Goal: Task Accomplishment & Management: Complete application form

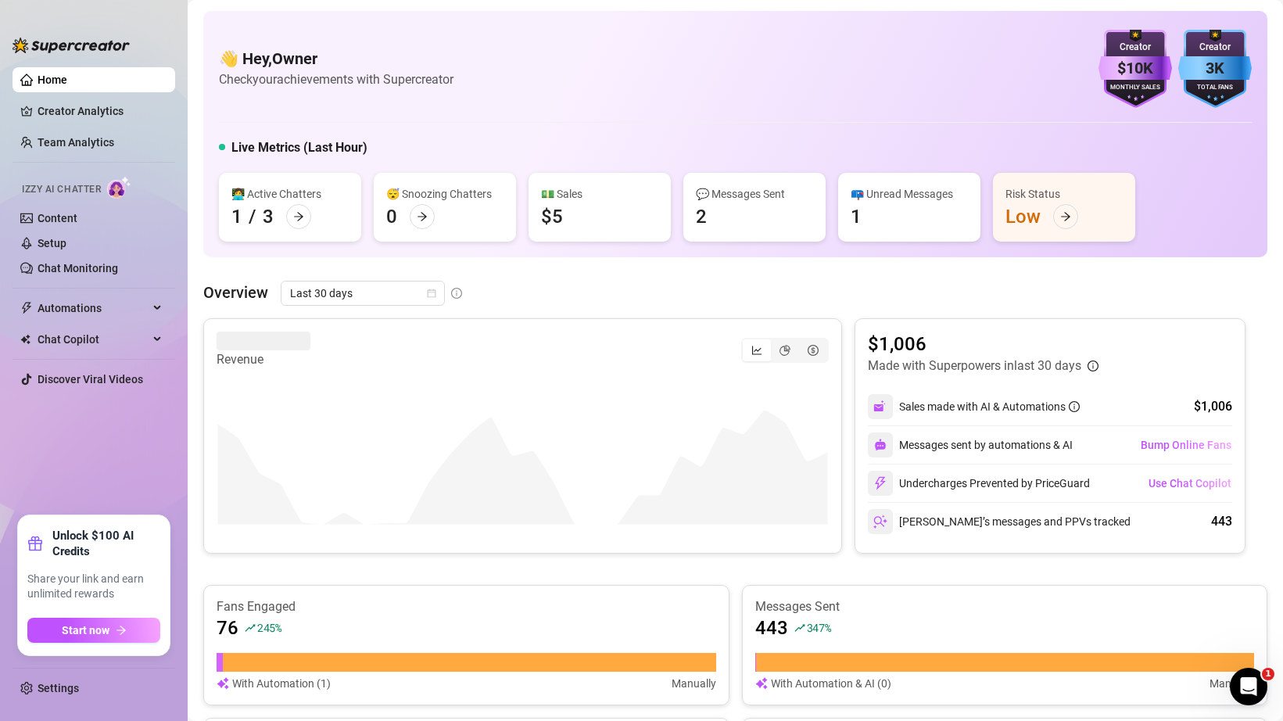
click at [87, 181] on div "Izzy AI Chatter" at bounding box center [92, 187] width 141 height 23
click at [66, 242] on link "Setup" at bounding box center [52, 243] width 29 height 13
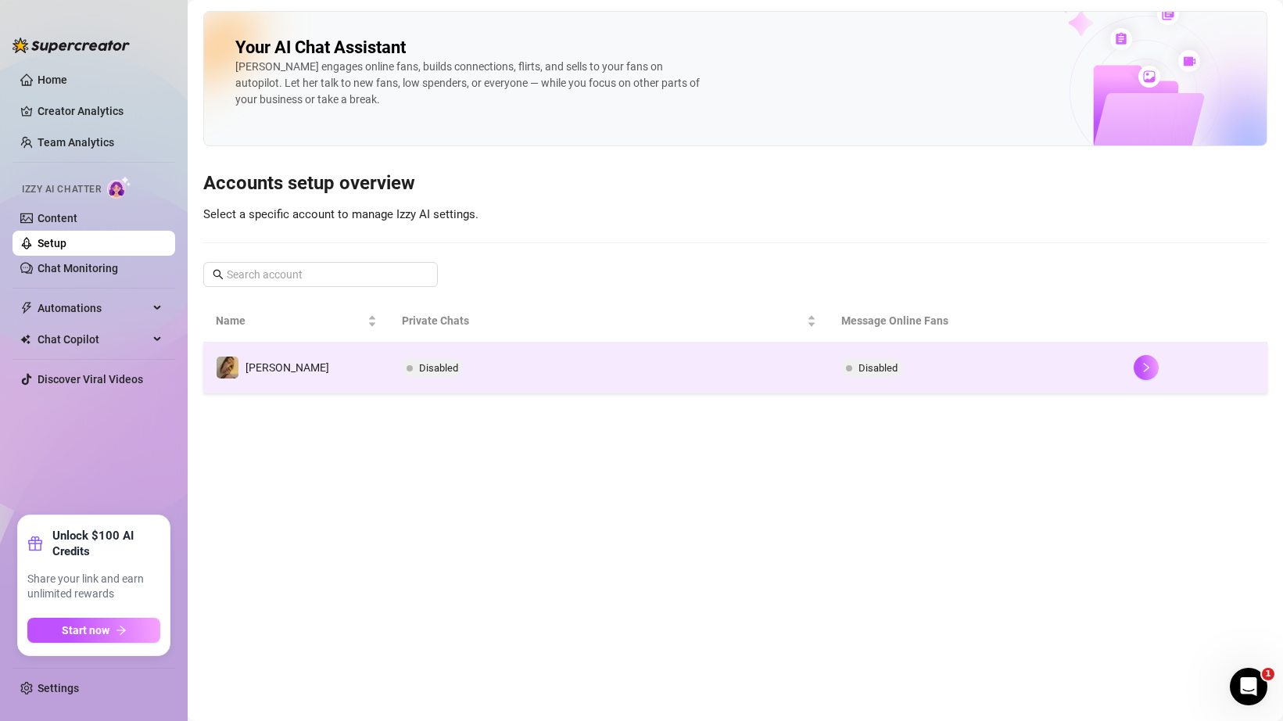
click at [389, 378] on td "Disabled" at bounding box center [608, 367] width 439 height 51
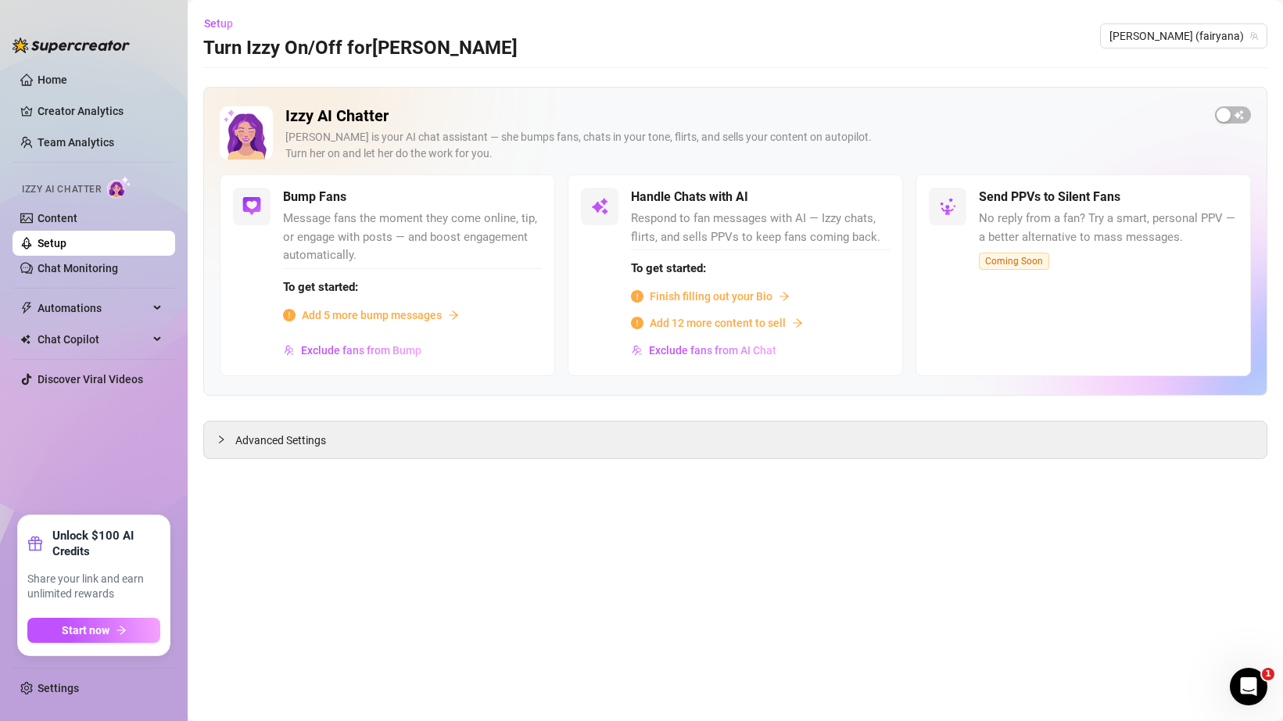
click at [1208, 126] on div "Izzy AI Chatter [PERSON_NAME] is your AI chat assistant — she bumps fans, chats…" at bounding box center [735, 140] width 1031 height 68
click at [1225, 119] on div "button" at bounding box center [1223, 115] width 14 height 14
click at [607, 143] on div "[PERSON_NAME] is your AI chat assistant — she bumps fans, chats in your tone, f…" at bounding box center [743, 145] width 917 height 33
click at [557, 245] on div "Bump Fans Message fans the moment they come online, tip, or engage with posts —…" at bounding box center [735, 275] width 1031 height 202
click at [854, 206] on div "Handle Chats with AI" at bounding box center [760, 197] width 259 height 19
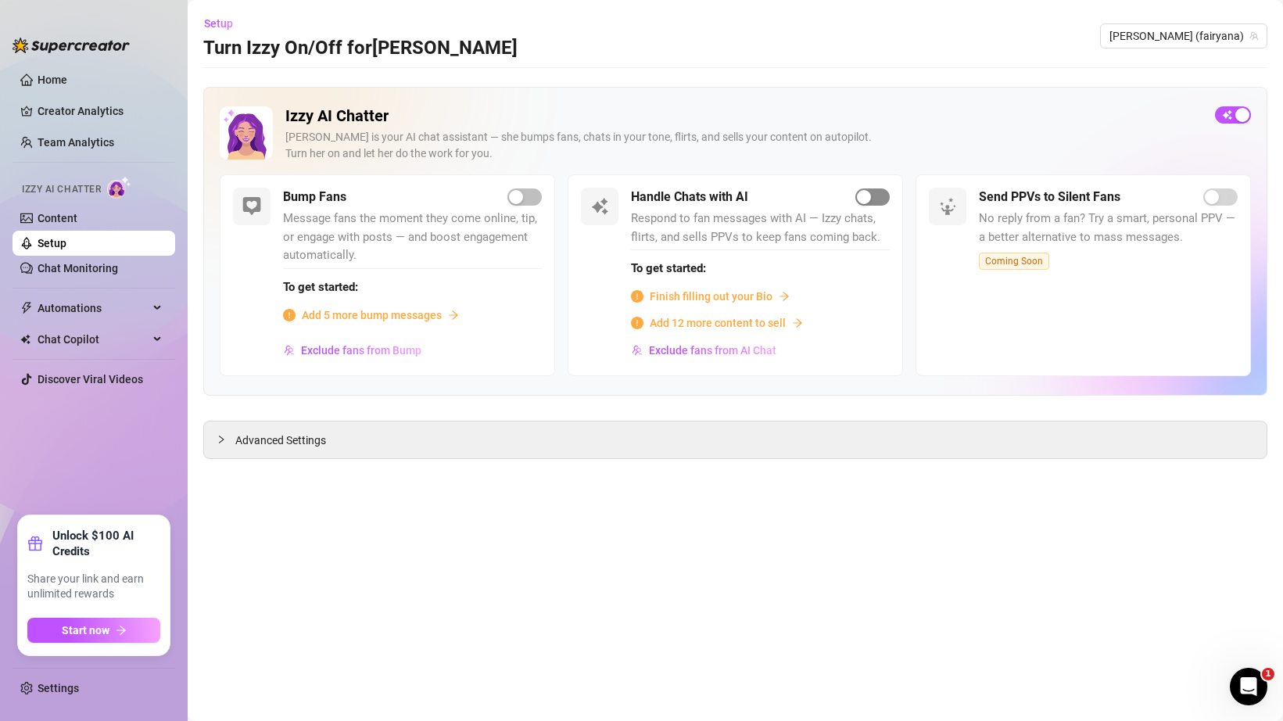
click at [858, 202] on div "button" at bounding box center [864, 197] width 14 height 14
click at [675, 300] on span "Finish filling out your Bio" at bounding box center [711, 296] width 123 height 17
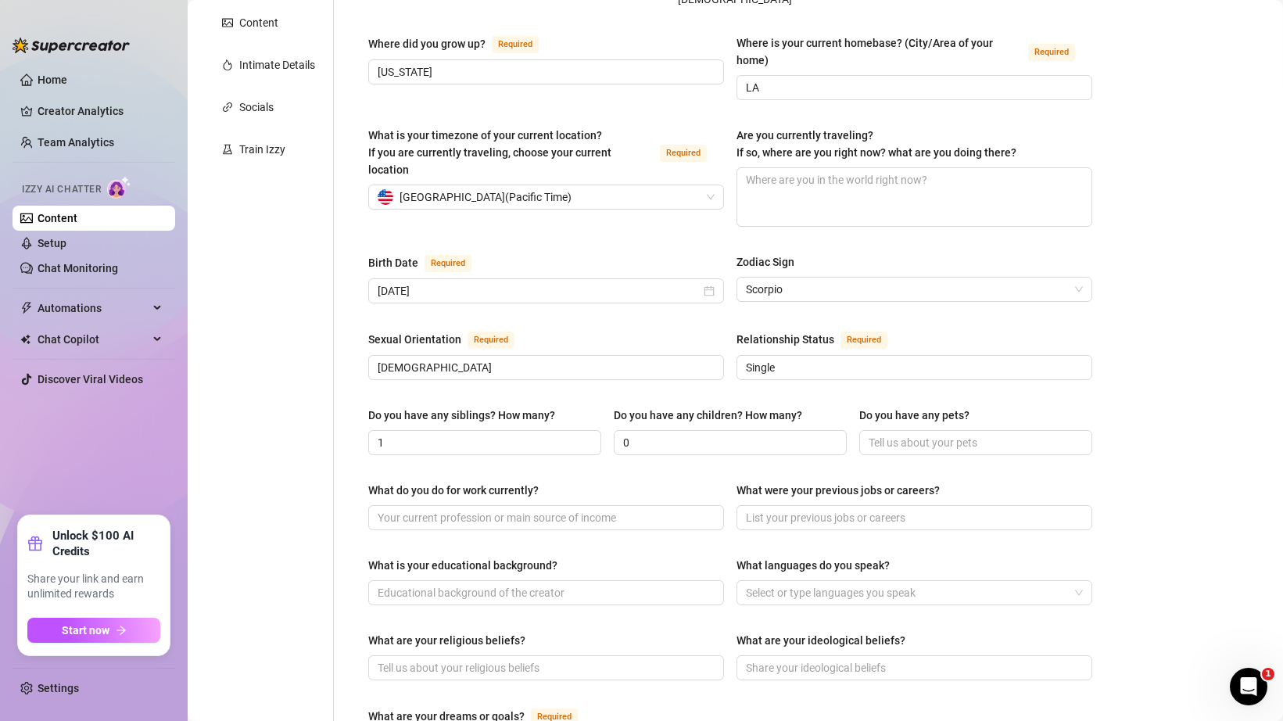
scroll to position [316, 0]
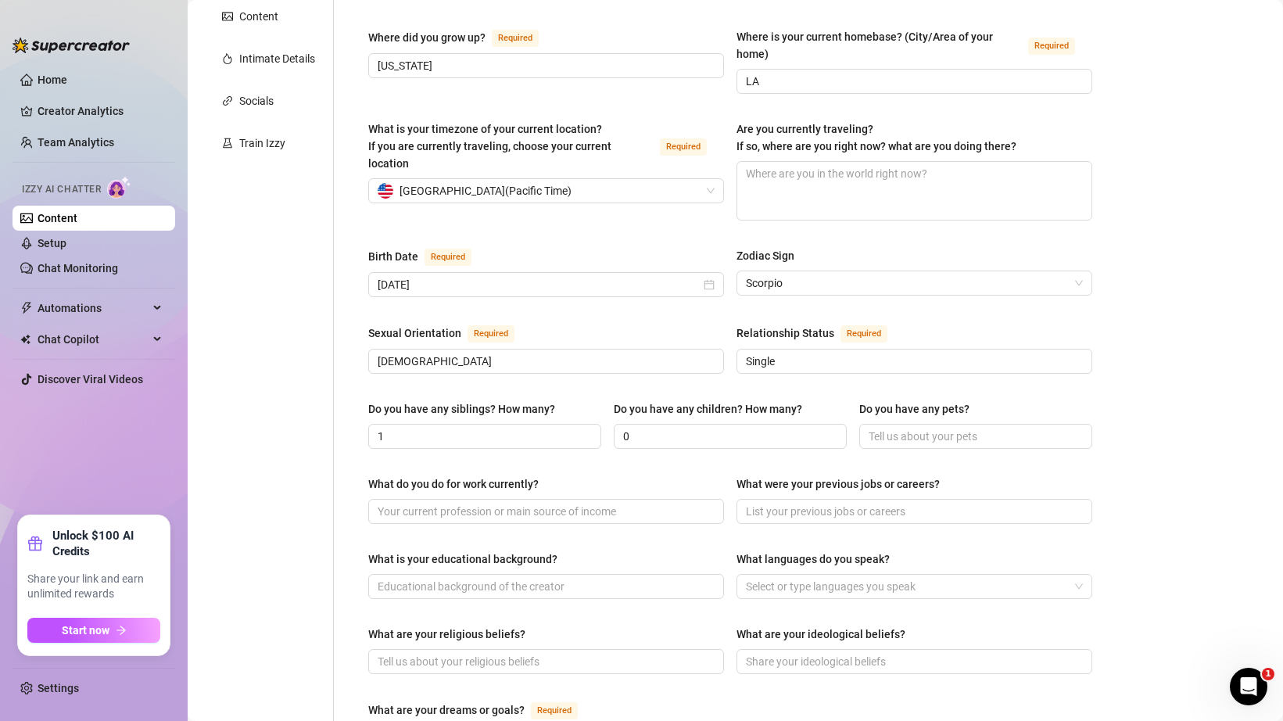
click at [890, 420] on div "Do you have any siblings? How many? 1 Do you have any children? How many? 0 Do …" at bounding box center [730, 431] width 724 height 63
click at [895, 428] on input "Do you have any pets?" at bounding box center [974, 436] width 211 height 17
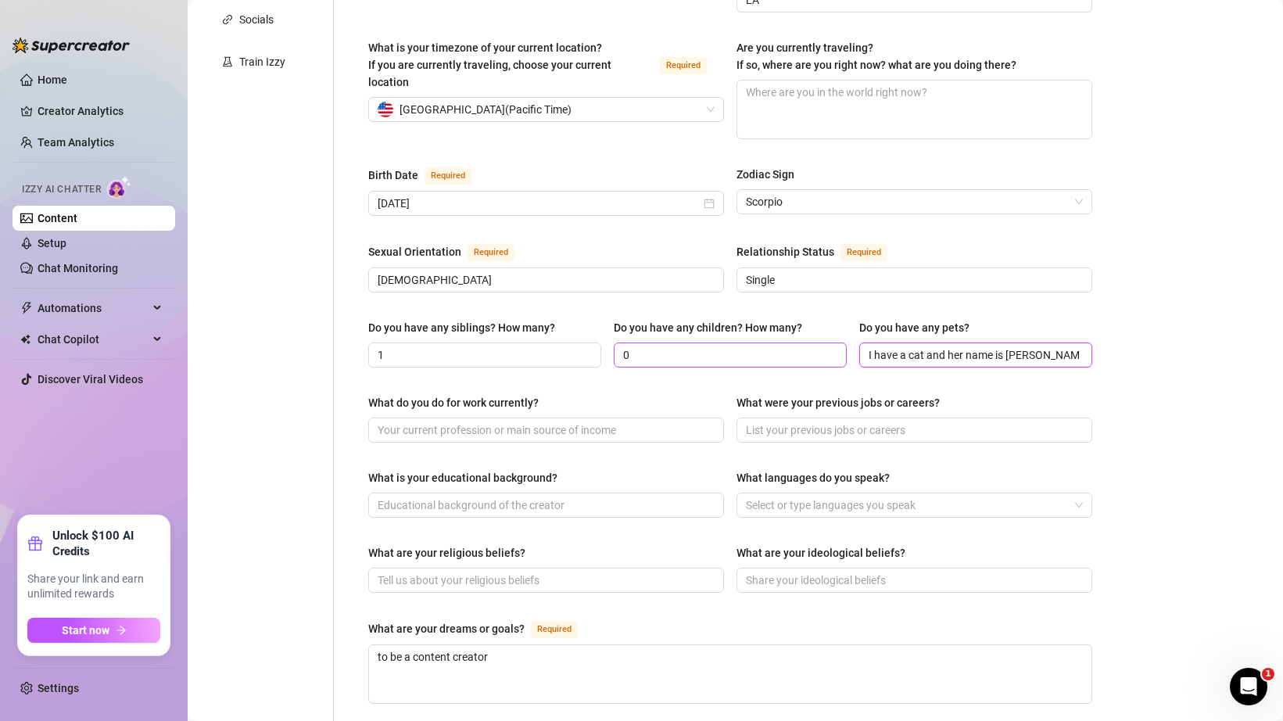
scroll to position [421, 0]
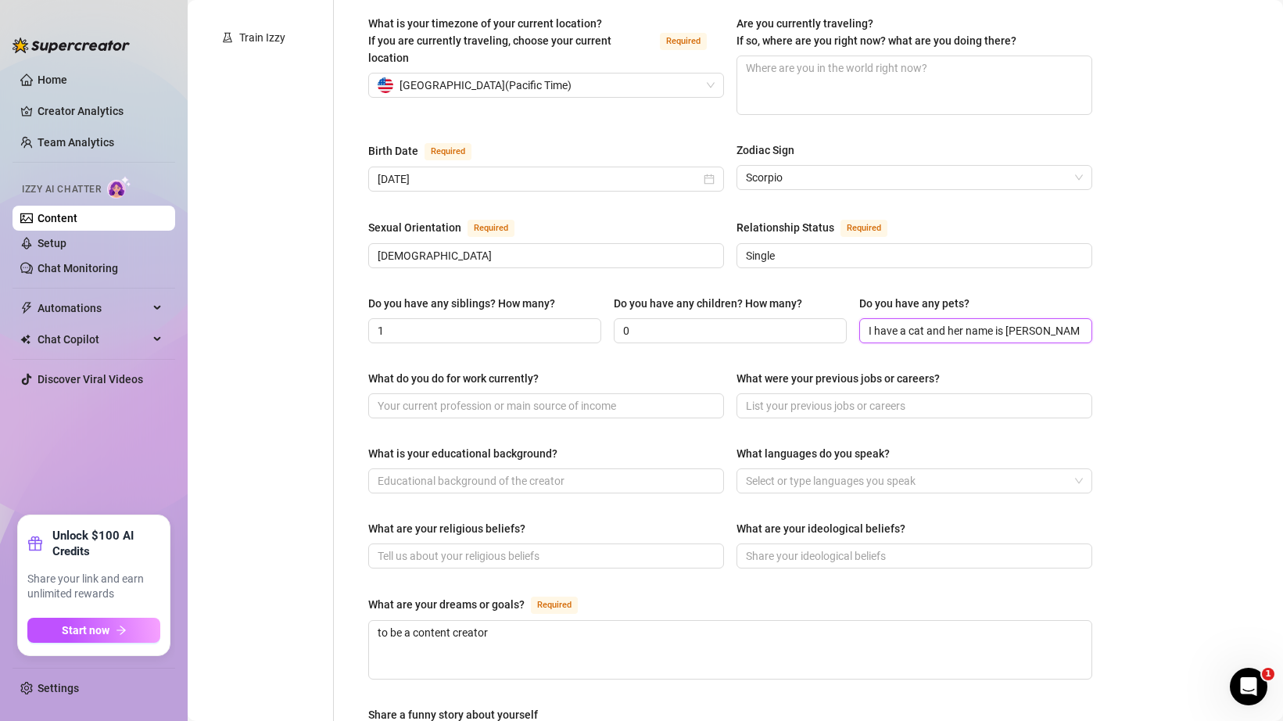
type input "I have a cat and her name is [PERSON_NAME]"
click at [628, 389] on div "What do you do for work currently? What were your previous jobs or careers?" at bounding box center [730, 401] width 724 height 63
click at [628, 397] on input "What do you do for work currently?" at bounding box center [545, 405] width 334 height 17
click at [645, 393] on span at bounding box center [546, 405] width 356 height 25
click at [656, 370] on div "What do you do for work currently?" at bounding box center [546, 381] width 356 height 23
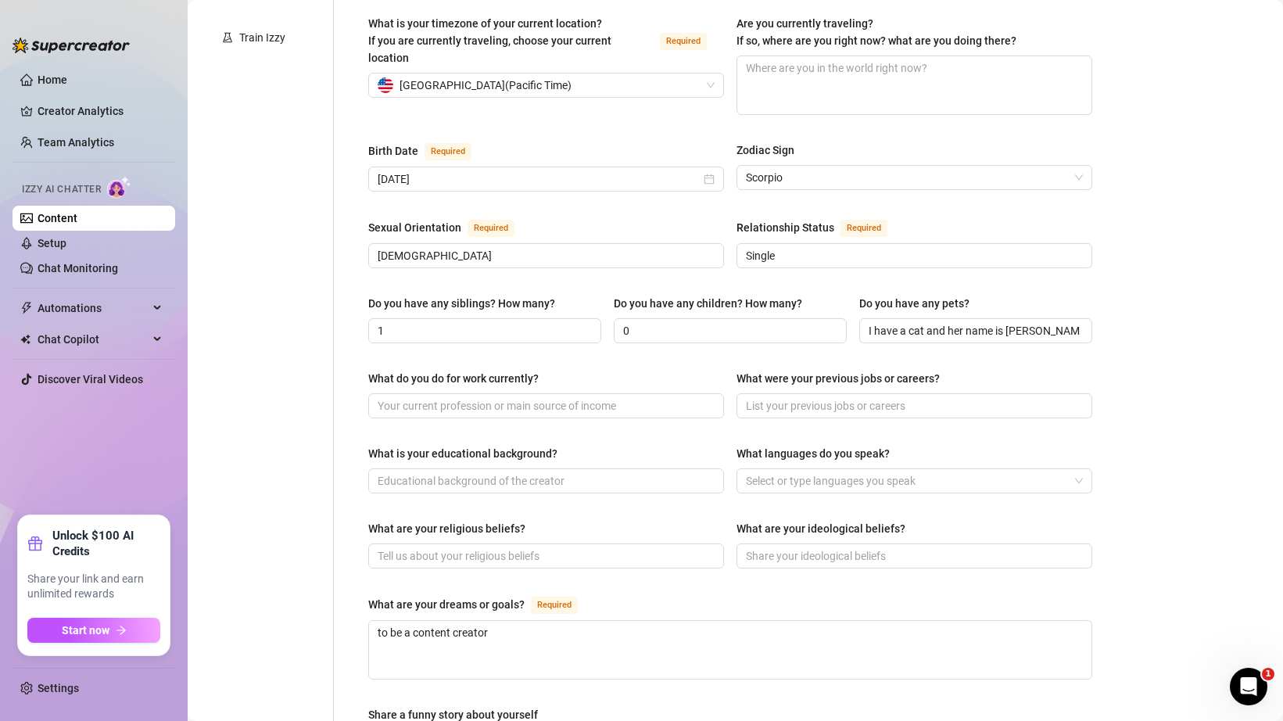
click at [692, 370] on div "What do you do for work currently?" at bounding box center [546, 381] width 356 height 23
click at [731, 370] on div "What do you do for work currently? What were your previous jobs or careers?" at bounding box center [730, 401] width 724 height 63
click at [769, 397] on input "What were your previous jobs or careers?" at bounding box center [913, 405] width 334 height 17
click at [731, 328] on div "Name Required [PERSON_NAME](s) Gender Required [DEMOGRAPHIC_DATA] [DEMOGRAPHIC_…" at bounding box center [730, 382] width 724 height 1279
click at [691, 472] on input "What is your educational background?" at bounding box center [545, 480] width 334 height 17
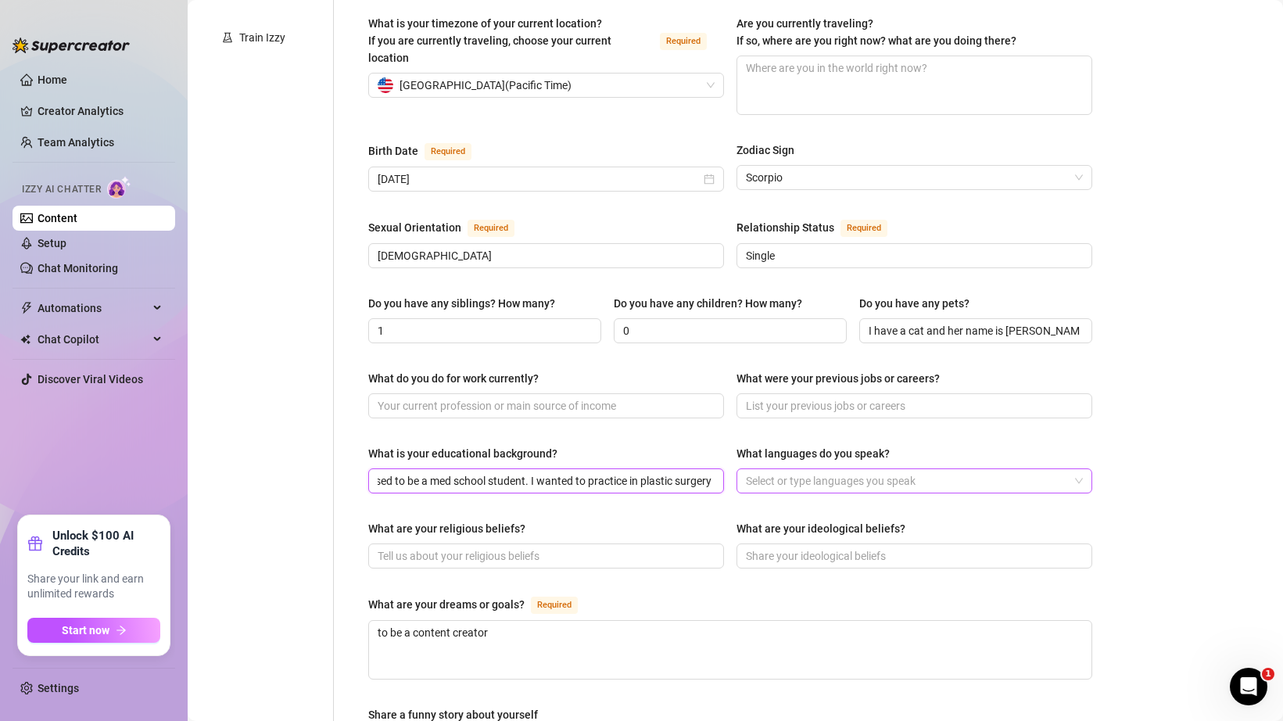
scroll to position [0, 20]
click at [799, 470] on div at bounding box center [906, 481] width 333 height 22
type input "I used to be a med school student. I wanted to practice in plastic surgery"
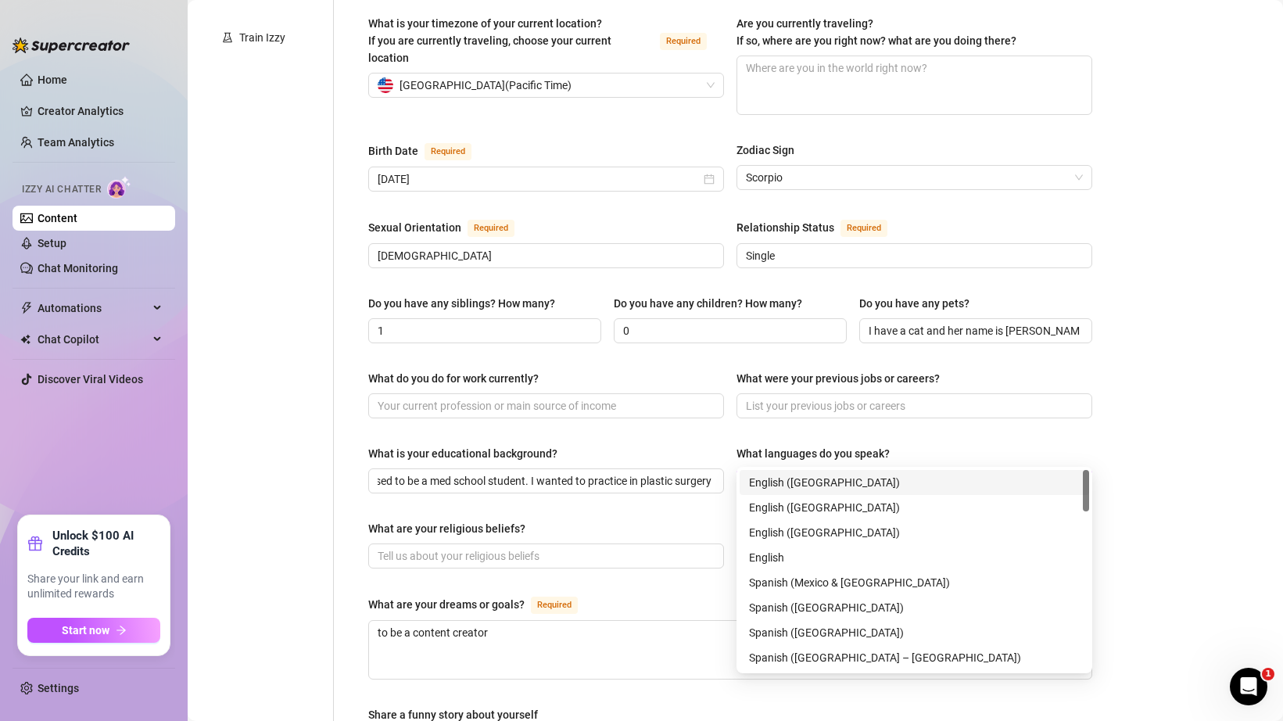
scroll to position [0, 0]
click at [794, 489] on div "English ([GEOGRAPHIC_DATA])" at bounding box center [914, 482] width 331 height 17
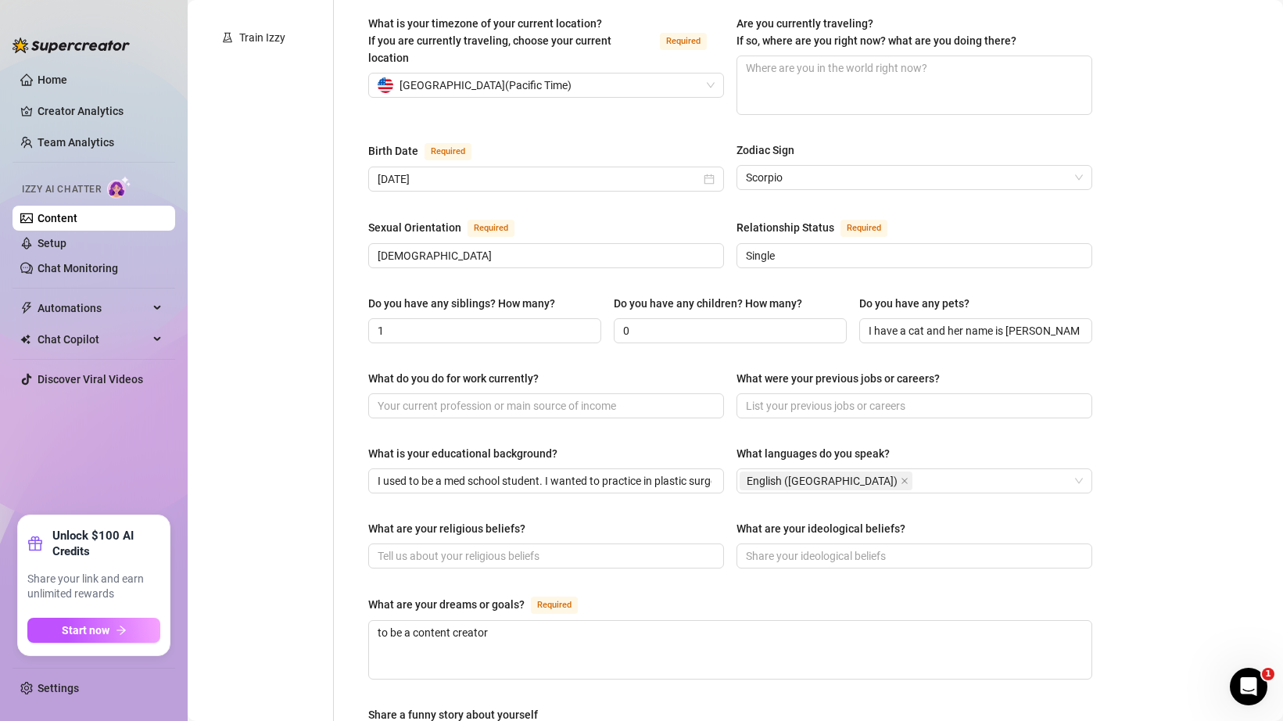
click at [710, 481] on div "Name Required [PERSON_NAME](s) Gender Required [DEMOGRAPHIC_DATA] [DEMOGRAPHIC_…" at bounding box center [730, 382] width 724 height 1279
click at [561, 547] on input "What are your religious beliefs?" at bounding box center [545, 555] width 334 height 17
type input "[DEMOGRAPHIC_DATA]"
click at [716, 520] on div "What are your religious beliefs?" at bounding box center [546, 531] width 356 height 23
click at [763, 520] on div "What are your ideological beliefs?" at bounding box center [914, 531] width 356 height 23
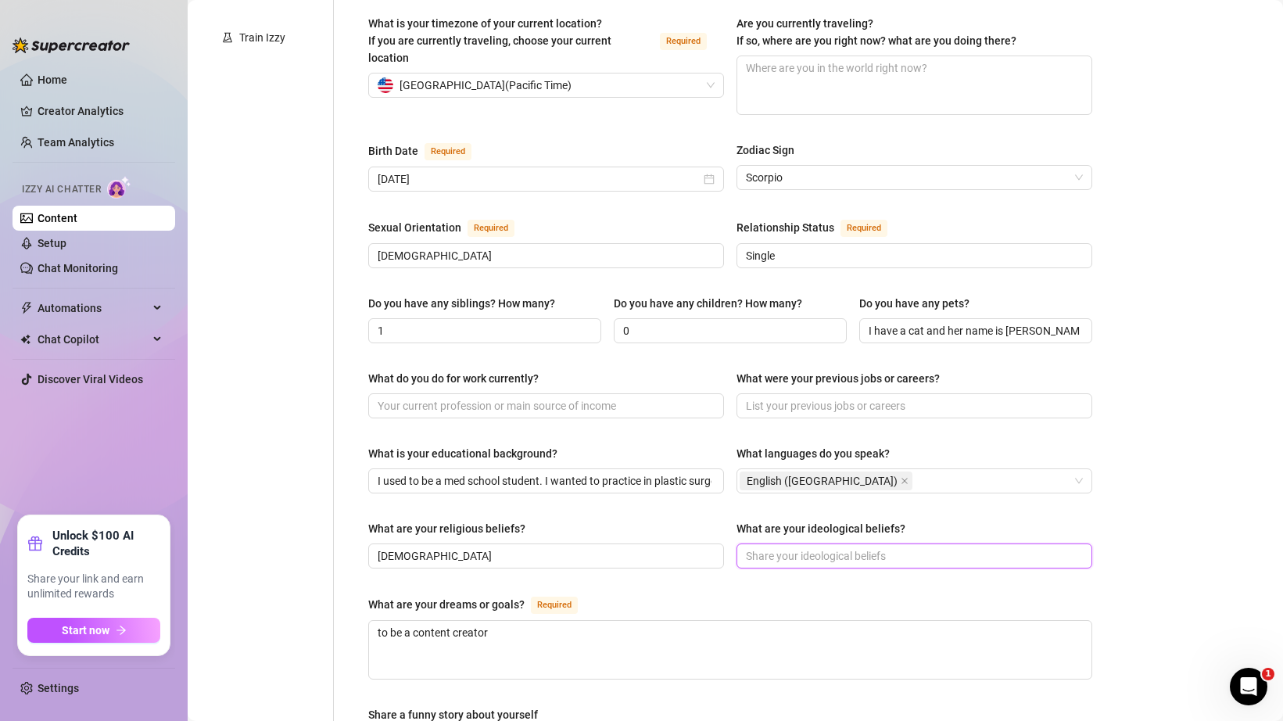
click at [763, 547] on input "What are your ideological beliefs?" at bounding box center [913, 555] width 334 height 17
click at [740, 520] on div "What are your ideological beliefs?" at bounding box center [820, 528] width 169 height 17
click at [746, 547] on input "What are your ideological beliefs?" at bounding box center [913, 555] width 334 height 17
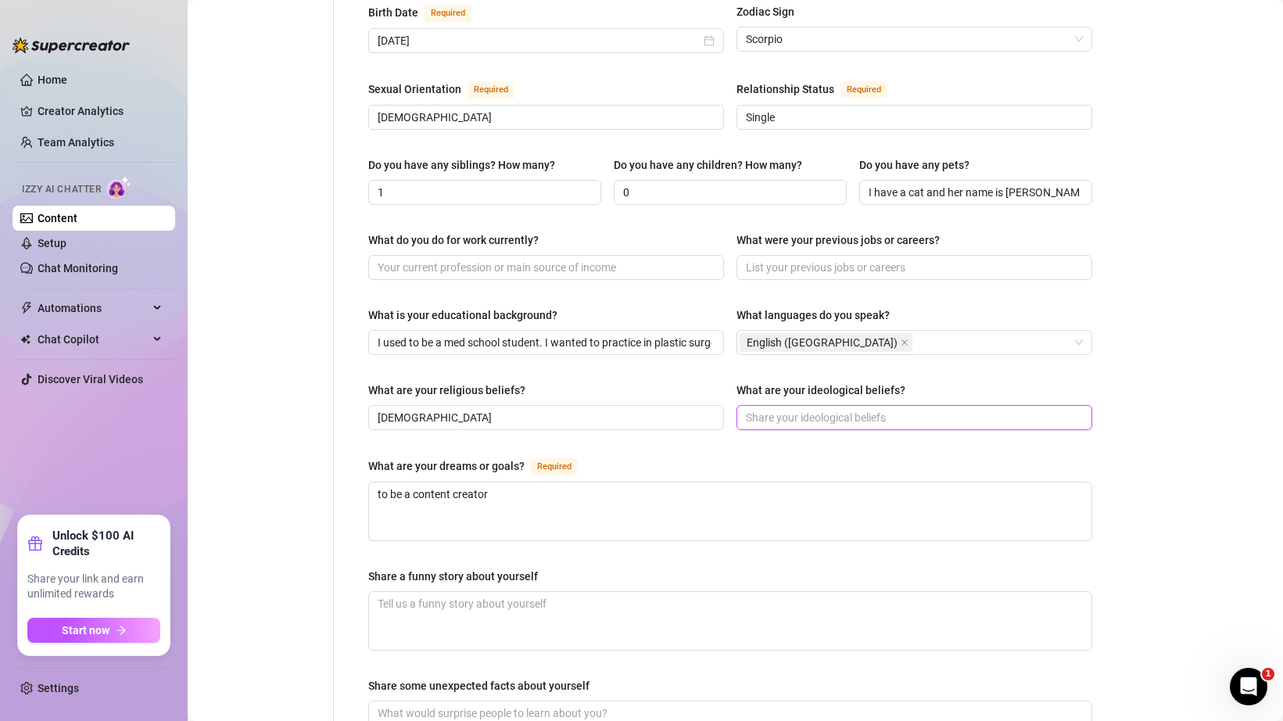
scroll to position [592, 0]
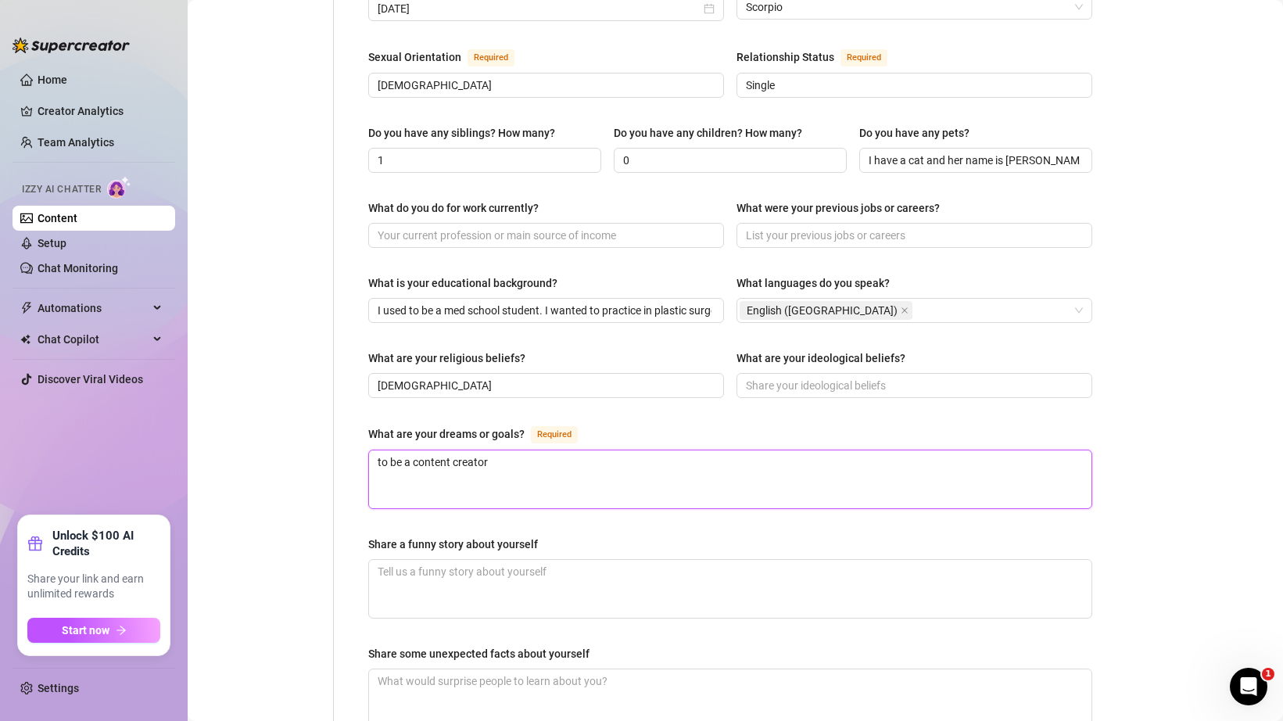
click at [736, 450] on textarea "to be a content creator" at bounding box center [730, 479] width 722 height 58
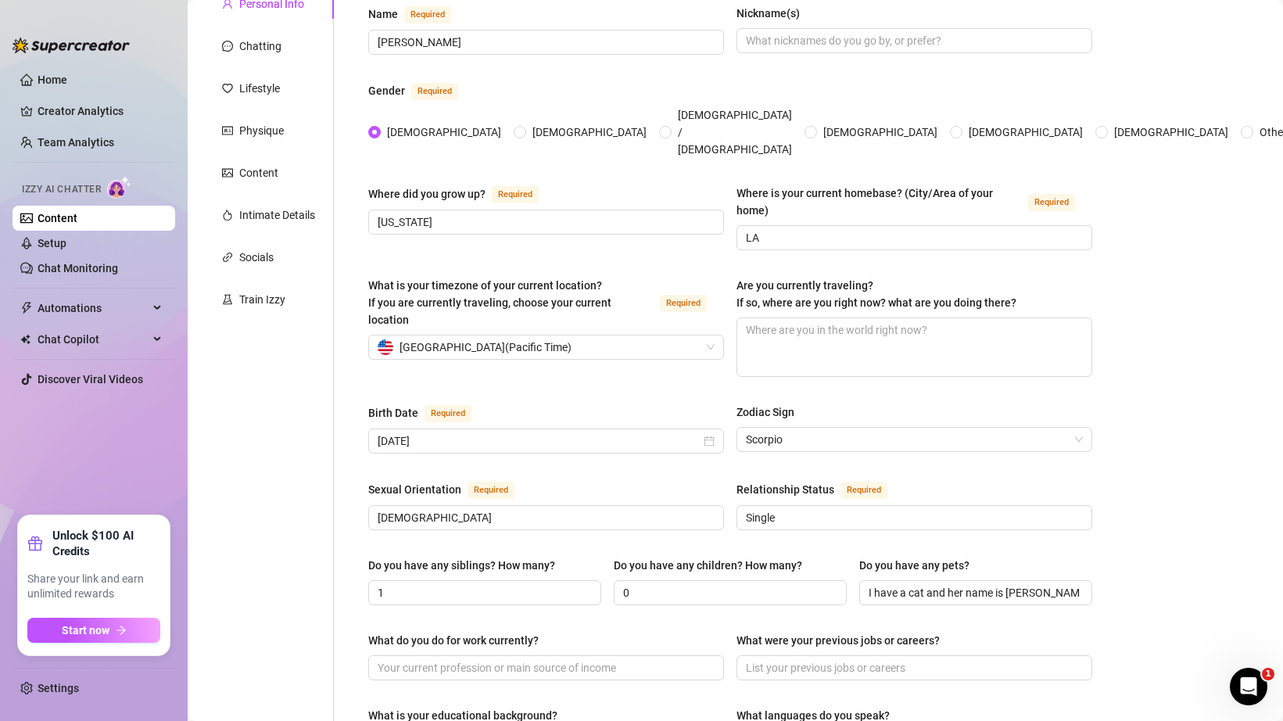
scroll to position [0, 0]
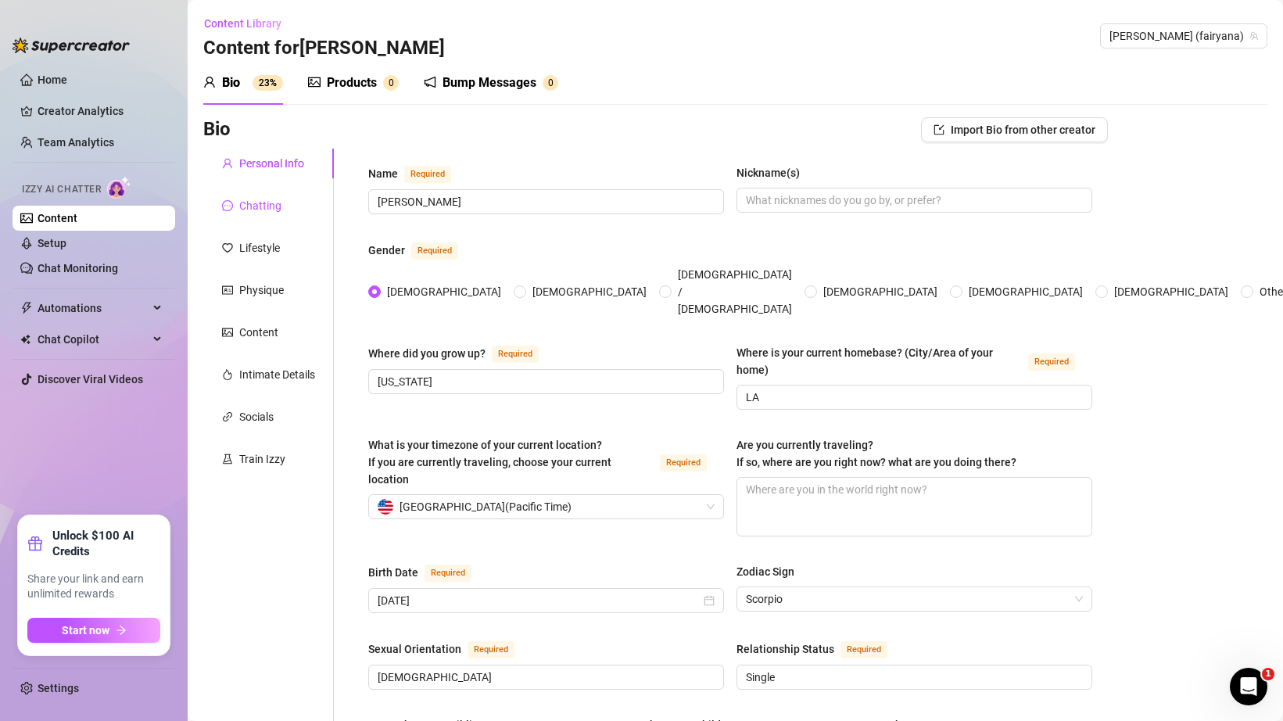
click at [264, 208] on div "Chatting" at bounding box center [260, 205] width 42 height 17
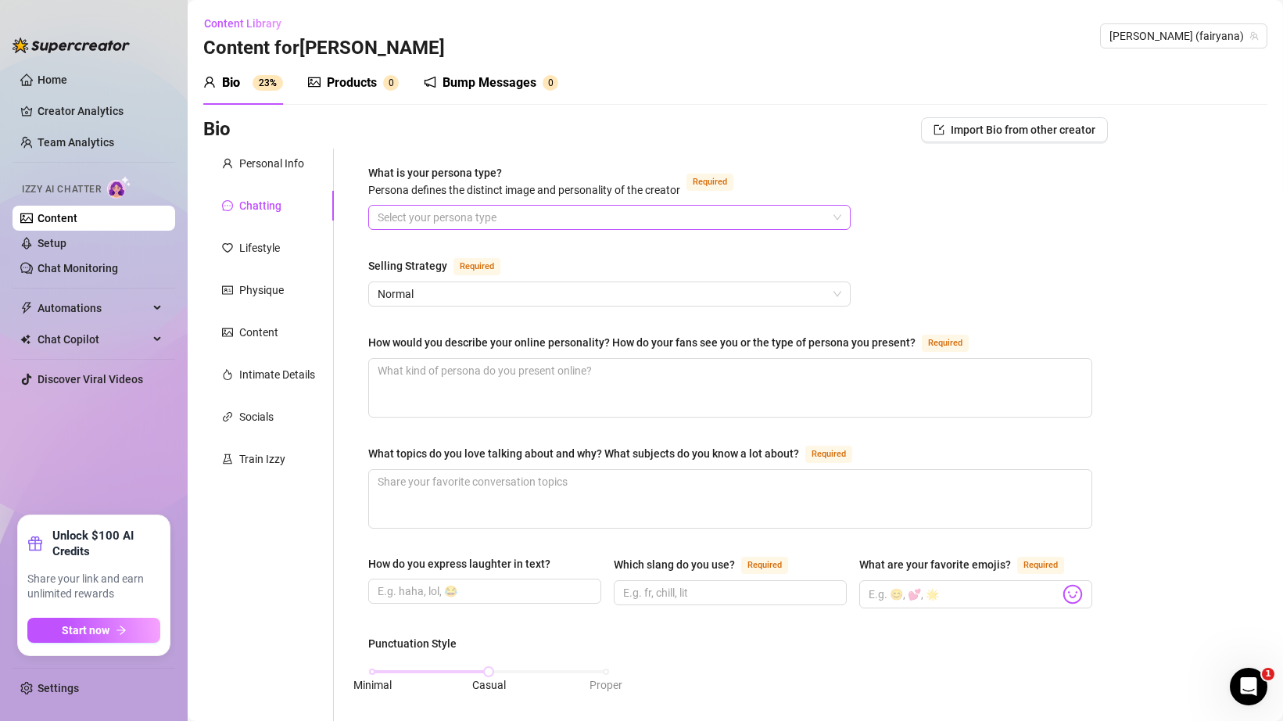
click at [419, 229] on div "Select your persona type" at bounding box center [609, 217] width 482 height 25
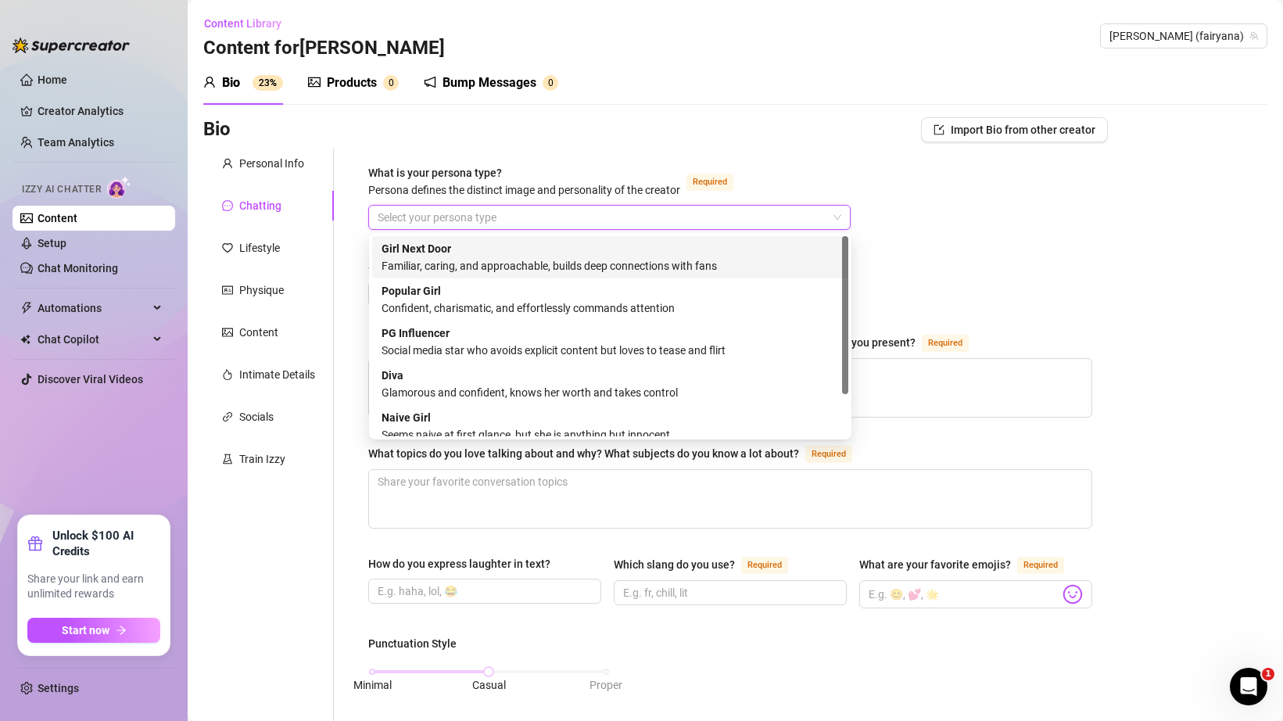
click at [421, 253] on strong "Girl Next Door" at bounding box center [417, 248] width 70 height 13
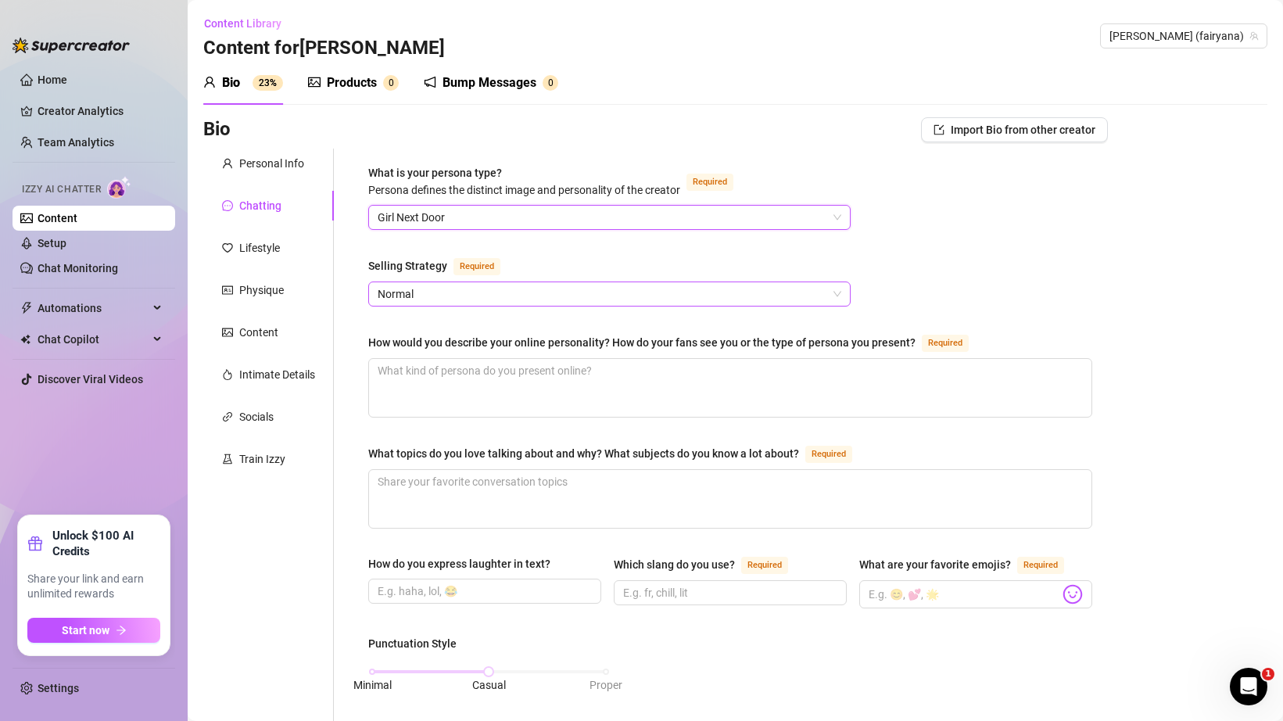
click at [445, 288] on span "Normal" at bounding box center [610, 293] width 464 height 23
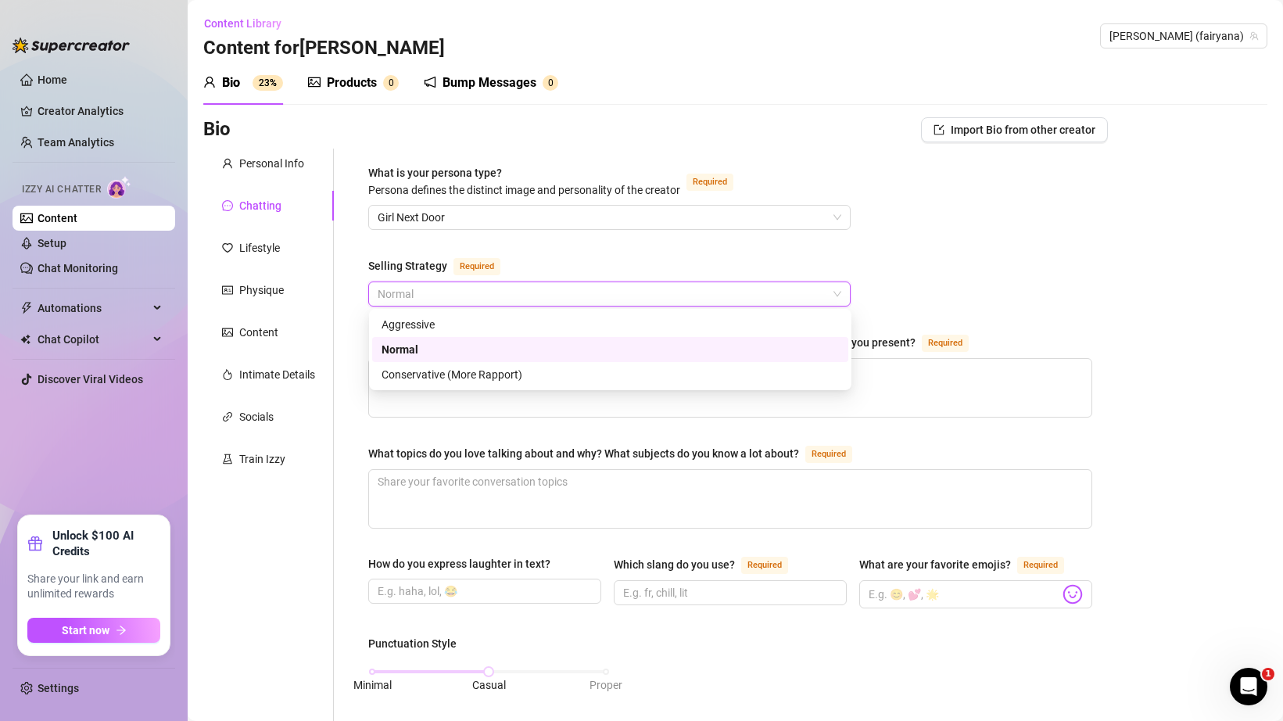
click at [545, 254] on div "What is your persona type? [PERSON_NAME] defines the distinct image and persona…" at bounding box center [730, 732] width 724 height 1136
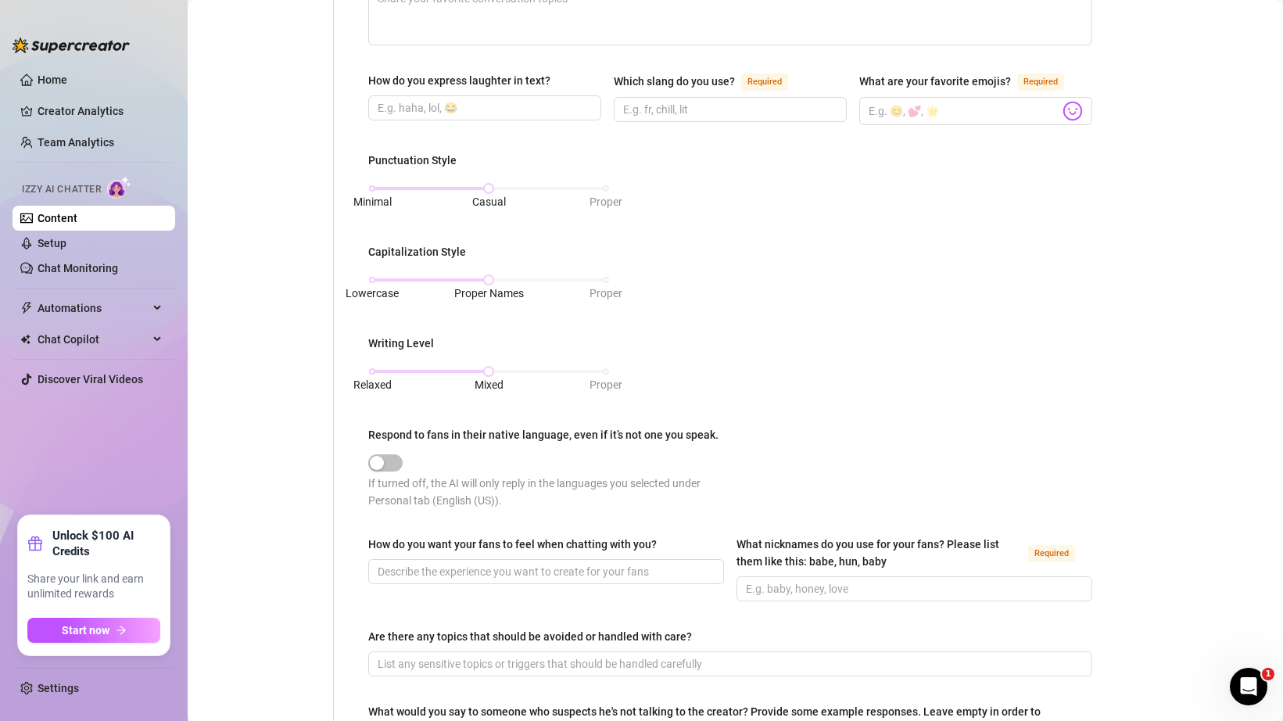
scroll to position [508, 0]
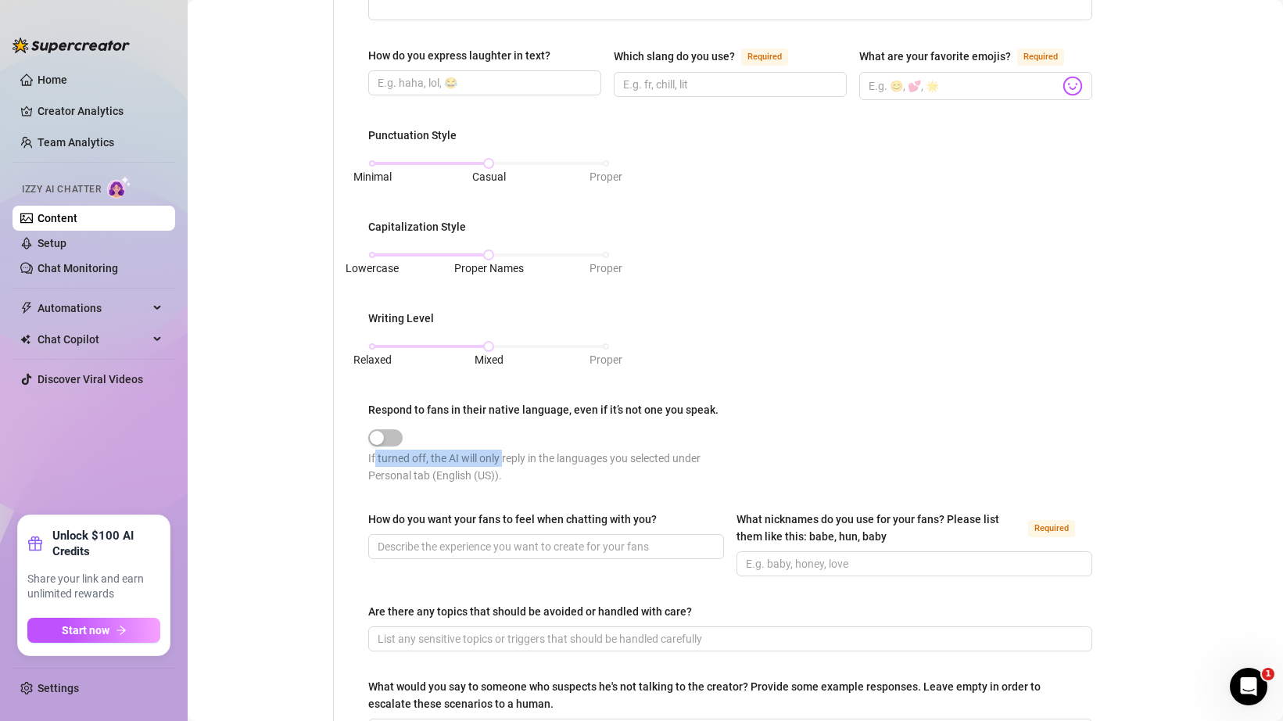
drag, startPoint x: 374, startPoint y: 457, endPoint x: 503, endPoint y: 462, distance: 129.1
click at [503, 462] on div "If turned off, the AI will only reply in the languages you selected under Perso…" at bounding box center [549, 467] width 362 height 34
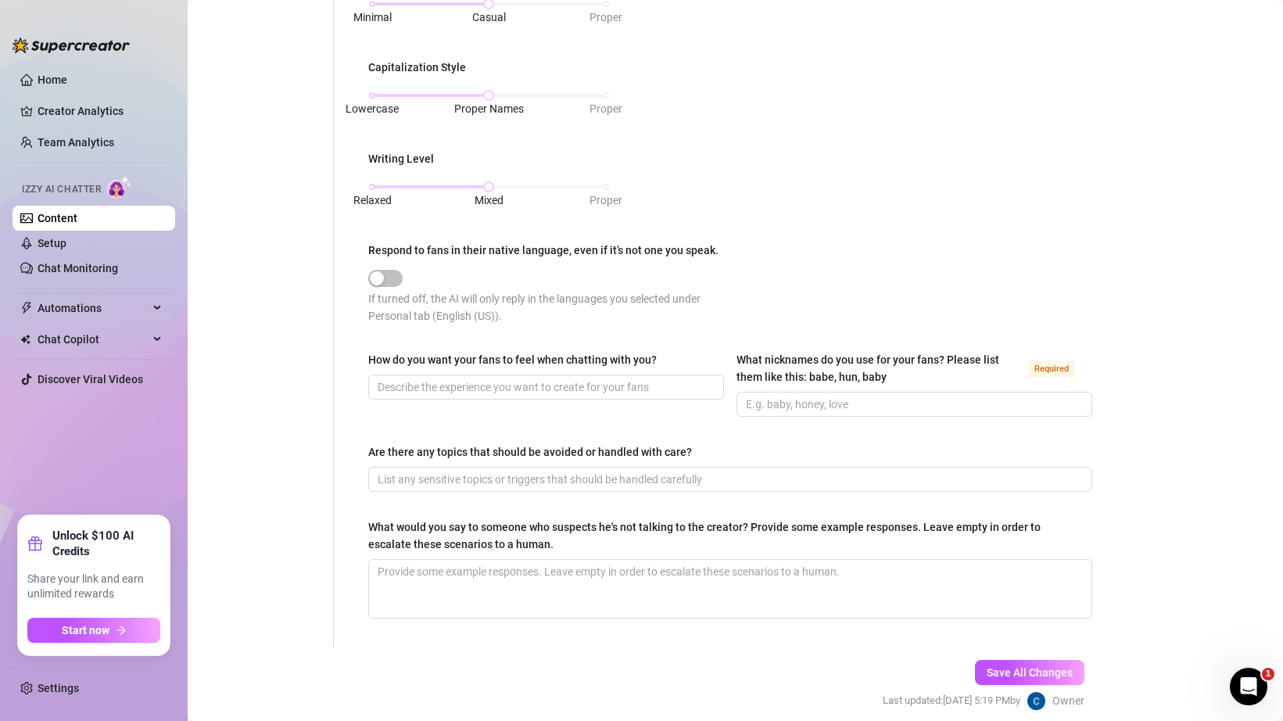
scroll to position [673, 0]
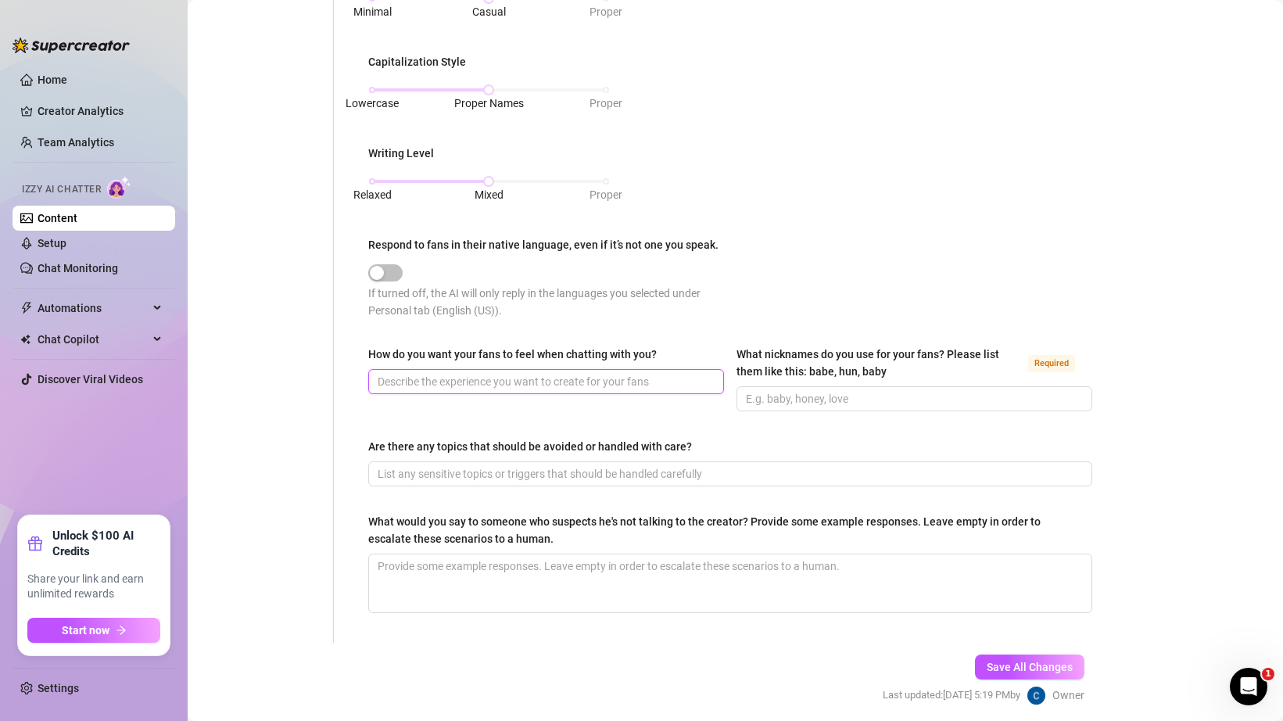
click at [508, 382] on input "How do you want your fans to feel when chatting with you?" at bounding box center [545, 381] width 334 height 17
click at [535, 347] on div "How do you want your fans to feel when chatting with you?" at bounding box center [512, 354] width 288 height 17
click at [535, 373] on input "How do you want your fans to feel when chatting with you?" at bounding box center [545, 381] width 334 height 17
click at [740, 348] on div "What nicknames do you use for your fans? Please list them like this: babe, hun,…" at bounding box center [878, 363] width 285 height 34
click at [746, 390] on input "What nicknames do you use for your fans? Please list them like this: babe, hun,…" at bounding box center [913, 398] width 334 height 17
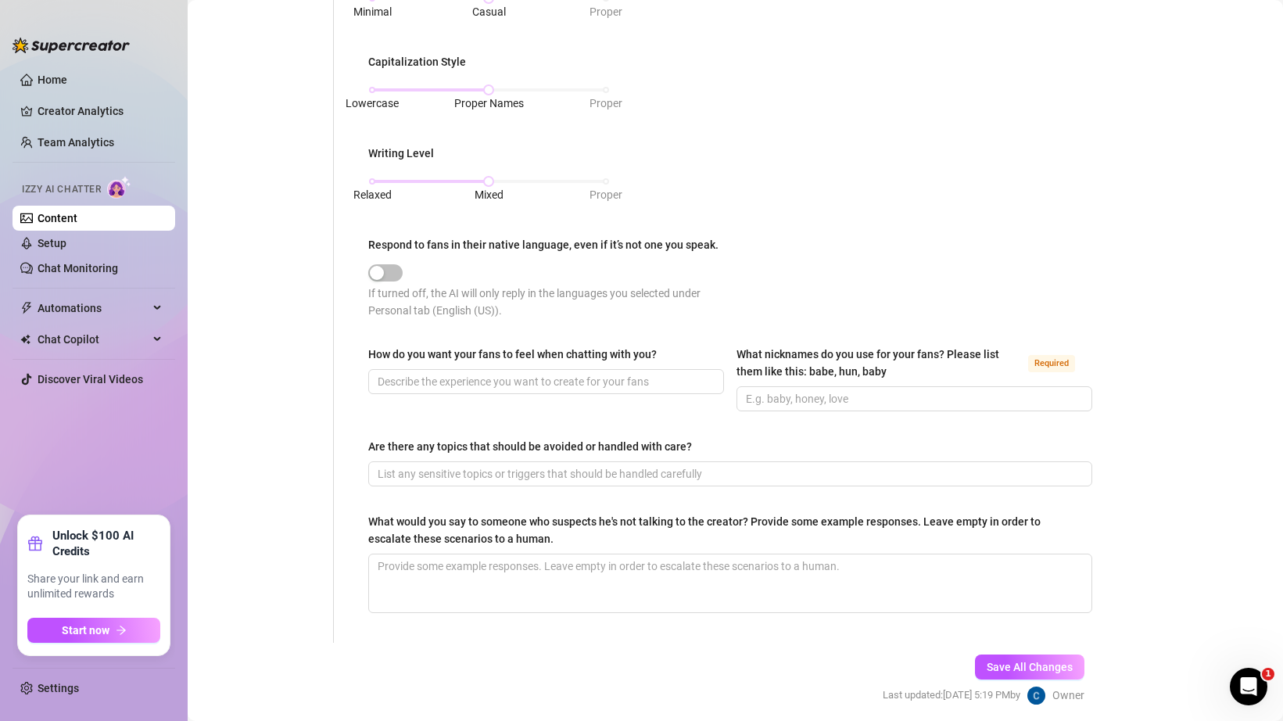
click at [758, 325] on div "Punctuation Style Minimal Casual Proper Capitalization Style Lowercase Proper N…" at bounding box center [730, 147] width 724 height 371
drag, startPoint x: 739, startPoint y: 357, endPoint x: 899, endPoint y: 360, distance: 160.3
click at [899, 360] on div "What nicknames do you use for your fans? Please list them like this: babe, hun,…" at bounding box center [878, 363] width 285 height 34
click at [899, 346] on div "What nicknames do you use for your fans? Please list them like this: babe, hun,…" at bounding box center [878, 363] width 285 height 34
click at [899, 390] on input "What nicknames do you use for your fans? Please list them like this: babe, hun,…" at bounding box center [913, 398] width 334 height 17
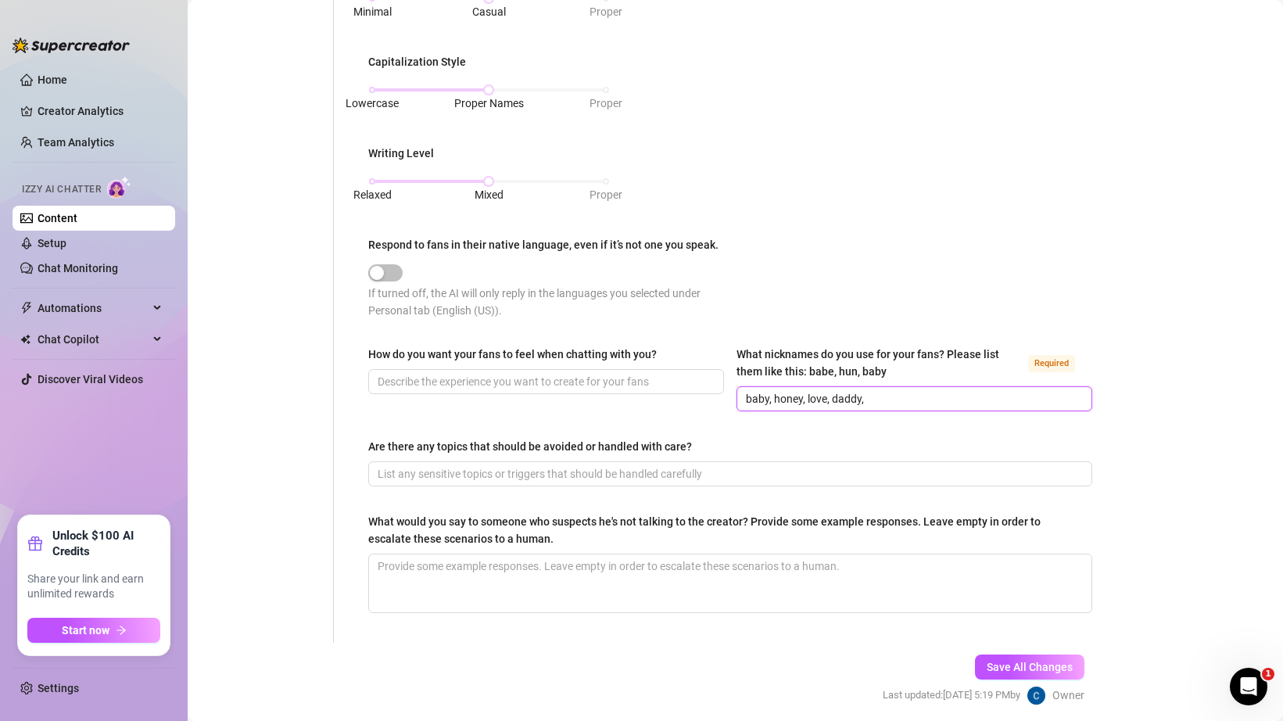
type input "baby, honey, love, daddy,"
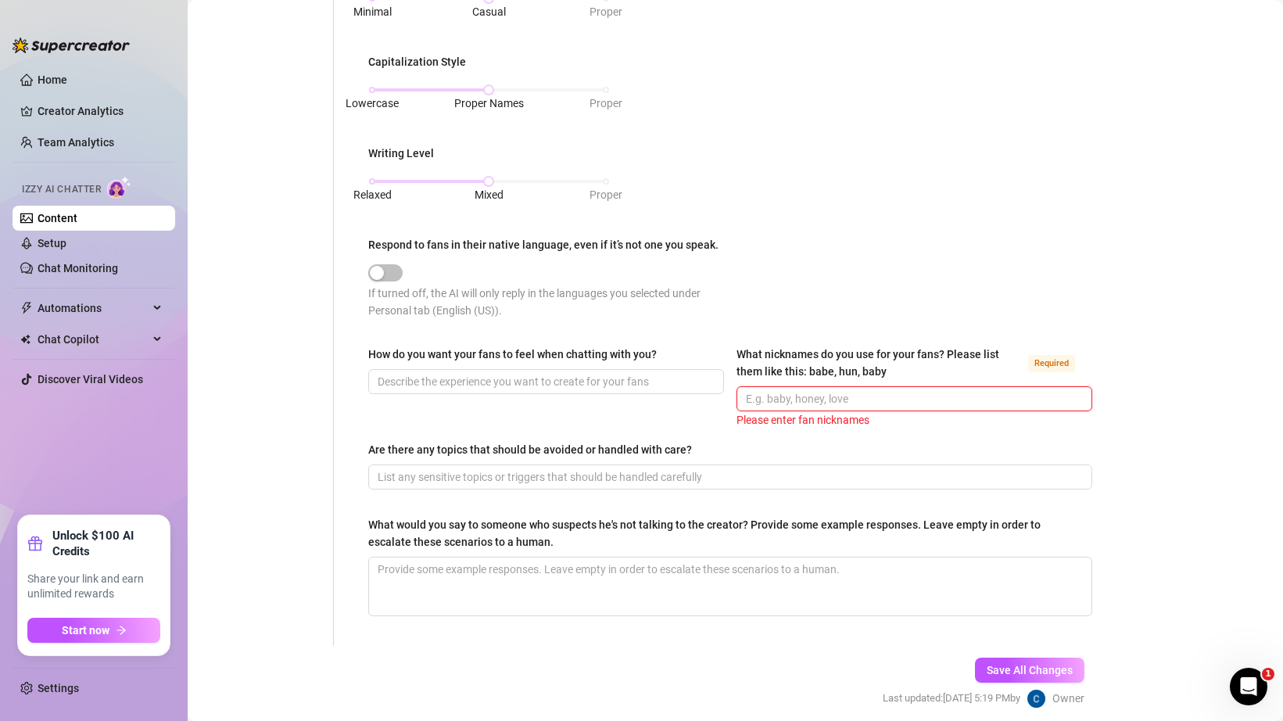
paste input "baby, honey, love, daddy,"
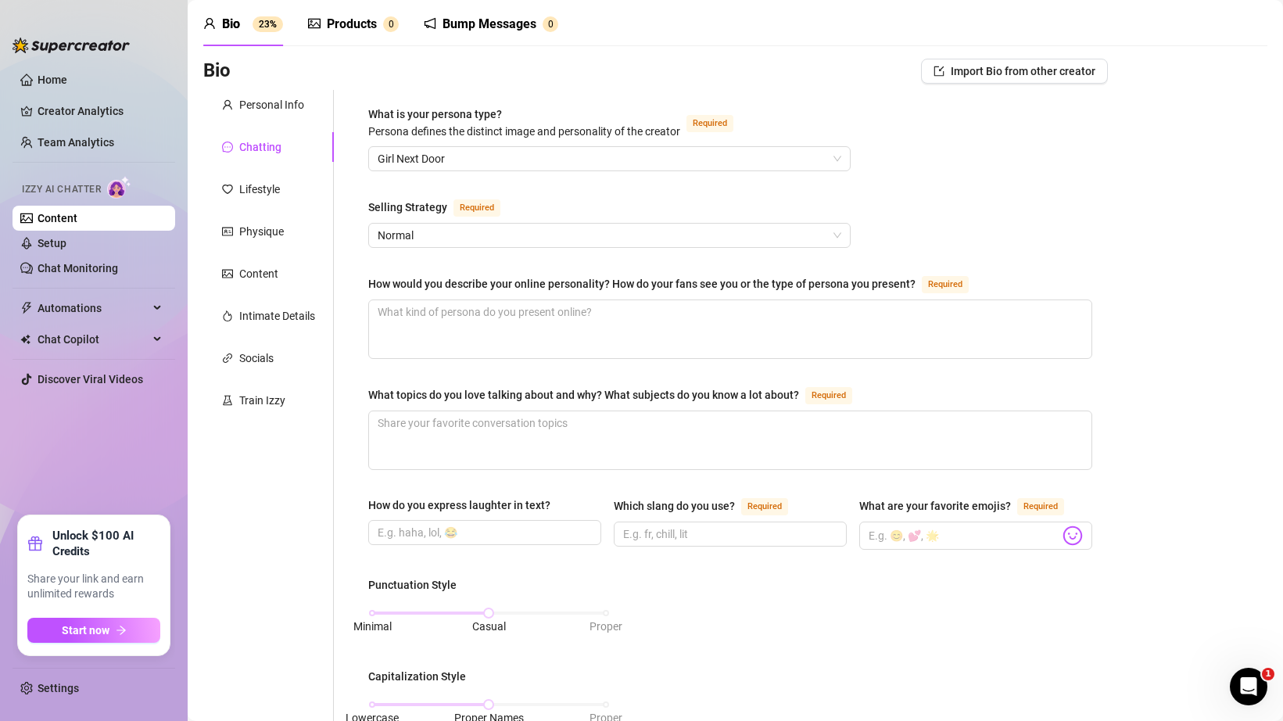
scroll to position [34, 0]
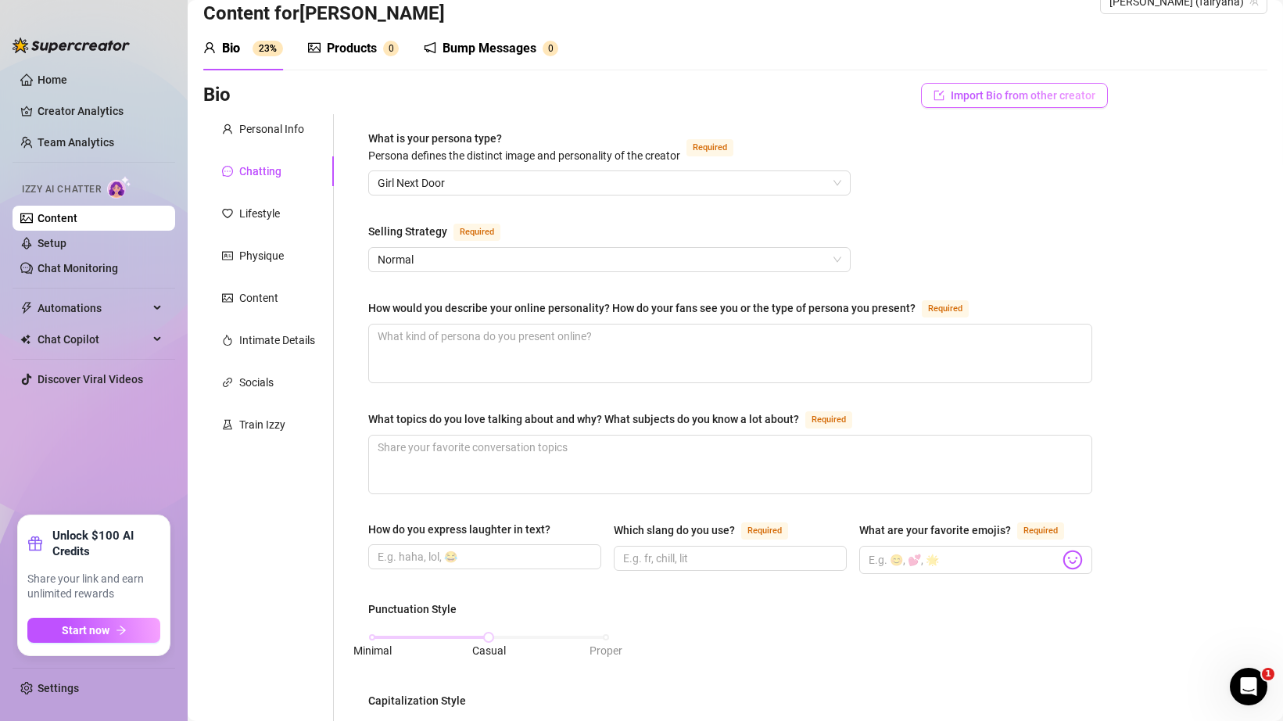
type input "baby, honey, love, daddy"
click at [968, 100] on span "Import Bio from other creator" at bounding box center [1023, 95] width 145 height 13
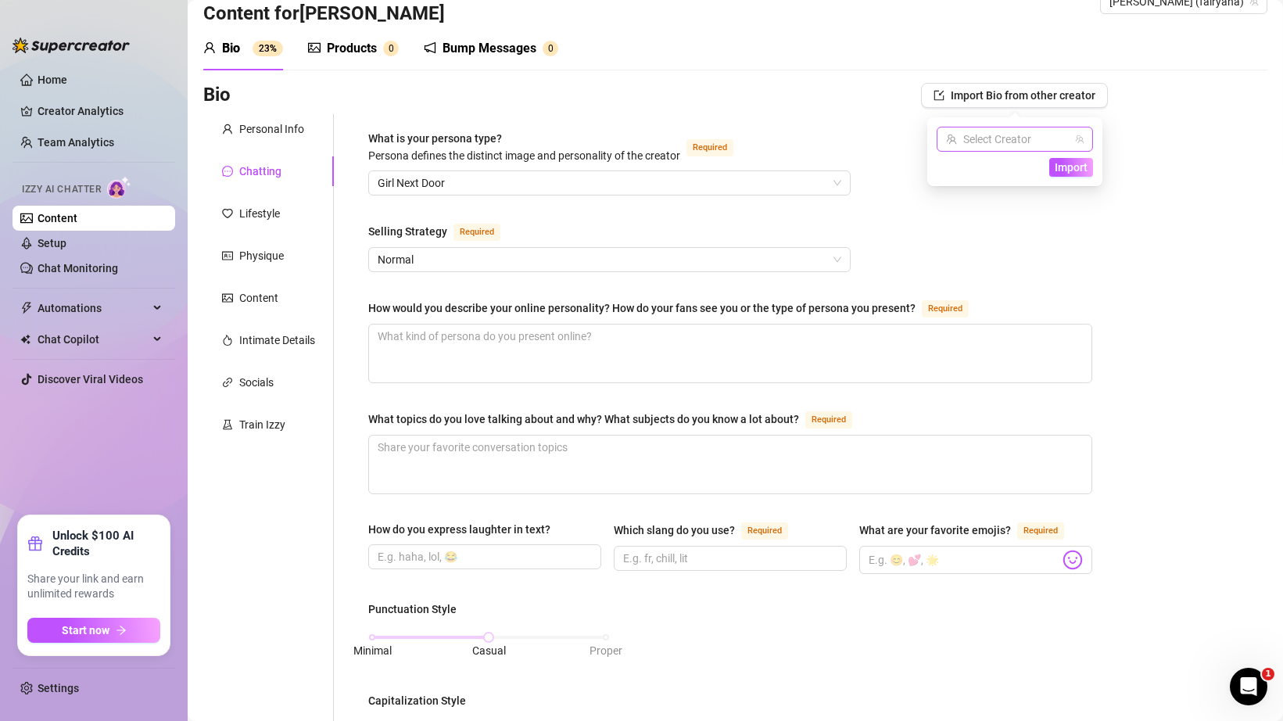
click at [980, 142] on input "search" at bounding box center [1008, 138] width 124 height 23
click at [972, 174] on div "[PERSON_NAME] ( fairyana )" at bounding box center [1030, 171] width 163 height 19
click at [890, 133] on div "What is your persona type? [PERSON_NAME] defines the distinct image and persona…" at bounding box center [730, 698] width 724 height 1136
click at [968, 150] on div "What is your persona type? [PERSON_NAME] defines the distinct image and persona…" at bounding box center [730, 698] width 724 height 1136
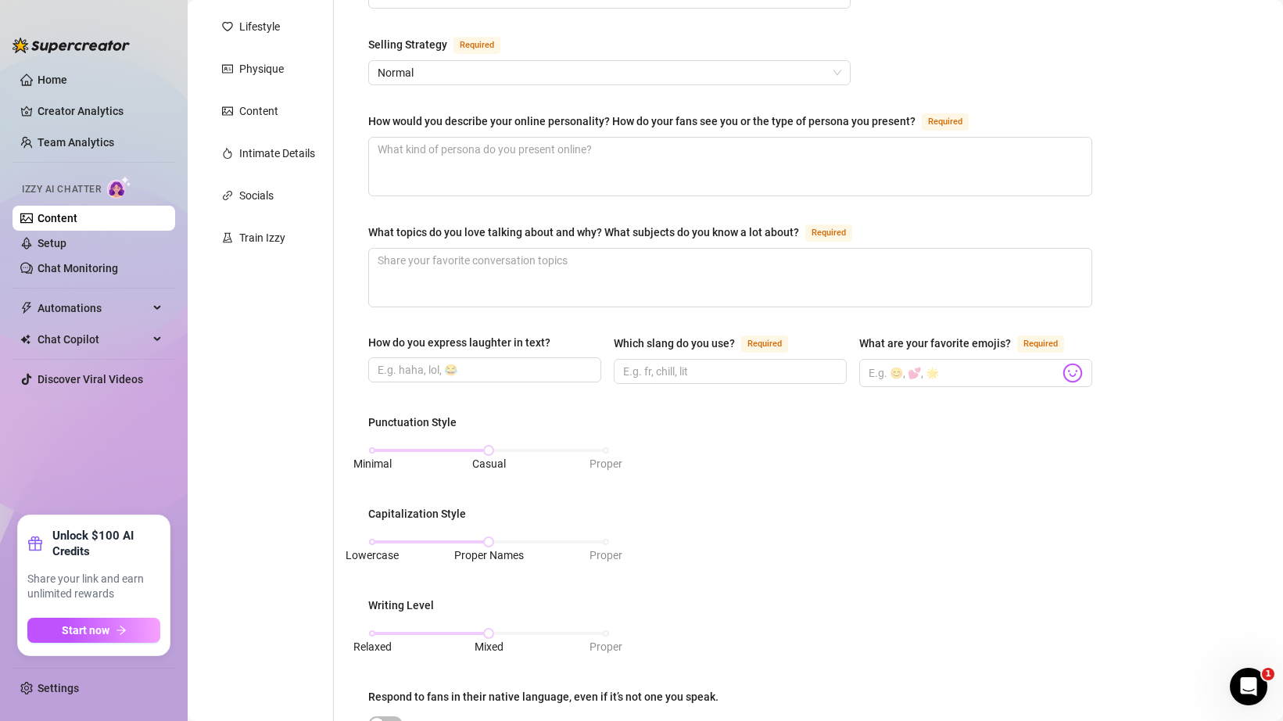
scroll to position [37, 0]
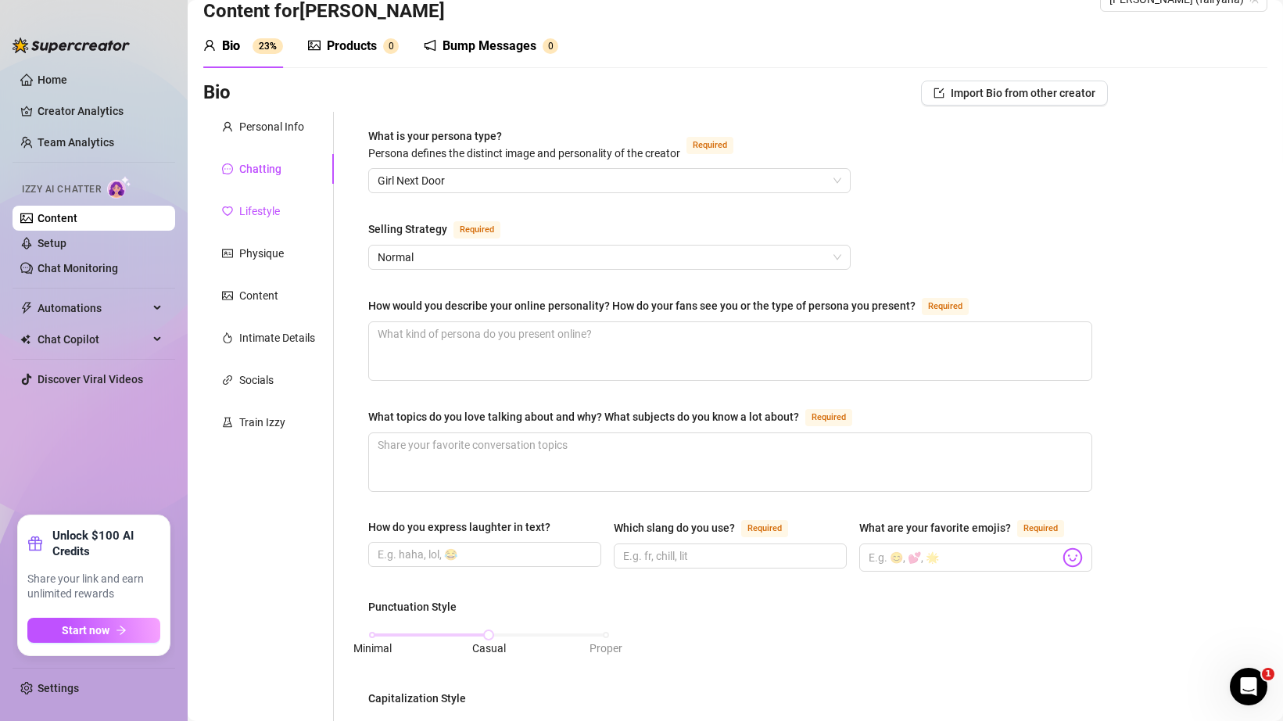
click at [270, 213] on div "Lifestyle" at bounding box center [259, 210] width 41 height 17
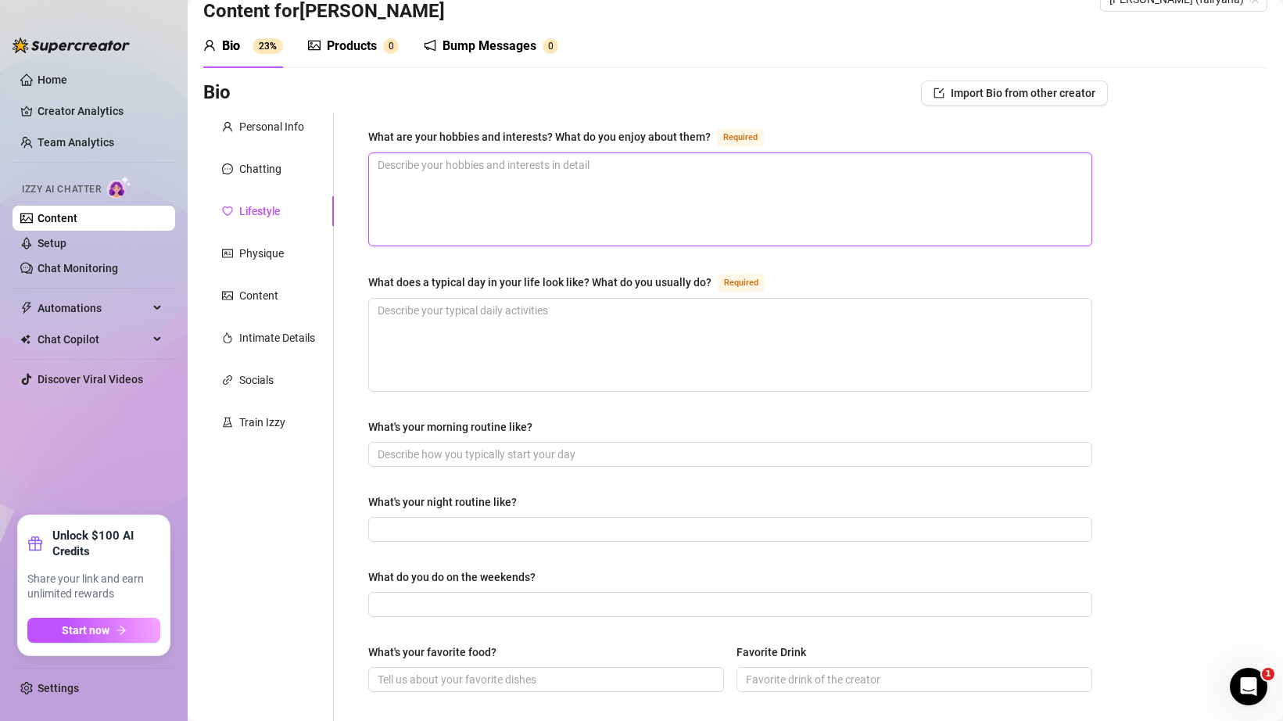
click at [428, 192] on textarea "What are your hobbies and interests? What do you enjoy about them? Required" at bounding box center [730, 199] width 722 height 92
type textarea "b"
type textarea "ba"
type textarea "bak"
type textarea "bakin"
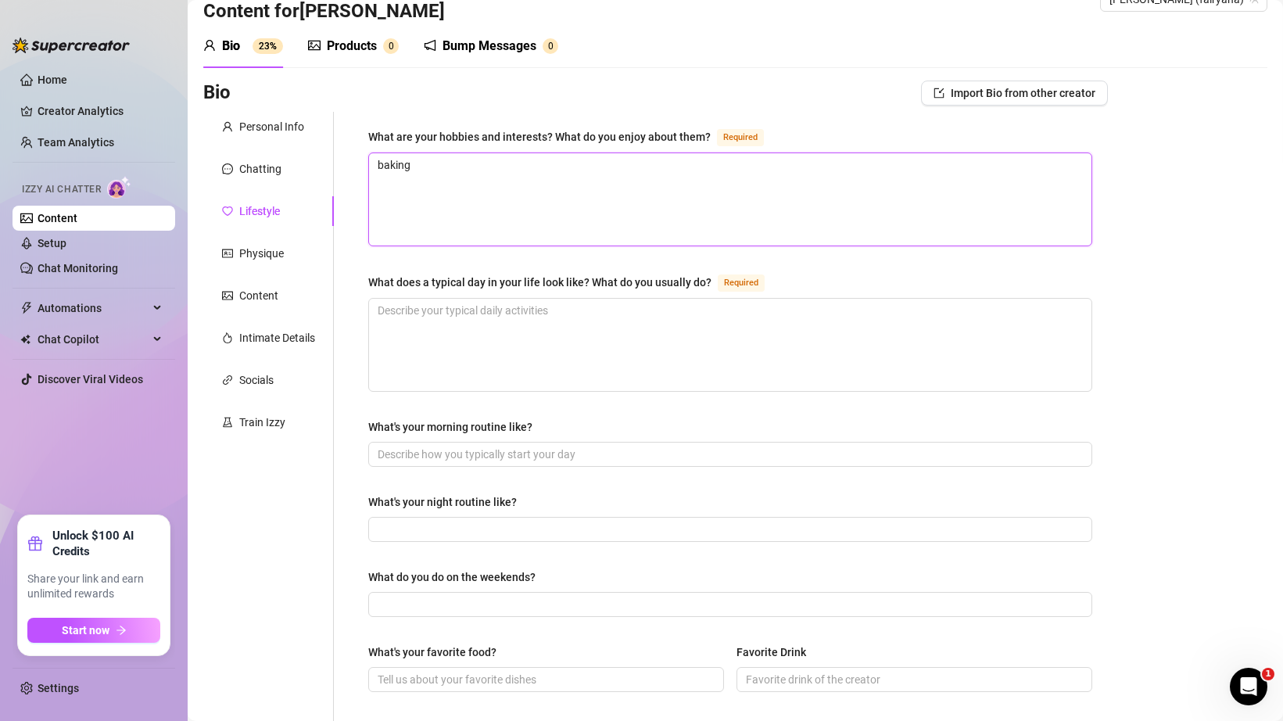
type textarea "baking"
type textarea "baking,"
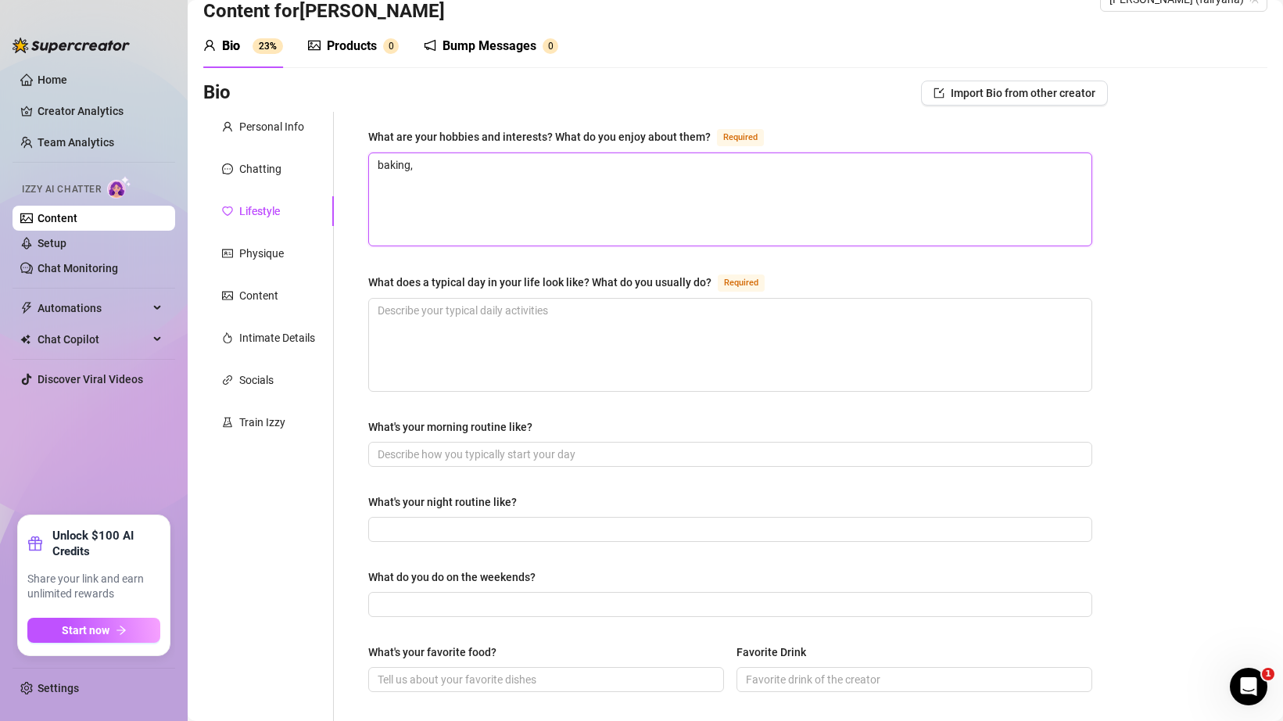
type textarea "baking,"
type textarea "baking, r"
type textarea "baking, rea"
type textarea "baking, read"
type textarea "baking, readi"
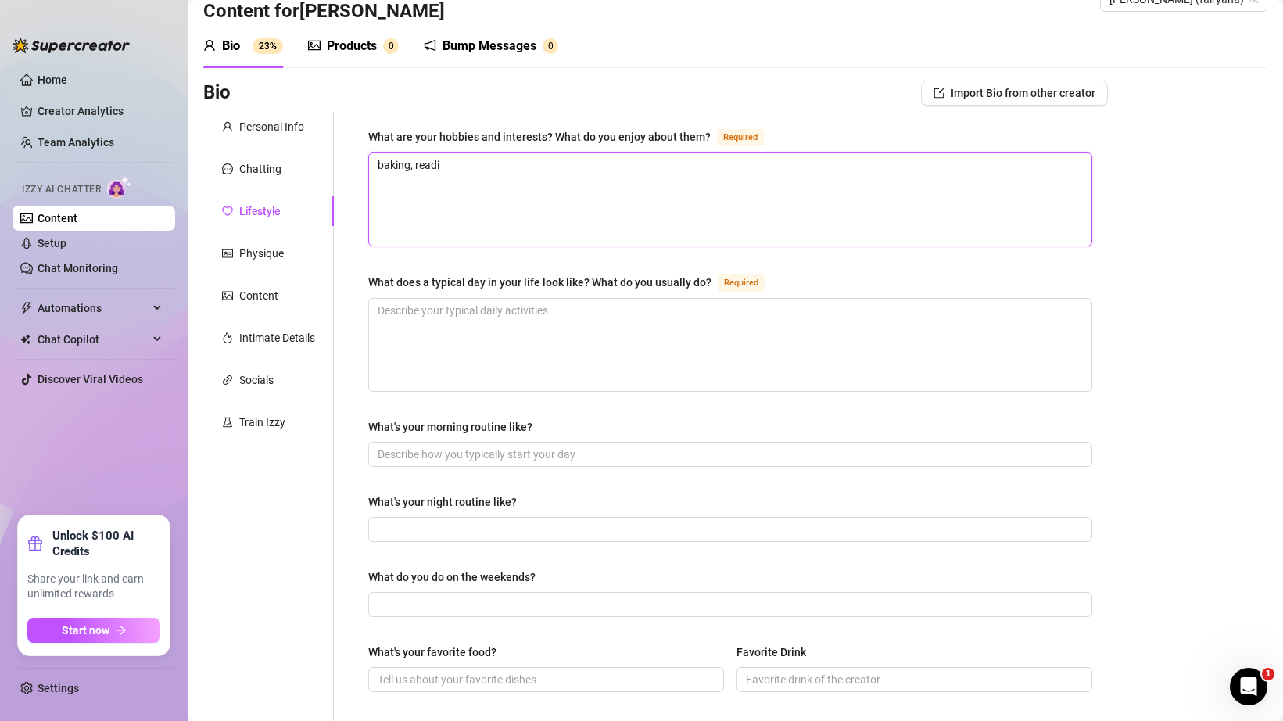
type textarea "baking, readin"
type textarea "baking, reading"
type textarea "baking, reading,"
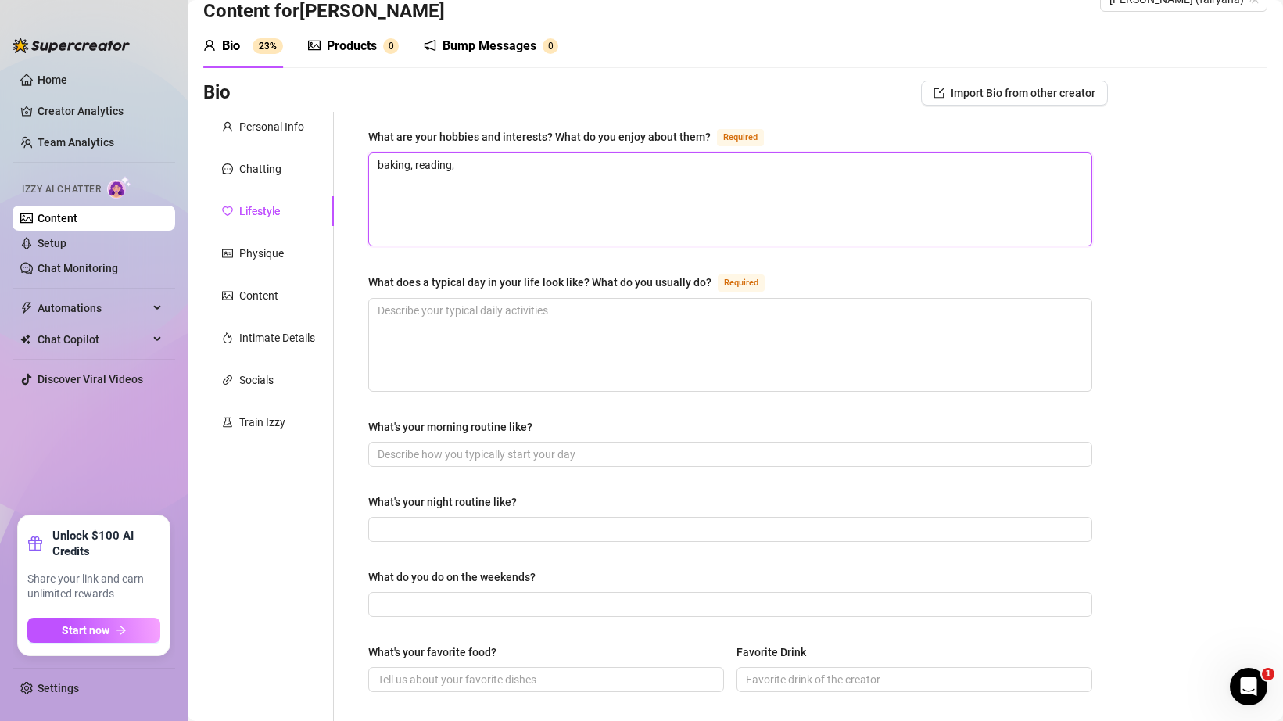
type textarea "baking, reading,"
type textarea "baking, reading, a"
type textarea "baking, reading, an"
type textarea "baking, reading, and"
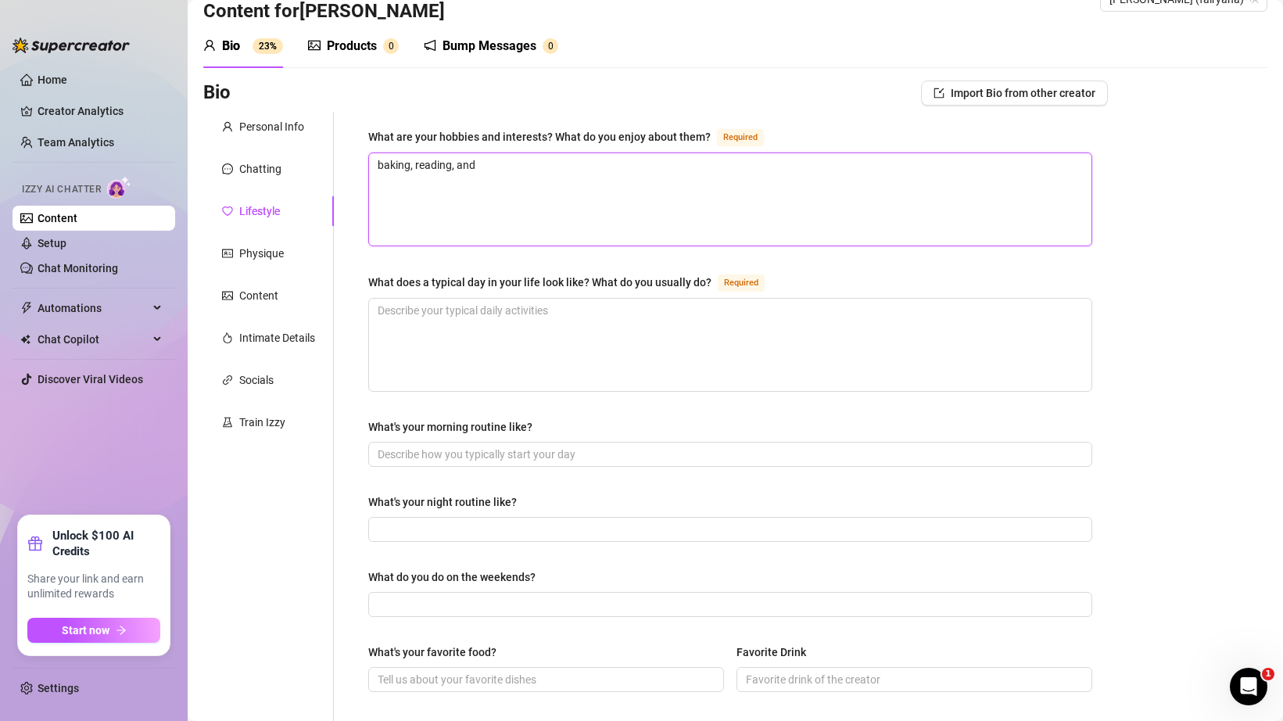
type textarea "baking, reading, and s"
type textarea "baking, reading, and sh"
type textarea "baking, reading, and shi"
type textarea "baking, reading, and sh"
type textarea "baking, reading, and sho"
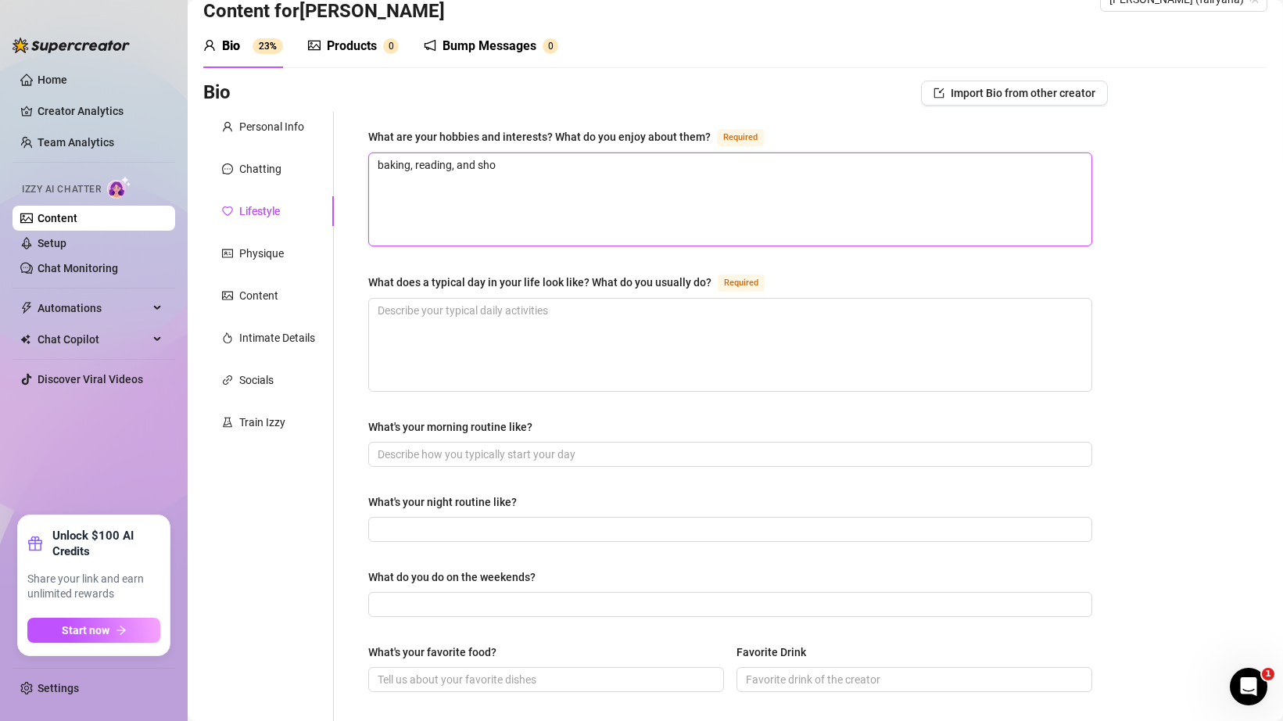
type textarea "baking, reading, and shop"
type textarea "baking, reading, and shopp"
type textarea "baking, reading, and shoppi"
type textarea "baking, reading, and shoppin"
type textarea "baking, reading, and shopping"
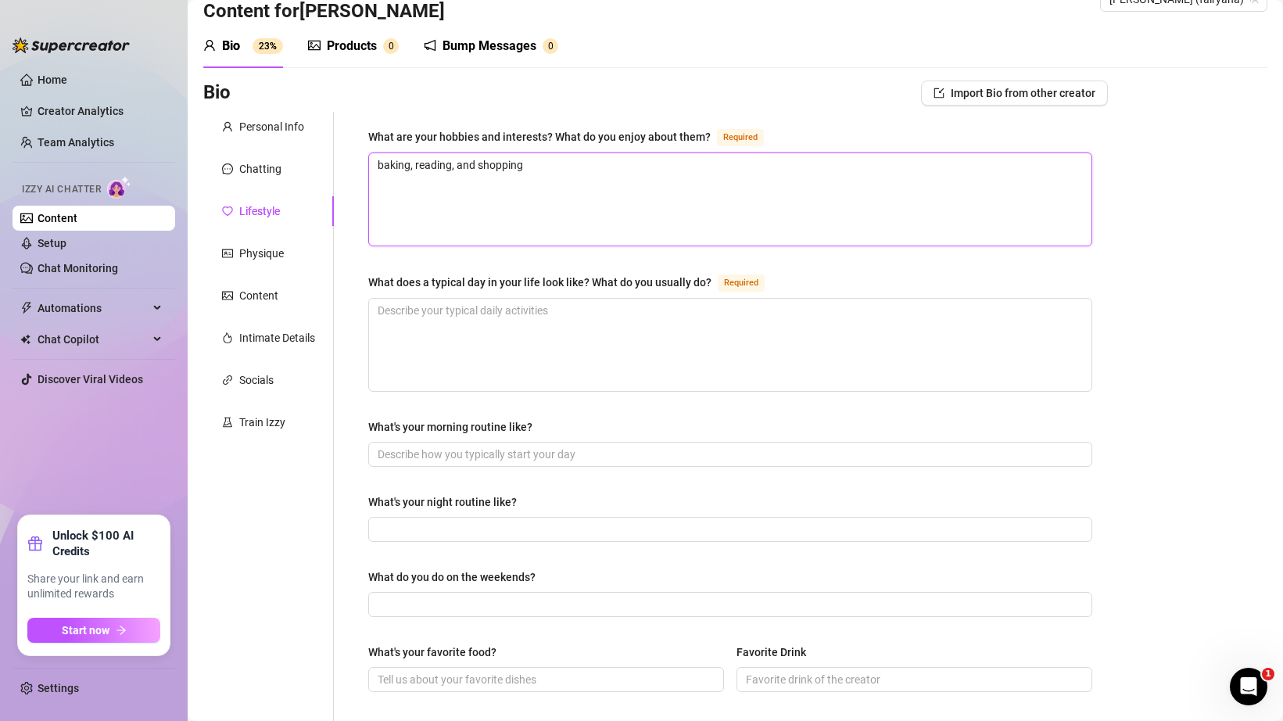
type textarea "baking, reading, and shopping"
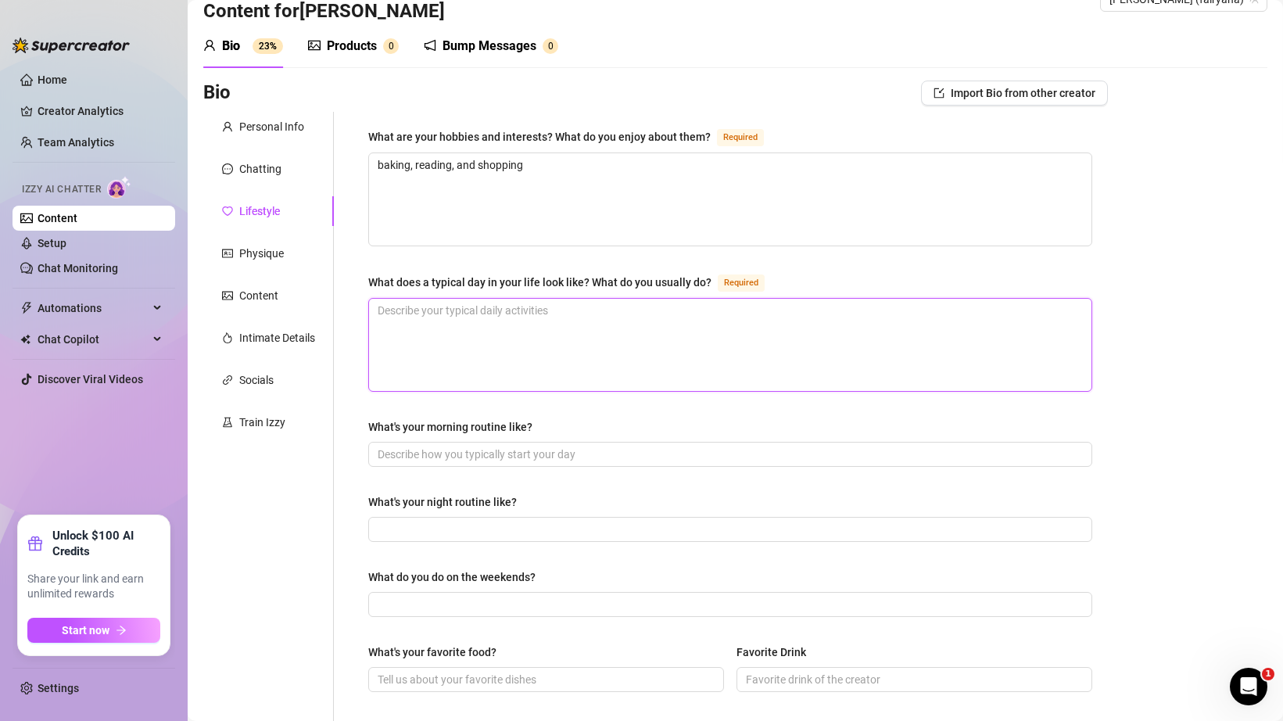
click at [470, 329] on textarea "What does a typical day in your life look like? What do you usually do? Required" at bounding box center [730, 345] width 722 height 92
type textarea "i"
type textarea "i s"
type textarea "i st"
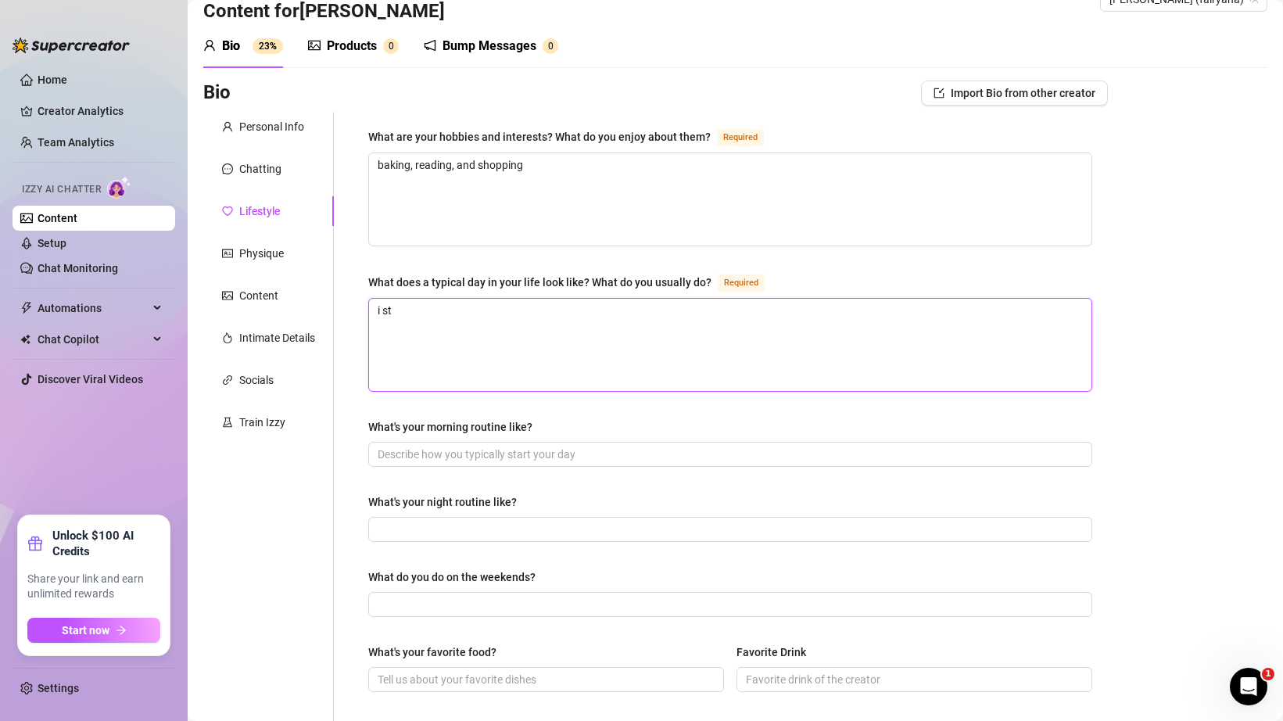
type textarea "i str"
type textarea "i strea"
type textarea "i stream"
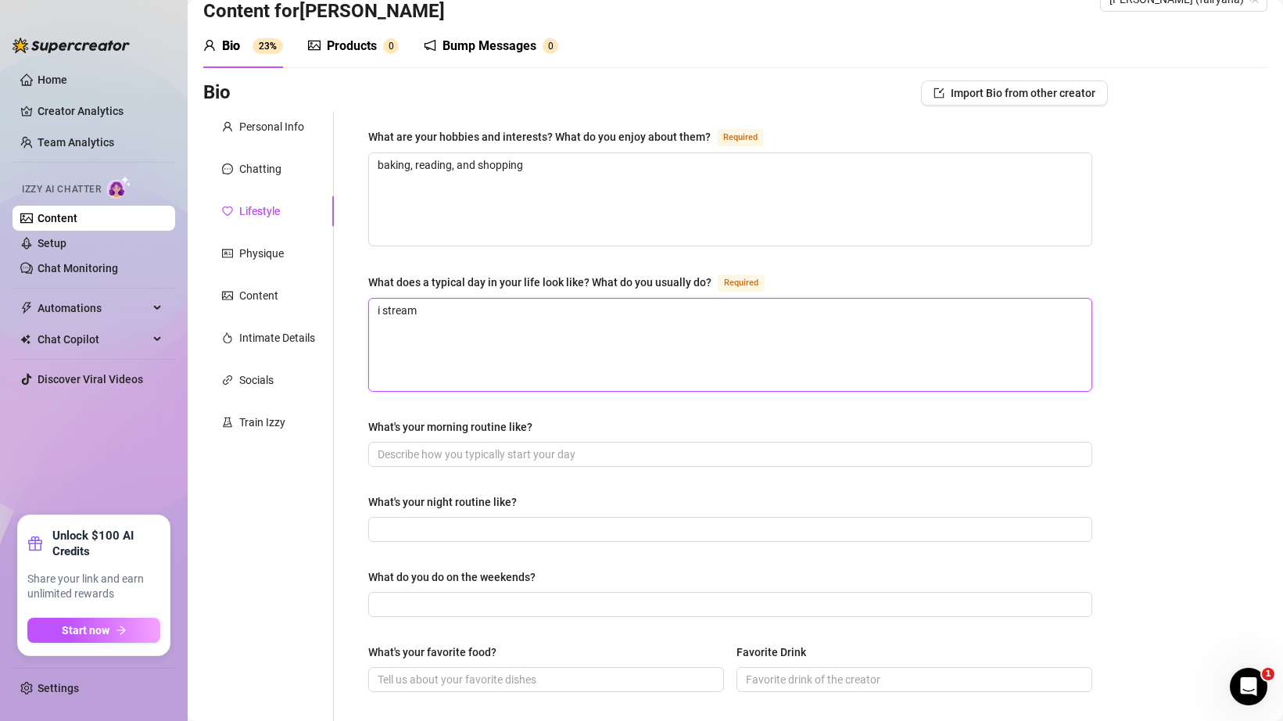
type textarea "i stream,"
type textarea "i stream, t"
type textarea "i stream, ta"
type textarea "i stream, take"
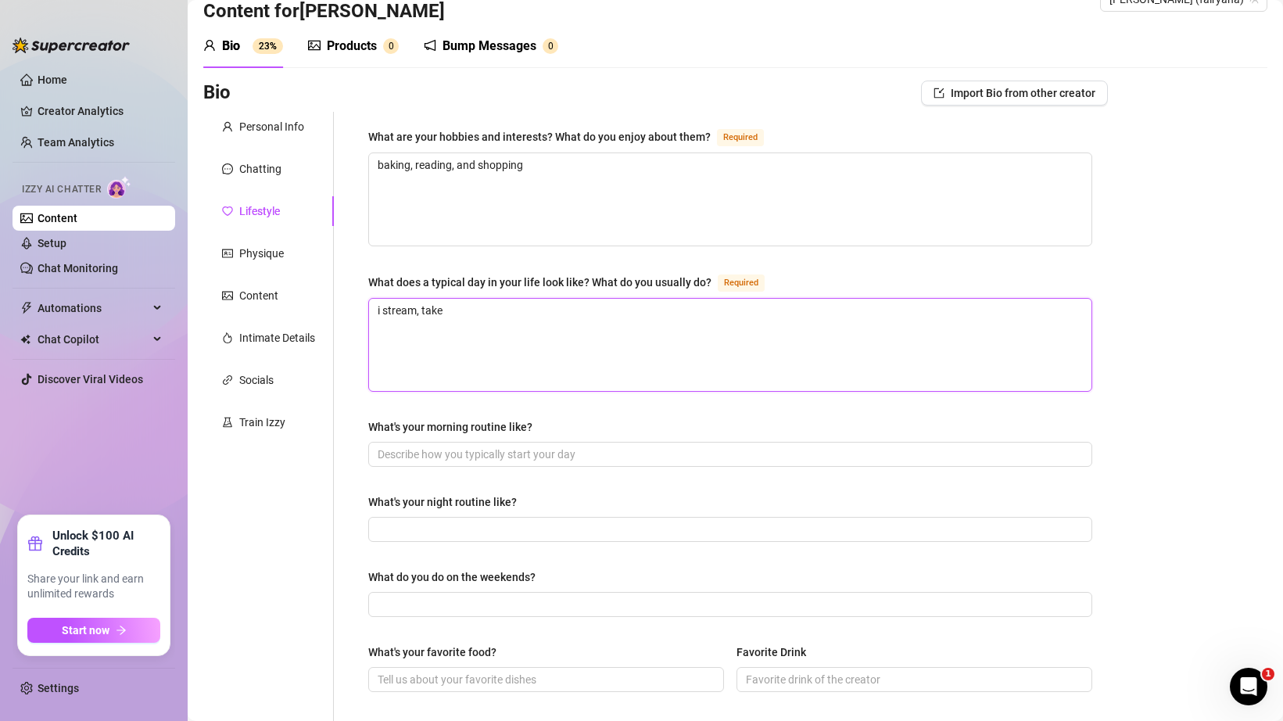
type textarea "i stream, take c"
type textarea "i stream, take co"
type textarea "i stream, take con"
type textarea "i stream, take cone"
type textarea "i stream, take con"
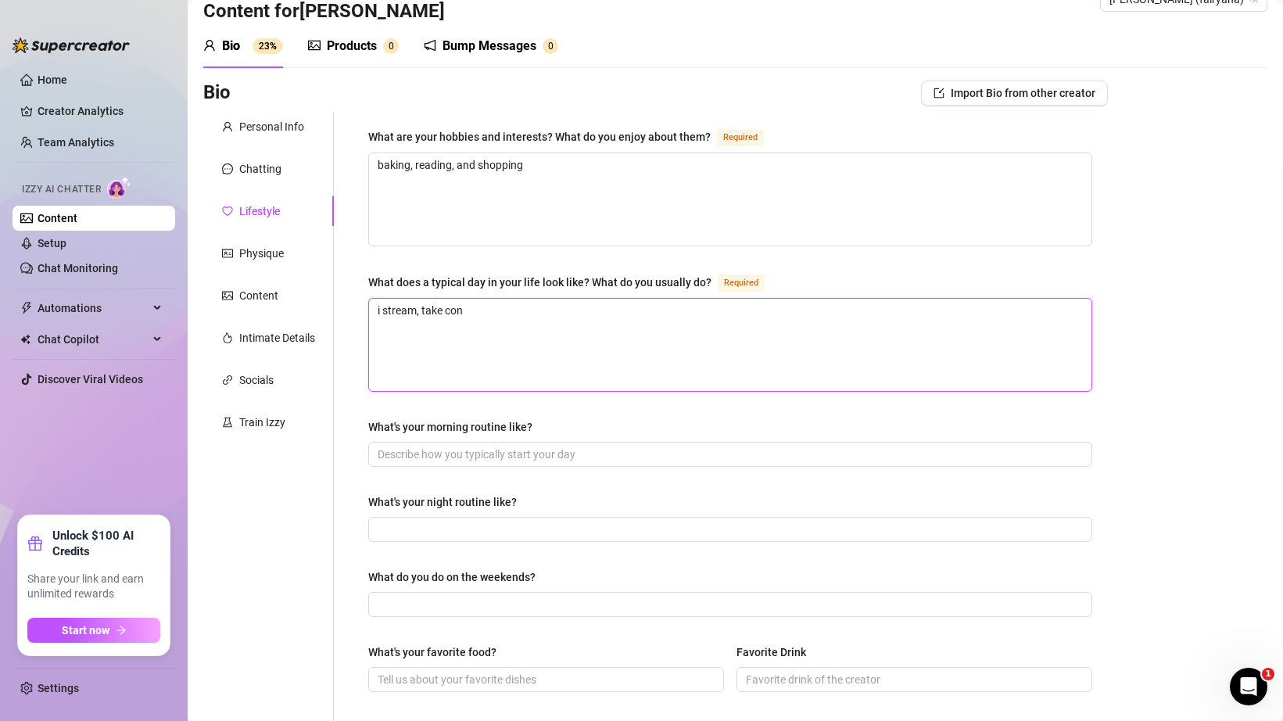
type textarea "i stream, take cont"
type textarea "i stream, take conten"
type textarea "i stream, take content"
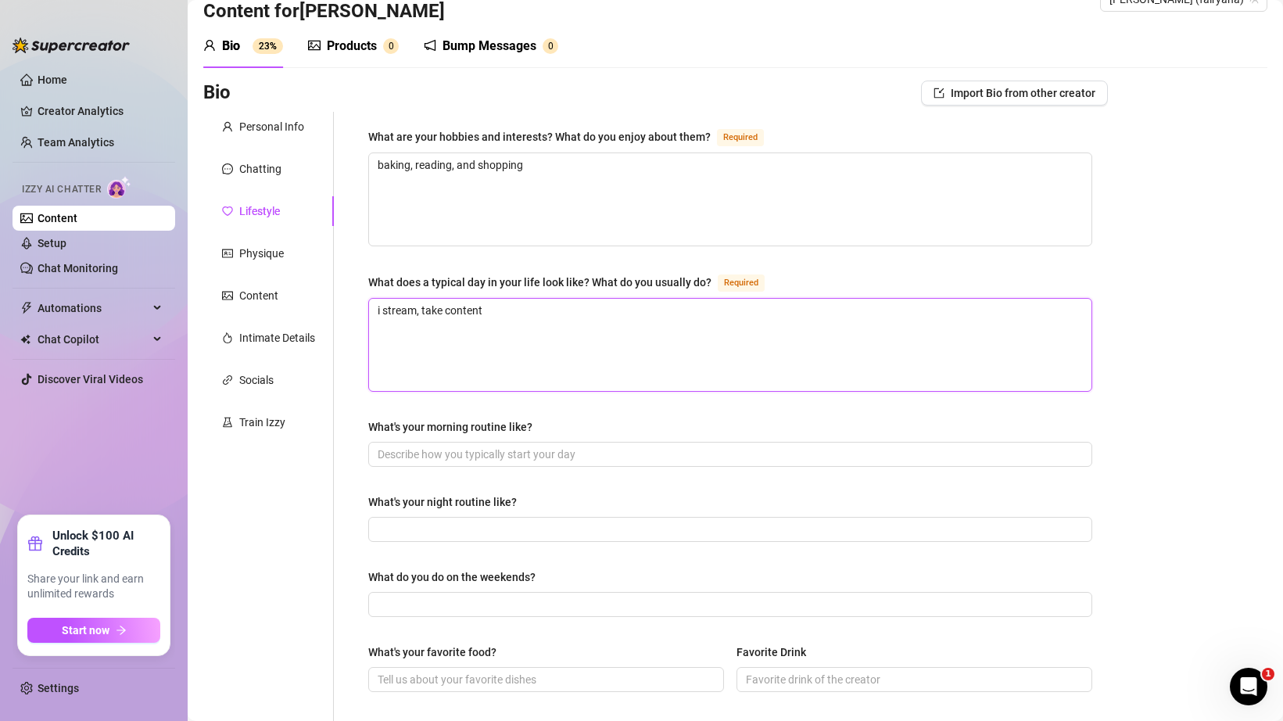
type textarea "i stream, take content,"
type textarea "i stream, take content, c"
type textarea "i stream, take content,"
type textarea "i stream, take content, s"
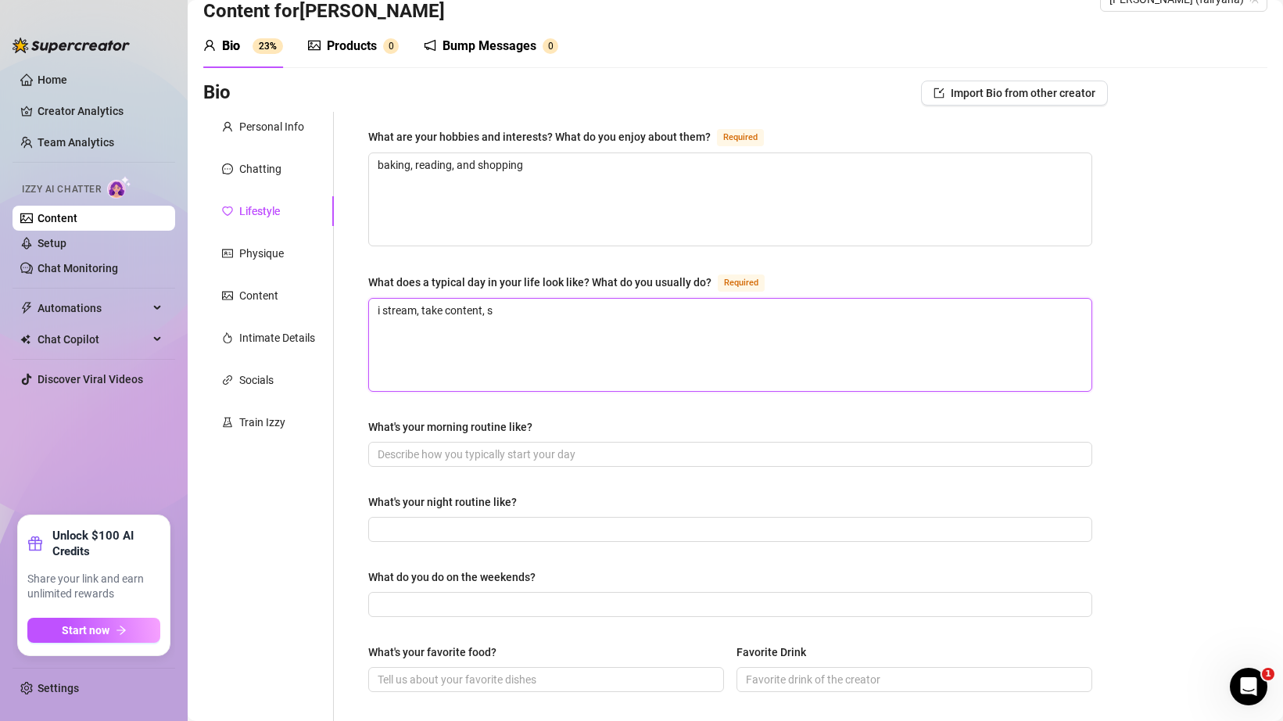
type textarea "i stream, take content, sl"
type textarea "i stream, take content, sle"
type textarea "i stream, take content, slee"
type textarea "i stream, take content, sleep"
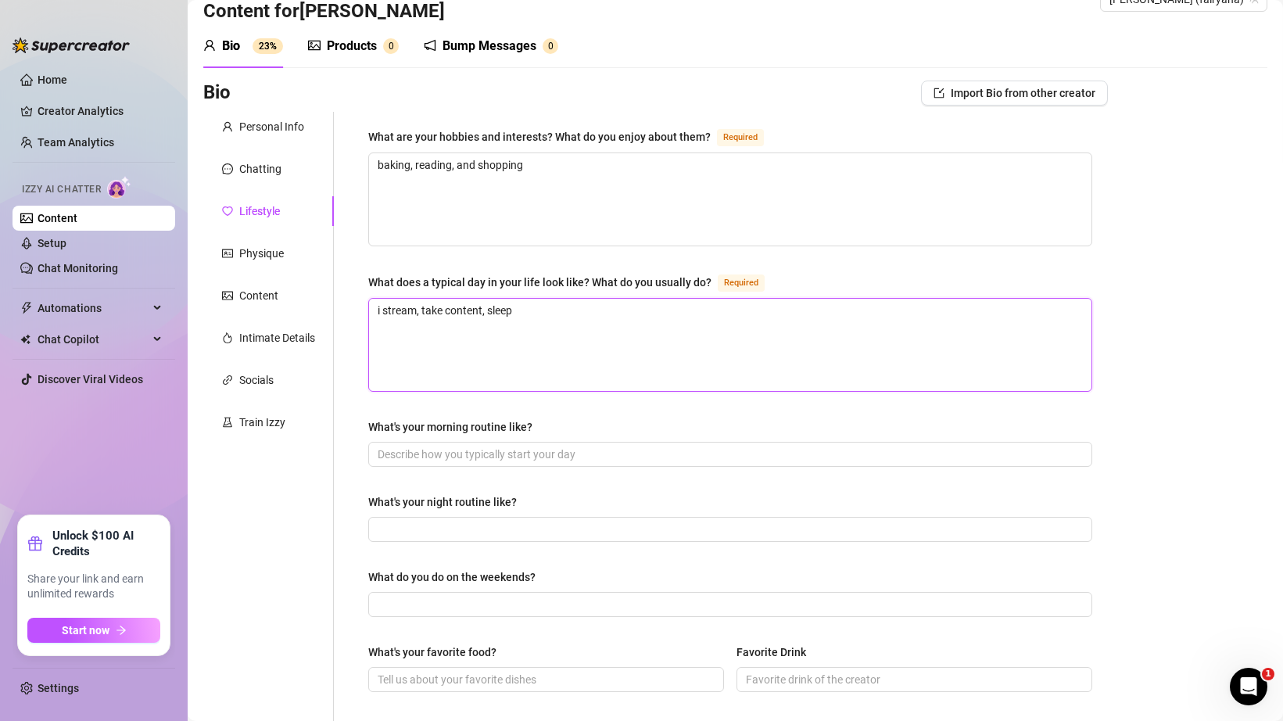
type textarea "i stream, take content, sleep"
type textarea "i stream, take content, sleep,"
type textarea "i stream, take content, sleep, w"
type textarea "i stream, take content, sleep, wa"
type textarea "i stream, take content, sleep, wal"
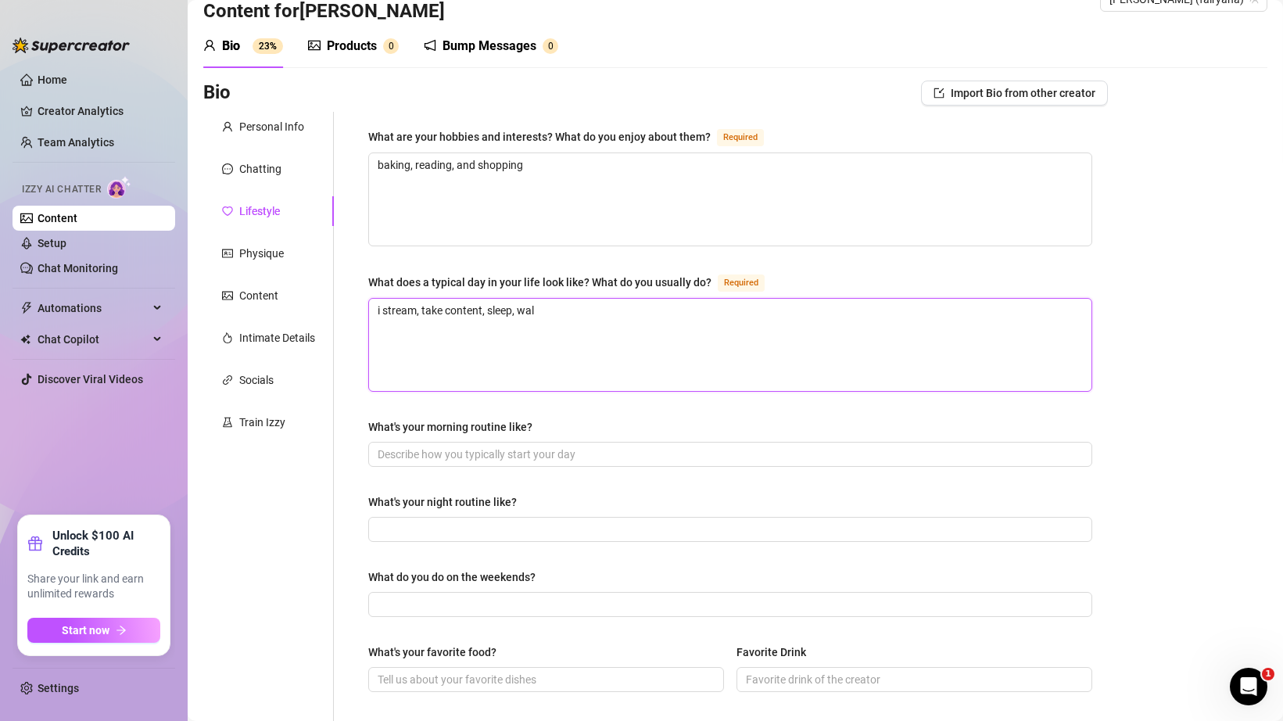
type textarea "i stream, take content, sleep, walk"
type textarea "i stream, take content, sleep, walk,"
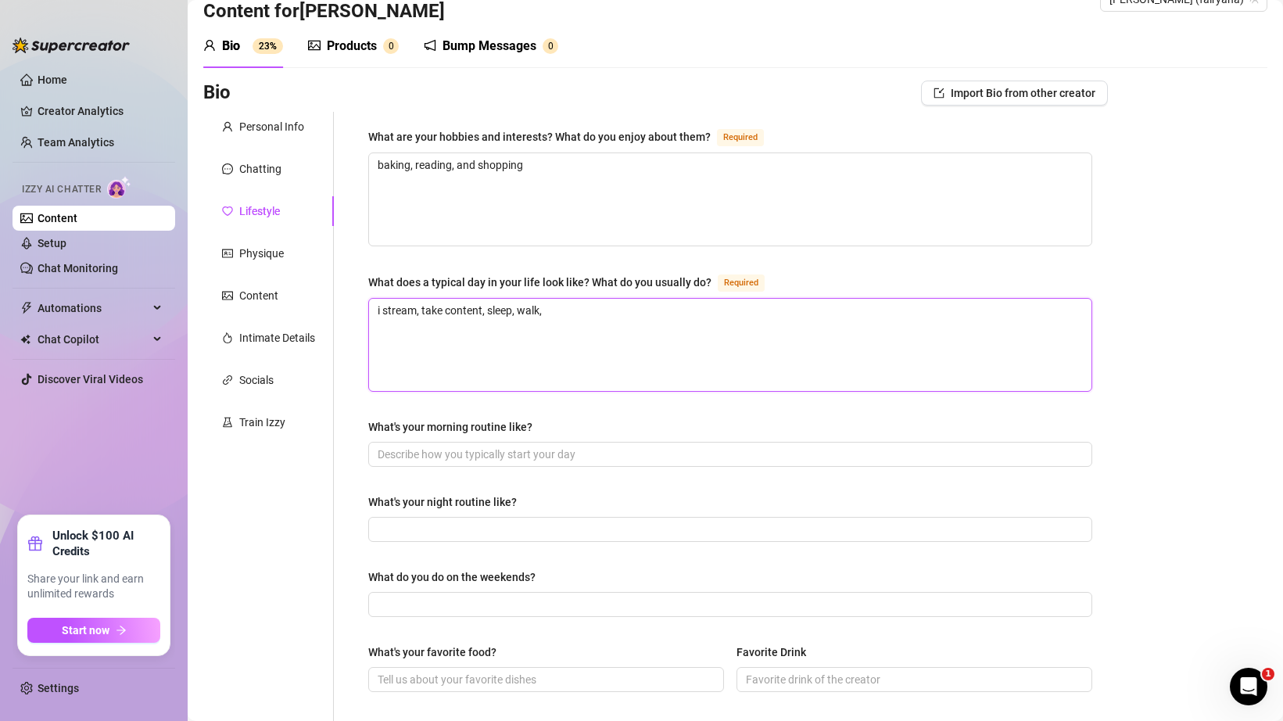
type textarea "i stream, take content, sleep, walk,"
type textarea "i stream, take content, sleep, walk"
type textarea "i stream, take content, sleep, wal"
type textarea "i stream, take content, sleep, wa"
type textarea "i stream, take content, sleep, w"
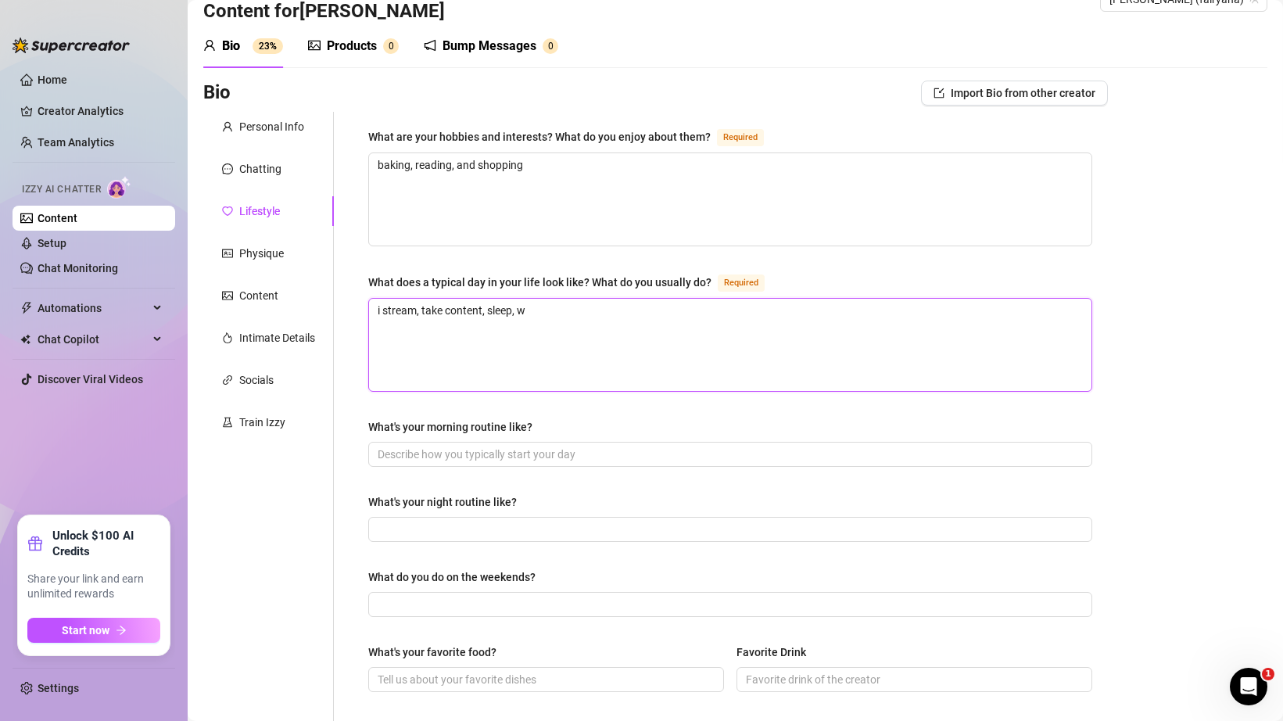
type textarea "i stream, take content, sleep, wt"
type textarea "i stream, take content, sleep, wta"
type textarea "i stream, take content, sleep, wt"
type textarea "i stream, take content, sleep, w"
type textarea "i stream, take content, sleep,"
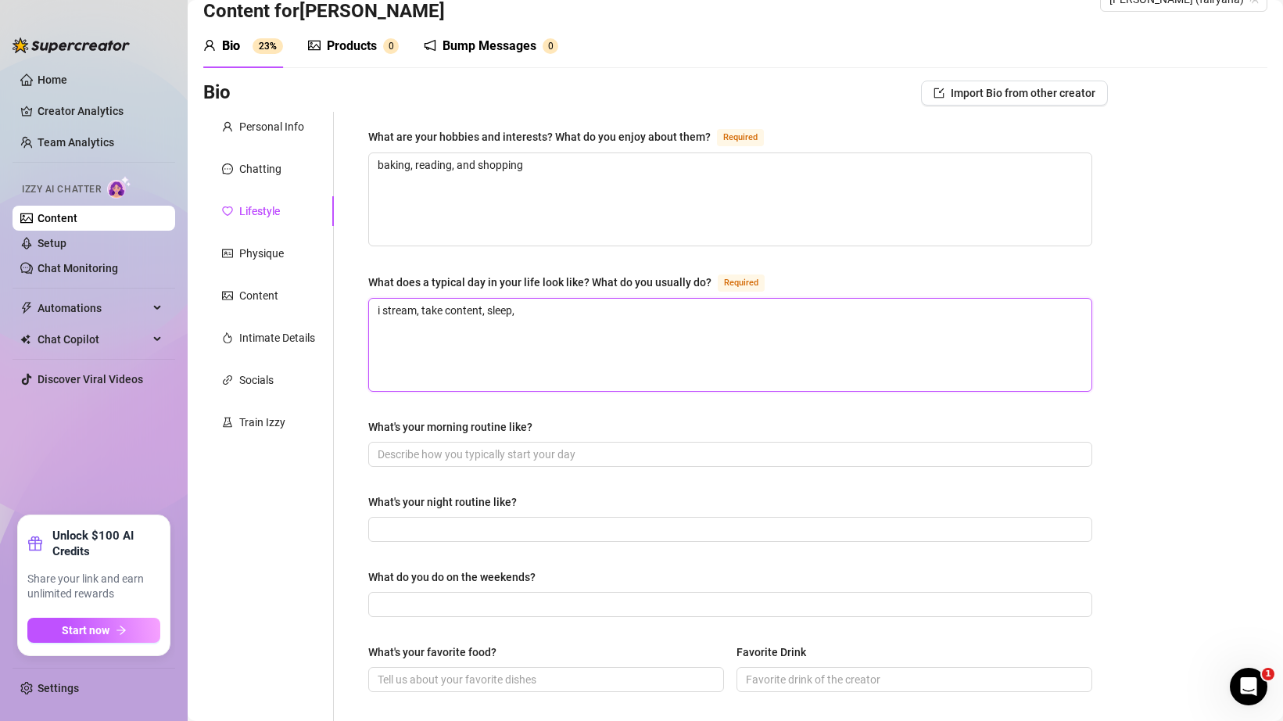
type textarea "i stream, take content, sleep, t"
type textarea "i stream, take content, sleep, ta"
type textarea "i stream, take content, sleep, tak"
type textarea "i stream, take content, sleep, take"
type textarea "i stream, take content, sleep, take a"
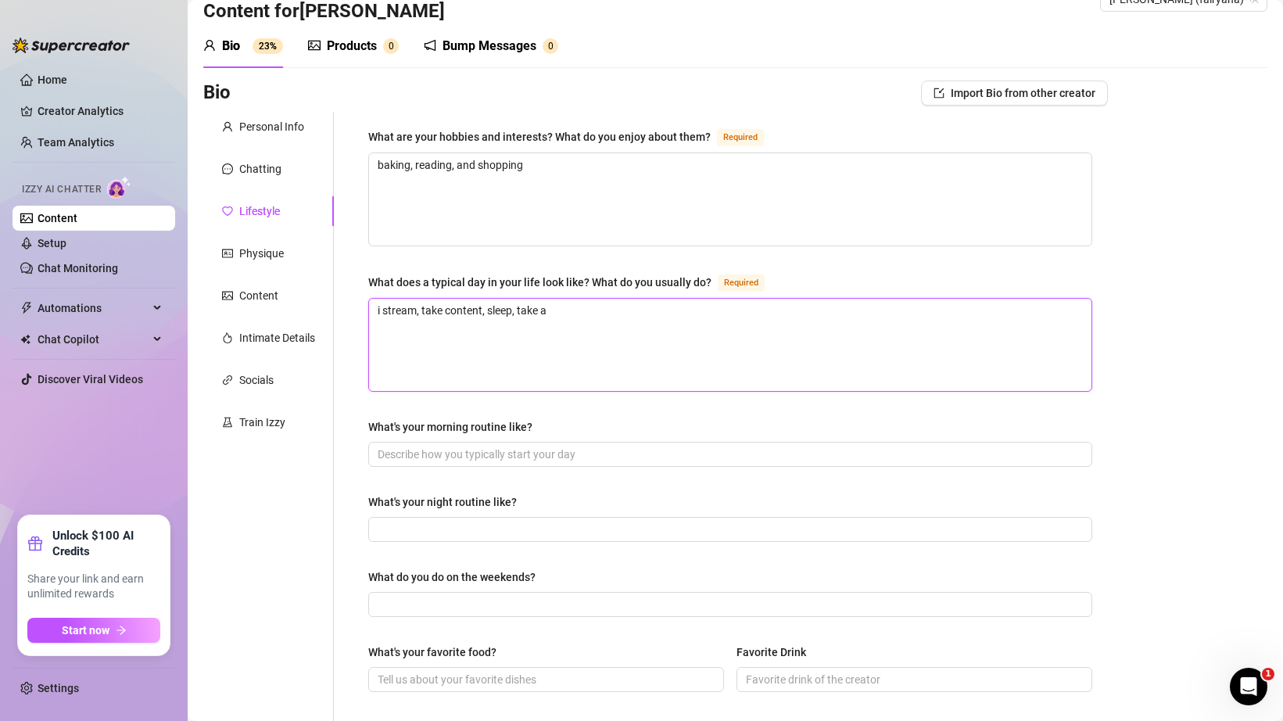
type textarea "i stream, take content, sleep, take a"
click at [433, 454] on input "What's your morning routine like?" at bounding box center [729, 454] width 702 height 17
click at [582, 405] on div "What are your hobbies and interests? What do you enjoy about them? Required bak…" at bounding box center [730, 638] width 724 height 1023
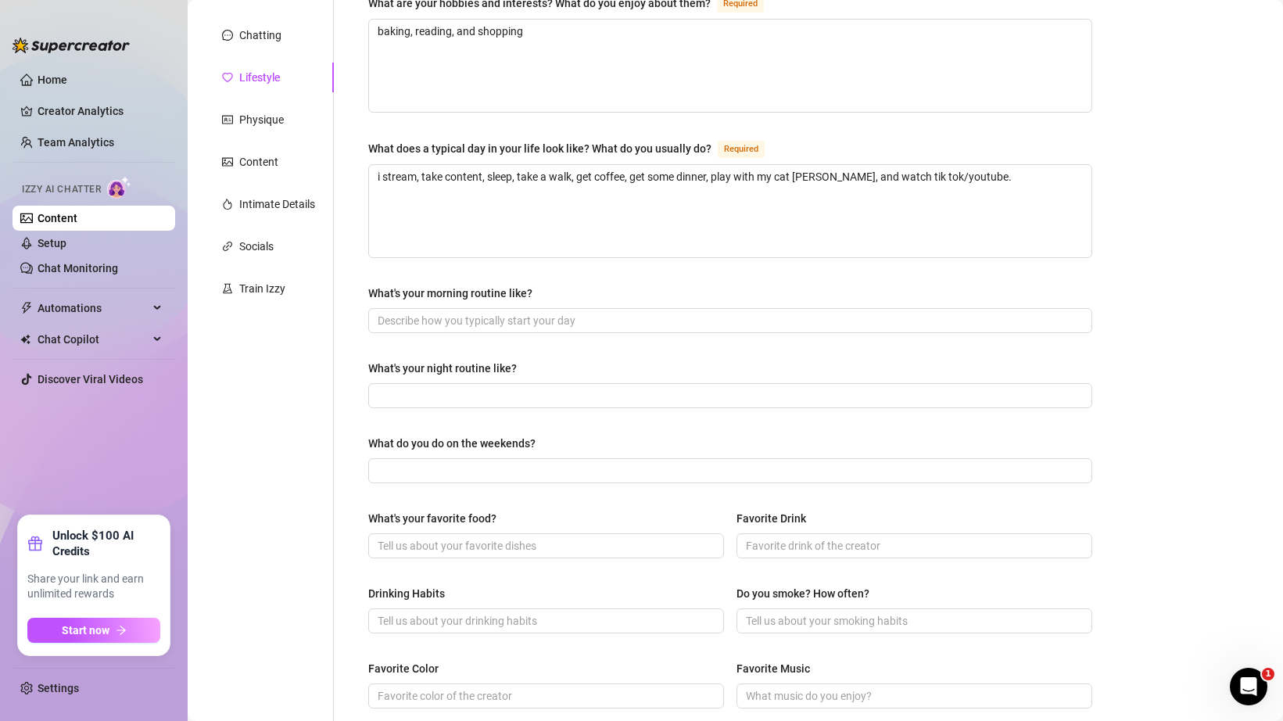
scroll to position [191, 0]
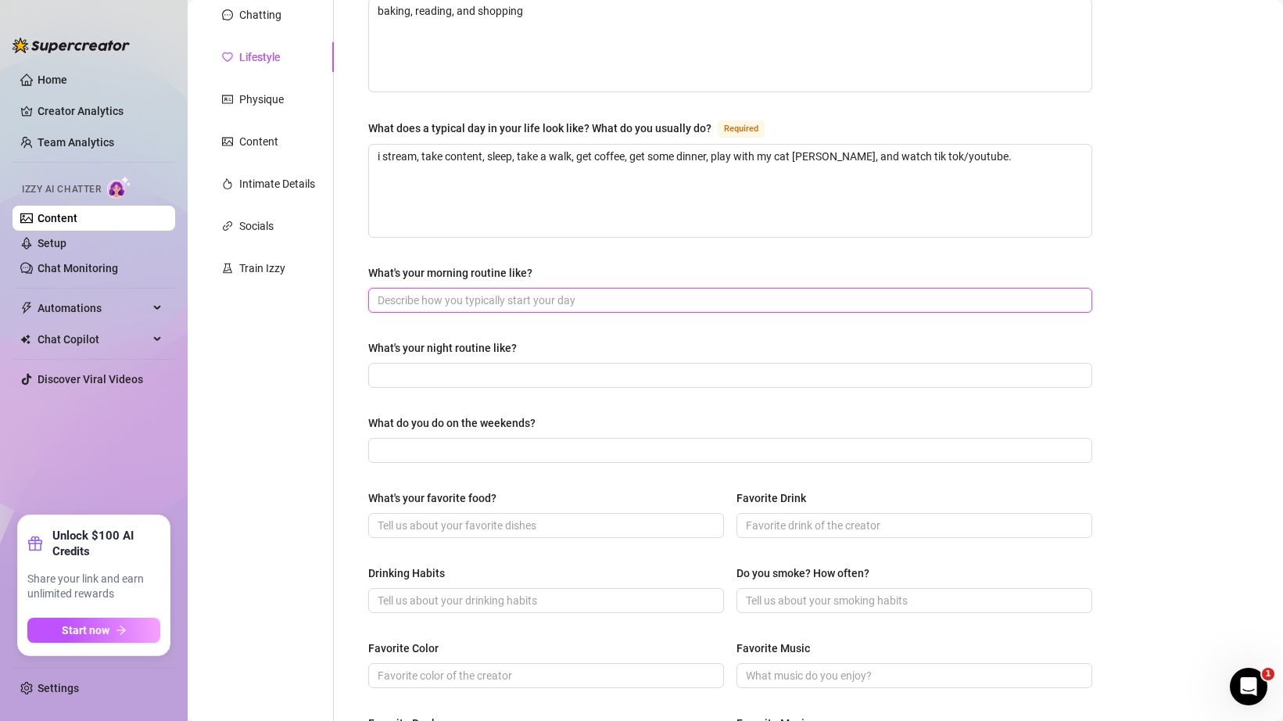
click at [567, 299] on input "What's your morning routine like?" at bounding box center [729, 300] width 702 height 17
click at [514, 363] on span at bounding box center [730, 375] width 724 height 25
click at [444, 373] on input "I usually" at bounding box center [729, 375] width 702 height 17
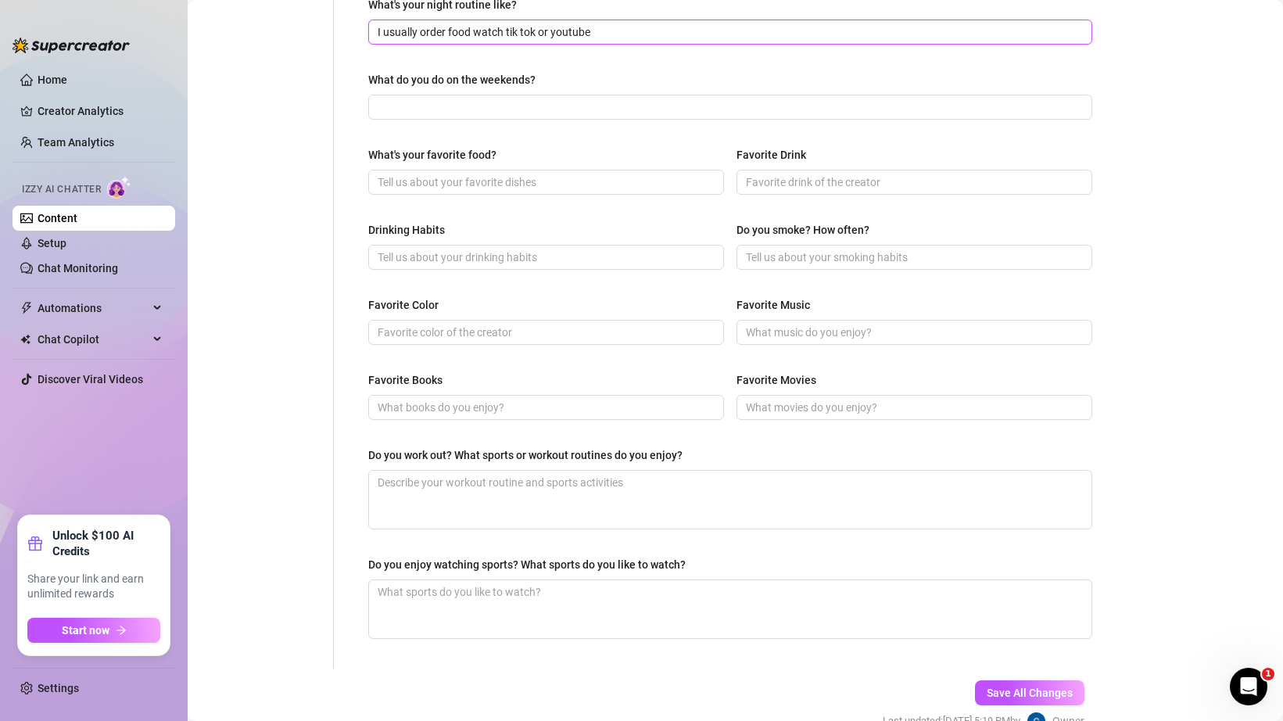
scroll to position [536, 0]
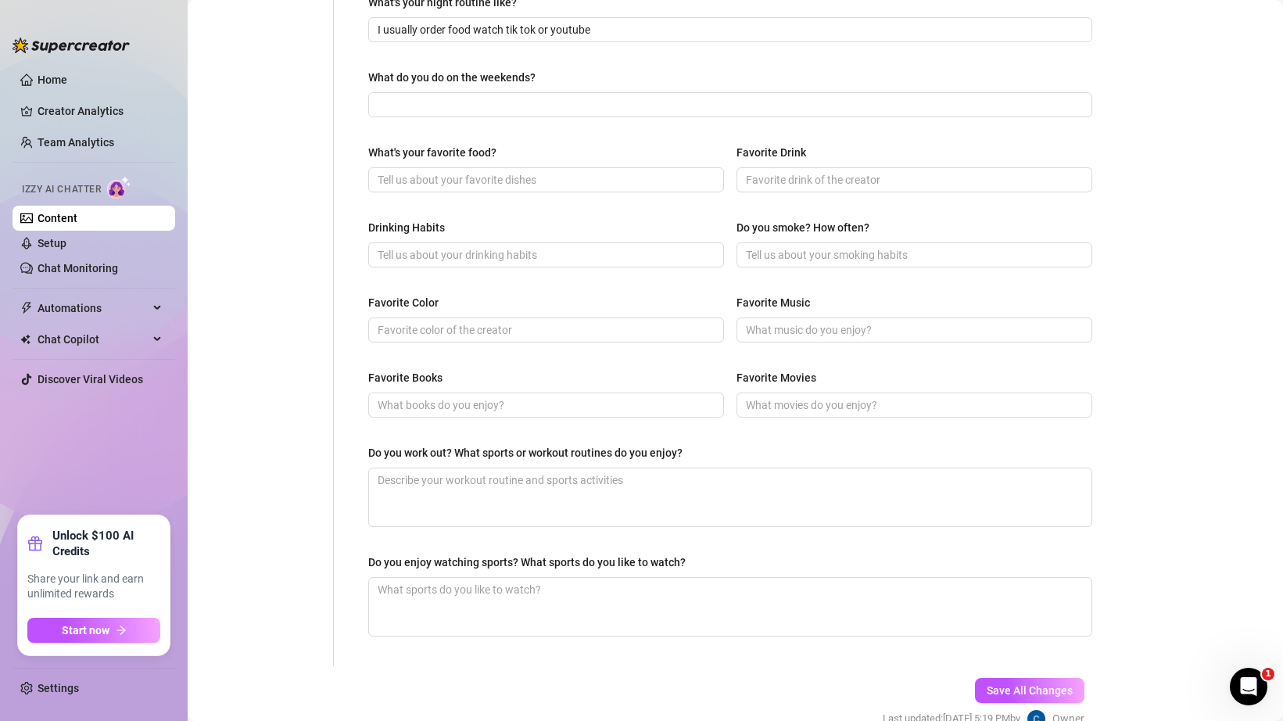
click at [632, 119] on div "What are your hobbies and interests? What do you enjoy about them? Required bak…" at bounding box center [730, 139] width 724 height 1023
click at [631, 116] on div "What are your hobbies and interests? What do you enjoy about them? Required bak…" at bounding box center [730, 139] width 724 height 1023
click at [625, 109] on input "What do you do on the weekends?" at bounding box center [729, 104] width 702 height 17
click at [601, 174] on input "What's your favorite food?" at bounding box center [545, 179] width 334 height 17
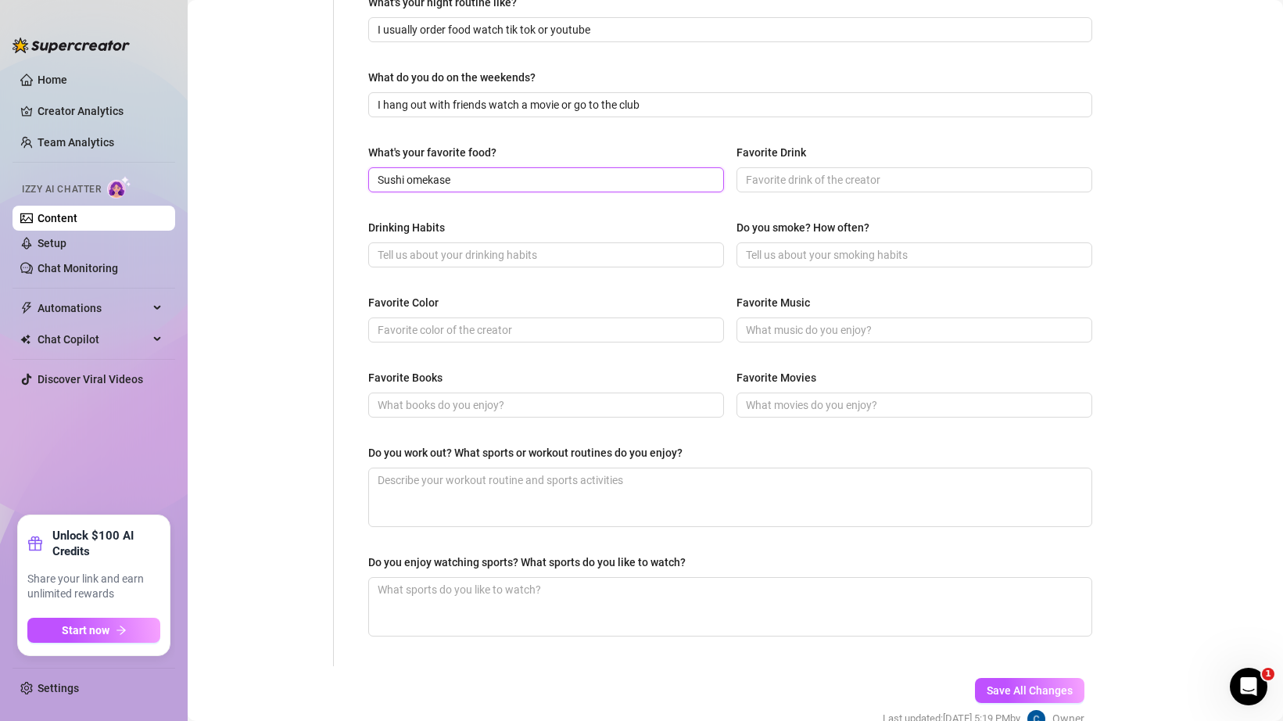
click at [429, 171] on input "Sushi omekase" at bounding box center [545, 179] width 334 height 17
click at [773, 182] on input "Favorite Drink" at bounding box center [913, 179] width 334 height 17
click at [672, 256] on input "Drinking Habits" at bounding box center [545, 254] width 334 height 17
click at [831, 251] on input "Do you smoke? How often?" at bounding box center [913, 254] width 334 height 17
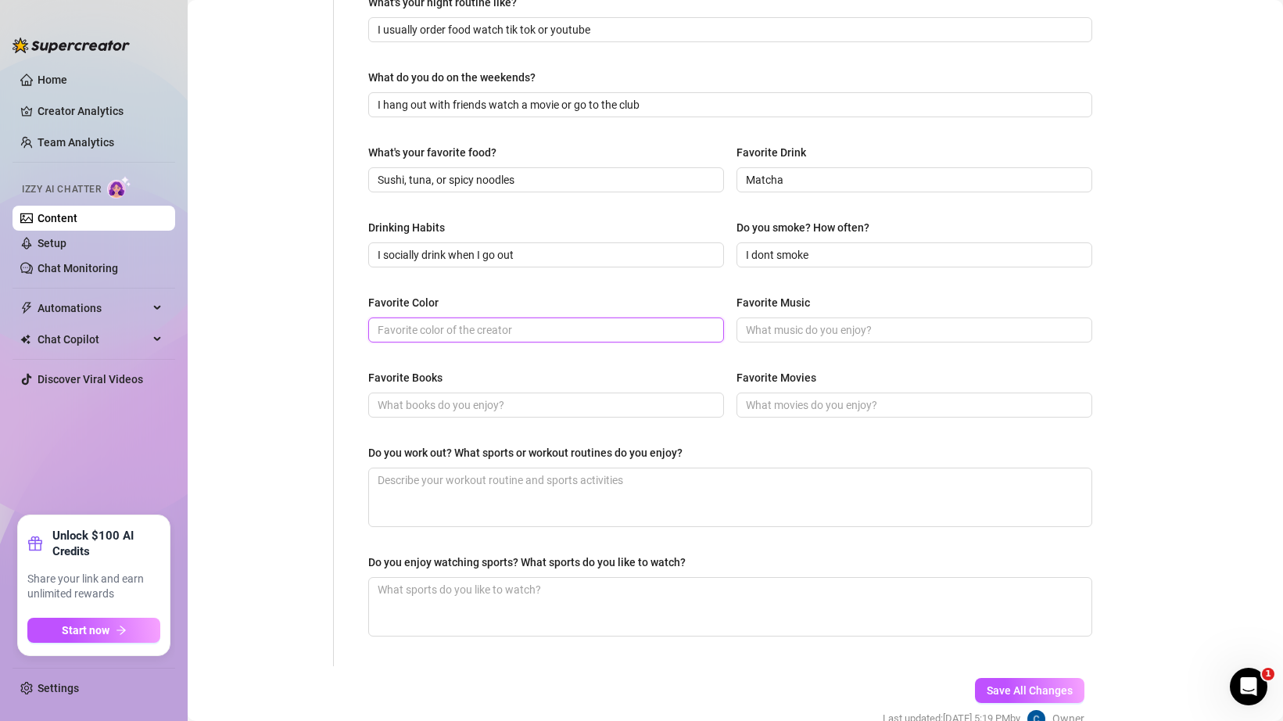
click at [667, 336] on input "Favorite Color" at bounding box center [545, 329] width 334 height 17
click at [679, 321] on input "Favorite Color" at bounding box center [545, 329] width 334 height 17
click at [679, 324] on input "Favorite Color" at bounding box center [545, 329] width 334 height 17
click at [678, 328] on input "Favorite Color" at bounding box center [545, 329] width 334 height 17
click at [832, 330] on input "Favorite Music" at bounding box center [913, 329] width 334 height 17
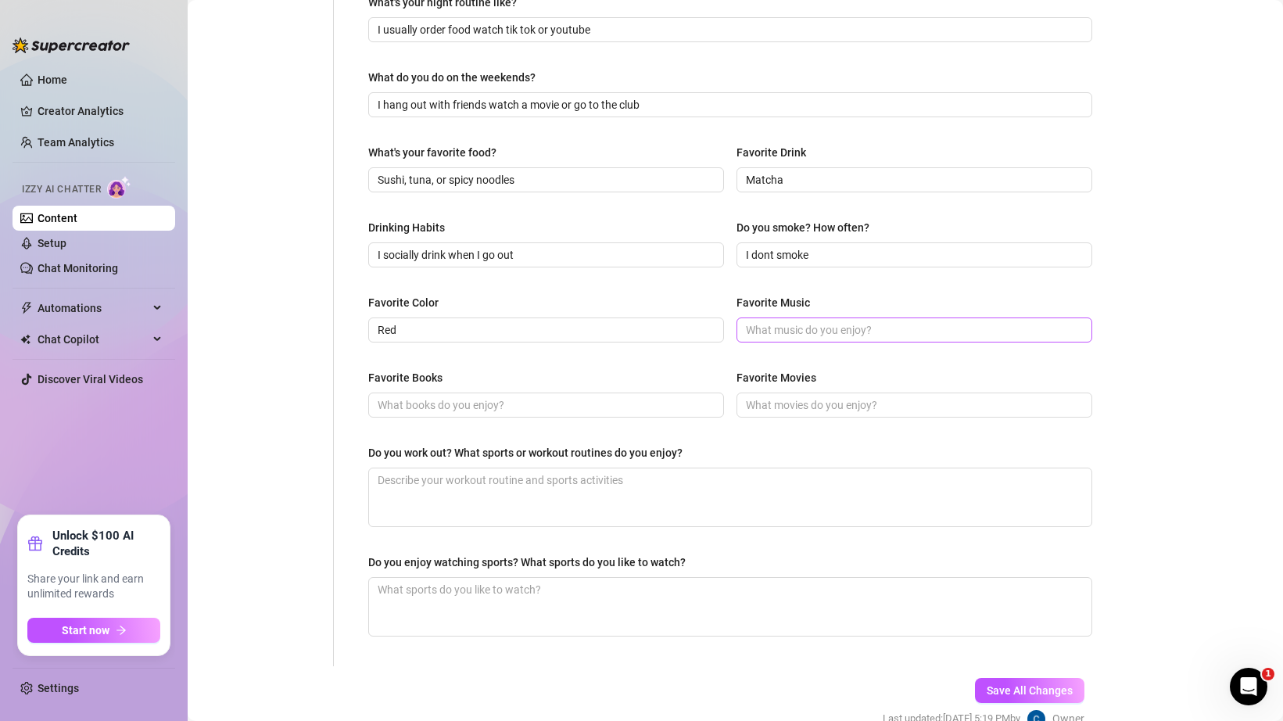
click at [906, 317] on span at bounding box center [914, 329] width 356 height 25
click at [906, 321] on input "Favorite Music" at bounding box center [913, 329] width 334 height 17
click at [906, 322] on input "Favorite Music" at bounding box center [913, 329] width 334 height 17
click at [622, 413] on span at bounding box center [546, 404] width 356 height 25
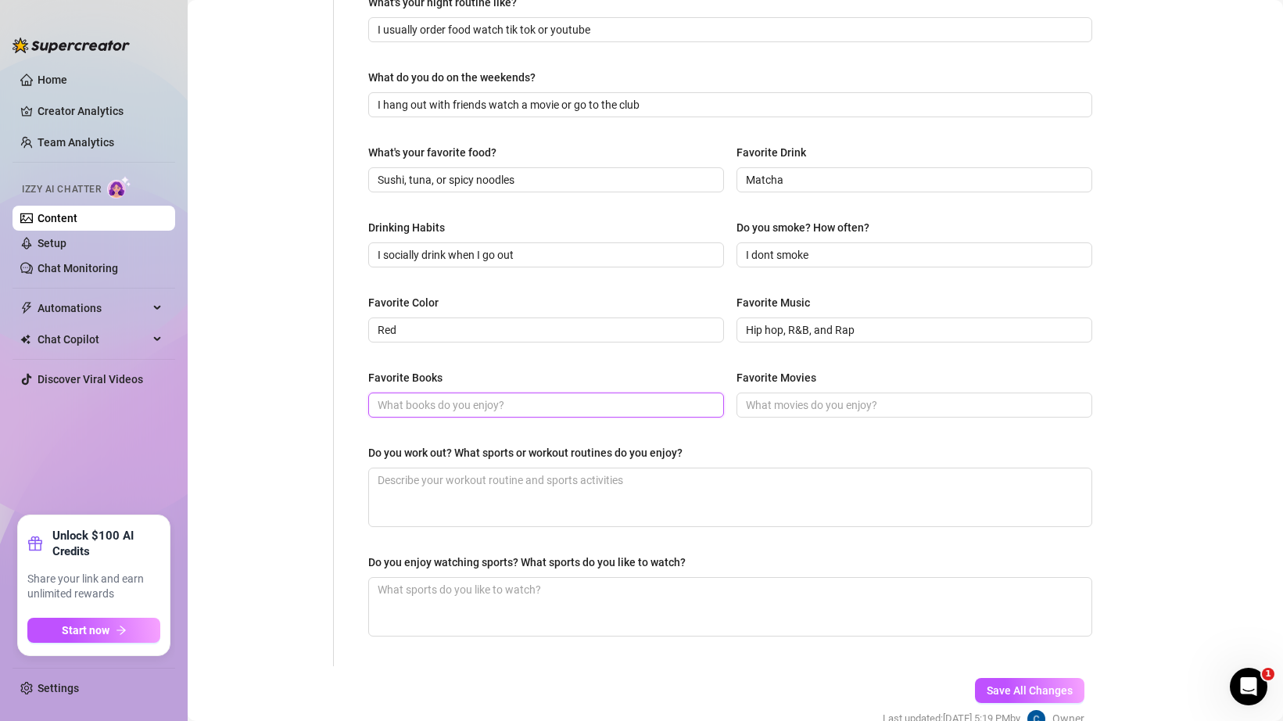
click at [617, 409] on input "Favorite Books" at bounding box center [545, 404] width 334 height 17
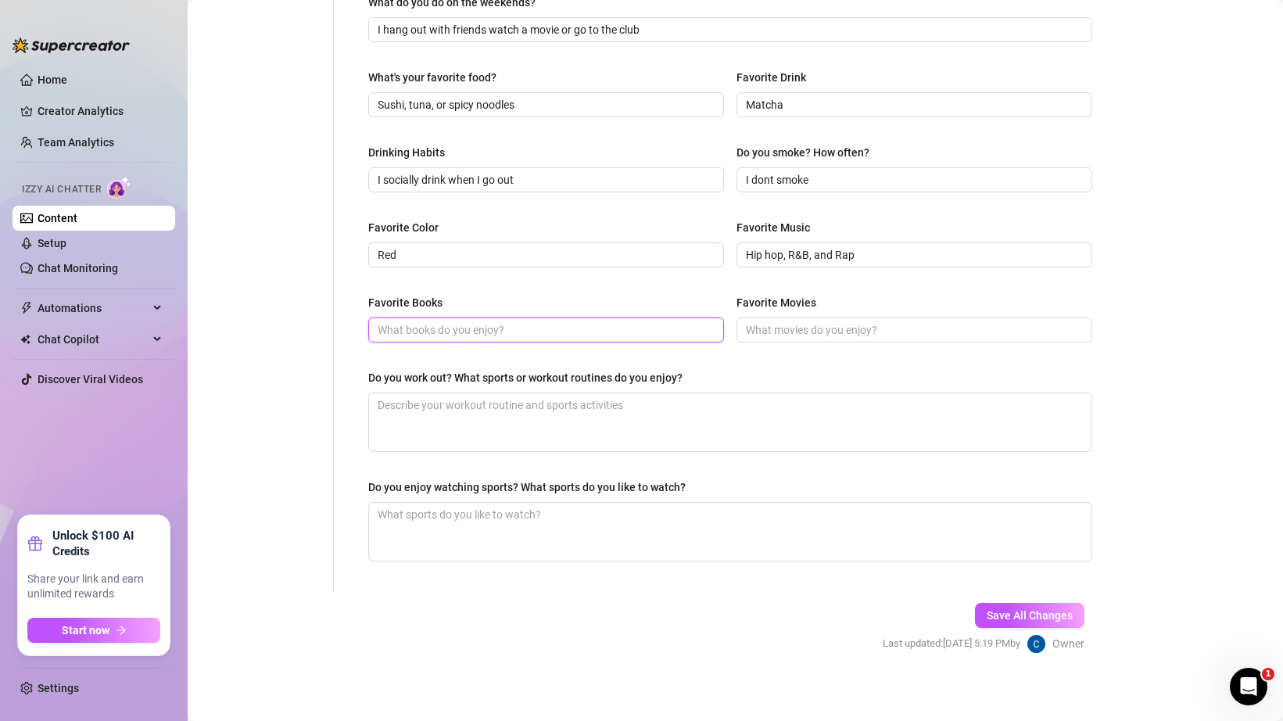
scroll to position [617, 0]
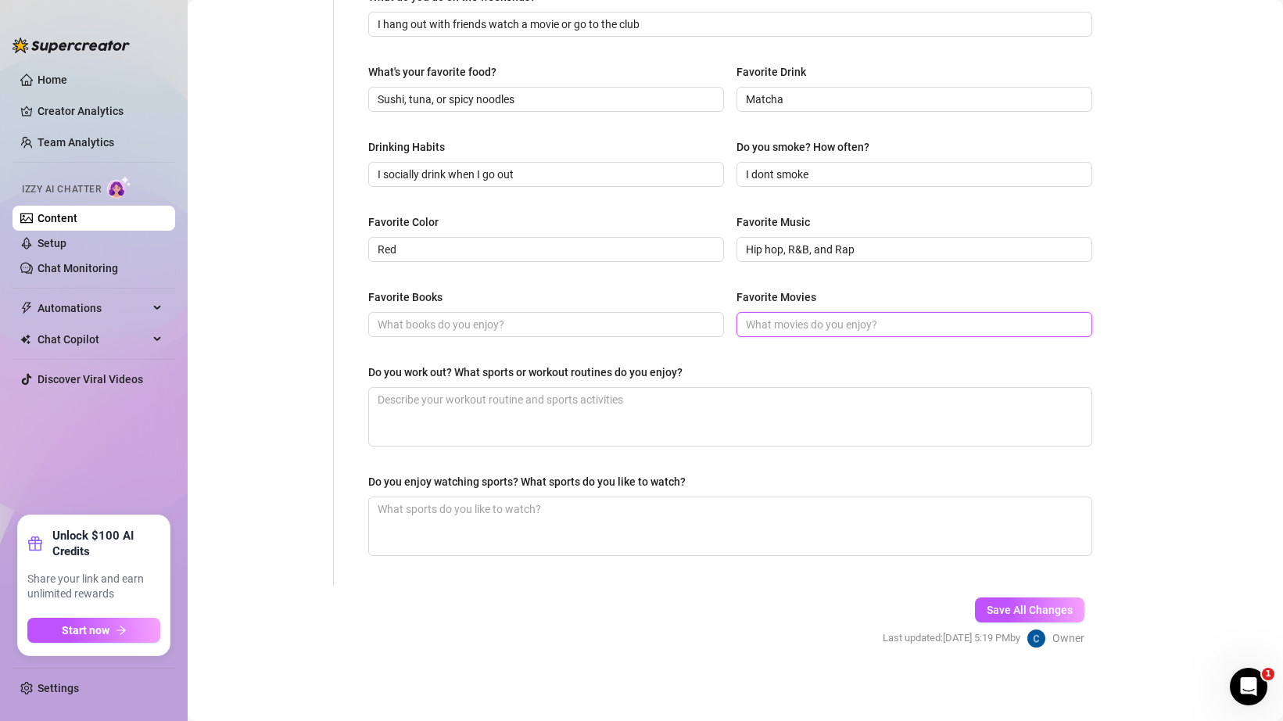
click at [759, 323] on input "Favorite Movies" at bounding box center [913, 324] width 334 height 17
click at [778, 321] on input "Thirst, Coraline" at bounding box center [913, 324] width 334 height 17
click at [828, 324] on input "Thirst, Coraline" at bounding box center [913, 324] width 334 height 17
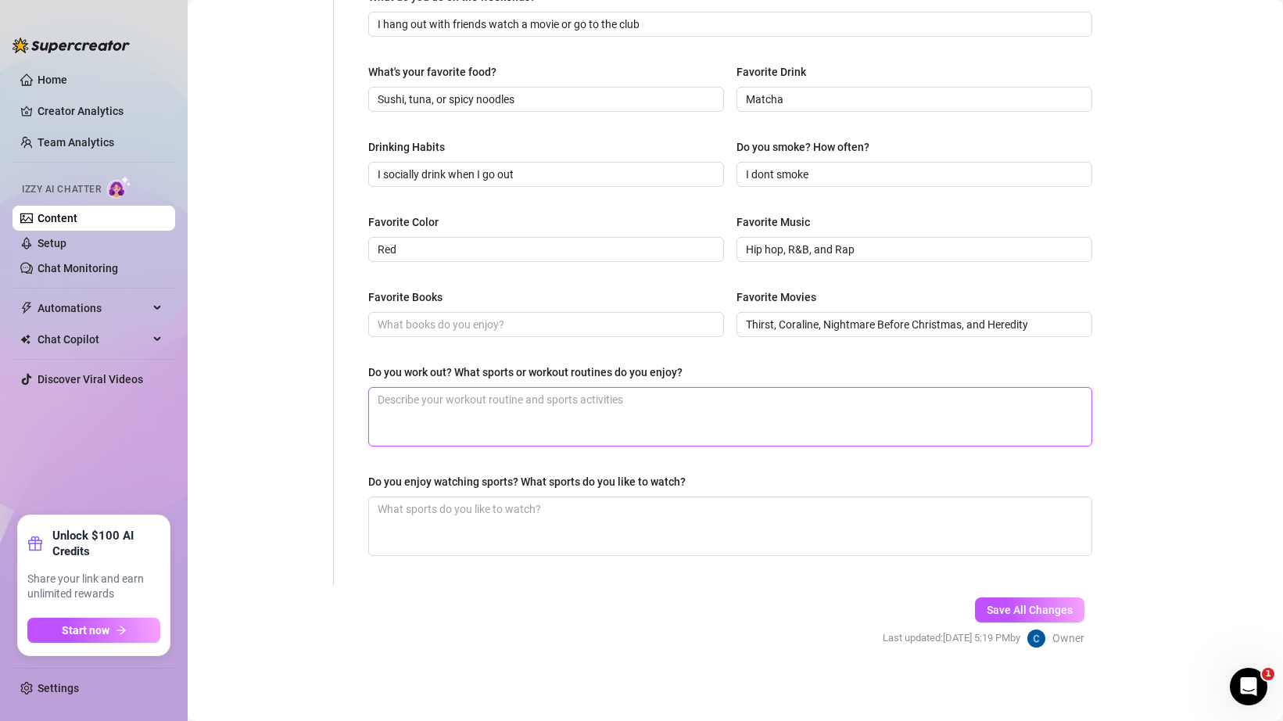
click at [469, 409] on textarea "Do you work out? What sports or workout routines do you enjoy?" at bounding box center [730, 417] width 722 height 58
click at [438, 402] on textarea "Do you work out? What sports or workout routines do you enjoy?" at bounding box center [730, 417] width 722 height 58
click at [549, 407] on textarea "Do you work out? What sports or workout routines do you enjoy?" at bounding box center [730, 417] width 722 height 58
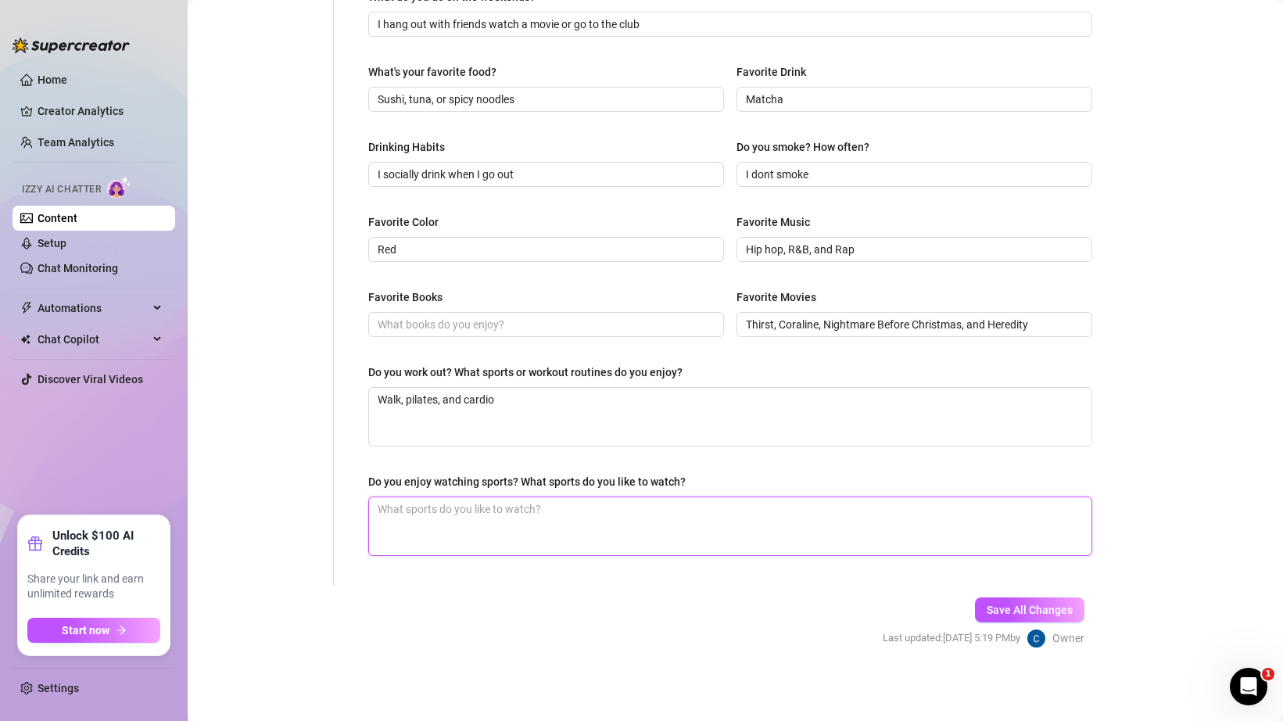
click at [562, 514] on textarea "Do you enjoy watching sports? What sports do you like to watch?" at bounding box center [730, 526] width 722 height 58
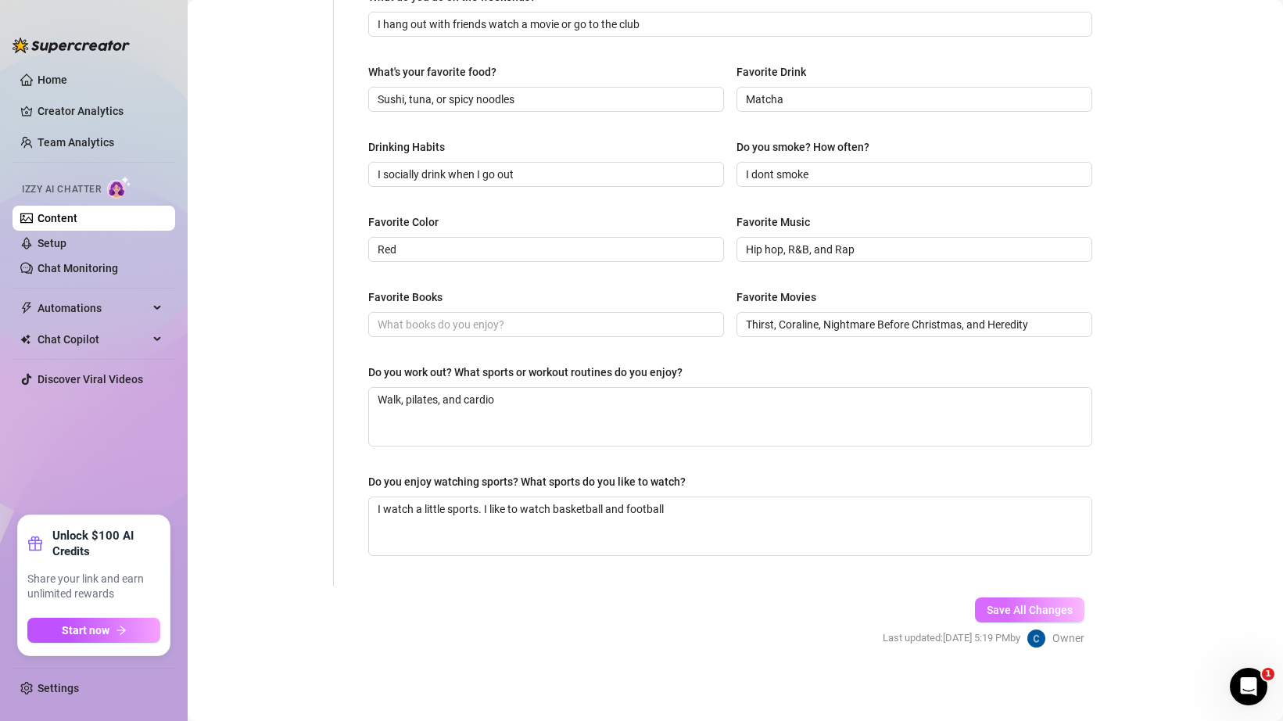
click at [1030, 614] on span "Save All Changes" at bounding box center [1030, 610] width 86 height 13
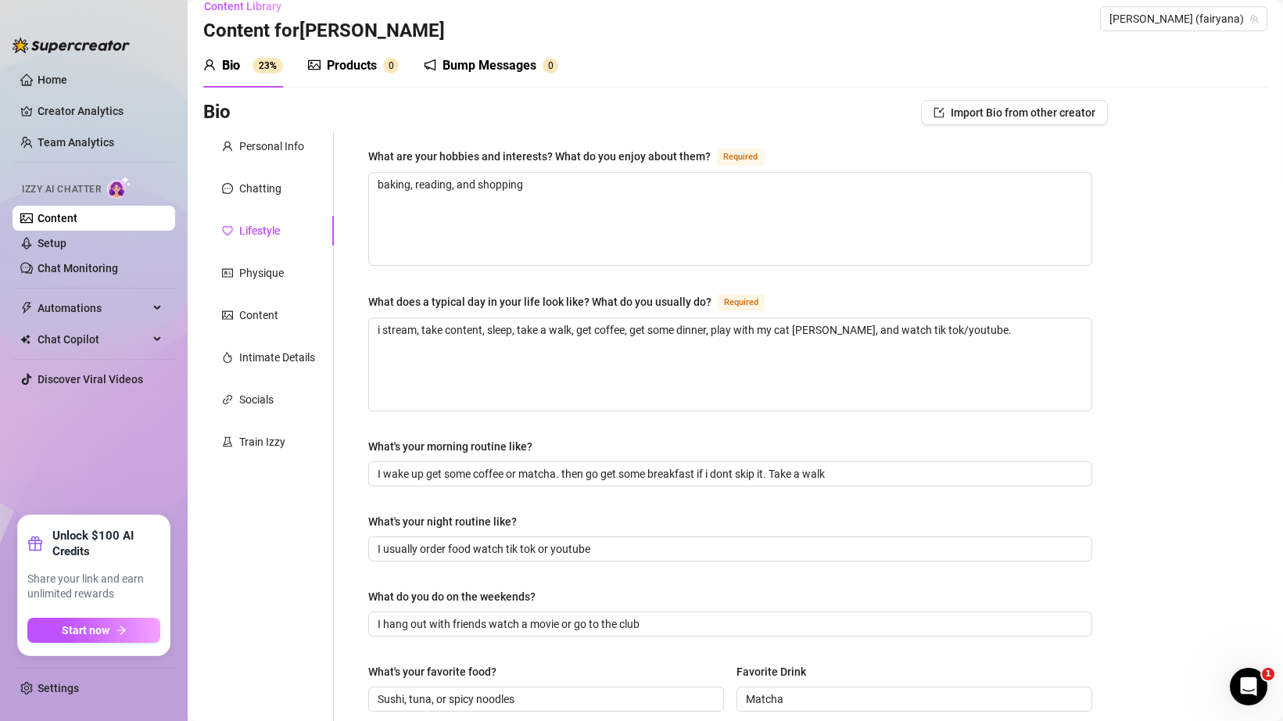
scroll to position [0, 0]
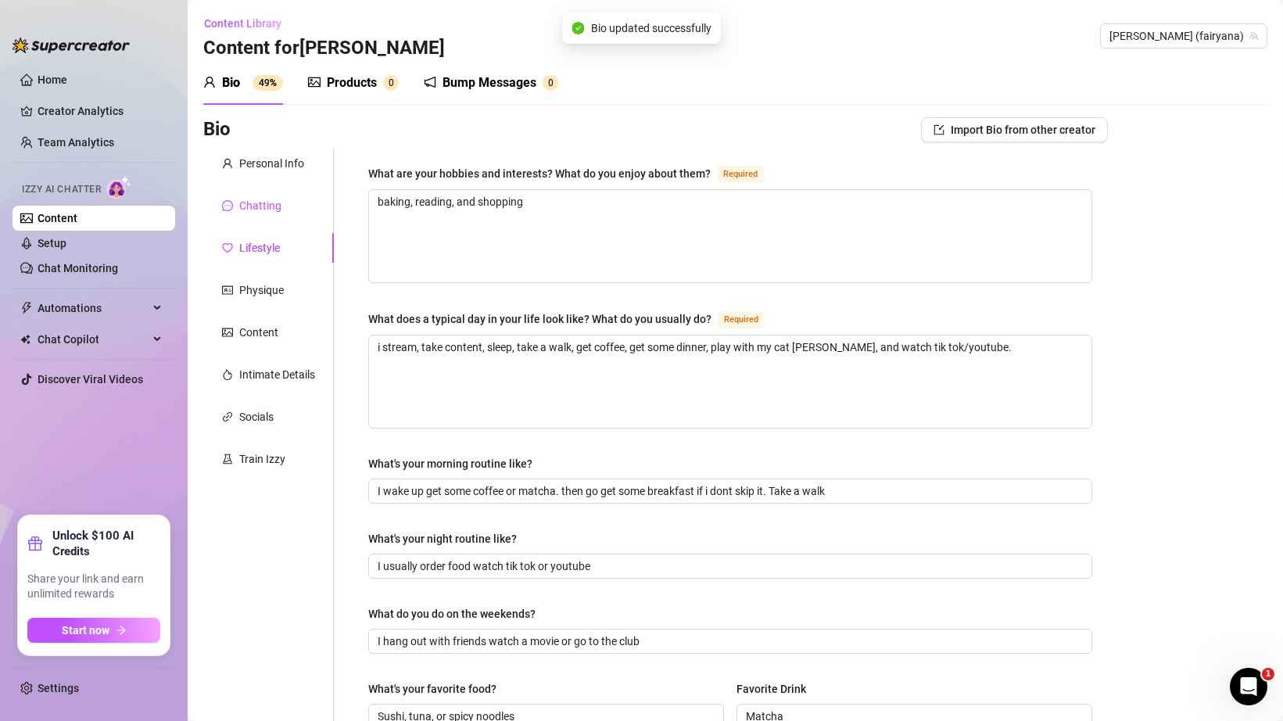
click at [267, 201] on div "Chatting" at bounding box center [260, 205] width 42 height 17
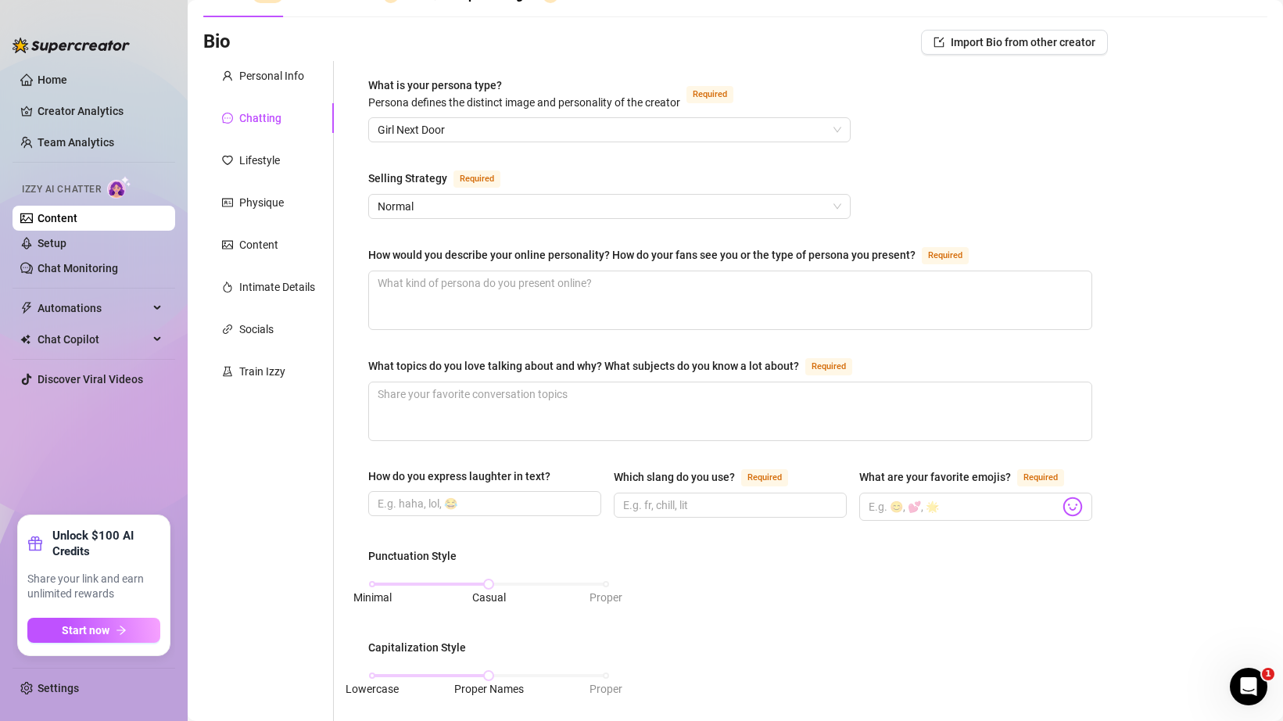
scroll to position [59, 0]
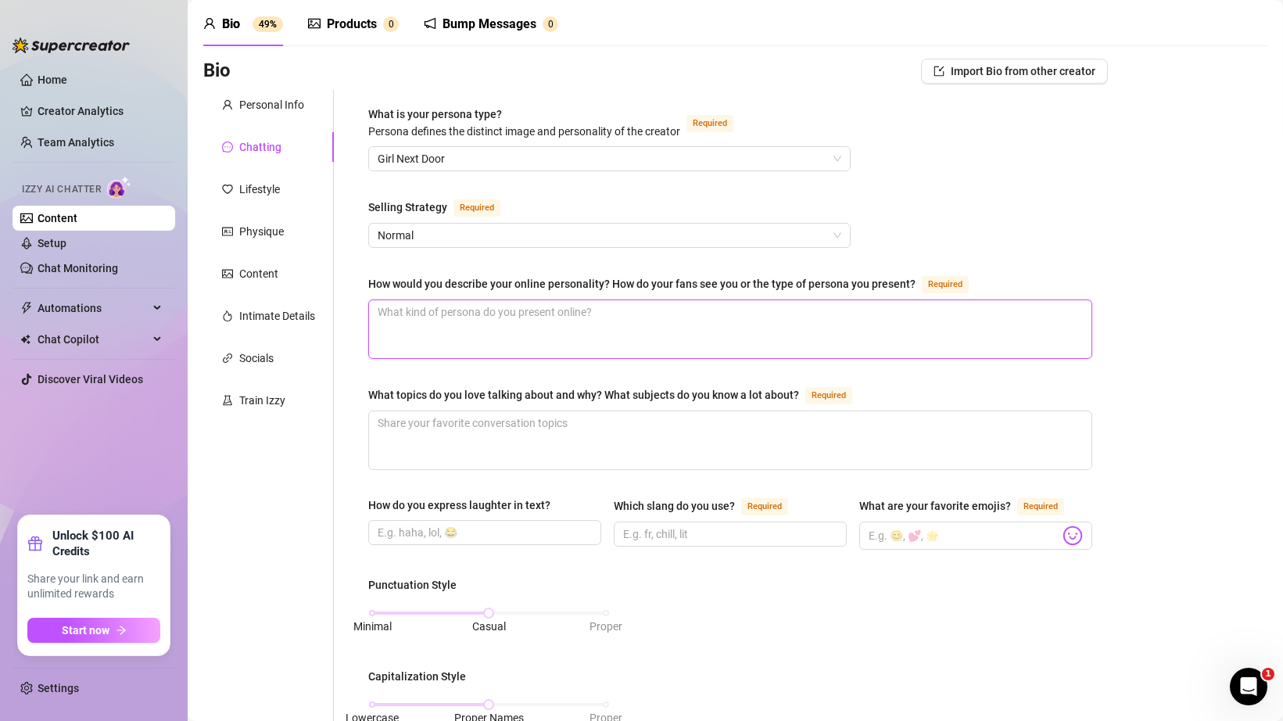
click at [418, 306] on textarea "How would you describe your online personality? How do your fans see you or the…" at bounding box center [730, 329] width 722 height 58
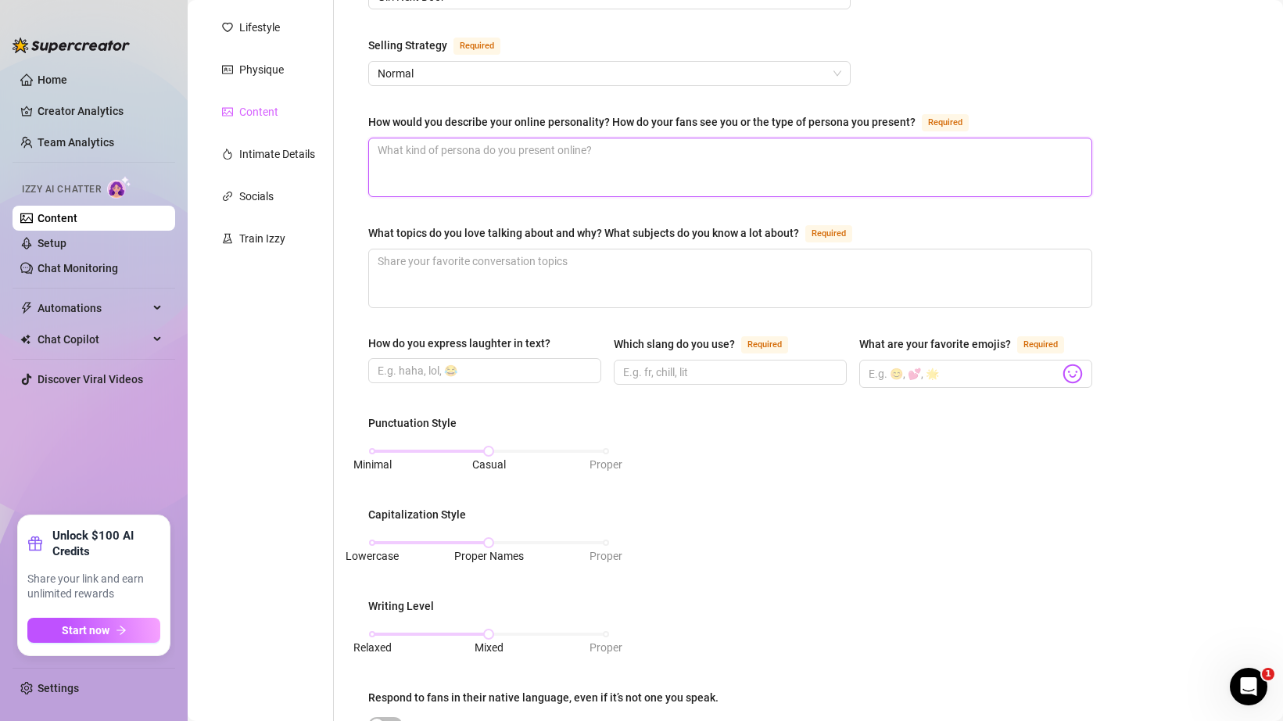
scroll to position [0, 0]
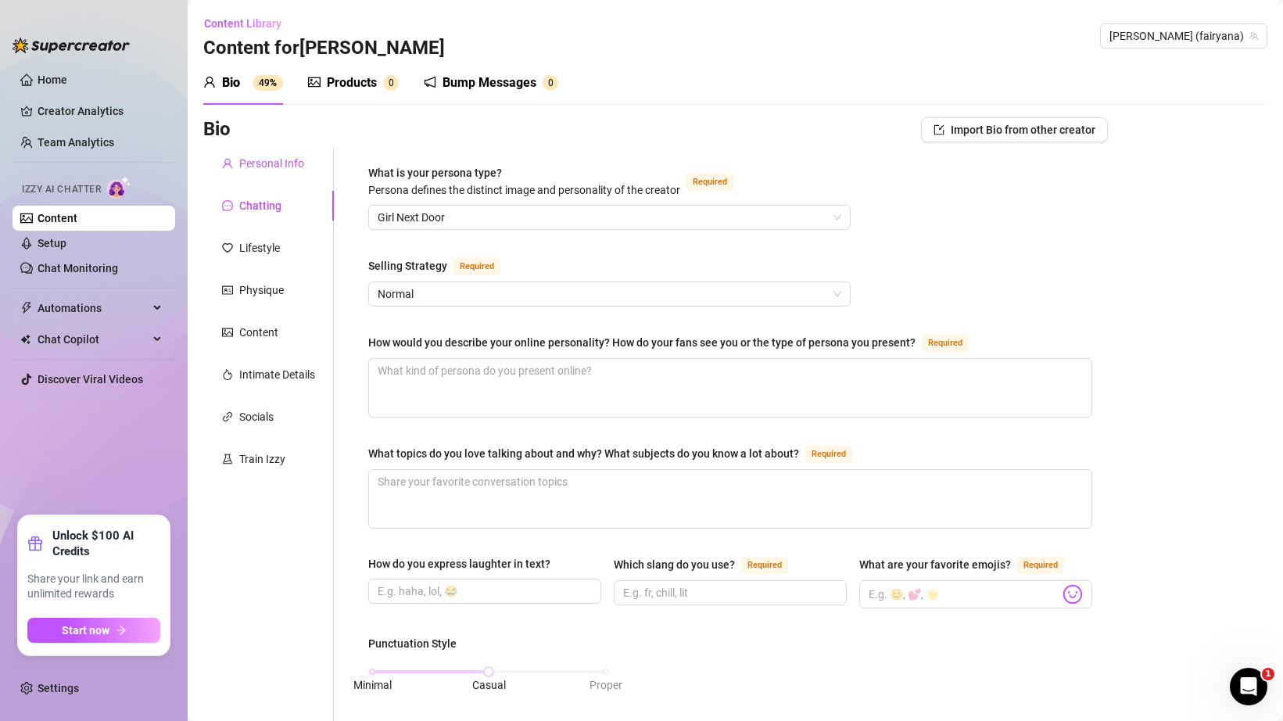
click at [260, 168] on div "Personal Info" at bounding box center [271, 163] width 65 height 17
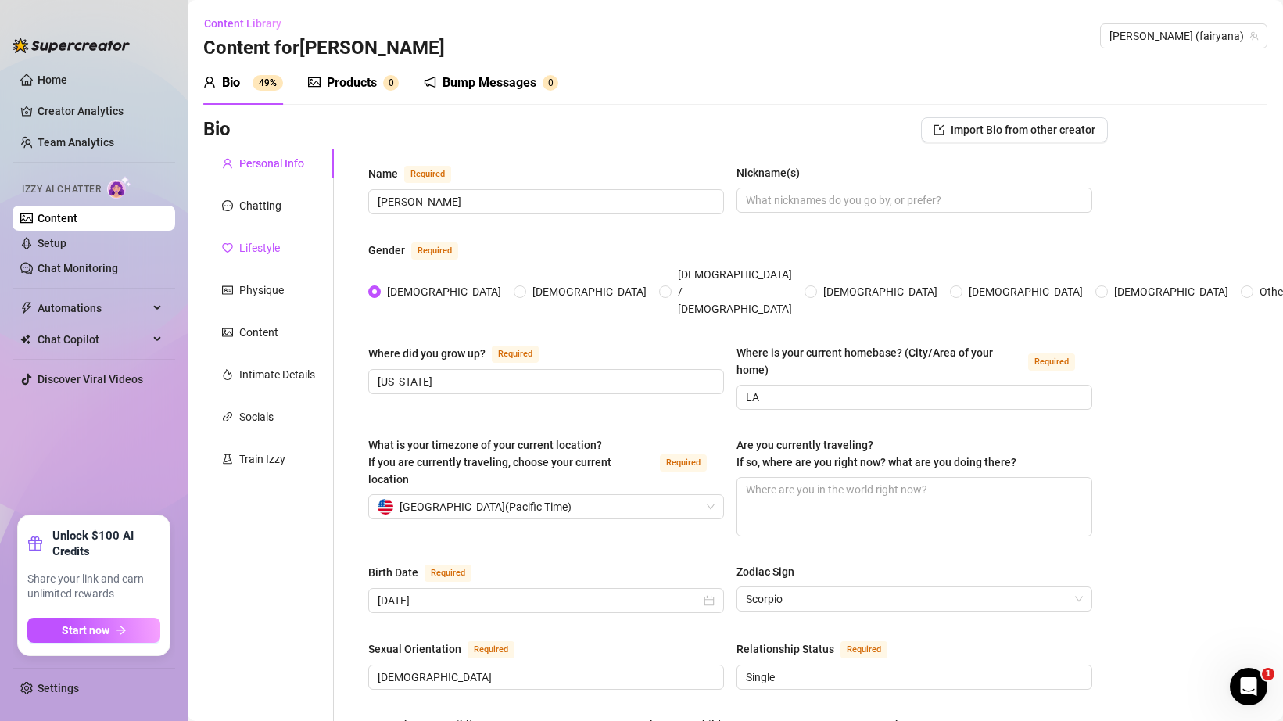
click at [261, 242] on div "Lifestyle" at bounding box center [259, 247] width 41 height 17
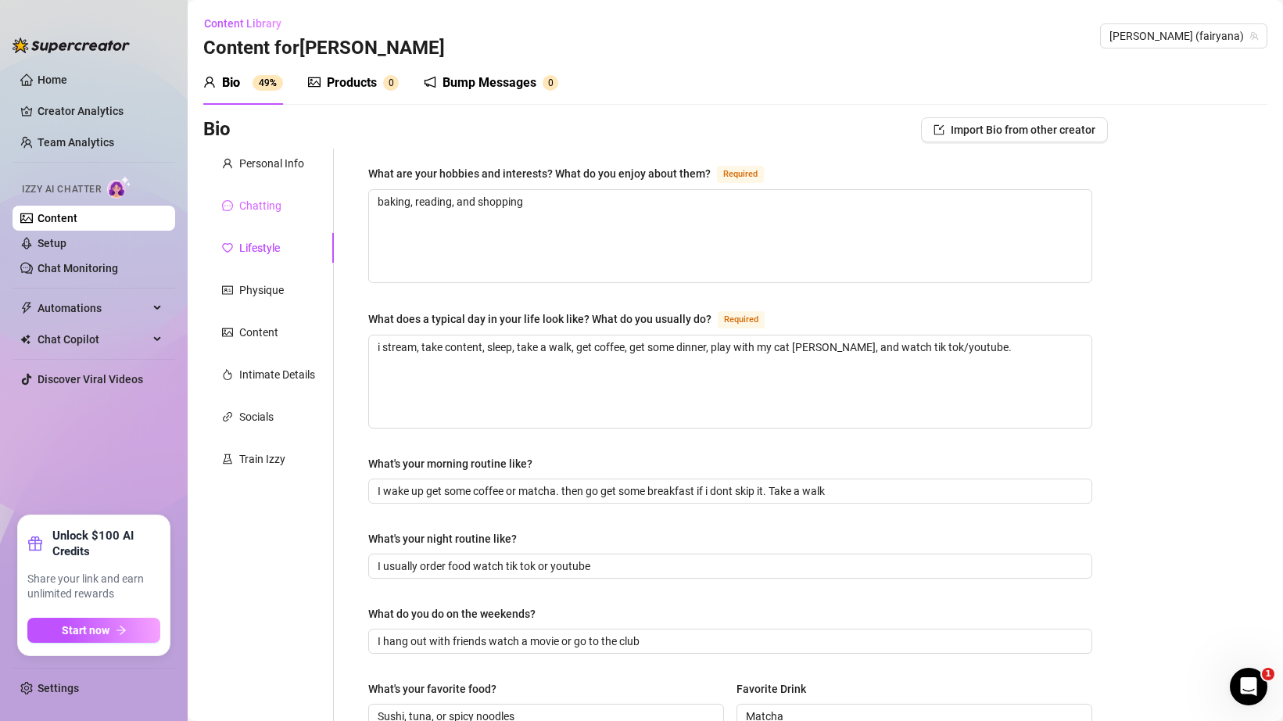
click at [260, 215] on div "Chatting" at bounding box center [268, 206] width 131 height 30
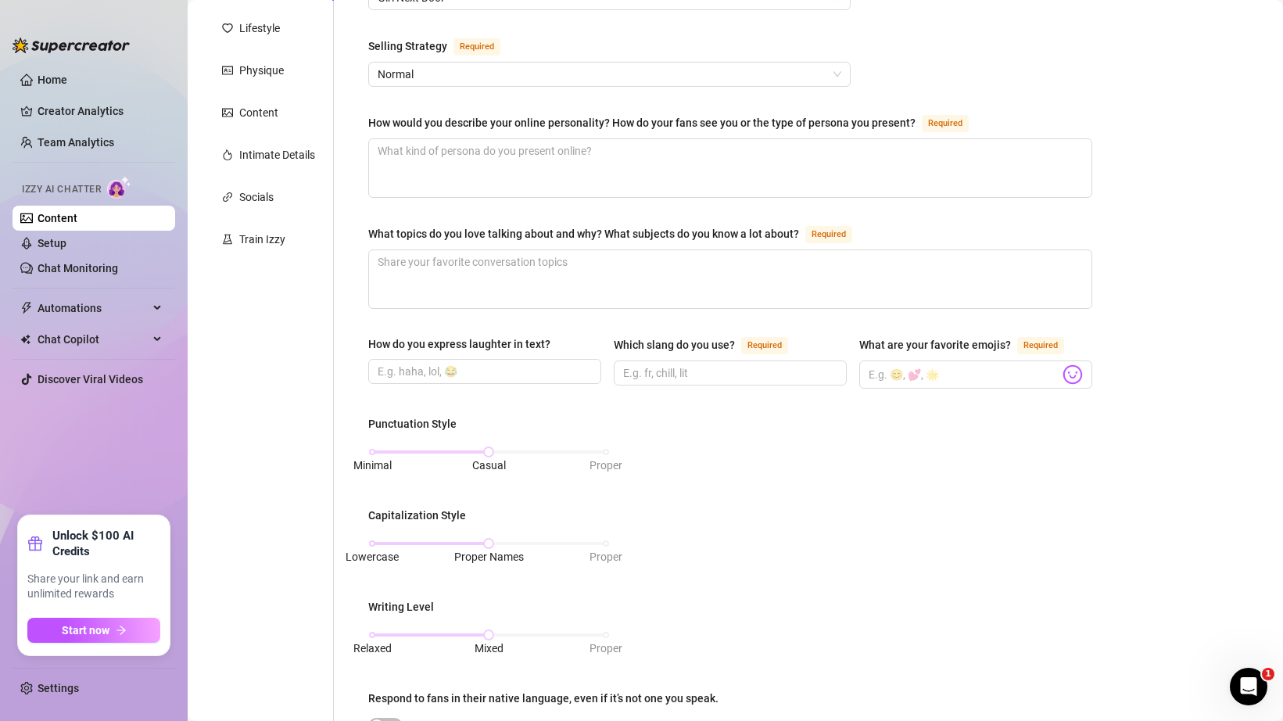
scroll to position [298, 0]
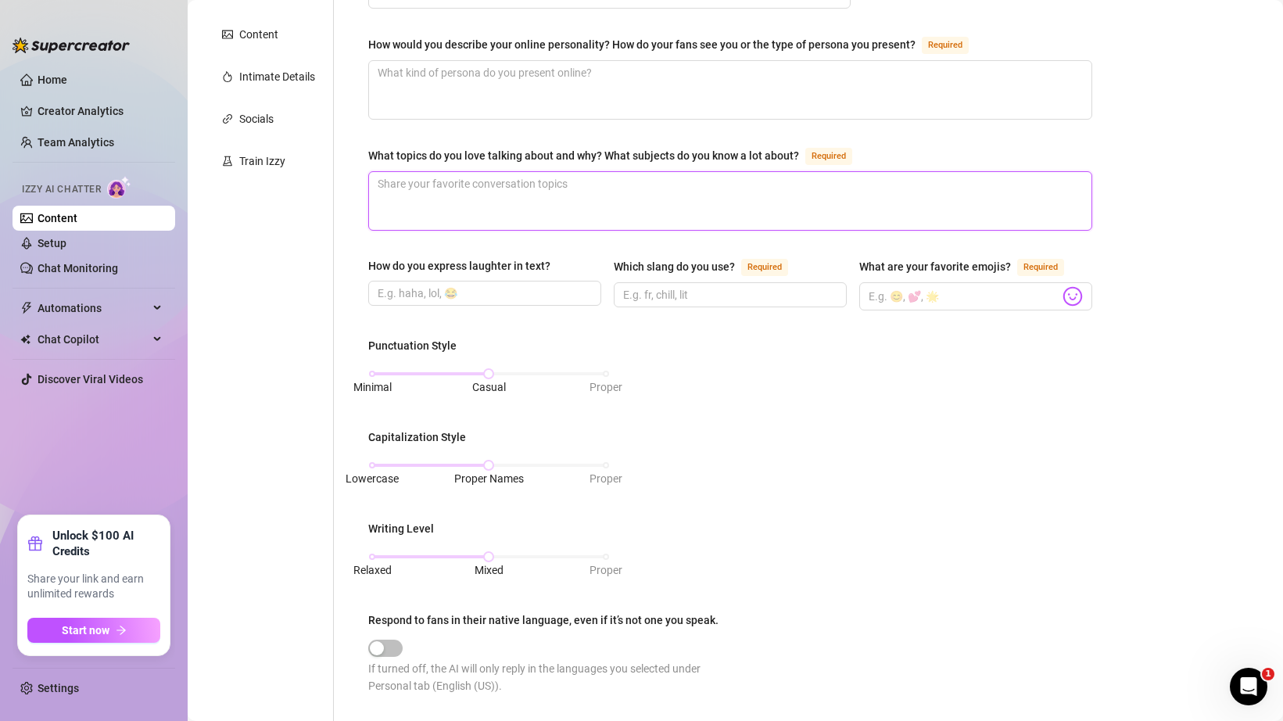
click at [446, 217] on textarea "What topics do you love talking about and why? What subjects do you know a lot …" at bounding box center [730, 201] width 722 height 58
click at [435, 291] on input "How do you express laughter in text?" at bounding box center [483, 293] width 211 height 17
paste input "haha, 😂"
click at [743, 282] on span at bounding box center [730, 294] width 233 height 25
click at [740, 299] on input "Which slang do you use? Required" at bounding box center [728, 294] width 211 height 17
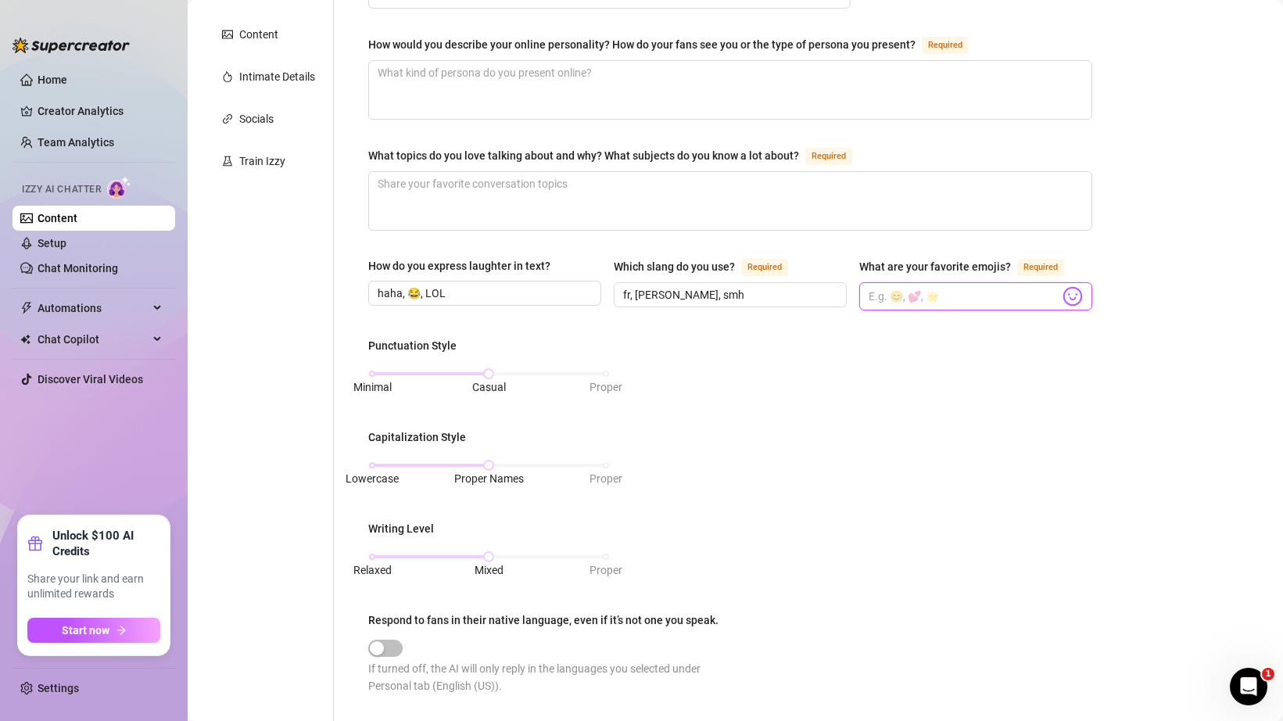
click at [905, 286] on input "What are your favorite emojis? Required" at bounding box center [964, 296] width 191 height 20
click at [1068, 297] on img at bounding box center [1072, 296] width 20 height 20
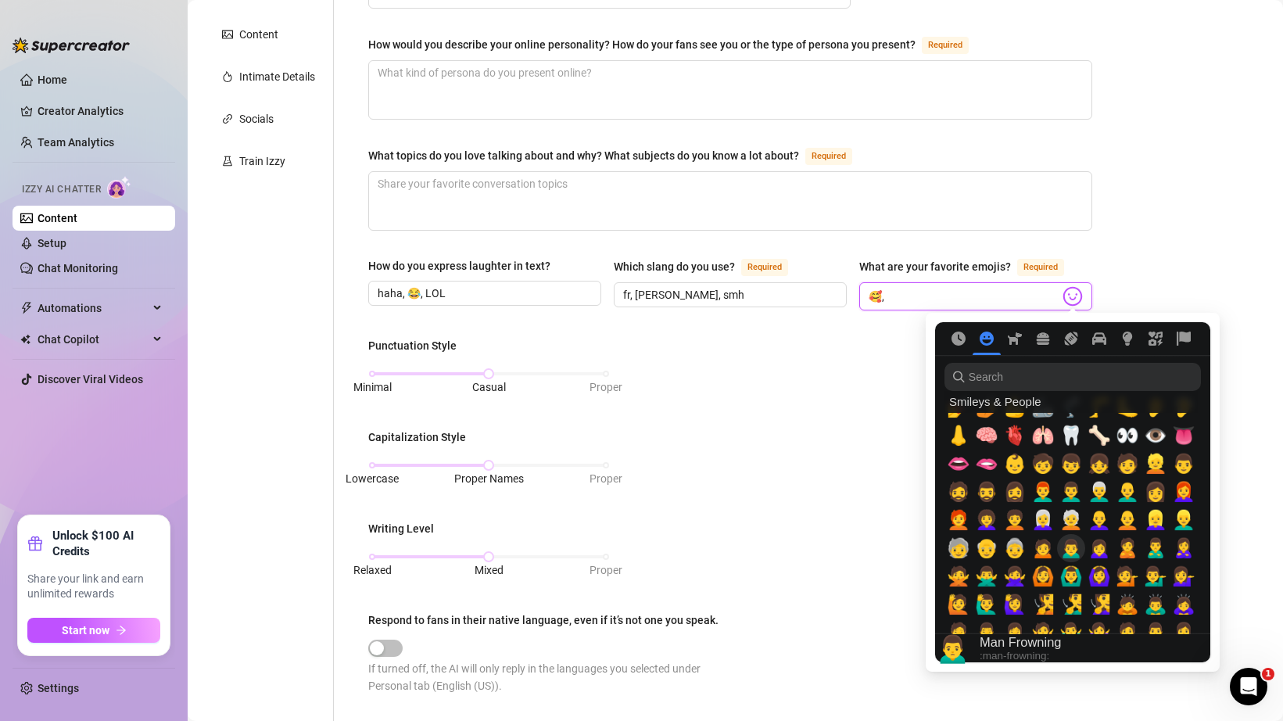
scroll to position [0, 0]
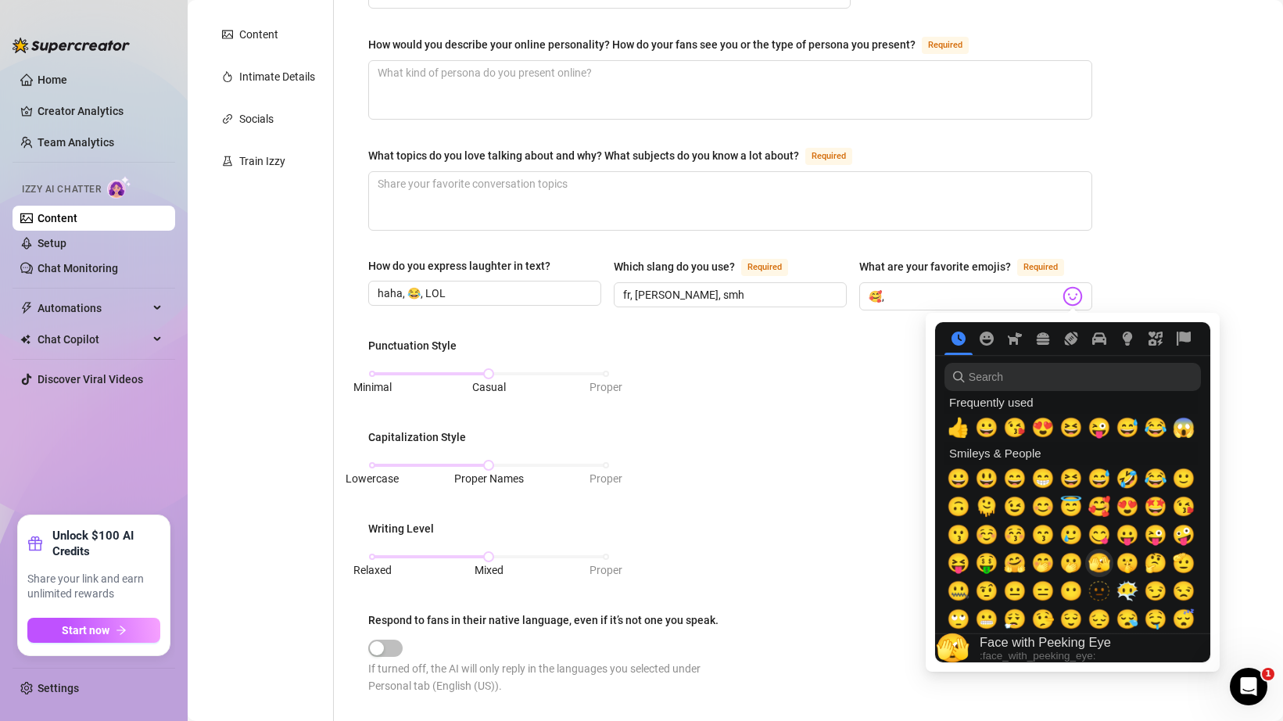
click at [1098, 568] on span "🫣" at bounding box center [1098, 563] width 23 height 22
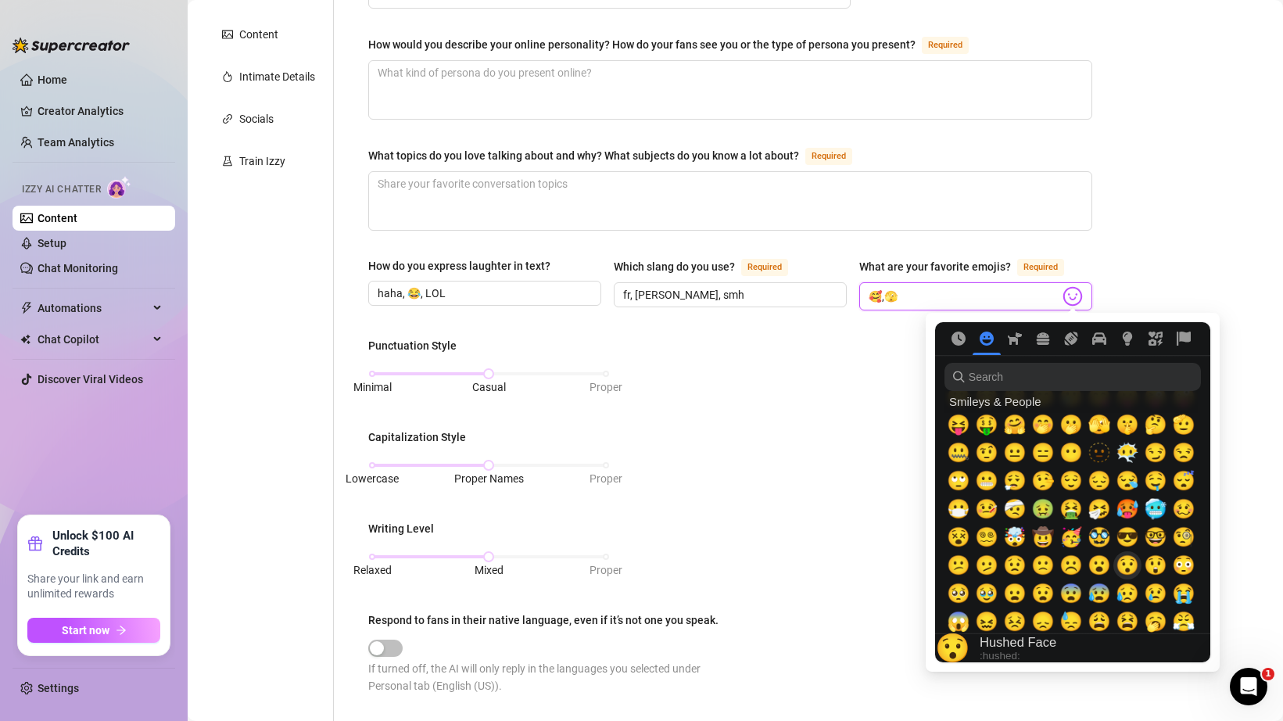
scroll to position [144, 0]
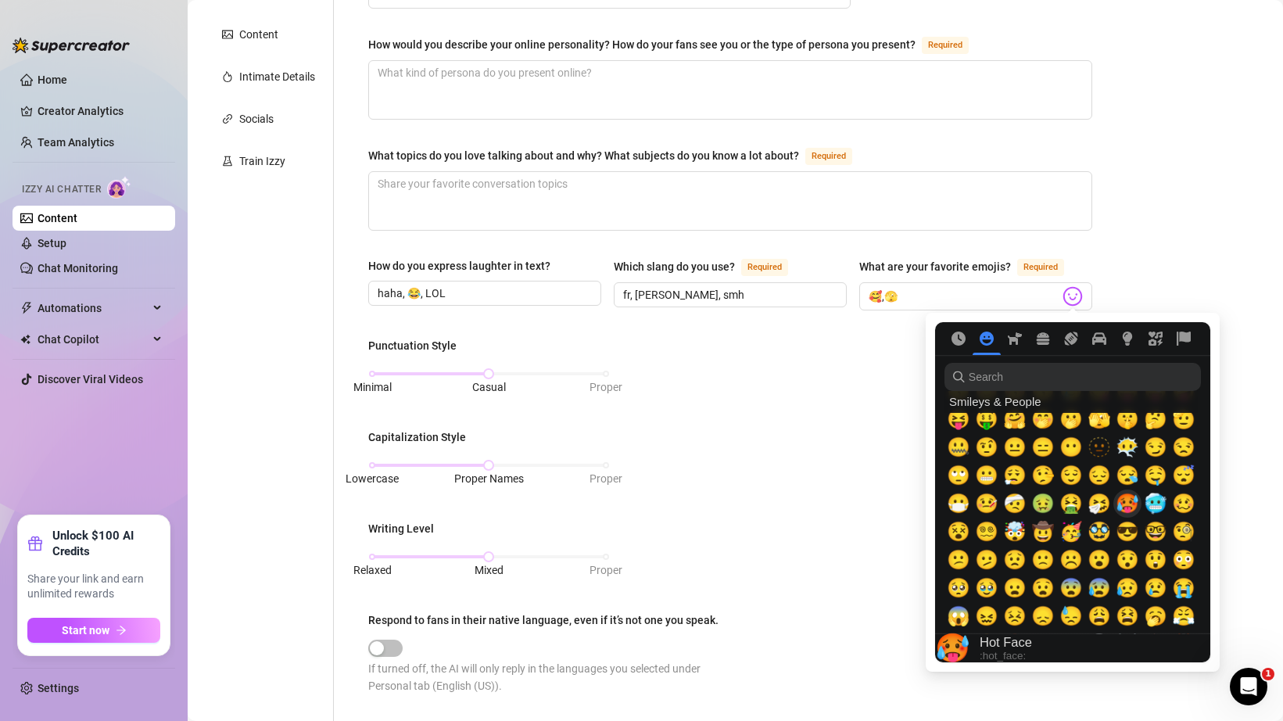
click at [1122, 506] on span "🥵" at bounding box center [1127, 504] width 23 height 22
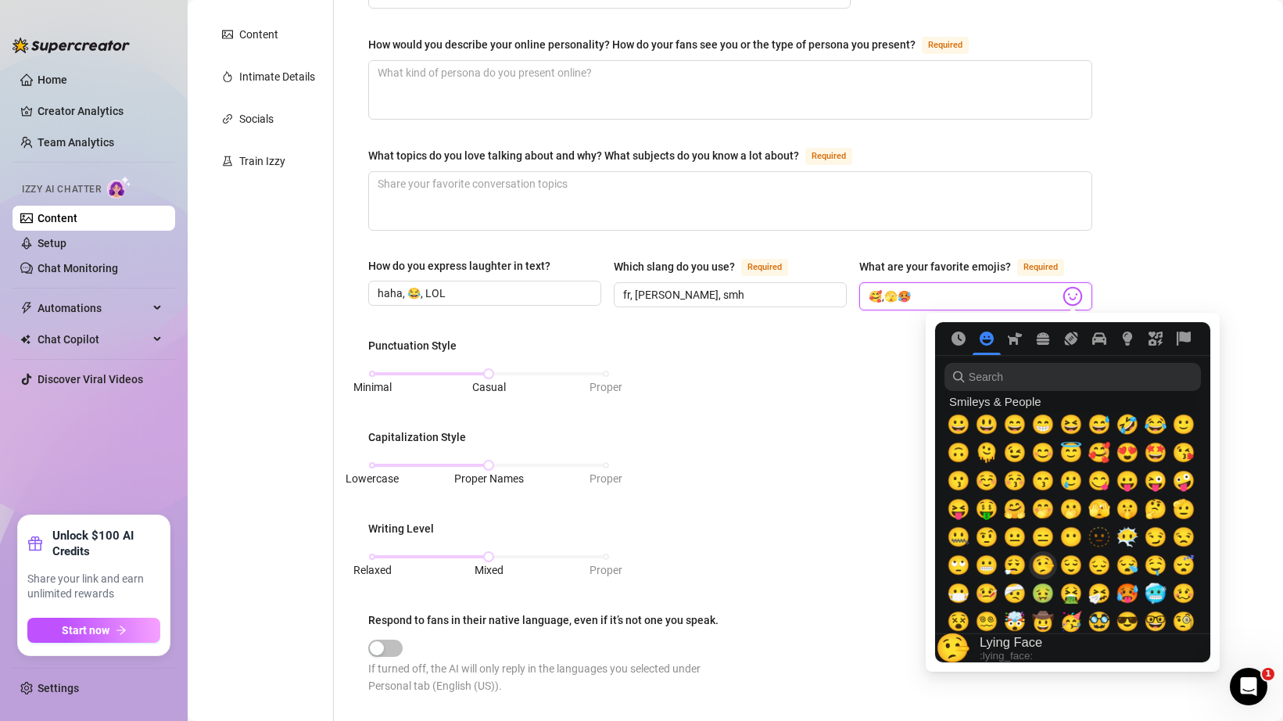
scroll to position [52, 0]
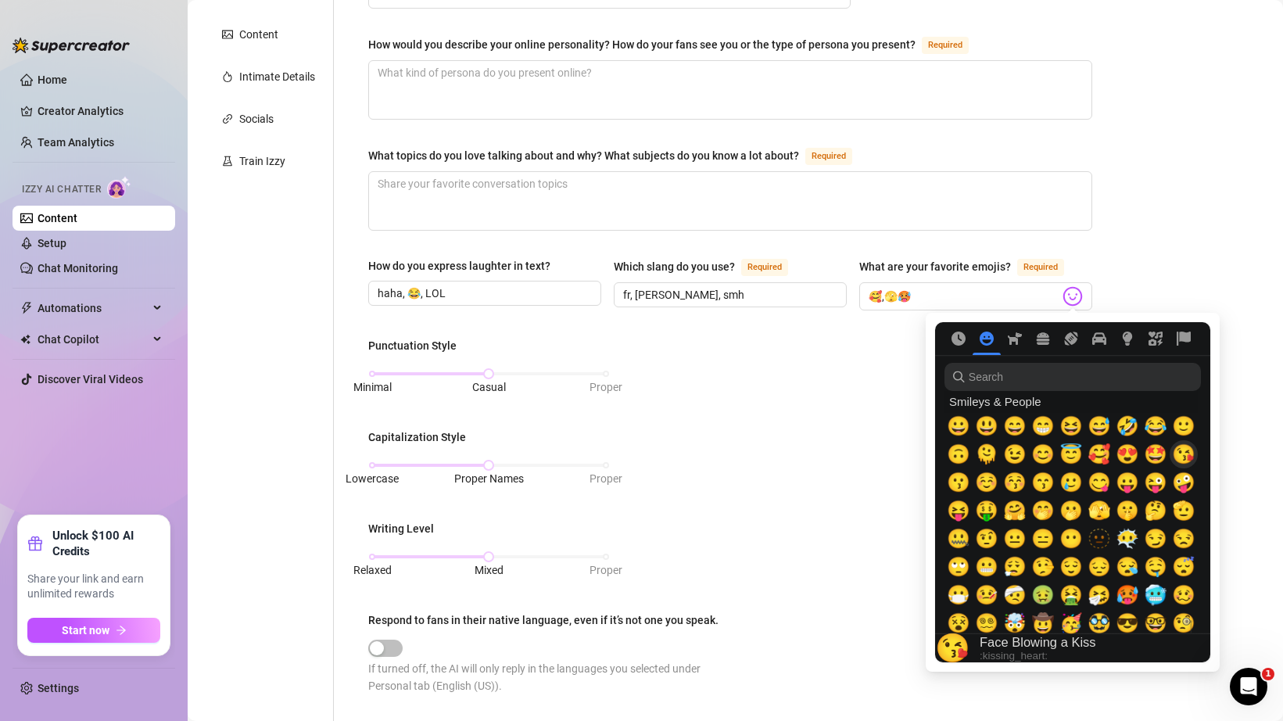
click at [1180, 453] on span "😘" at bounding box center [1183, 454] width 23 height 22
click at [1073, 455] on span "😇" at bounding box center [1070, 454] width 23 height 22
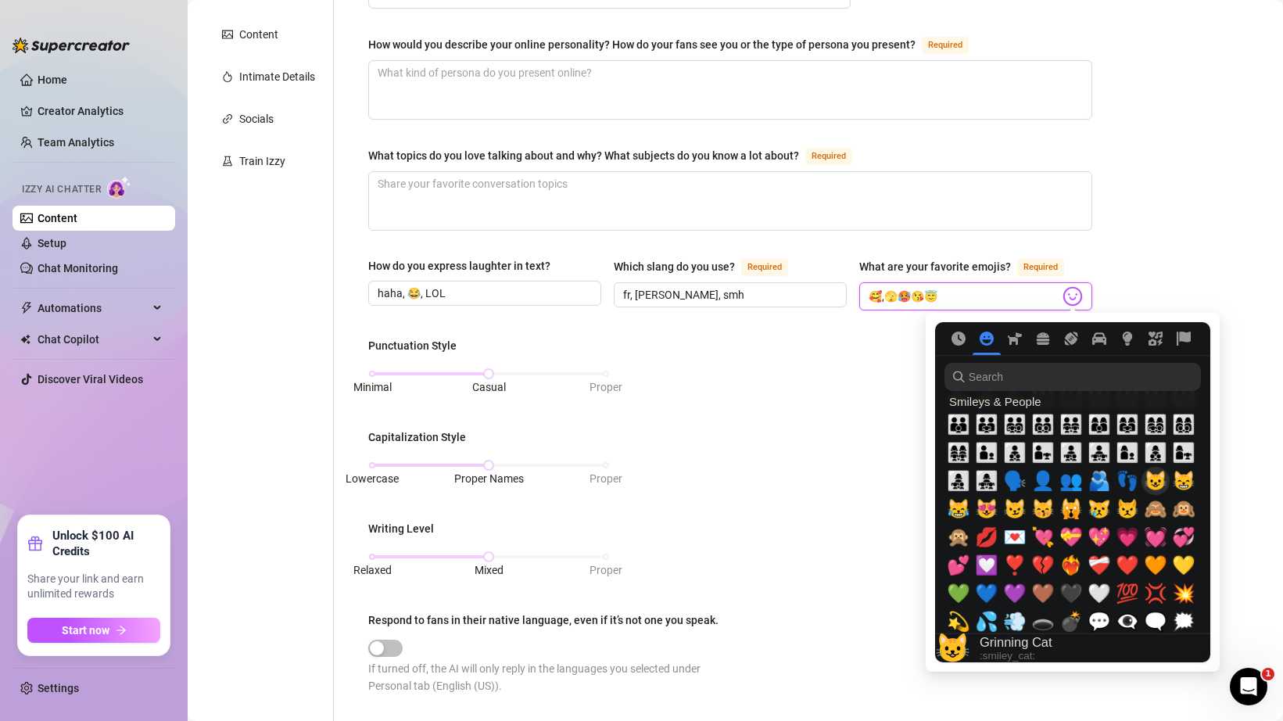
scroll to position [1487, 0]
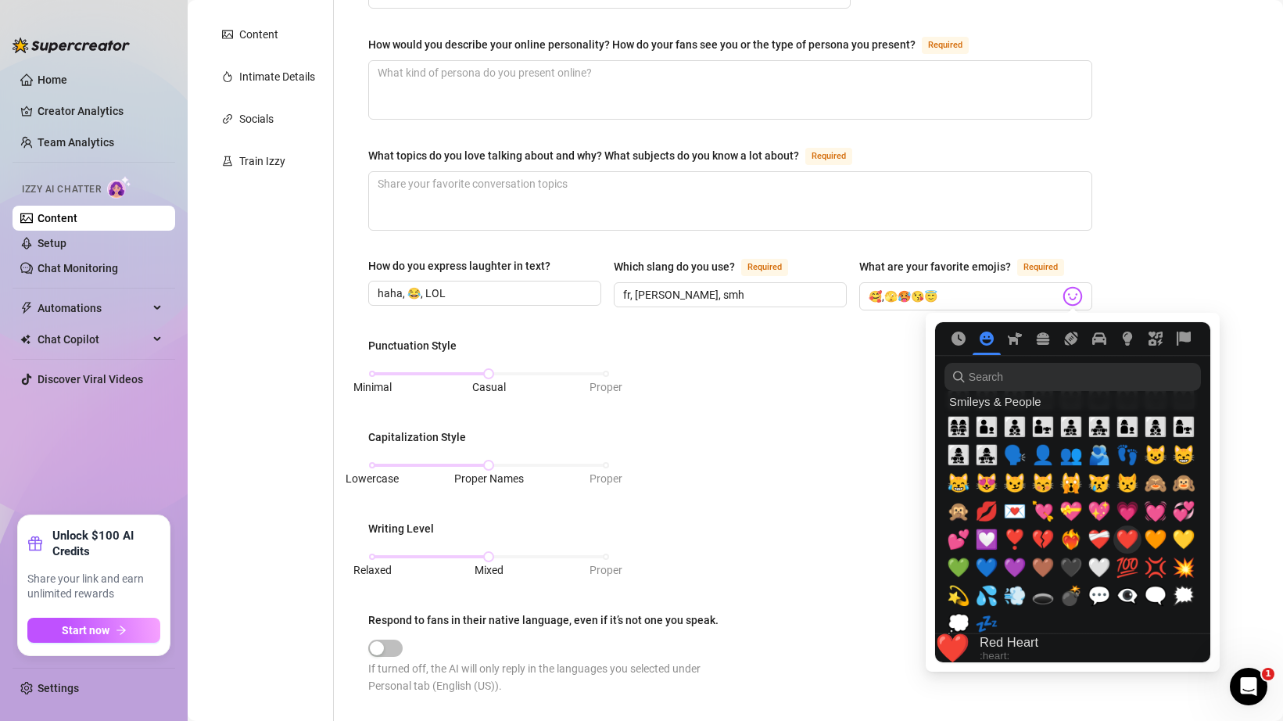
click at [1130, 536] on span "❤️" at bounding box center [1127, 539] width 23 height 22
click at [1037, 514] on span "💘" at bounding box center [1042, 511] width 23 height 22
click at [1011, 514] on span "💌" at bounding box center [1014, 511] width 23 height 22
click at [980, 514] on span "💋" at bounding box center [986, 511] width 23 height 22
click at [1149, 480] on span "🙈" at bounding box center [1155, 483] width 23 height 22
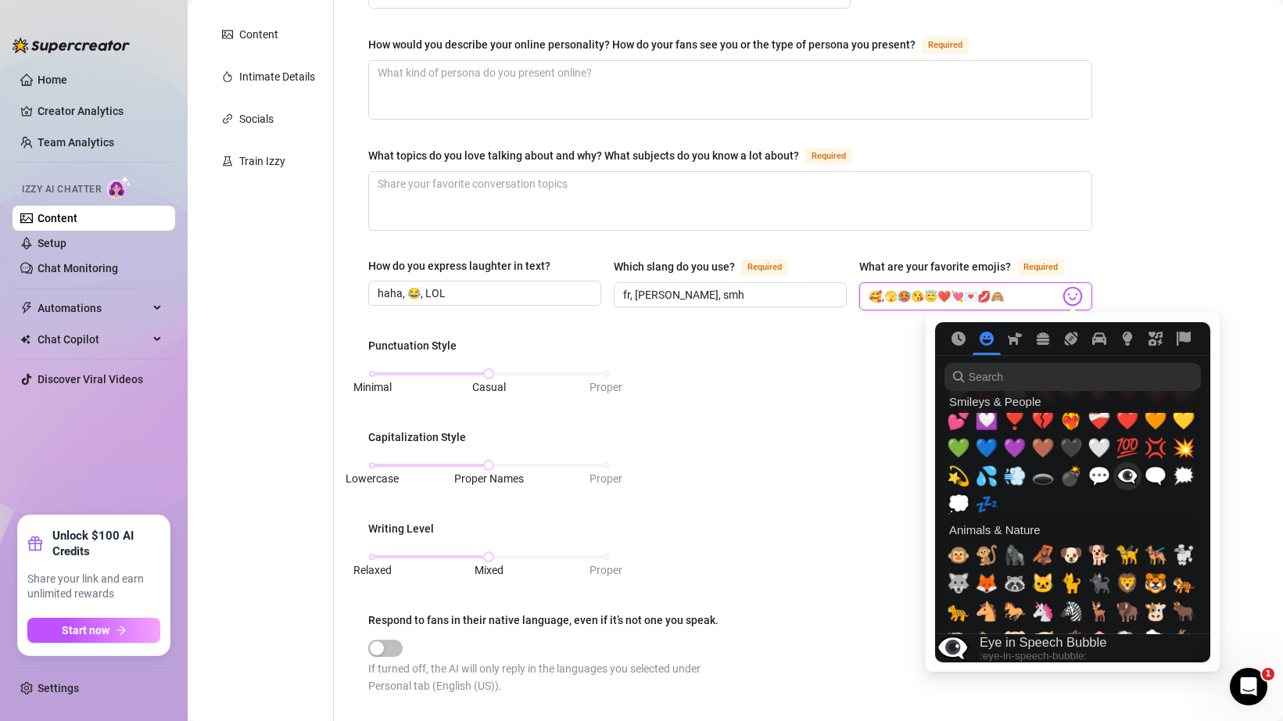
scroll to position [1607, 0]
click at [976, 474] on span "💦" at bounding box center [986, 475] width 23 height 22
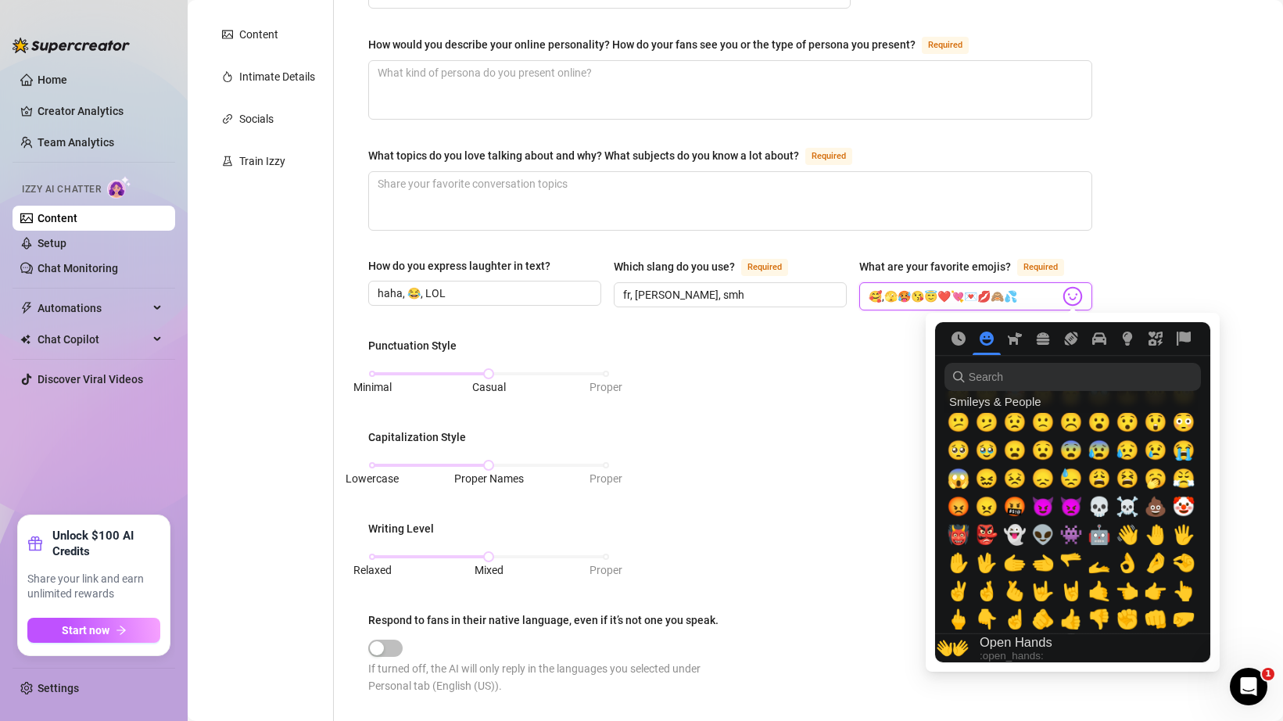
scroll to position [277, 0]
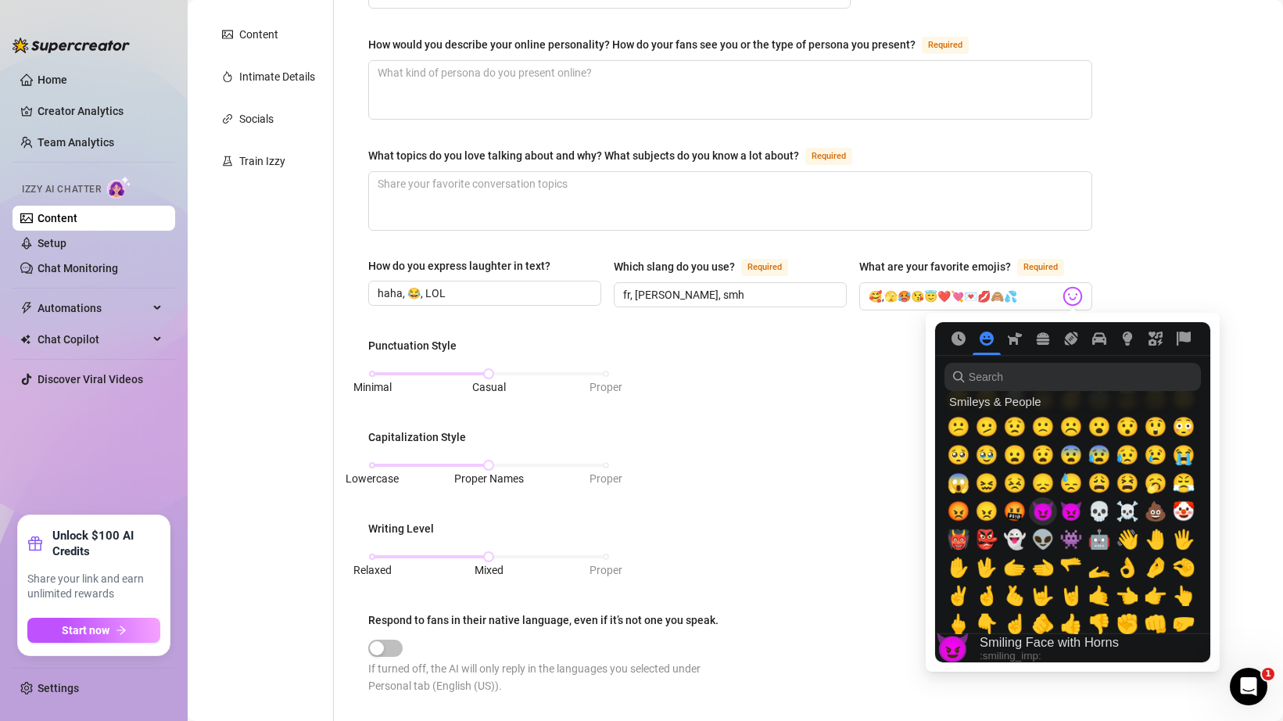
click at [1035, 517] on span "😈" at bounding box center [1042, 511] width 23 height 22
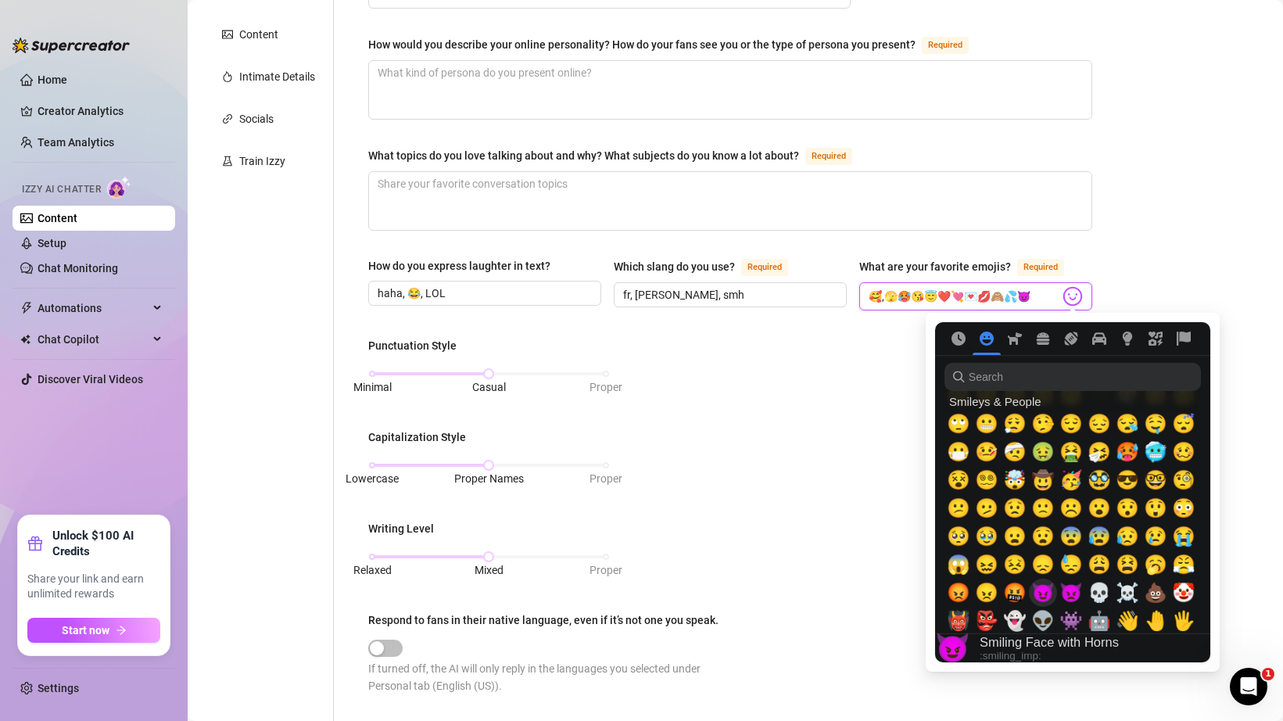
scroll to position [194, 0]
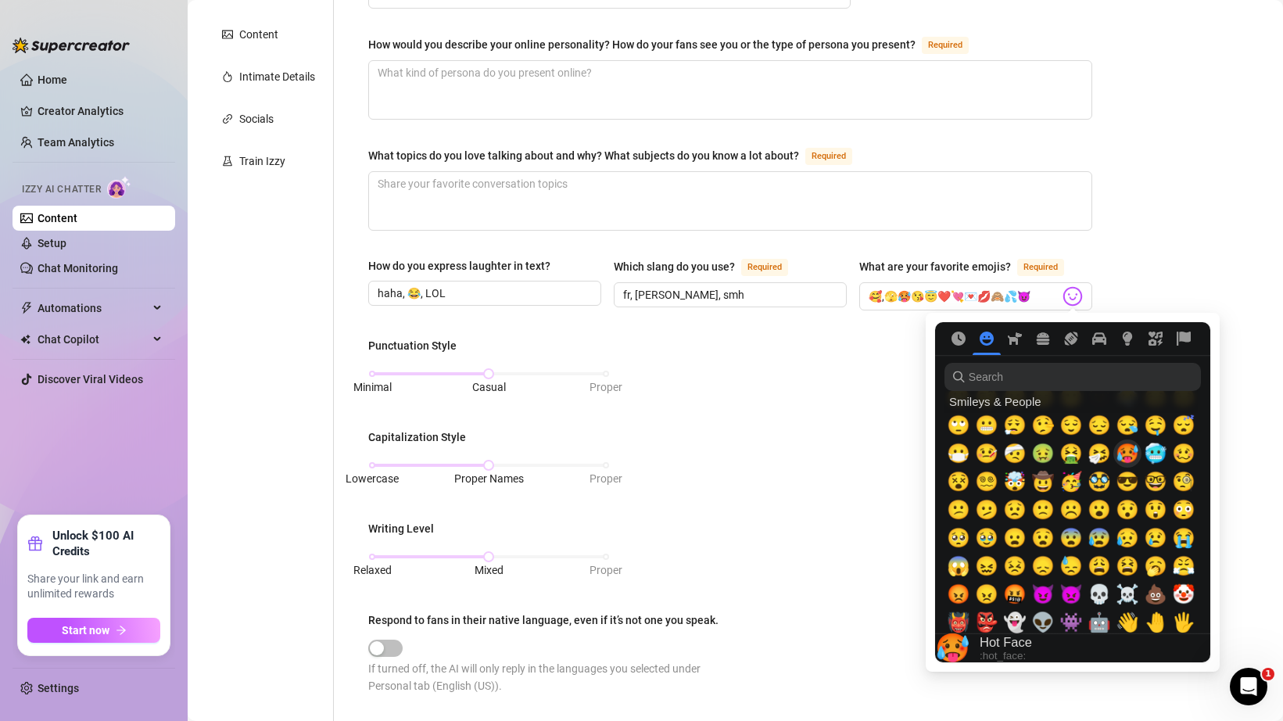
click at [1126, 454] on span "🥵" at bounding box center [1127, 453] width 23 height 22
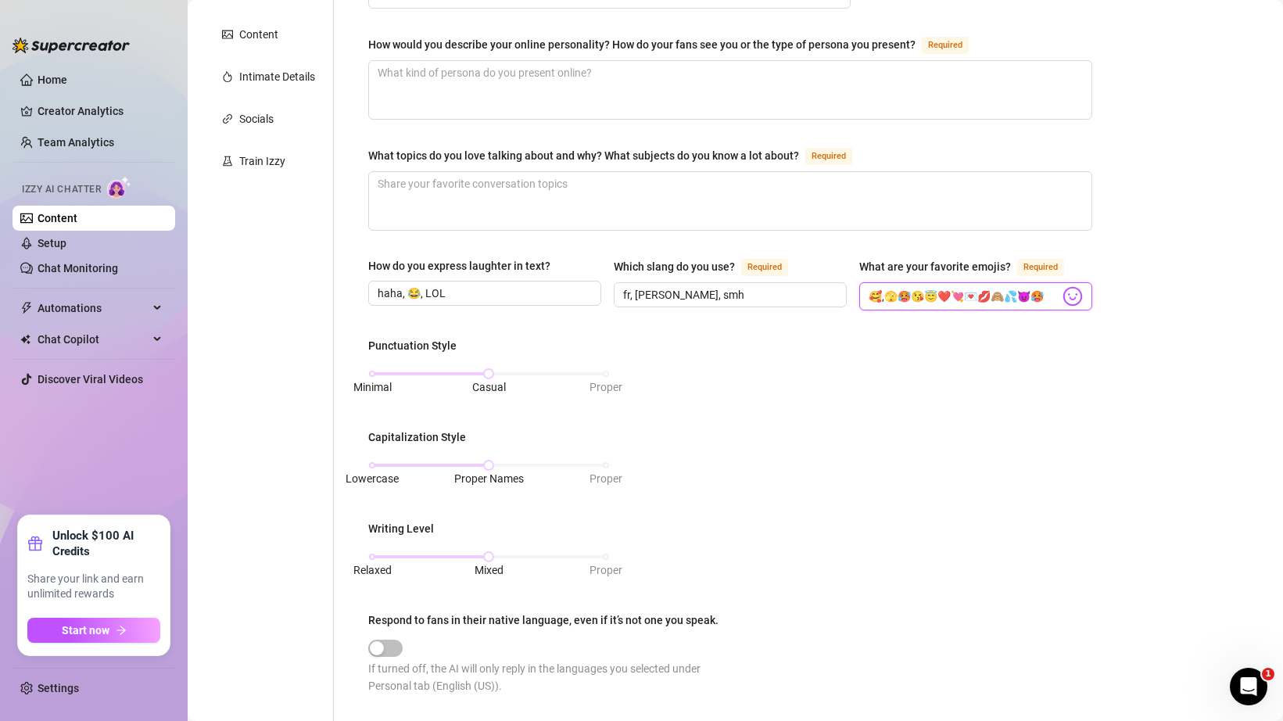
click at [1028, 300] on input "🥰,🫣🥵😘😇❤️💘💌💋🙈💦😈🥵" at bounding box center [964, 296] width 191 height 20
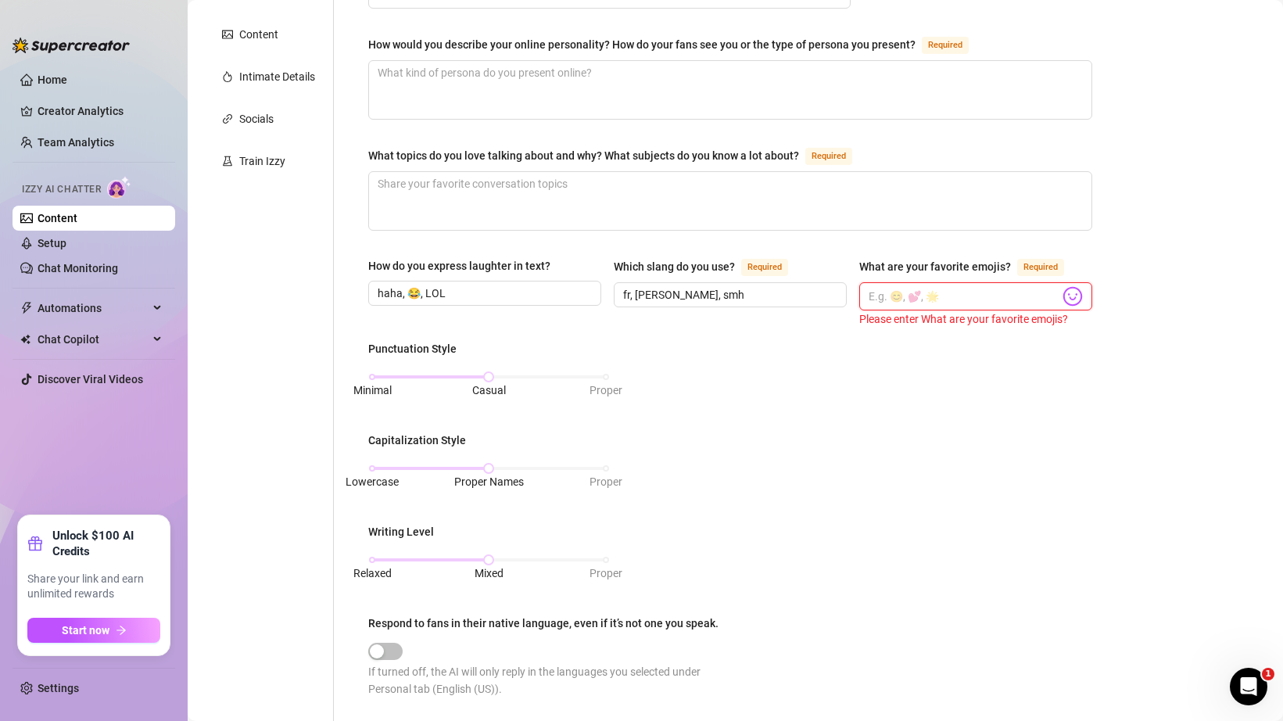
paste input "🥰,🫣🥵😘😇❤️💘💌💋🙈💦😈🥵"
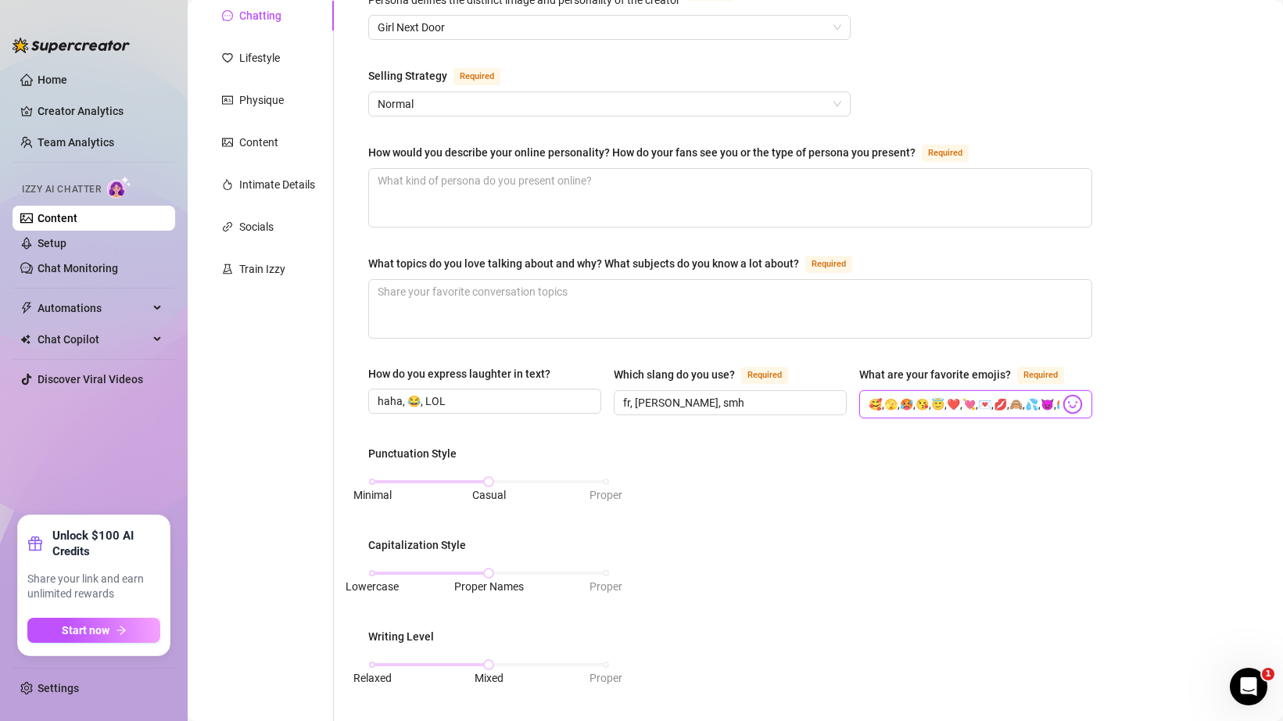
scroll to position [729, 0]
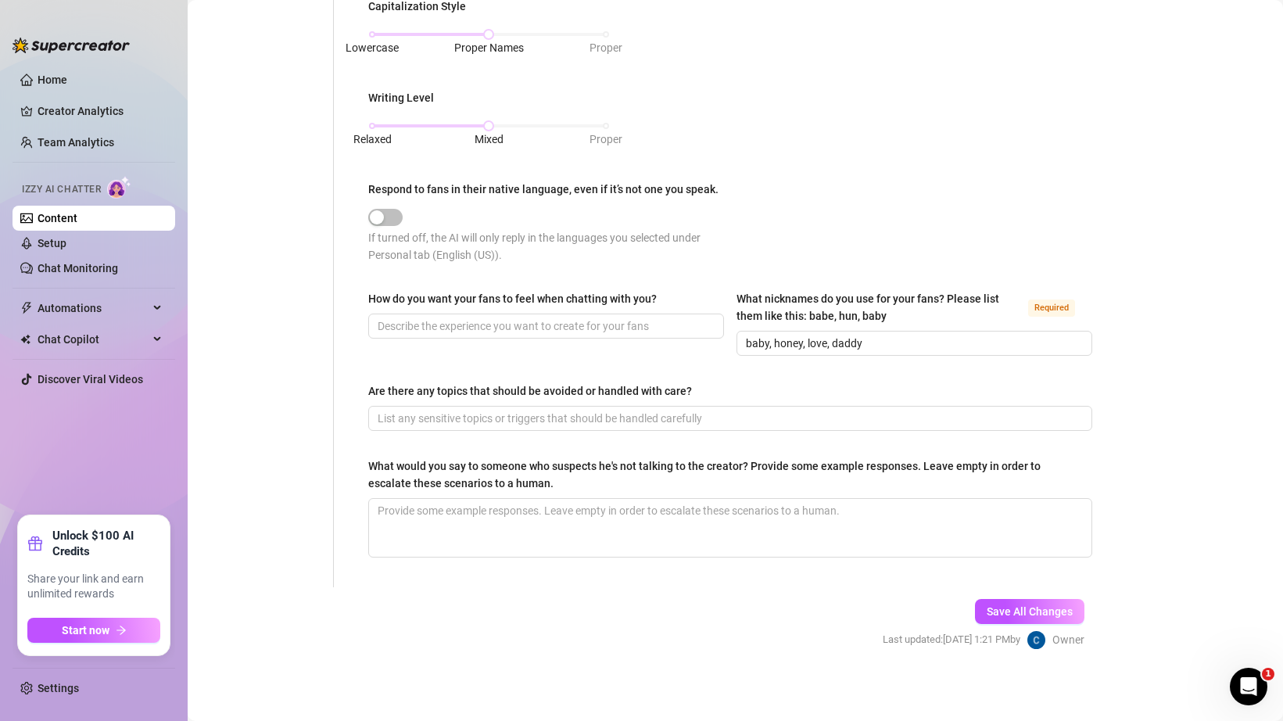
click at [562, 347] on div "How do you want your fans to feel when chatting with you?" at bounding box center [546, 323] width 356 height 66
click at [553, 324] on input "How do you want your fans to feel when chatting with you?" at bounding box center [545, 325] width 334 height 17
click at [522, 382] on div "Are there any topics that should be avoided or handled with care?" at bounding box center [530, 390] width 324 height 17
click at [522, 410] on input "Are there any topics that should be avoided or handled with care?" at bounding box center [729, 418] width 702 height 17
click at [516, 416] on input "Are there any topics that should be avoided or handled with care?" at bounding box center [729, 418] width 702 height 17
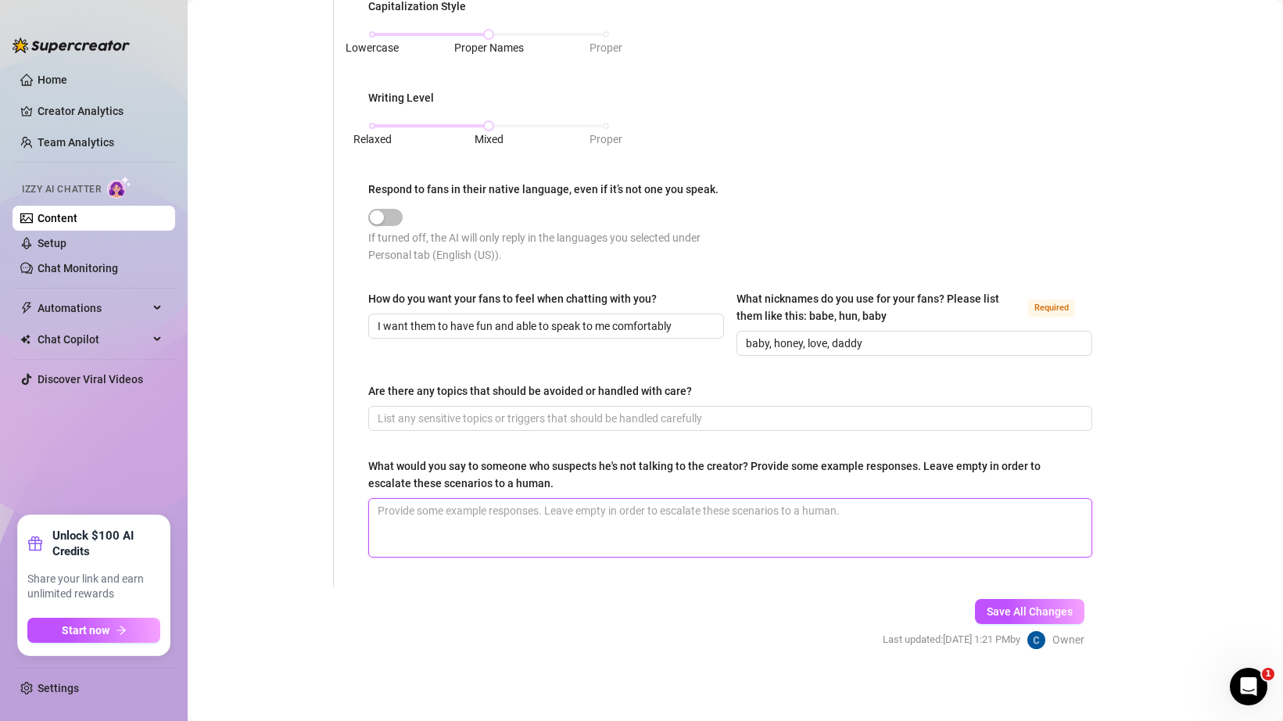
click at [505, 508] on textarea "What would you say to someone who suspects he's not talking to the creator? Pro…" at bounding box center [730, 528] width 722 height 58
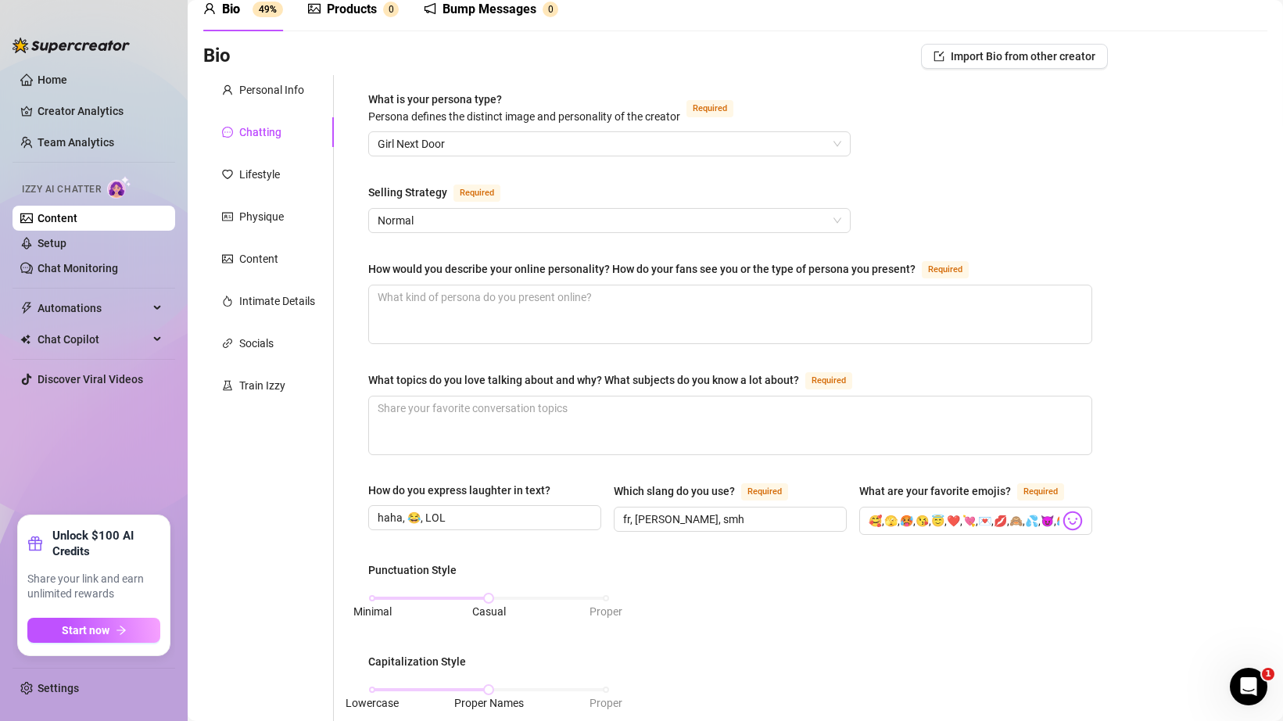
scroll to position [0, 0]
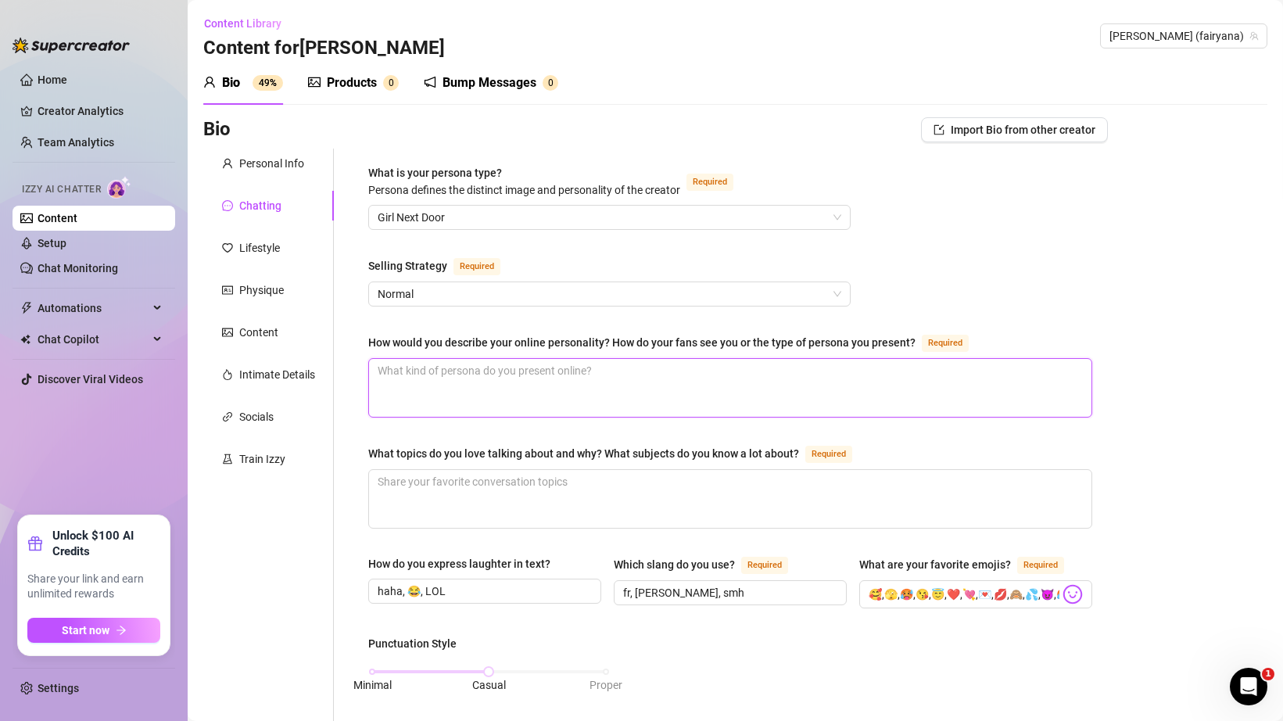
click at [469, 367] on textarea "How would you describe your online personality? How do your fans see you or the…" at bounding box center [730, 388] width 722 height 58
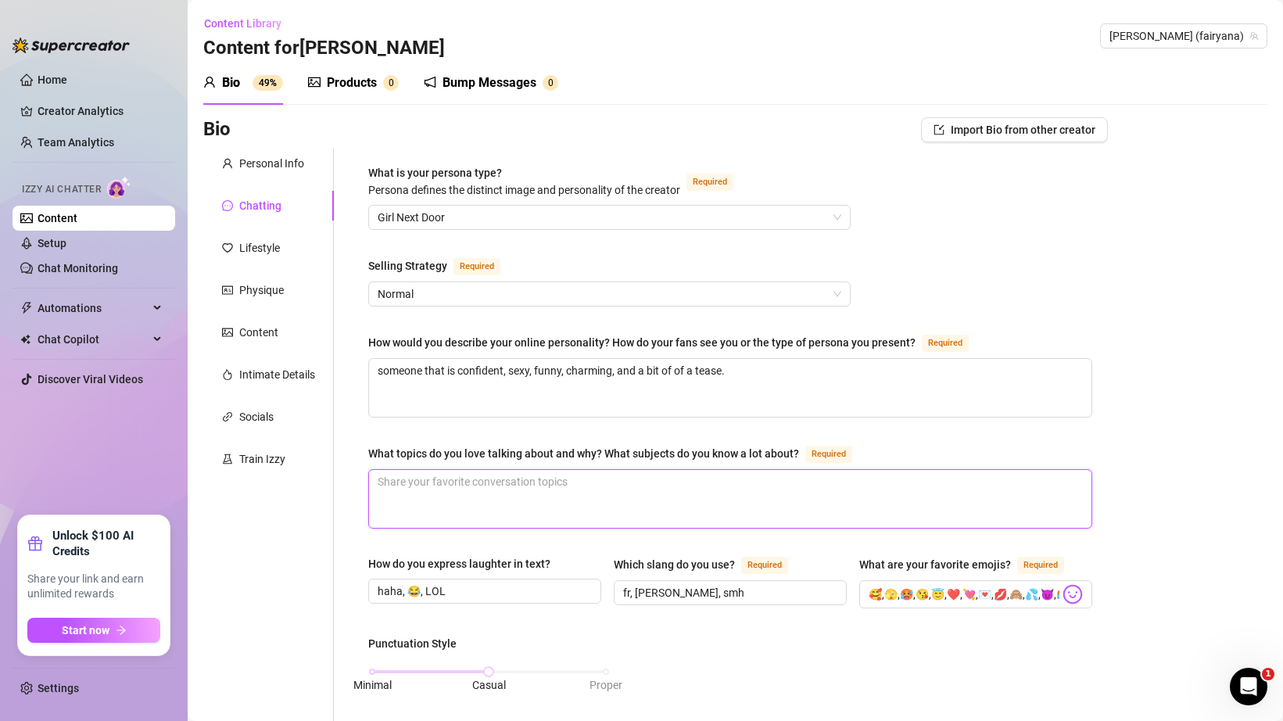
click at [531, 503] on textarea "What topics do you love talking about and why? What subjects do you know a lot …" at bounding box center [730, 499] width 722 height 58
click at [707, 474] on textarea "Shopping, animals, foods, baking becuase these are my favorite actives." at bounding box center [730, 499] width 722 height 58
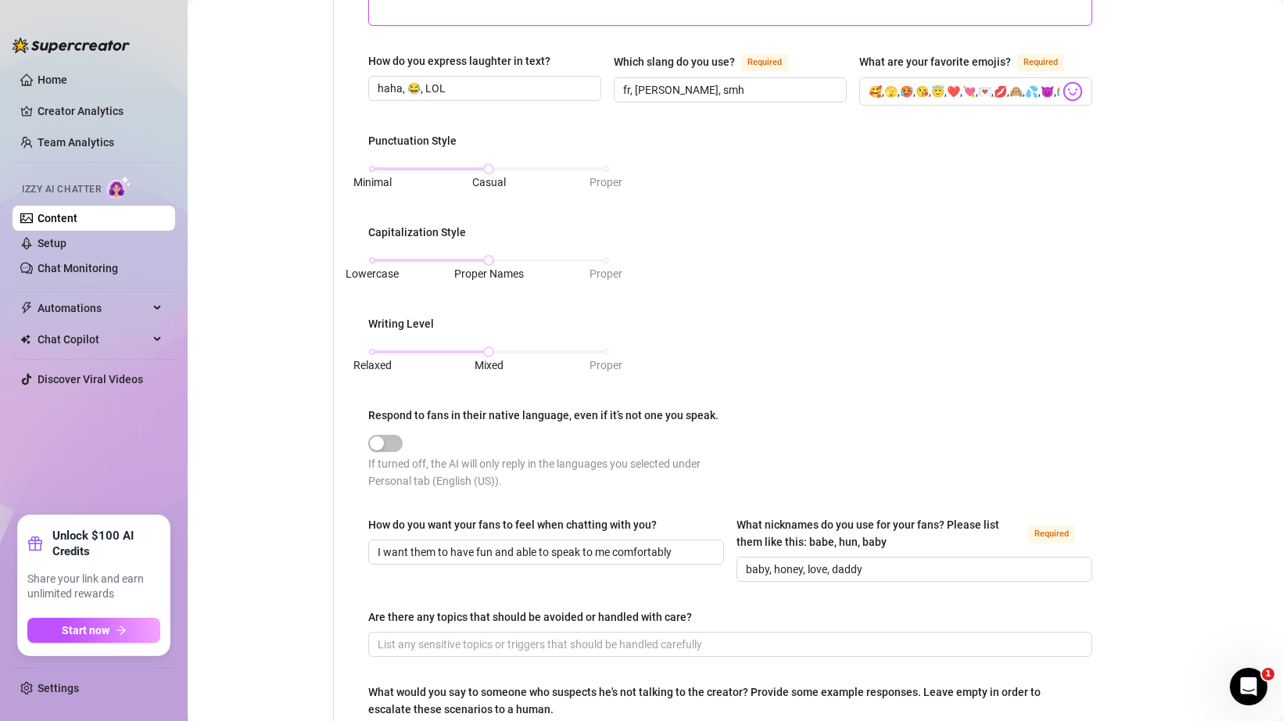
scroll to position [729, 0]
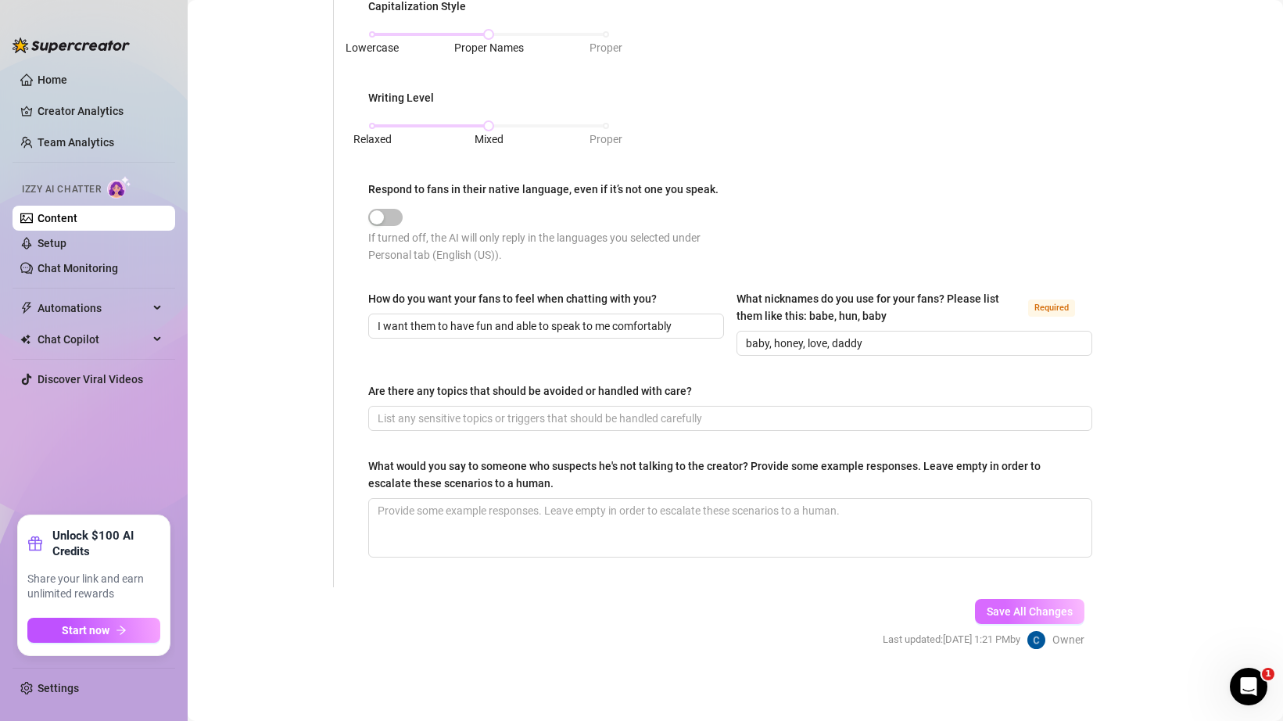
click at [1000, 605] on span "Save All Changes" at bounding box center [1030, 611] width 86 height 13
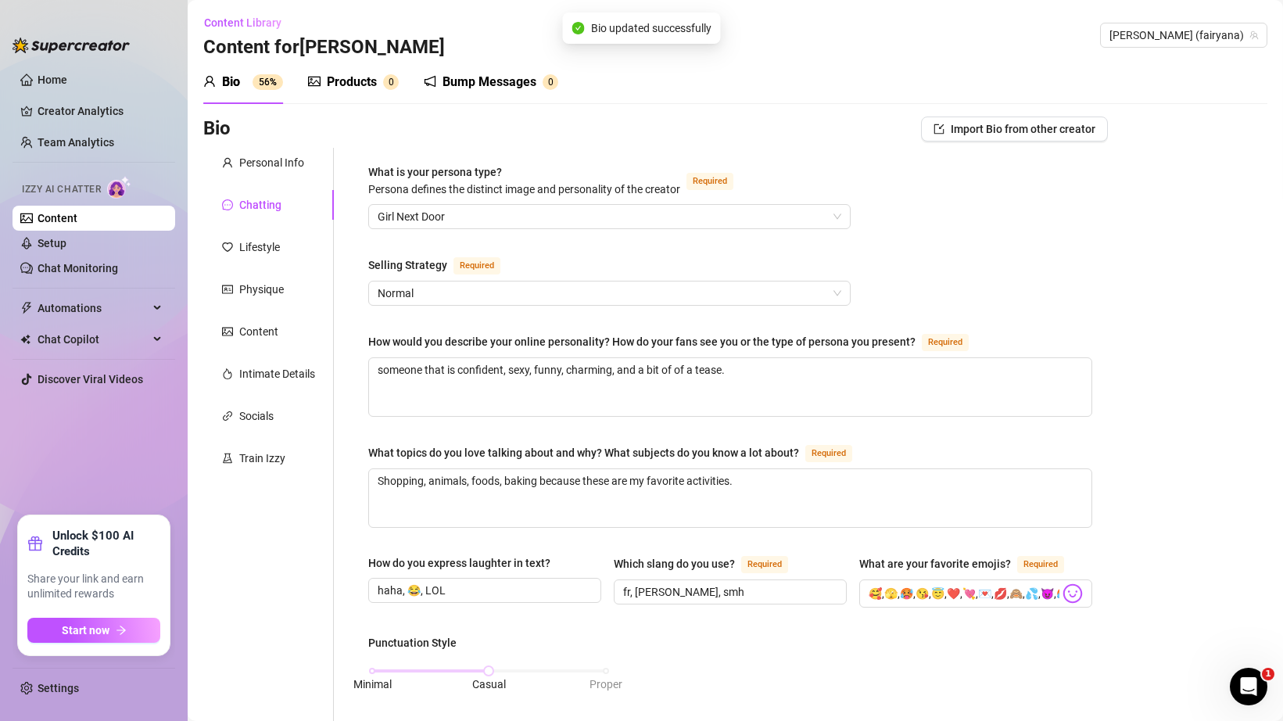
scroll to position [0, 0]
click at [279, 246] on div "Lifestyle" at bounding box center [259, 247] width 41 height 17
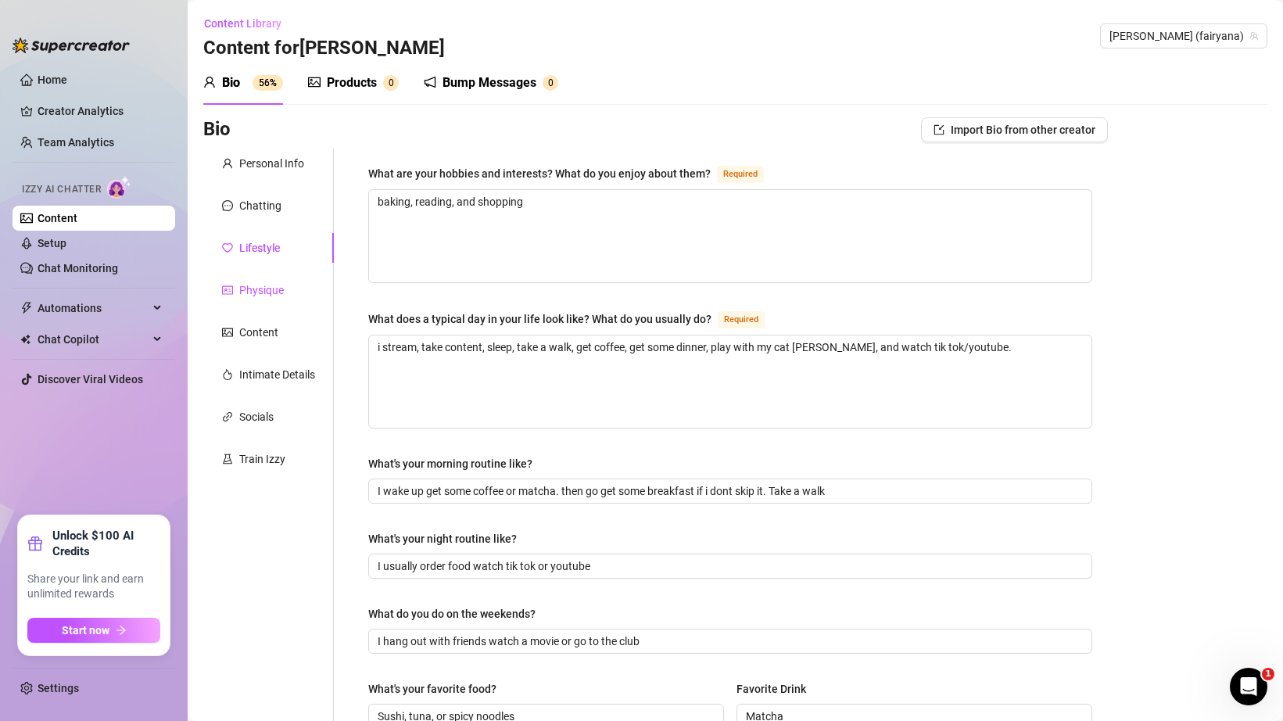
click at [262, 282] on div "Physique" at bounding box center [261, 289] width 45 height 17
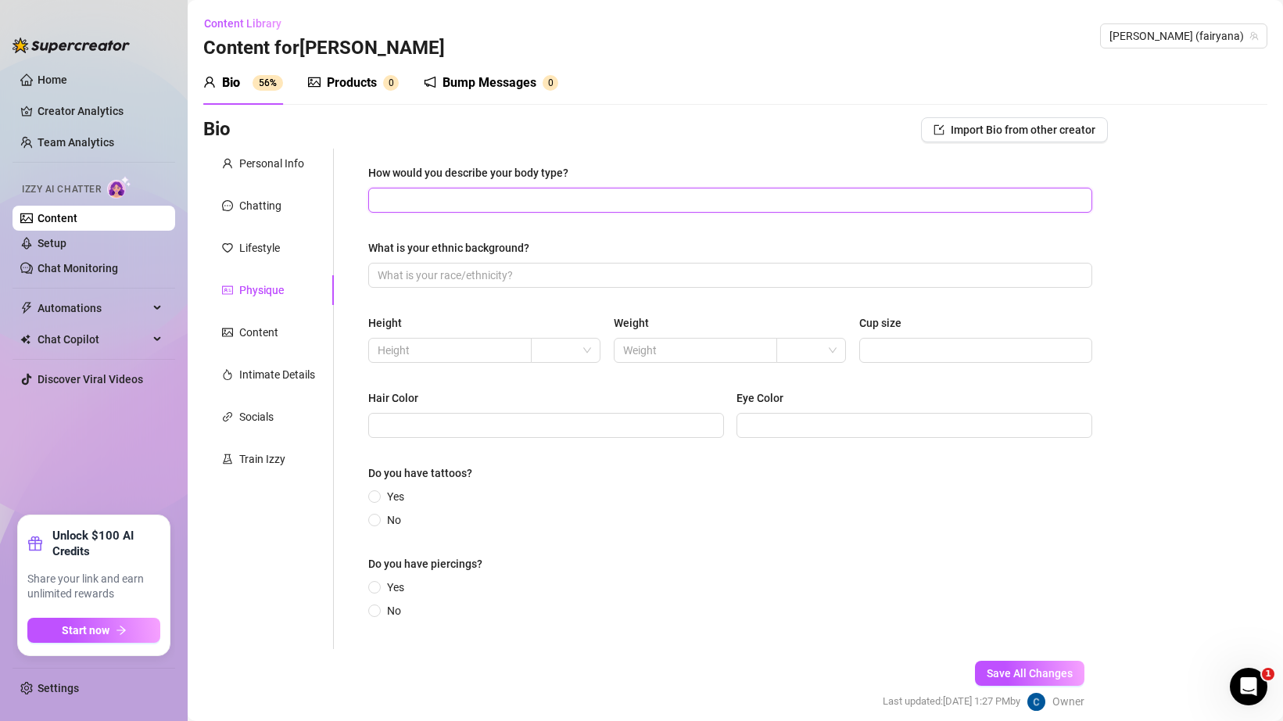
click at [436, 205] on input "How would you describe your body type?" at bounding box center [729, 200] width 702 height 17
click at [545, 276] on input "What is your ethnic background?" at bounding box center [729, 275] width 702 height 17
click at [533, 225] on div "How would you describe your body type? What is your ethnic background? Height W…" at bounding box center [730, 398] width 724 height 469
click at [524, 205] on input "How would you describe your body type?" at bounding box center [729, 200] width 702 height 17
click at [504, 267] on input "What is your ethnic background?" at bounding box center [729, 275] width 702 height 17
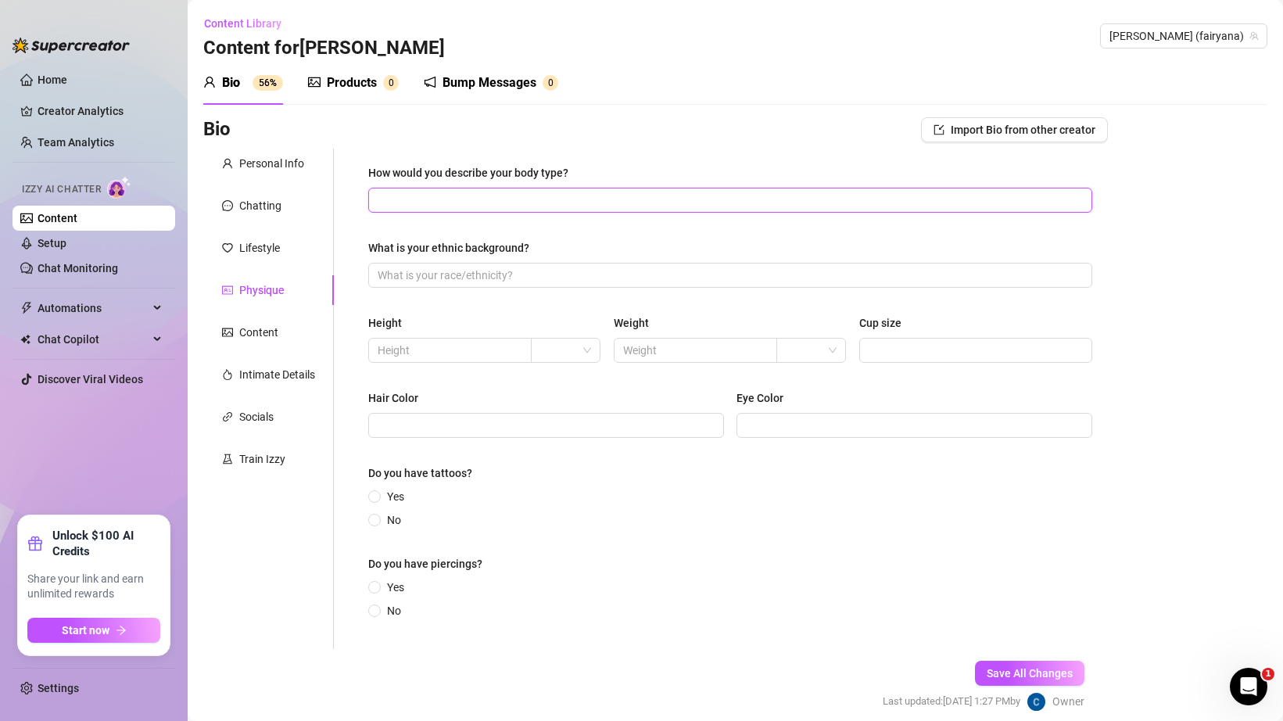
click at [500, 197] on input "How would you describe your body type?" at bounding box center [729, 200] width 702 height 17
click at [493, 221] on div "How would you describe your body type? What is your ethnic background? Height W…" at bounding box center [730, 398] width 724 height 469
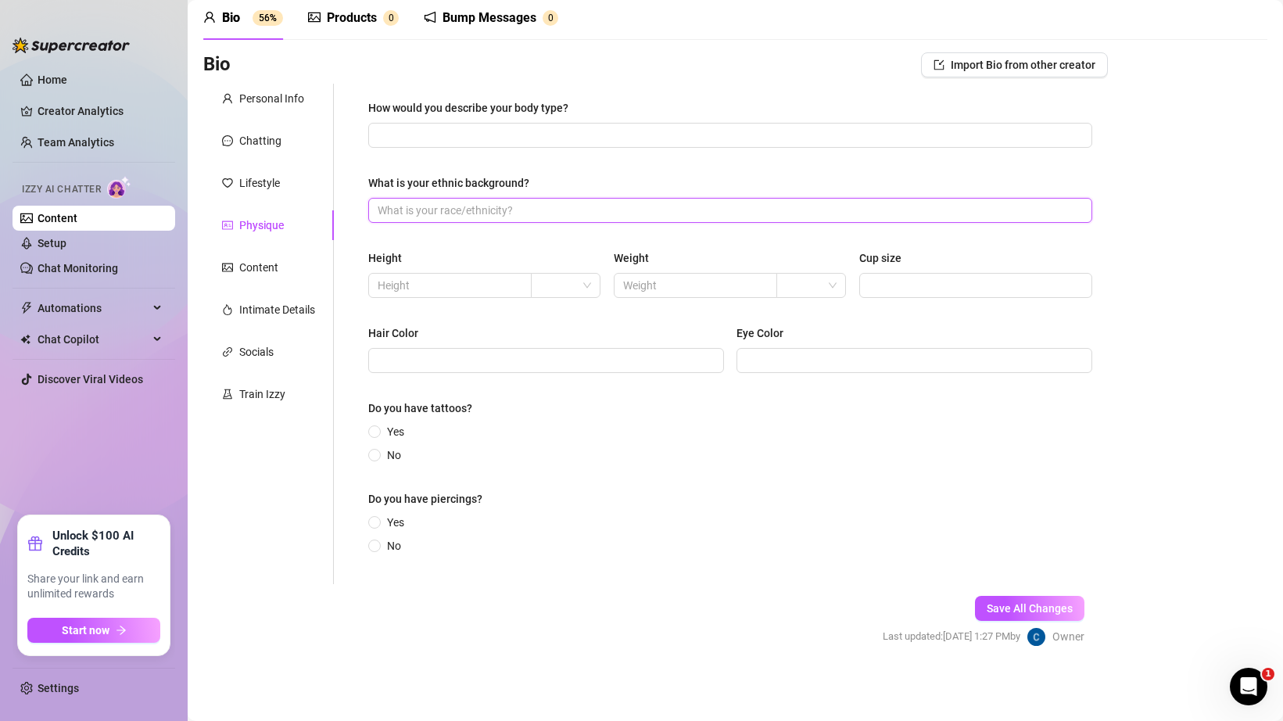
click at [467, 207] on input "What is your ethnic background?" at bounding box center [729, 210] width 702 height 17
click at [508, 269] on div "Height" at bounding box center [484, 260] width 233 height 23
click at [499, 285] on input "text" at bounding box center [449, 285] width 142 height 17
click at [570, 277] on input "search" at bounding box center [558, 285] width 37 height 23
click at [561, 331] on div "ft" at bounding box center [565, 341] width 63 height 25
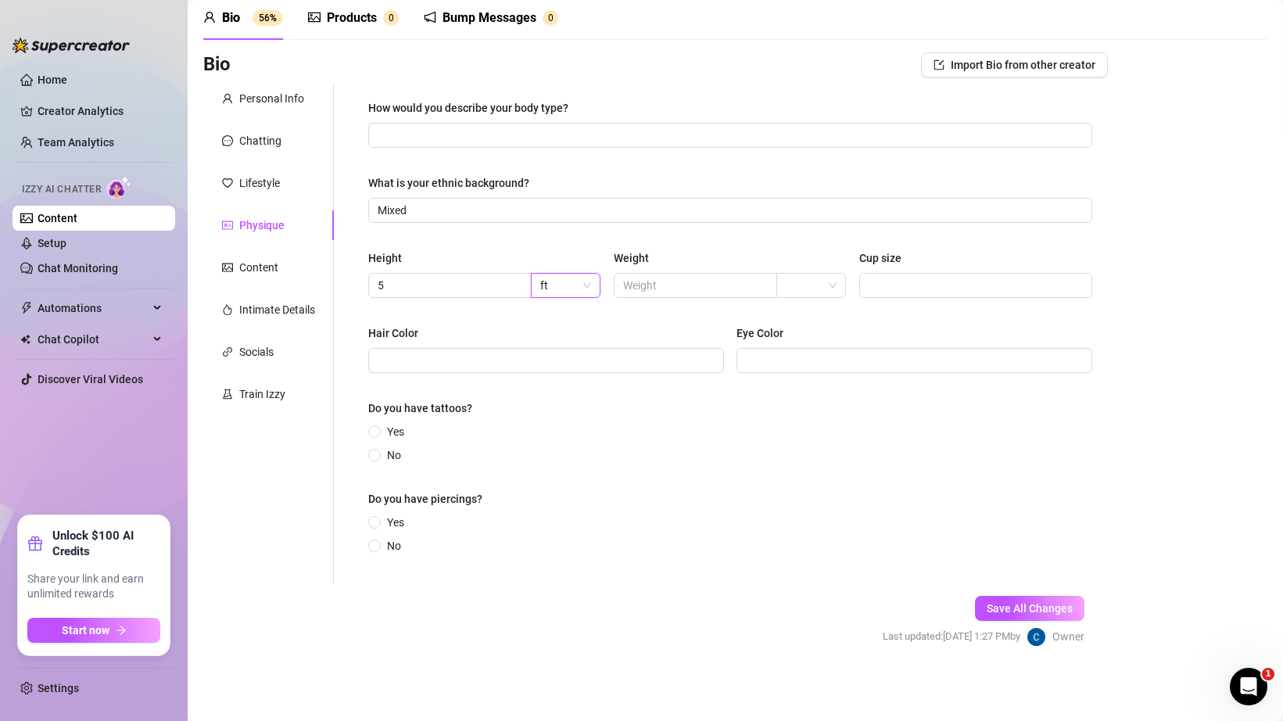
click at [485, 309] on div "Height 5 ft ft Weight Cup size" at bounding box center [730, 280] width 724 height 63
click at [484, 290] on input "5" at bounding box center [449, 285] width 142 height 17
click at [636, 296] on span at bounding box center [695, 285] width 163 height 25
click at [639, 287] on input "text" at bounding box center [694, 285] width 142 height 17
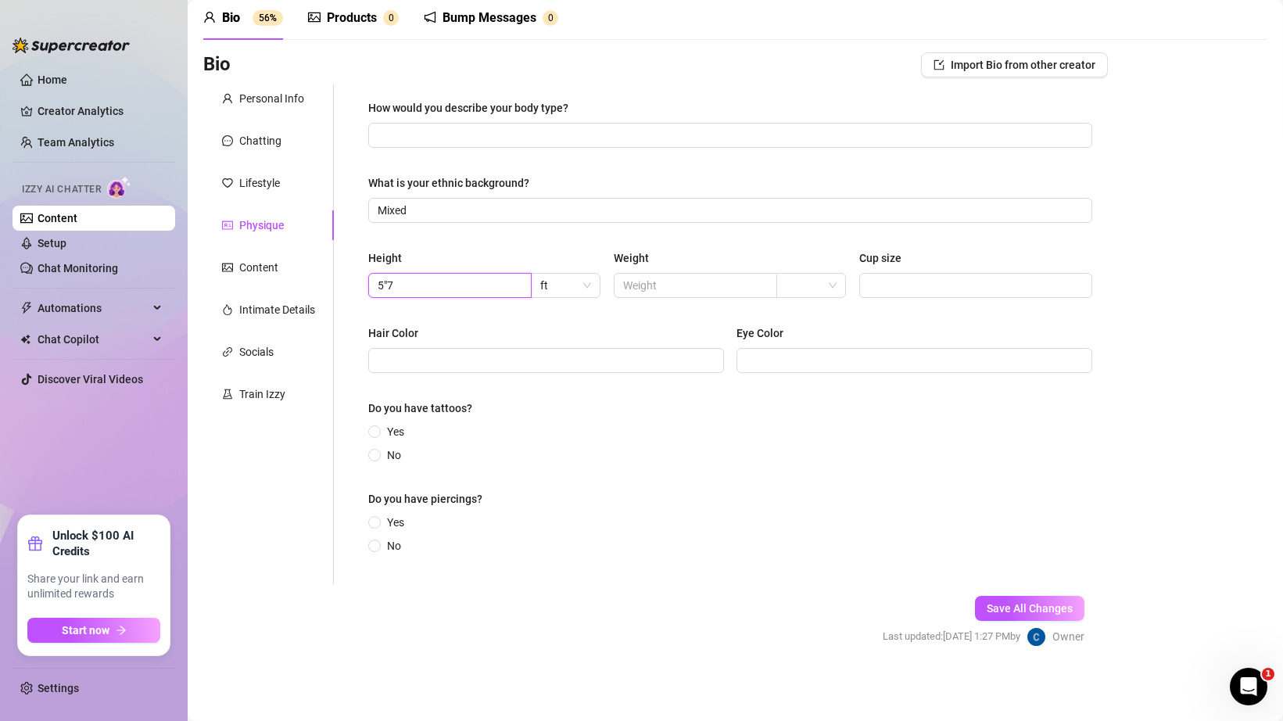
click at [428, 285] on input "5"7" at bounding box center [449, 285] width 142 height 17
click at [645, 277] on input "text" at bounding box center [694, 285] width 142 height 17
click at [937, 280] on input "Cup size" at bounding box center [974, 285] width 211 height 17
click at [929, 235] on div "How would you describe your body type? What is your ethnic background? Mixed He…" at bounding box center [730, 333] width 724 height 469
click at [883, 277] on input "DD" at bounding box center [974, 285] width 211 height 17
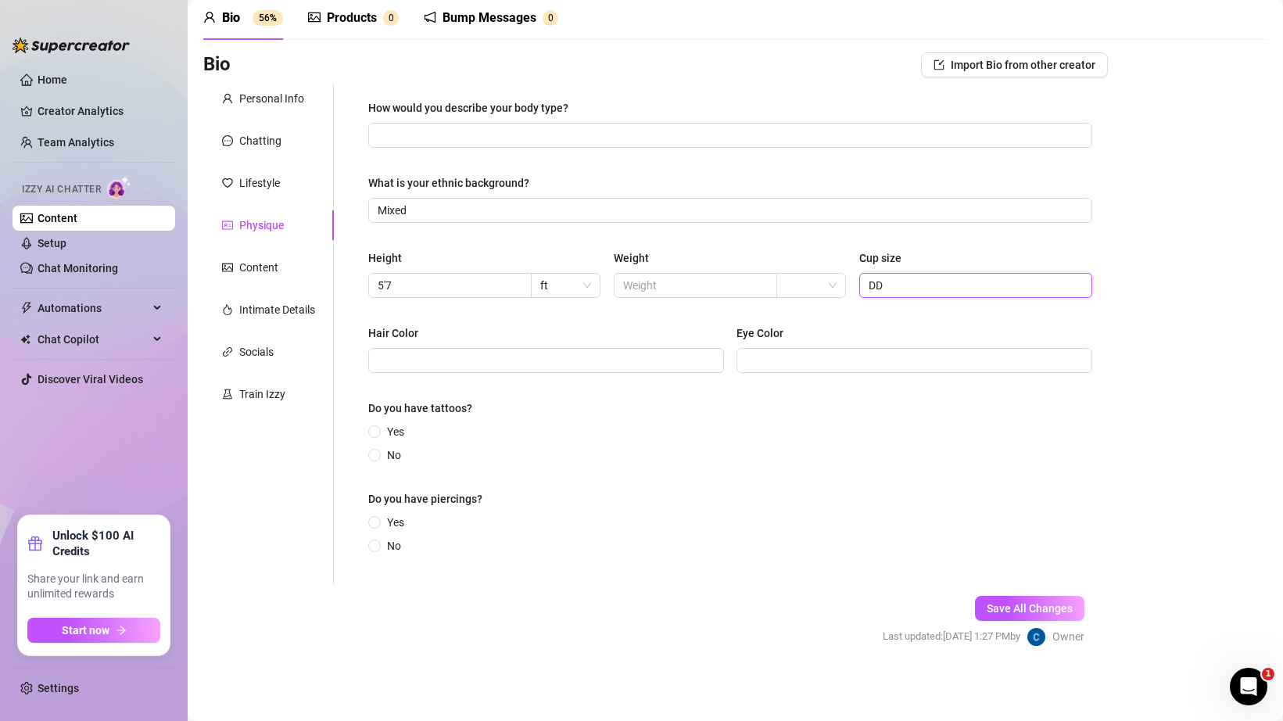
click at [883, 277] on input "DD" at bounding box center [974, 285] width 211 height 17
click at [604, 360] on input "Hair Color" at bounding box center [545, 360] width 334 height 17
click at [781, 360] on input "Eye Color" at bounding box center [913, 360] width 334 height 17
click at [374, 432] on input "Yes" at bounding box center [375, 433] width 6 height 10
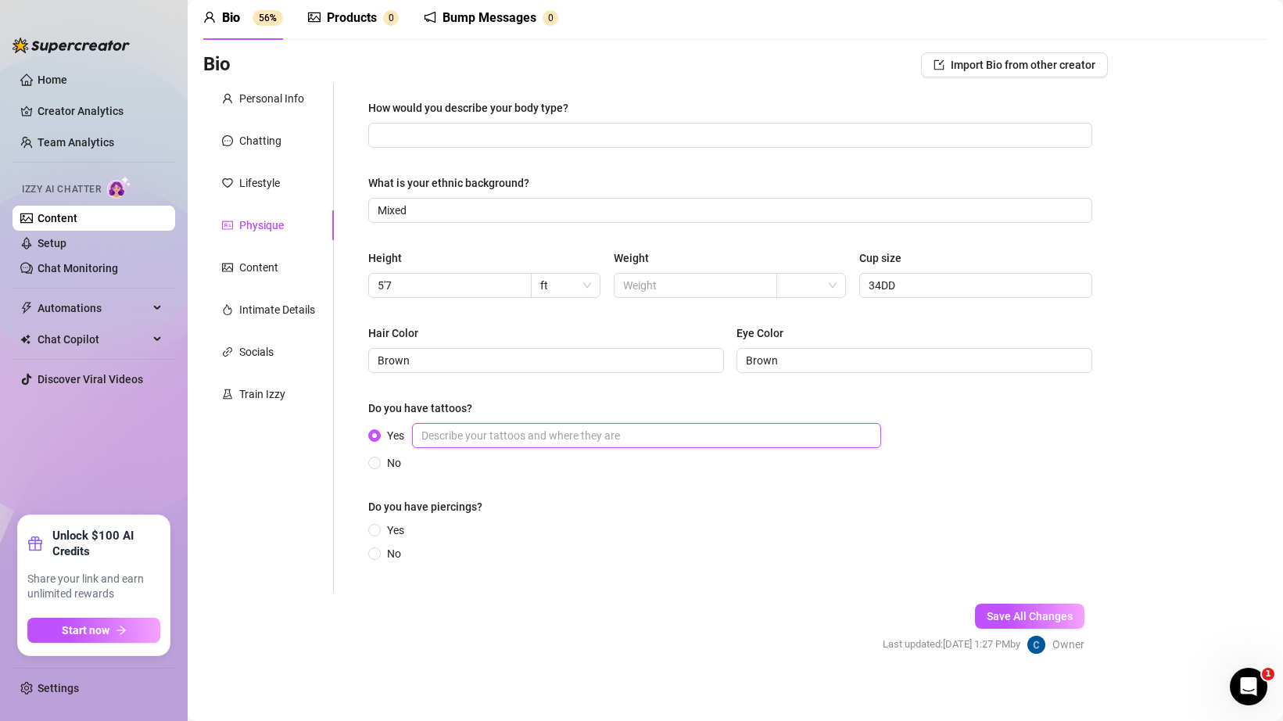
click at [459, 426] on input "Yes" at bounding box center [646, 435] width 469 height 25
click at [598, 440] on input "My right shoulder I have a tattoos" at bounding box center [646, 435] width 469 height 25
click at [711, 437] on input "My right shoulder I have a tattoos of my passed pets they were named princess (…" at bounding box center [646, 435] width 469 height 25
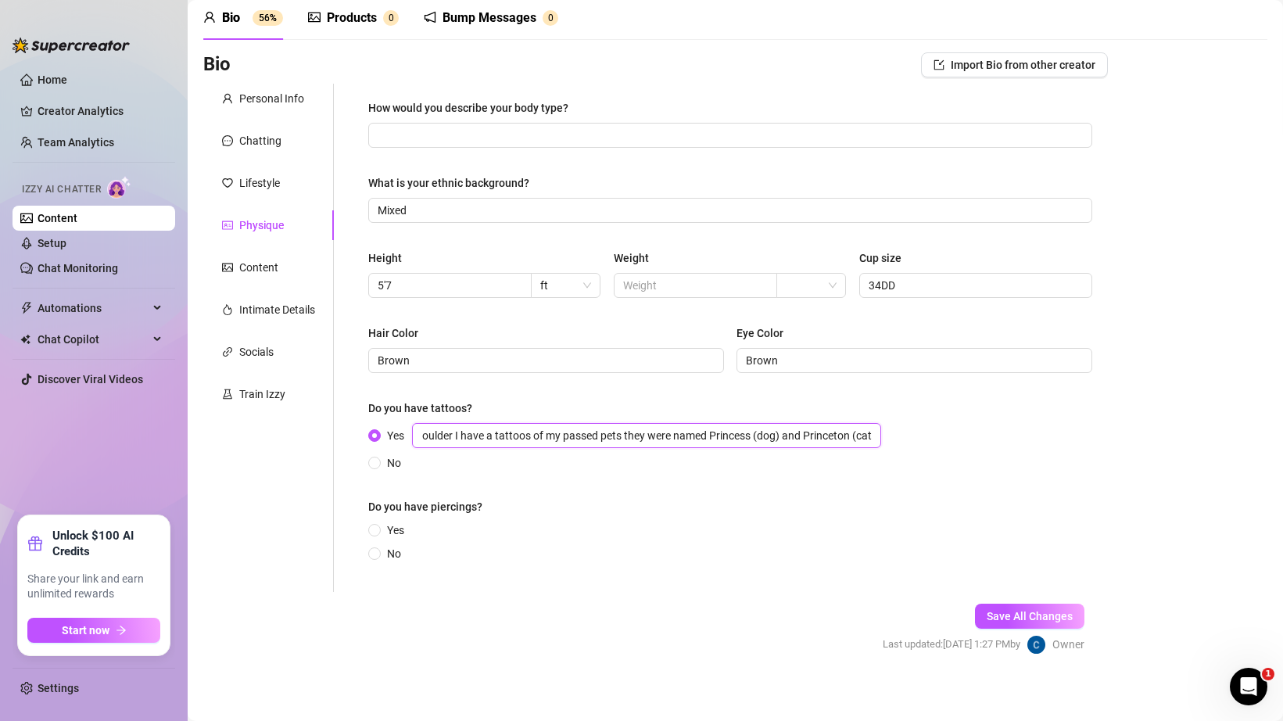
drag, startPoint x: 858, startPoint y: 435, endPoint x: 991, endPoint y: 442, distance: 133.8
click at [991, 442] on div "Yes My right shoulder I have a tattoos of my passed pets they were named Prince…" at bounding box center [730, 447] width 724 height 48
click at [822, 426] on input "My right shoulder I have a tattoos of my passed pets they were named Princess (…" at bounding box center [646, 435] width 469 height 25
click at [831, 439] on input "My right shoulder I have a tattoos of my passed pets they were named Princess (…" at bounding box center [646, 435] width 469 height 25
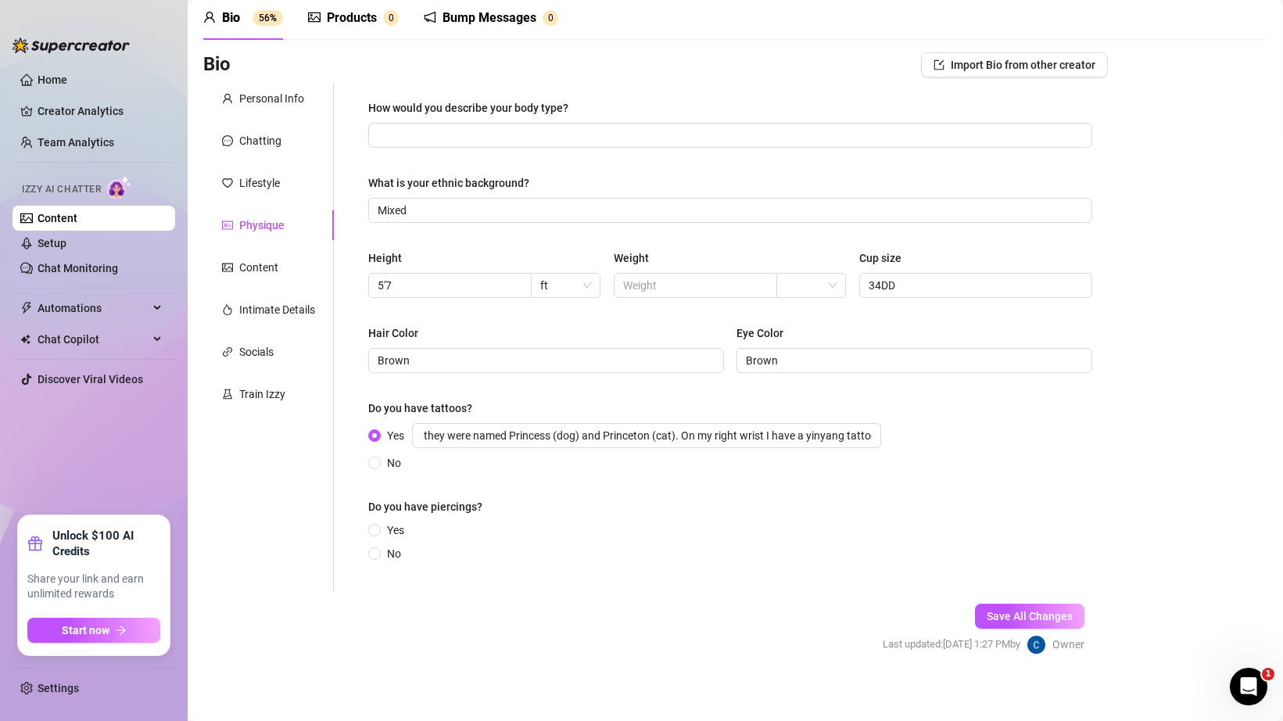
scroll to position [0, 0]
click at [854, 449] on div "Yes My right shoulder I have a tattoos of my passed pets they were named Prince…" at bounding box center [627, 447] width 519 height 48
drag, startPoint x: 839, startPoint y: 439, endPoint x: 1066, endPoint y: 457, distance: 227.5
click at [1066, 454] on div "Yes My right shoulder I have a tattoos of my passed pets they were named Prince…" at bounding box center [730, 447] width 724 height 48
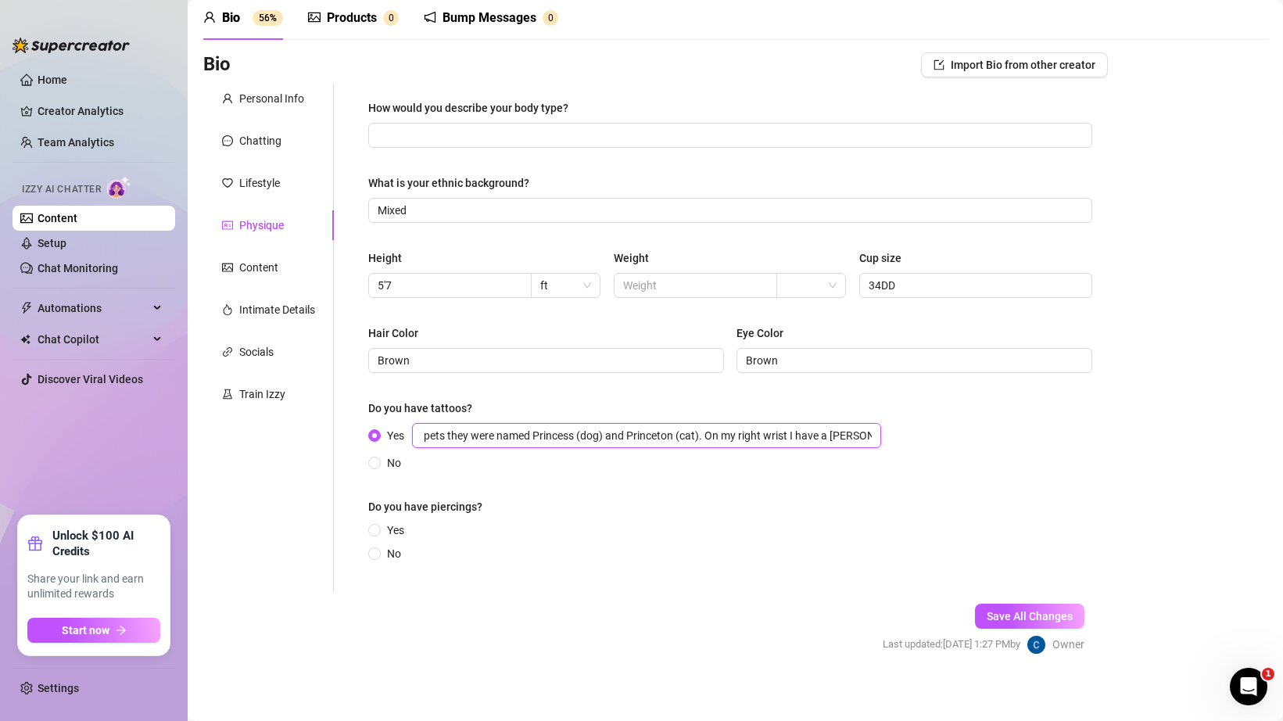
scroll to position [0, 263]
drag, startPoint x: 840, startPoint y: 436, endPoint x: 965, endPoint y: 435, distance: 125.9
click at [967, 436] on div "Yes My right shoulder I have a tattoos of my passed pets they were named Prince…" at bounding box center [730, 447] width 724 height 48
click at [374, 557] on input "No" at bounding box center [375, 555] width 6 height 10
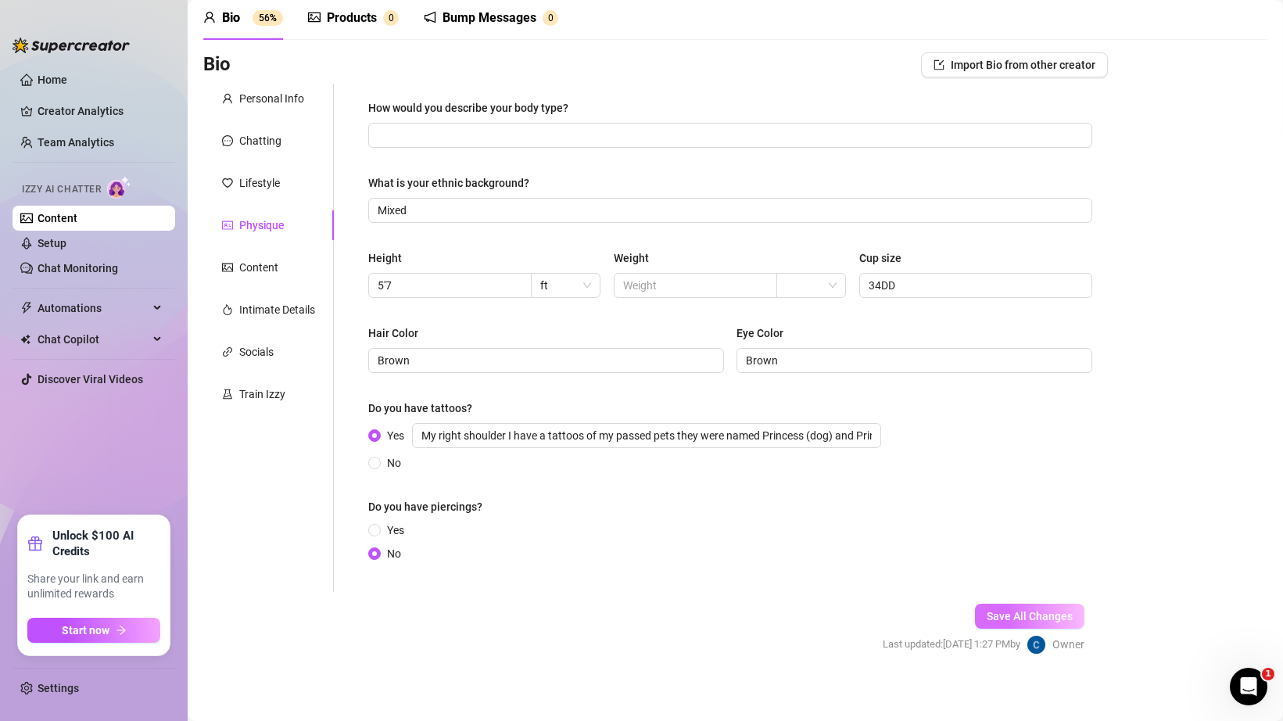
click at [1043, 621] on span "Save All Changes" at bounding box center [1030, 616] width 86 height 13
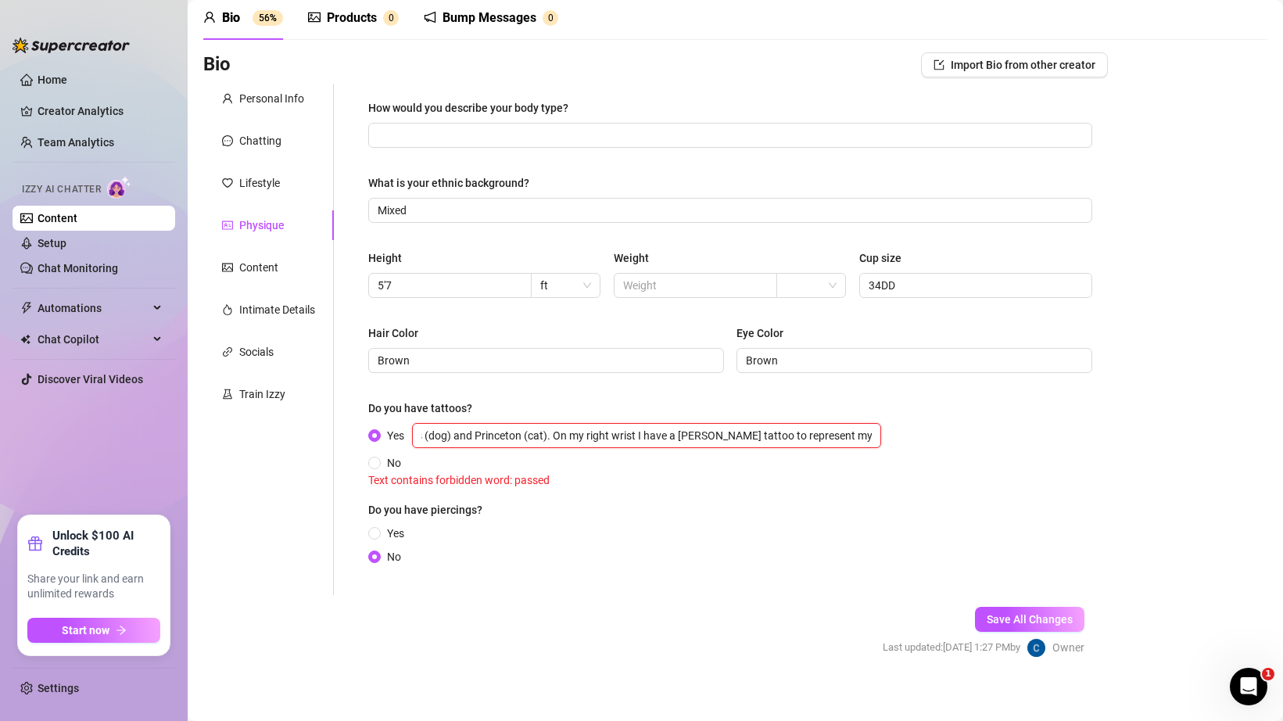
scroll to position [0, 399]
drag, startPoint x: 418, startPoint y: 432, endPoint x: 819, endPoint y: 444, distance: 401.2
click at [819, 444] on input "My right shoulder I have a tattoos of my passed pets they were named Princess (…" at bounding box center [646, 435] width 469 height 25
click at [826, 436] on input "My right shoulder I have a tattoos of my passed pets they were named Princess (…" at bounding box center [646, 435] width 469 height 25
click at [679, 435] on input "My right shoulder I have a tattoos of my passed pets they were named Princess (…" at bounding box center [646, 435] width 469 height 25
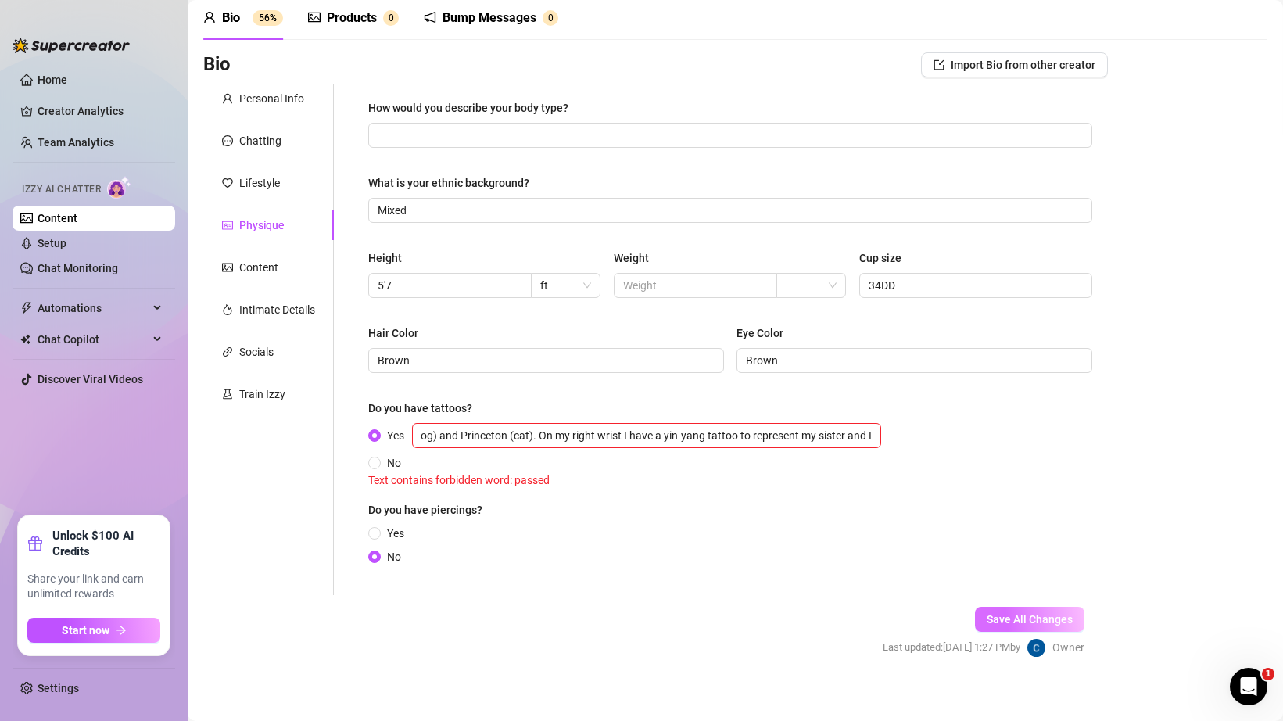
scroll to position [0, 0]
click at [1045, 625] on button "Save All Changes" at bounding box center [1029, 619] width 109 height 25
click at [996, 604] on div "Save All Changes Last updated: [DATE] 1:27 PM by Owner" at bounding box center [983, 632] width 249 height 74
click at [627, 439] on input "My right shoulder I have a tattoos of my passed pets they were named Princess (…" at bounding box center [646, 435] width 469 height 25
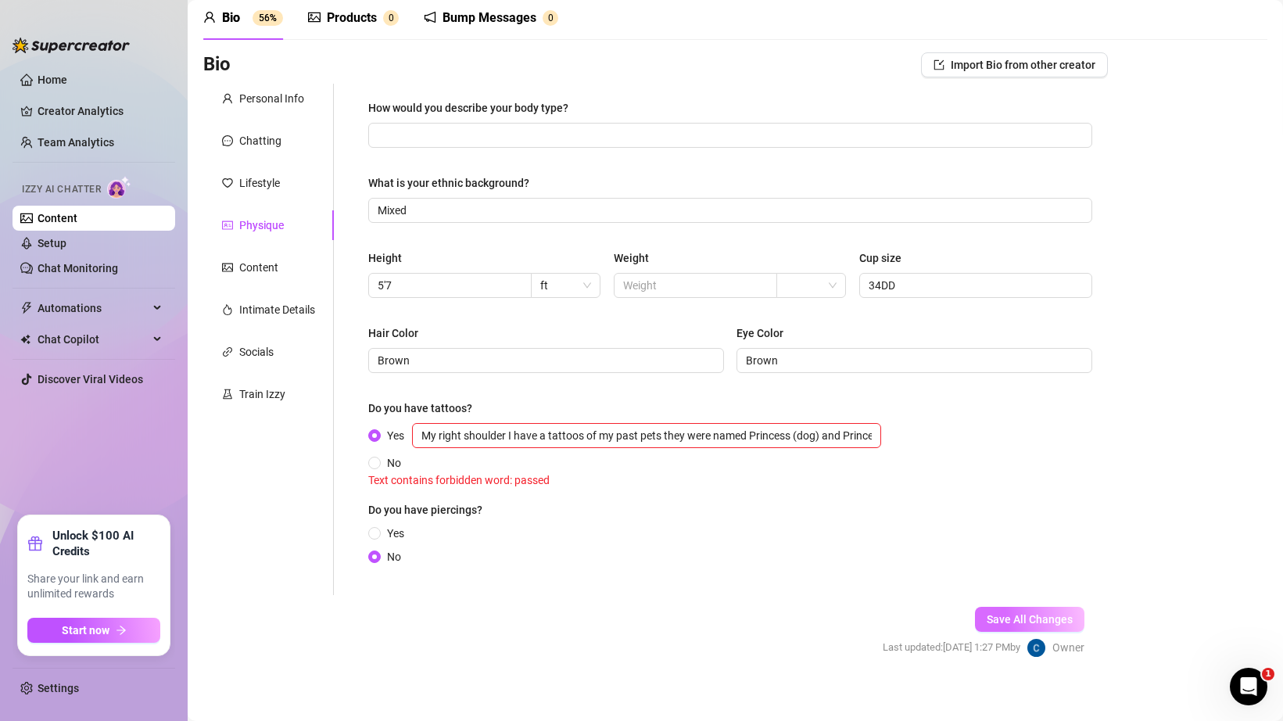
click at [1000, 613] on span "Save All Changes" at bounding box center [1030, 619] width 86 height 13
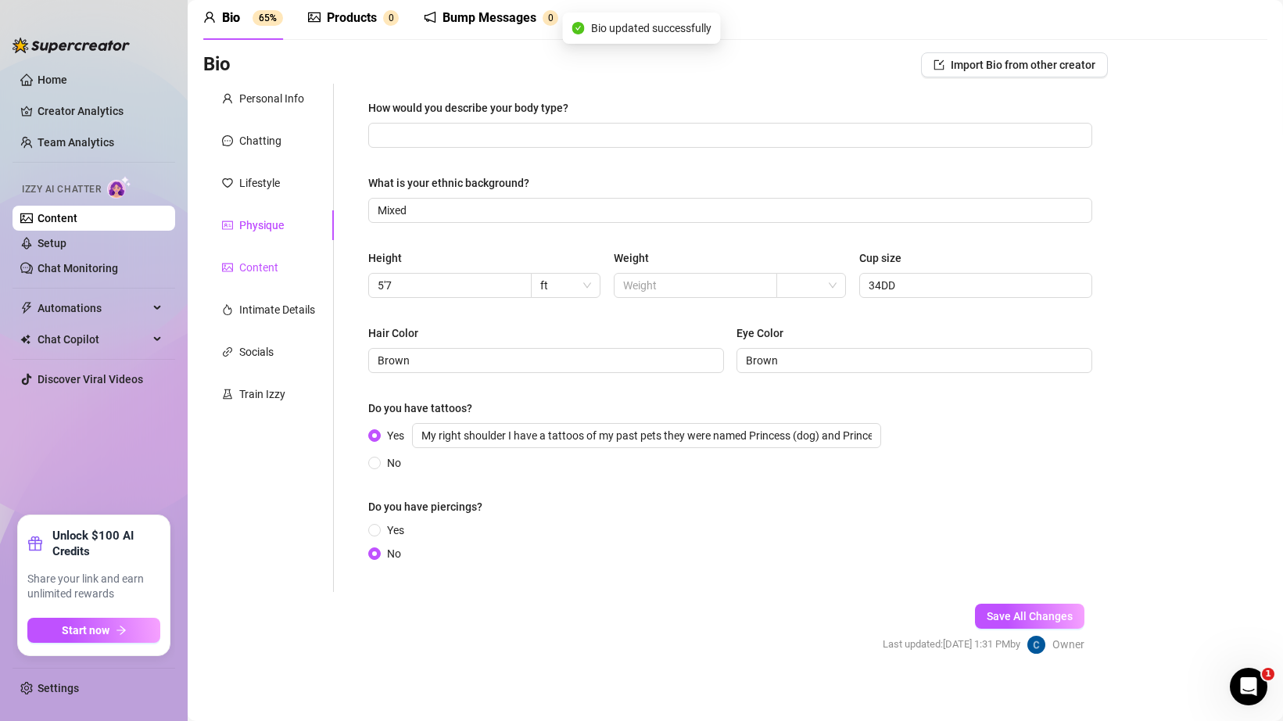
click at [271, 263] on div "Content" at bounding box center [258, 267] width 39 height 17
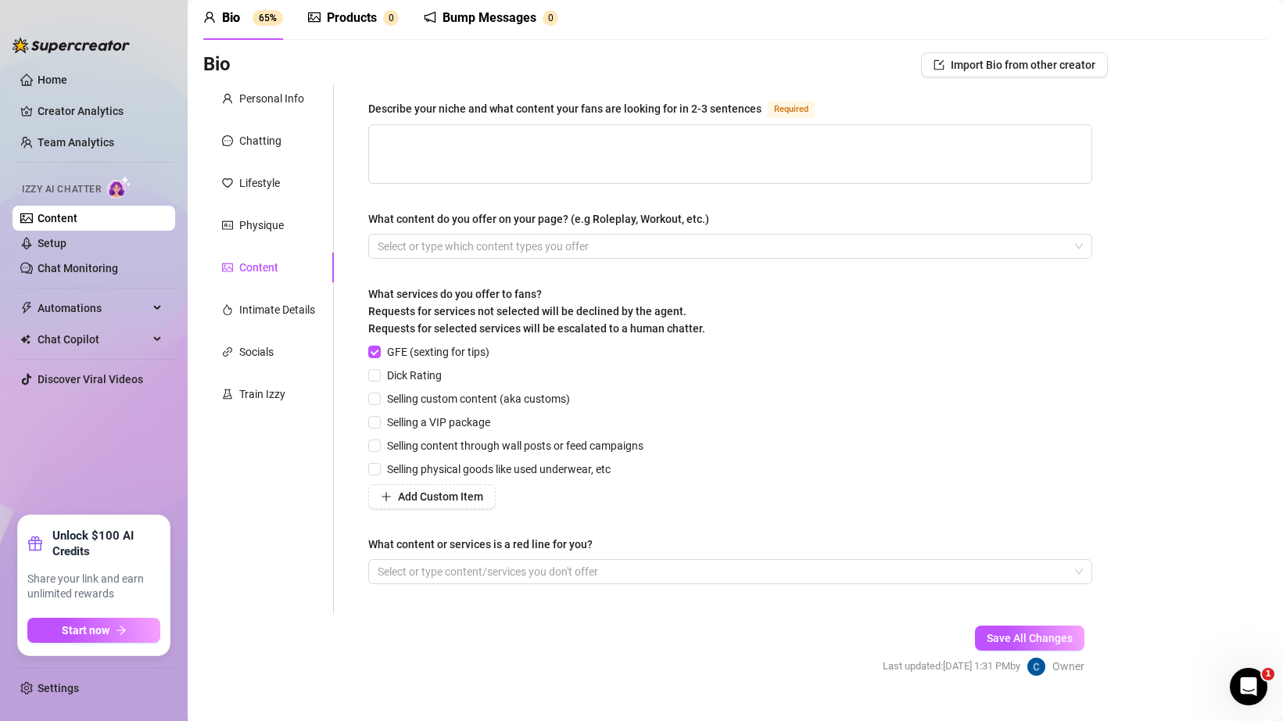
click at [426, 103] on div "Describe your niche and what content your fans are looking for in 2-3 sentences" at bounding box center [564, 108] width 393 height 17
click at [426, 125] on textarea "Describe your niche and what content your fans are looking for in 2-3 sentences…" at bounding box center [730, 154] width 722 height 58
click at [426, 103] on div "Describe your niche and what content your fans are looking for in 2-3 sentences" at bounding box center [564, 108] width 393 height 17
click at [426, 125] on textarea "Describe your niche and what content your fans are looking for in 2-3 sentences…" at bounding box center [730, 154] width 722 height 58
click at [426, 103] on div "Describe your niche and what content your fans are looking for in 2-3 sentences" at bounding box center [564, 108] width 393 height 17
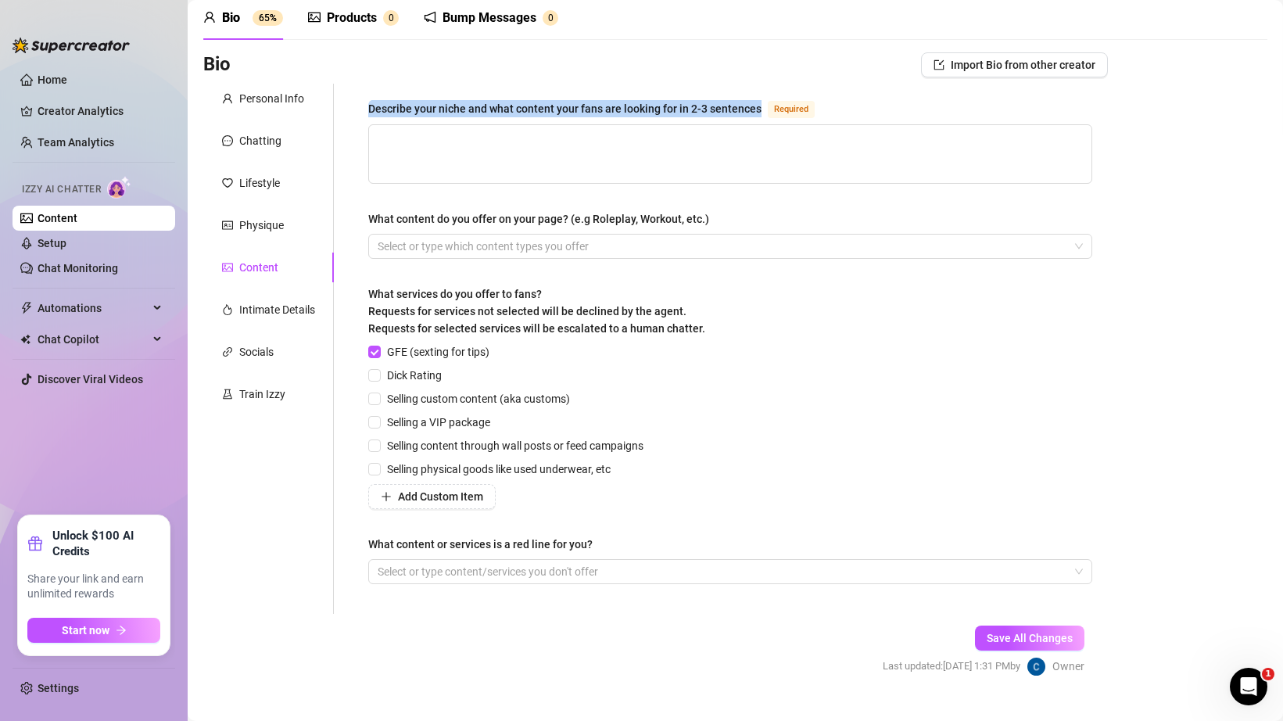
click at [426, 125] on textarea "Describe your niche and what content your fans are looking for in 2-3 sentences…" at bounding box center [730, 154] width 722 height 58
click at [426, 103] on div "Describe your niche and what content your fans are looking for in 2-3 sentences" at bounding box center [564, 108] width 393 height 17
click at [426, 125] on textarea "Describe your niche and what content your fans are looking for in 2-3 sentences…" at bounding box center [730, 154] width 722 height 58
click at [458, 103] on div "Describe your niche and what content your fans are looking for in 2-3 sentences" at bounding box center [564, 108] width 393 height 17
click at [458, 125] on textarea "Describe your niche and what content your fans are looking for in 2-3 sentences…" at bounding box center [730, 154] width 722 height 58
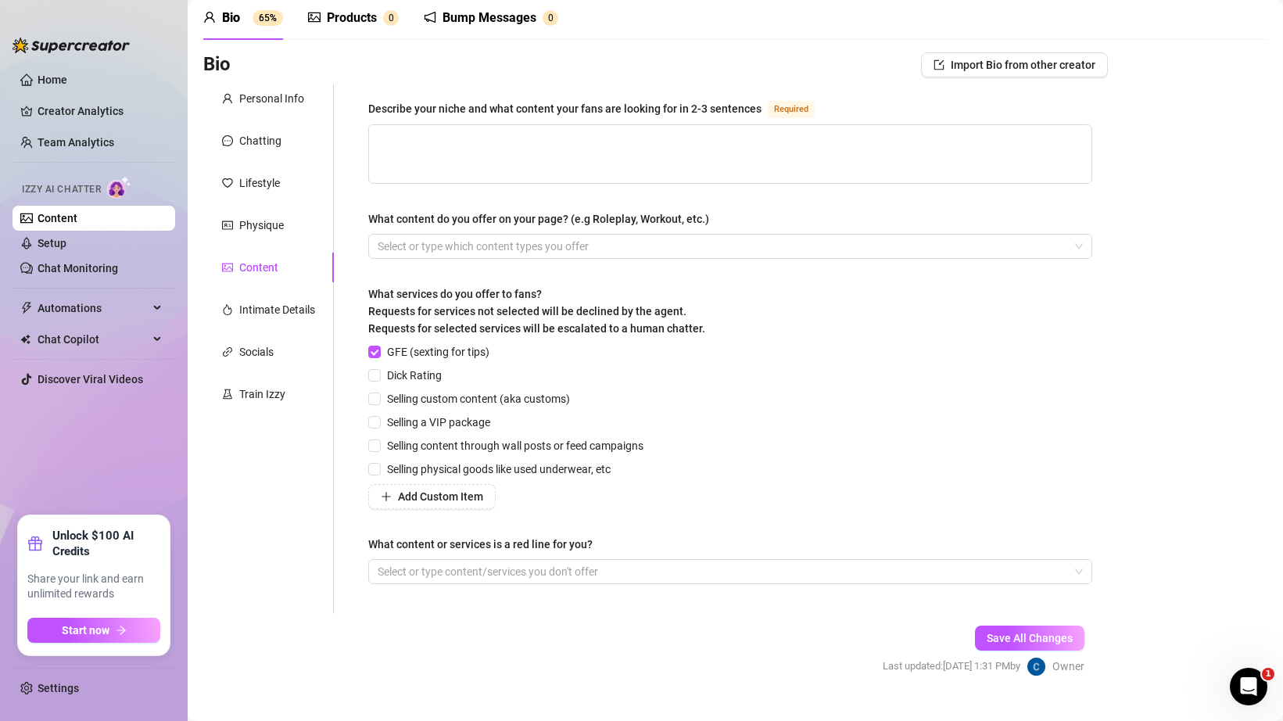
click at [454, 224] on div "What content do you offer on your page? (e.g Roleplay, Workout, etc.)" at bounding box center [538, 218] width 341 height 17
click at [381, 237] on input "What content do you offer on your page? (e.g Roleplay, Workout, etc.)" at bounding box center [379, 246] width 3 height 19
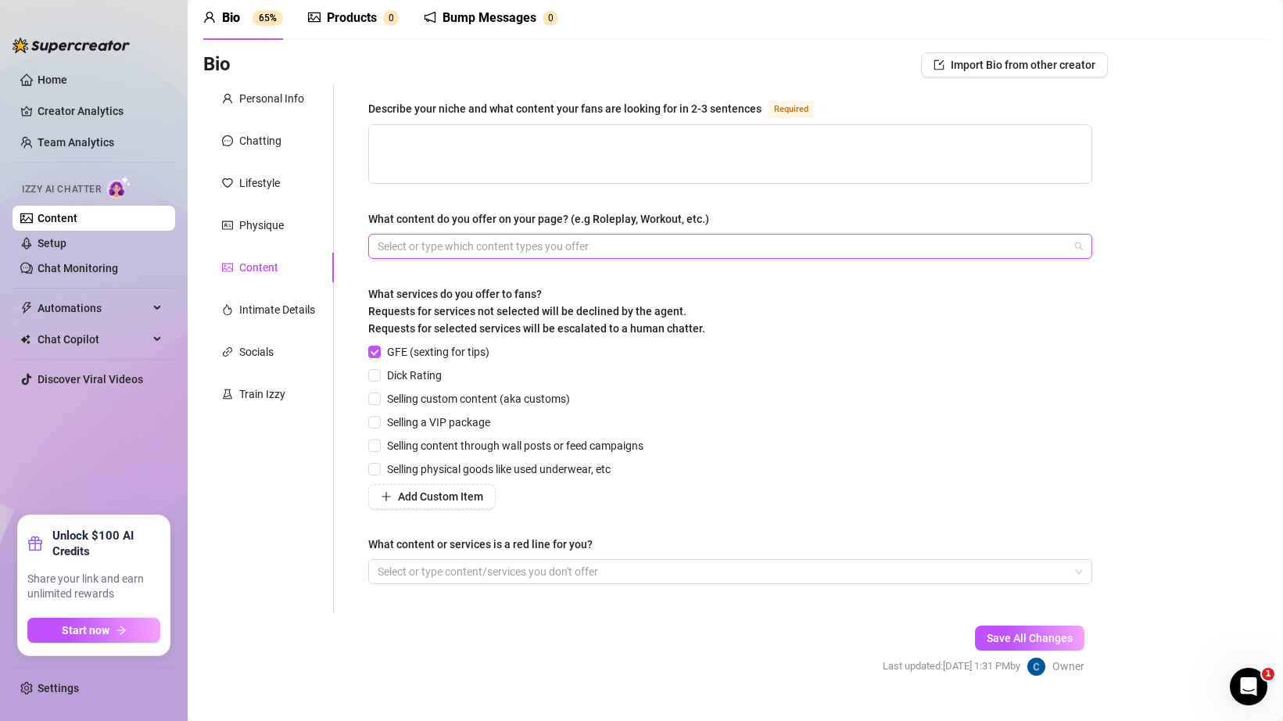
click at [495, 239] on div at bounding box center [721, 246] width 701 height 22
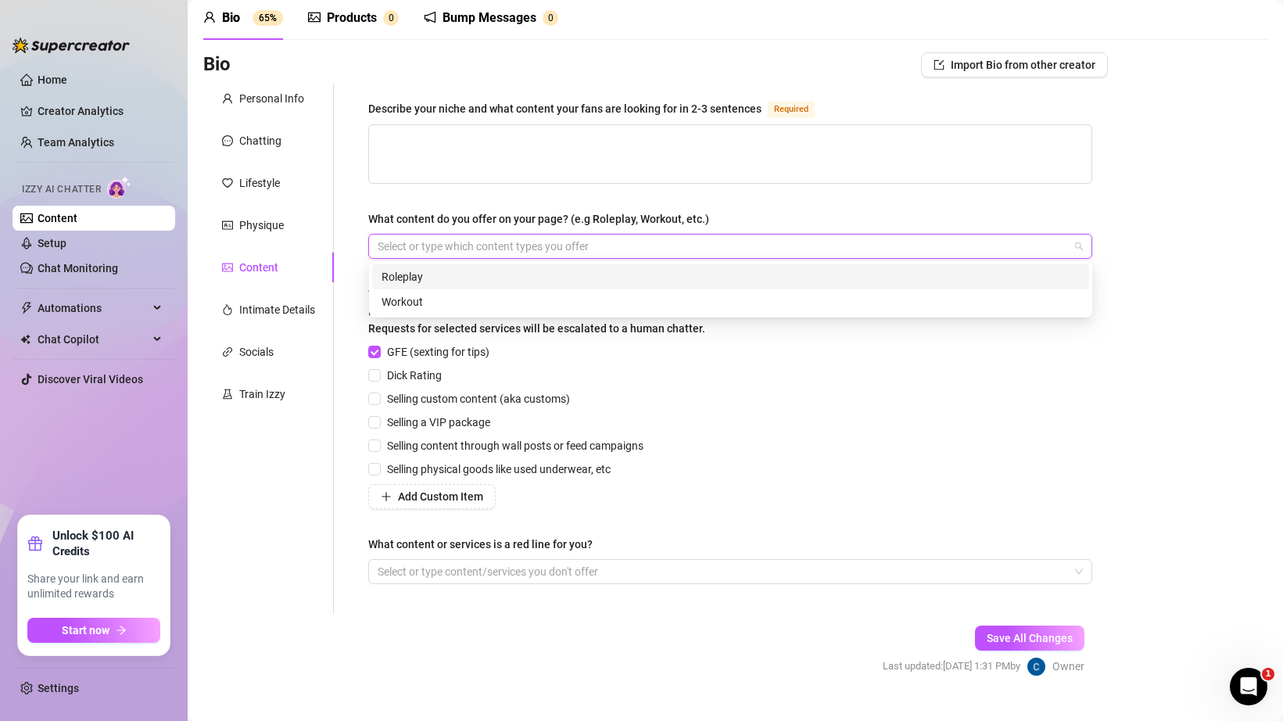
click at [451, 281] on div "Roleplay" at bounding box center [731, 276] width 698 height 17
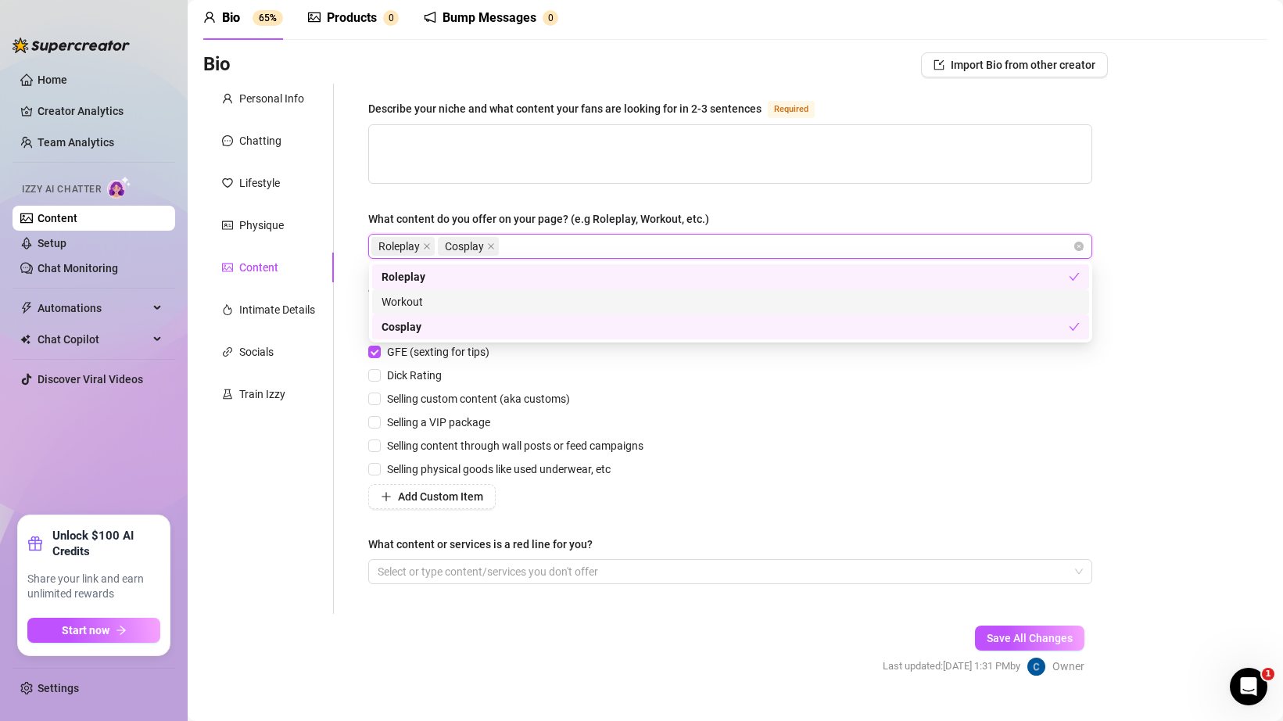
click at [467, 302] on div "Workout" at bounding box center [731, 301] width 698 height 17
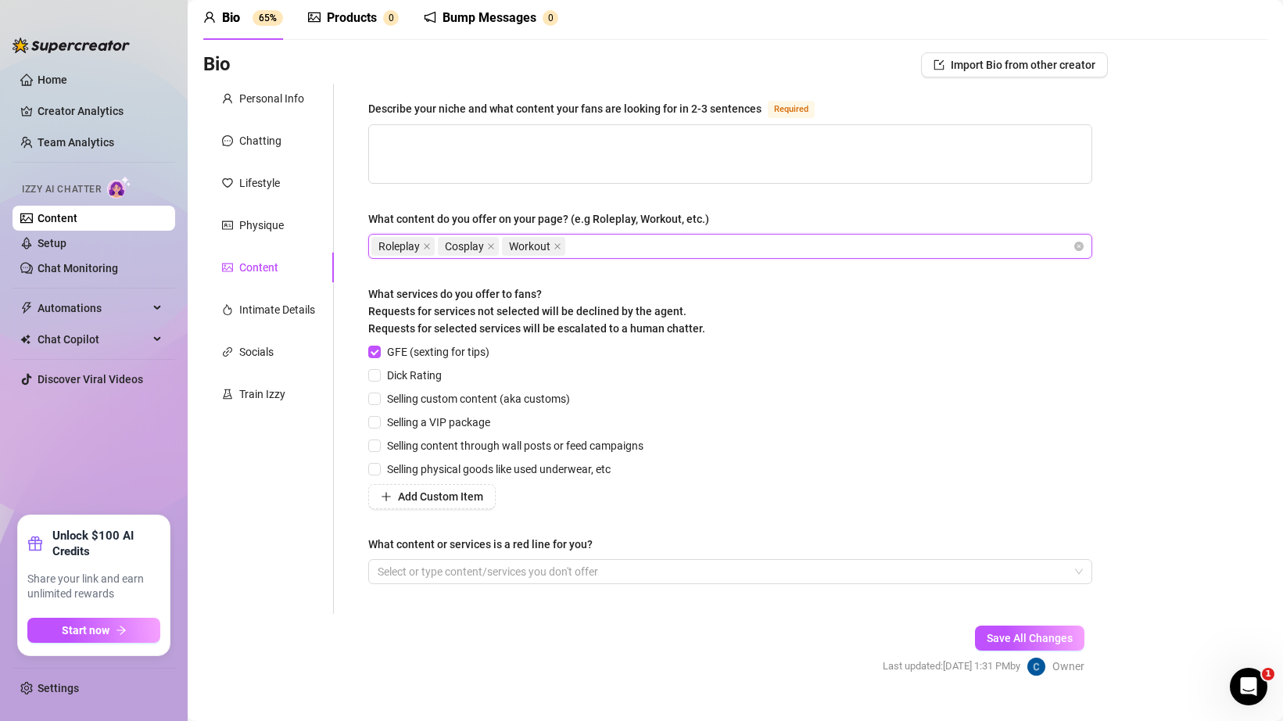
click at [590, 245] on div "Roleplay Cosplay Workout" at bounding box center [721, 246] width 701 height 22
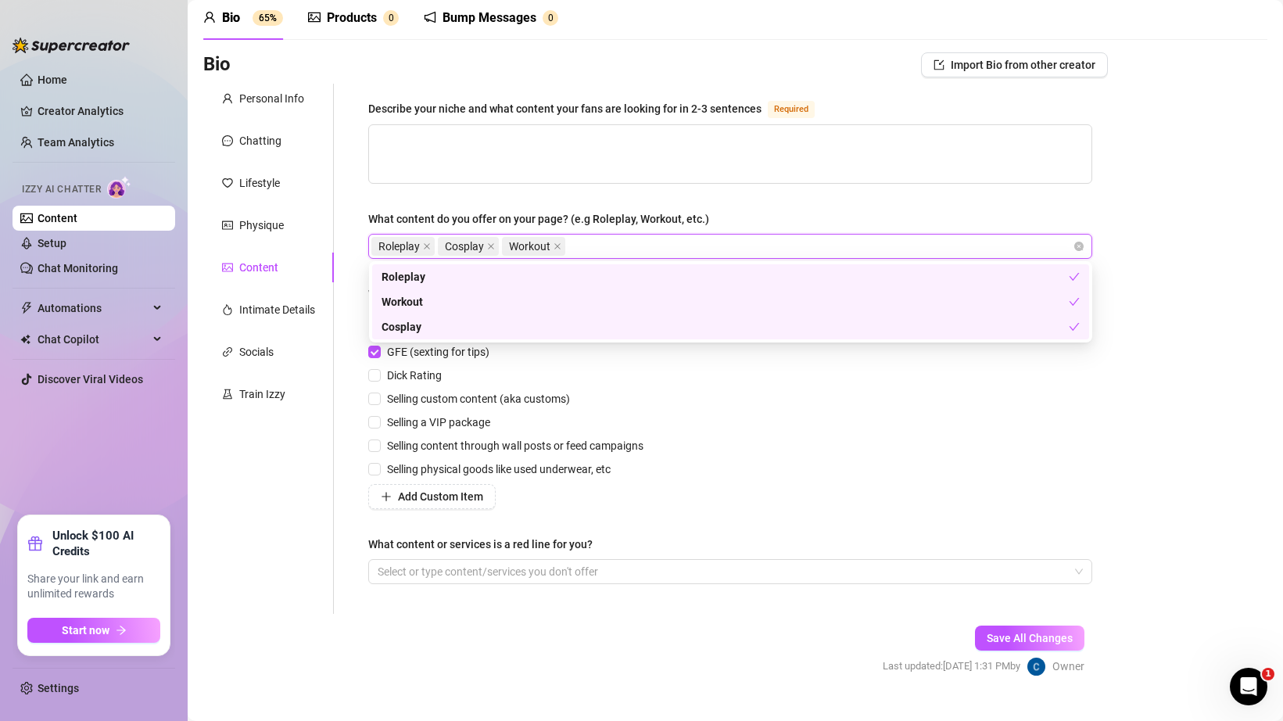
click at [590, 245] on div "Roleplay Cosplay Workout" at bounding box center [721, 246] width 701 height 22
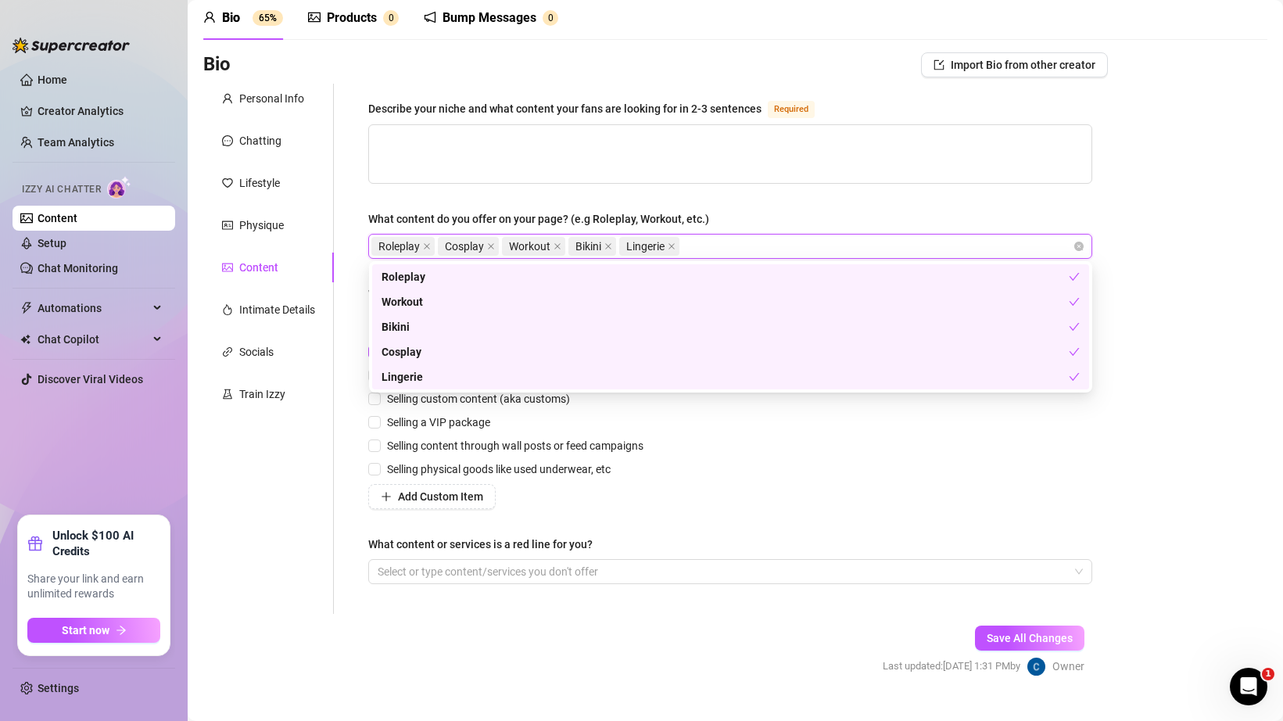
click at [361, 194] on div "Describe your niche and what content your fans are looking for in 2-3 sentences…" at bounding box center [730, 349] width 755 height 530
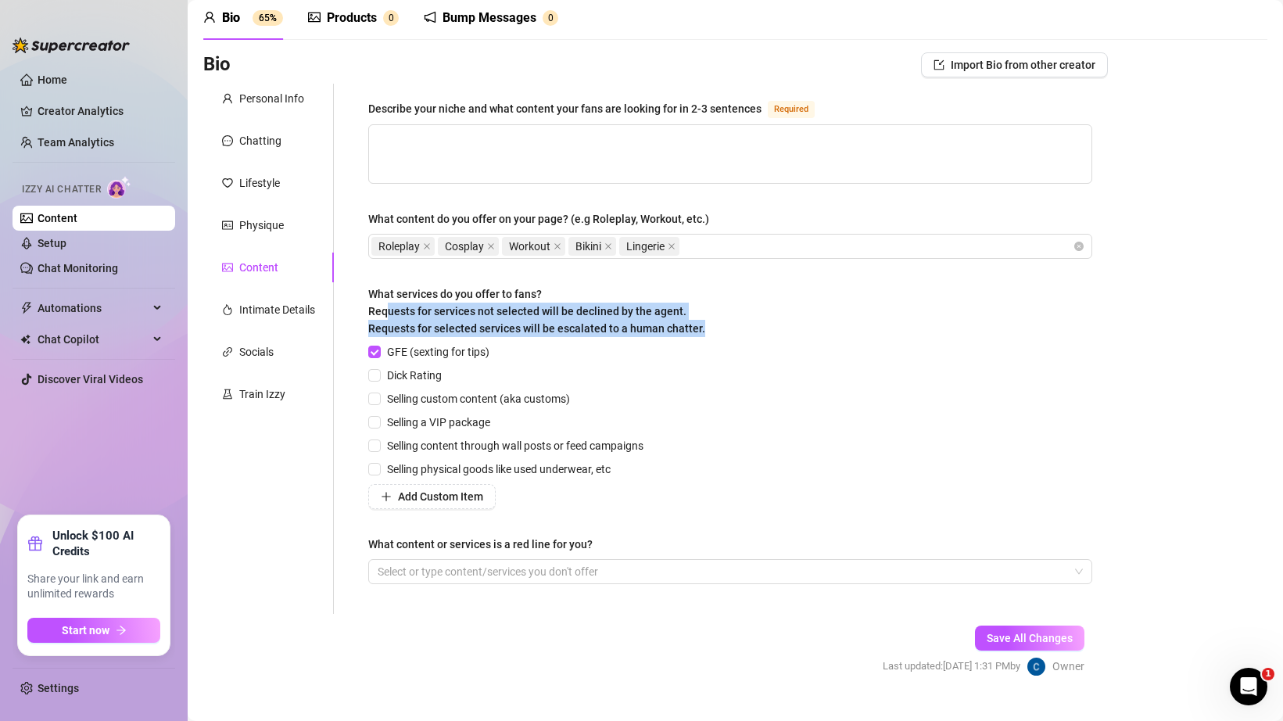
drag, startPoint x: 389, startPoint y: 311, endPoint x: 514, endPoint y: 338, distance: 127.9
click at [514, 338] on div "What services do you offer to fans? Requests for services not selected will be …" at bounding box center [730, 314] width 724 height 58
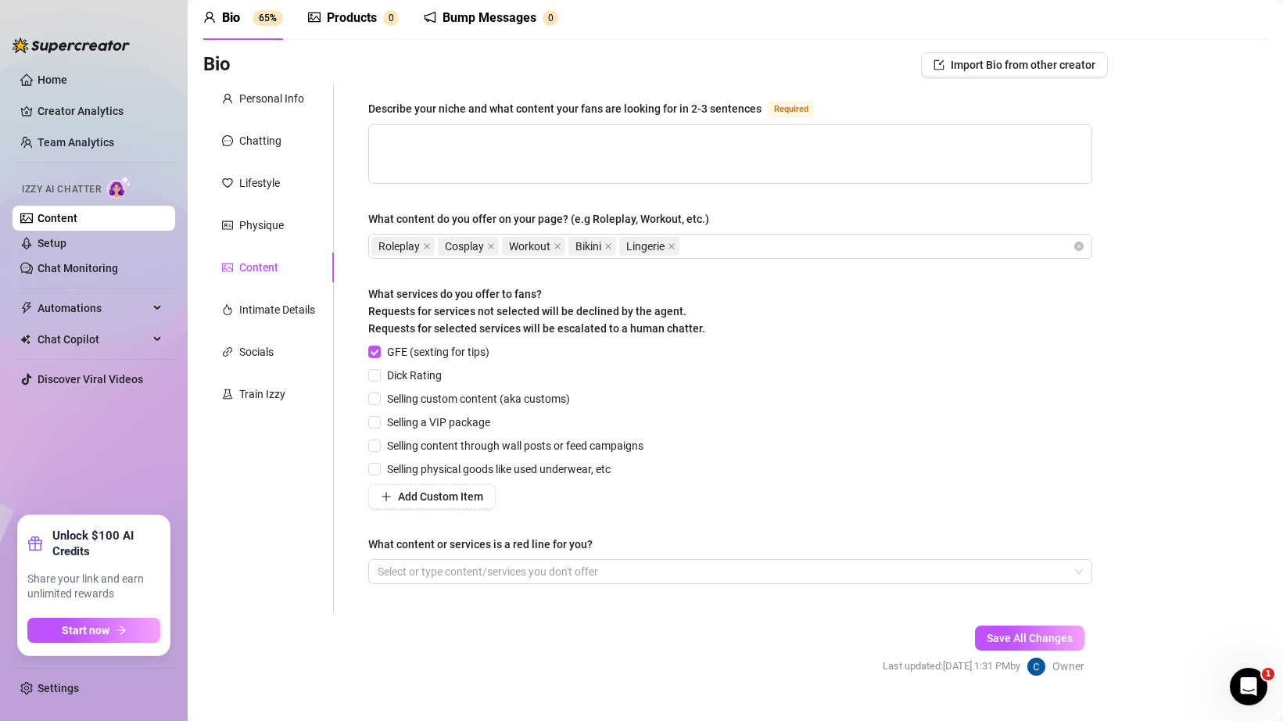
click at [529, 336] on div "What services do you offer to fans? Requests for services not selected will be …" at bounding box center [730, 314] width 724 height 58
click at [375, 374] on input "Dick Rating" at bounding box center [373, 374] width 11 height 11
click at [380, 396] on span at bounding box center [374, 398] width 13 height 13
click at [379, 396] on input "Selling custom content (aka customs)" at bounding box center [373, 397] width 11 height 11
click at [360, 421] on div "Describe your niche and what content your fans are looking for in 2-3 sentences…" at bounding box center [730, 349] width 755 height 530
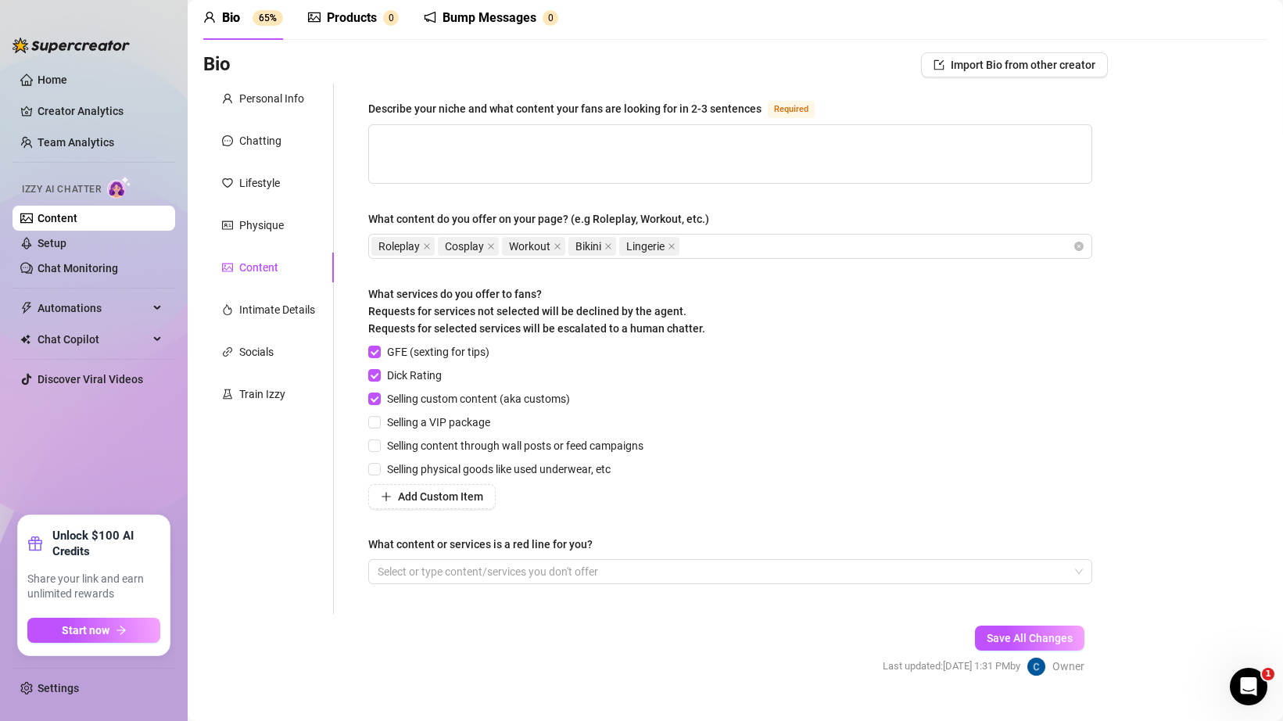
click at [360, 423] on div "Describe your niche and what content your fans are looking for in 2-3 sentences…" at bounding box center [730, 349] width 755 height 530
click at [382, 442] on span "Selling content through wall posts or feed campaigns" at bounding box center [515, 445] width 269 height 17
click at [379, 442] on input "Selling content through wall posts or feed campaigns" at bounding box center [373, 444] width 11 height 11
click at [380, 471] on span at bounding box center [374, 469] width 13 height 13
click at [379, 471] on input "Selling physical goods like used underwear, etc" at bounding box center [373, 468] width 11 height 11
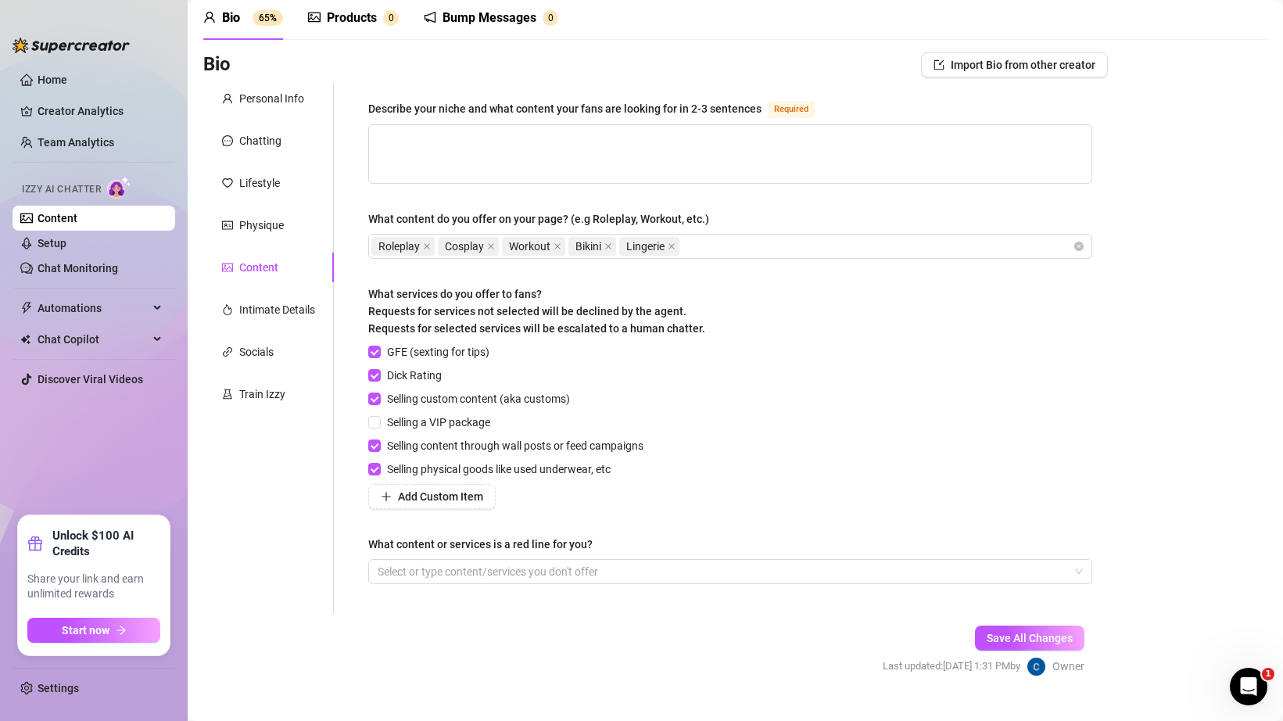
scroll to position [94, 0]
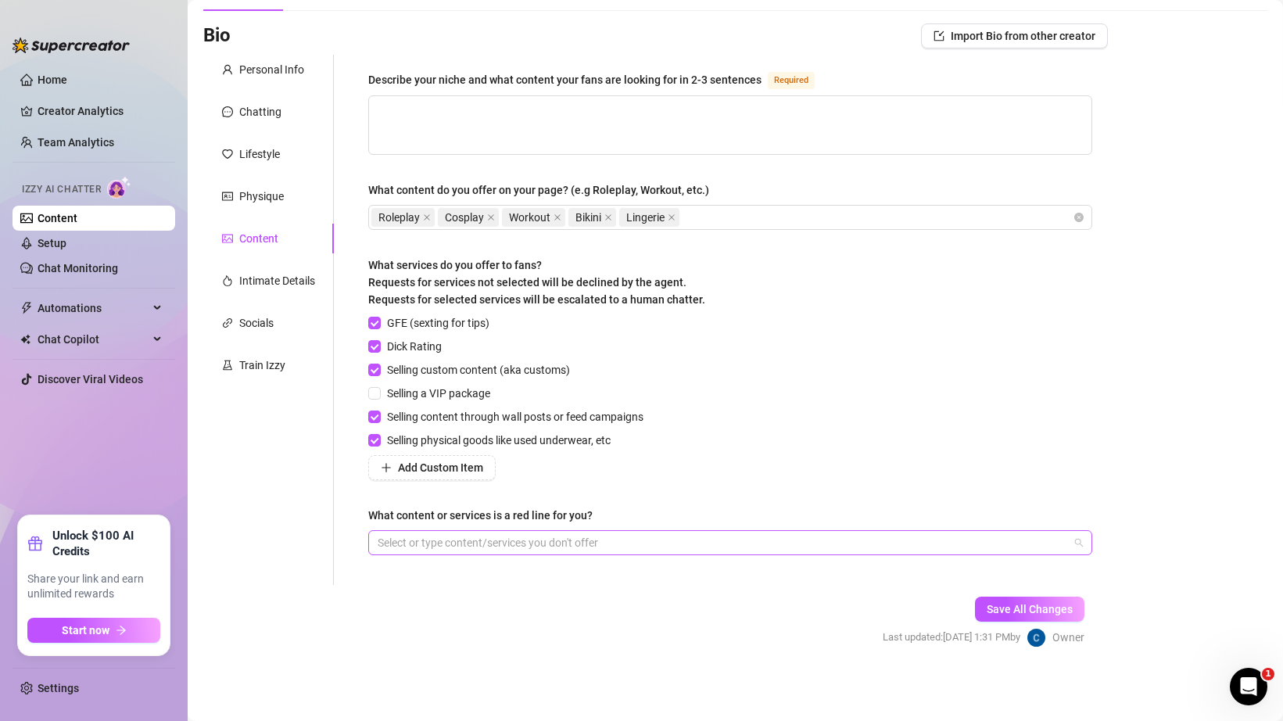
click at [412, 541] on div at bounding box center [721, 543] width 701 height 22
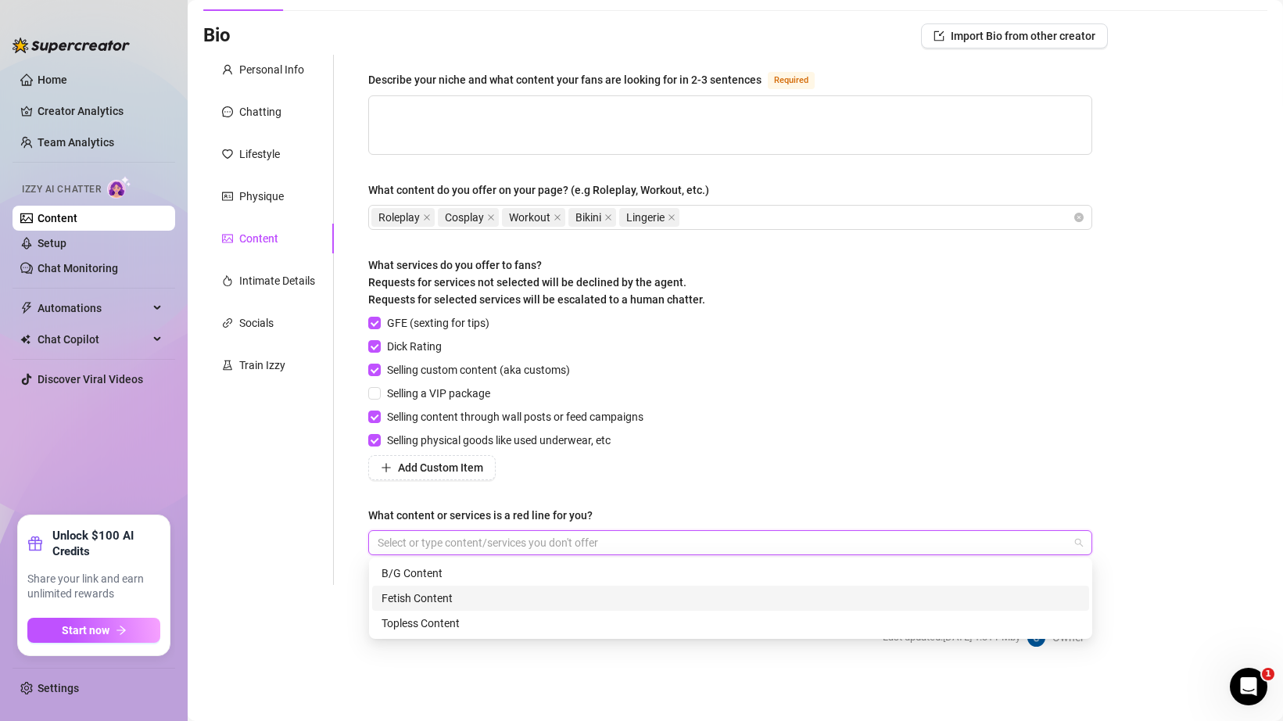
click at [399, 600] on div "Fetish Content" at bounding box center [731, 597] width 698 height 17
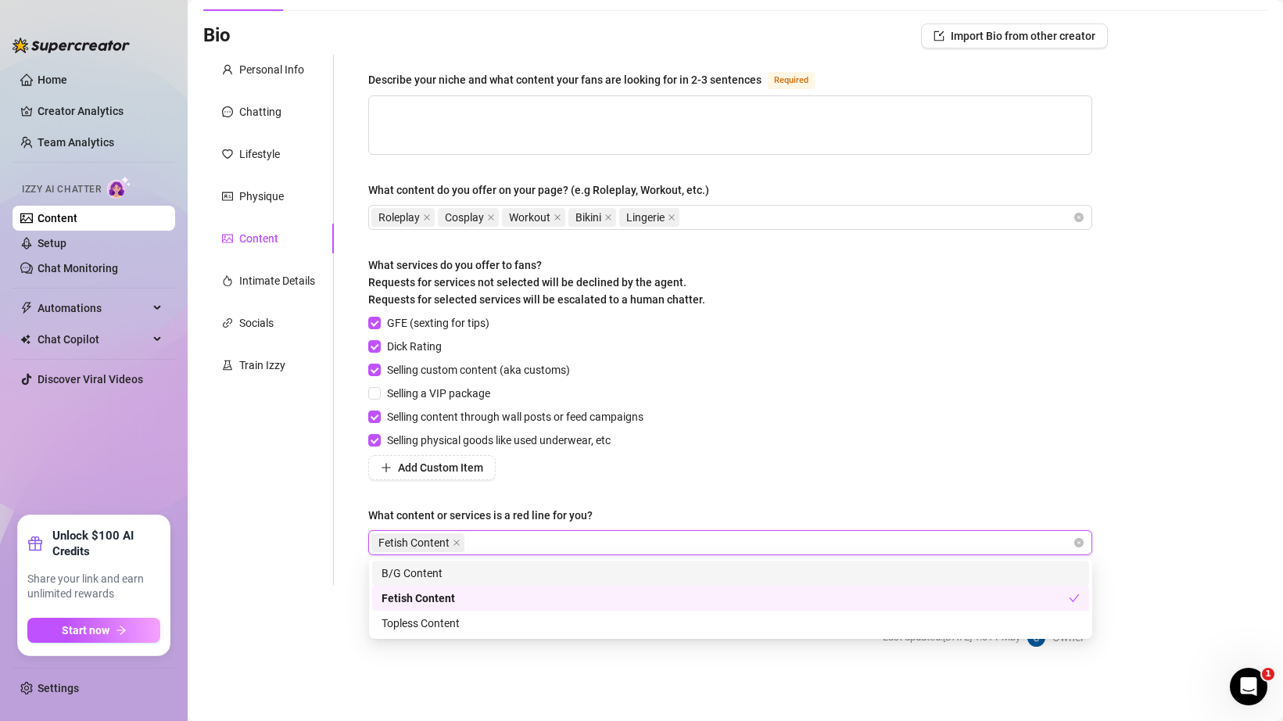
click at [450, 542] on span "Fetish Content" at bounding box center [413, 542] width 71 height 17
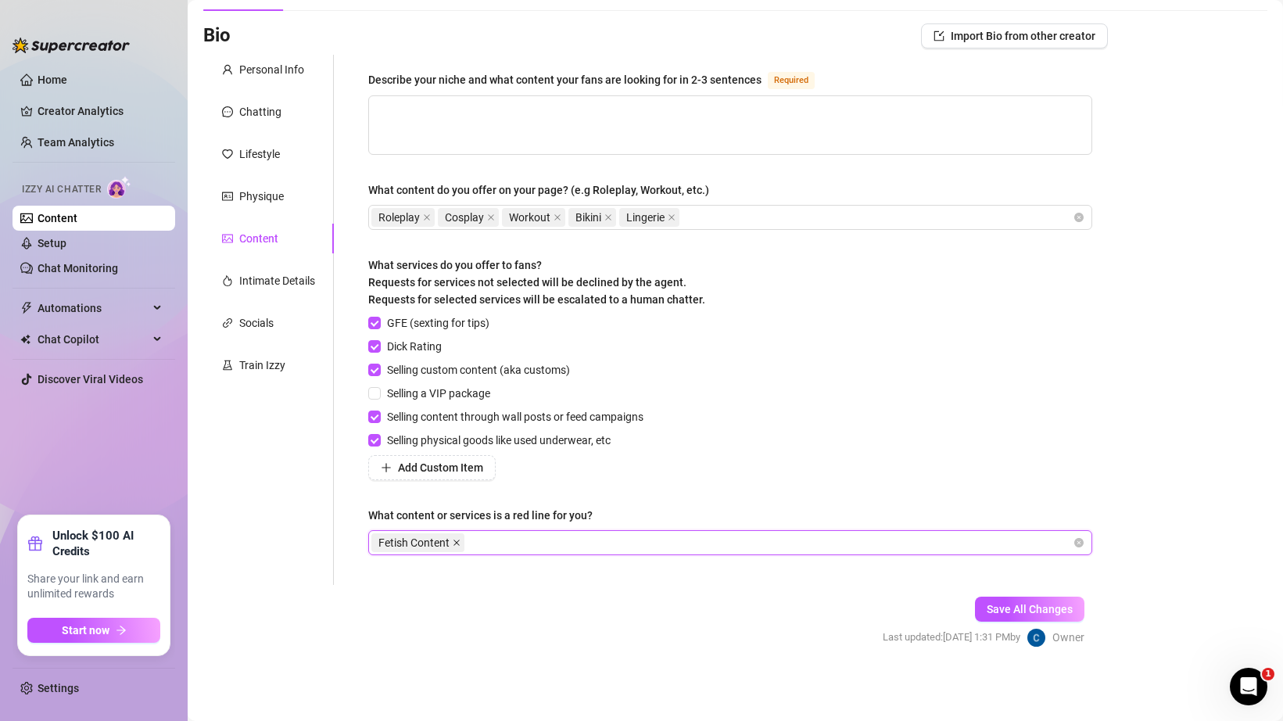
click at [457, 539] on icon "close" at bounding box center [457, 543] width 8 height 8
click at [452, 539] on div at bounding box center [721, 543] width 701 height 22
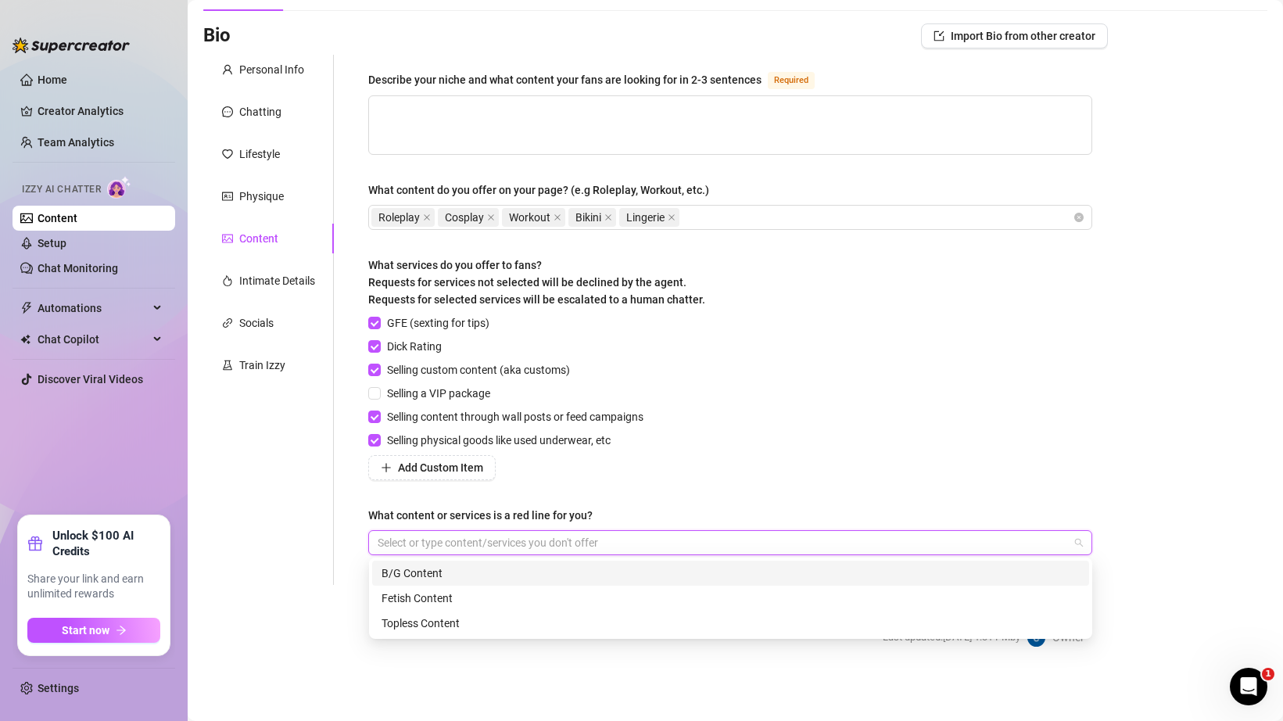
click at [433, 568] on div "B/G Content" at bounding box center [731, 572] width 698 height 17
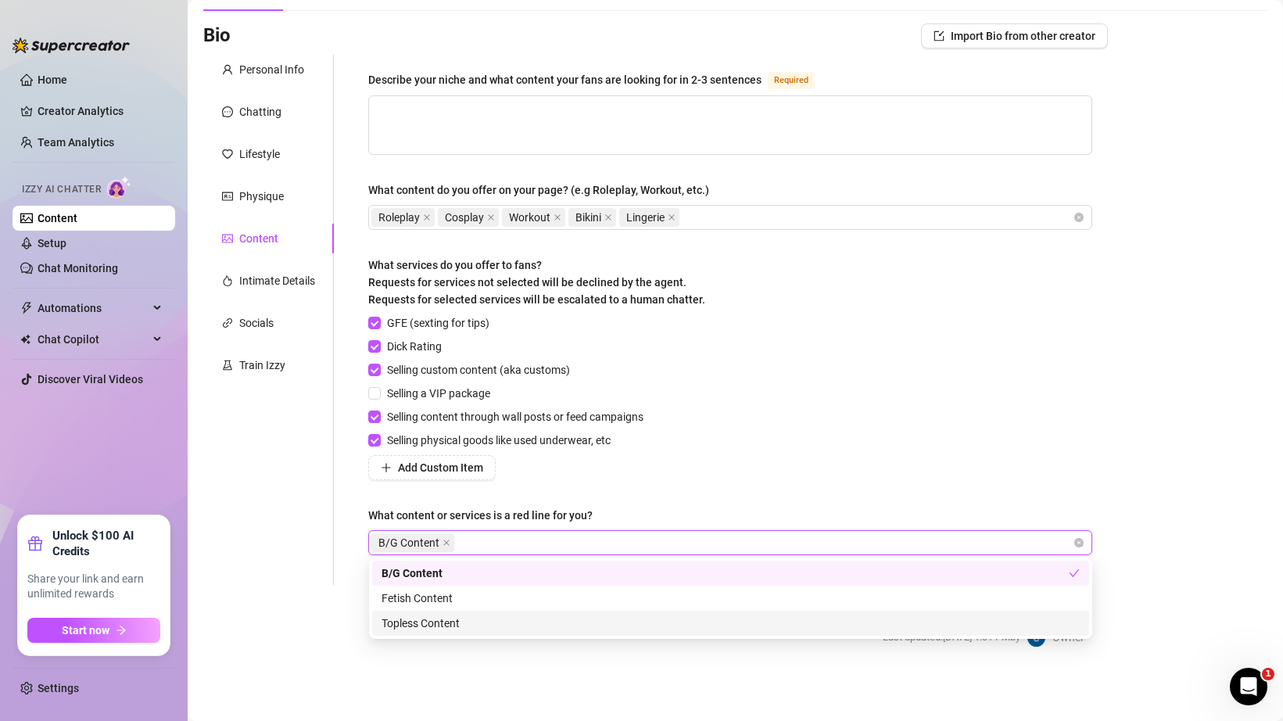
click at [425, 618] on div "Topless Content" at bounding box center [731, 622] width 698 height 17
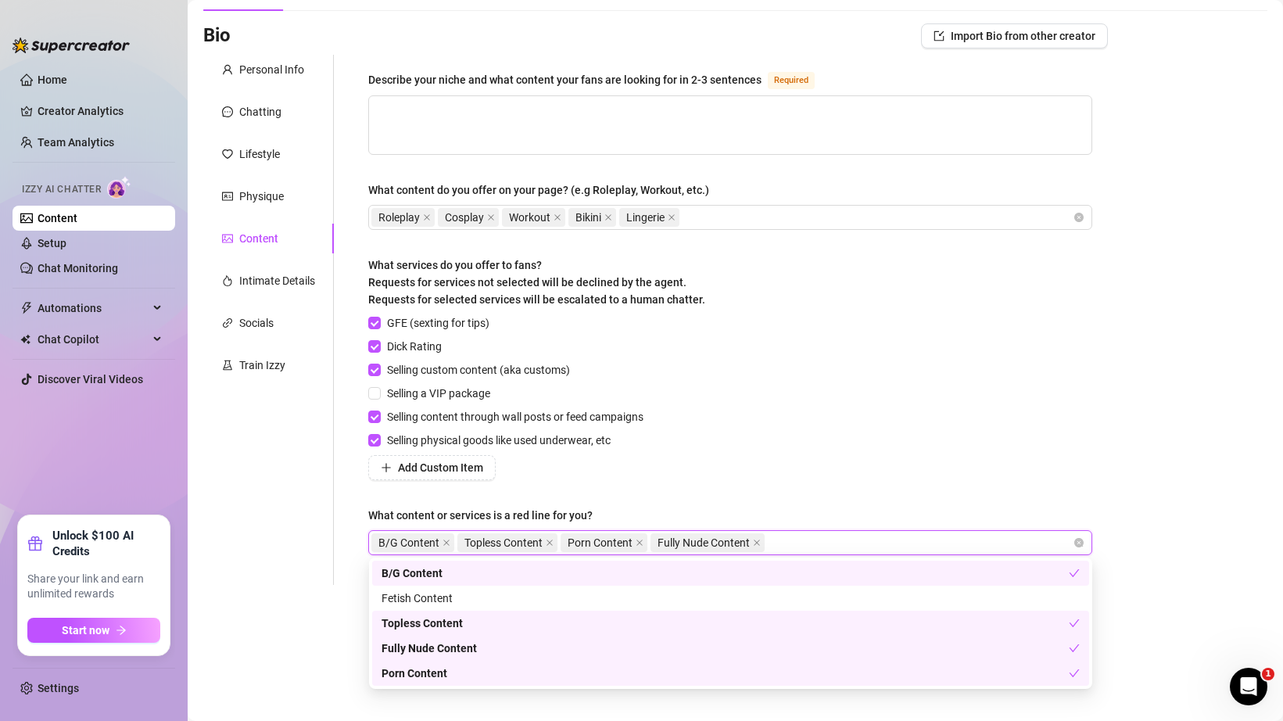
click at [803, 471] on div "GFE (sexting for tips) Dick Rating Selling custom content (aka customs) Selling…" at bounding box center [730, 397] width 724 height 166
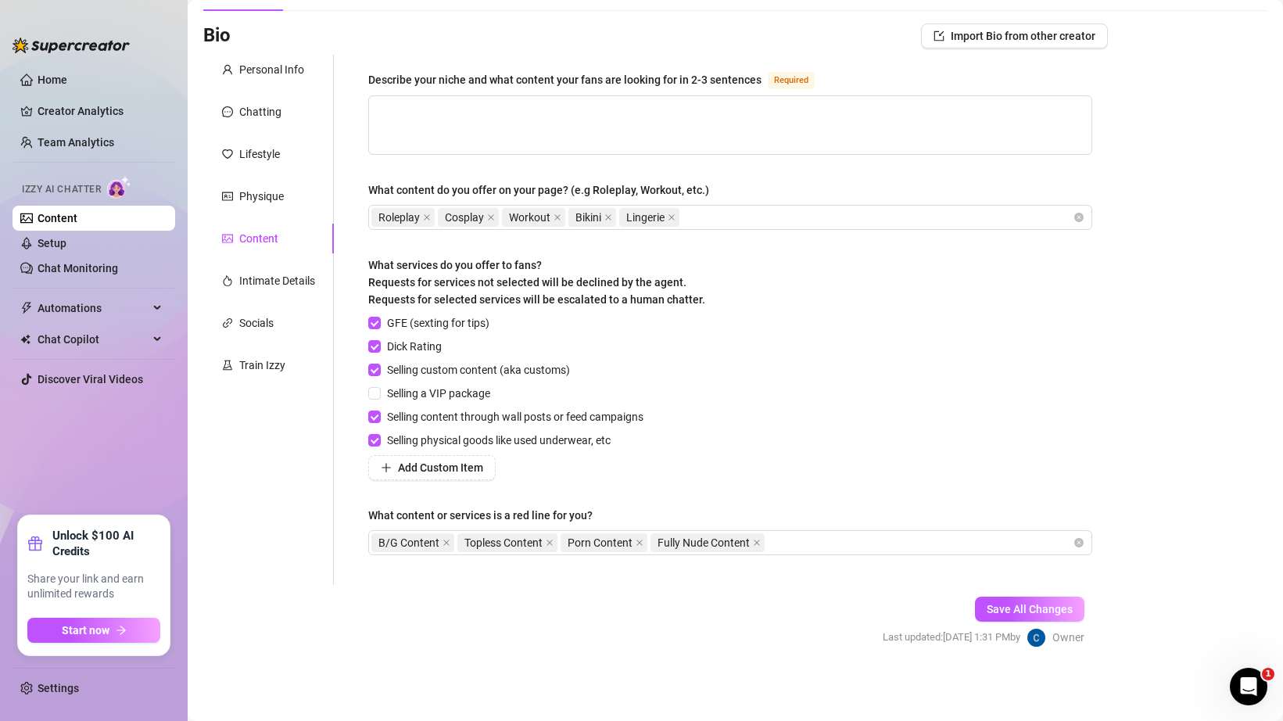
scroll to position [0, 0]
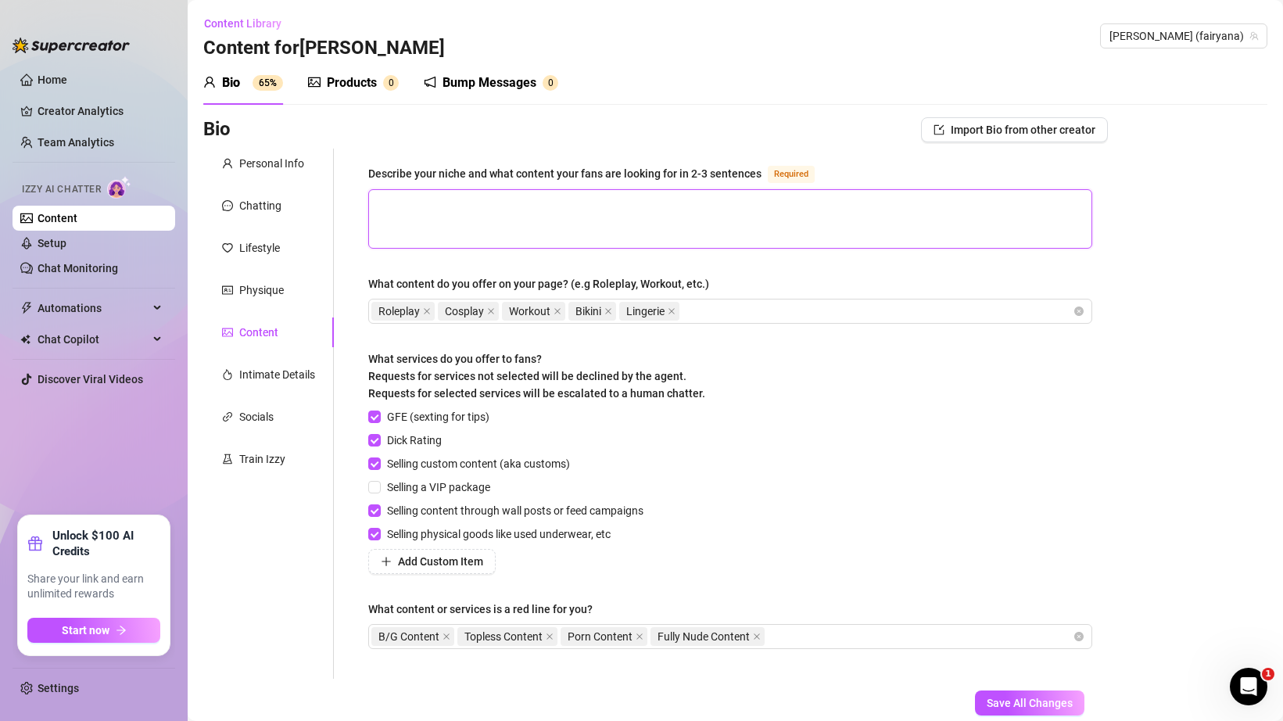
click at [766, 234] on textarea "Describe your niche and what content your fans are looking for in 2-3 sentences…" at bounding box center [730, 219] width 722 height 58
click at [1009, 706] on span "Save All Changes" at bounding box center [1030, 703] width 86 height 13
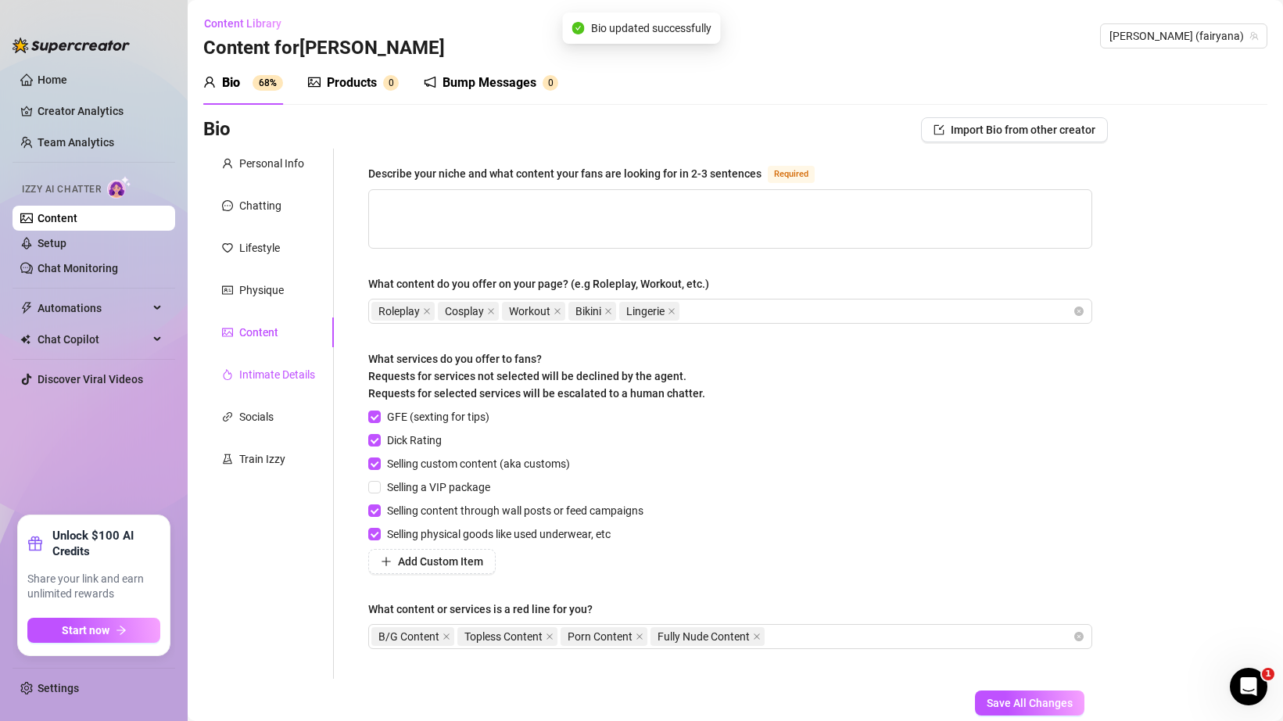
click at [280, 374] on div "Intimate Details" at bounding box center [277, 374] width 76 height 17
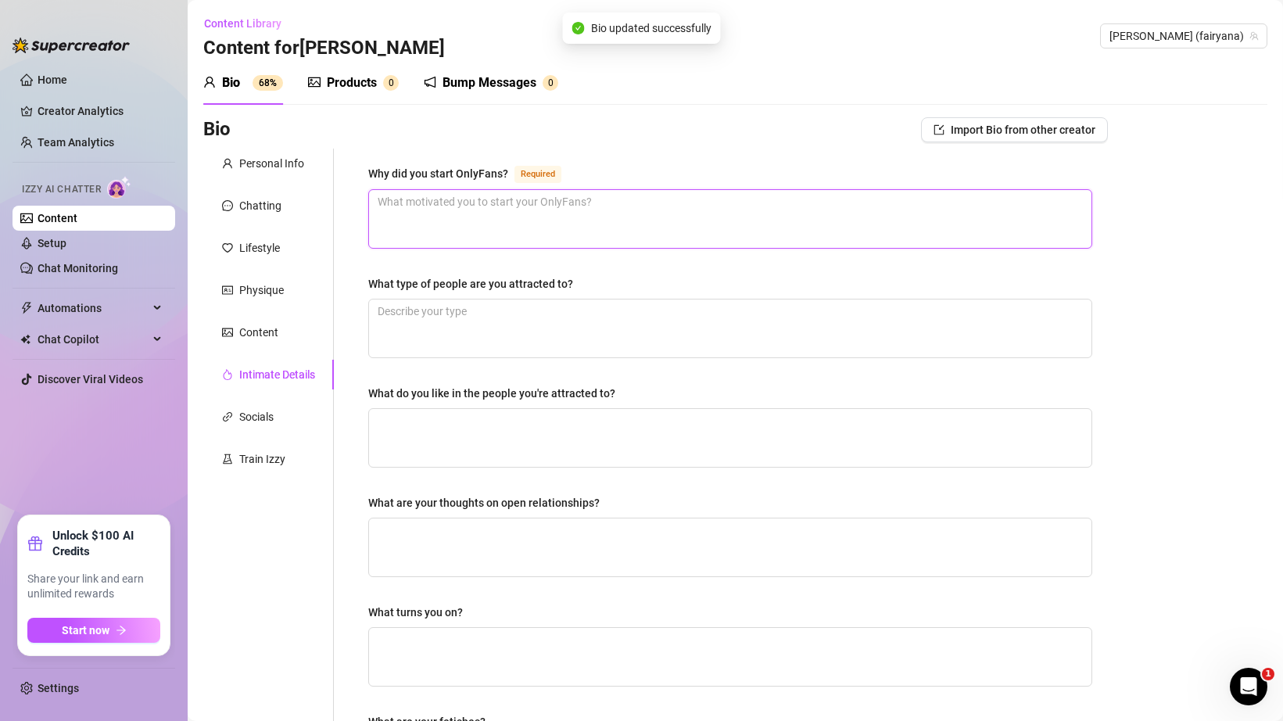
click at [428, 220] on textarea "Why did you start OnlyFans? Required" at bounding box center [730, 219] width 722 height 58
click at [450, 220] on textarea "Why did you start OnlyFans? Required" at bounding box center [730, 219] width 722 height 58
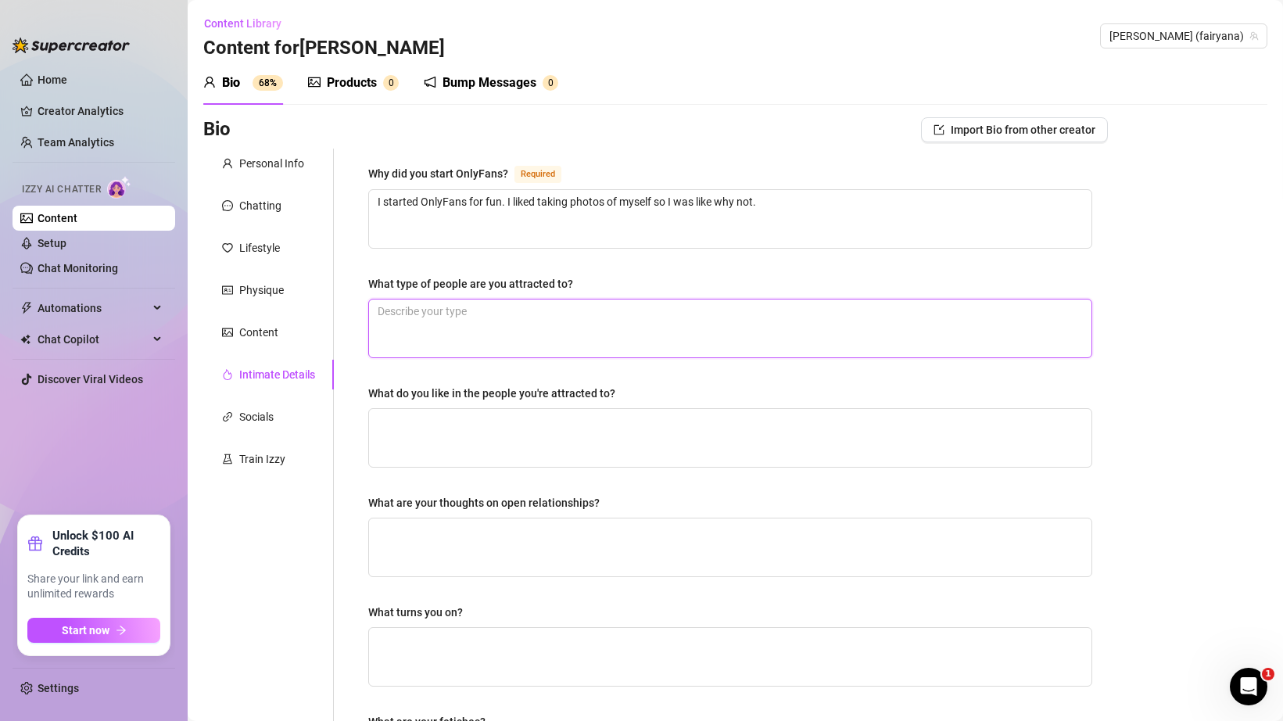
click at [462, 321] on textarea "What type of people are you attracted to?" at bounding box center [730, 328] width 722 height 58
click at [569, 305] on textarea "What type of people are you attracted to?" at bounding box center [730, 328] width 722 height 58
click at [640, 430] on textarea "What do you like in the people you're attracted to?" at bounding box center [730, 438] width 722 height 58
drag, startPoint x: 436, startPoint y: 403, endPoint x: 495, endPoint y: 407, distance: 58.8
click at [494, 407] on div "What do you like in the people you're attracted to?" at bounding box center [730, 426] width 724 height 83
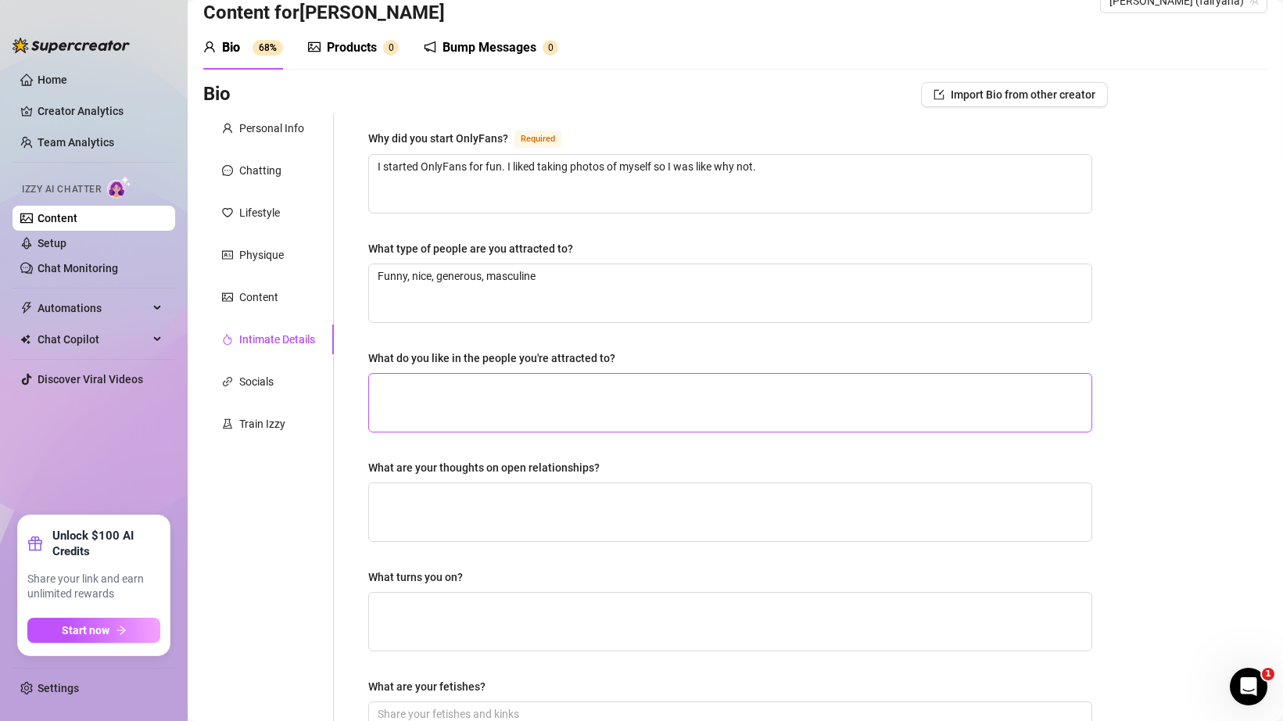
scroll to position [36, 0]
click at [495, 407] on textarea "What do you like in the people you're attracted to?" at bounding box center [730, 402] width 722 height 58
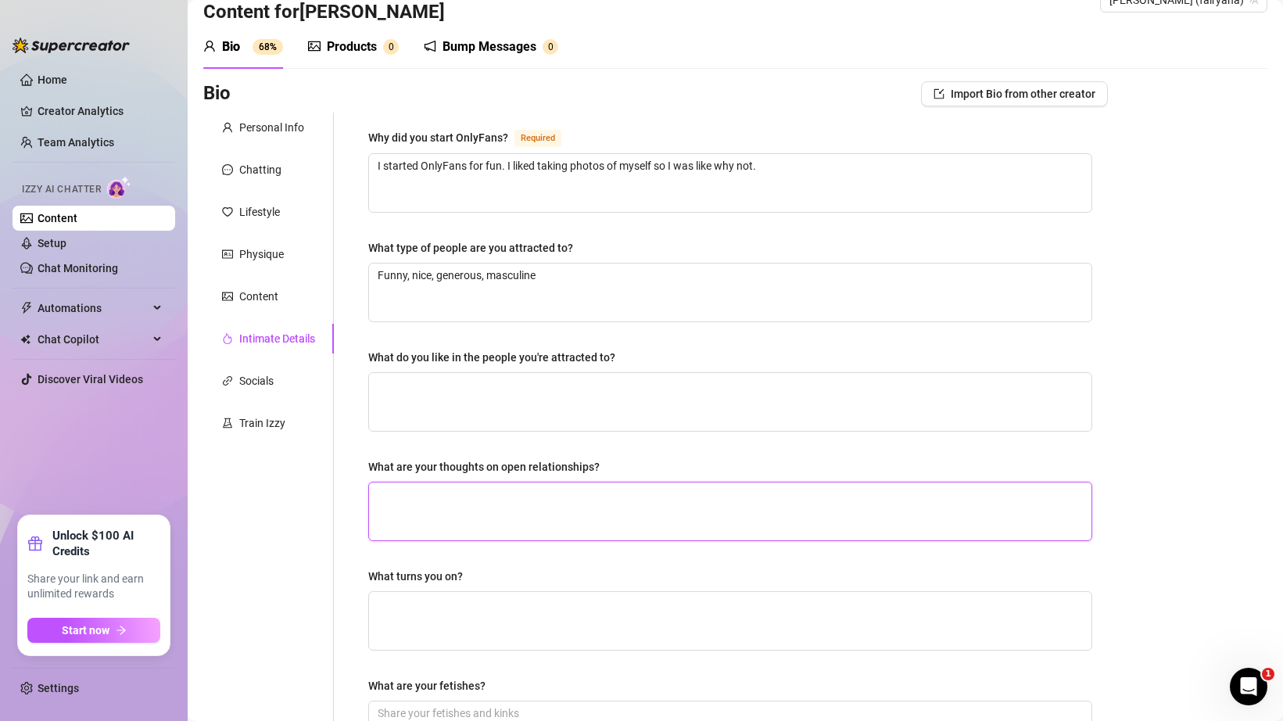
click at [480, 518] on textarea "What are your thoughts on open relationships?" at bounding box center [730, 511] width 722 height 58
click at [840, 498] on textarea "Im not into open relationships. I am more of one person type of girl. I would g…" at bounding box center [730, 511] width 722 height 58
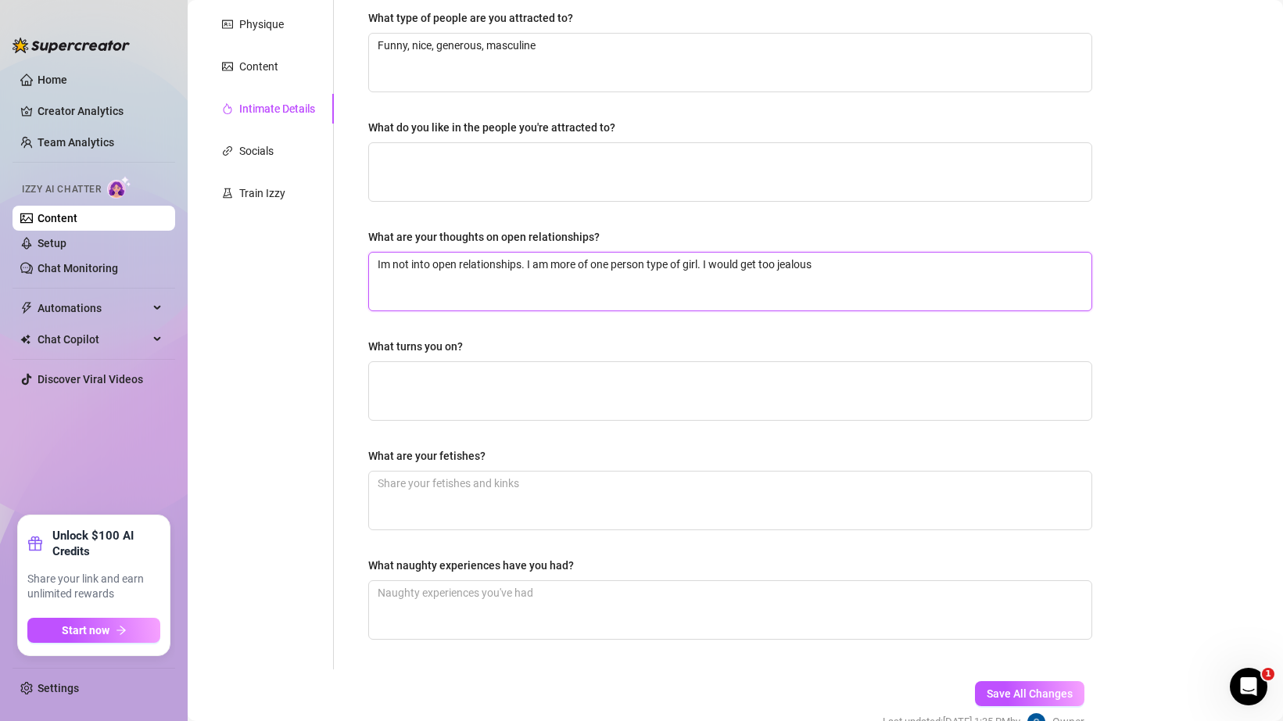
scroll to position [350, 0]
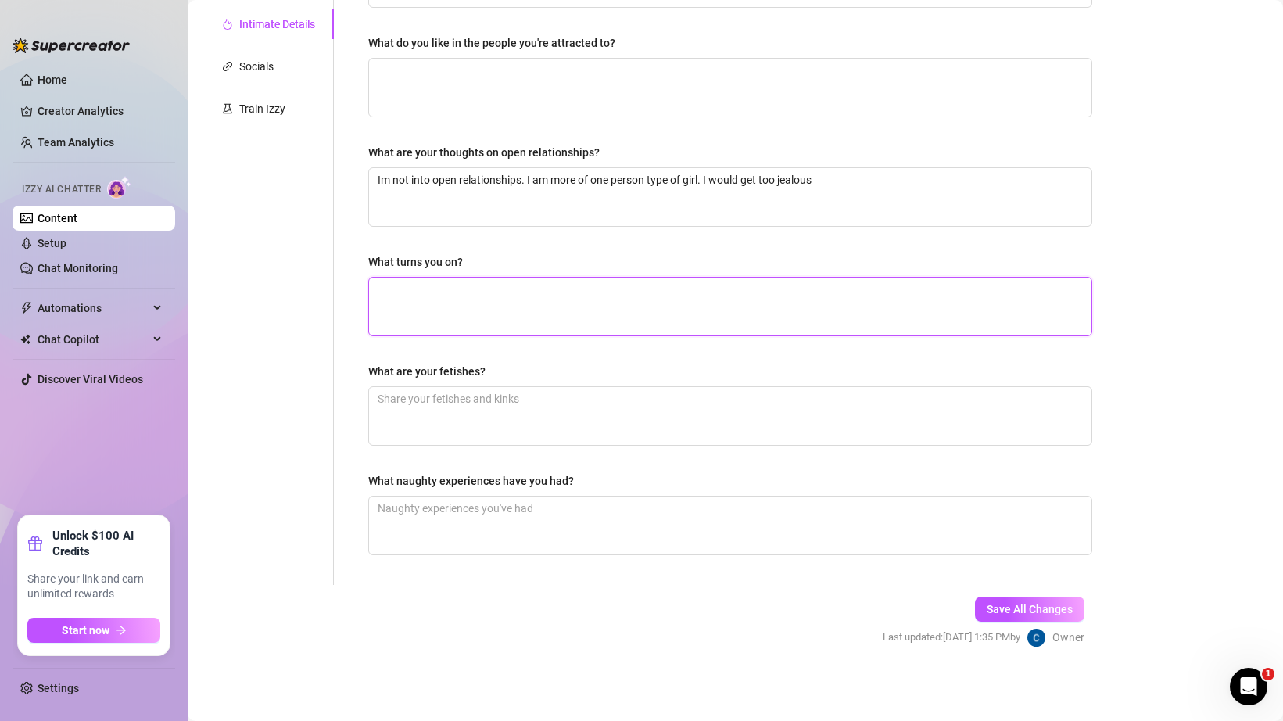
click at [698, 325] on textarea "What turns you on?" at bounding box center [730, 307] width 722 height 58
click at [617, 424] on textarea "What are your fetishes?" at bounding box center [730, 416] width 722 height 58
click at [635, 323] on textarea "What turns you on?" at bounding box center [730, 307] width 722 height 58
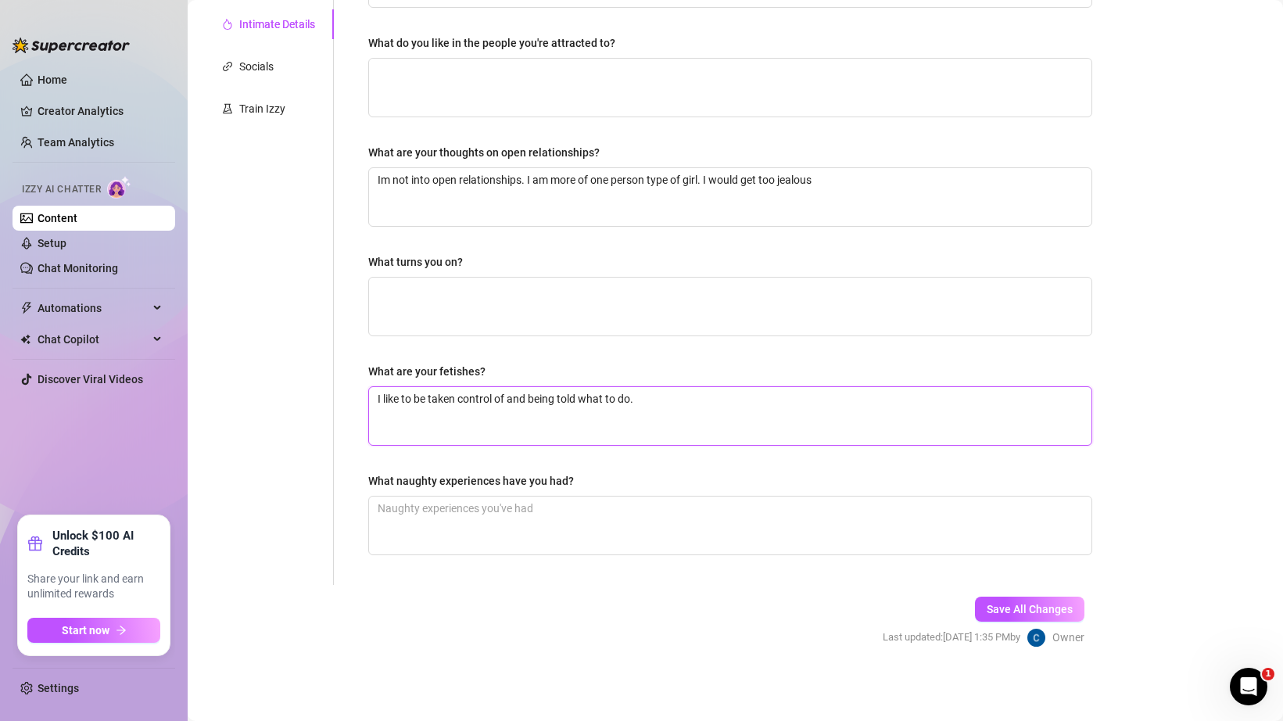
click at [648, 396] on textarea "I like to be taken control of and being told what to do." at bounding box center [730, 416] width 722 height 58
click at [641, 308] on textarea "What turns you on?" at bounding box center [730, 307] width 722 height 58
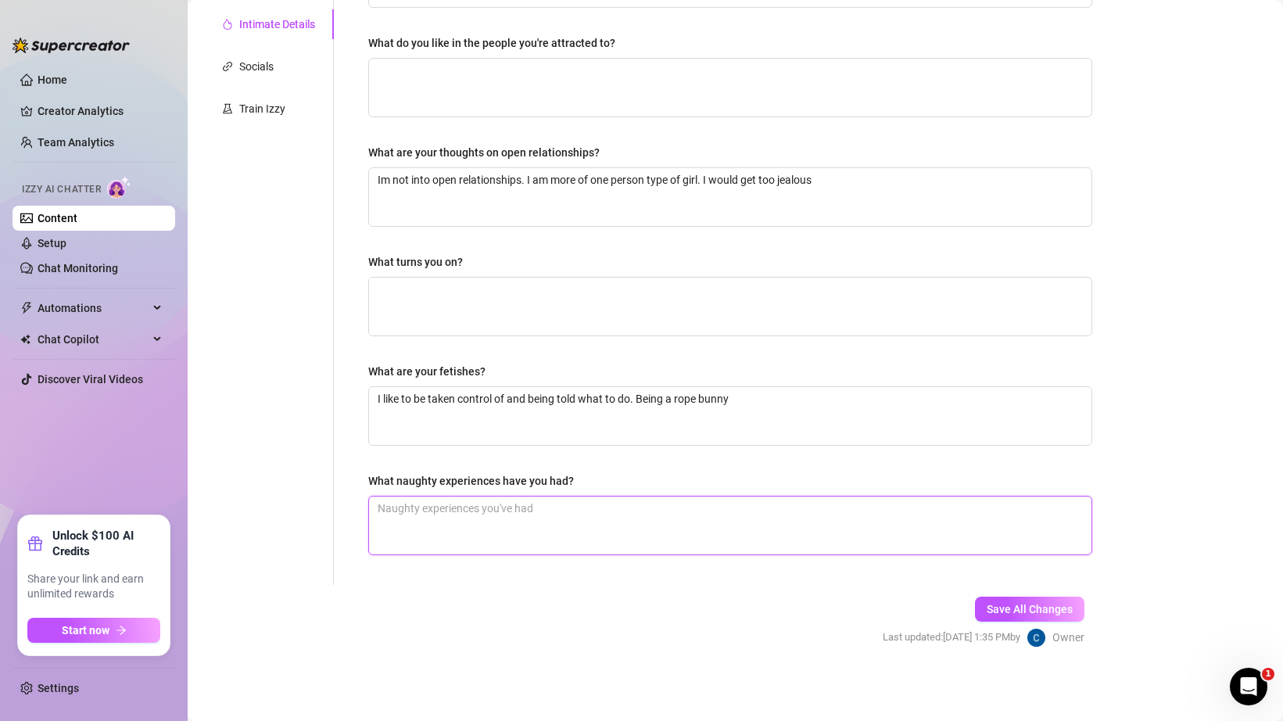
click at [579, 503] on textarea "What naughty experiences have you had?" at bounding box center [730, 525] width 722 height 58
click at [988, 617] on button "Save All Changes" at bounding box center [1029, 608] width 109 height 25
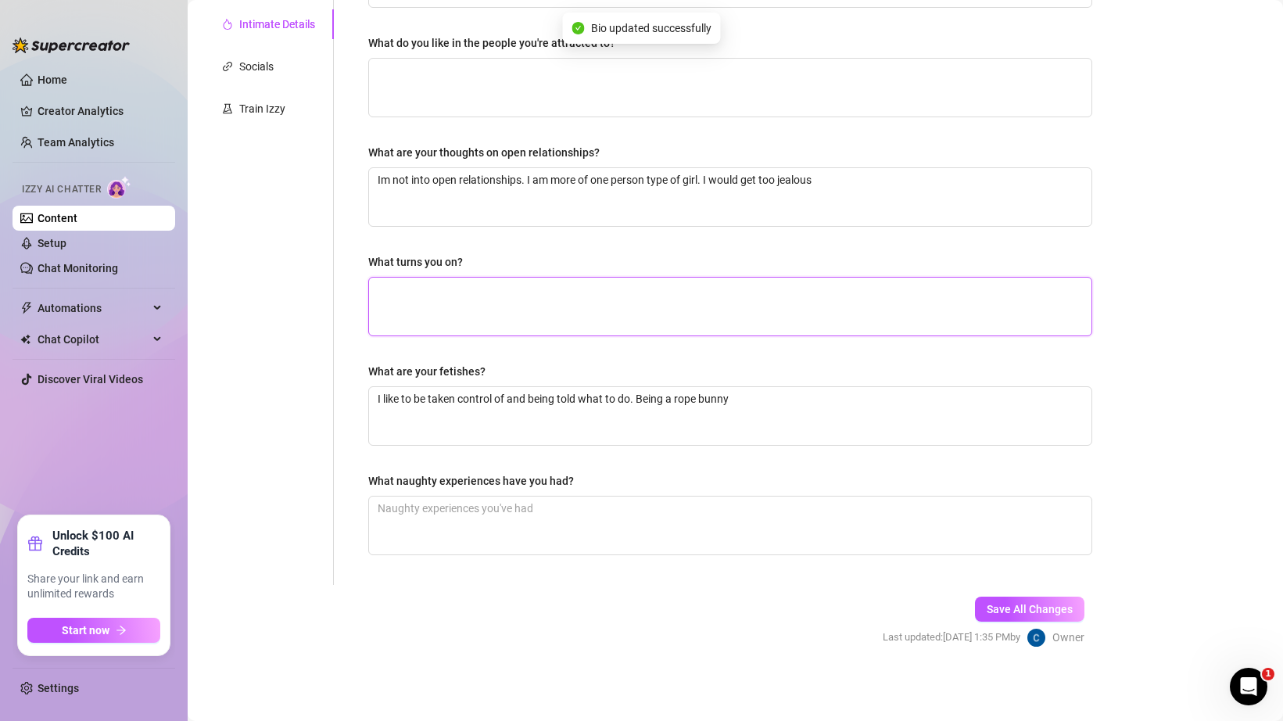
click at [520, 298] on textarea "What turns you on?" at bounding box center [730, 307] width 722 height 58
click at [1008, 604] on span "Save All Changes" at bounding box center [1030, 609] width 86 height 13
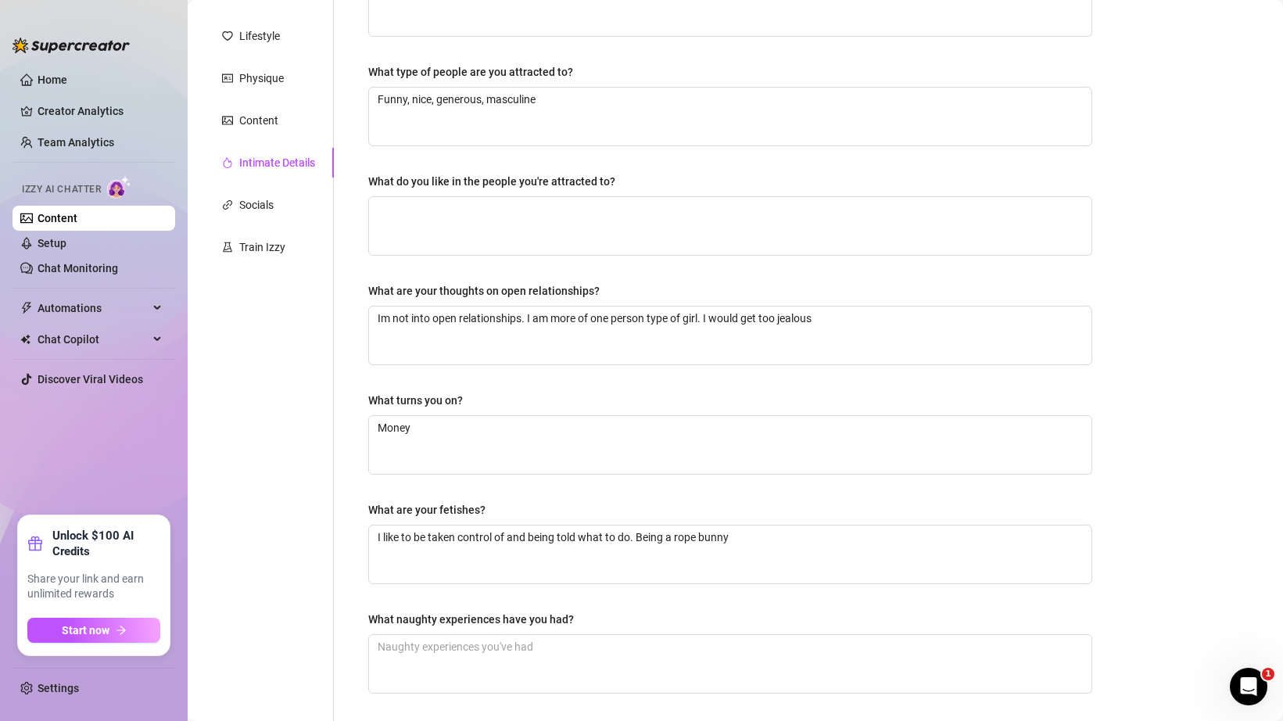
scroll to position [169, 0]
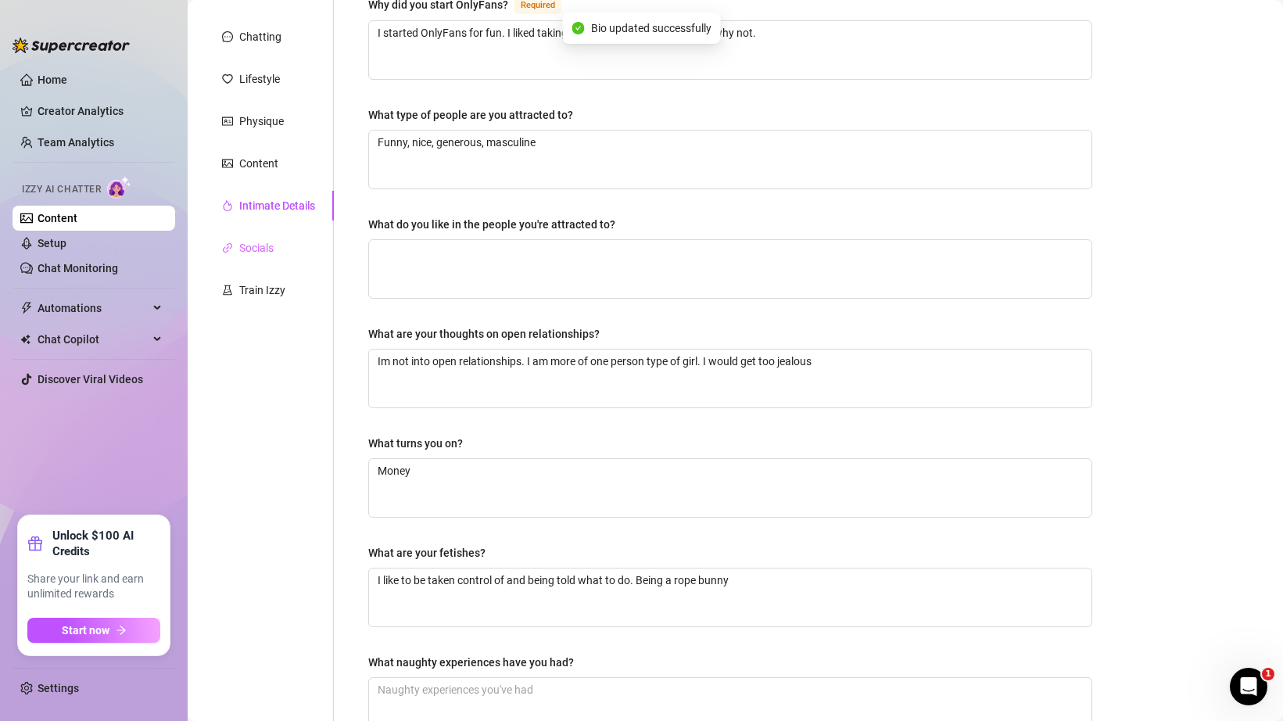
click at [288, 242] on div "Socials" at bounding box center [268, 248] width 131 height 30
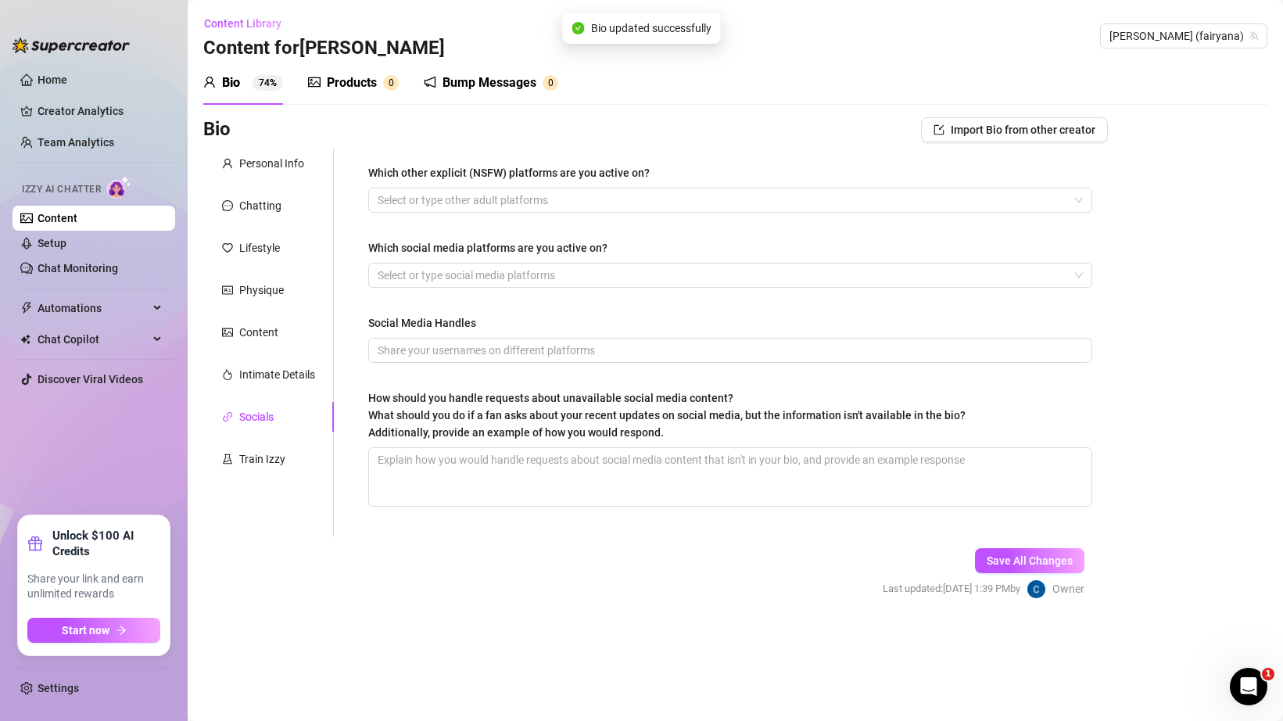
scroll to position [0, 0]
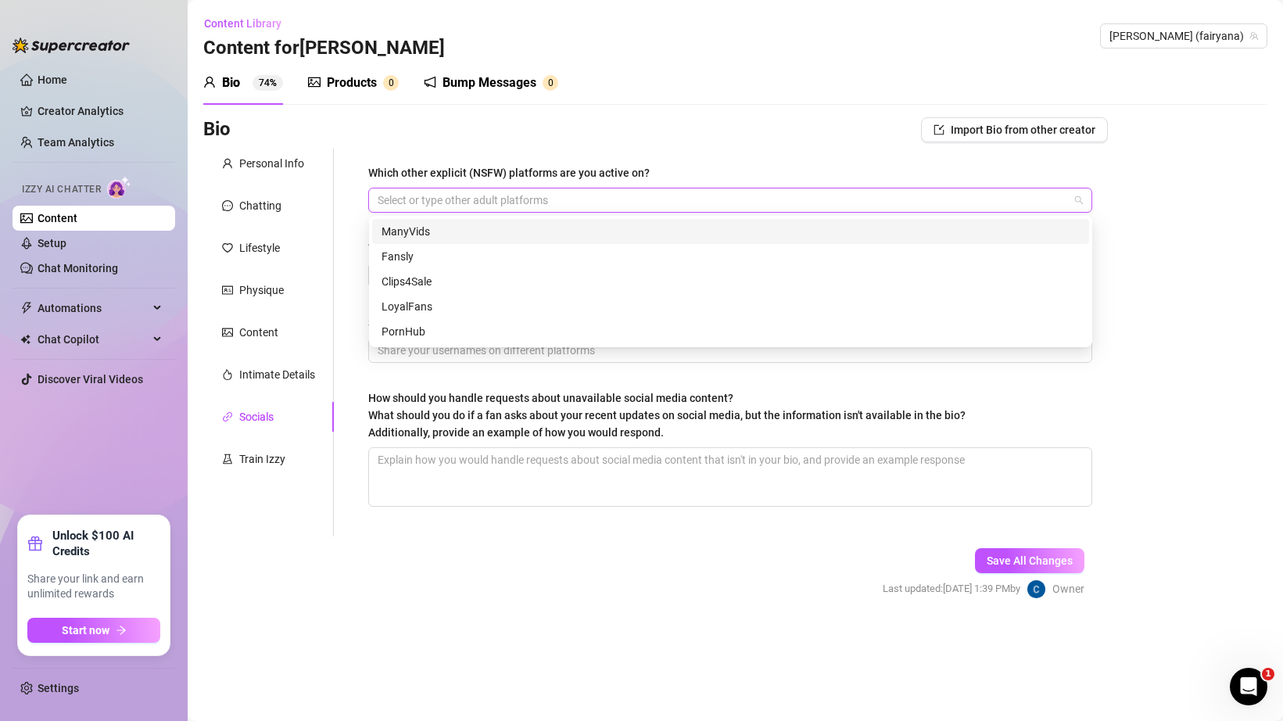
click at [478, 206] on div at bounding box center [721, 200] width 701 height 22
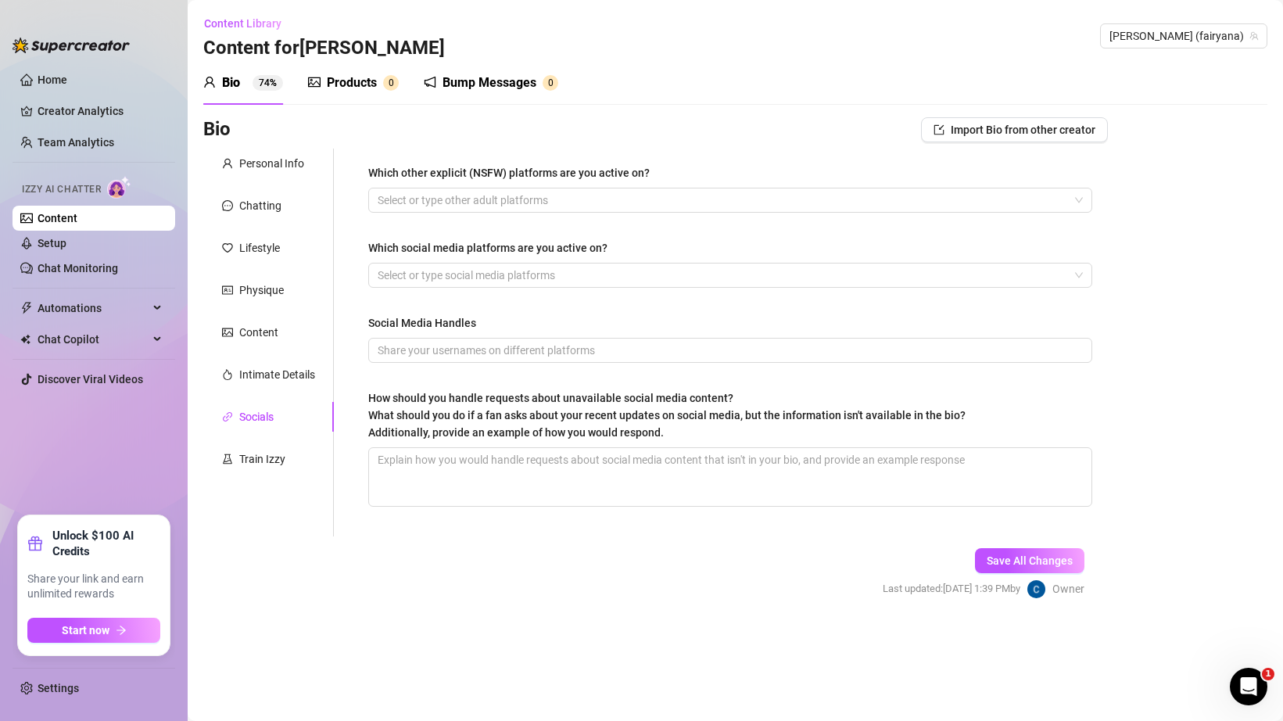
click at [461, 152] on div "Which other explicit (NSFW) platforms are you active on? Select or type other a…" at bounding box center [730, 343] width 755 height 388
click at [458, 262] on div "Which social media platforms are you active on?" at bounding box center [730, 250] width 724 height 23
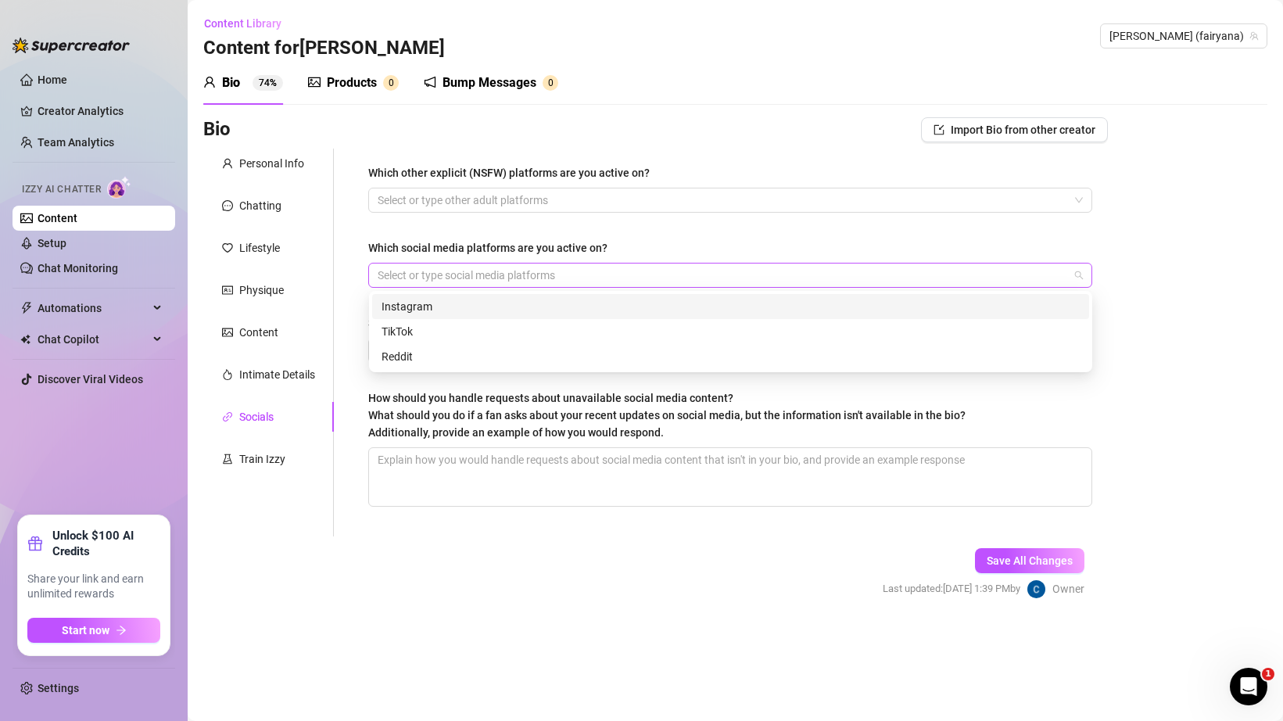
click at [458, 274] on div at bounding box center [721, 275] width 701 height 22
click at [452, 312] on div "Instagram" at bounding box center [731, 306] width 698 height 17
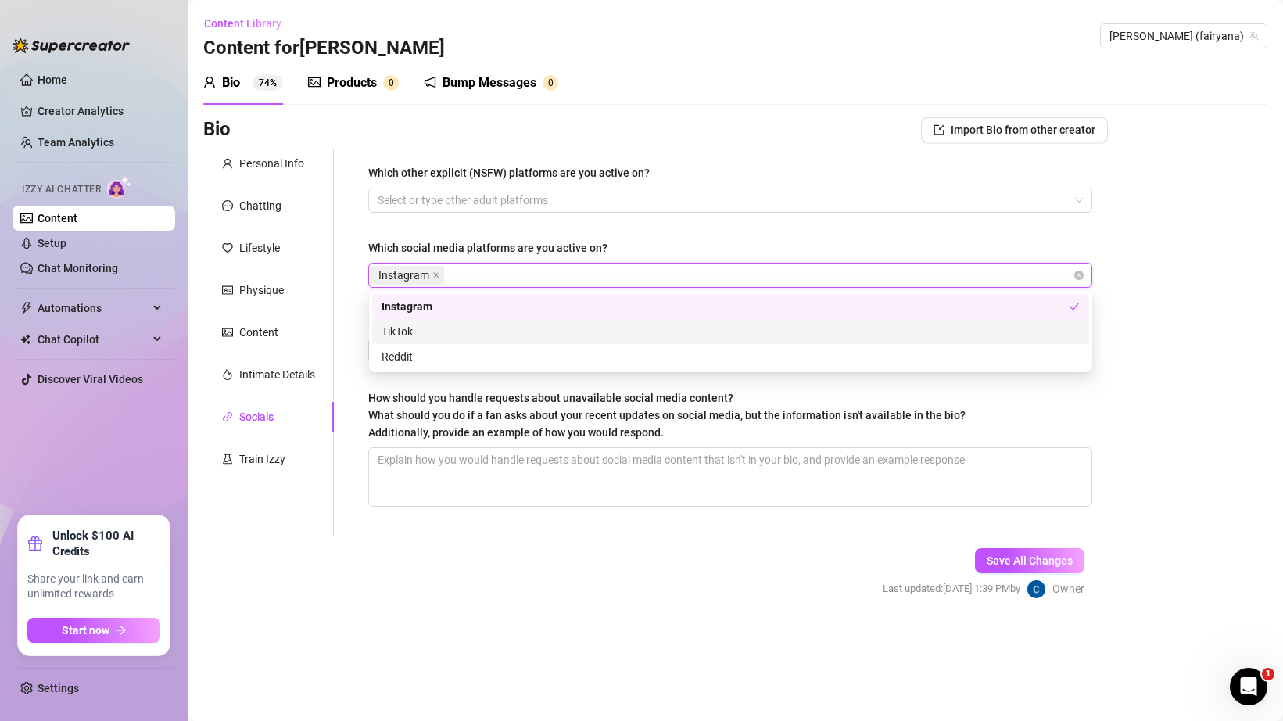
click at [457, 330] on div "TikTok" at bounding box center [731, 331] width 698 height 17
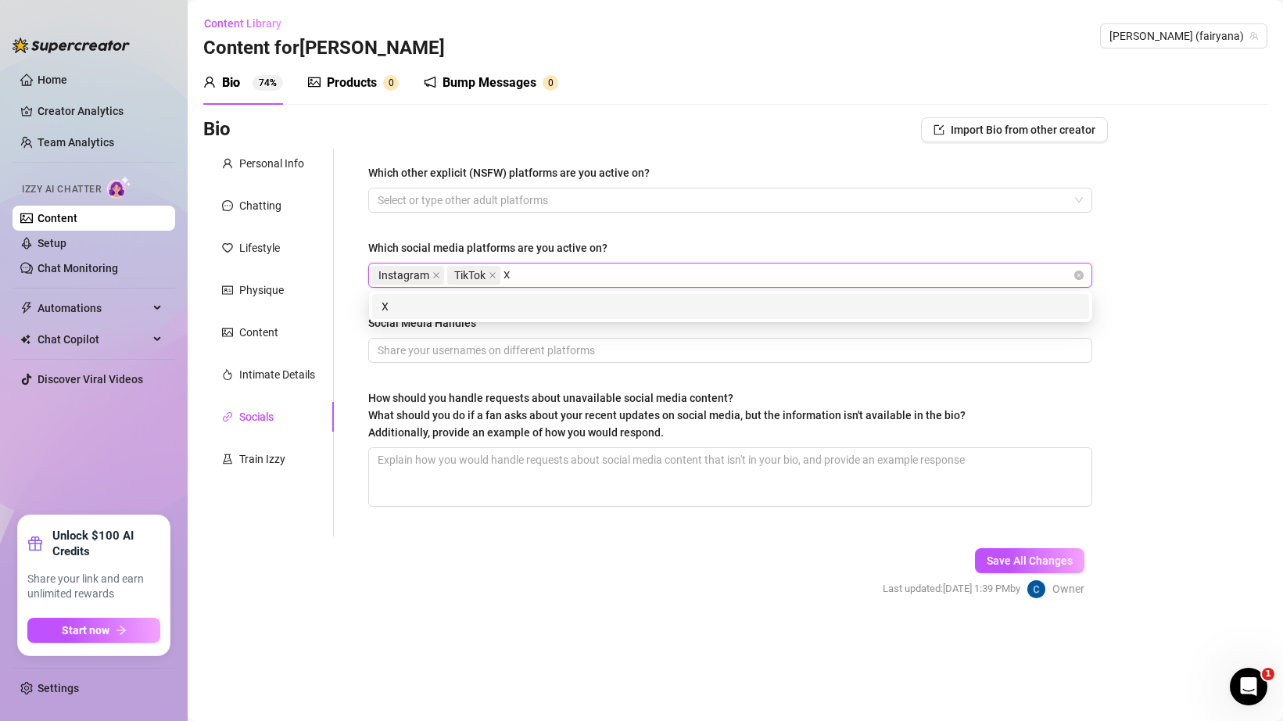
click at [612, 300] on div "X" at bounding box center [731, 306] width 698 height 17
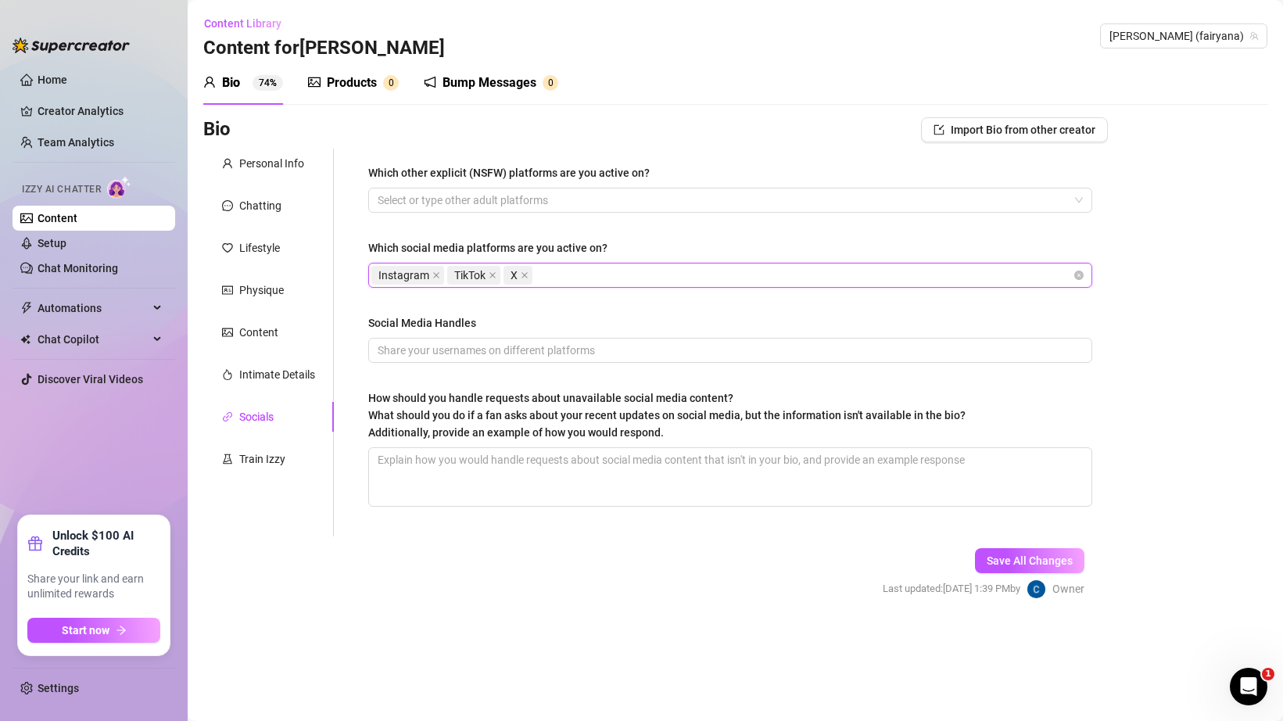
click at [651, 236] on div "Which other explicit (NSFW) platforms are you active on? Select or type other a…" at bounding box center [730, 342] width 724 height 356
click at [510, 351] on input "Social Media Handles" at bounding box center [729, 350] width 702 height 17
click at [595, 324] on div "Social Media Handles" at bounding box center [730, 325] width 724 height 23
drag, startPoint x: 388, startPoint y: 418, endPoint x: 493, endPoint y: 421, distance: 104.8
click at [493, 421] on div "How should you handle requests about unavailable social media content? What sho…" at bounding box center [666, 415] width 597 height 52
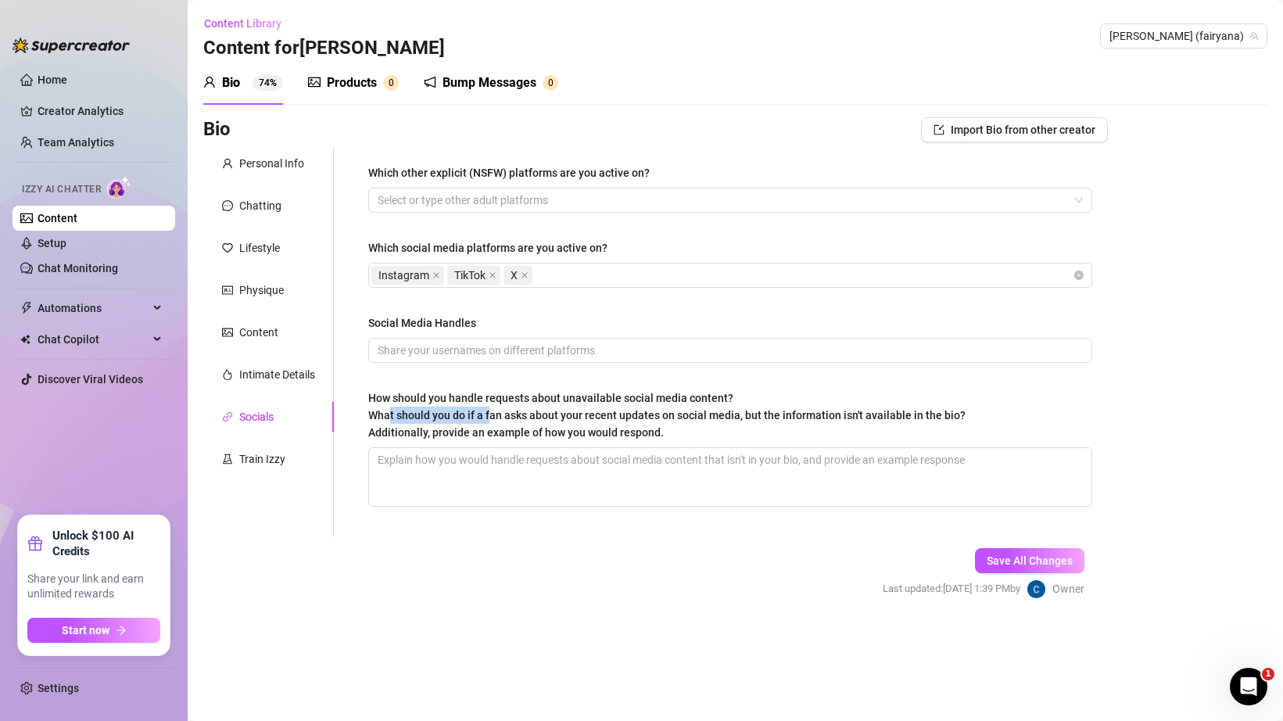
click at [493, 421] on div "How should you handle requests about unavailable social media content? What sho…" at bounding box center [666, 415] width 597 height 52
click at [493, 448] on textarea "How should you handle requests about unavailable social media content? What sho…" at bounding box center [730, 477] width 722 height 58
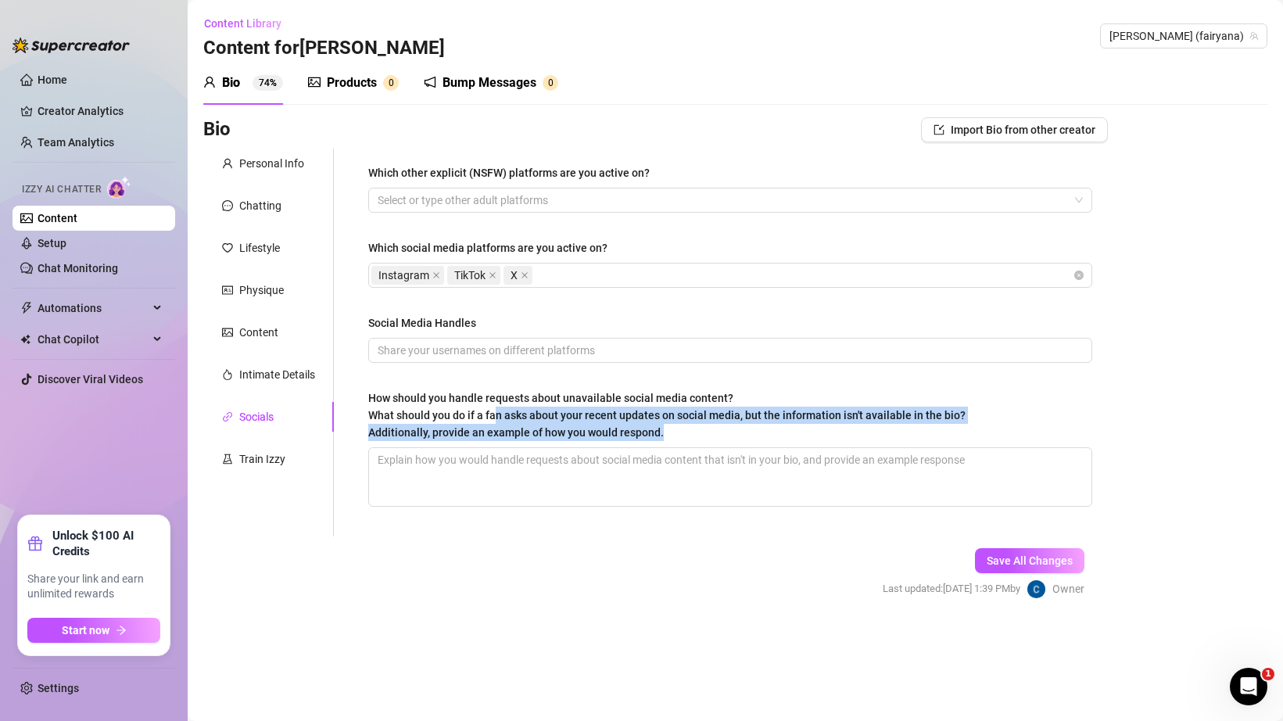
drag, startPoint x: 498, startPoint y: 417, endPoint x: 686, endPoint y: 431, distance: 188.2
click at [682, 428] on div "How should you handle requests about unavailable social media content? What sho…" at bounding box center [666, 415] width 597 height 52
click at [686, 431] on div "How should you handle requests about unavailable social media content? What sho…" at bounding box center [666, 415] width 597 height 52
click at [686, 448] on textarea "How should you handle requests about unavailable social media content? What sho…" at bounding box center [730, 477] width 722 height 58
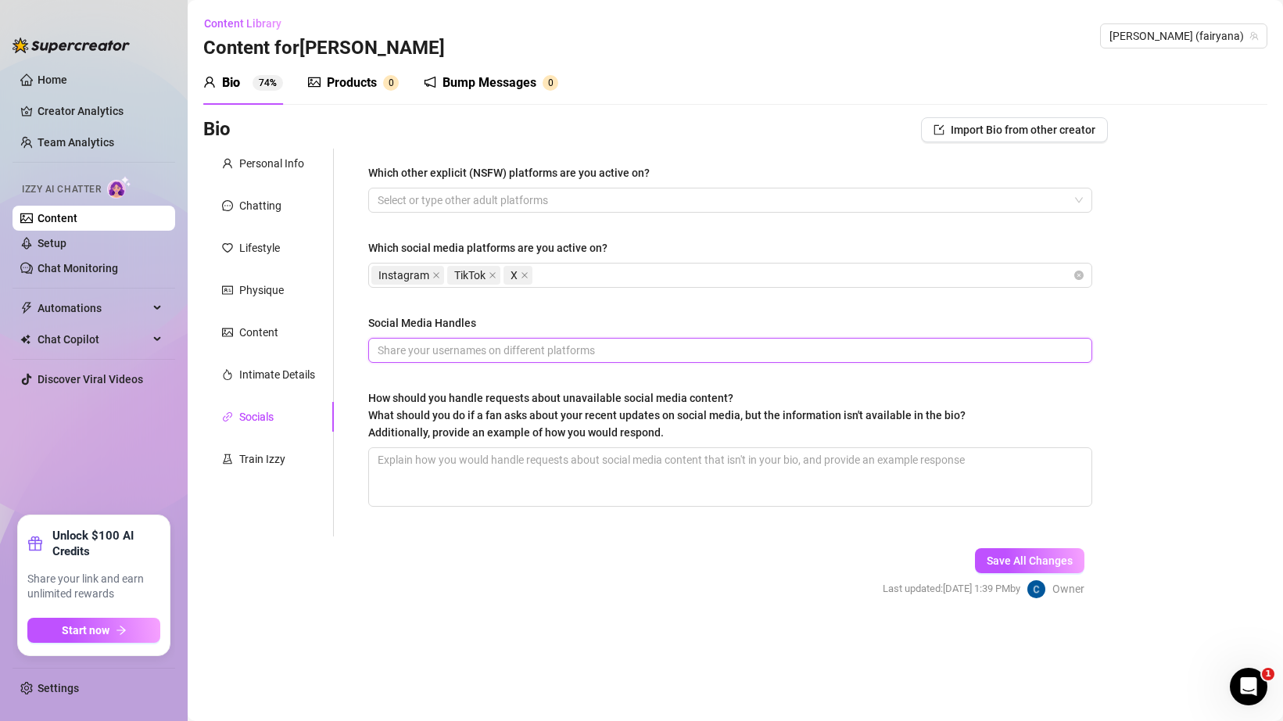
click at [449, 353] on input "Social Media Handles" at bounding box center [729, 350] width 702 height 17
click at [545, 351] on input "Social Media Handles" at bounding box center [729, 350] width 702 height 17
click at [545, 354] on input "fairyanaaa" at bounding box center [729, 350] width 702 height 17
click at [562, 328] on div "Social Media Handles" at bounding box center [730, 325] width 724 height 23
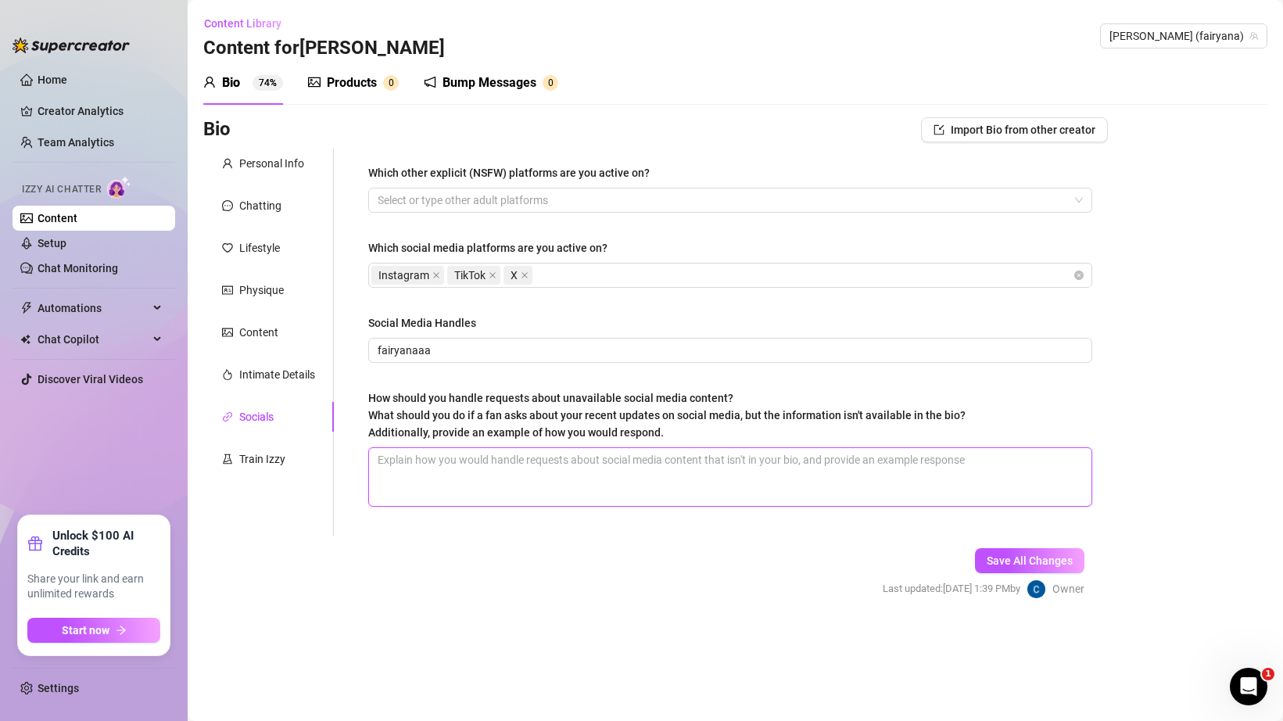
click at [765, 457] on textarea "How should you handle requests about unavailable social media content? What sho…" at bounding box center [730, 477] width 722 height 58
drag, startPoint x: 997, startPoint y: 556, endPoint x: 931, endPoint y: 436, distance: 136.5
click at [931, 436] on form "Personal Info Chatting Lifestyle Physique Content Intimate Details Socials Trai…" at bounding box center [655, 388] width 905 height 478
click at [980, 550] on button "Save All Changes" at bounding box center [1029, 560] width 109 height 25
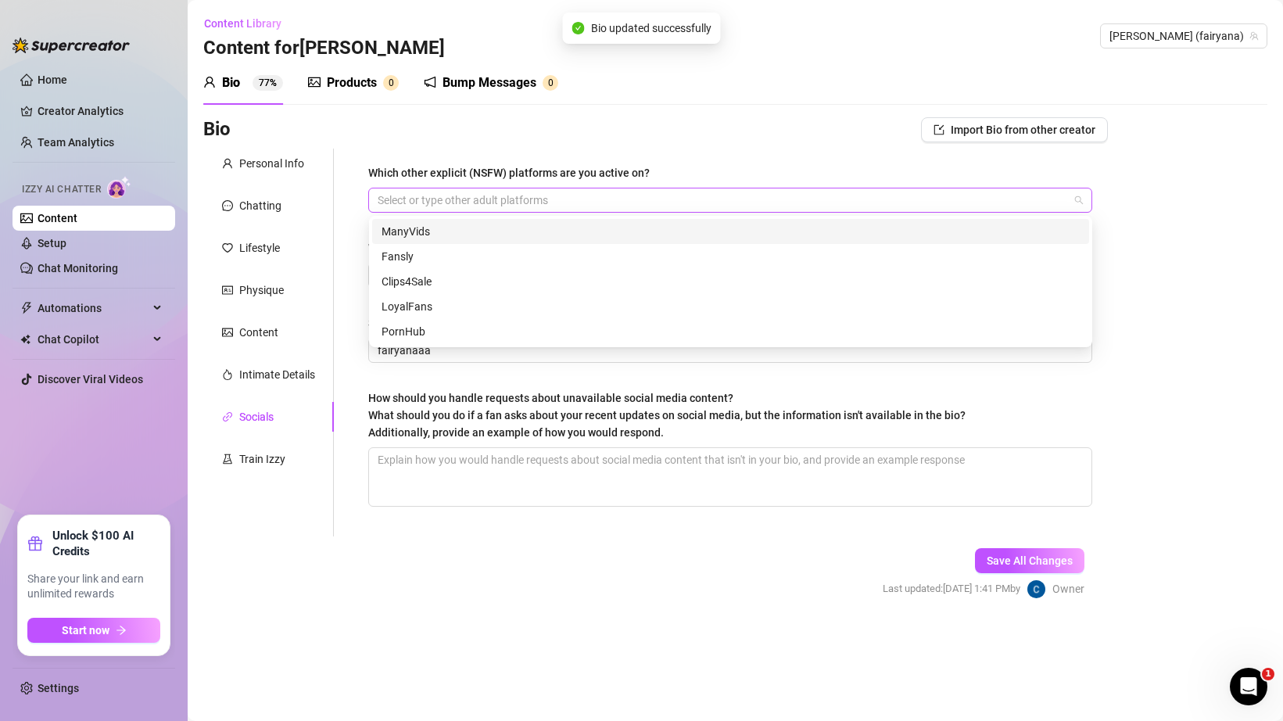
click at [390, 202] on div at bounding box center [721, 200] width 701 height 22
click at [421, 154] on div "Which other explicit (NSFW) platforms are you active on? Select or type other a…" at bounding box center [730, 343] width 755 height 388
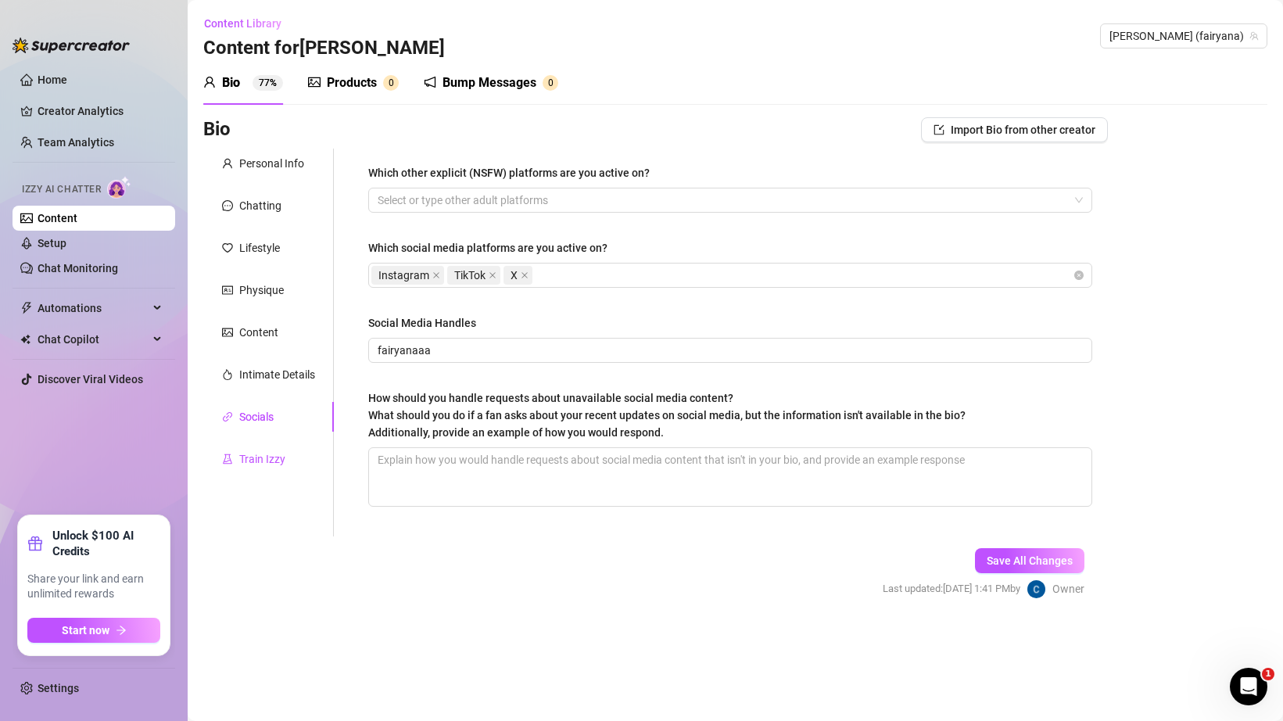
click at [270, 453] on div "Train Izzy" at bounding box center [262, 458] width 46 height 17
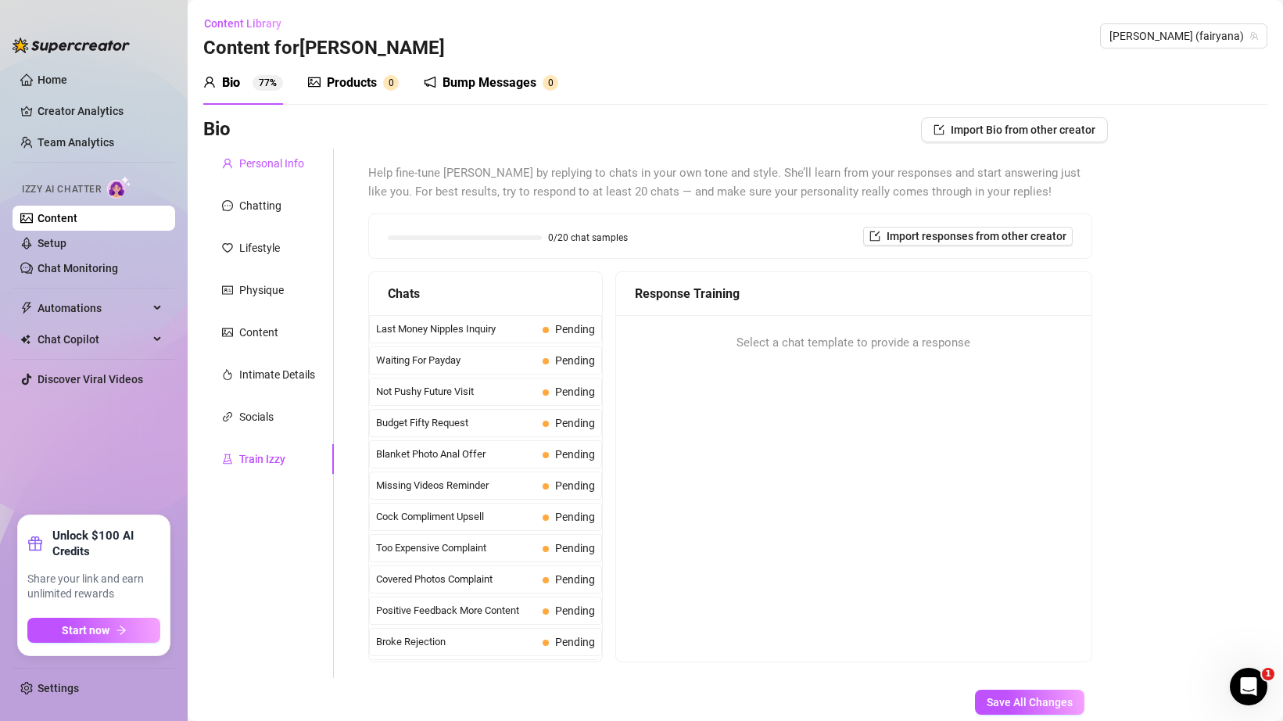
click at [284, 170] on div "Personal Info" at bounding box center [271, 163] width 65 height 17
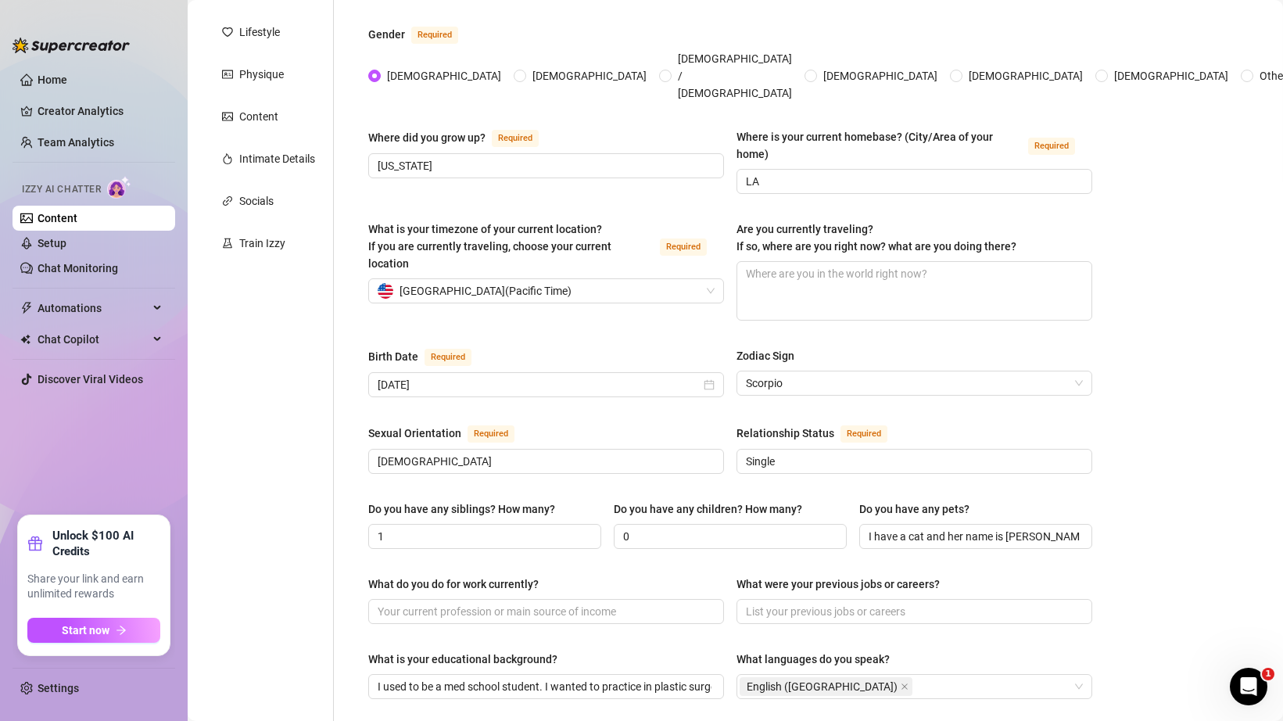
scroll to position [219, 0]
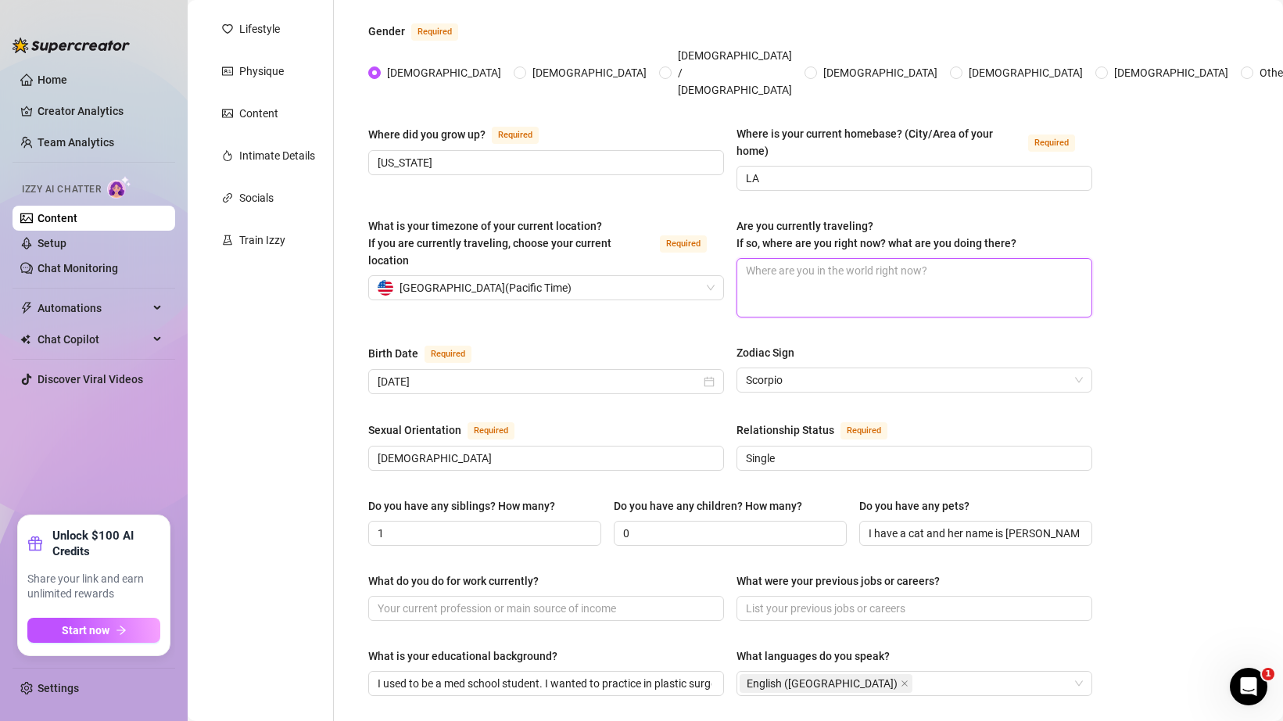
click at [885, 261] on textarea "Are you currently traveling? If so, where are you right now? what are you doing…" at bounding box center [914, 288] width 354 height 58
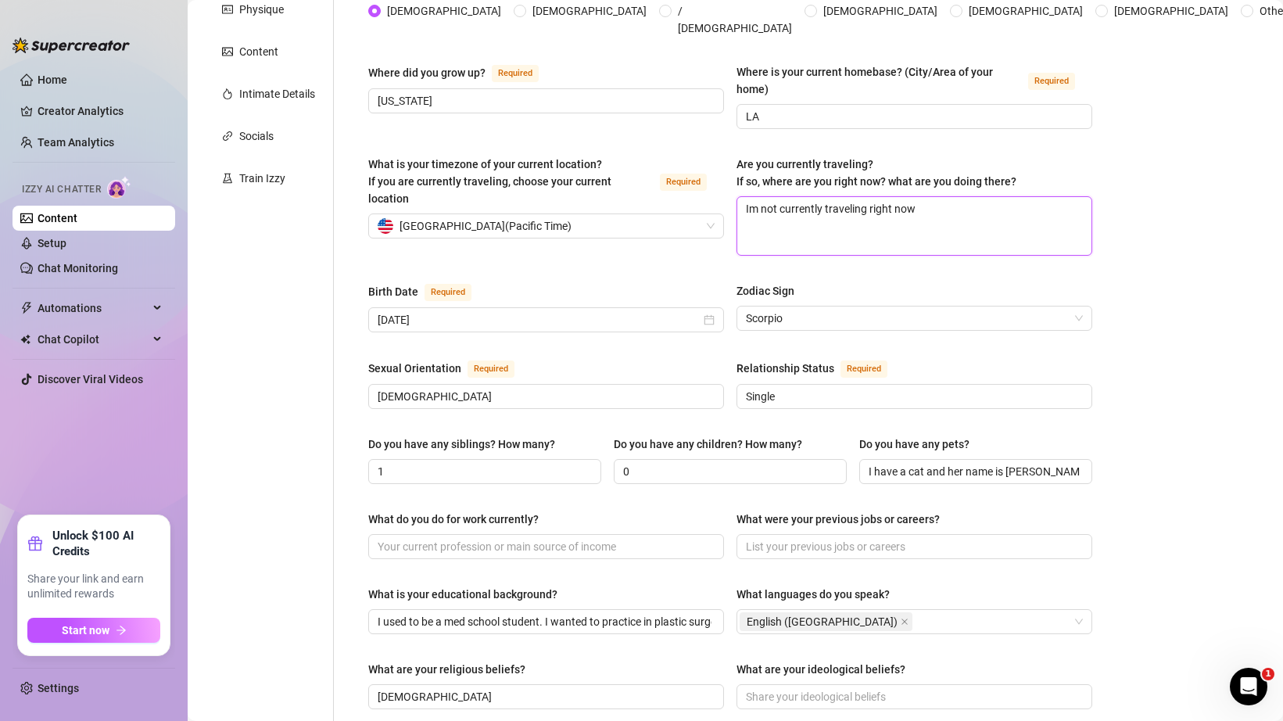
scroll to position [308, 0]
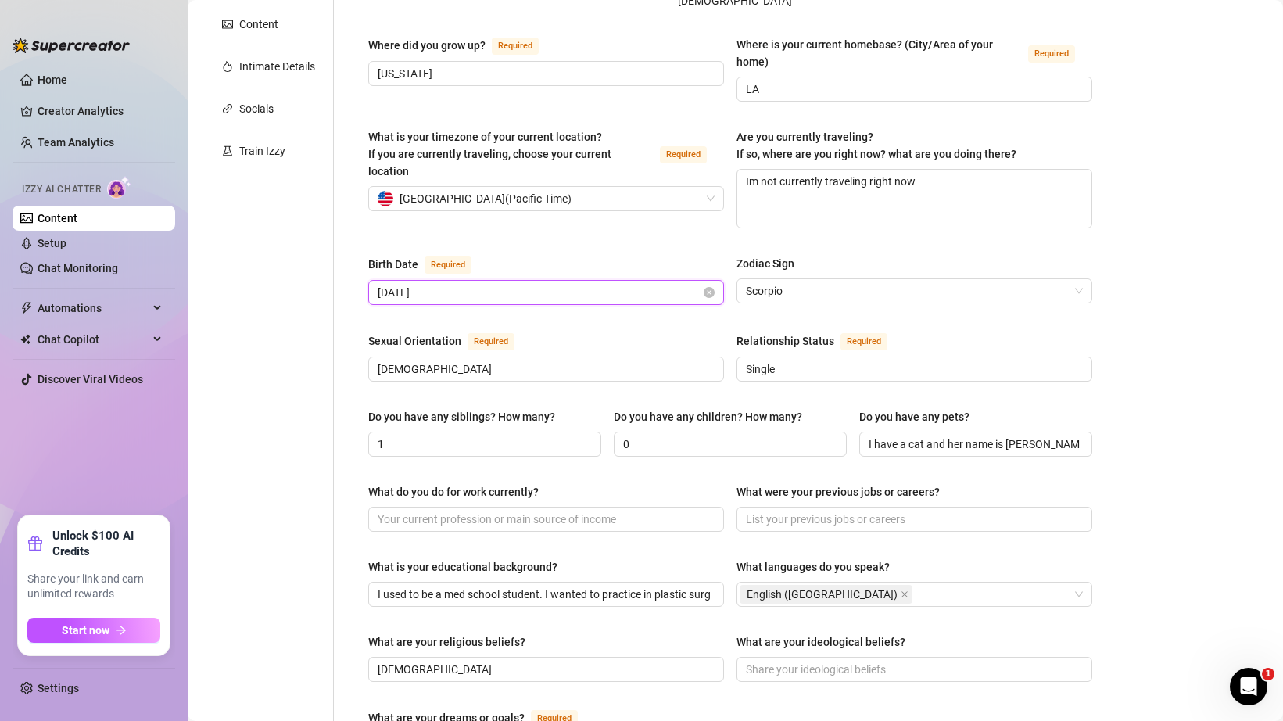
click at [614, 284] on input "[DATE]" at bounding box center [539, 292] width 323 height 17
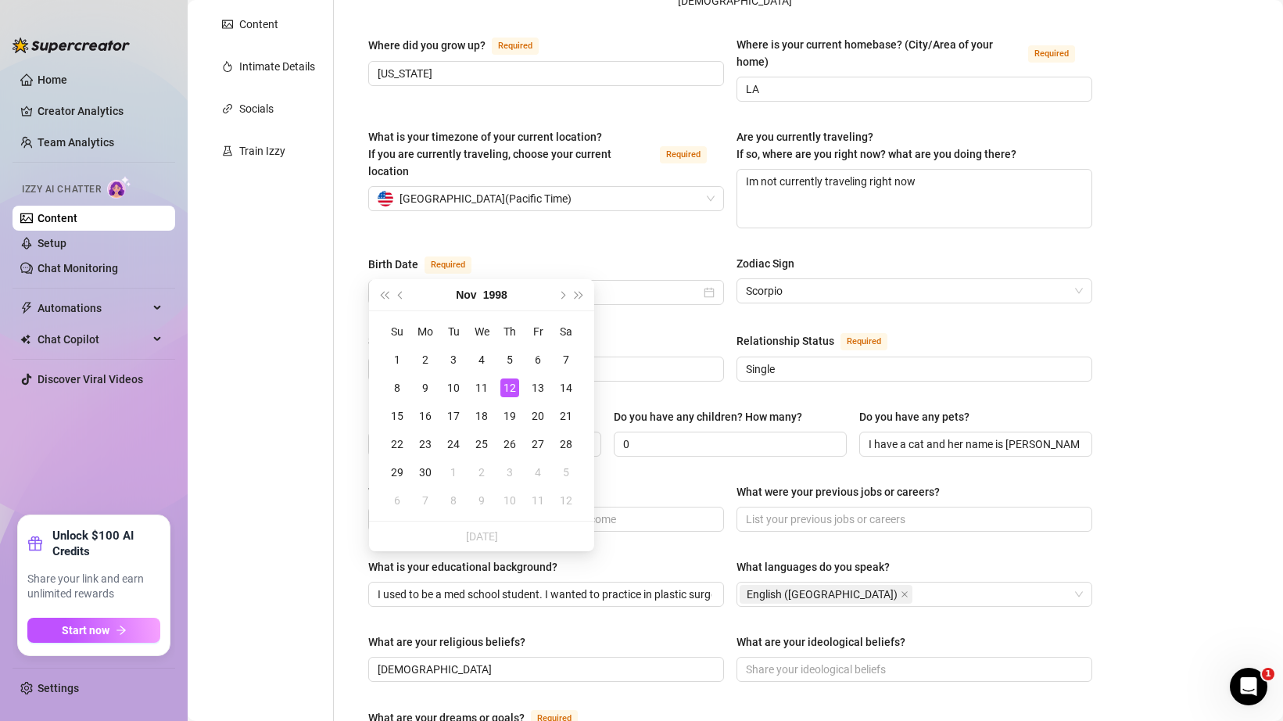
click at [616, 255] on div "Birth Date Required" at bounding box center [546, 267] width 356 height 25
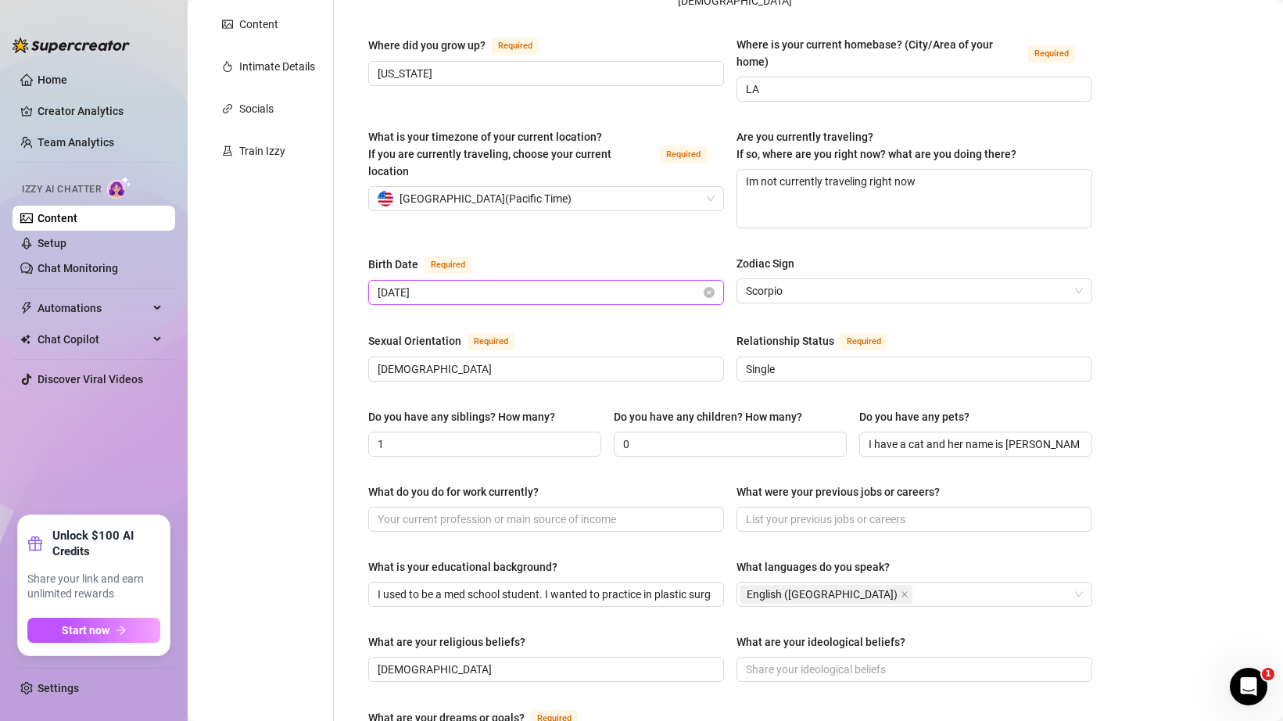
click at [556, 284] on input "[DATE]" at bounding box center [539, 292] width 323 height 17
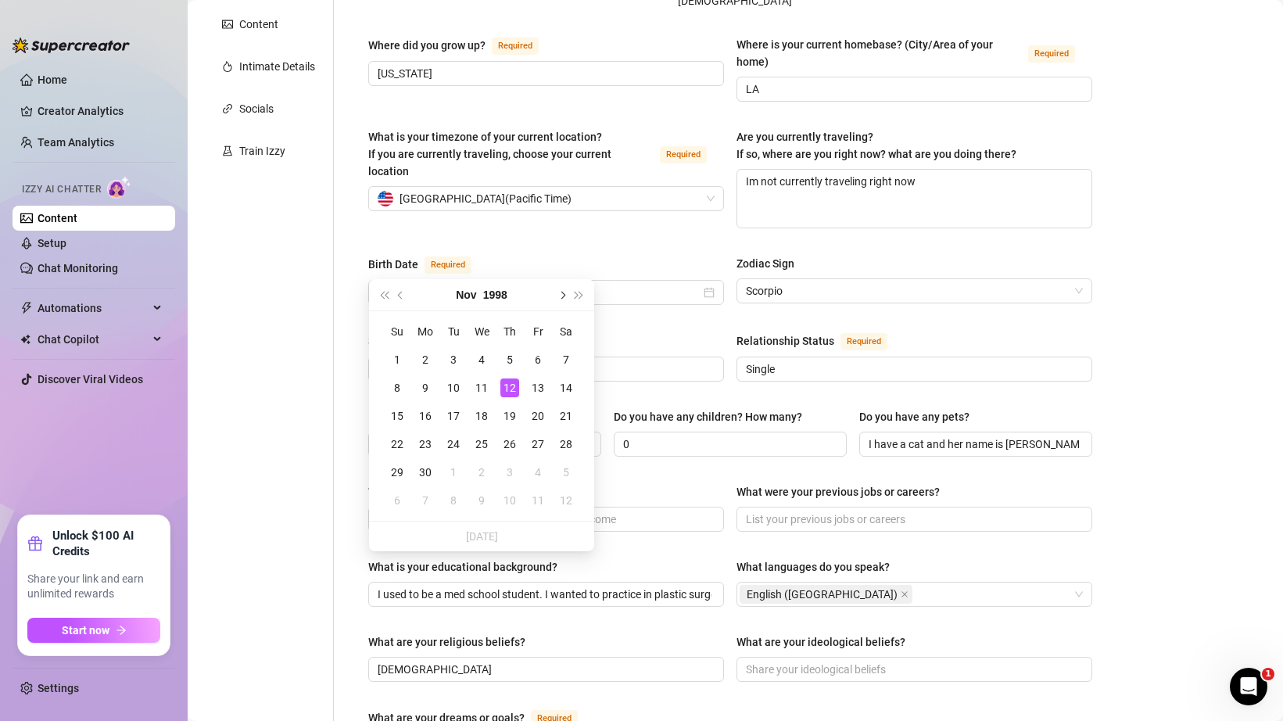
click at [566, 295] on button "Next month (PageDown)" at bounding box center [561, 294] width 17 height 31
click at [399, 299] on button "Previous month (PageUp)" at bounding box center [400, 294] width 17 height 31
click at [579, 294] on span "Next year (Control + right)" at bounding box center [579, 295] width 8 height 8
click at [583, 286] on button "Next year (Control + right)" at bounding box center [579, 294] width 17 height 31
click at [403, 410] on div "12" at bounding box center [397, 416] width 19 height 19
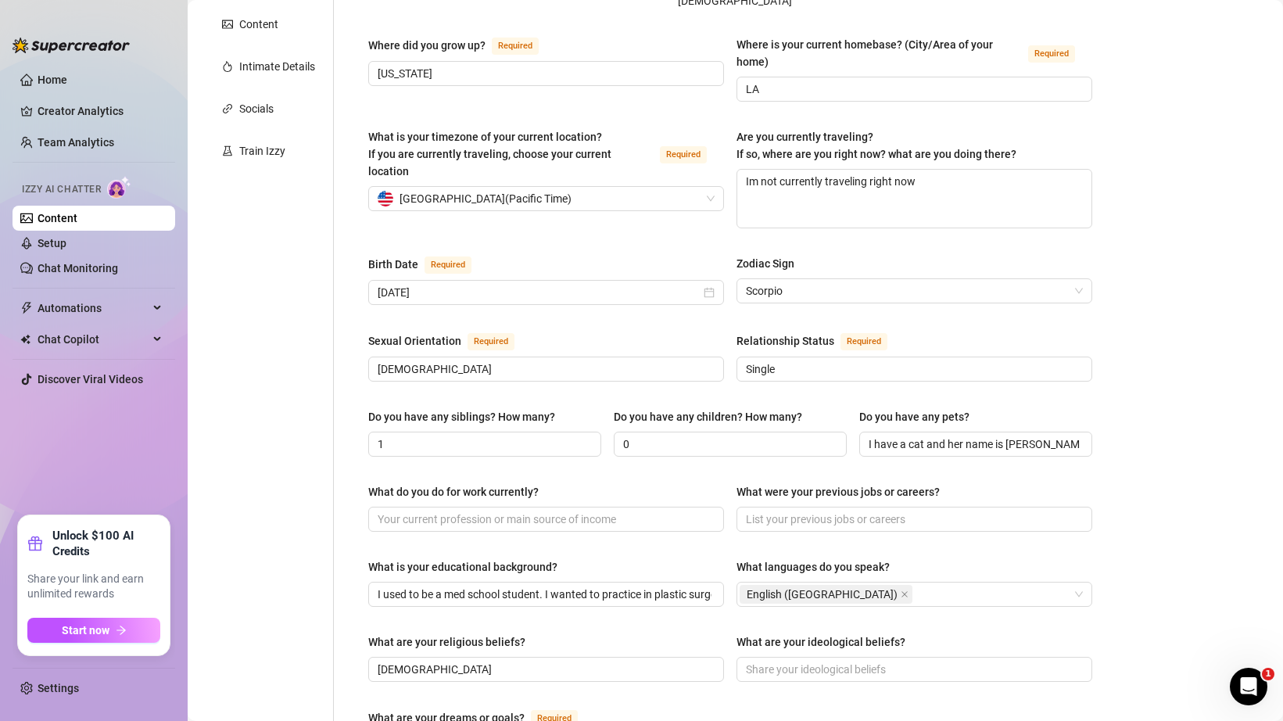
click at [321, 344] on div "Personal Info Chatting Lifestyle Physique Content Intimate Details Socials Trai…" at bounding box center [268, 496] width 131 height 1310
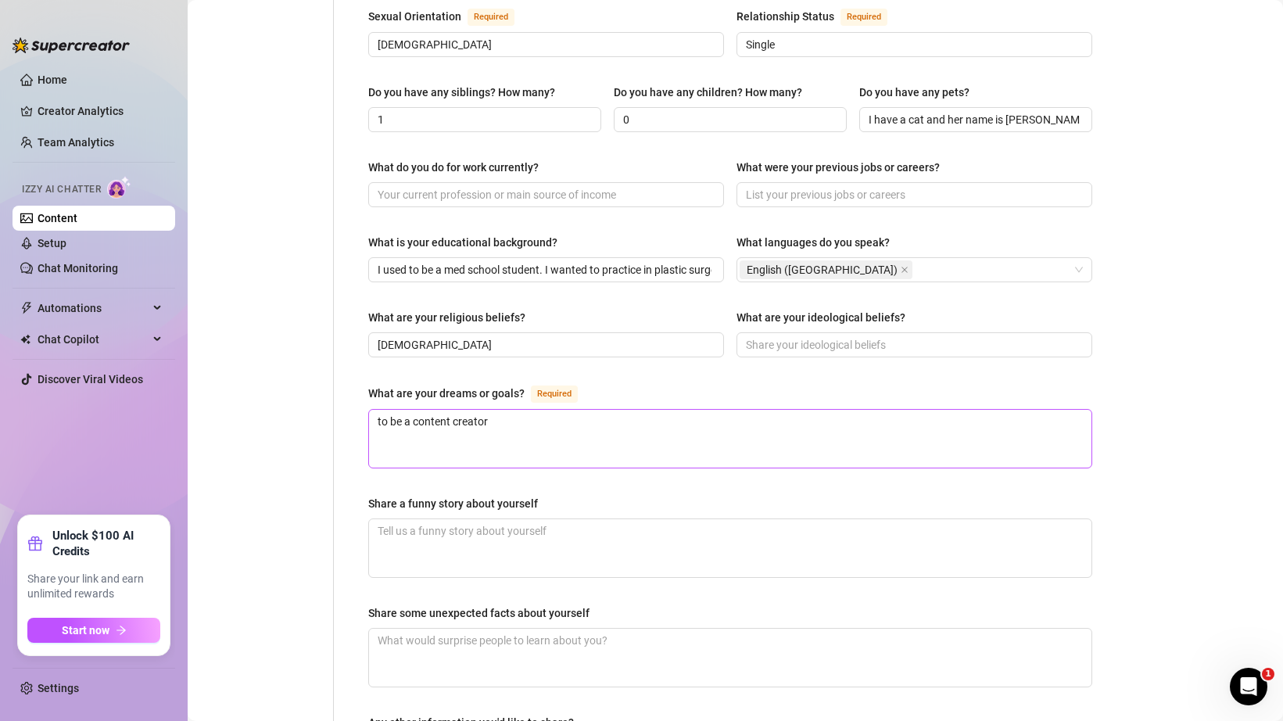
scroll to position [844, 0]
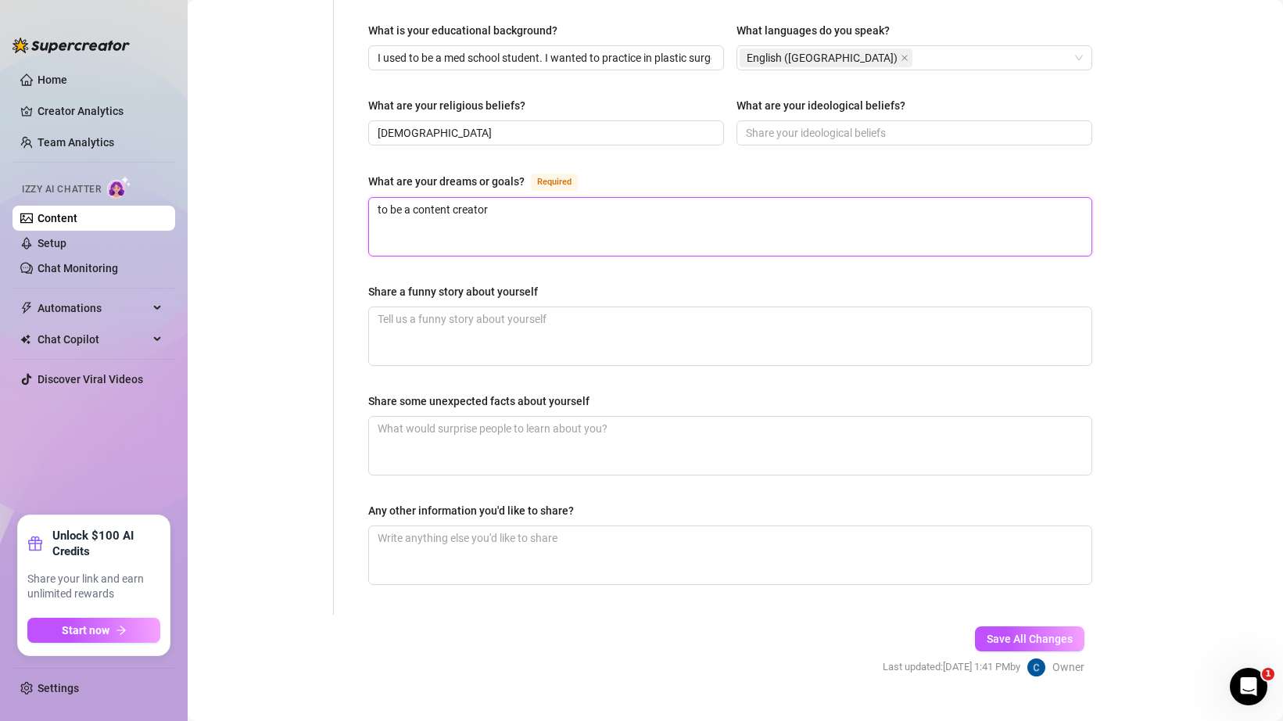
click at [639, 198] on textarea "to be a content creator" at bounding box center [730, 227] width 722 height 58
click at [555, 307] on textarea "Share a funny story about yourself" at bounding box center [730, 336] width 722 height 58
click at [509, 417] on textarea "Share some unexpected facts about yourself" at bounding box center [730, 446] width 722 height 58
click at [609, 417] on textarea "Share some unexpected facts about yourself" at bounding box center [730, 446] width 722 height 58
click at [420, 124] on input "[DEMOGRAPHIC_DATA]" at bounding box center [545, 132] width 334 height 17
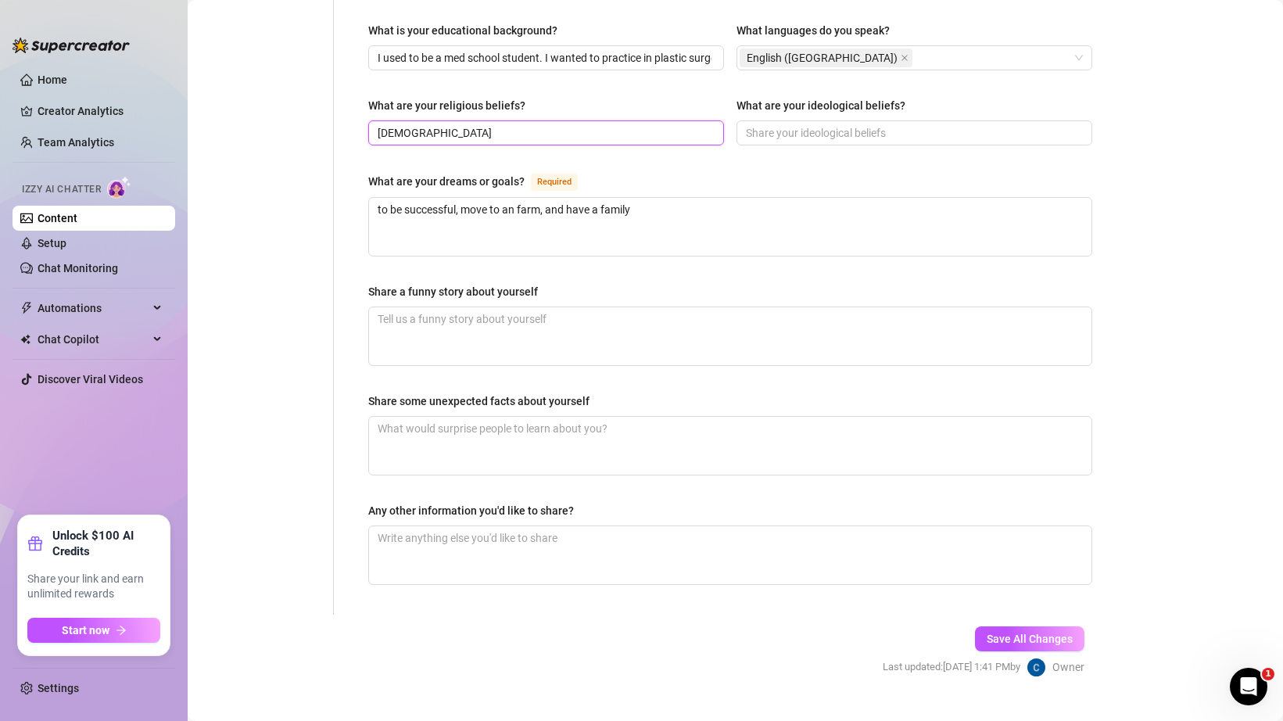
click at [420, 124] on input "[DEMOGRAPHIC_DATA]" at bounding box center [545, 132] width 334 height 17
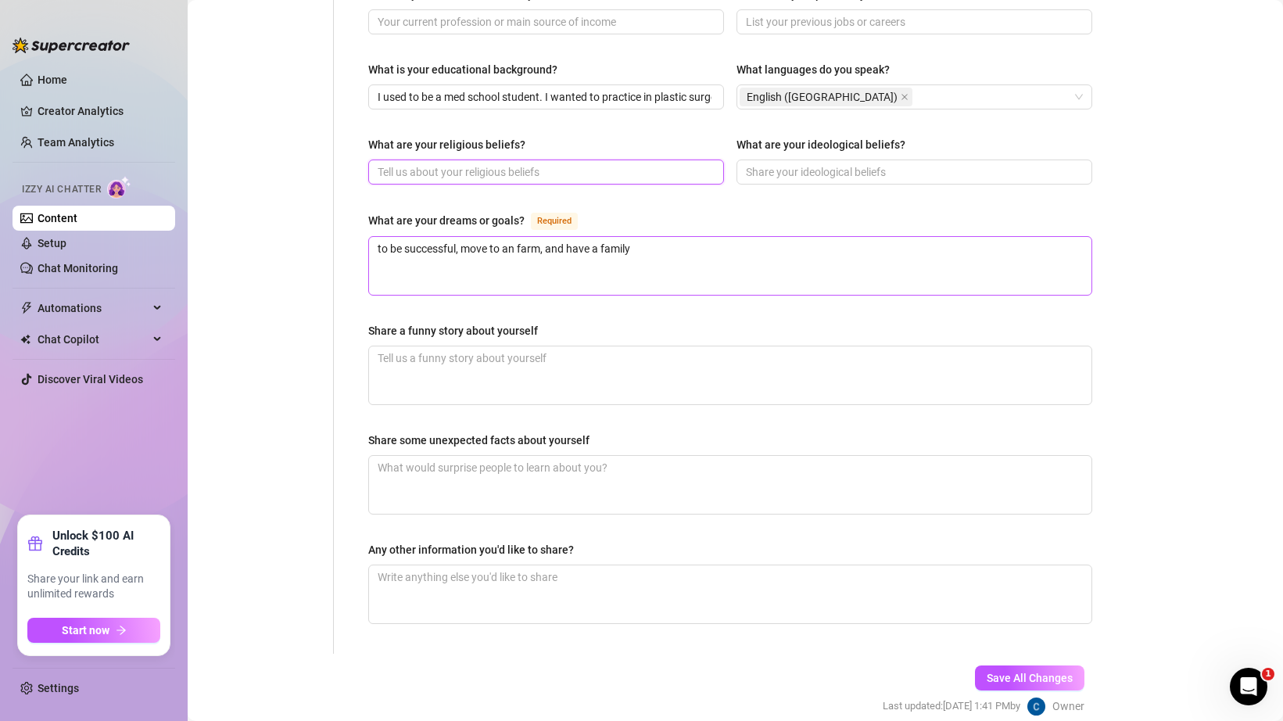
scroll to position [772, 0]
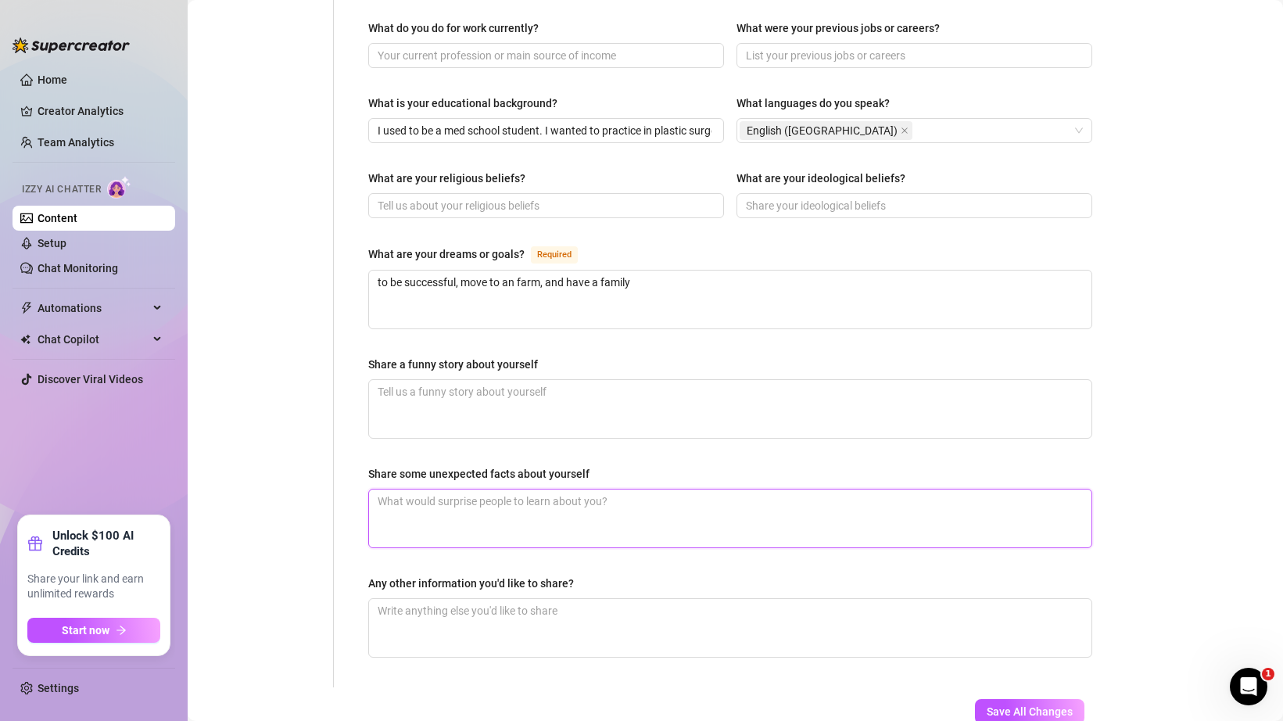
click at [616, 489] on textarea "Share some unexpected facts about yourself" at bounding box center [730, 518] width 722 height 58
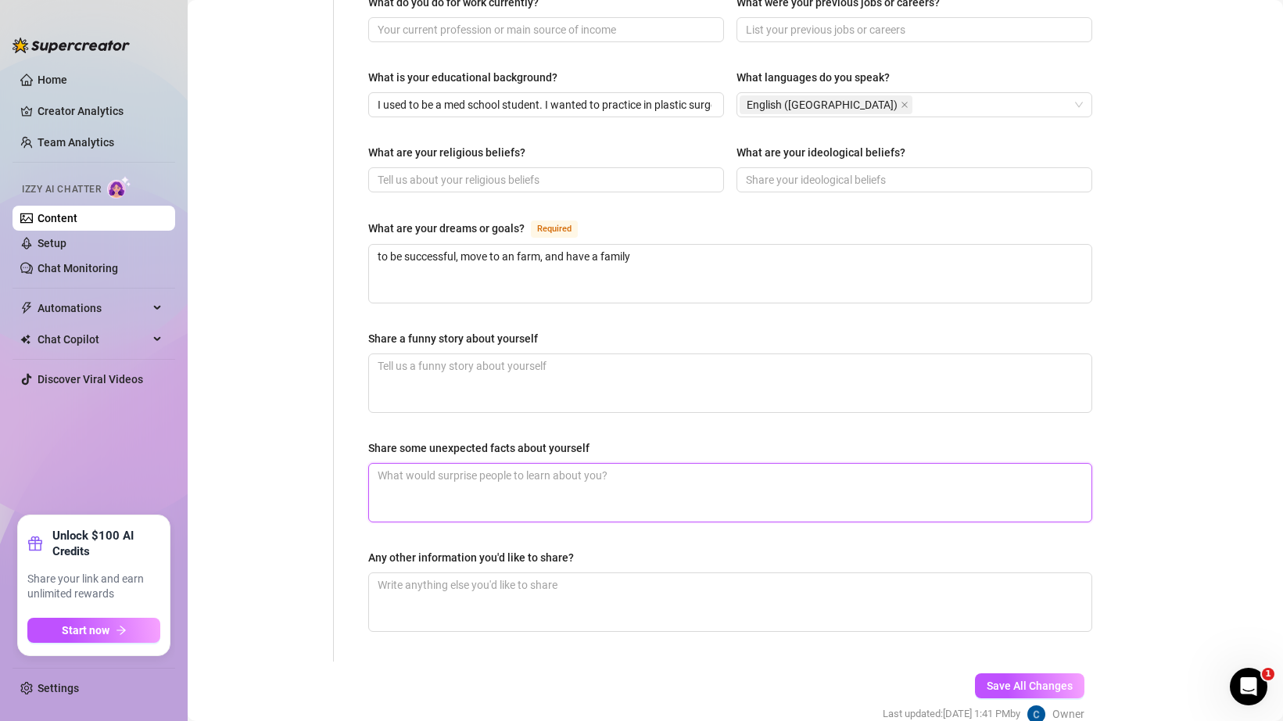
scroll to position [844, 0]
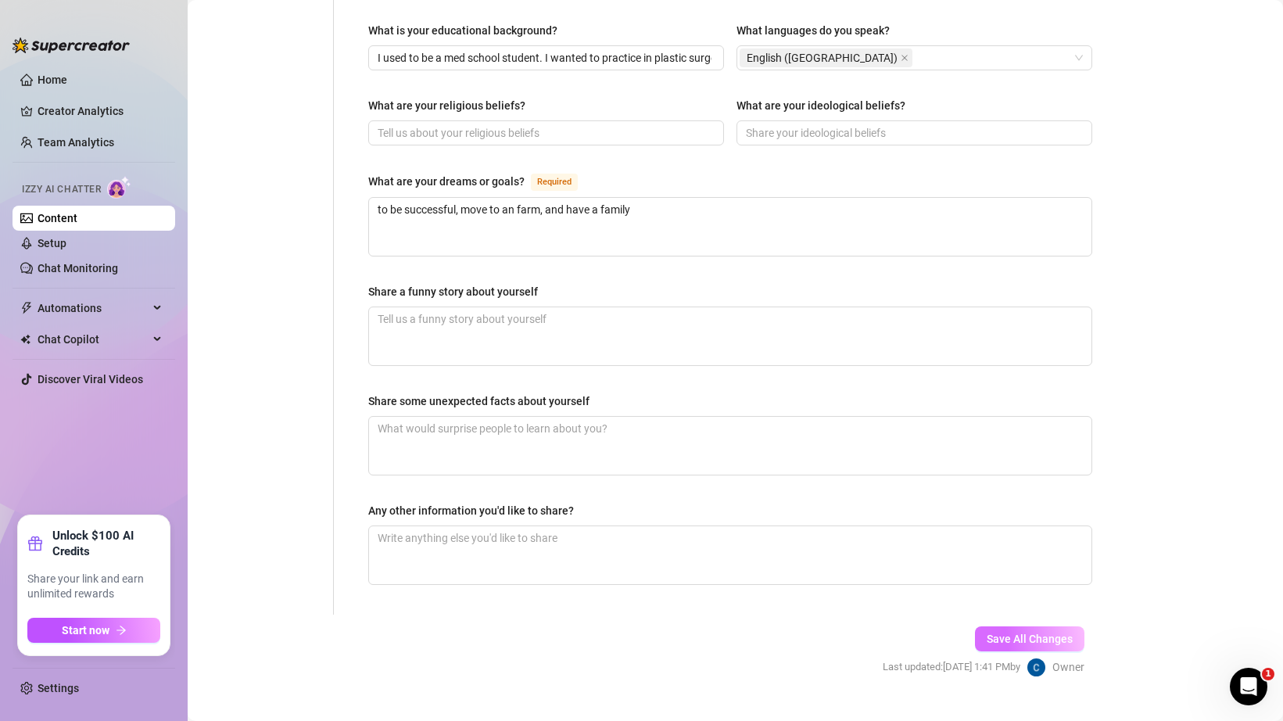
click at [1000, 632] on span "Save All Changes" at bounding box center [1030, 638] width 86 height 13
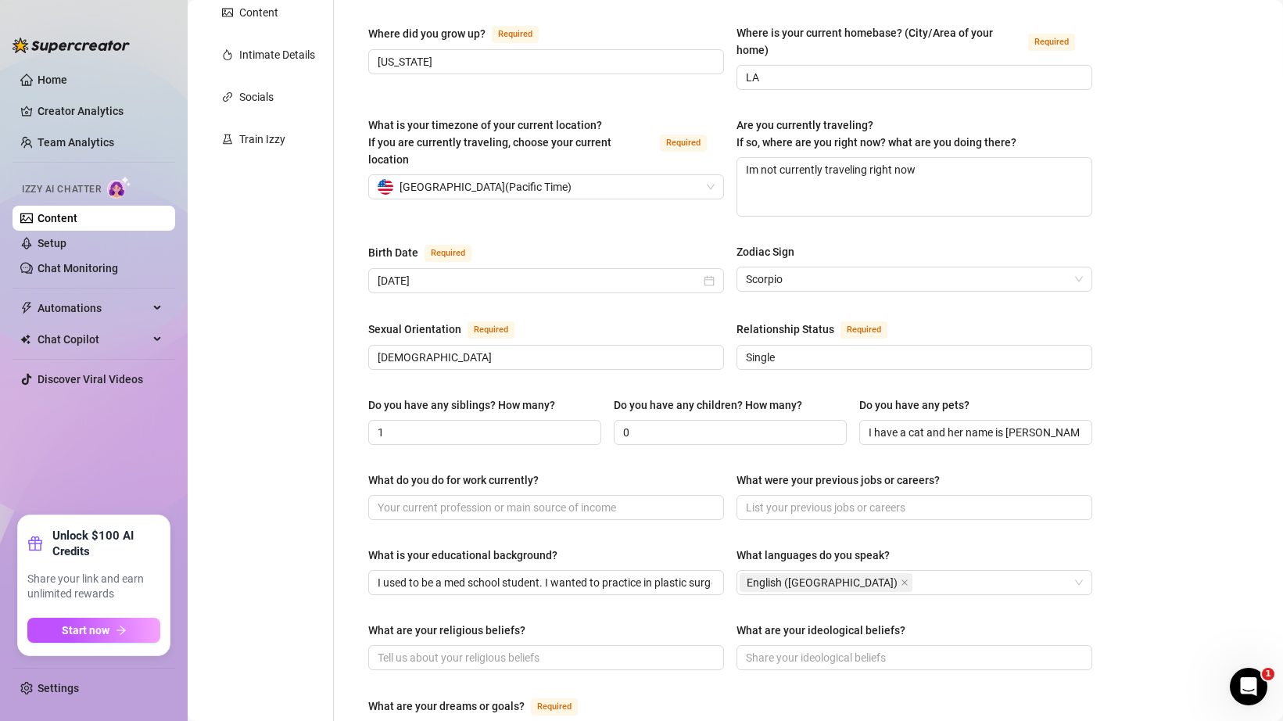
scroll to position [5, 0]
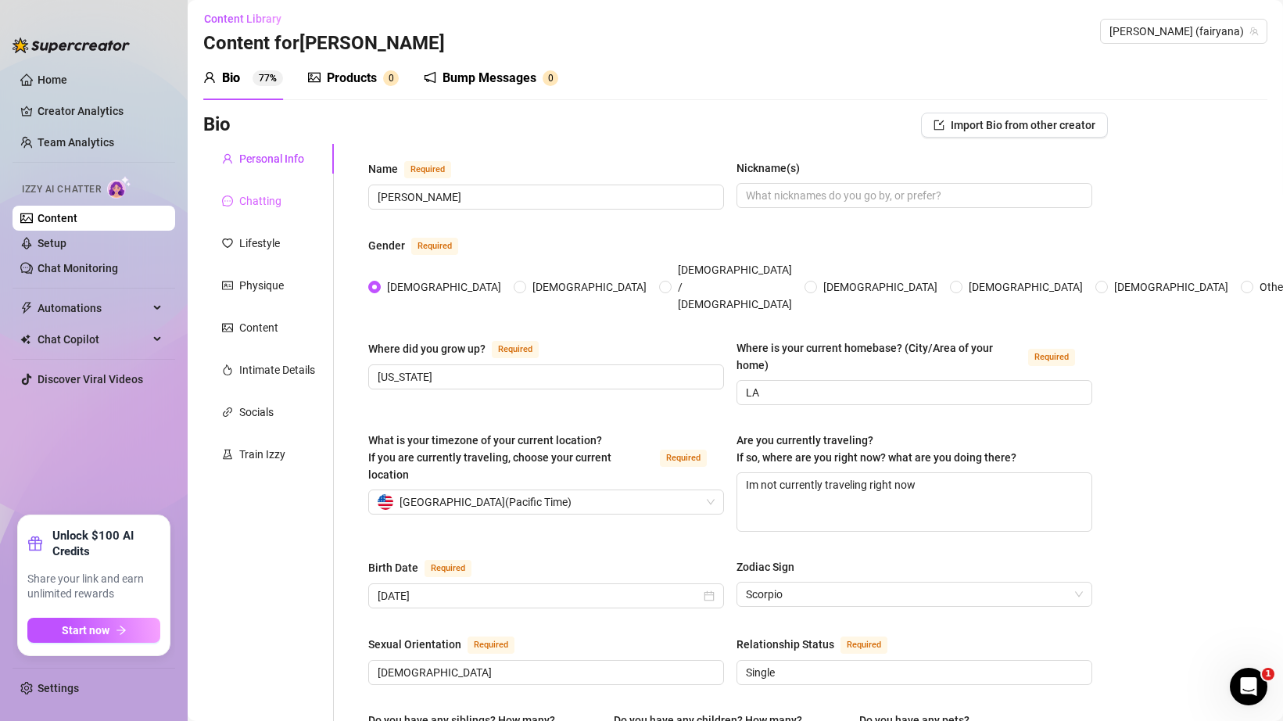
click at [288, 194] on div "Chatting" at bounding box center [268, 201] width 131 height 30
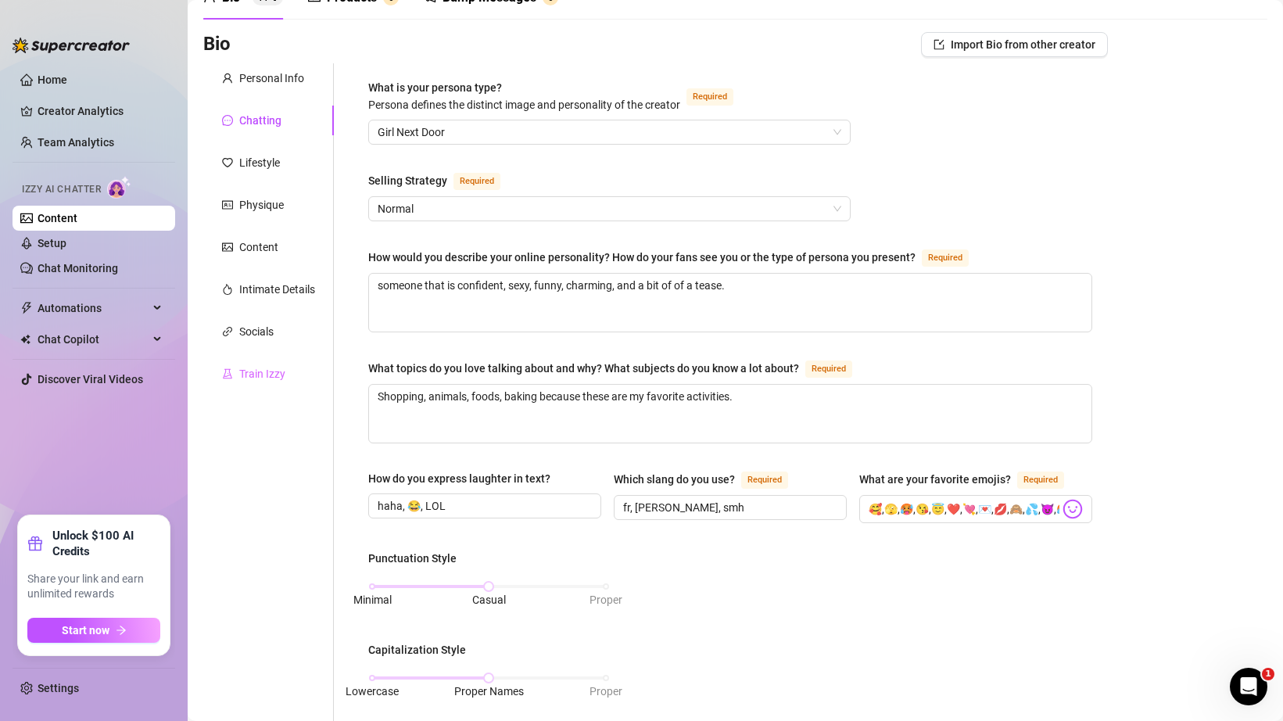
scroll to position [0, 0]
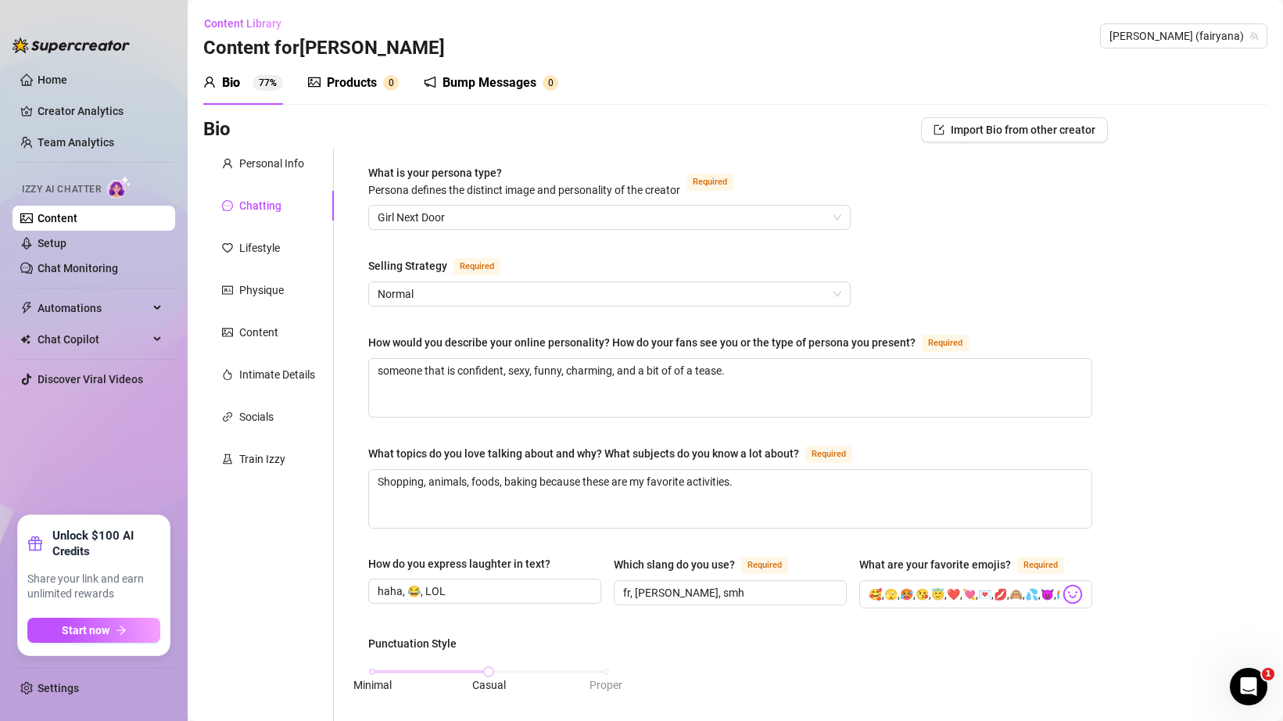
click at [287, 228] on div "Personal Info Chatting Lifestyle Physique Content Intimate Details Socials Trai…" at bounding box center [268, 732] width 131 height 1167
click at [287, 236] on div "Lifestyle" at bounding box center [268, 248] width 131 height 30
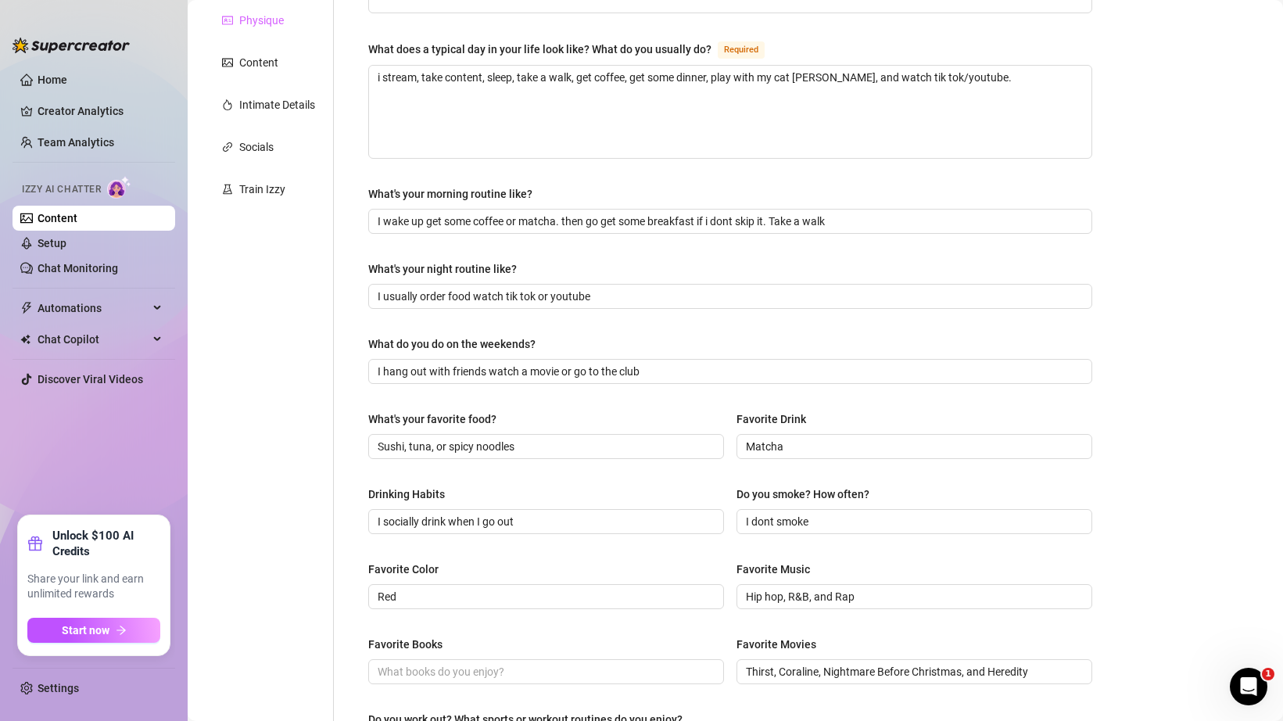
scroll to position [30, 0]
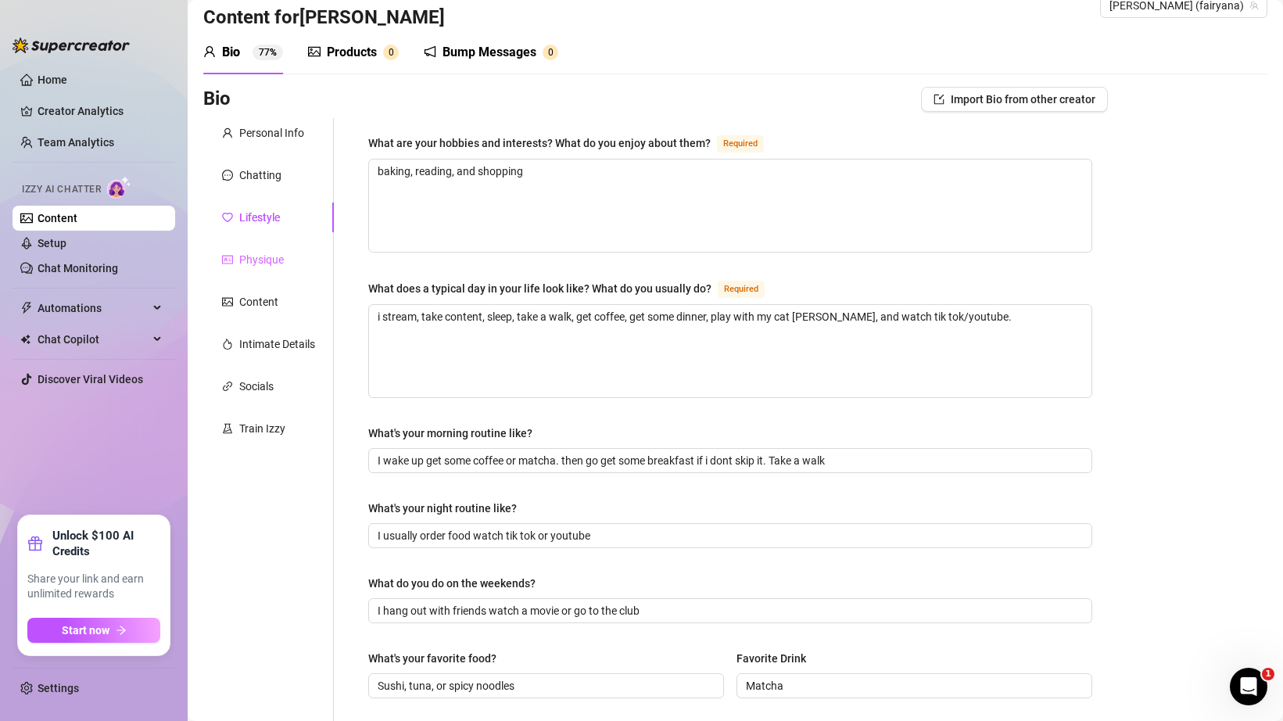
click at [283, 273] on div "Physique" at bounding box center [268, 260] width 131 height 30
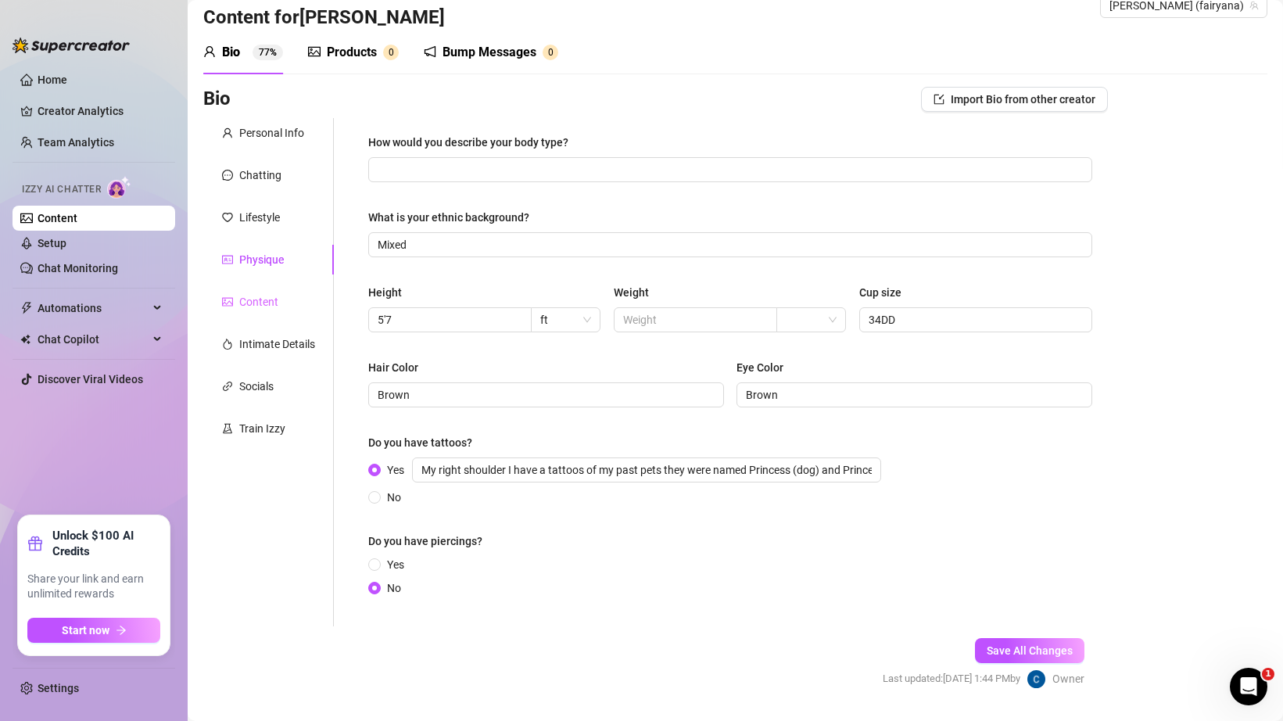
click at [283, 297] on div "Content" at bounding box center [268, 302] width 131 height 30
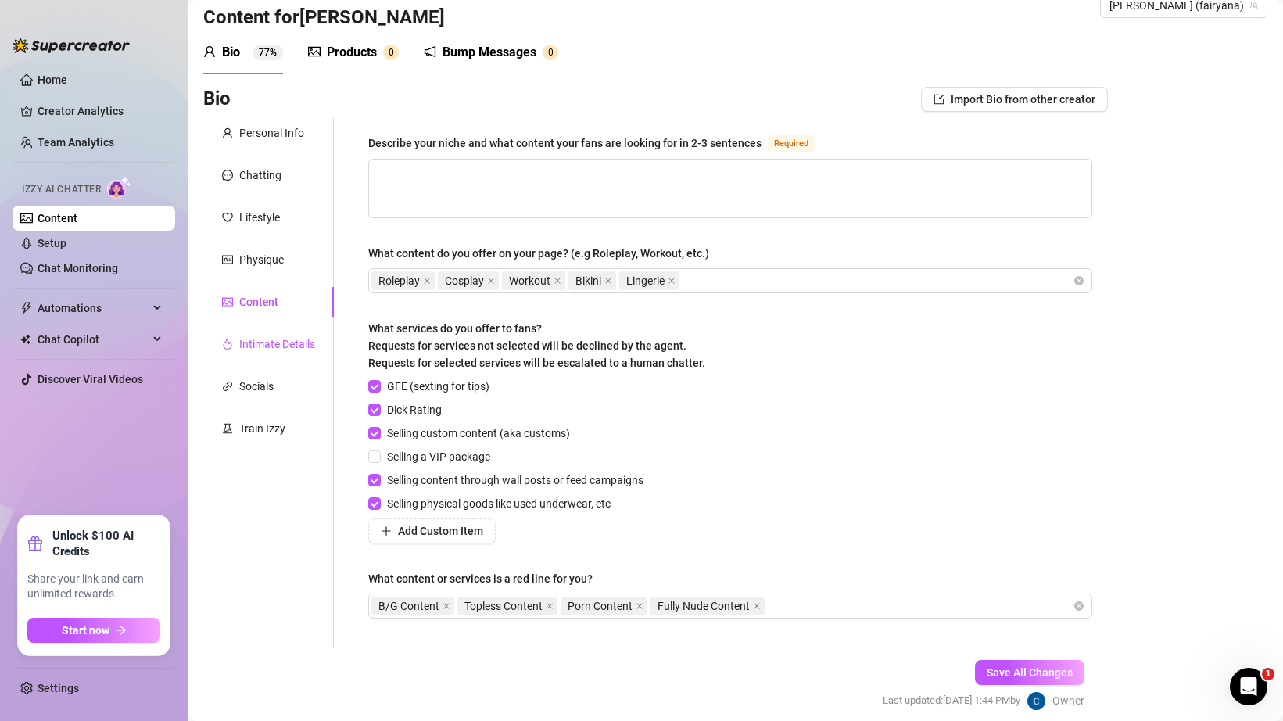
click at [274, 340] on div "Intimate Details" at bounding box center [277, 343] width 76 height 17
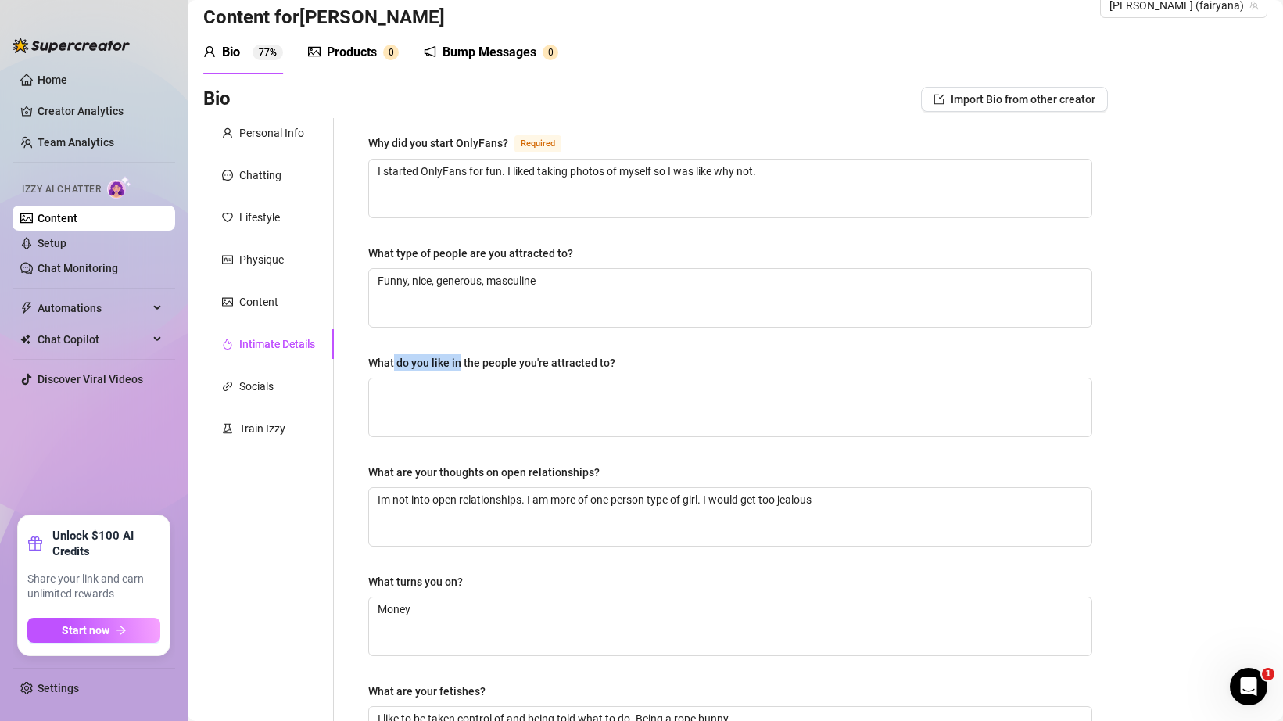
drag, startPoint x: 393, startPoint y: 361, endPoint x: 458, endPoint y: 360, distance: 64.9
click at [459, 361] on div "What do you like in the people you're attracted to?" at bounding box center [491, 362] width 247 height 17
click at [458, 360] on div "What do you like in the people you're attracted to?" at bounding box center [491, 362] width 247 height 17
click at [458, 378] on textarea "What do you like in the people you're attracted to?" at bounding box center [730, 407] width 722 height 58
drag, startPoint x: 446, startPoint y: 365, endPoint x: 526, endPoint y: 362, distance: 79.8
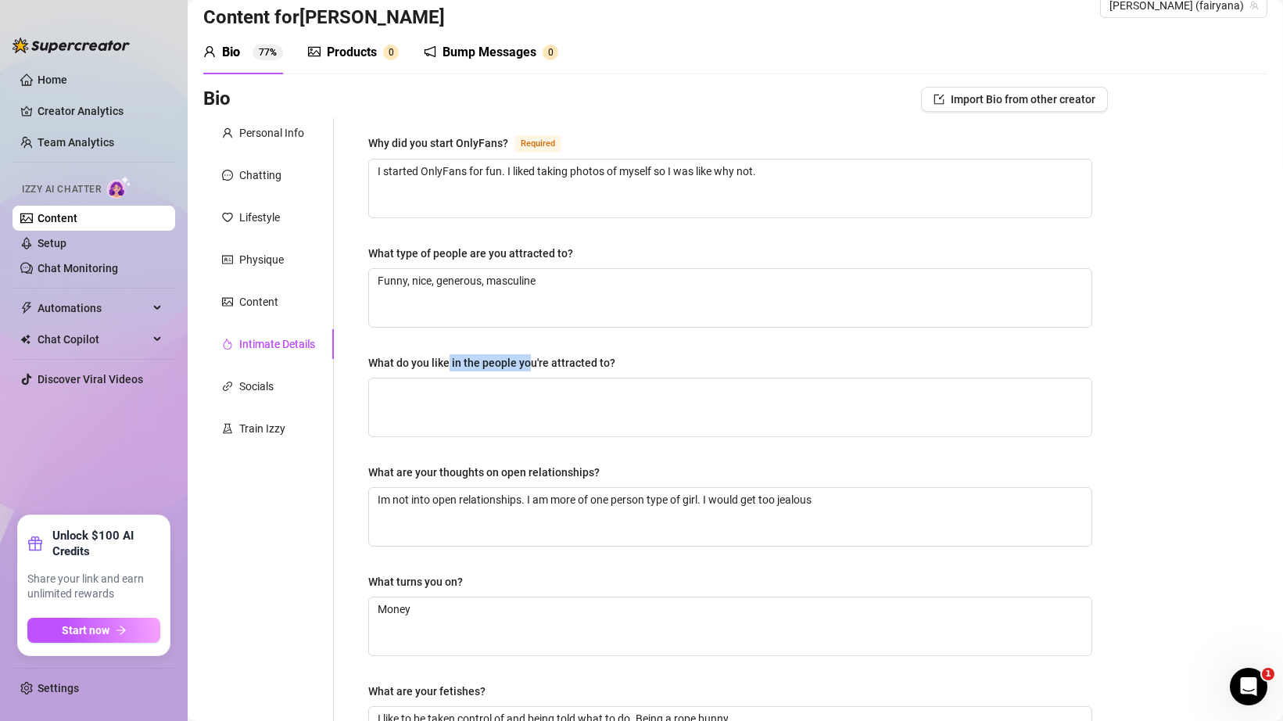
click at [526, 362] on div "What do you like in the people you're attracted to?" at bounding box center [491, 362] width 247 height 17
click at [542, 361] on div "What do you like in the people you're attracted to?" at bounding box center [491, 362] width 247 height 17
click at [542, 378] on textarea "What do you like in the people you're attracted to?" at bounding box center [730, 407] width 722 height 58
click at [526, 390] on textarea "What do you like in the people you're attracted to?" at bounding box center [730, 407] width 722 height 58
drag, startPoint x: 388, startPoint y: 251, endPoint x: 573, endPoint y: 276, distance: 187.0
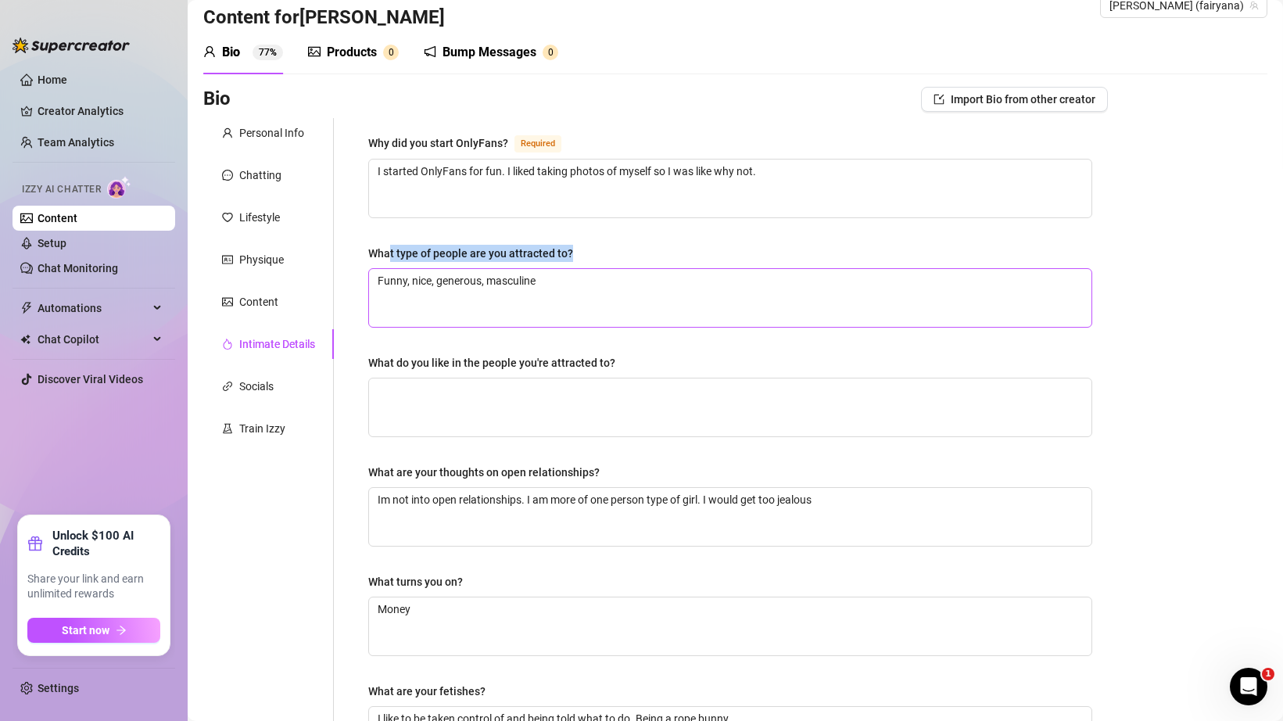
click at [568, 270] on div "What type of people are you attracted to? Funny, nice, generous, masculine" at bounding box center [730, 286] width 724 height 83
drag, startPoint x: 392, startPoint y: 361, endPoint x: 528, endPoint y: 377, distance: 136.9
click at [528, 377] on div "What do you like in the people you're attracted to?" at bounding box center [730, 395] width 724 height 83
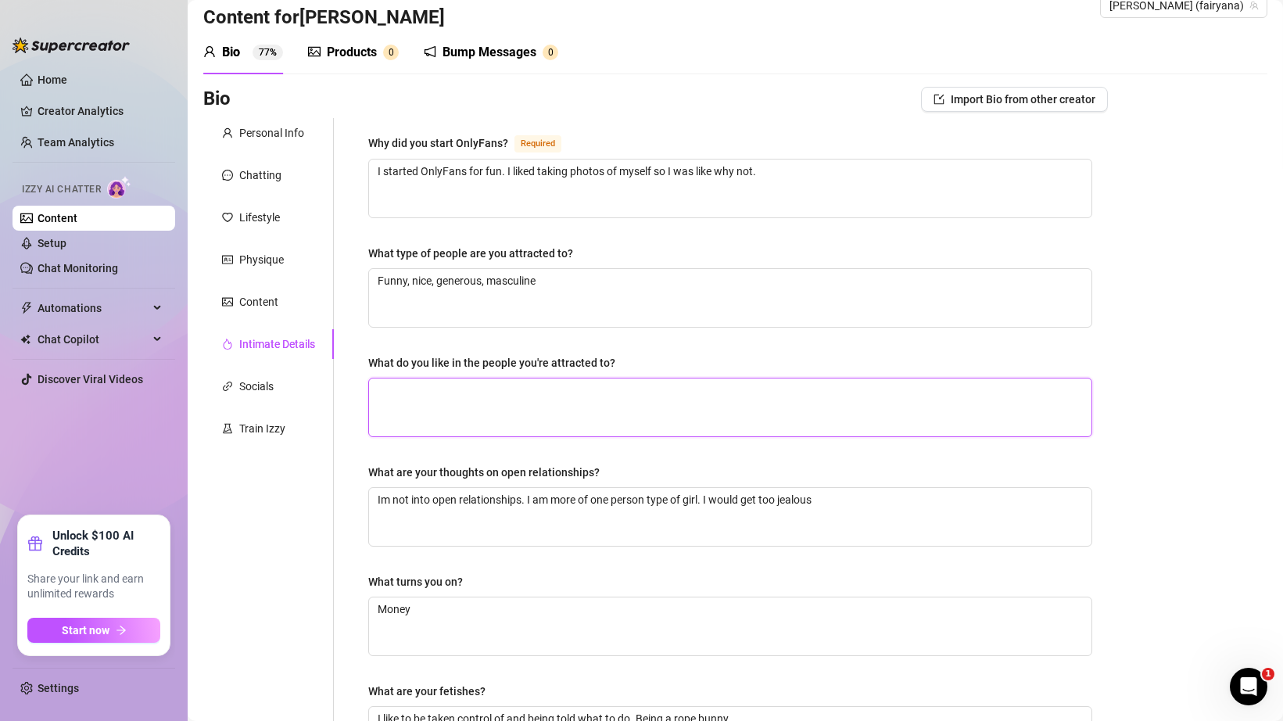
click at [537, 408] on textarea "What do you like in the people you're attracted to?" at bounding box center [730, 407] width 722 height 58
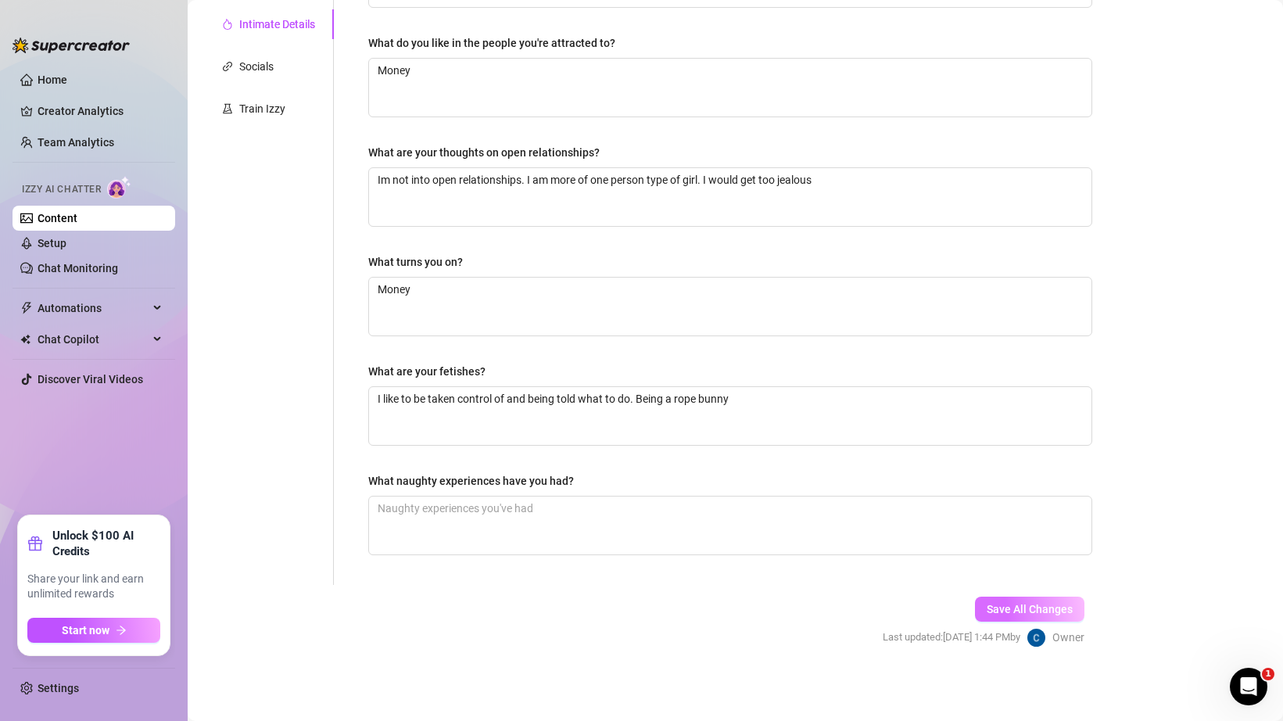
click at [1048, 612] on span "Save All Changes" at bounding box center [1030, 609] width 86 height 13
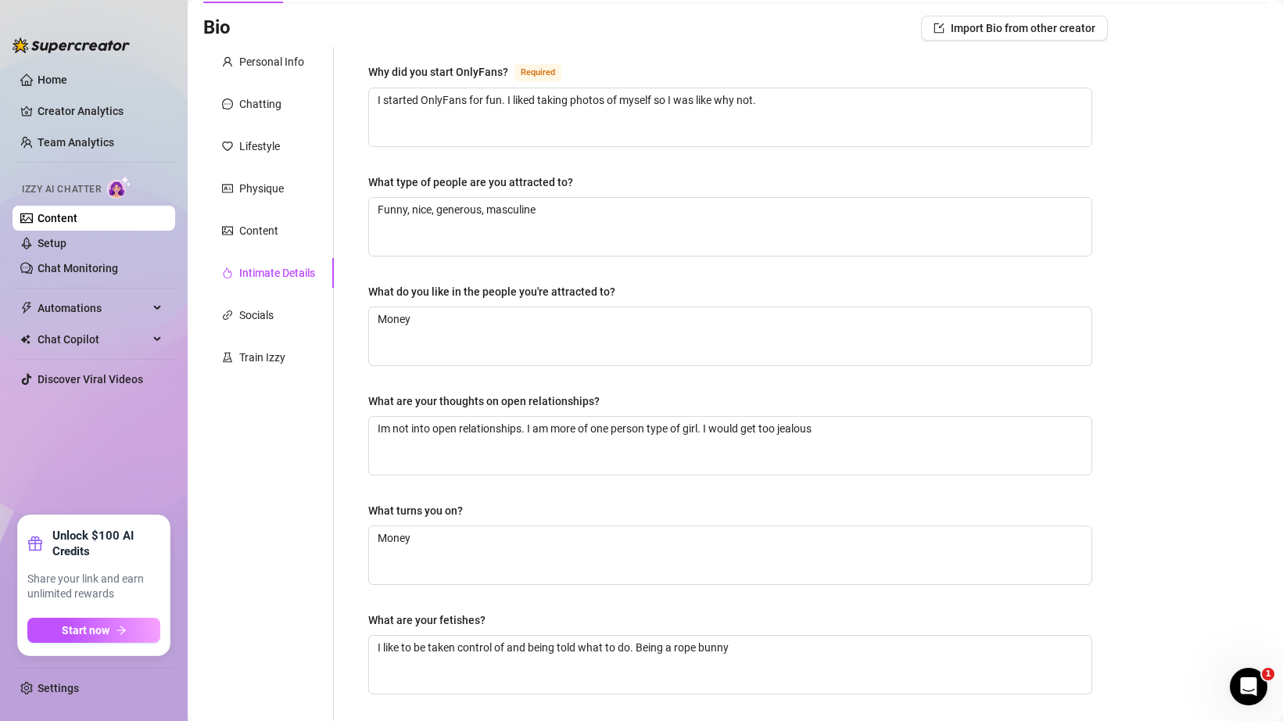
scroll to position [27, 0]
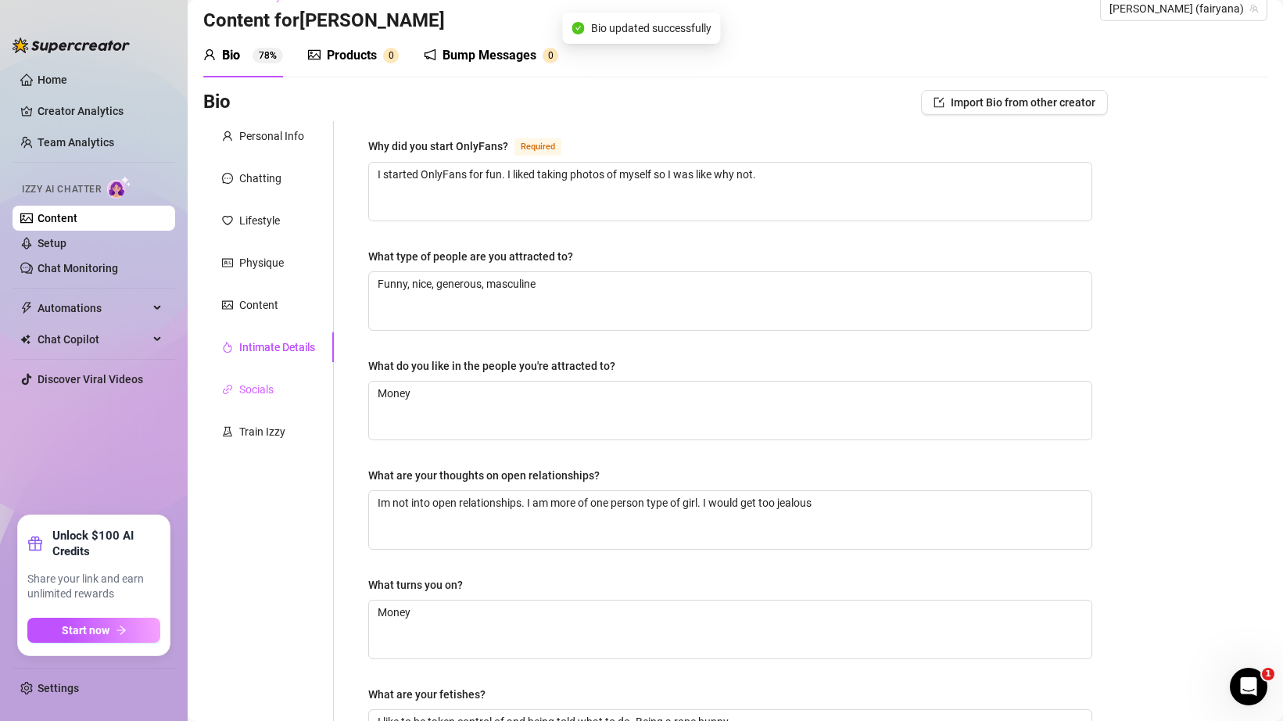
click at [277, 391] on div "Socials" at bounding box center [268, 389] width 131 height 30
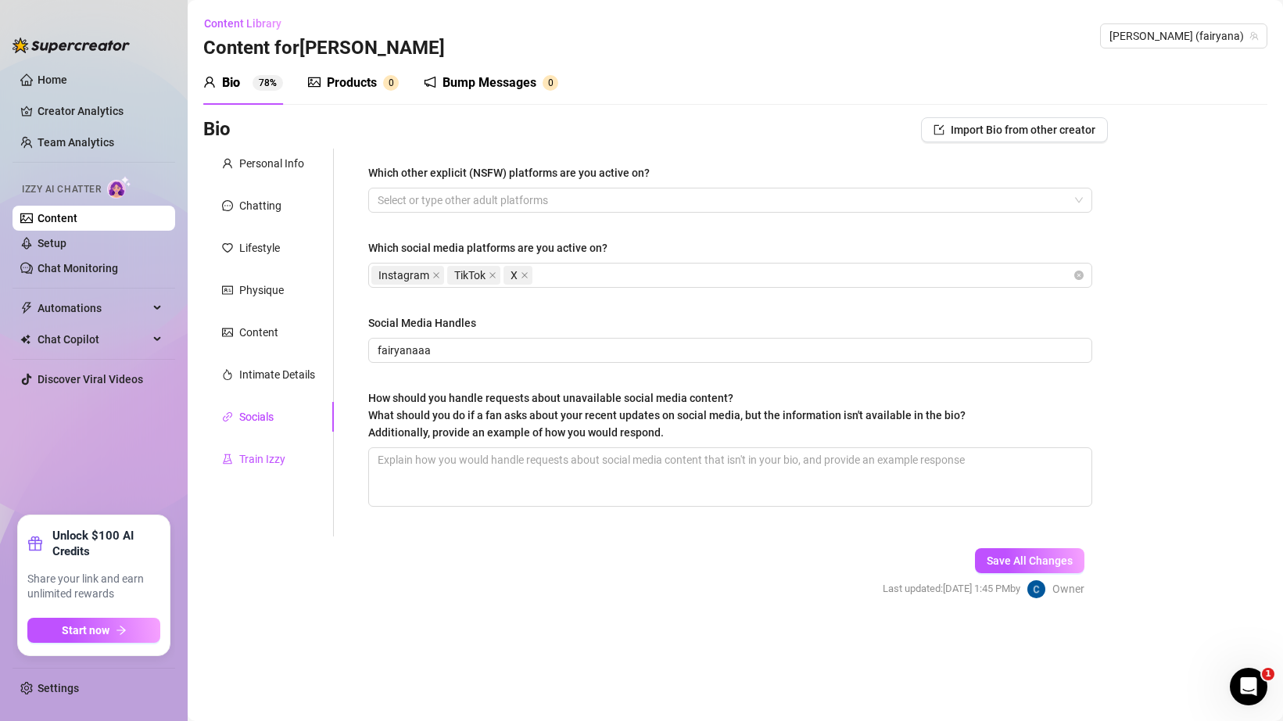
click at [277, 452] on div "Train Izzy" at bounding box center [262, 458] width 46 height 17
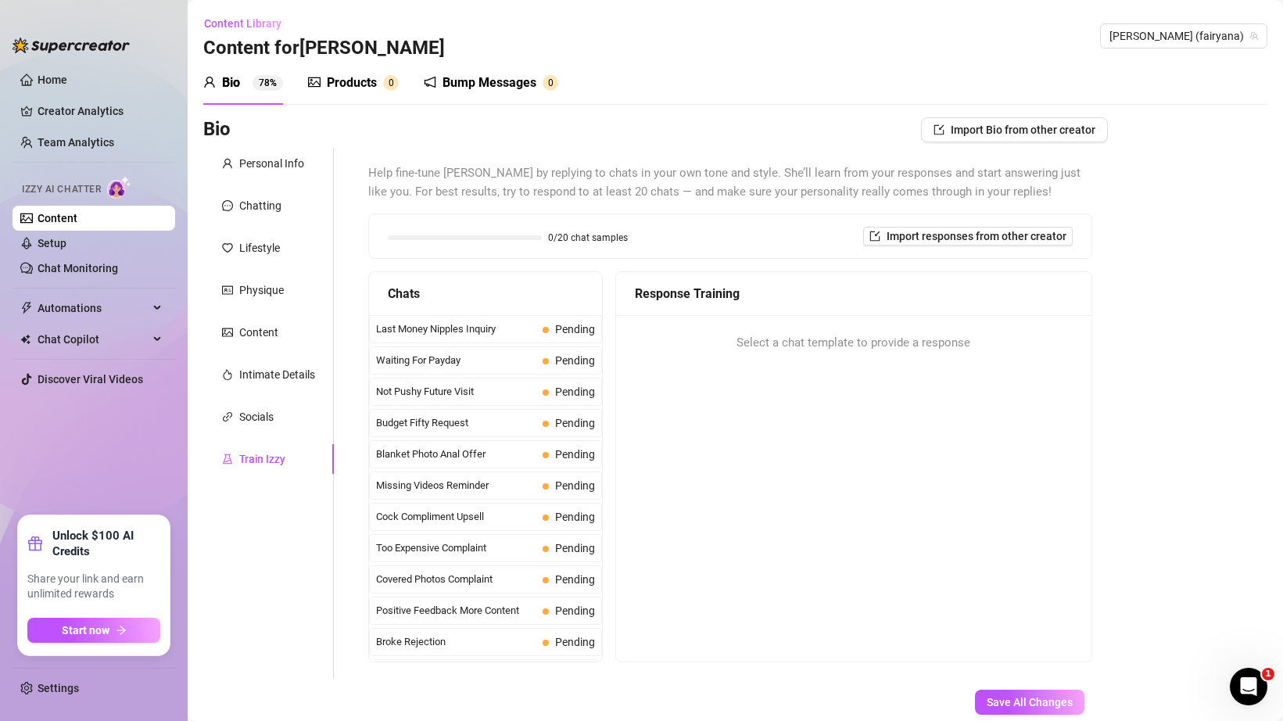
click at [359, 88] on div "Products" at bounding box center [352, 82] width 50 height 19
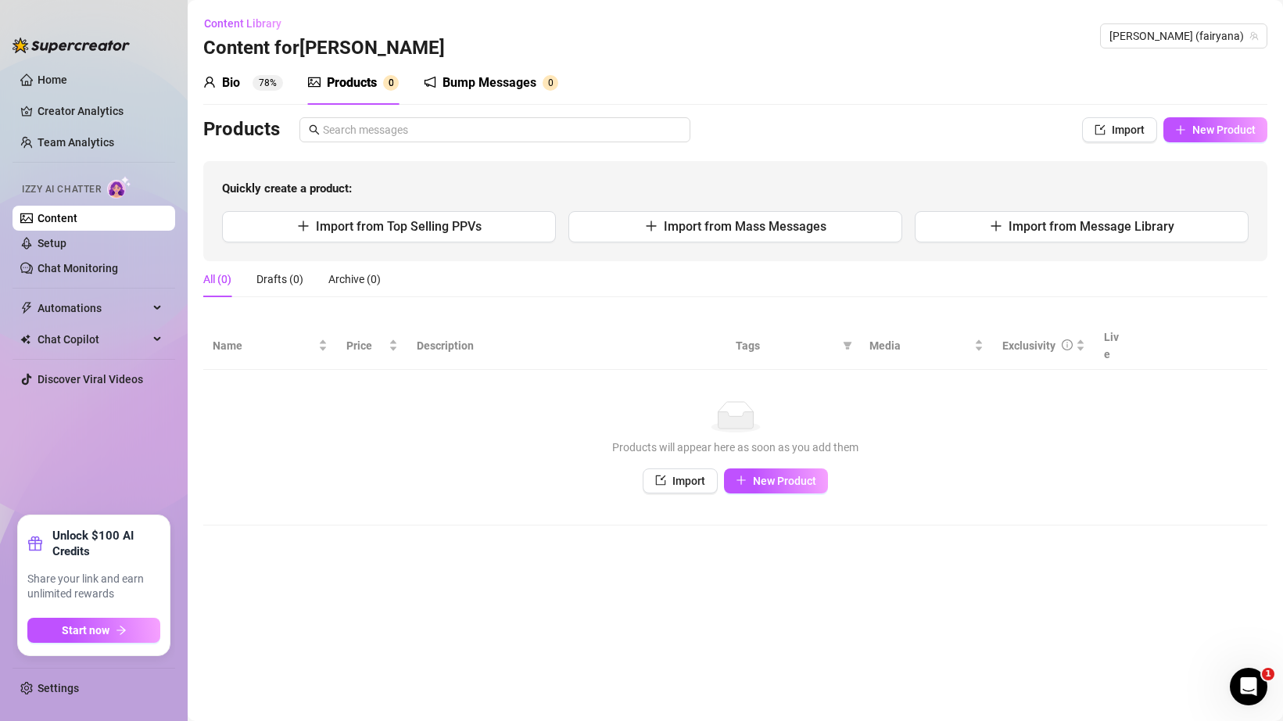
click at [449, 88] on div "Bump Messages" at bounding box center [489, 82] width 94 height 19
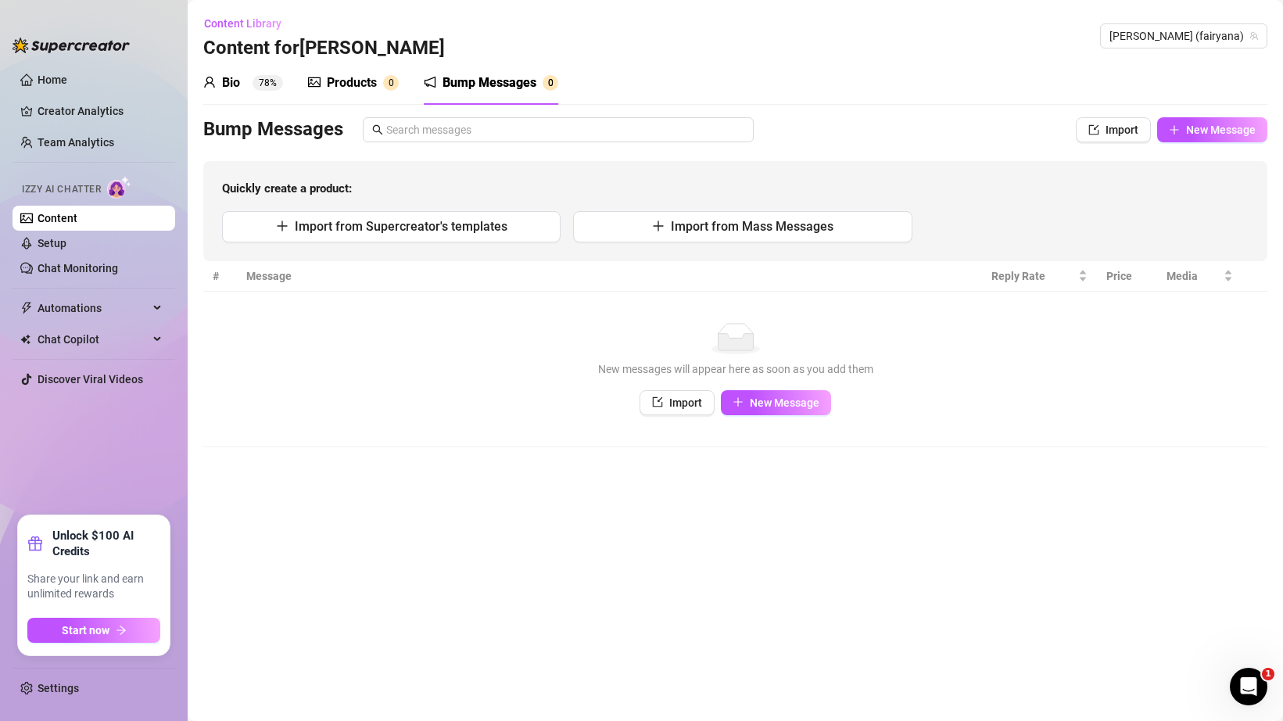
click at [348, 92] on div "Products 0" at bounding box center [353, 83] width 91 height 44
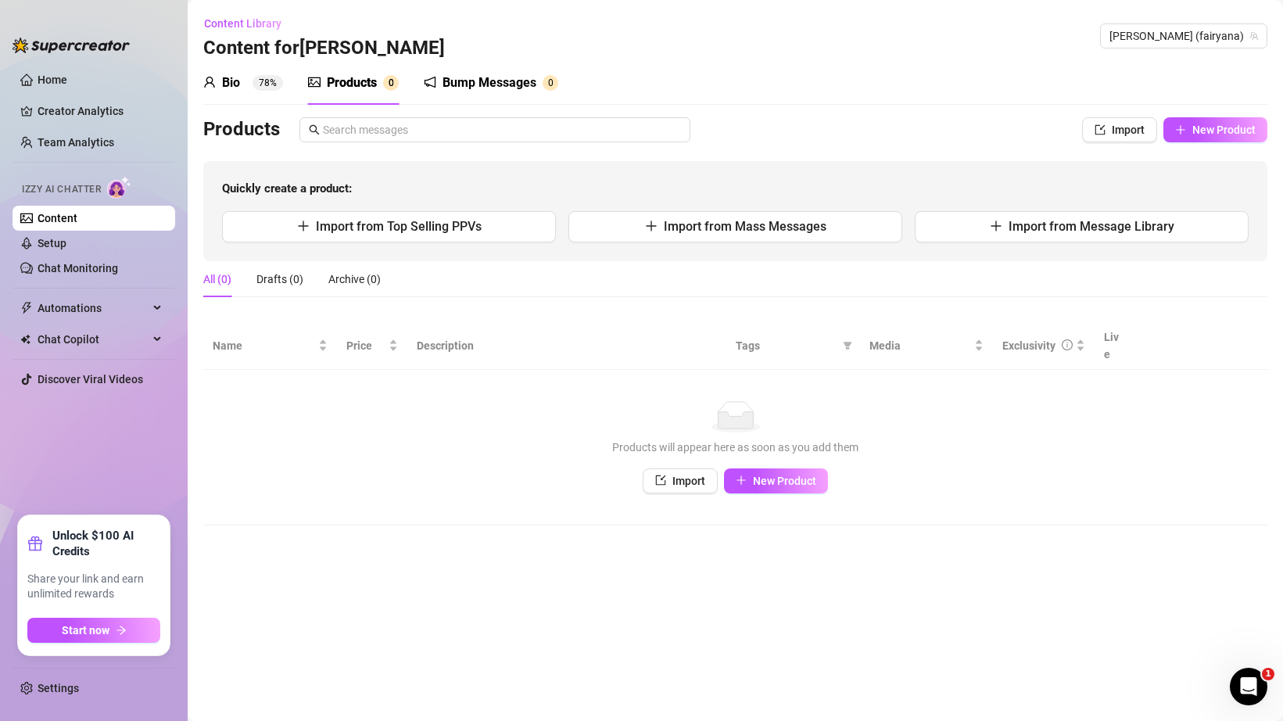
click at [246, 87] on div "Bio 78%" at bounding box center [243, 82] width 80 height 19
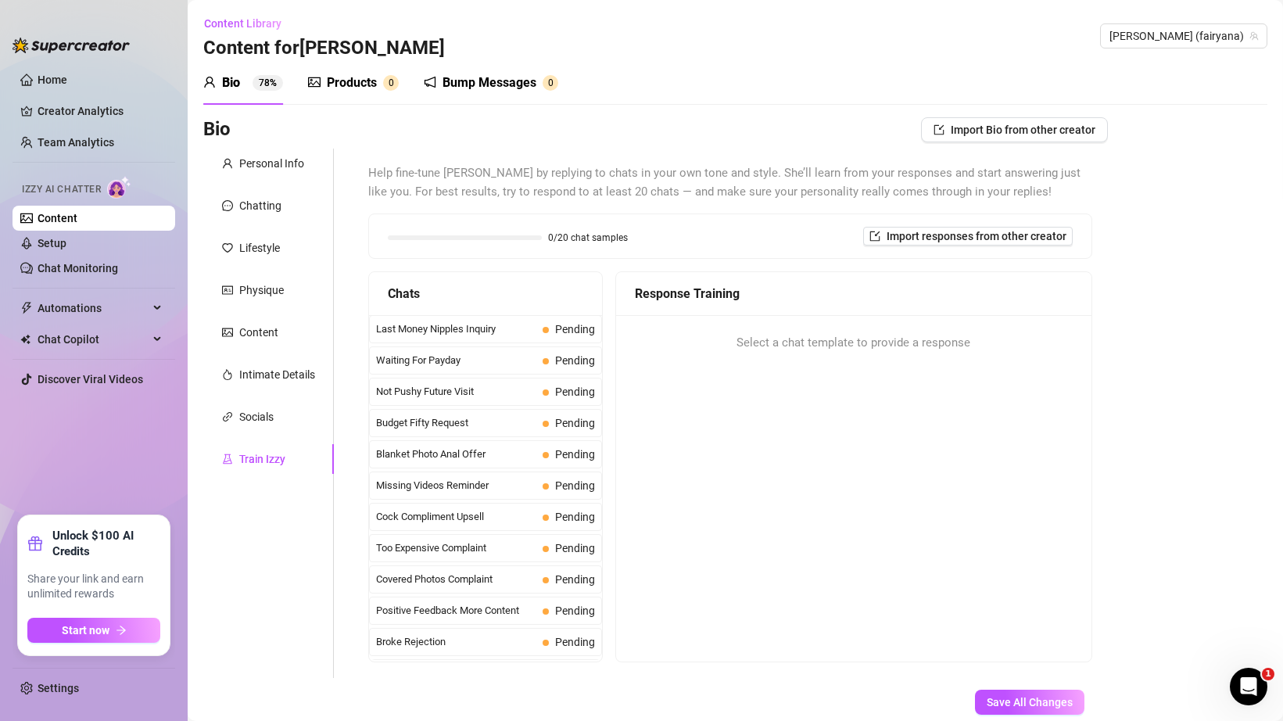
click at [276, 178] on div "Personal Info Chatting Lifestyle Physique Content Intimate Details Socials Trai…" at bounding box center [268, 413] width 131 height 529
click at [276, 172] on div "Personal Info" at bounding box center [268, 164] width 131 height 30
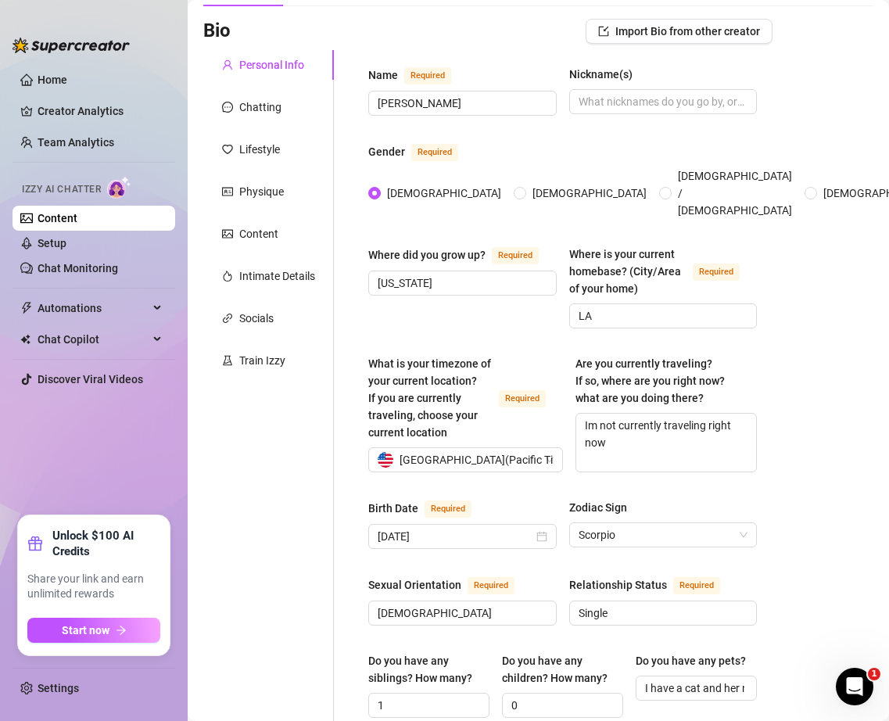
scroll to position [135, 0]
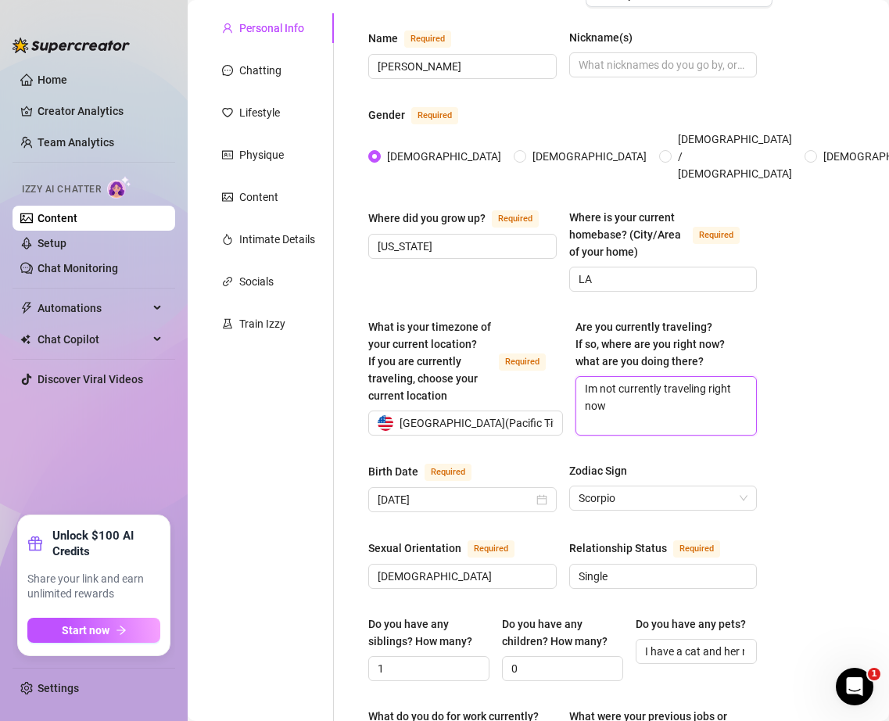
click at [640, 393] on textarea "Im not currently traveling right now" at bounding box center [666, 406] width 181 height 58
click at [590, 324] on span "Are you currently traveling? If so, where are you right now? what are you doing…" at bounding box center [649, 344] width 149 height 47
click at [590, 377] on textarea "Im not currently traveling right now" at bounding box center [666, 406] width 181 height 58
drag, startPoint x: 577, startPoint y: 303, endPoint x: 703, endPoint y: 416, distance: 168.9
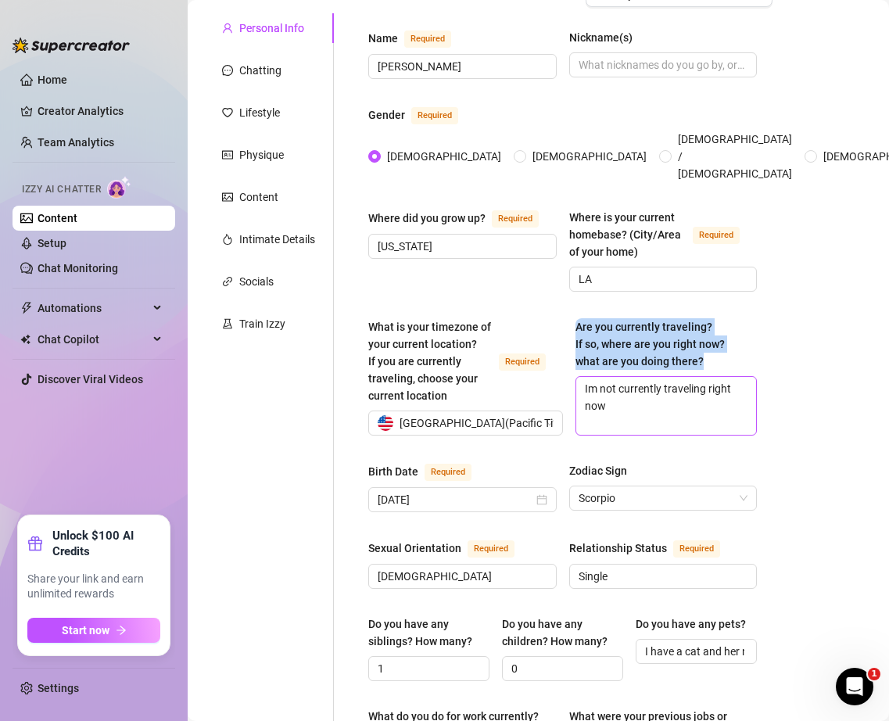
click at [703, 416] on div "Are you currently traveling? If so, where are you right now? what are you doing…" at bounding box center [666, 376] width 182 height 117
copy span "Are you currently traveling? If so, where are you right now? what are you doing…"
click at [650, 389] on textarea "Im not currently traveling right now" at bounding box center [666, 406] width 181 height 58
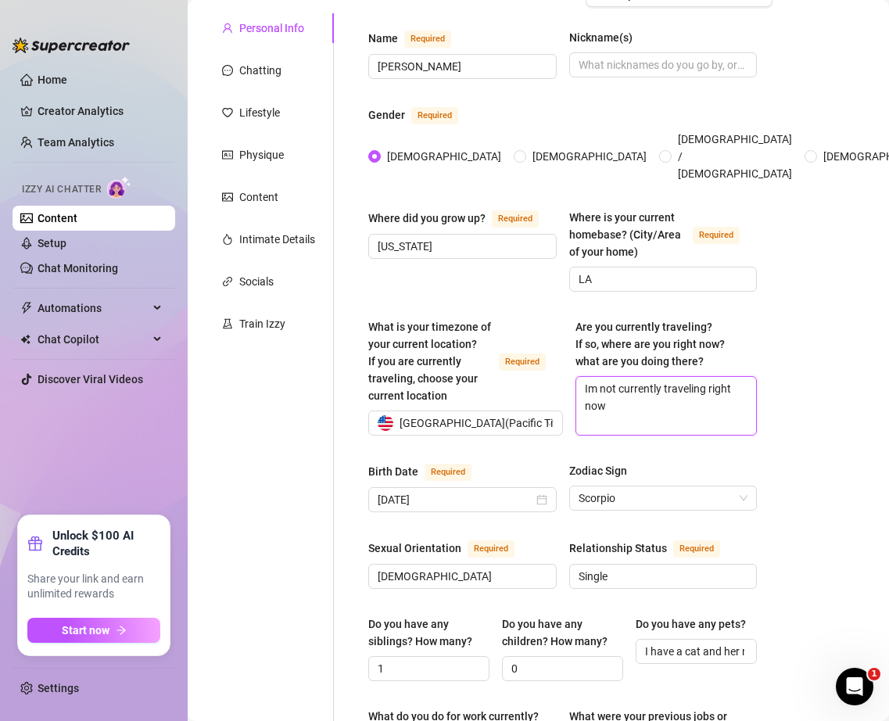
paste textarea "No, I’m not currently traveling."
click at [772, 394] on div "Name Required [PERSON_NAME](s) Gender Required [DEMOGRAPHIC_DATA] [DEMOGRAPHIC_…" at bounding box center [563, 713] width 420 height 1401
click at [697, 394] on textarea "No, I’m not currently traveling." at bounding box center [666, 406] width 181 height 58
paste textarea "Since I’m not traveling right now, I’m just staying local."
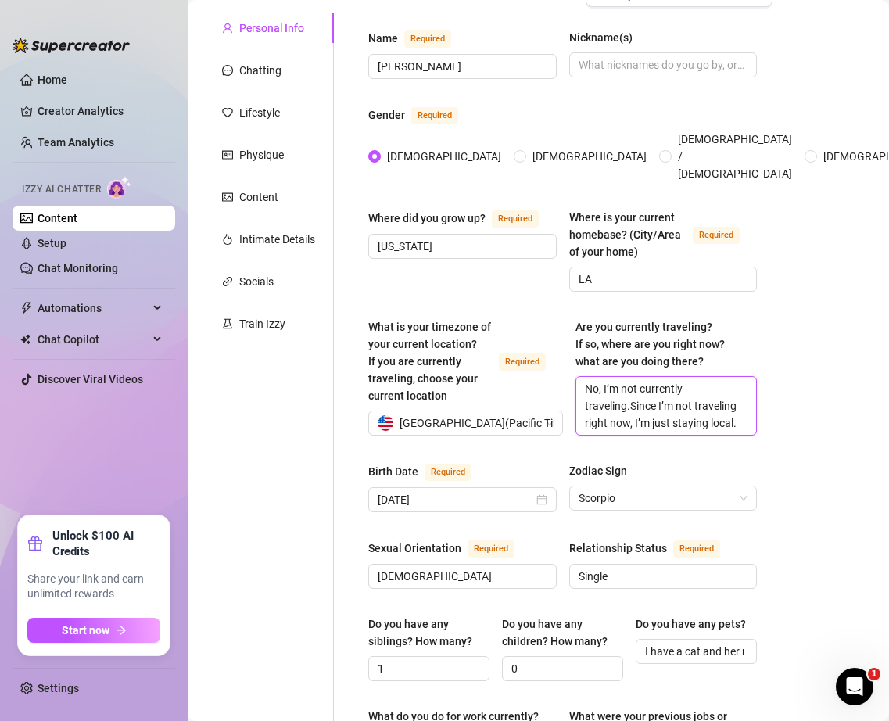
click at [624, 387] on textarea "No, I’m not currently traveling.Since I’m not traveling right now, I’m just sta…" at bounding box center [666, 406] width 181 height 58
click at [631, 385] on textarea "No, I’m not currently traveling.Since I’m not traveling right now, I’m just sta…" at bounding box center [666, 406] width 181 height 58
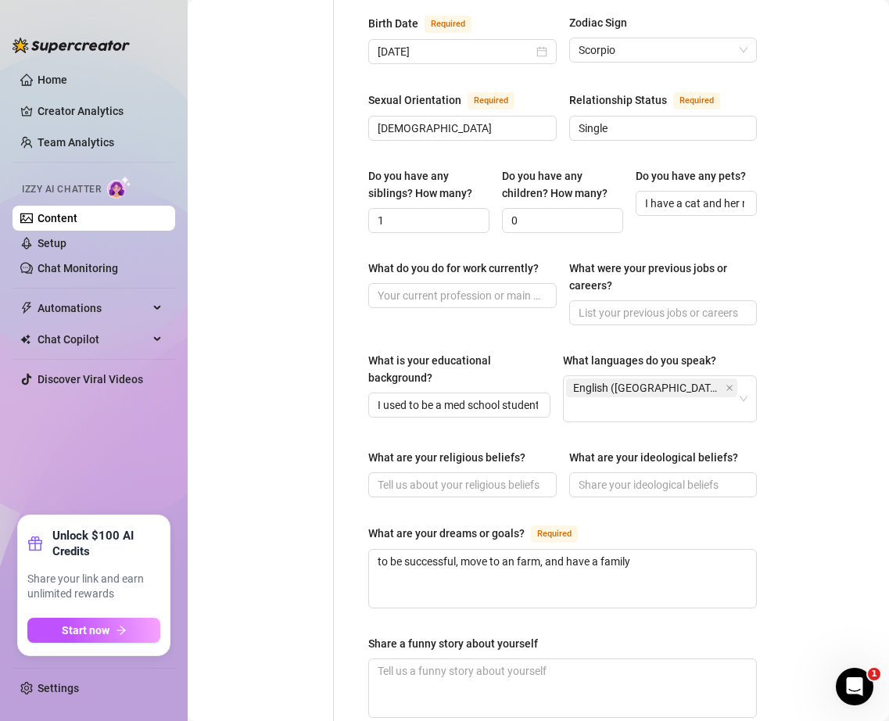
scroll to position [589, 0]
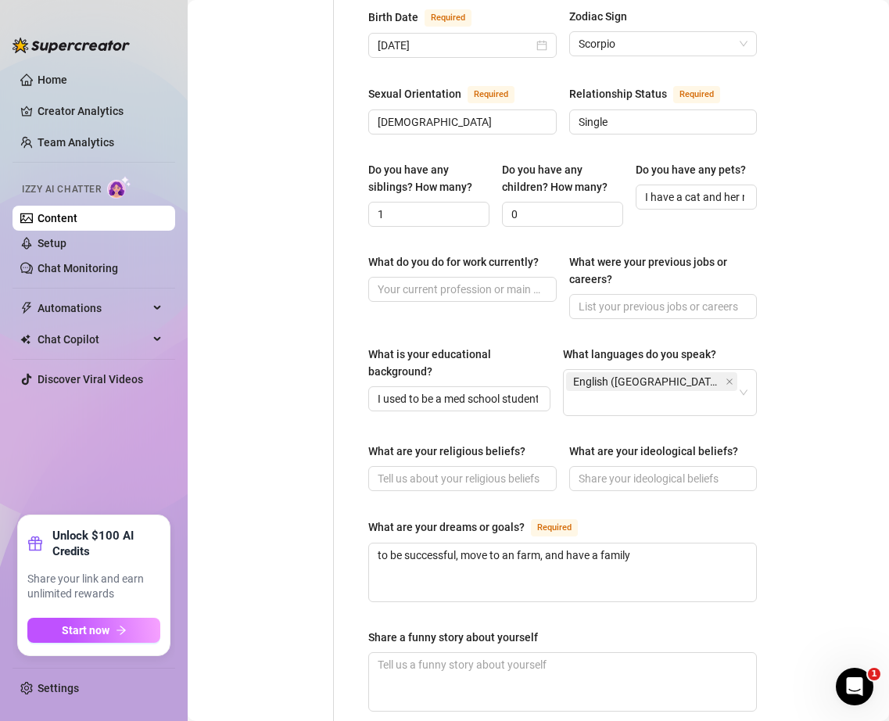
click at [432, 253] on div "What do you do for work currently?" at bounding box center [453, 261] width 170 height 17
click at [432, 281] on input "What do you do for work currently?" at bounding box center [461, 289] width 167 height 17
click at [432, 253] on div "What do you do for work currently?" at bounding box center [453, 261] width 170 height 17
click at [432, 281] on input "What do you do for work currently?" at bounding box center [461, 289] width 167 height 17
click at [432, 253] on div "What do you do for work currently?" at bounding box center [453, 261] width 170 height 17
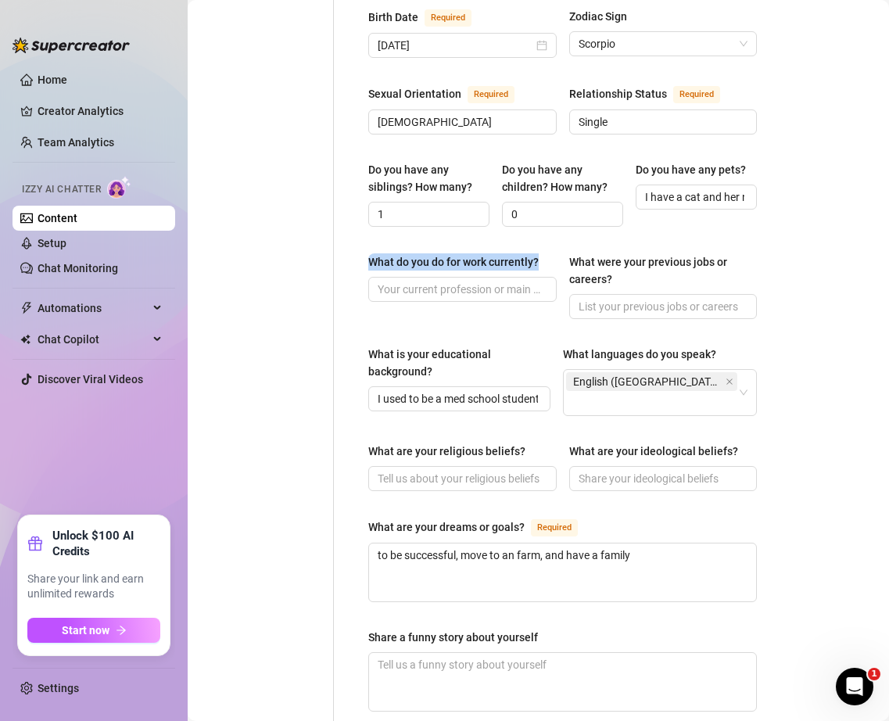
click at [432, 281] on input "What do you do for work currently?" at bounding box center [461, 289] width 167 height 17
click at [399, 390] on input "I used to be a med school student. I wanted to practice in plastic surgery" at bounding box center [458, 398] width 160 height 17
click at [360, 317] on div "Name Required [PERSON_NAME](s) Gender Required [DEMOGRAPHIC_DATA] [DEMOGRAPHIC_…" at bounding box center [563, 259] width 420 height 1401
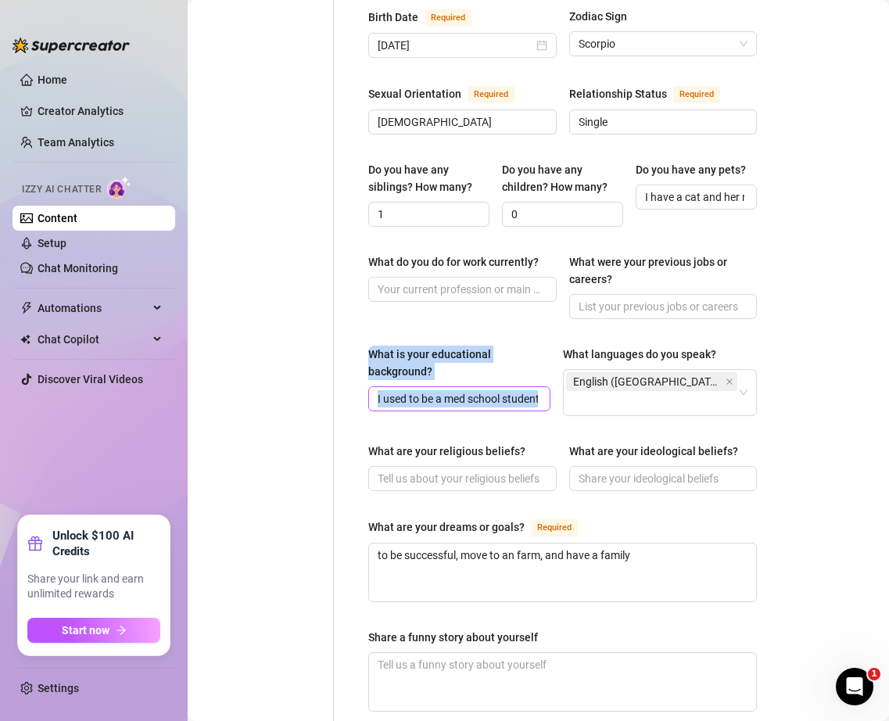
drag, startPoint x: 360, startPoint y: 334, endPoint x: 551, endPoint y: 382, distance: 196.8
click at [551, 382] on div "Name Required [PERSON_NAME](s) Gender Required [DEMOGRAPHIC_DATA] [DEMOGRAPHIC_…" at bounding box center [563, 259] width 420 height 1401
copy div "What is your educational background?"
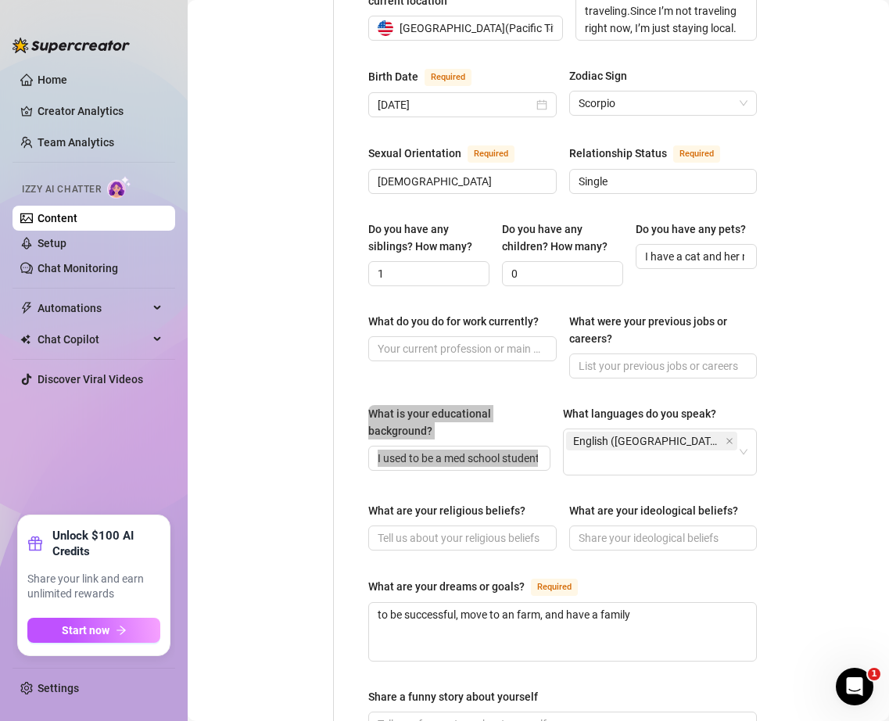
scroll to position [518, 0]
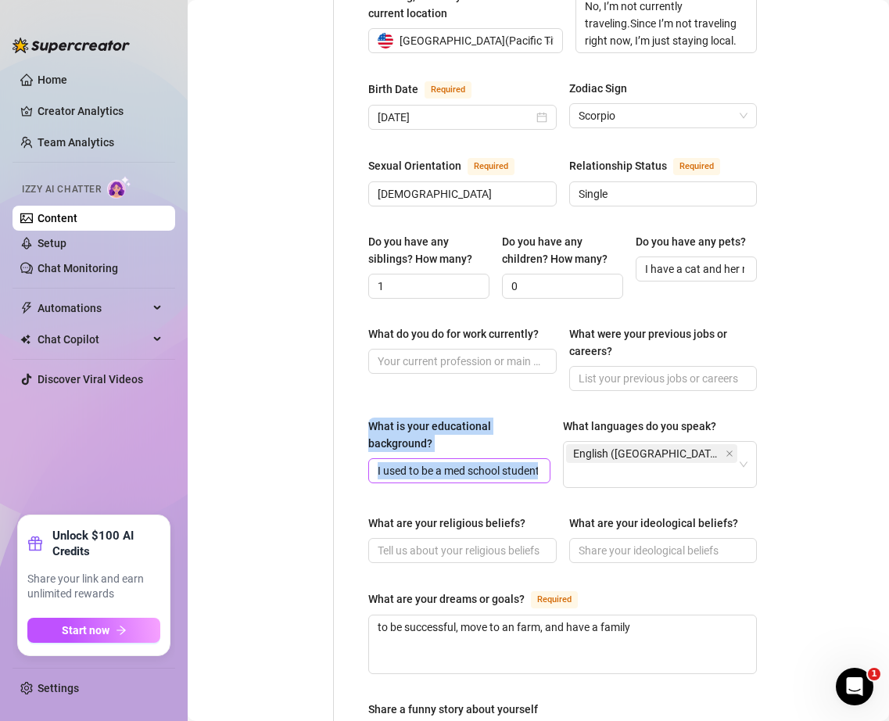
click at [401, 462] on input "I used to be a med school student. I wanted to practice in plastic surgery" at bounding box center [458, 470] width 160 height 17
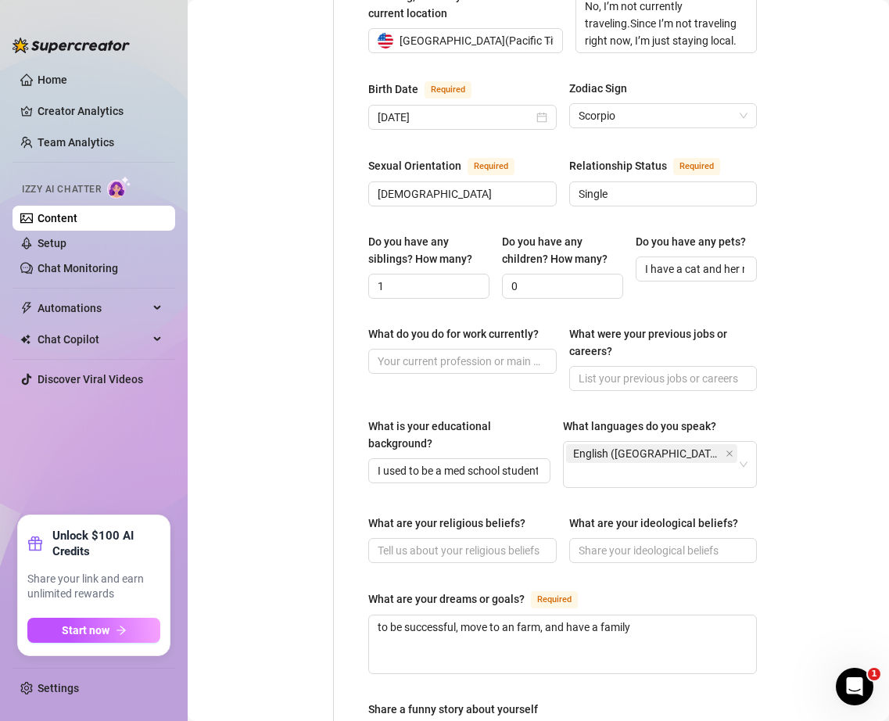
click at [417, 327] on div "What do you do for work currently?" at bounding box center [462, 336] width 188 height 23
click at [417, 349] on span at bounding box center [462, 361] width 188 height 25
click at [414, 462] on input "I used to be a med school student. I wanted to practice in plastic surgery" at bounding box center [458, 470] width 160 height 17
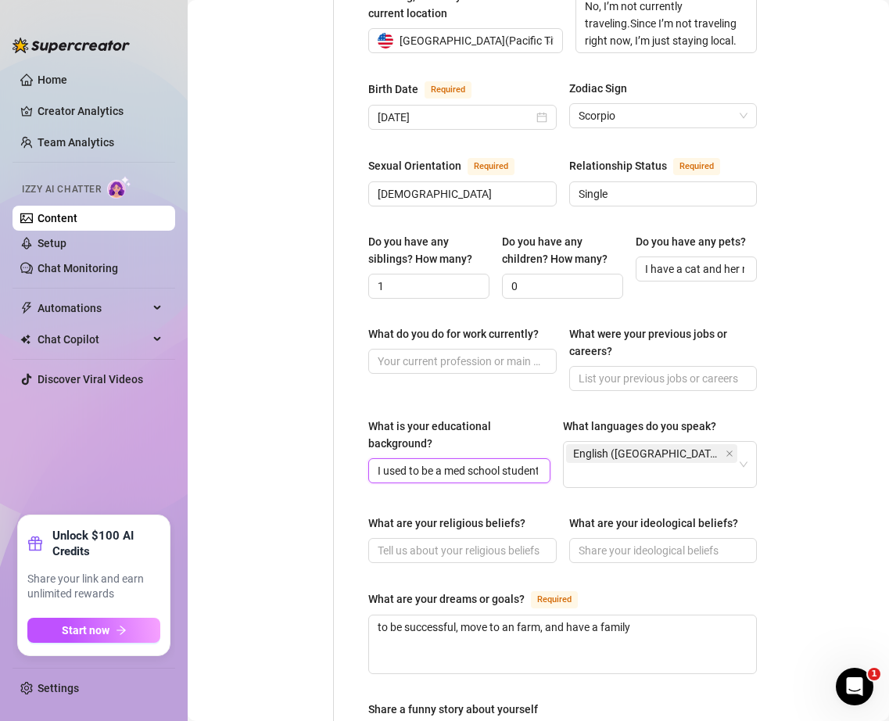
click at [414, 462] on input "I used to be a med school student. I wanted to practice in plastic surgery" at bounding box center [458, 470] width 160 height 17
paste input "’m a former medical school student. My goal at the time was to practice plastic…"
click at [503, 417] on div "What is your educational background?" at bounding box center [453, 434] width 171 height 34
click at [503, 462] on input "I’m a former medical school student. My goal at the time was to practice plasti…" at bounding box center [458, 470] width 160 height 17
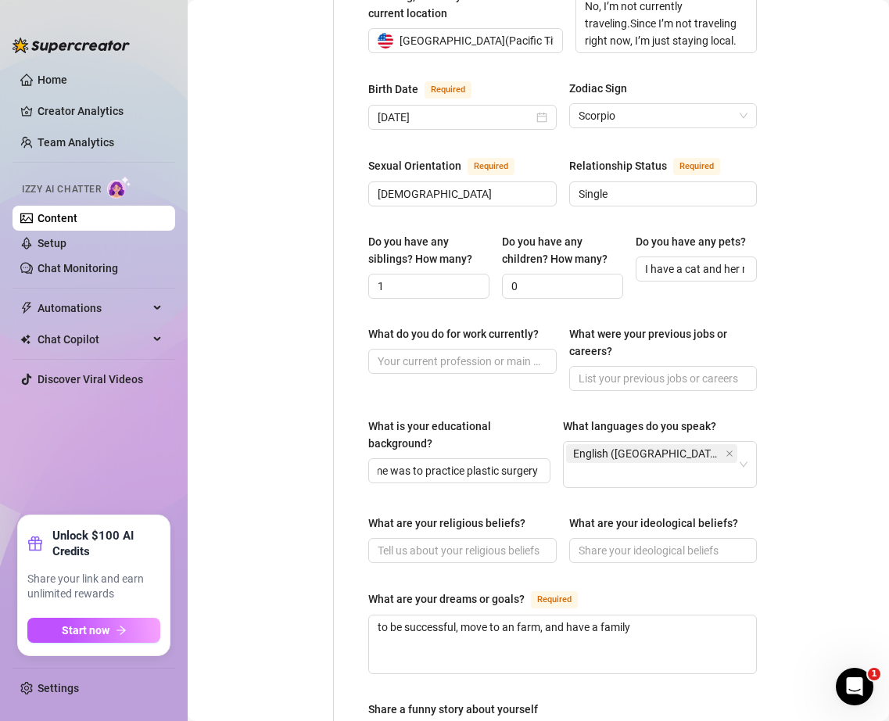
scroll to position [0, 0]
click at [485, 590] on div "What are your dreams or goals?" at bounding box center [446, 598] width 156 height 17
click at [485, 615] on textarea "to be successful, move to an farm, and have a family" at bounding box center [562, 644] width 387 height 58
click at [475, 542] on input "What are your religious beliefs?" at bounding box center [461, 550] width 167 height 17
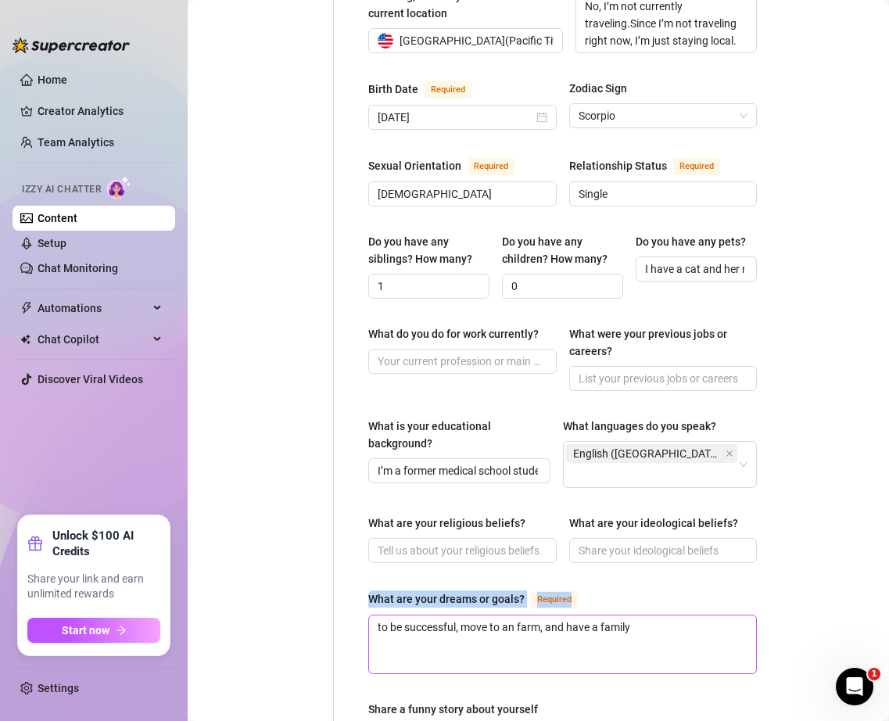
drag, startPoint x: 367, startPoint y: 570, endPoint x: 692, endPoint y: 622, distance: 329.4
click at [694, 619] on div "Name Required [PERSON_NAME](s) Gender Required [DEMOGRAPHIC_DATA] [DEMOGRAPHIC_…" at bounding box center [563, 331] width 420 height 1401
click at [692, 622] on textarea "to be successful, move to an farm, and have a family" at bounding box center [562, 644] width 387 height 58
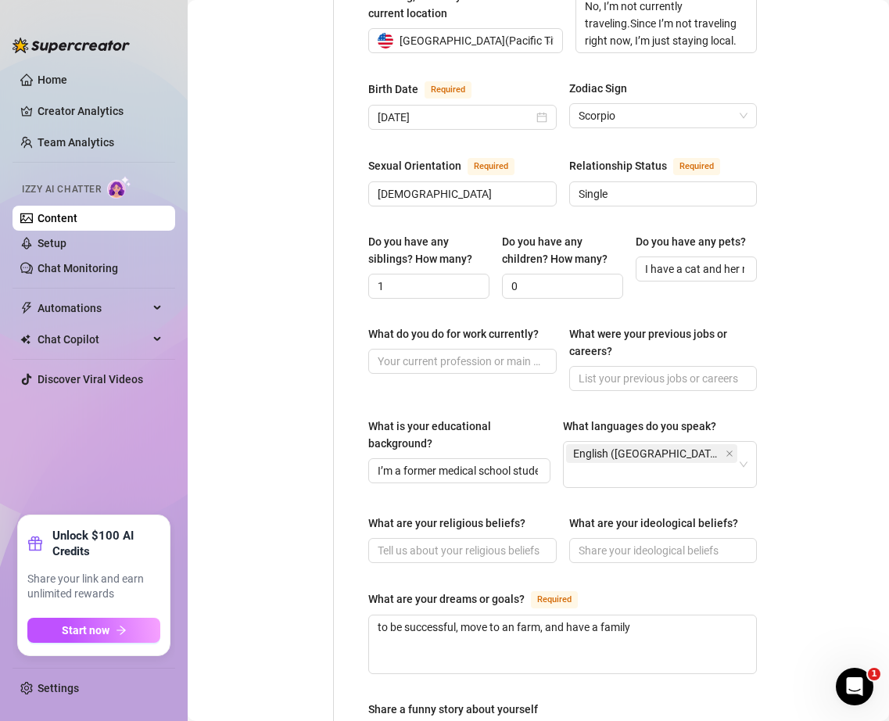
click at [363, 519] on div "Name Required [PERSON_NAME](s) Gender Required [DEMOGRAPHIC_DATA] [DEMOGRAPHIC_…" at bounding box center [563, 331] width 420 height 1401
drag, startPoint x: 369, startPoint y: 573, endPoint x: 634, endPoint y: 605, distance: 267.0
click at [635, 606] on div "What are your dreams or goals? Required to be successful, move to an farm, and …" at bounding box center [562, 631] width 389 height 84
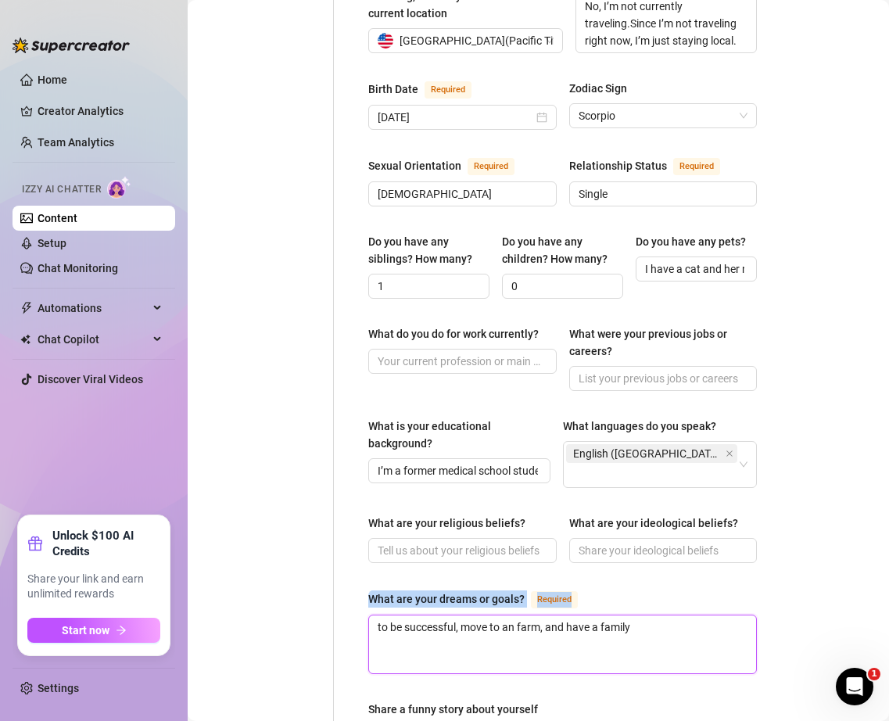
click at [634, 615] on textarea "to be successful, move to an farm, and have a family" at bounding box center [562, 644] width 387 height 58
copy div "What are your dreams or goals? Required"
click at [441, 615] on textarea "to be successful, move to an farm, and have a family" at bounding box center [562, 644] width 387 height 58
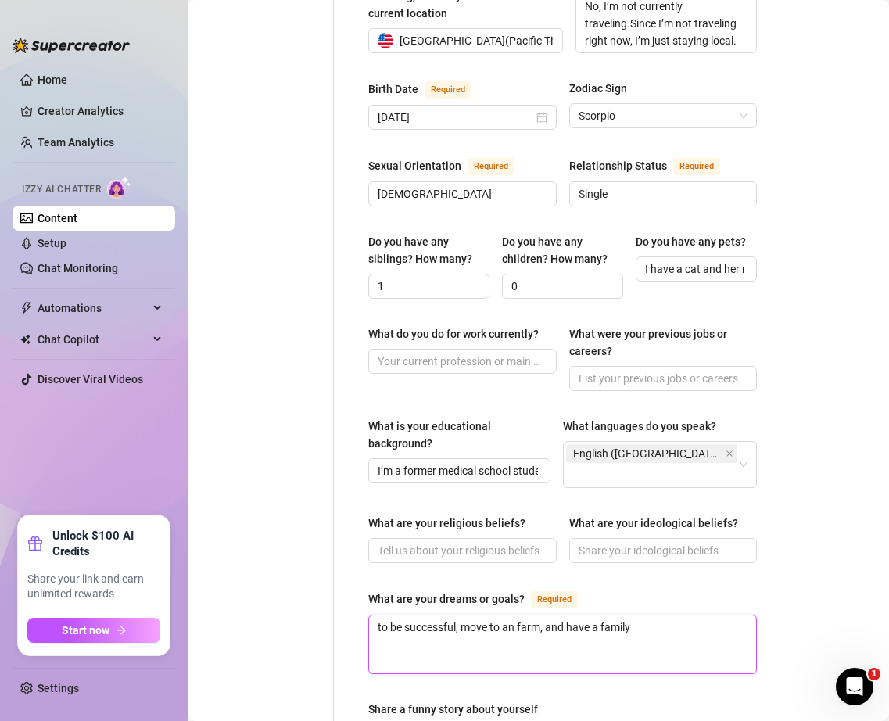
click at [573, 615] on textarea "to be successful, move to an farm, and have a family" at bounding box center [562, 644] width 387 height 58
paste textarea "My dream is to build lasting success in my career and use that foundation to cr…"
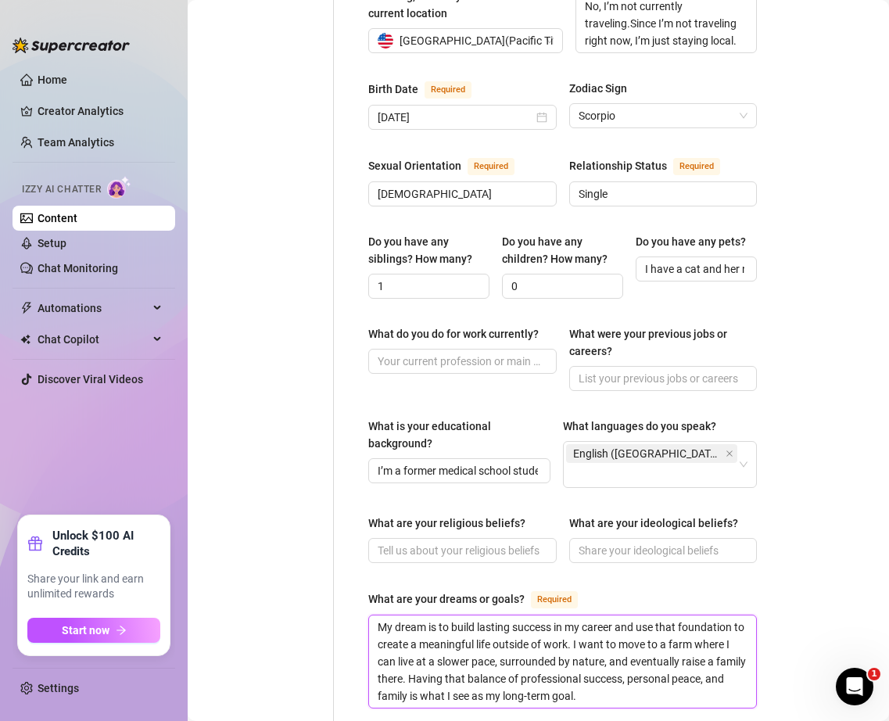
click at [529, 671] on textarea "My dream is to build lasting success in my career and use that foundation to cr…" at bounding box center [562, 661] width 387 height 92
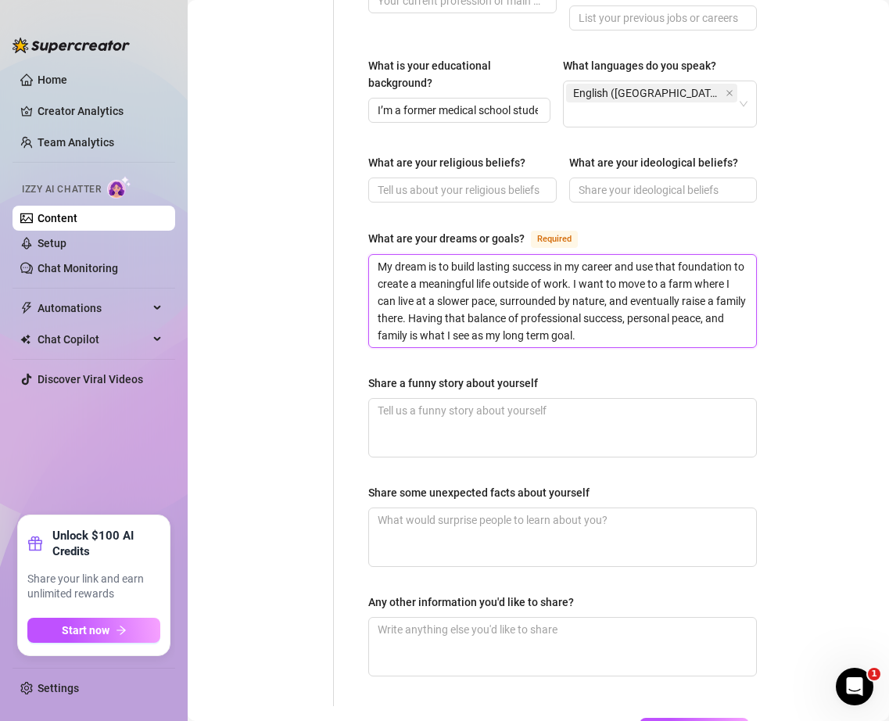
scroll to position [974, 0]
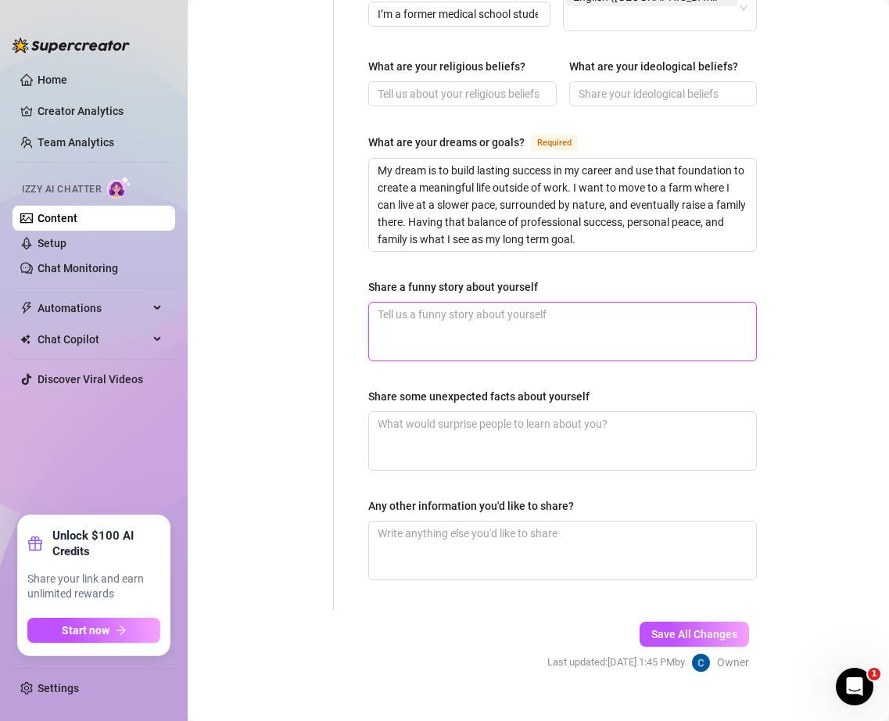
click at [530, 315] on textarea "Share a funny story about yourself" at bounding box center [562, 332] width 387 height 58
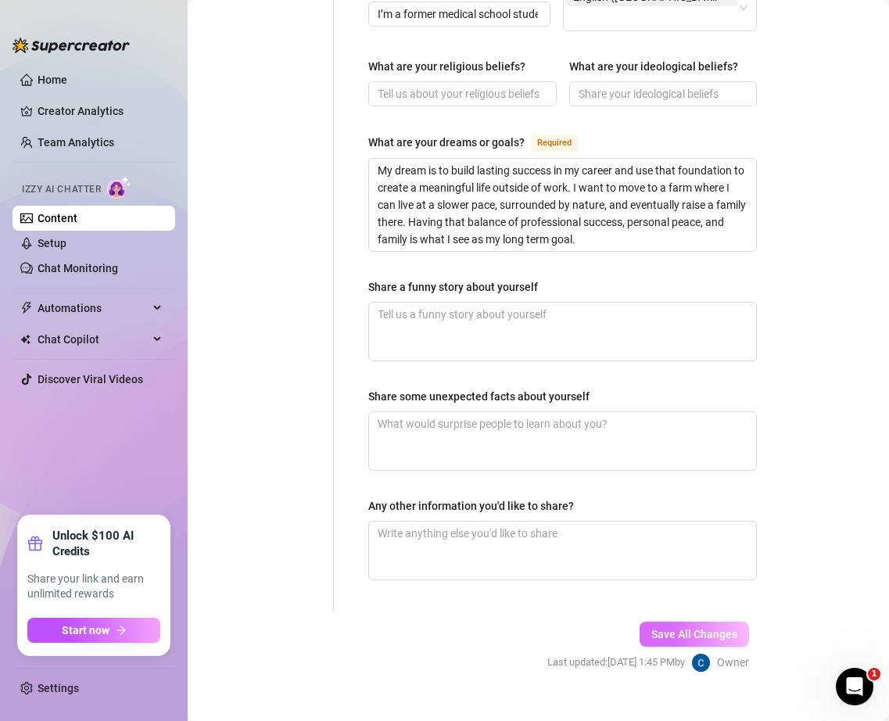
click at [694, 628] on span "Save All Changes" at bounding box center [694, 634] width 86 height 13
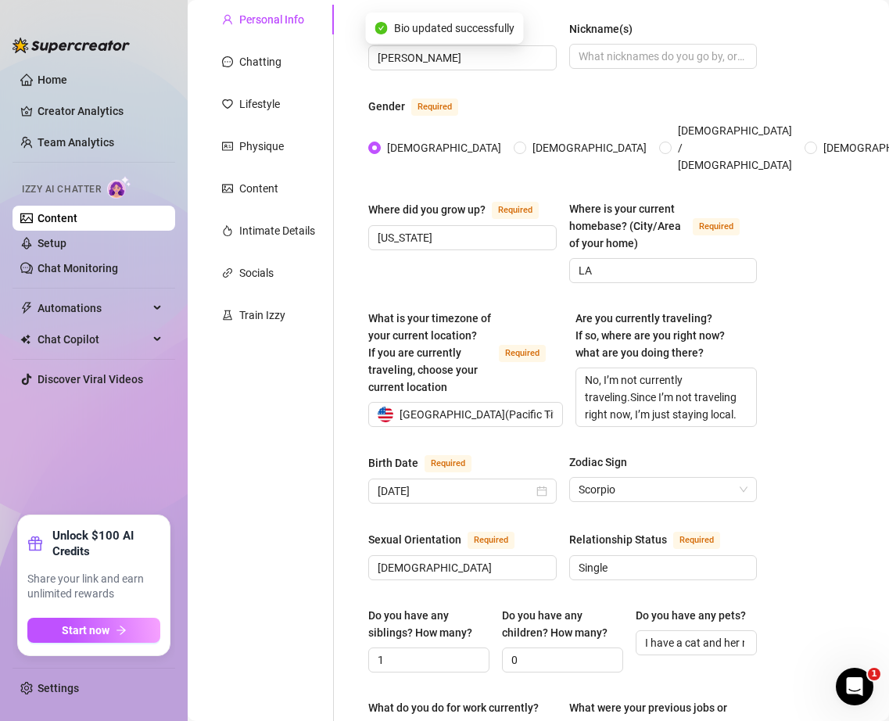
scroll to position [0, 0]
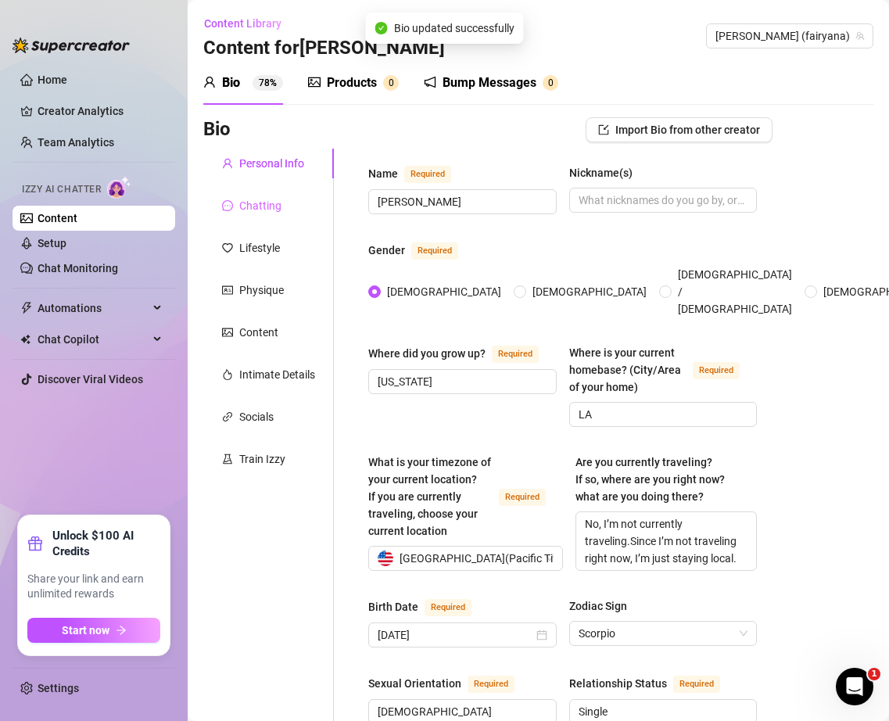
click at [272, 195] on div "Chatting" at bounding box center [268, 206] width 131 height 30
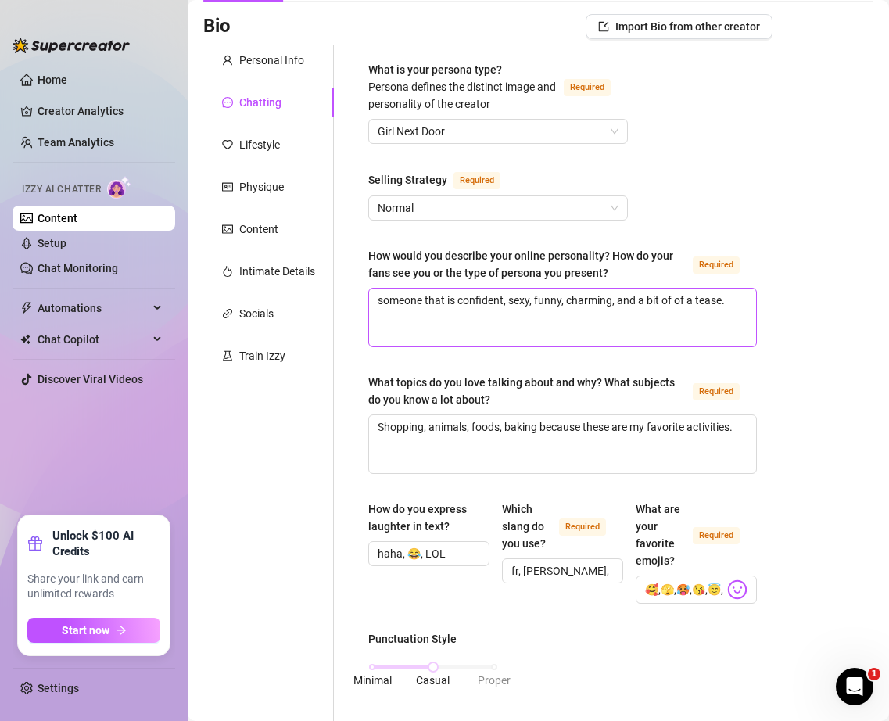
scroll to position [126, 0]
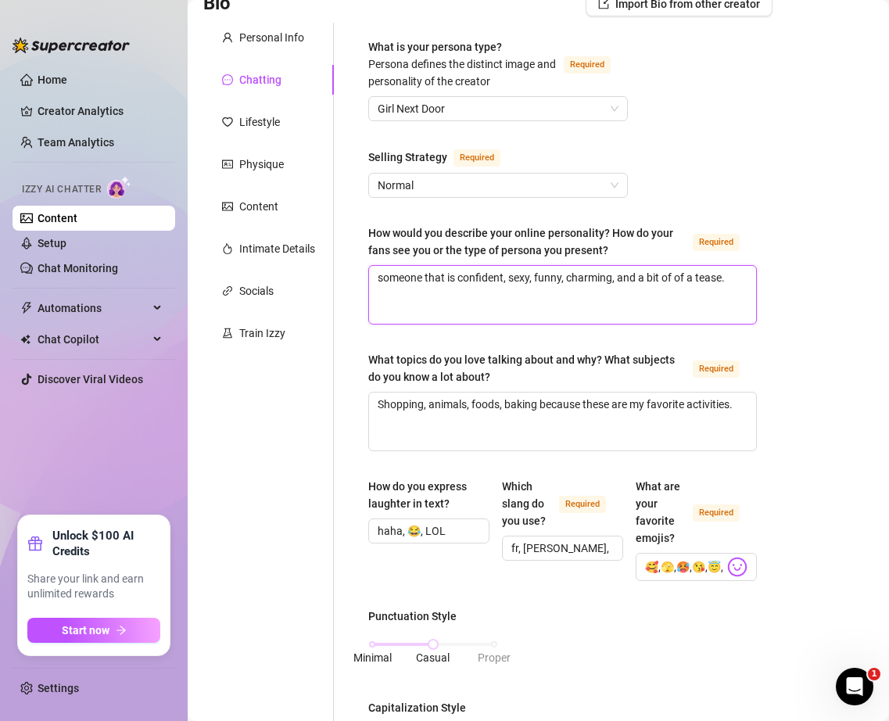
click at [433, 283] on textarea "someone that is confident, sexy, funny, charming, and a bit of of a tease." at bounding box center [562, 295] width 387 height 58
click at [433, 284] on textarea "someone that is confident, sexy, funny, charming, and a bit of of a tease." at bounding box center [562, 295] width 387 height 58
click at [409, 255] on div "How would you describe your online personality? How do your fans see you or the…" at bounding box center [527, 241] width 318 height 34
click at [409, 266] on textarea "someone that is confident, sexy, funny, charming, and a bit of of a tease." at bounding box center [562, 295] width 387 height 58
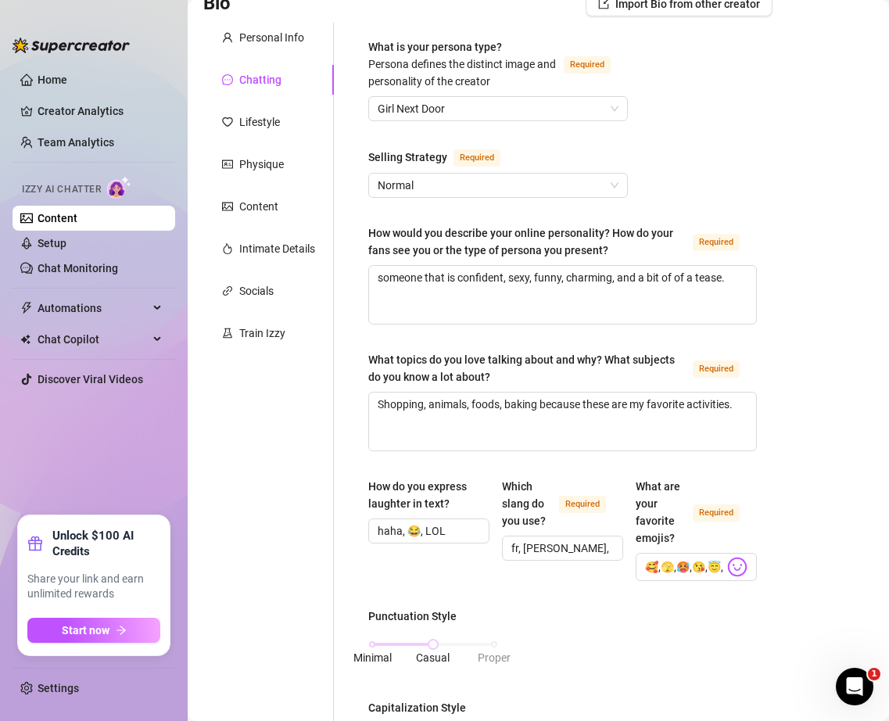
click at [374, 238] on div "How would you describe your online personality? How do your fans see you or the…" at bounding box center [527, 241] width 318 height 34
click at [374, 266] on textarea "someone that is confident, sexy, funny, charming, and a bit of of a tease." at bounding box center [562, 295] width 387 height 58
click at [367, 231] on div "What is your persona type? [PERSON_NAME] defines the distinct image and persona…" at bounding box center [563, 707] width 420 height 1369
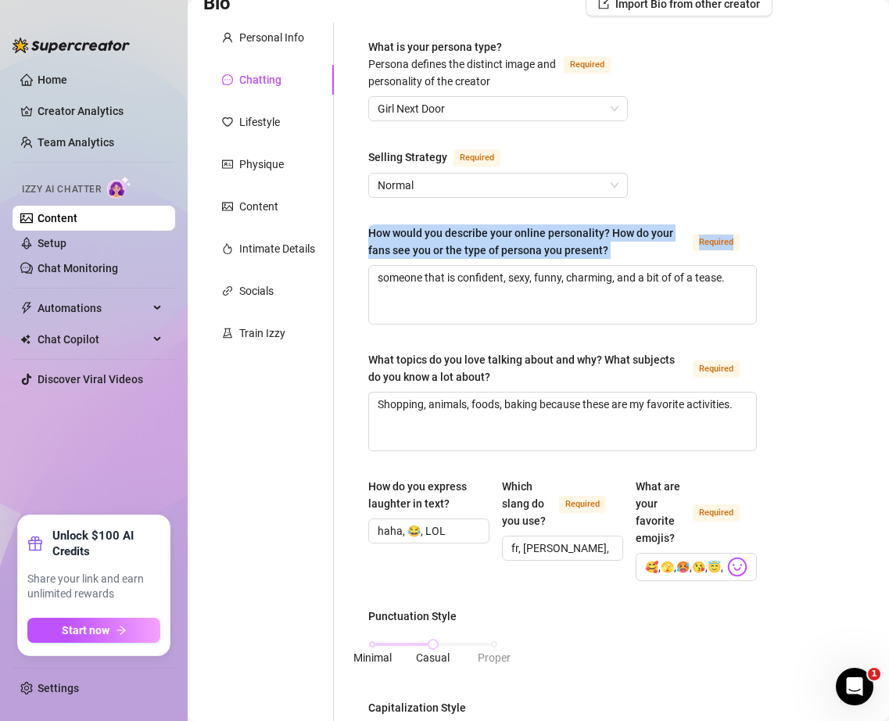
drag, startPoint x: 367, startPoint y: 230, endPoint x: 635, endPoint y: 258, distance: 269.6
click at [635, 258] on div "What is your persona type? [PERSON_NAME] defines the distinct image and persona…" at bounding box center [563, 707] width 420 height 1369
copy div "How would you describe your online personality? How do your fans see you or the…"
click at [622, 273] on textarea "someone that is confident, sexy, funny, charming, and a bit of of a tease." at bounding box center [562, 295] width 387 height 58
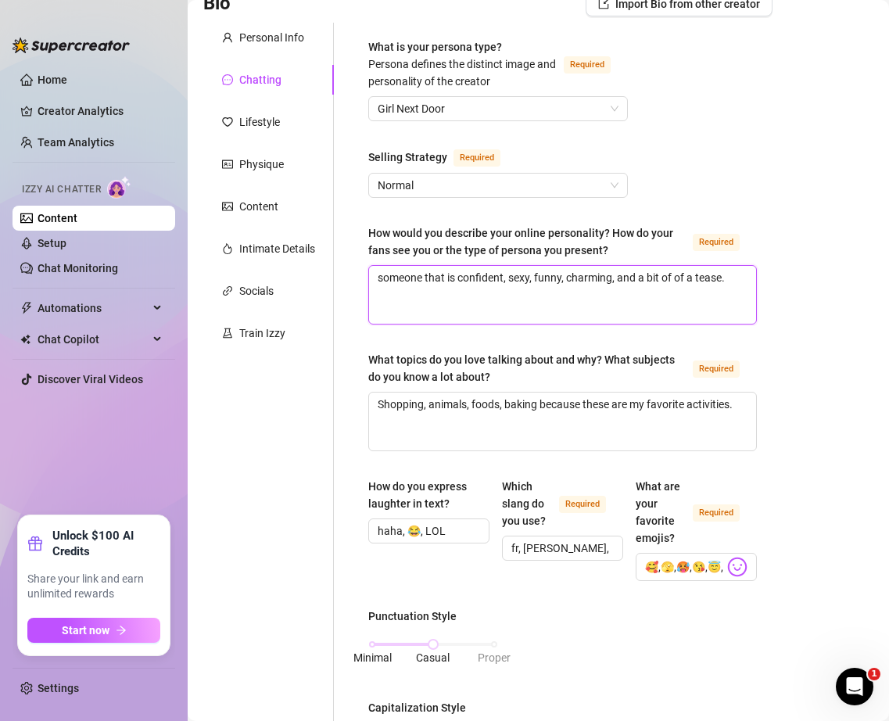
click at [622, 273] on textarea "someone that is confident, sexy, funny, charming, and a bit of of a tease." at bounding box center [562, 295] width 387 height 58
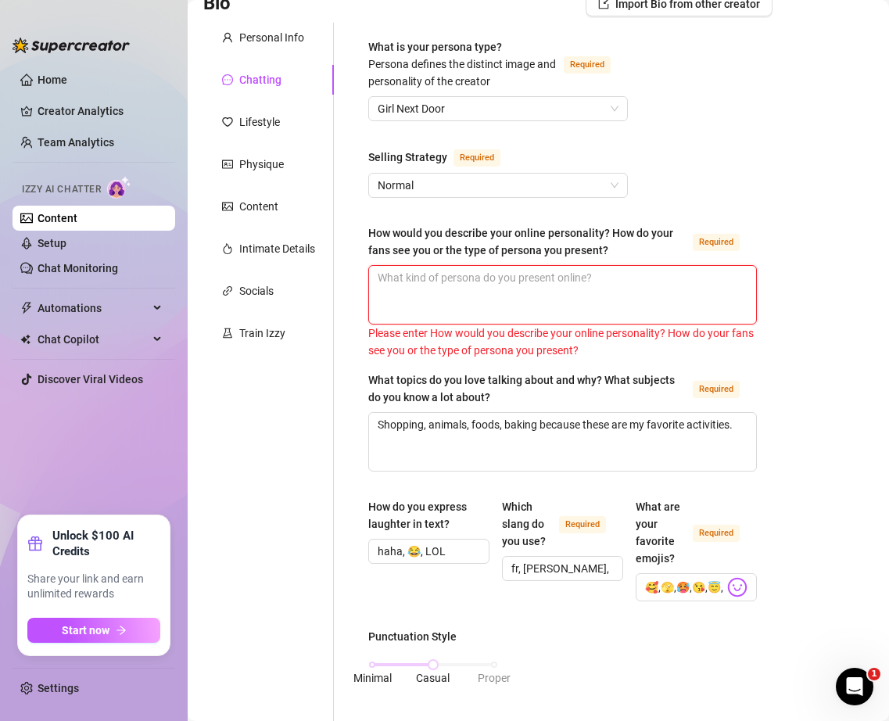
click at [699, 297] on textarea "How would you describe your online personality? How do your fans see you or the…" at bounding box center [562, 295] width 387 height 58
paste textarea "confident, sexy, and playful. I bring humor and charm into my presence, while k…"
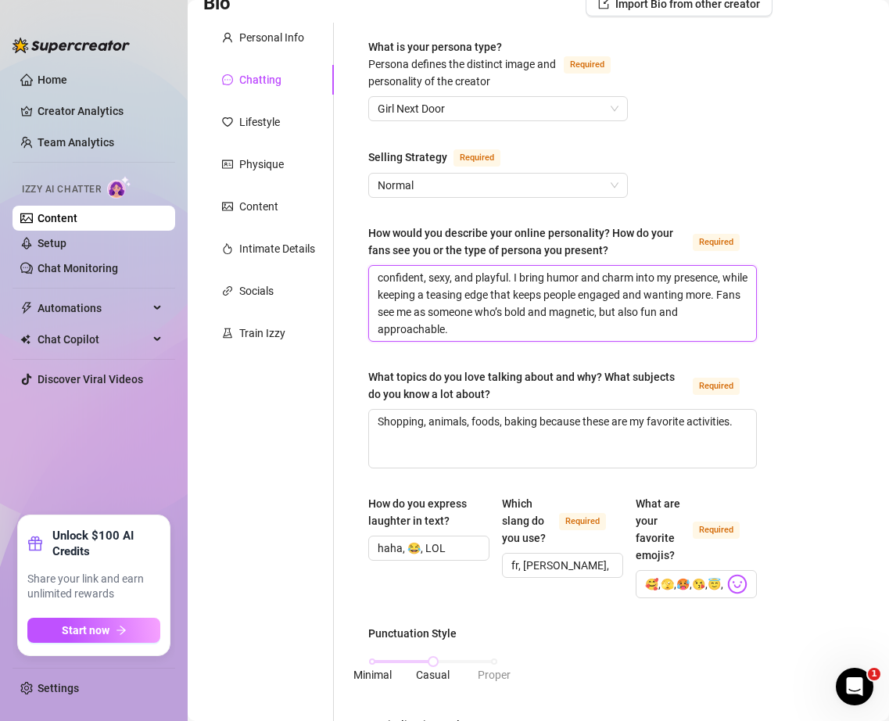
scroll to position [0, 0]
click at [382, 281] on textarea "confident, sexy, and playful. I bring humor and charm into my presence, while k…" at bounding box center [562, 303] width 387 height 75
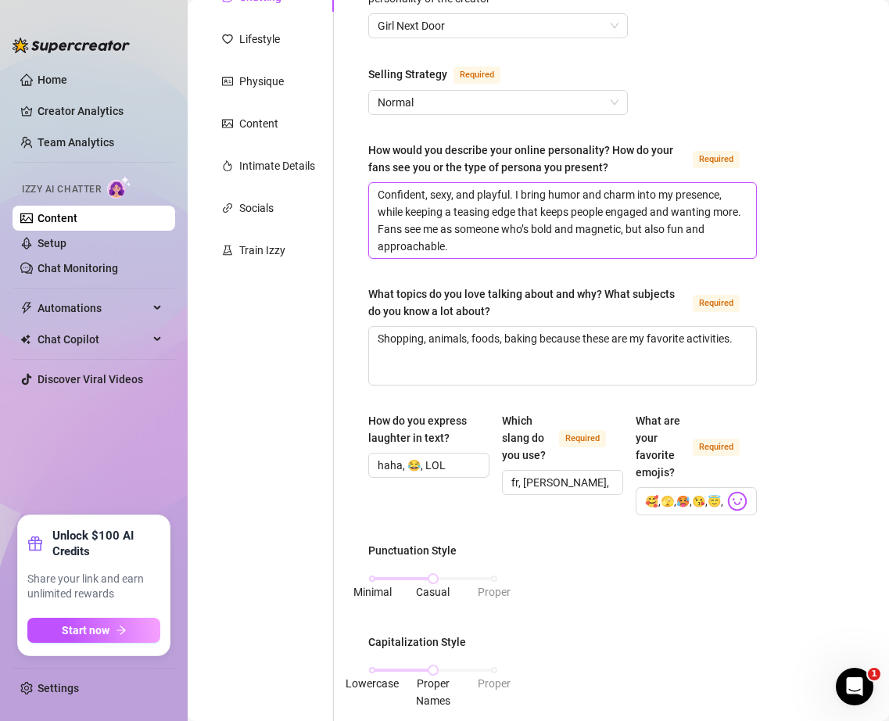
scroll to position [238, 0]
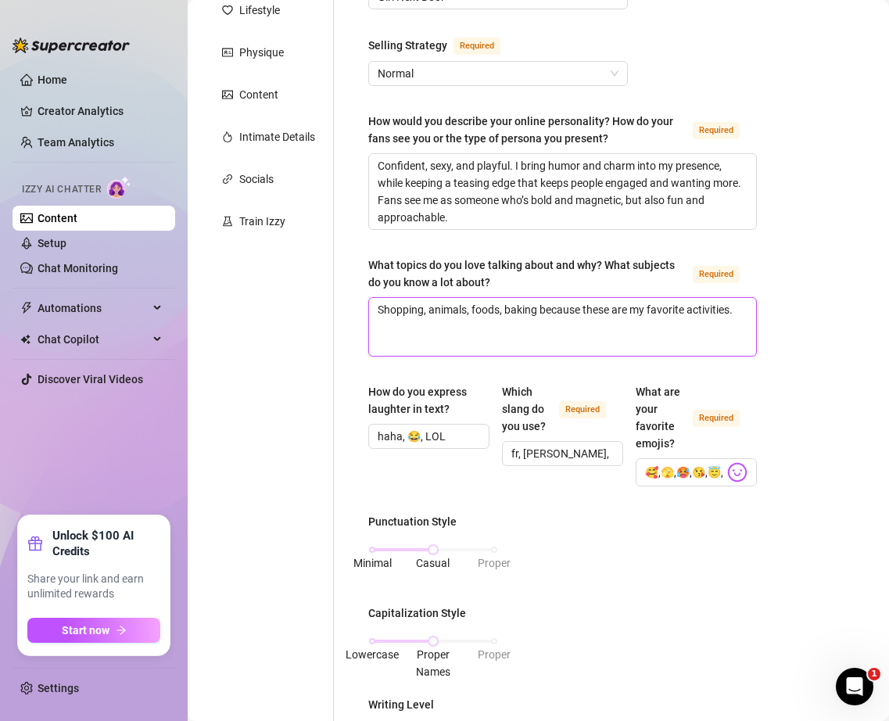
click at [489, 304] on textarea "Shopping, animals, foods, baking because these are my favorite activities." at bounding box center [562, 327] width 387 height 58
click at [375, 266] on div "What topics do you love talking about and why? What subjects do you know a lot …" at bounding box center [527, 273] width 318 height 34
click at [375, 298] on textarea "Shopping, animals, foods, baking because these are my favorite activities." at bounding box center [562, 327] width 387 height 58
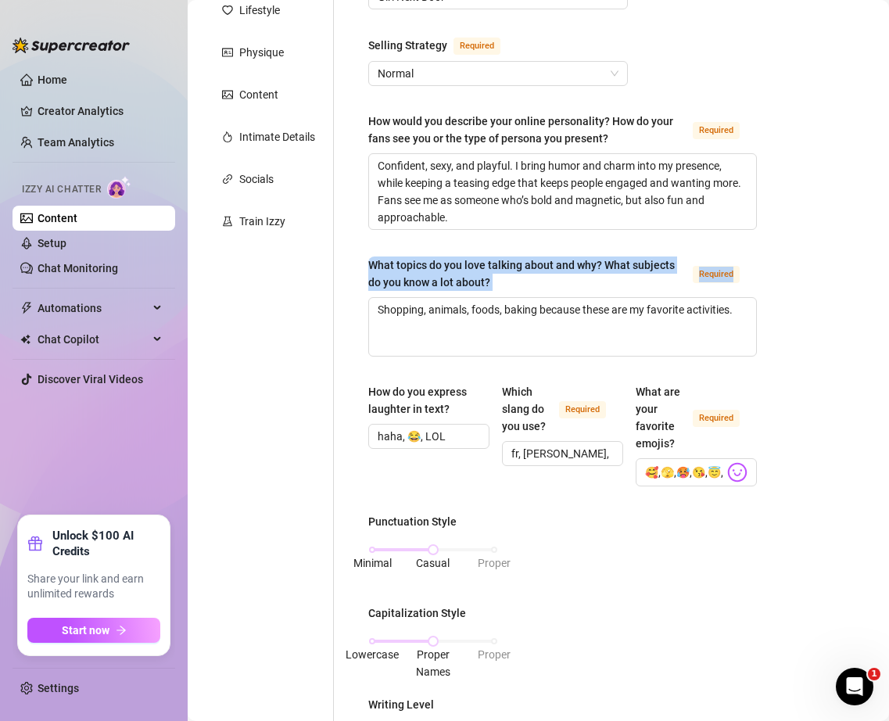
drag, startPoint x: 369, startPoint y: 266, endPoint x: 523, endPoint y: 290, distance: 155.9
click at [523, 290] on div "What topics do you love talking about and why? What subjects do you know a lot …" at bounding box center [562, 276] width 389 height 41
copy div "What topics do you love talking about and why? What subjects do you know a lot …"
click at [537, 316] on textarea "Shopping, animals, foods, baking because these are my favorite activities." at bounding box center [562, 327] width 387 height 58
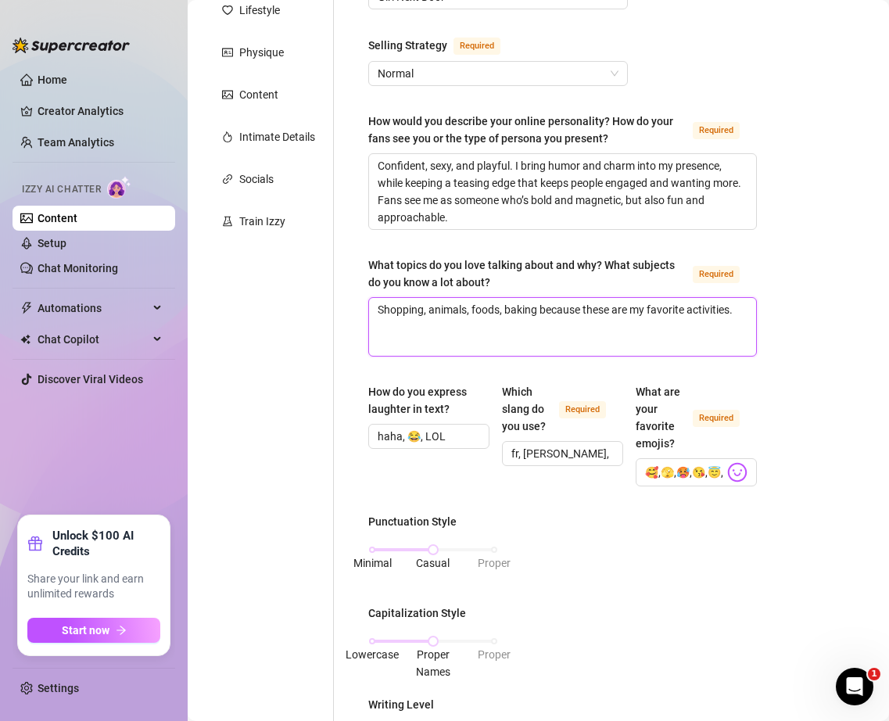
click at [537, 316] on textarea "Shopping, animals, foods, baking because these are my favorite activities." at bounding box center [562, 327] width 387 height 58
click at [661, 325] on textarea "Shopping, animals, foods, baking because these are my favorite activities." at bounding box center [562, 327] width 387 height 58
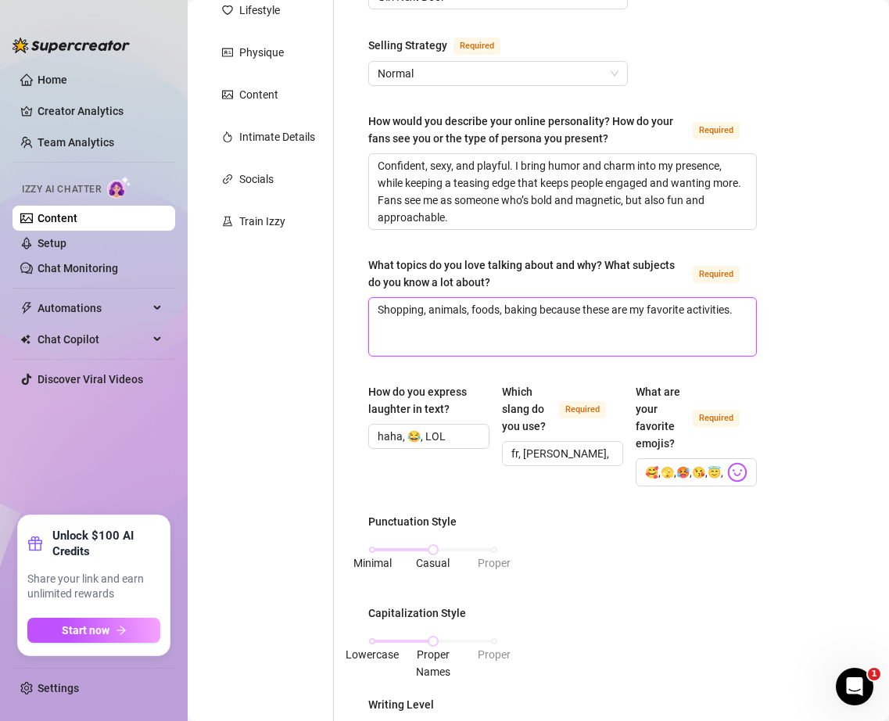
click at [661, 325] on textarea "Shopping, animals, foods, baking because these are my favorite activities." at bounding box center [562, 327] width 387 height 58
paste textarea "I love talking about shopping, animals, food, and baking because they’re some o…"
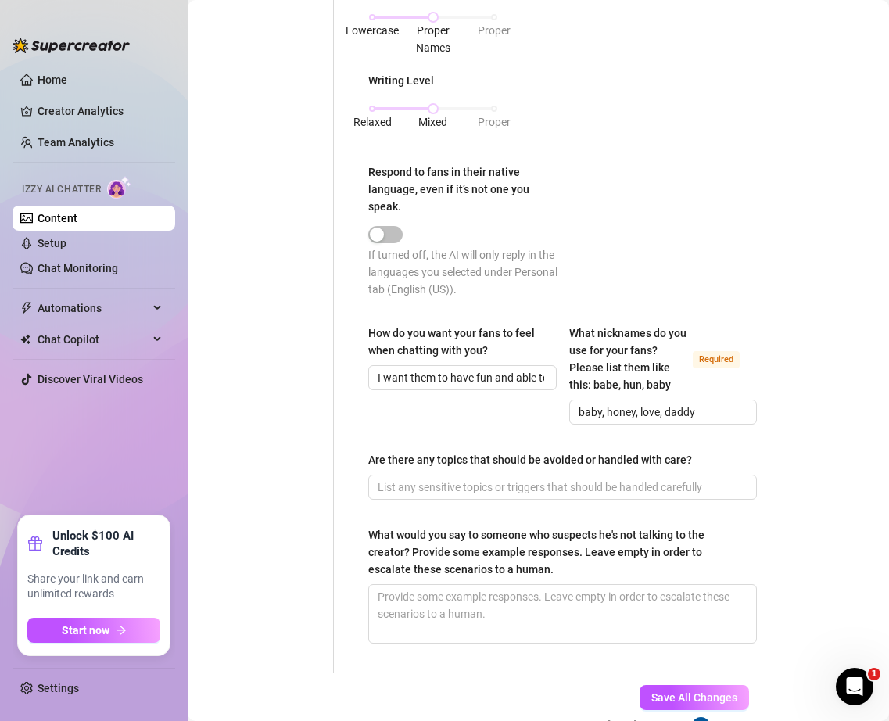
scroll to position [932, 0]
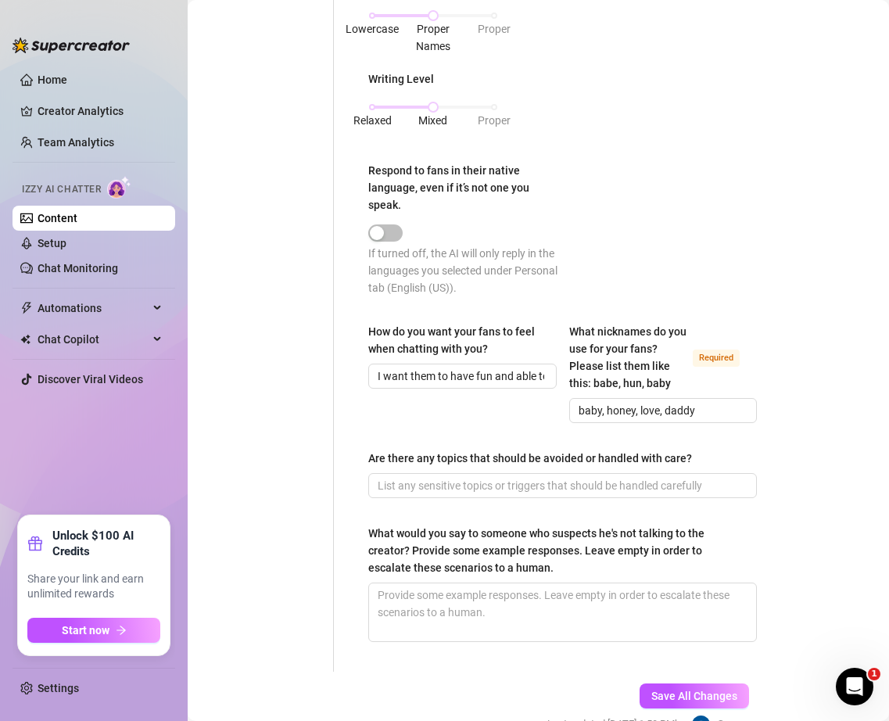
click at [428, 340] on div "How do you want your fans to feel when chatting with you?" at bounding box center [456, 340] width 177 height 34
click at [428, 367] on input "I want them to have fun and able to speak to me comfortably" at bounding box center [461, 375] width 167 height 17
click at [428, 340] on div "How do you want your fans to feel when chatting with you?" at bounding box center [456, 340] width 177 height 34
click at [428, 367] on input "I want them to have fun and able to speak to me comfortably" at bounding box center [461, 375] width 167 height 17
click at [428, 340] on div "How do you want your fans to feel when chatting with you?" at bounding box center [456, 340] width 177 height 34
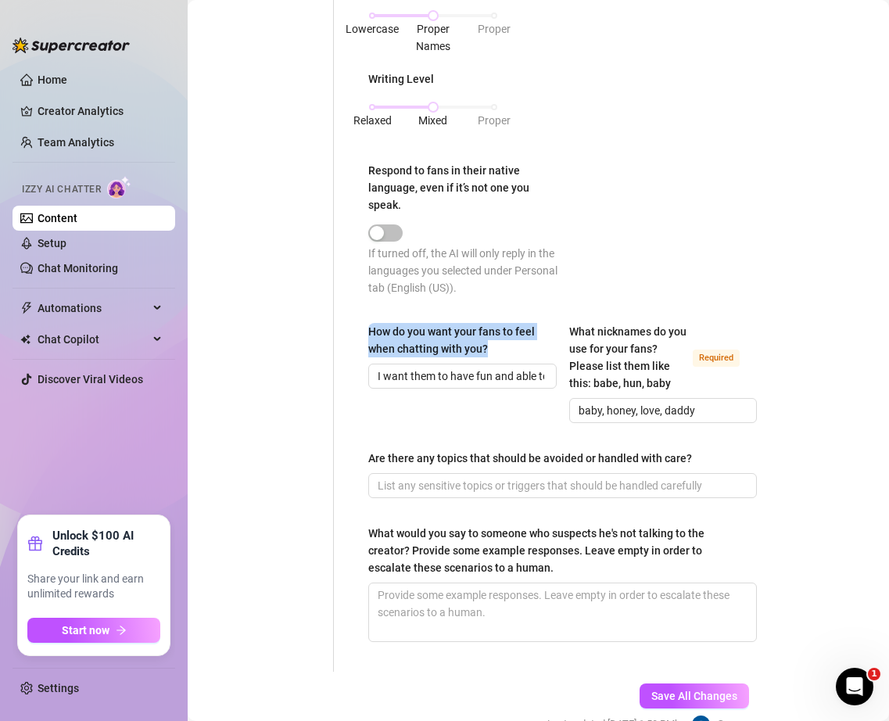
click at [428, 367] on input "I want them to have fun and able to speak to me comfortably" at bounding box center [461, 375] width 167 height 17
click at [428, 340] on div "How do you want your fans to feel when chatting with you?" at bounding box center [456, 340] width 177 height 34
click at [428, 367] on input "I want them to have fun and able to speak to me comfortably" at bounding box center [461, 375] width 167 height 17
click at [404, 330] on div "How do you want your fans to feel when chatting with you?" at bounding box center [456, 340] width 177 height 34
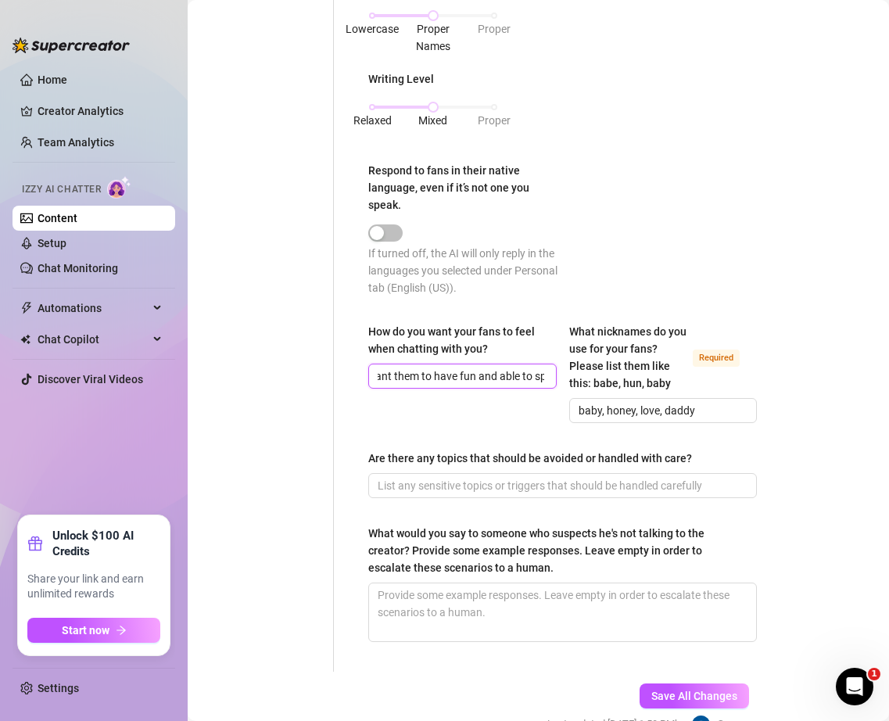
click at [404, 367] on input "I want them to have fun and able to speak to me comfortably" at bounding box center [461, 375] width 167 height 17
click at [403, 330] on div "How do you want your fans to feel when chatting with you?" at bounding box center [456, 340] width 177 height 34
click at [403, 367] on input "I want them to have fun and able to speak to me comfortably" at bounding box center [461, 375] width 167 height 17
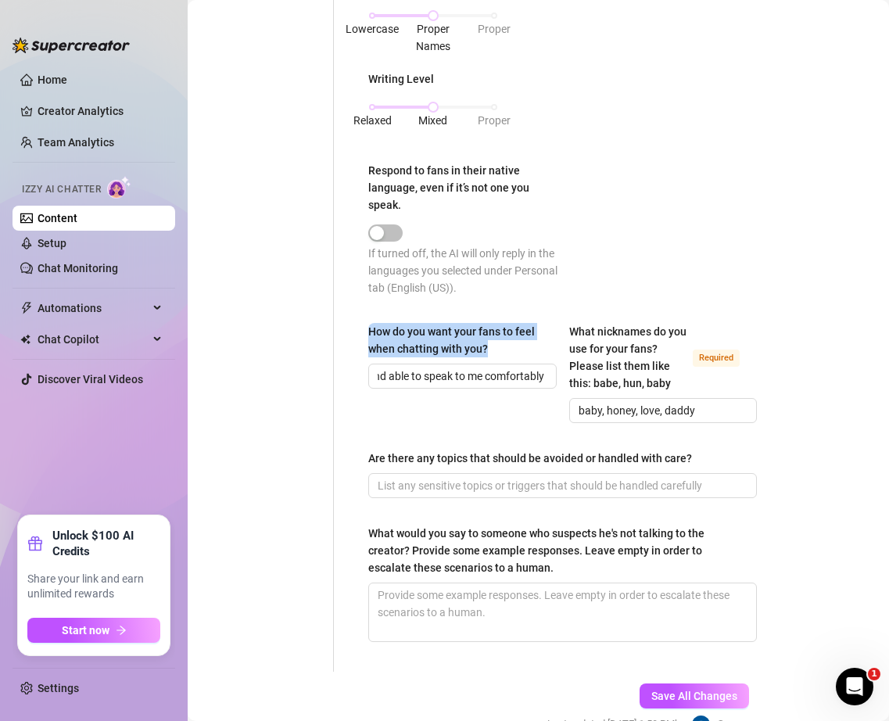
click at [403, 330] on div "How do you want your fans to feel when chatting with you?" at bounding box center [456, 340] width 177 height 34
click at [403, 367] on input "I want them to have fun and able to speak to me comfortably" at bounding box center [461, 375] width 167 height 17
drag, startPoint x: 366, startPoint y: 329, endPoint x: 493, endPoint y: 342, distance: 128.1
copy div "How do you want your fans to feel when chatting with you?"
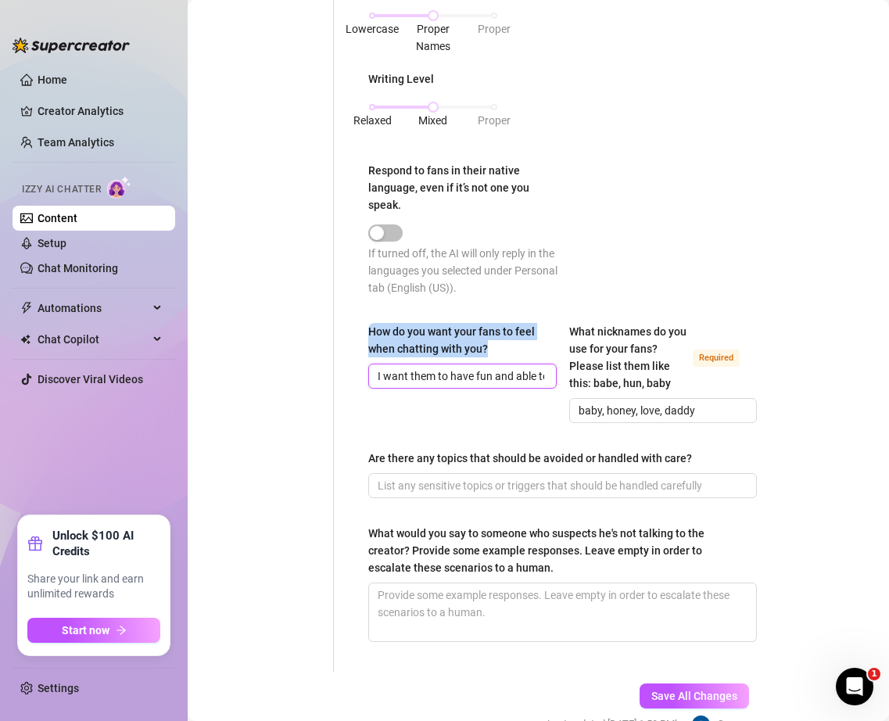
click at [442, 371] on input "I want them to have fun and able to speak to me comfortably" at bounding box center [461, 375] width 167 height 17
click at [422, 374] on input "I want them to have fun and able to speak to me comfortably" at bounding box center [461, 375] width 167 height 17
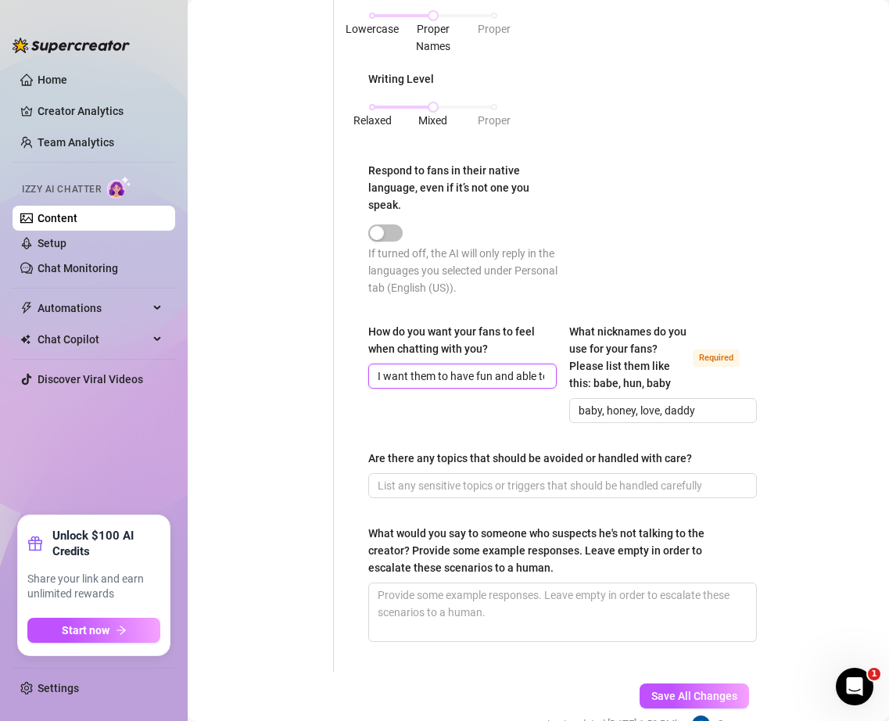
click at [422, 374] on input "I want them to have fun and able to speak to me comfortably" at bounding box center [461, 375] width 167 height 17
paste input "my fans to feel relaxed, have fun, and talk to me comfortably."
click at [536, 288] on div "If turned off, the AI will only reply in the languages you selected under Perso…" at bounding box center [465, 271] width 195 height 52
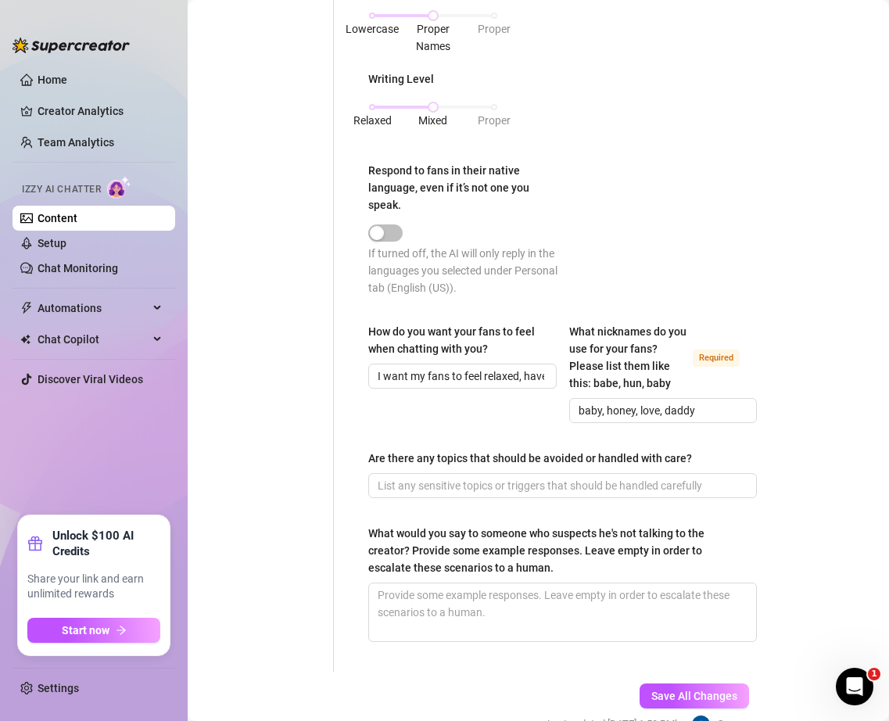
click at [559, 306] on div "Punctuation Style Minimal Casual Proper Capitalization Style Lowercase Proper N…" at bounding box center [562, 98] width 389 height 423
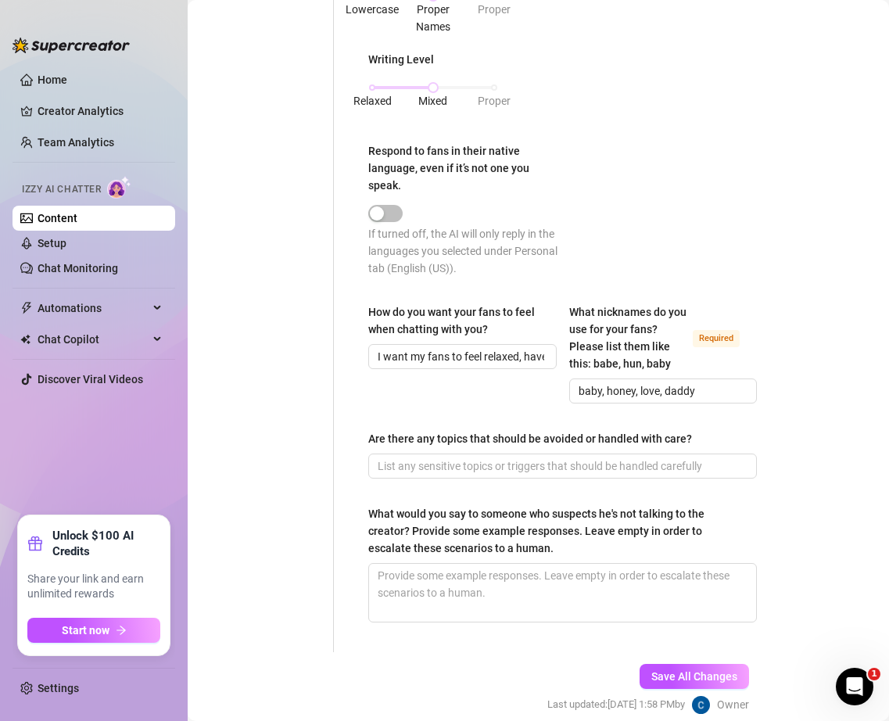
scroll to position [1019, 0]
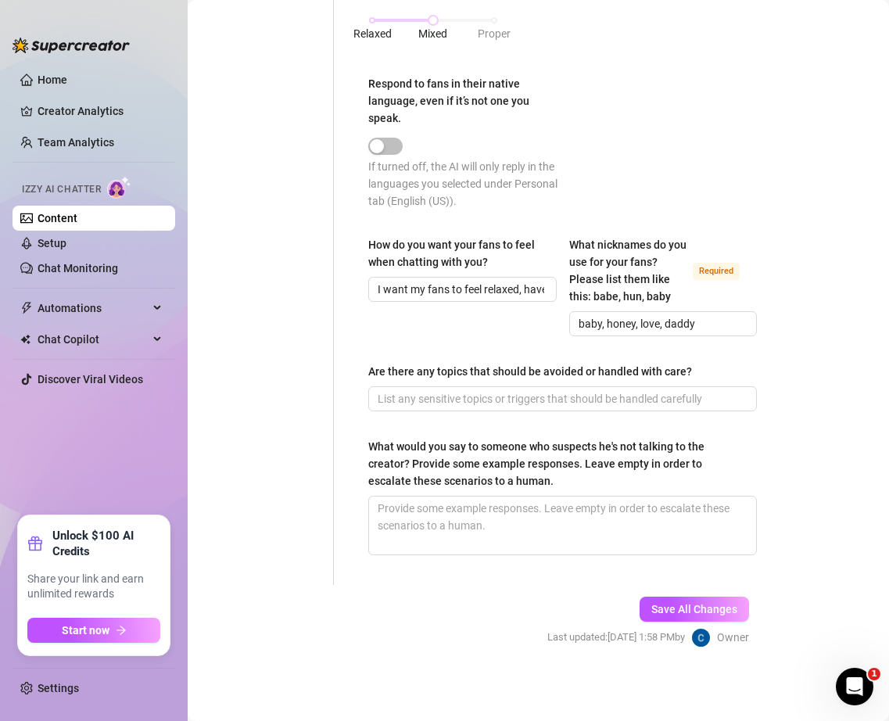
click at [561, 340] on div "How do you want your fans to feel when chatting with you? I want my fans to fee…" at bounding box center [562, 293] width 389 height 114
click at [561, 341] on div "How do you want your fans to feel when chatting with you? I want my fans to fee…" at bounding box center [562, 293] width 389 height 114
click at [561, 343] on div "How do you want your fans to feel when chatting with you? I want my fans to fee…" at bounding box center [562, 293] width 389 height 114
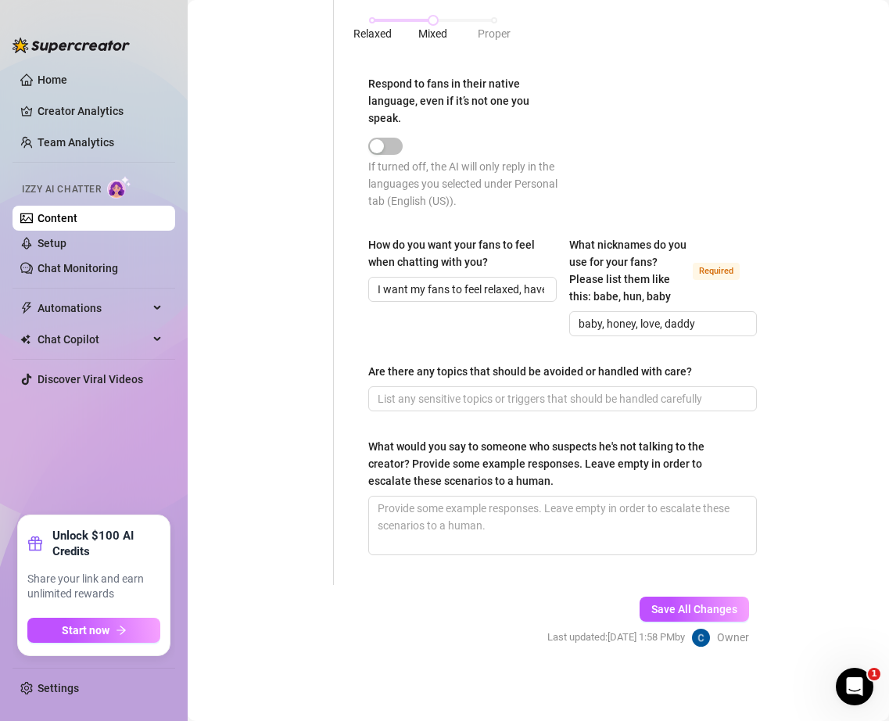
click at [561, 341] on div "How do you want your fans to feel when chatting with you? I want my fans to fee…" at bounding box center [562, 293] width 389 height 114
click at [562, 349] on div "How do you want your fans to feel when chatting with you? I want my fans to fee…" at bounding box center [562, 293] width 389 height 114
click at [564, 349] on div "How do you want your fans to feel when chatting with you? I want my fans to fee…" at bounding box center [562, 293] width 389 height 114
click at [561, 342] on div "How do you want your fans to feel when chatting with you? I want my fans to fee…" at bounding box center [562, 293] width 389 height 114
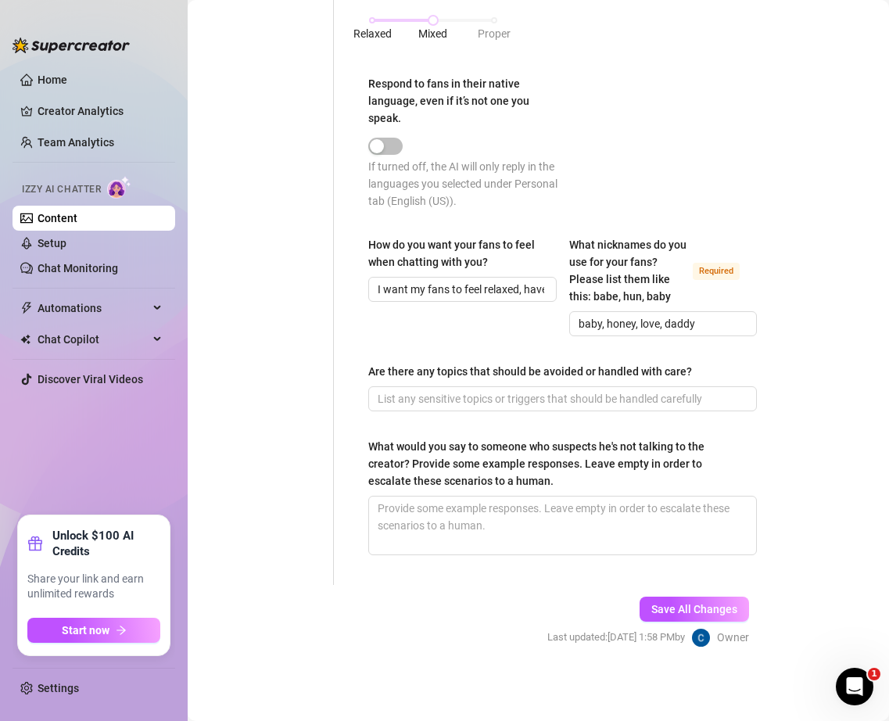
click at [432, 446] on div "What would you say to someone who suspects he's not talking to the creator? Pro…" at bounding box center [557, 464] width 378 height 52
click at [432, 496] on textarea "What would you say to someone who suspects he's not talking to the creator? Pro…" at bounding box center [562, 525] width 387 height 58
click at [432, 446] on div "What would you say to someone who suspects he's not talking to the creator? Pro…" at bounding box center [557, 464] width 378 height 52
click at [432, 496] on textarea "What would you say to someone who suspects he's not talking to the creator? Pro…" at bounding box center [562, 525] width 387 height 58
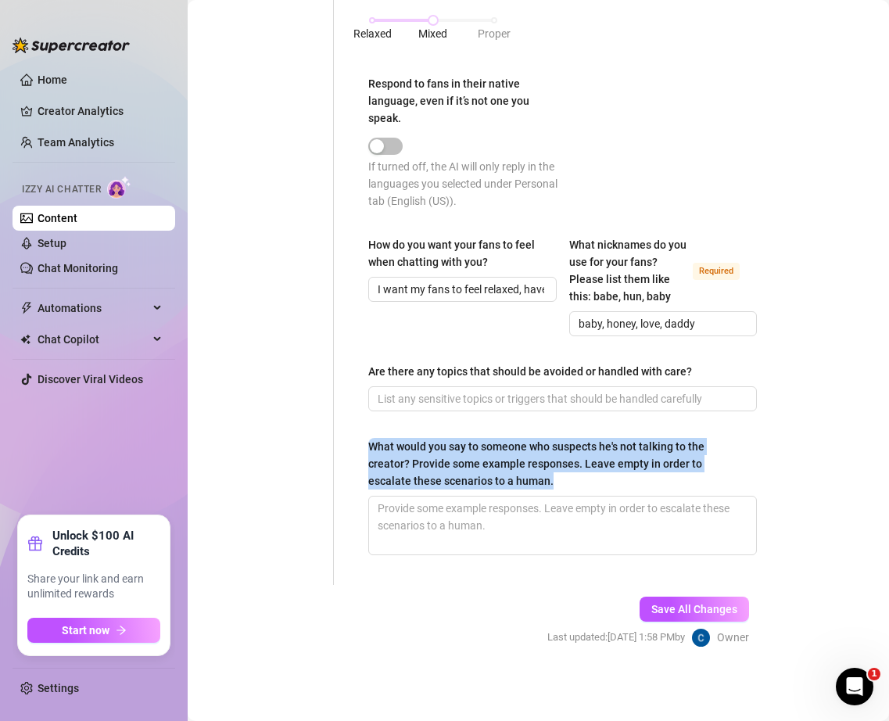
click at [432, 446] on div "What would you say to someone who suspects he's not talking to the creator? Pro…" at bounding box center [557, 464] width 378 height 52
click at [432, 496] on textarea "What would you say to someone who suspects he's not talking to the creator? Pro…" at bounding box center [562, 525] width 387 height 58
click at [432, 446] on div "What would you say to someone who suspects he's not talking to the creator? Pro…" at bounding box center [557, 464] width 378 height 52
click at [432, 496] on textarea "What would you say to someone who suspects he's not talking to the creator? Pro…" at bounding box center [562, 525] width 387 height 58
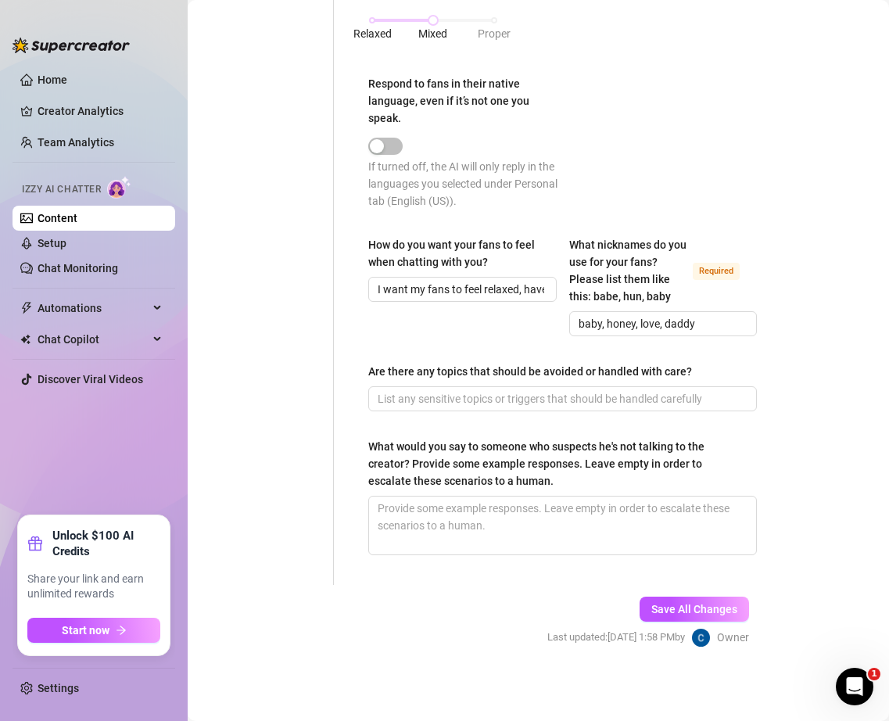
click at [462, 446] on div "What would you say to someone who suspects he's not talking to the creator? Pro…" at bounding box center [557, 464] width 378 height 52
click at [462, 496] on textarea "What would you say to someone who suspects he's not talking to the creator? Pro…" at bounding box center [562, 525] width 387 height 58
click at [697, 603] on span "Save All Changes" at bounding box center [694, 609] width 86 height 13
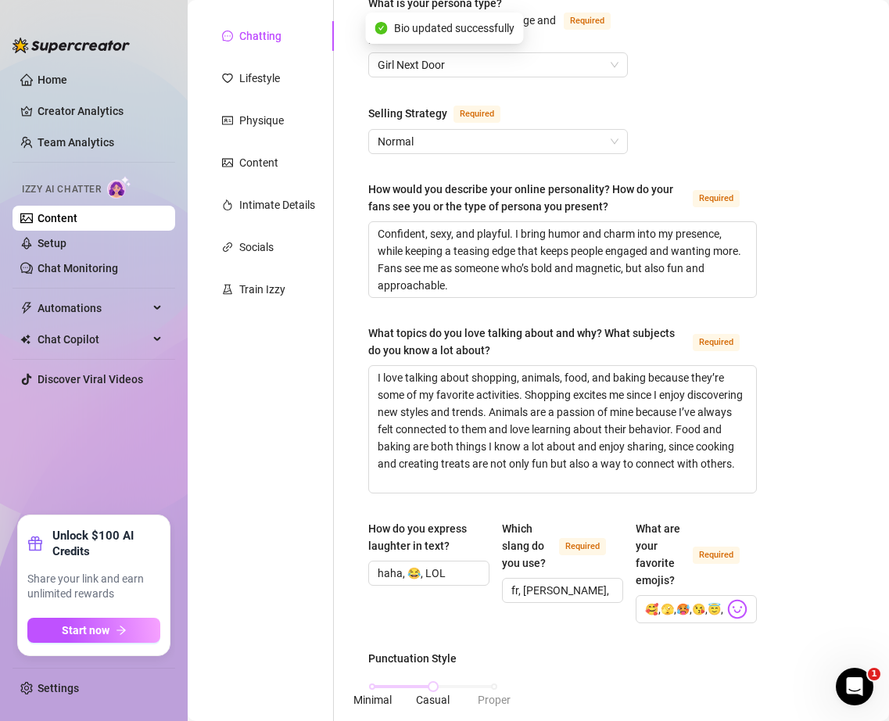
scroll to position [0, 0]
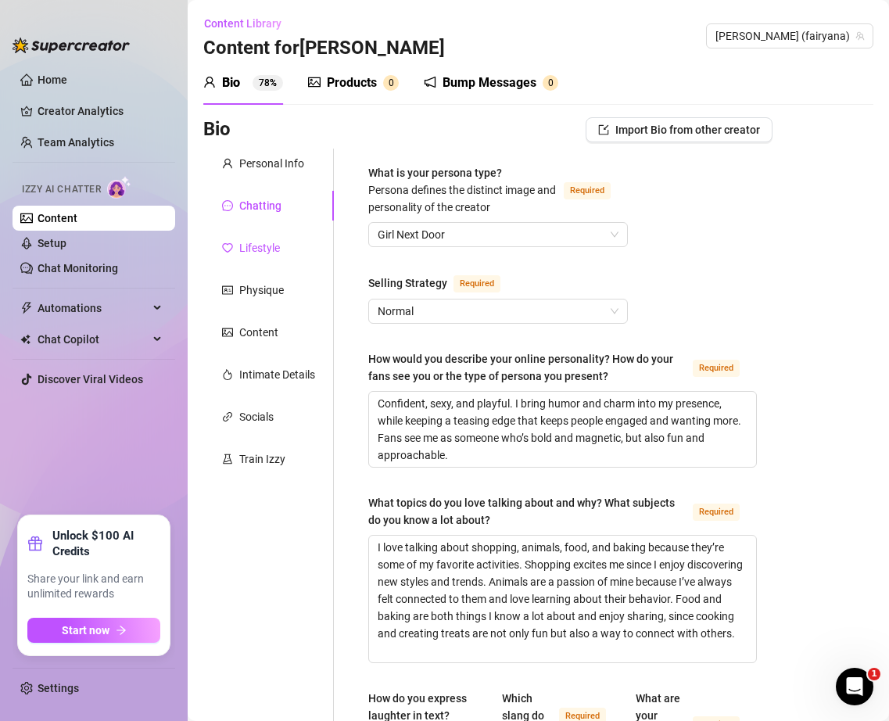
click at [258, 249] on div "Lifestyle" at bounding box center [259, 247] width 41 height 17
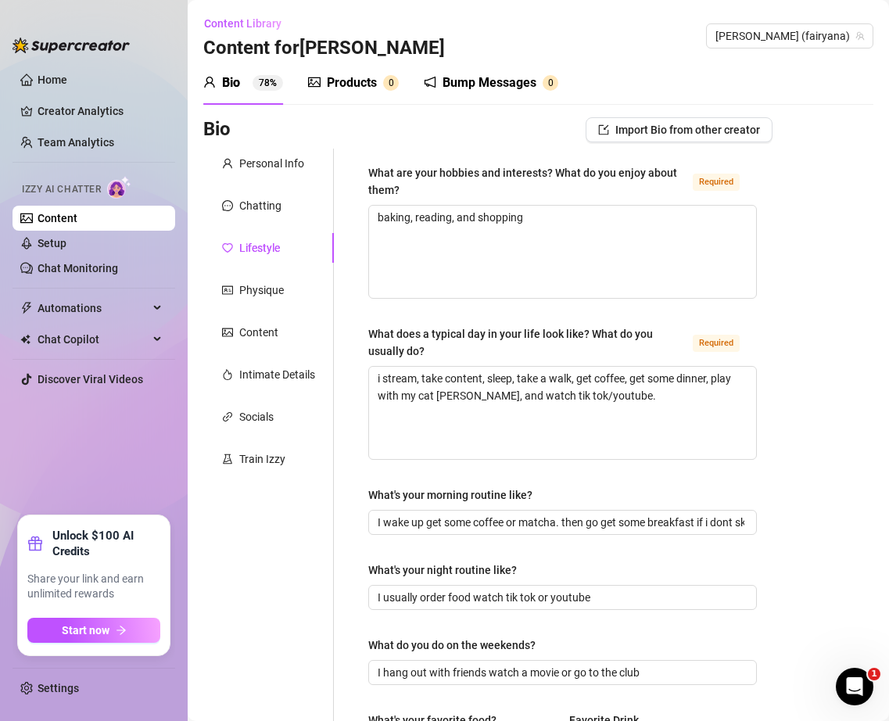
click at [426, 161] on div "What are your hobbies and interests? What do you enjoy about them? Required bak…" at bounding box center [563, 691] width 420 height 1085
copy div "What are your hobbies and interests? What do you enjoy about them?"
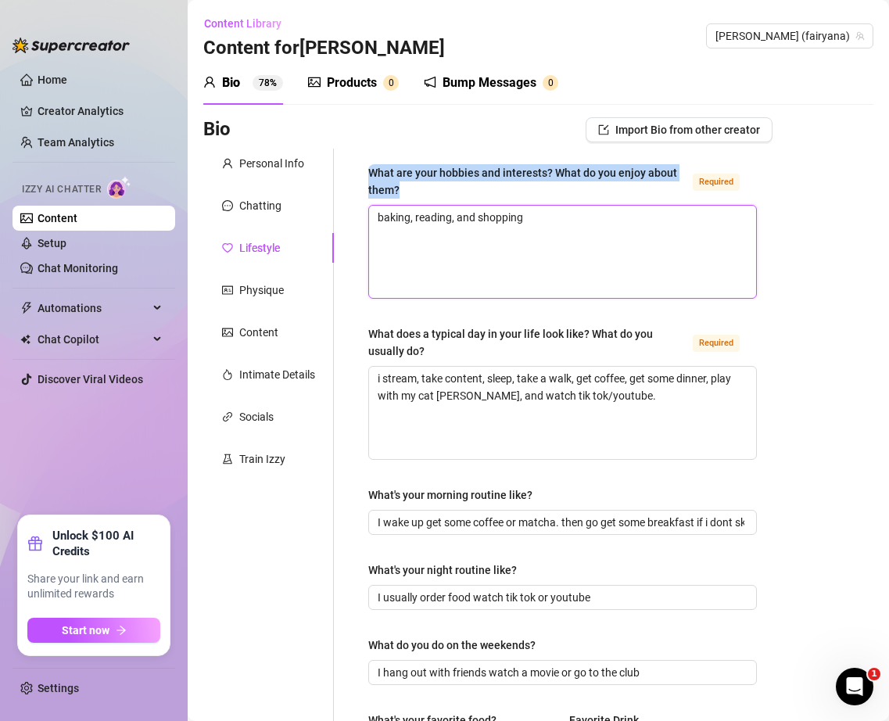
click at [553, 235] on textarea "baking, reading, and shopping" at bounding box center [562, 252] width 387 height 92
click at [553, 233] on textarea "baking, reading, and shopping" at bounding box center [562, 252] width 387 height 92
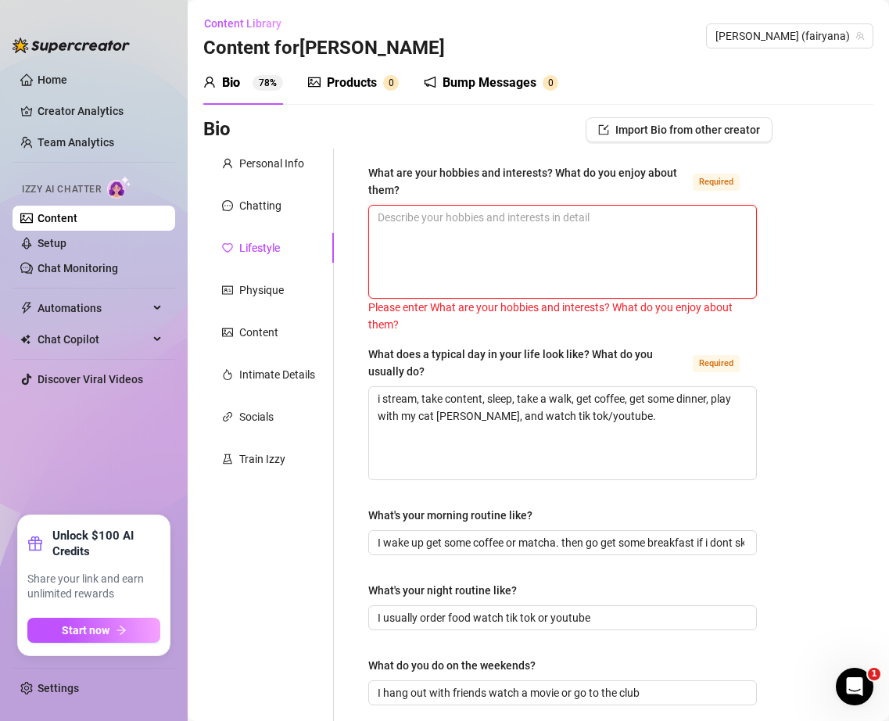
click at [600, 226] on textarea "What are your hobbies and interests? What do you enjoy about them? Required" at bounding box center [562, 252] width 387 height 92
paste textarea "I love baking, especially pies and fresh bread, because it is creative and comf…"
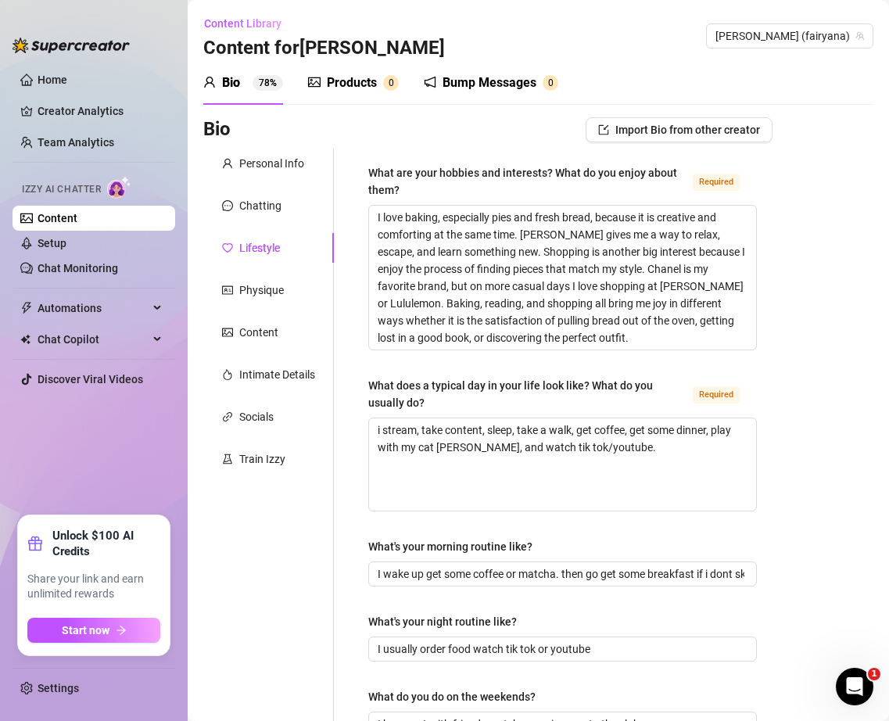
click at [631, 185] on div "What are your hobbies and interests? What do you enjoy about them?" at bounding box center [527, 181] width 318 height 34
click at [631, 206] on textarea "I love baking, especially pies and fresh bread, because it is creative and comf…" at bounding box center [562, 278] width 387 height 144
click at [614, 457] on textarea "i stream, take content, sleep, take a walk, get coffee, get some dinner, play w…" at bounding box center [562, 464] width 387 height 92
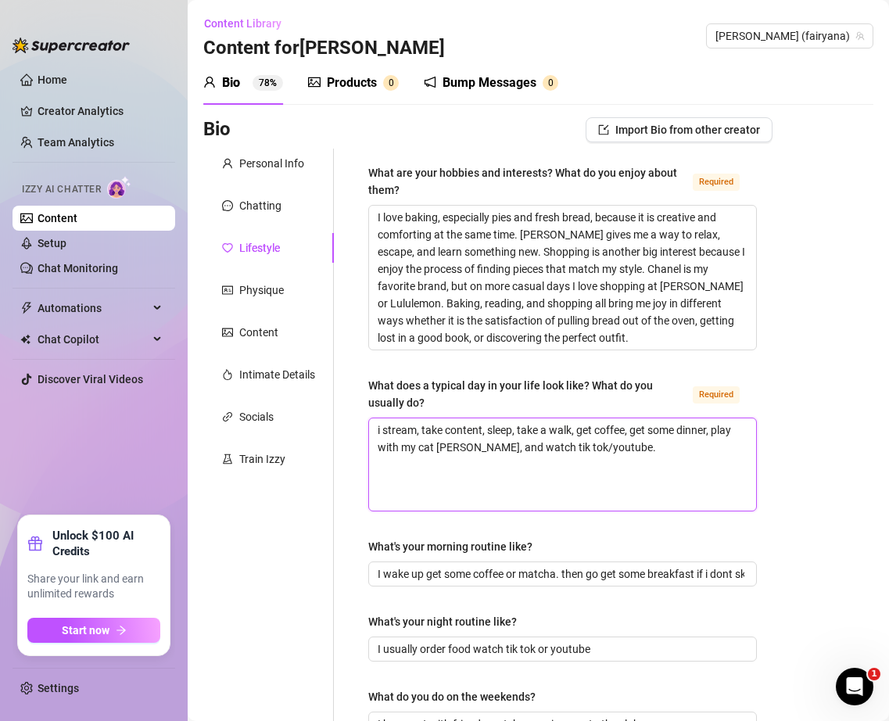
click at [614, 457] on textarea "i stream, take content, sleep, take a walk, get coffee, get some dinner, play w…" at bounding box center [562, 464] width 387 height 92
click at [367, 374] on div "What are your hobbies and interests? What do you enjoy about them? Required I l…" at bounding box center [563, 717] width 420 height 1137
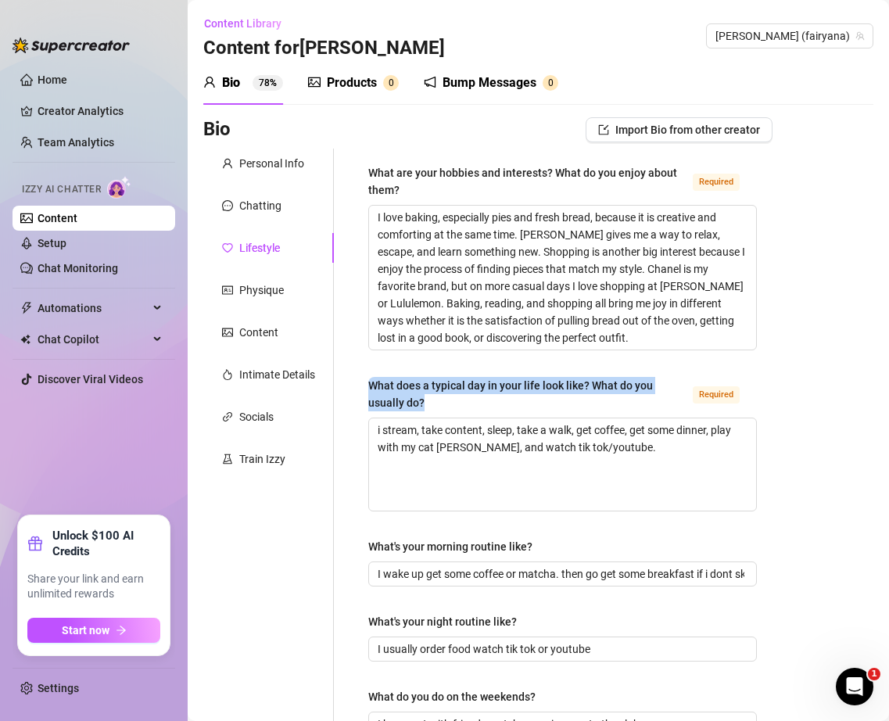
drag, startPoint x: 369, startPoint y: 384, endPoint x: 451, endPoint y: 410, distance: 86.0
click at [451, 410] on div "What does a typical day in your life look like? What do you usually do?" at bounding box center [527, 394] width 318 height 34
copy div "What does a typical day in your life look like? What do you usually do?"
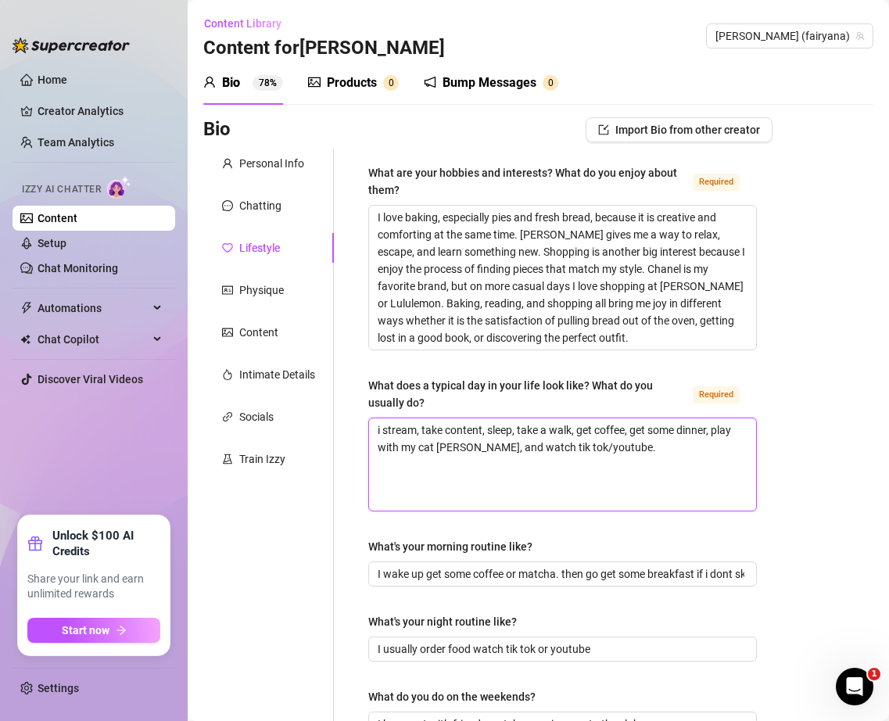
click at [639, 446] on textarea "i stream, take content, sleep, take a walk, get coffee, get some dinner, play w…" at bounding box center [562, 464] width 387 height 92
click at [525, 443] on textarea "i stream, take content, sleep, take a walk, get coffee, get some dinner, play w…" at bounding box center [562, 464] width 387 height 92
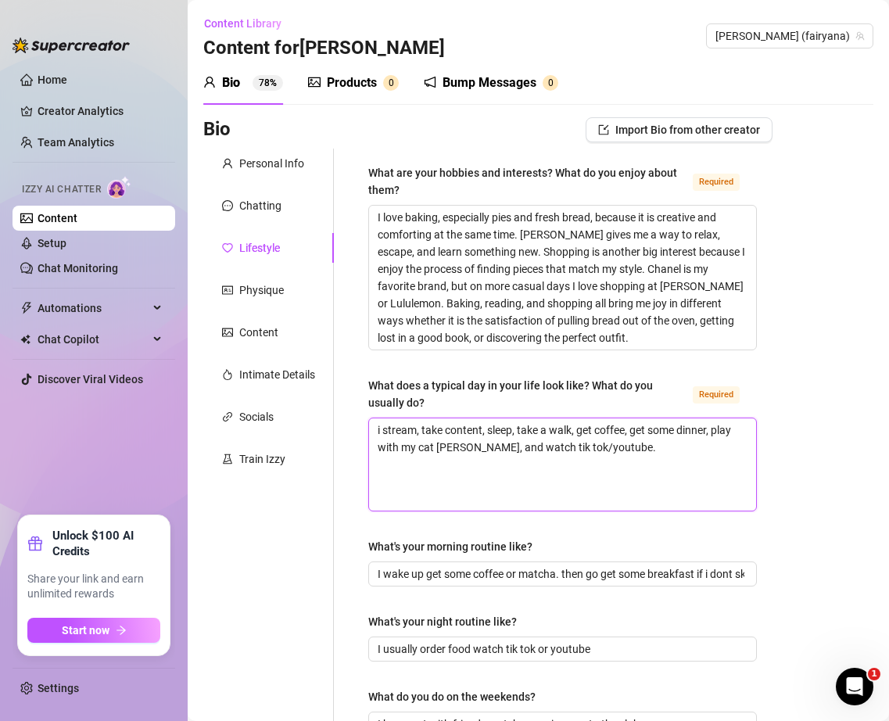
paste textarea "A typical day for me usually starts with streaming or creating content. Afterwa…"
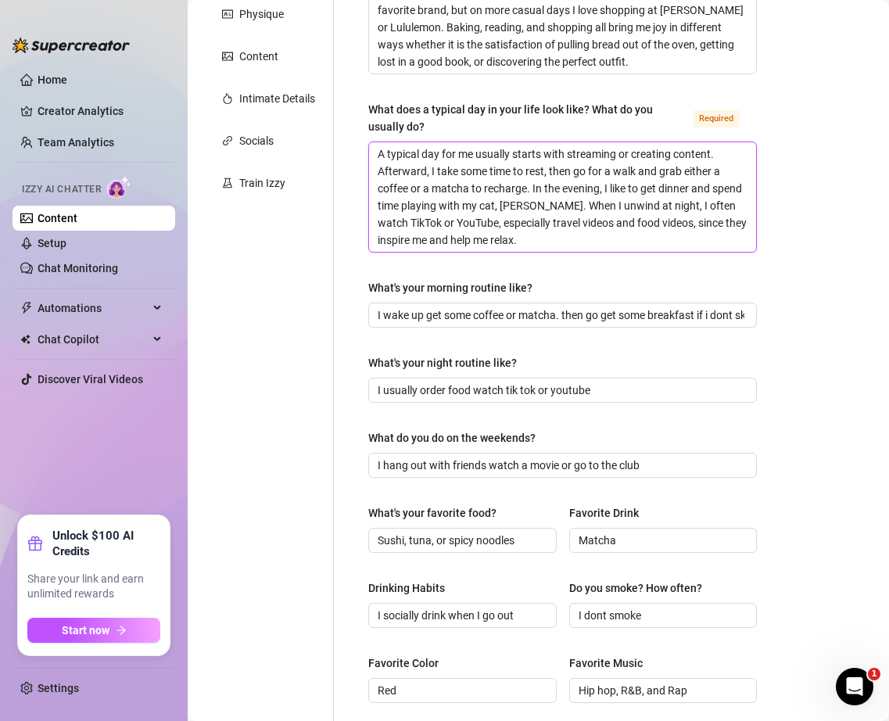
scroll to position [453, 0]
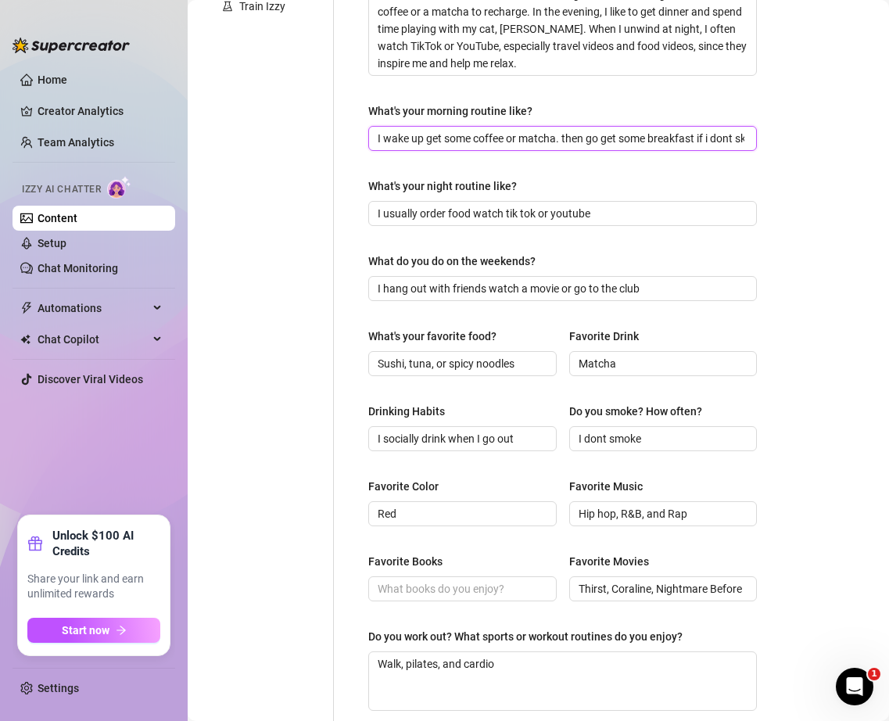
click at [439, 146] on input "I wake up get some coffee or matcha. then go get some breakfast if i dont skip …" at bounding box center [561, 138] width 367 height 17
click at [392, 104] on div "What's your morning routine like?" at bounding box center [450, 110] width 164 height 17
click at [392, 130] on input "I wake up get some coffee or matcha. then go get some breakfast if i dont skip …" at bounding box center [561, 138] width 367 height 17
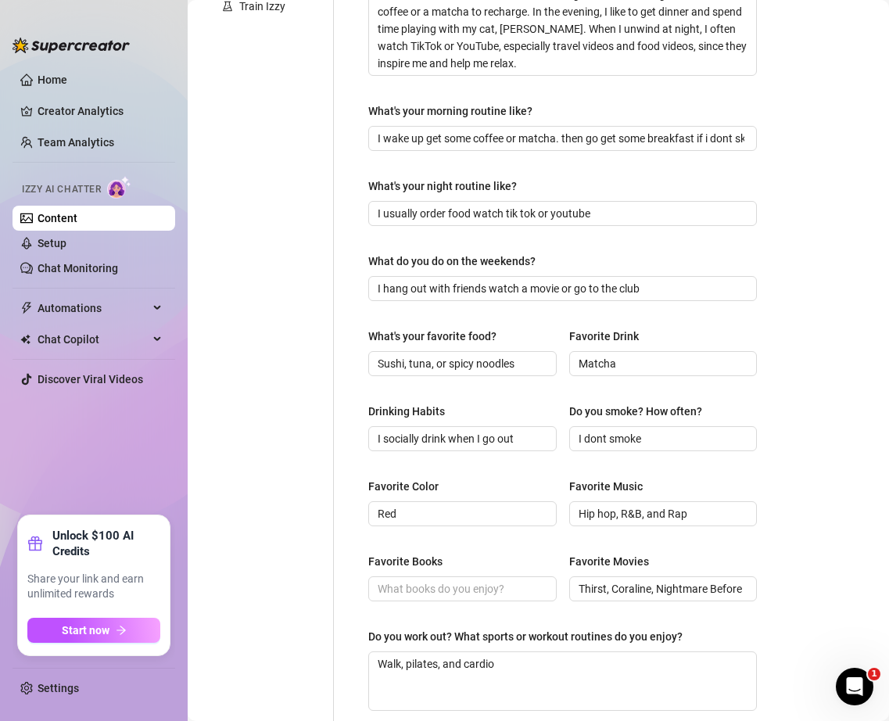
click at [365, 109] on div "What are your hobbies and interests? What do you enjoy about them? Required I l…" at bounding box center [563, 273] width 420 height 1154
drag, startPoint x: 364, startPoint y: 109, endPoint x: 566, endPoint y: 109, distance: 201.7
click at [566, 109] on div "What are your hobbies and interests? What do you enjoy about them? Required I l…" at bounding box center [563, 273] width 420 height 1154
copy div "What's your morning routine like?"
click at [540, 145] on input "I wake up get some coffee or matcha. then go get some breakfast if i dont skip …" at bounding box center [561, 138] width 367 height 17
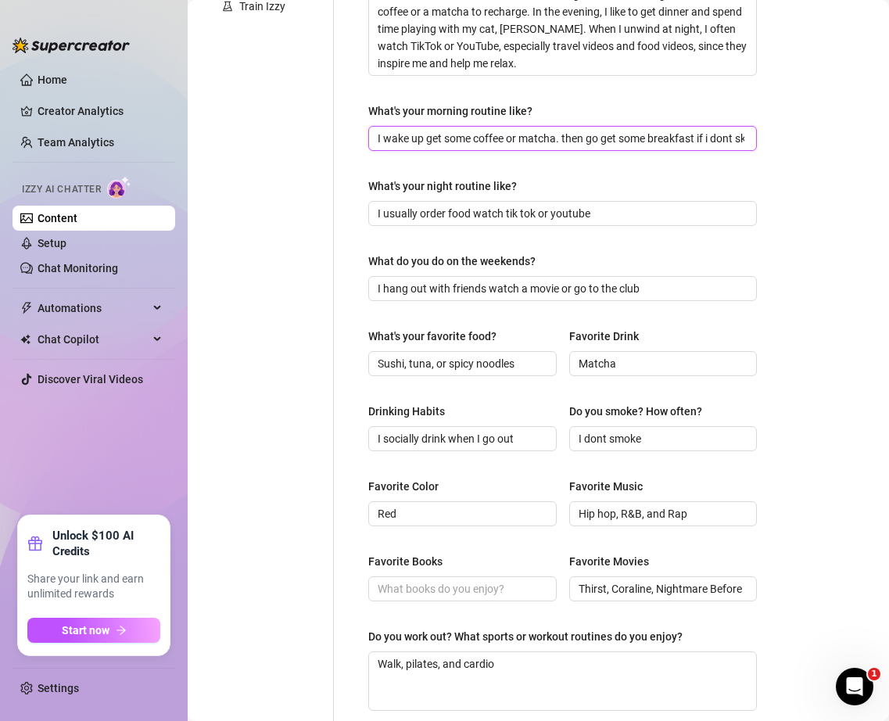
click at [539, 145] on input "I wake up get some coffee or matcha. then go get some breakfast if i dont skip …" at bounding box center [561, 138] width 367 height 17
click at [541, 139] on input "I wake up get some coffee or matcha. then go get some breakfast if i dont skip …" at bounding box center [561, 138] width 367 height 17
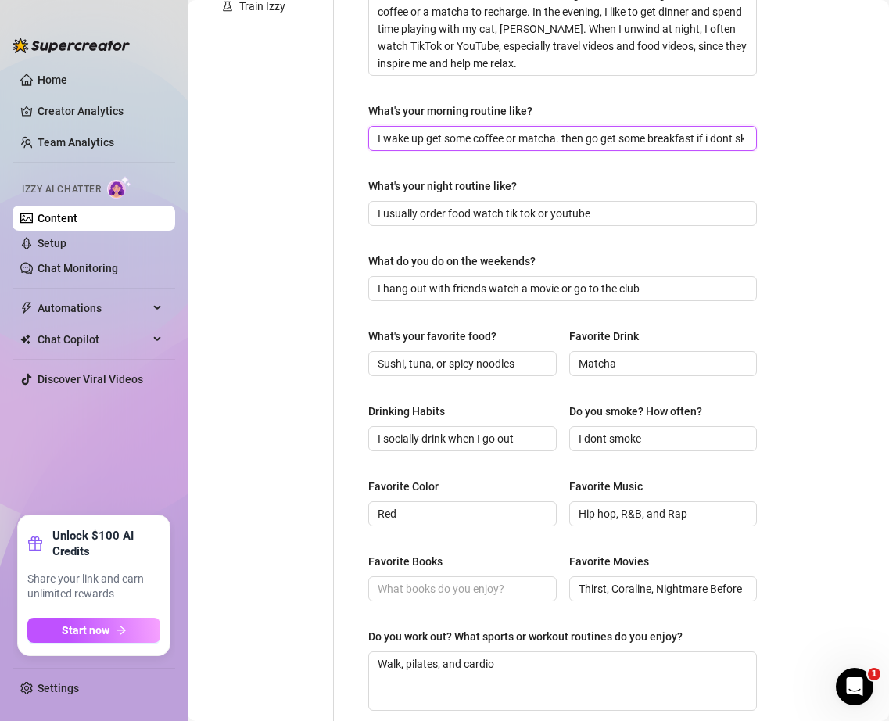
paste input ", have coffee or matcha, grab breakfast if I don’t skip it, and take a walk."
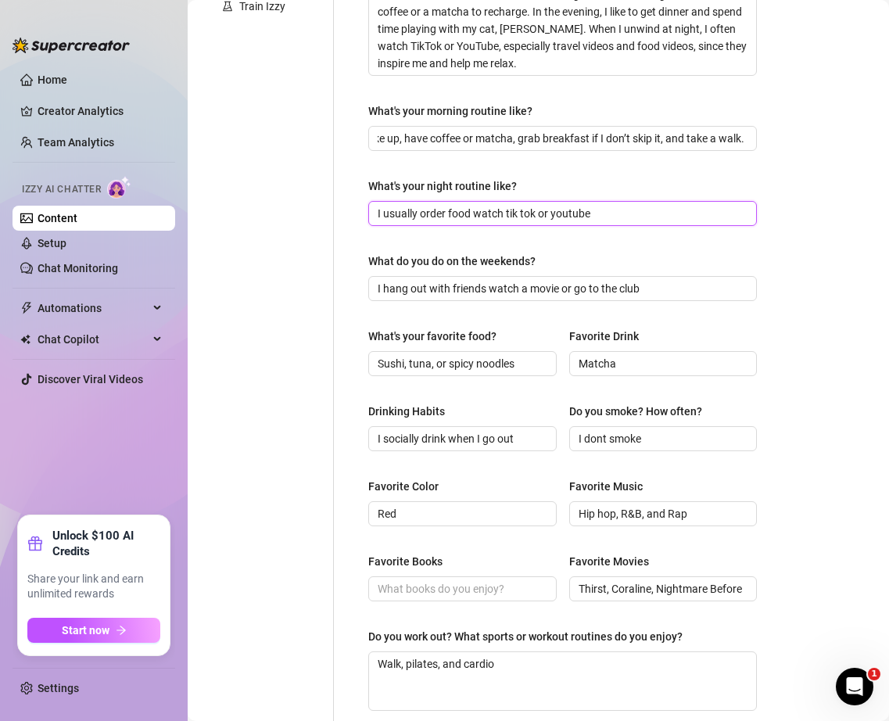
scroll to position [0, 0]
click at [529, 212] on input "I usually order food watch tik tok or youtube" at bounding box center [561, 213] width 367 height 17
click at [482, 181] on div "What's your night routine like?" at bounding box center [442, 185] width 149 height 17
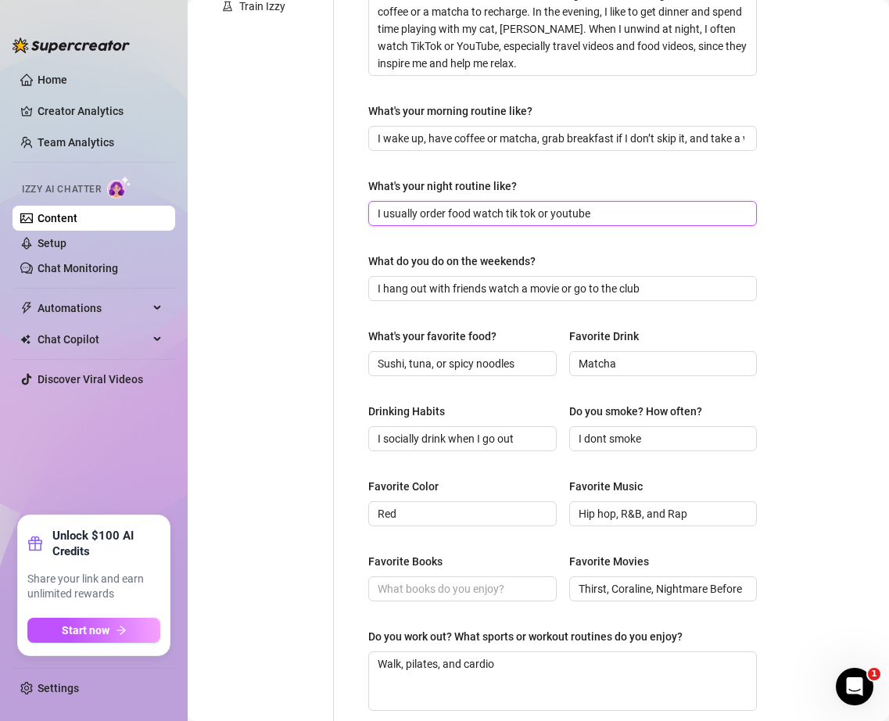
click at [482, 205] on input "I usually order food watch tik tok or youtube" at bounding box center [561, 213] width 367 height 17
click at [482, 181] on div "What's your night routine like?" at bounding box center [442, 185] width 149 height 17
click at [482, 205] on input "I usually order food watch tik tok or youtube" at bounding box center [561, 213] width 367 height 17
click at [482, 181] on div "What's your night routine like?" at bounding box center [442, 185] width 149 height 17
click at [482, 205] on input "I usually order food watch tik tok or youtube" at bounding box center [561, 213] width 367 height 17
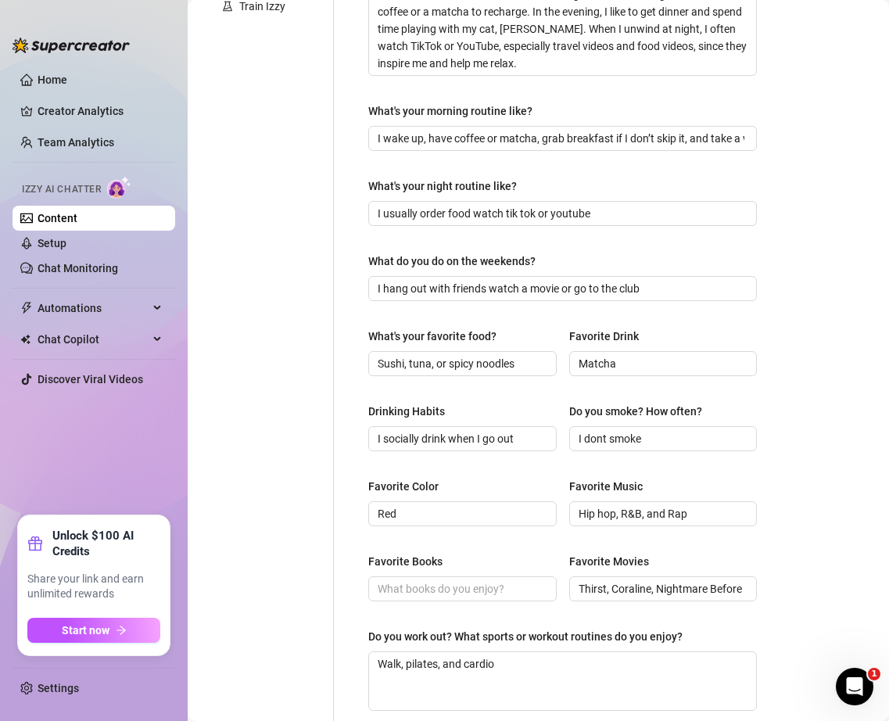
click at [471, 180] on div "What's your night routine like?" at bounding box center [442, 185] width 149 height 17
click at [471, 205] on input "I usually order food watch tik tok or youtube" at bounding box center [561, 213] width 367 height 17
click at [470, 180] on div "What's your night routine like?" at bounding box center [442, 185] width 149 height 17
click at [470, 205] on input "I usually order food watch tik tok or youtube" at bounding box center [561, 213] width 367 height 17
click at [453, 179] on div "What's your night routine like?" at bounding box center [442, 185] width 149 height 17
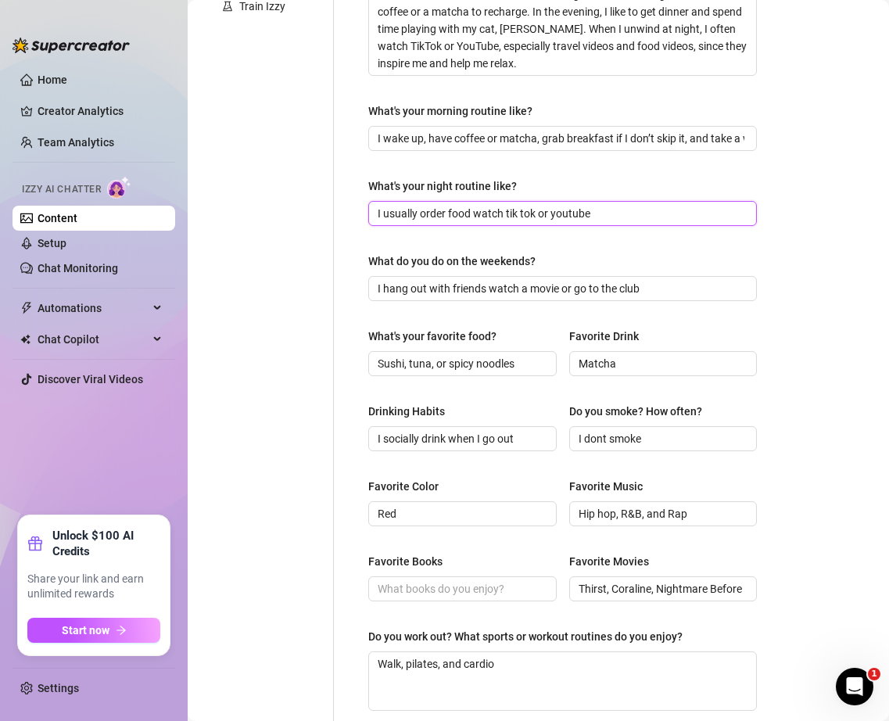
click at [453, 205] on input "I usually order food watch tik tok or youtube" at bounding box center [561, 213] width 367 height 17
click at [375, 177] on div "What's your night routine like?" at bounding box center [442, 185] width 149 height 17
click at [378, 205] on input "I usually order food watch tik tok or youtube" at bounding box center [561, 213] width 367 height 17
click at [360, 178] on div "What are your hobbies and interests? What do you enjoy about them? Required I l…" at bounding box center [563, 273] width 420 height 1154
drag, startPoint x: 361, startPoint y: 179, endPoint x: 537, endPoint y: 184, distance: 176.0
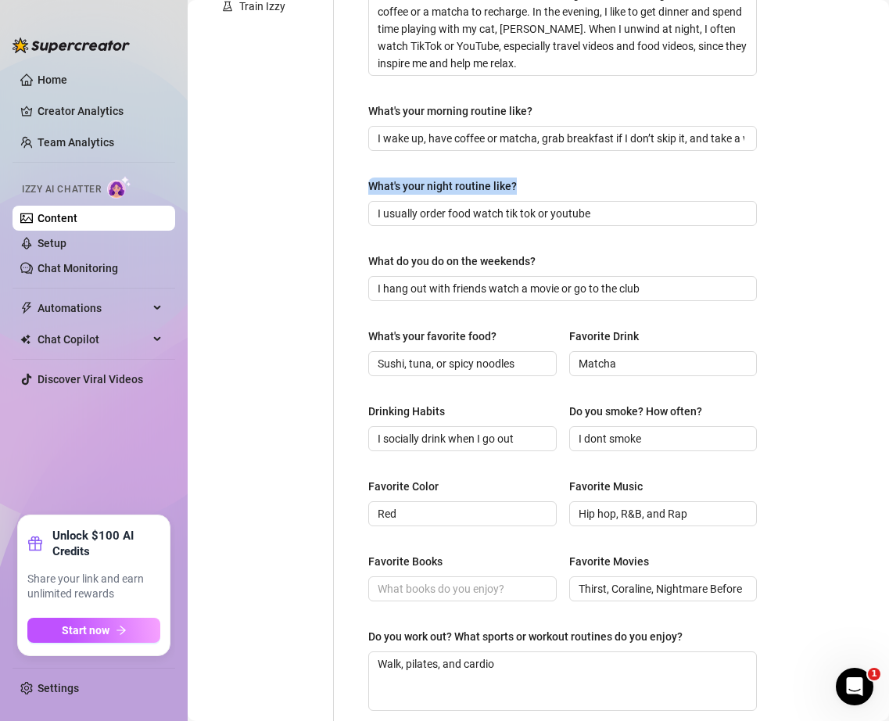
click at [537, 185] on div "What are your hobbies and interests? What do you enjoy about them? Required I l…" at bounding box center [563, 273] width 420 height 1154
copy div "What's your night routine like?"
click at [513, 202] on span "I usually order food watch tik tok or youtube" at bounding box center [562, 213] width 389 height 25
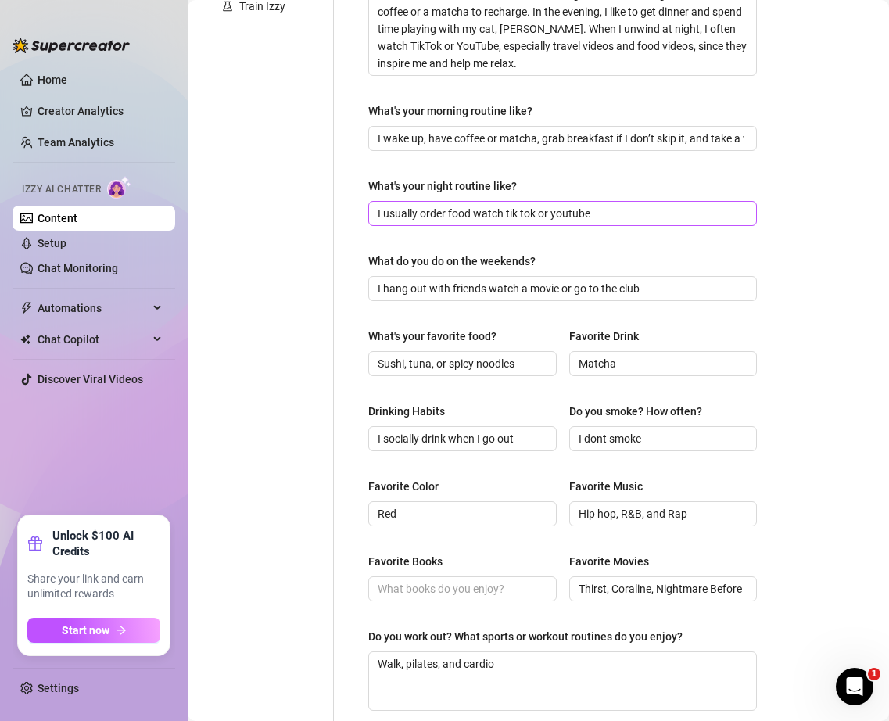
click at [513, 202] on span "I usually order food watch tik tok or youtube" at bounding box center [562, 213] width 389 height 25
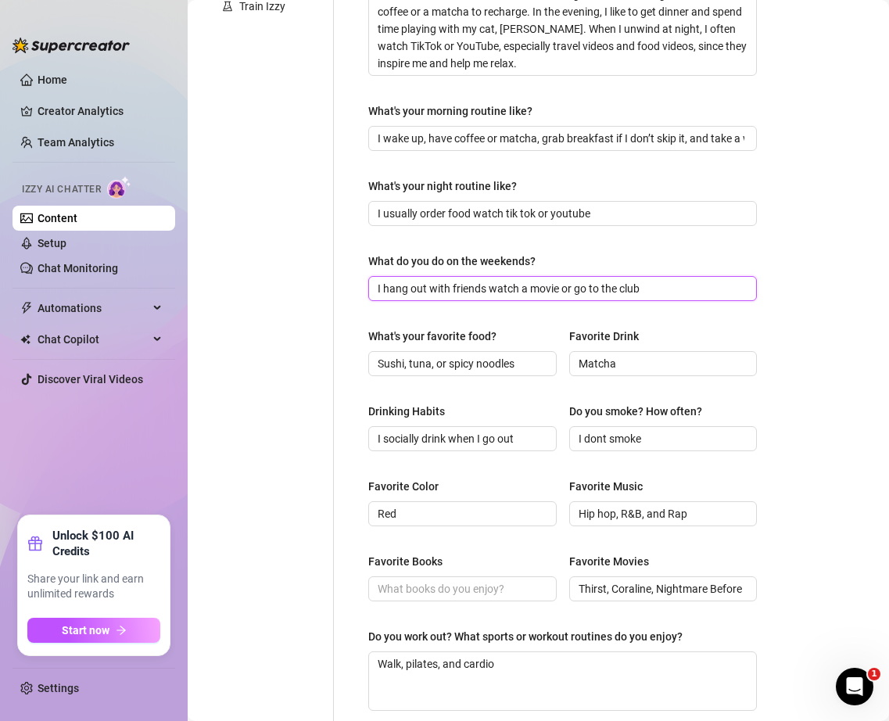
click at [519, 285] on input "I hang out with friends watch a movie or go to the club" at bounding box center [561, 288] width 367 height 17
paste input "usually order food and watch TikTok or YouTube."
click at [418, 343] on div "What's your favorite food?" at bounding box center [432, 336] width 128 height 17
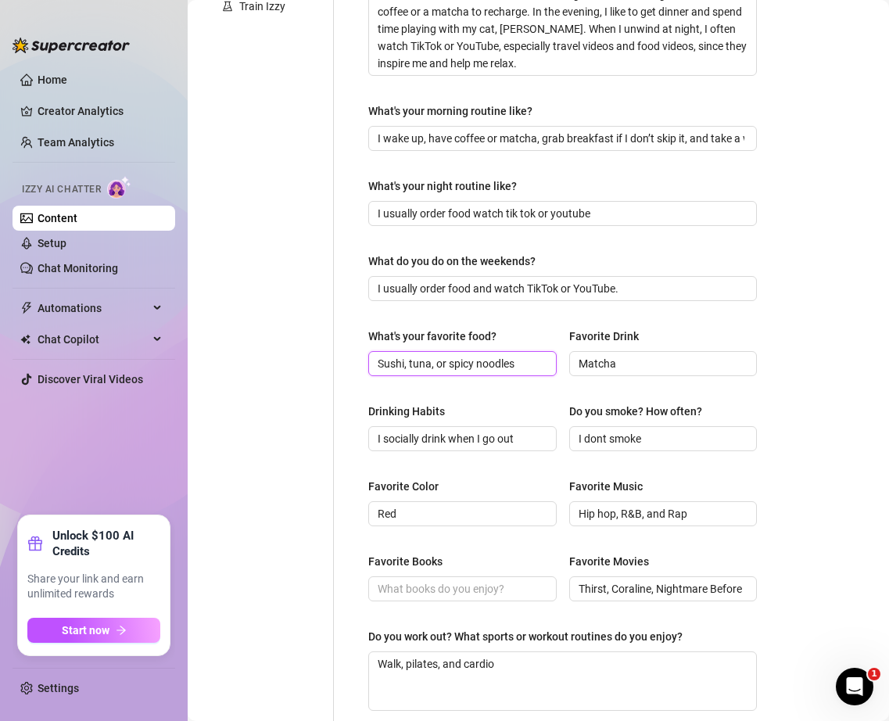
click at [418, 355] on input "Sushi, tuna, or spicy noodles" at bounding box center [461, 363] width 167 height 17
click at [402, 331] on div "What's your favorite food?" at bounding box center [432, 336] width 128 height 17
click at [402, 355] on input "Sushi, tuna, or spicy noodles" at bounding box center [461, 363] width 167 height 17
click at [402, 331] on div "What's your favorite food?" at bounding box center [432, 336] width 128 height 17
click at [402, 355] on input "Sushi, tuna, or spicy noodles" at bounding box center [461, 363] width 167 height 17
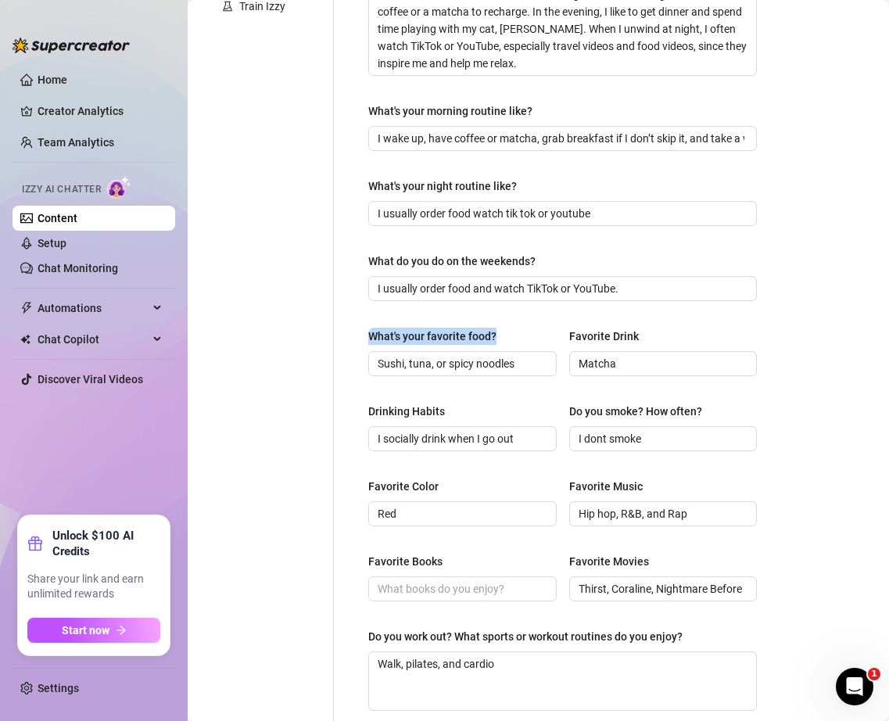
click at [402, 331] on div "What's your favorite food?" at bounding box center [432, 336] width 128 height 17
click at [402, 355] on input "Sushi, tuna, or spicy noodles" at bounding box center [461, 363] width 167 height 17
click at [402, 331] on div "What's your favorite food?" at bounding box center [432, 336] width 128 height 17
click at [402, 355] on input "Sushi, tuna, or spicy noodles" at bounding box center [461, 363] width 167 height 17
click at [402, 331] on div "What's your favorite food?" at bounding box center [432, 336] width 128 height 17
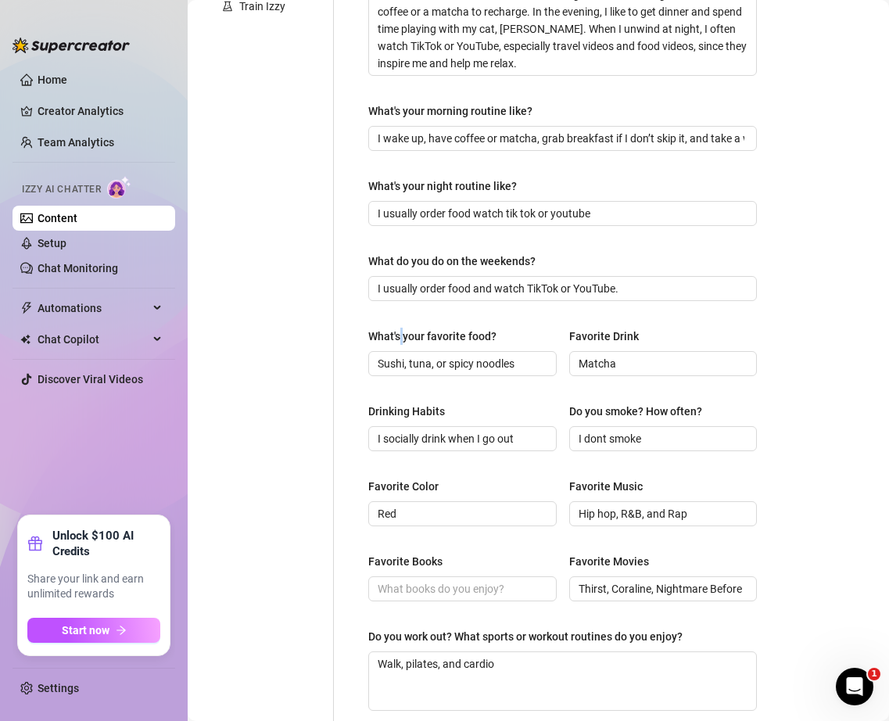
click at [402, 355] on input "Sushi, tuna, or spicy noodles" at bounding box center [461, 363] width 167 height 17
click at [400, 334] on div "What's your favorite food?" at bounding box center [432, 336] width 128 height 17
click at [400, 355] on input "Sushi, tuna, or spicy noodles" at bounding box center [461, 363] width 167 height 17
click at [400, 334] on div "What's your favorite food?" at bounding box center [432, 336] width 128 height 17
click at [400, 355] on input "Sushi, tuna, or spicy noodles" at bounding box center [461, 363] width 167 height 17
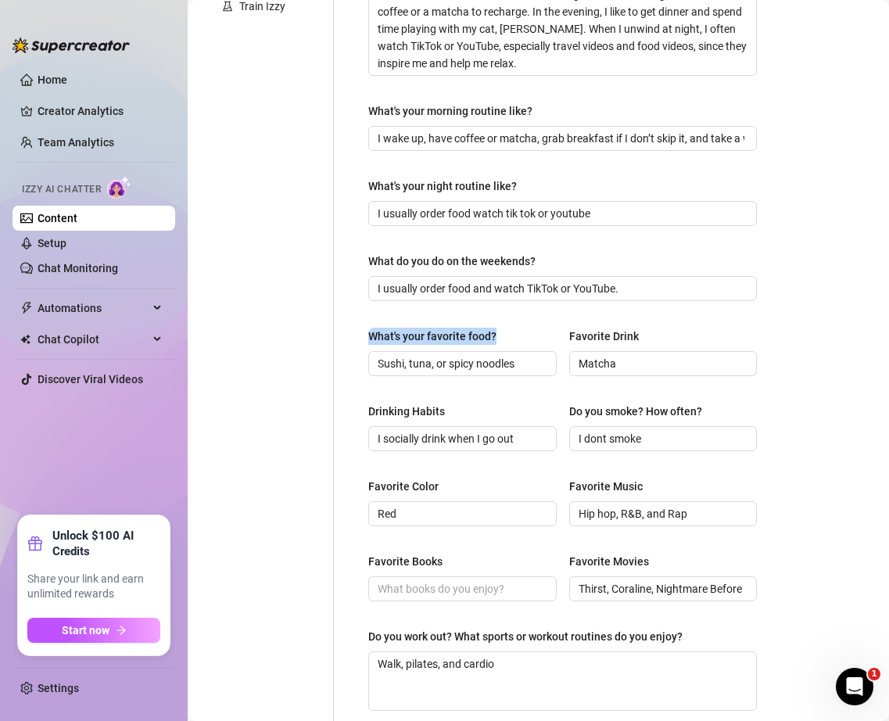
click at [400, 334] on div "What's your favorite food?" at bounding box center [432, 336] width 128 height 17
click at [400, 355] on input "Sushi, tuna, or spicy noodles" at bounding box center [461, 363] width 167 height 17
click at [400, 334] on div "What's your favorite food?" at bounding box center [432, 336] width 128 height 17
click at [400, 355] on input "Sushi, tuna, or spicy noodles" at bounding box center [461, 363] width 167 height 17
click at [400, 334] on div "What's your favorite food?" at bounding box center [432, 336] width 128 height 17
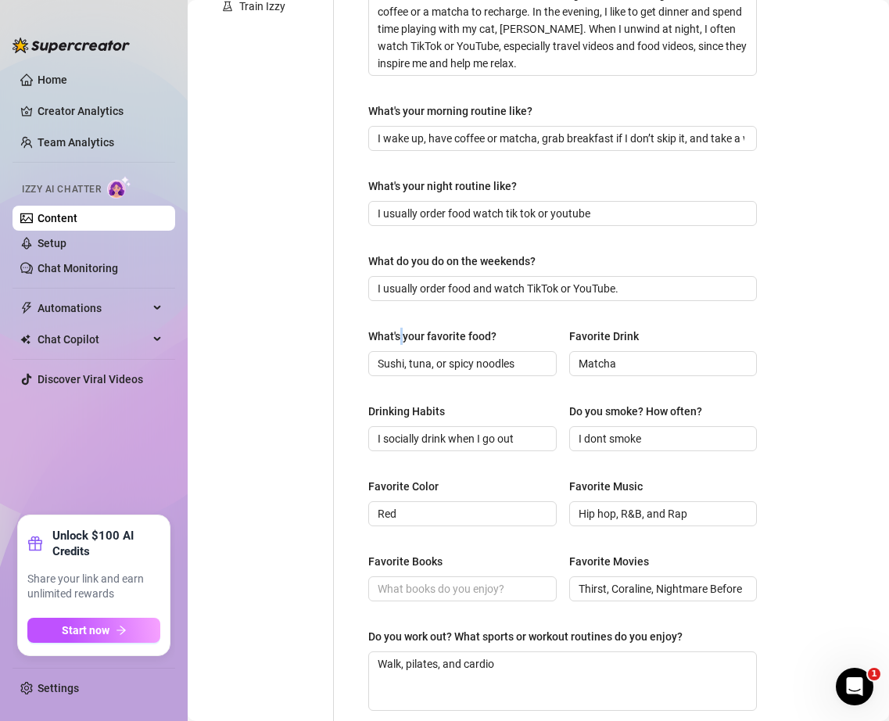
click at [400, 355] on input "Sushi, tuna, or spicy noodles" at bounding box center [461, 363] width 167 height 17
click at [370, 334] on div "What's your favorite food?" at bounding box center [432, 336] width 128 height 17
click at [378, 355] on input "Sushi, tuna, or spicy noodles" at bounding box center [461, 363] width 167 height 17
drag, startPoint x: 369, startPoint y: 334, endPoint x: 521, endPoint y: 334, distance: 151.7
click at [521, 335] on div "What's your favorite food?" at bounding box center [462, 339] width 188 height 23
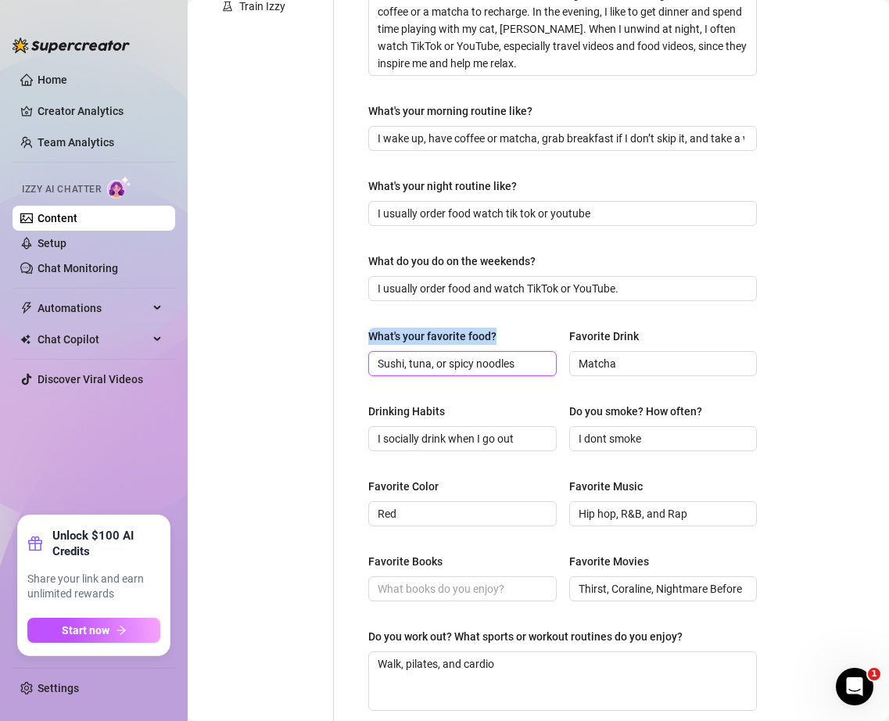
click at [493, 361] on input "Sushi, tuna, or spicy noodles" at bounding box center [461, 363] width 167 height 17
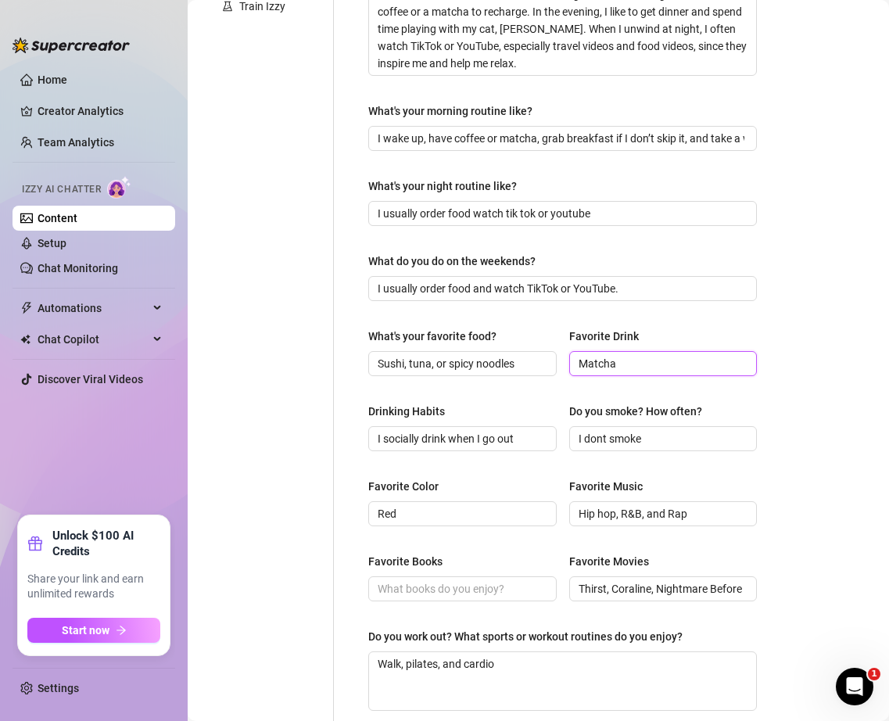
click at [700, 371] on input "Matcha" at bounding box center [662, 363] width 167 height 17
click at [700, 360] on input "Matcha" at bounding box center [662, 363] width 167 height 17
click at [510, 366] on input "Sushi, tuna, or spicy noodles" at bounding box center [461, 363] width 167 height 17
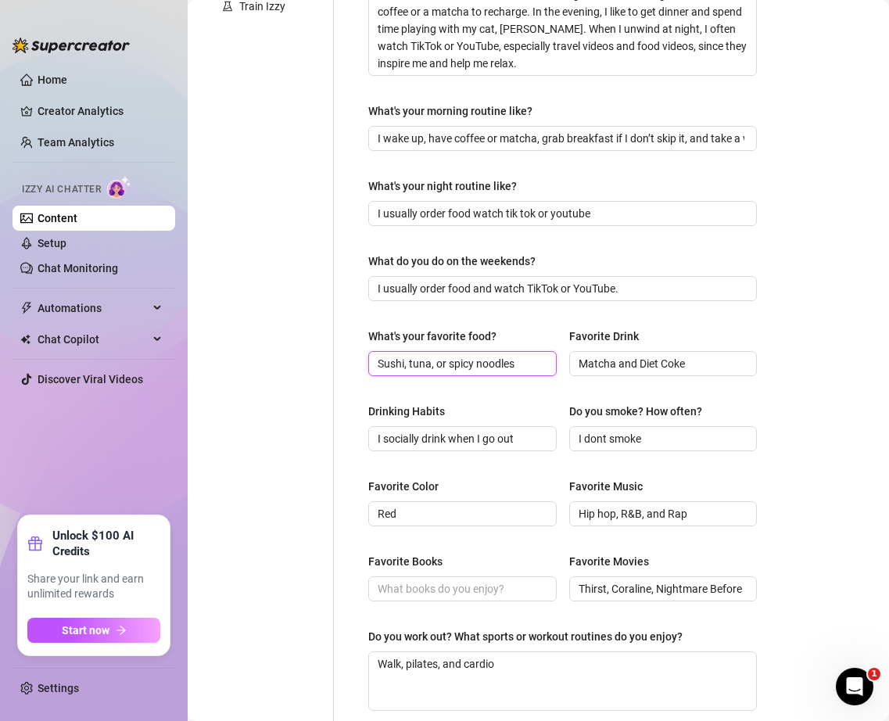
click at [510, 366] on input "Sushi, tuna, or spicy noodles" at bounding box center [461, 363] width 167 height 17
click at [494, 360] on input "Sushi, tuna, or spicy noodles" at bounding box center [461, 363] width 167 height 17
click at [493, 360] on input "Sushi, tuna, or spicy noodles" at bounding box center [461, 363] width 167 height 17
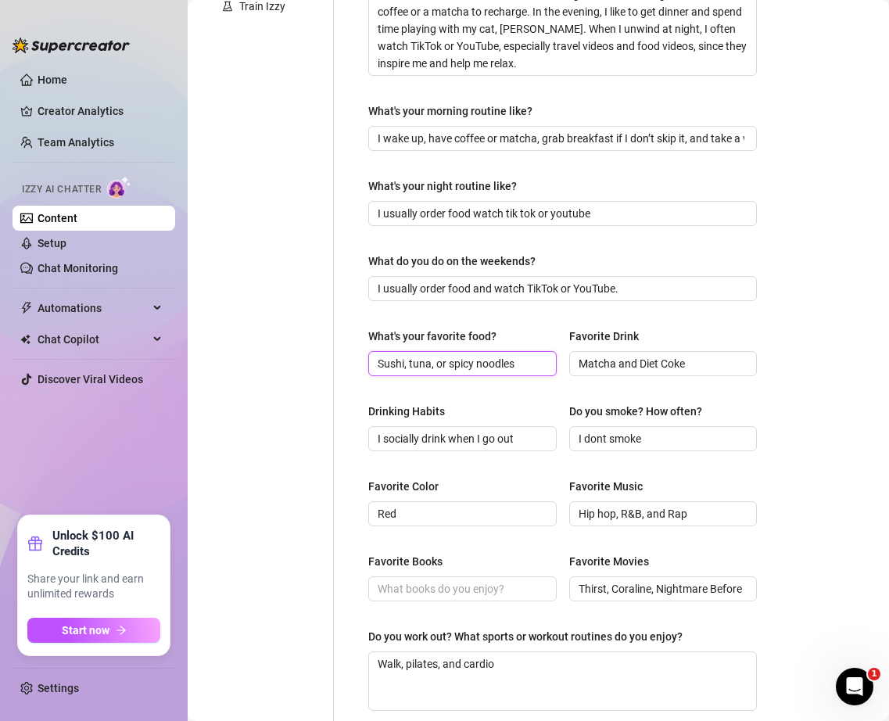
paste input "ushi, Buldak noodles, and pasta."
click at [385, 366] on input "ushi, Buldak noodles, and pasta." at bounding box center [461, 363] width 167 height 17
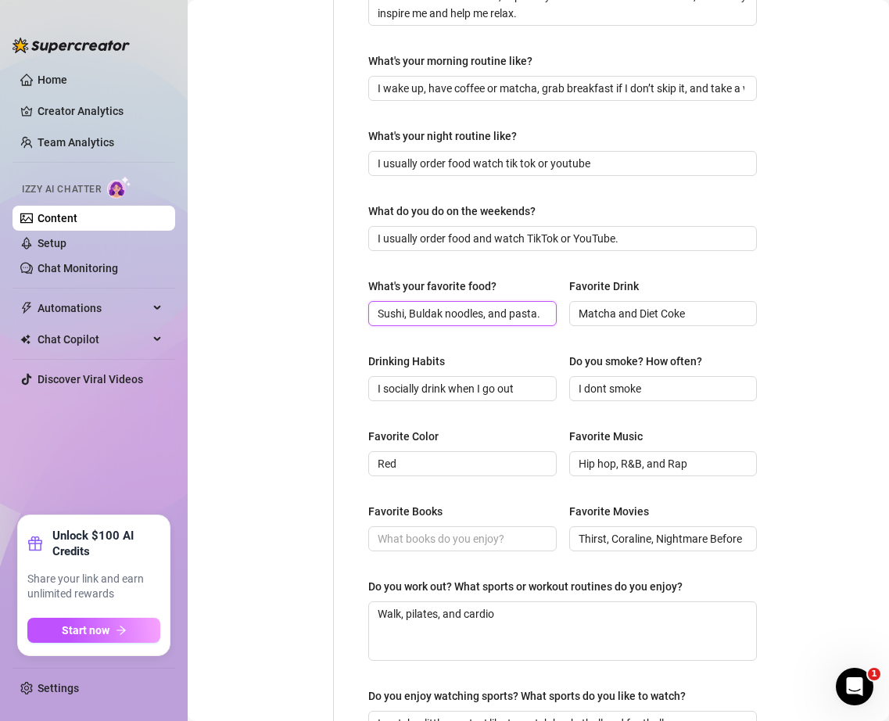
scroll to position [530, 0]
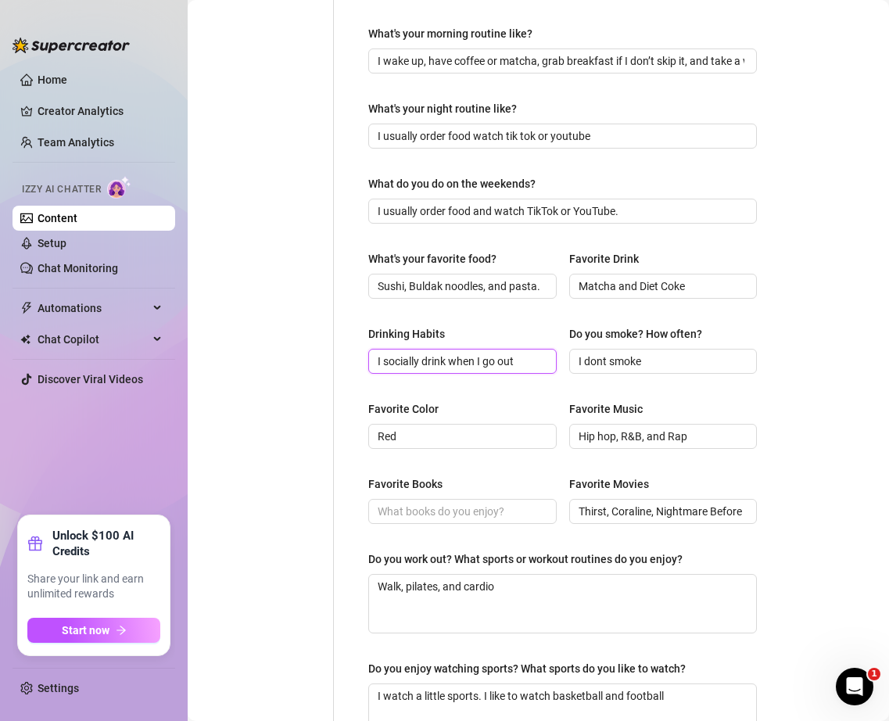
click at [503, 367] on input "I socially drink when I go out" at bounding box center [461, 361] width 167 height 17
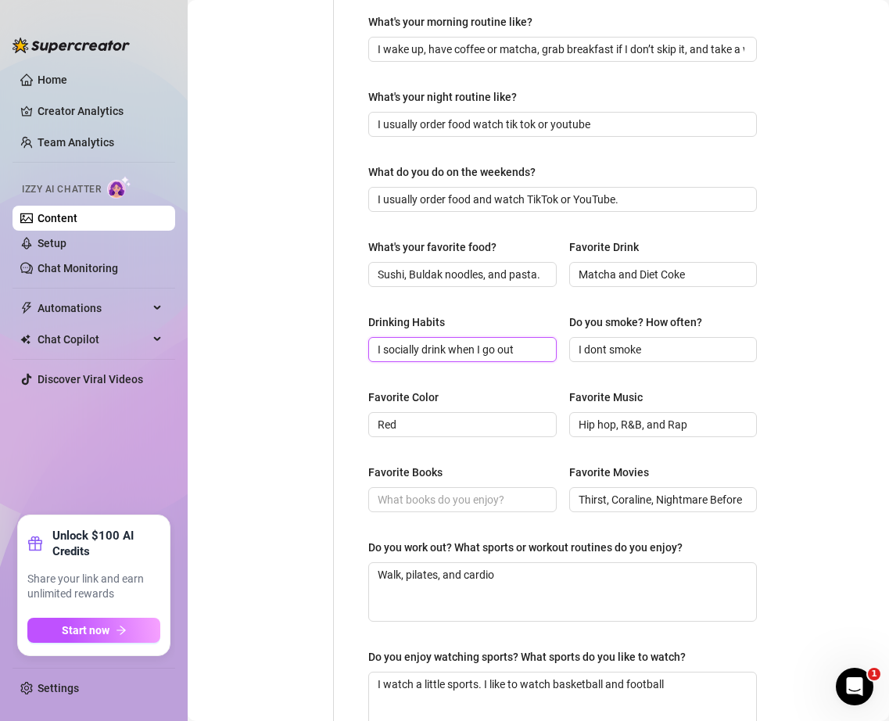
scroll to position [564, 0]
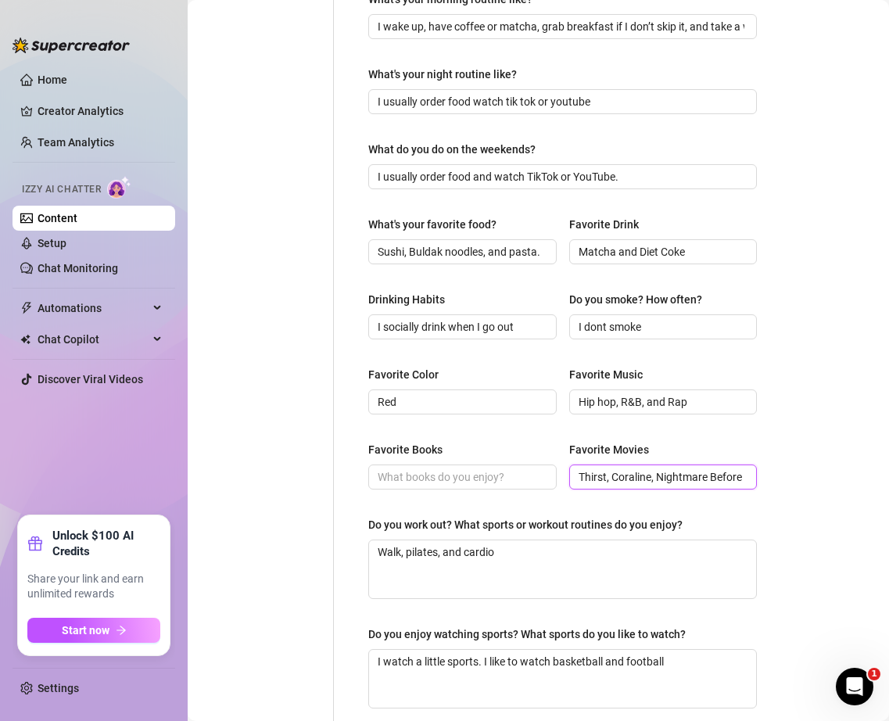
click at [661, 478] on input "Thirst, Coraline, Nightmare Before Christmas, and Heredity" at bounding box center [662, 476] width 167 height 17
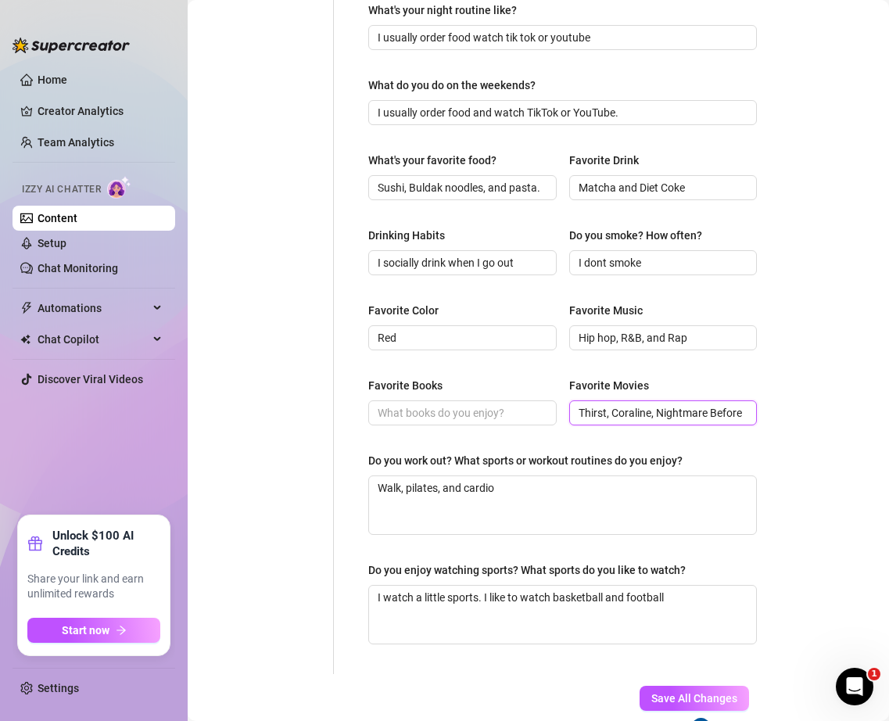
scroll to position [718, 0]
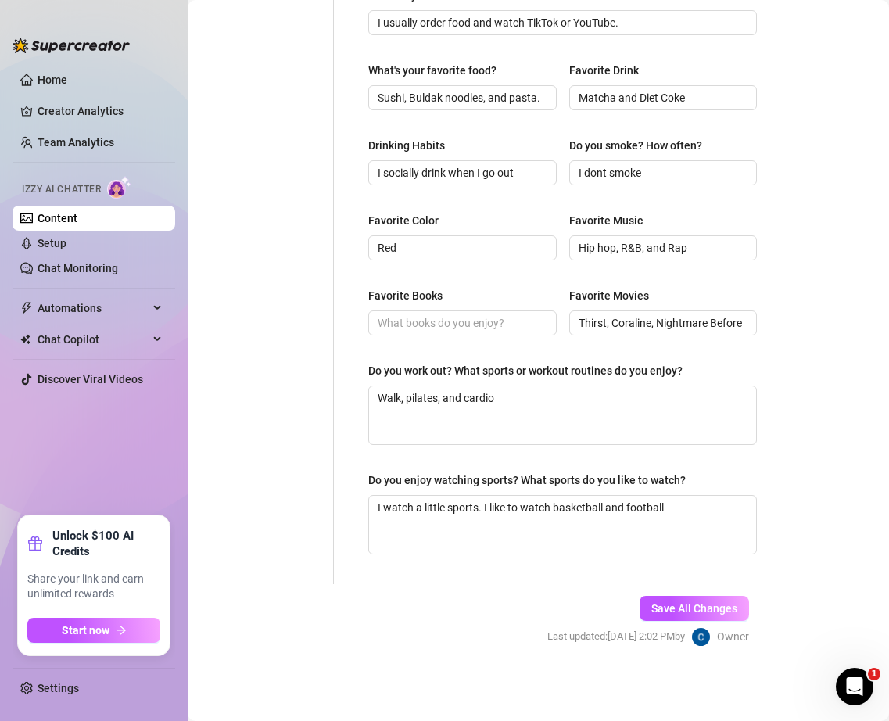
click at [511, 368] on div "Do you work out? What sports or workout routines do you enjoy?" at bounding box center [525, 370] width 314 height 17
click at [511, 386] on textarea "Walk, pilates, and cardio" at bounding box center [562, 415] width 387 height 58
click at [511, 368] on div "Do you work out? What sports or workout routines do you enjoy?" at bounding box center [525, 370] width 314 height 17
click at [511, 386] on textarea "Walk, pilates, and cardio" at bounding box center [562, 415] width 387 height 58
click at [511, 368] on div "Do you work out? What sports or workout routines do you enjoy?" at bounding box center [525, 370] width 314 height 17
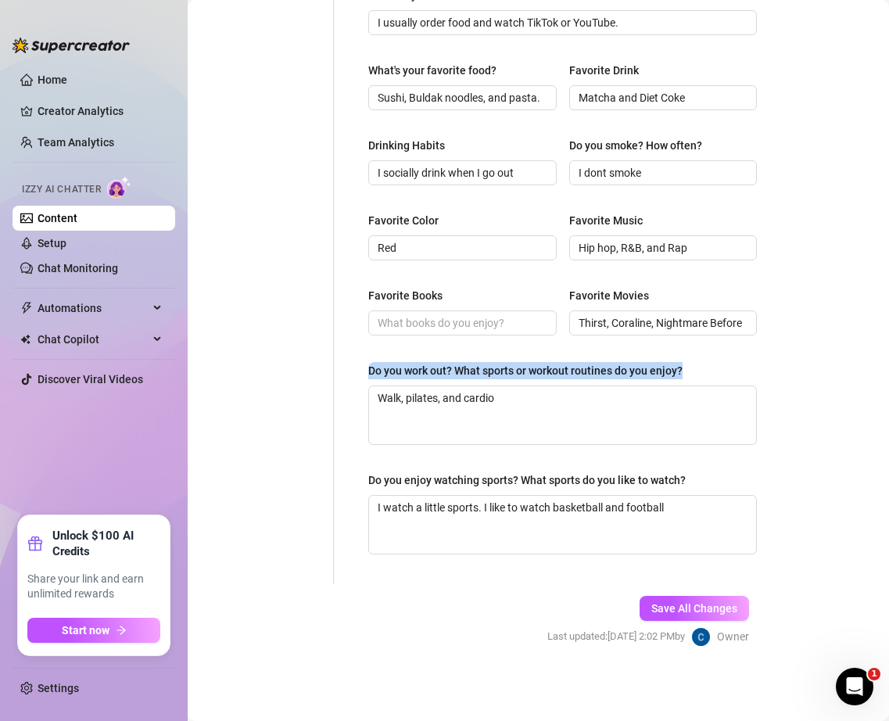
click at [511, 386] on textarea "Walk, pilates, and cardio" at bounding box center [562, 415] width 387 height 58
click at [511, 368] on div "Do you work out? What sports or workout routines do you enjoy?" at bounding box center [525, 370] width 314 height 17
click at [511, 386] on textarea "Walk, pilates, and cardio" at bounding box center [562, 415] width 387 height 58
click at [525, 404] on textarea "Walk, pilates, and cardio" at bounding box center [562, 415] width 387 height 58
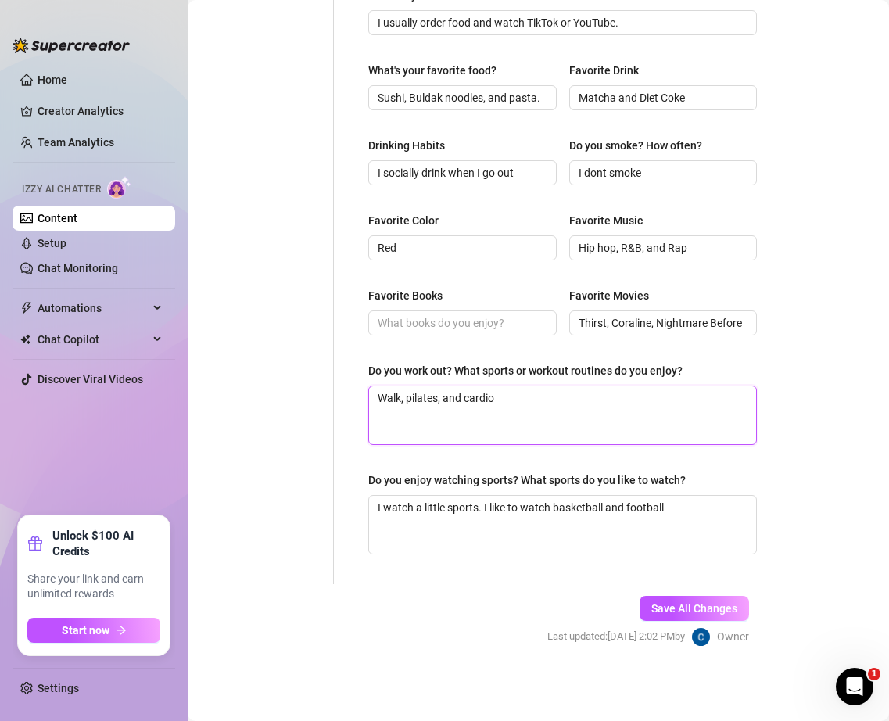
click at [525, 404] on textarea "Walk, pilates, and cardio" at bounding box center [562, 415] width 387 height 58
click at [650, 398] on textarea "Do you work out? What sports or workout routines do you enjoy?" at bounding box center [562, 415] width 387 height 58
paste textarea "I like to stay active and keep movement as part of my lifestyle. I enjoy going …"
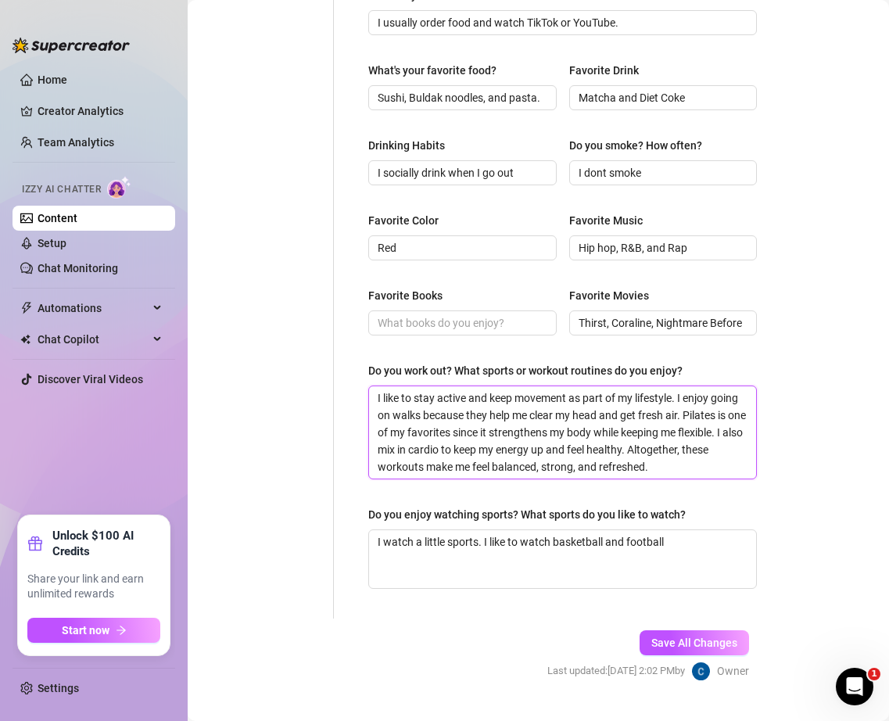
scroll to position [0, 0]
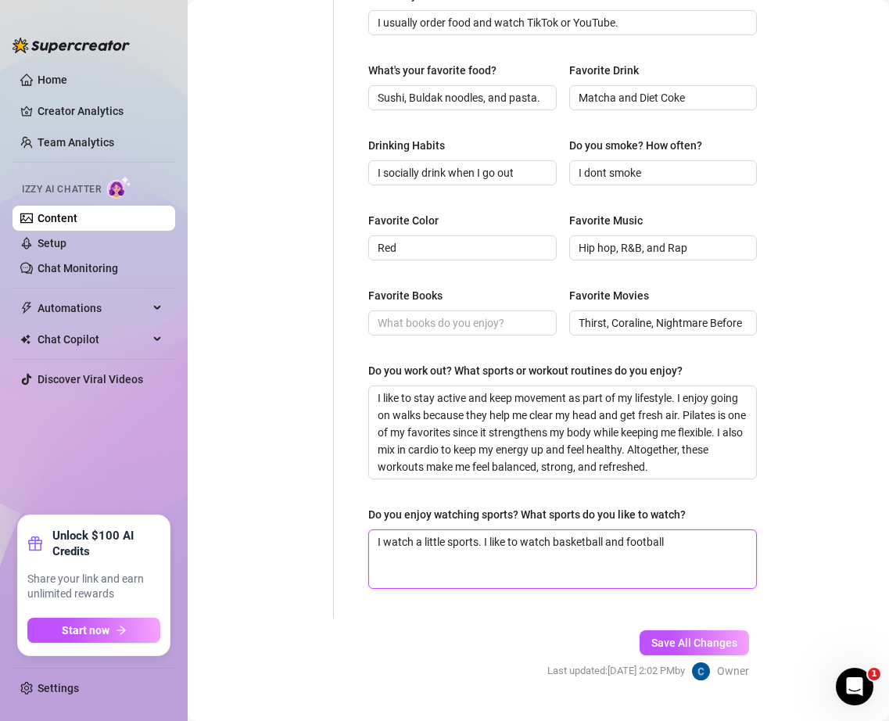
click at [592, 550] on textarea "I watch a little sports. I like to watch basketball and football" at bounding box center [562, 559] width 387 height 58
click at [499, 511] on div "Do you enjoy watching sports? What sports do you like to watch?" at bounding box center [526, 514] width 317 height 17
click at [499, 530] on textarea "I watch a little sports. I like to watch basketball and football" at bounding box center [562, 559] width 387 height 58
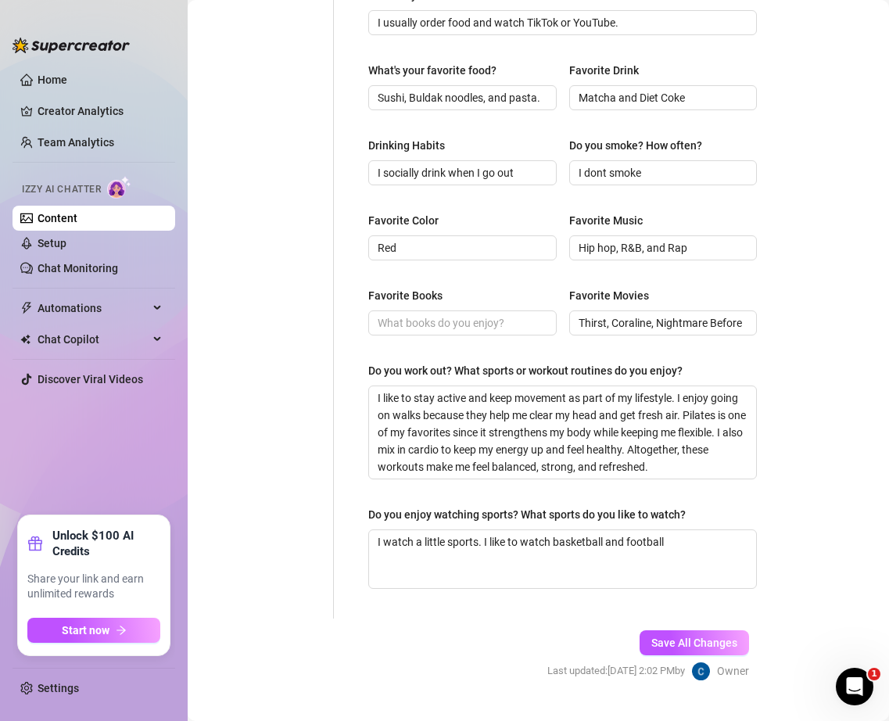
click at [499, 510] on div "Do you enjoy watching sports? What sports do you like to watch?" at bounding box center [526, 514] width 317 height 17
click at [499, 530] on textarea "I watch a little sports. I like to watch basketball and football" at bounding box center [562, 559] width 387 height 58
click at [499, 510] on div "Do you enjoy watching sports? What sports do you like to watch?" at bounding box center [526, 514] width 317 height 17
click at [499, 530] on textarea "I watch a little sports. I like to watch basketball and football" at bounding box center [562, 559] width 387 height 58
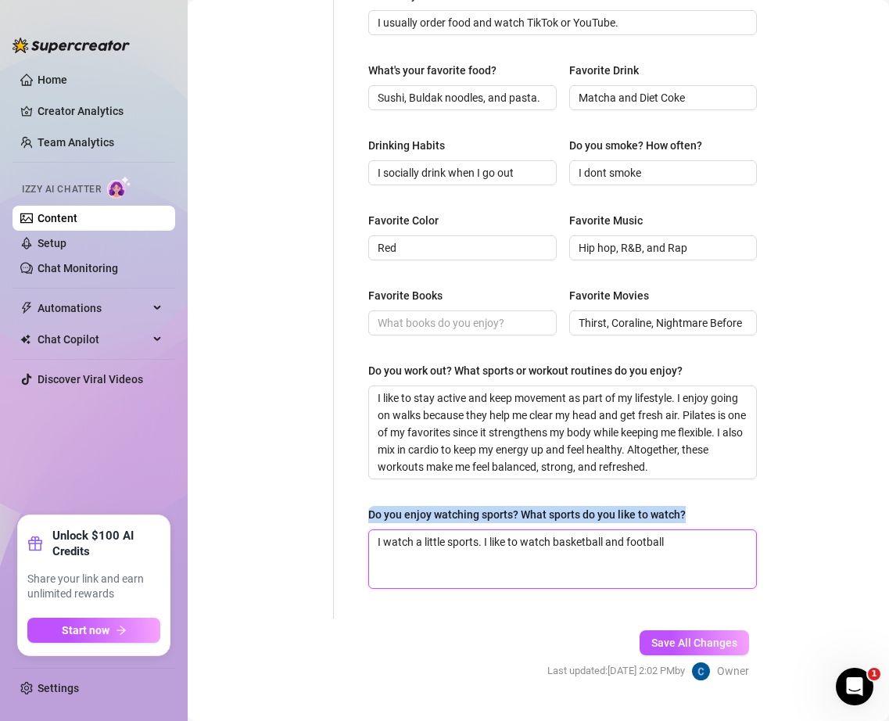
click at [601, 536] on textarea "I watch a little sports. I like to watch basketball and football" at bounding box center [562, 559] width 387 height 58
click at [534, 562] on textarea "I watch a little sports. I like to watch basketball and football" at bounding box center [562, 559] width 387 height 58
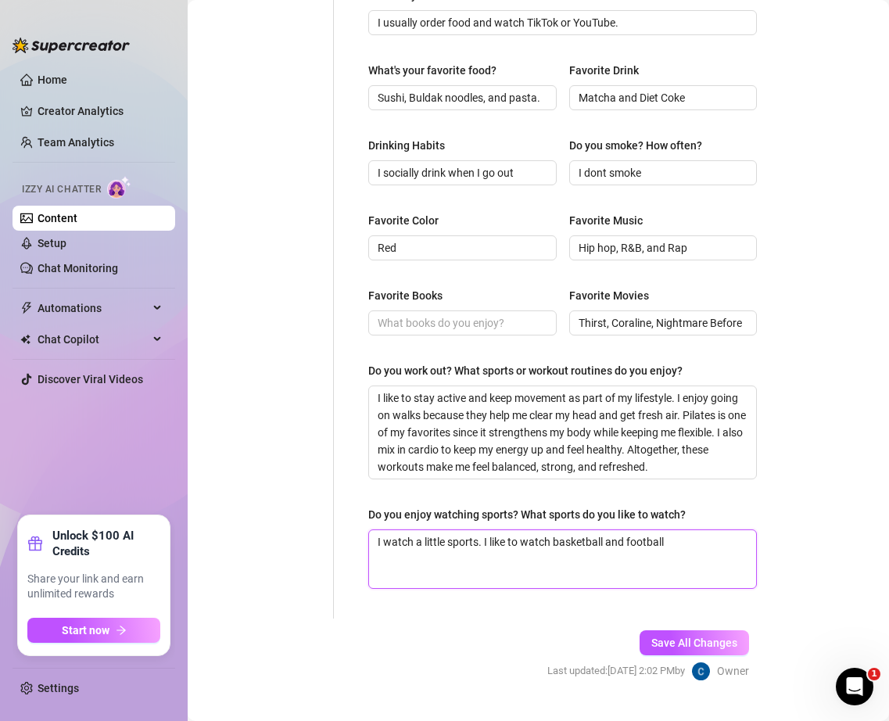
click at [534, 562] on textarea "I watch a little sports. I like to watch basketball and football" at bounding box center [562, 559] width 387 height 58
paste textarea "bit of sports, mainly basketball and football. I enjoy basketball for the fast …"
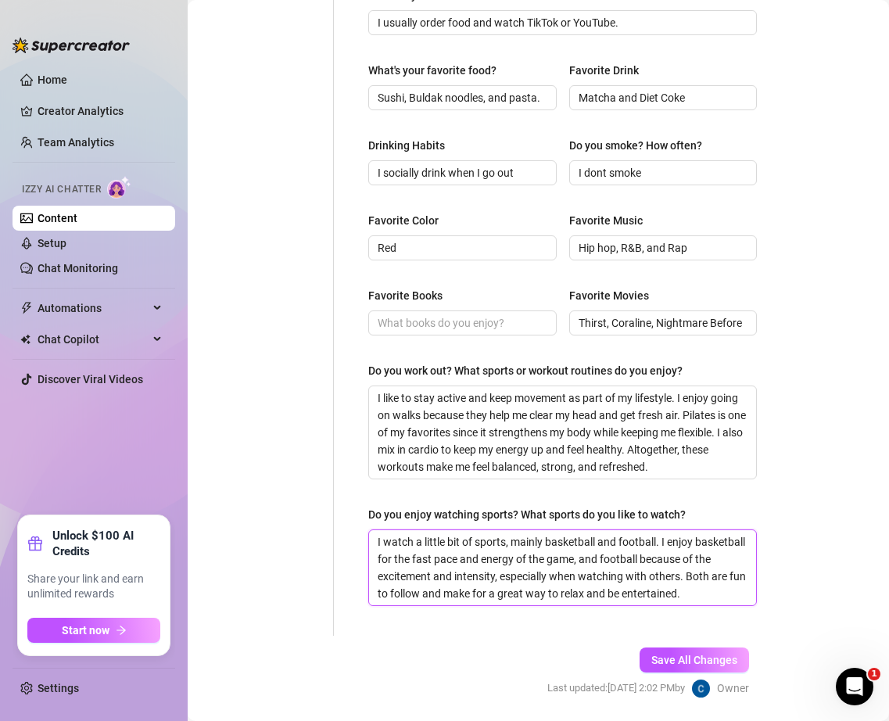
scroll to position [770, 0]
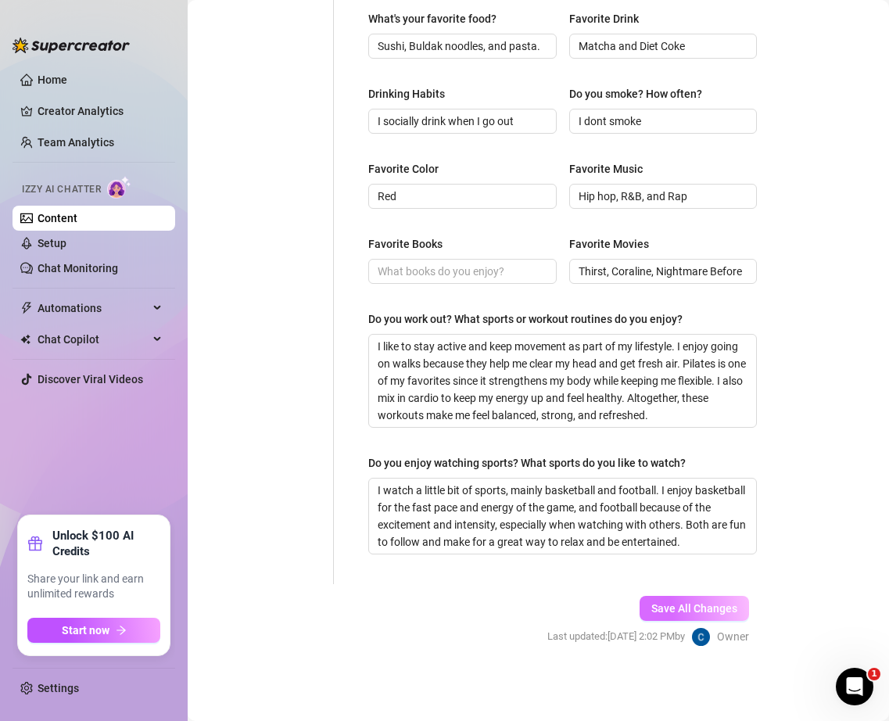
click at [672, 620] on button "Save All Changes" at bounding box center [693, 608] width 109 height 25
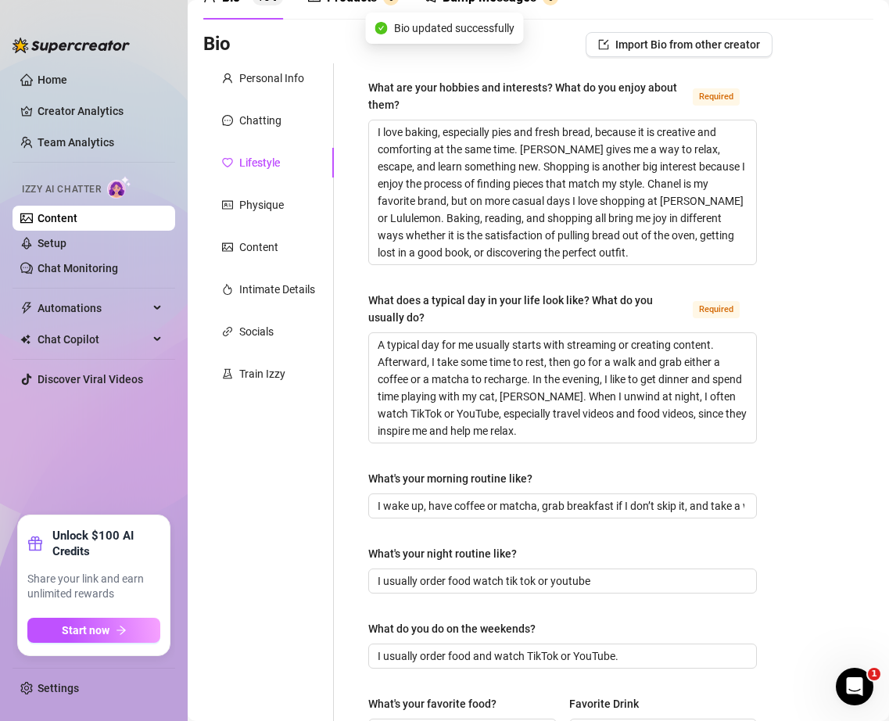
scroll to position [0, 0]
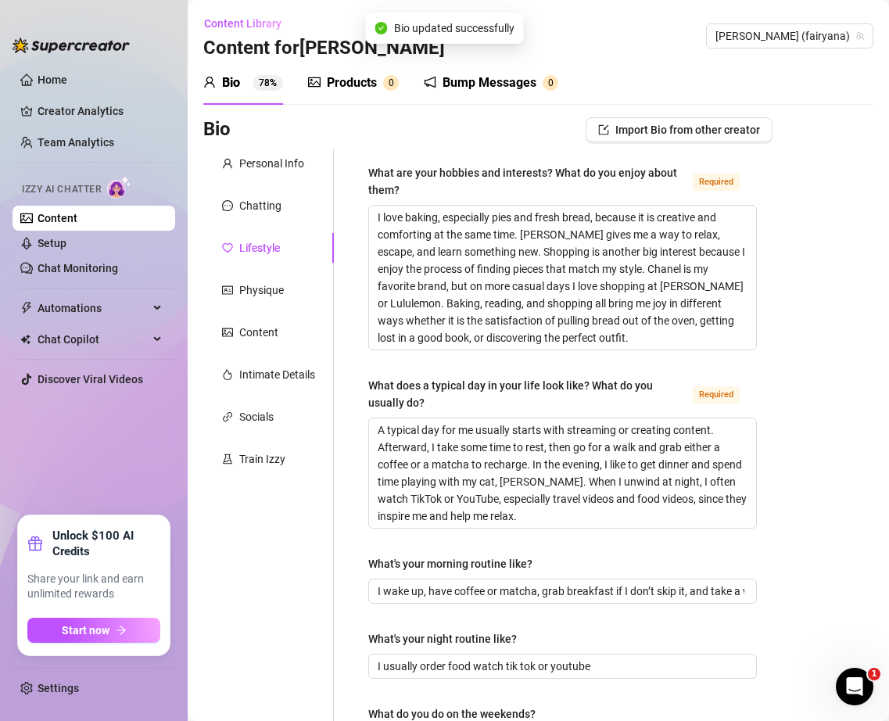
click at [263, 288] on div "Physique" at bounding box center [261, 289] width 45 height 17
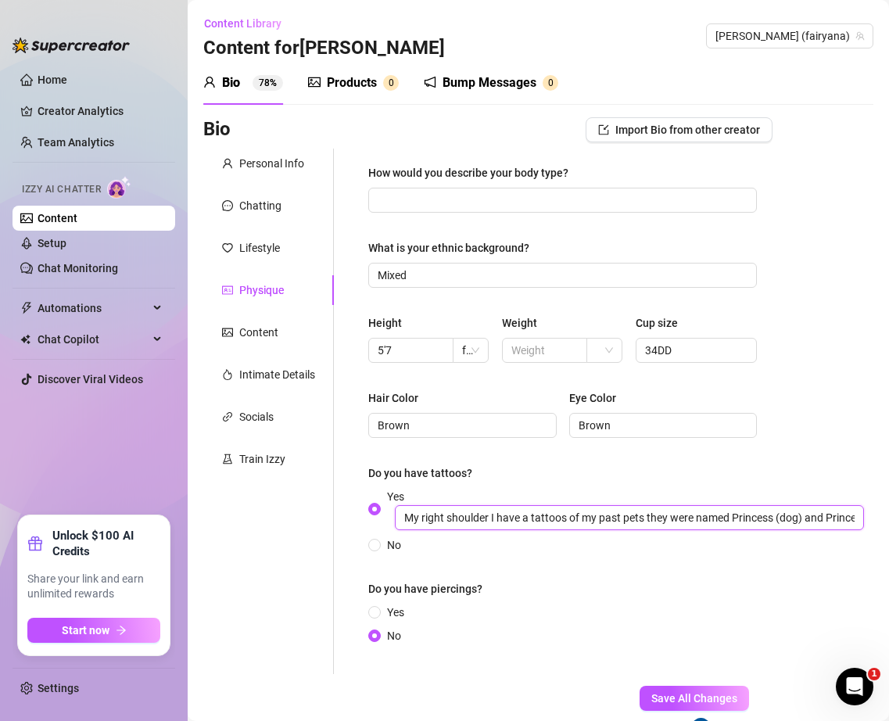
click at [443, 518] on input "My right shoulder I have a tattoos of my past pets they were named Princess (do…" at bounding box center [629, 517] width 469 height 25
click at [422, 470] on div "Do you have tattoos?" at bounding box center [420, 472] width 104 height 17
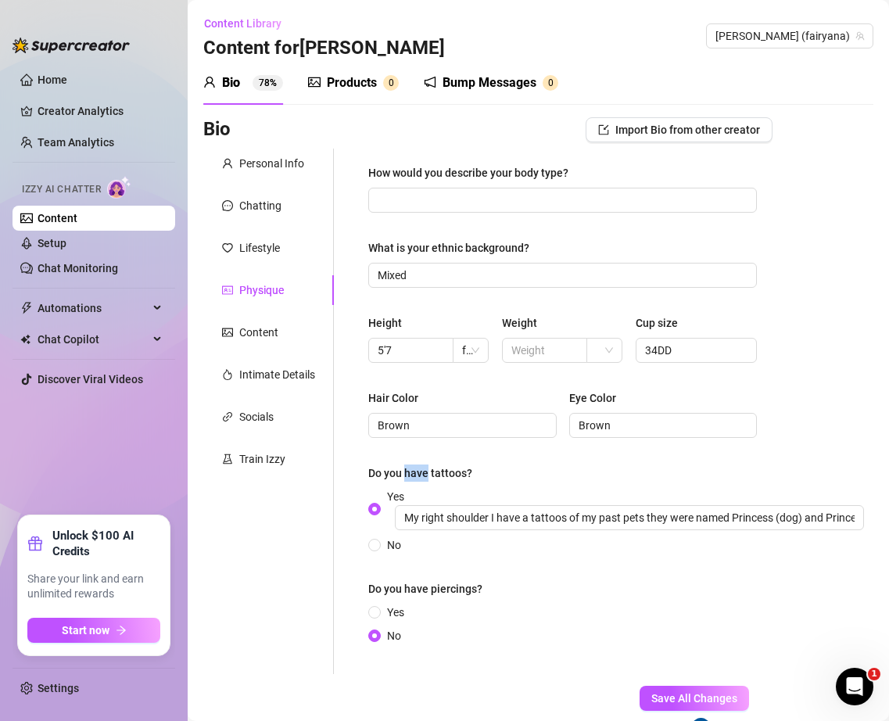
click at [422, 470] on div "Do you have tattoos?" at bounding box center [420, 472] width 104 height 17
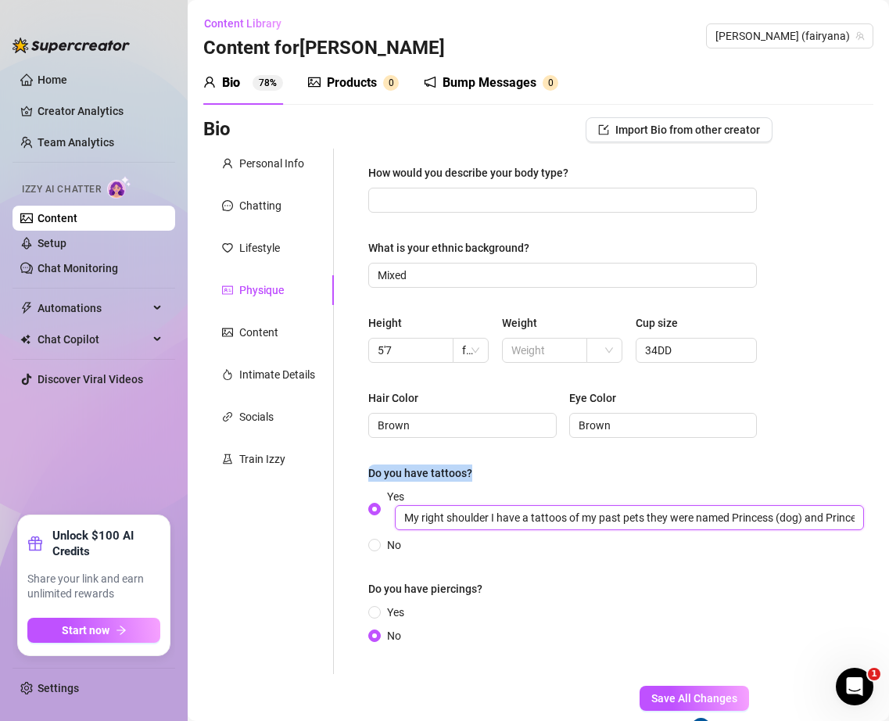
click at [516, 516] on input "My right shoulder I have a tattoos of my past pets they were named Princess (do…" at bounding box center [629, 517] width 469 height 25
click at [517, 521] on input "My right shoulder I have a tattoos of my past pets they were named Princess (do…" at bounding box center [629, 517] width 469 height 25
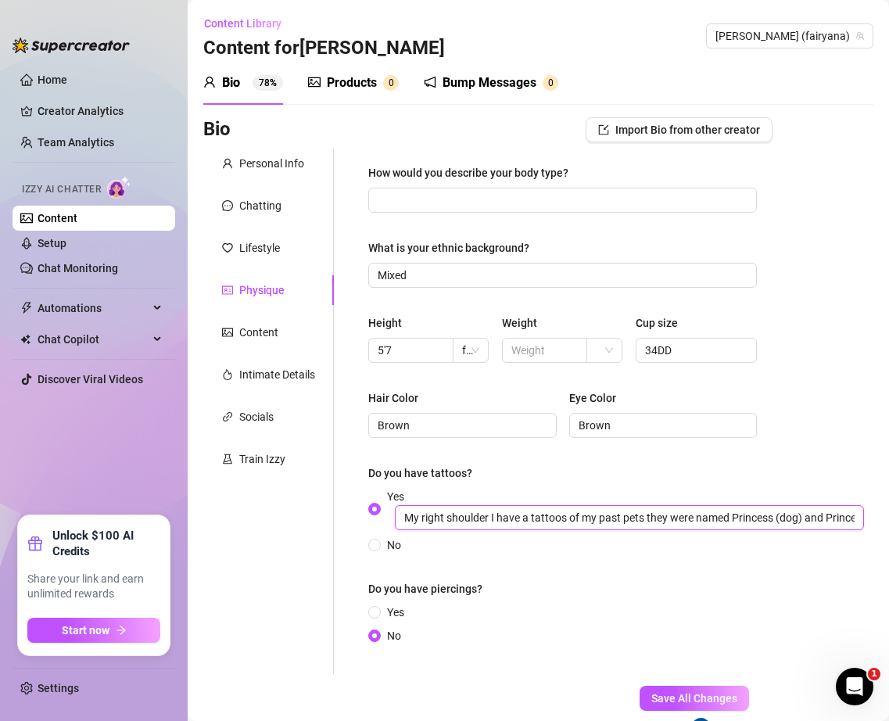
click at [517, 521] on input "My right shoulder I have a tattoos of my past pets they were named Princess (do…" at bounding box center [629, 517] width 469 height 25
paste input "I have one on my right shoulder for my past pets, Princess and [PERSON_NAME], a…"
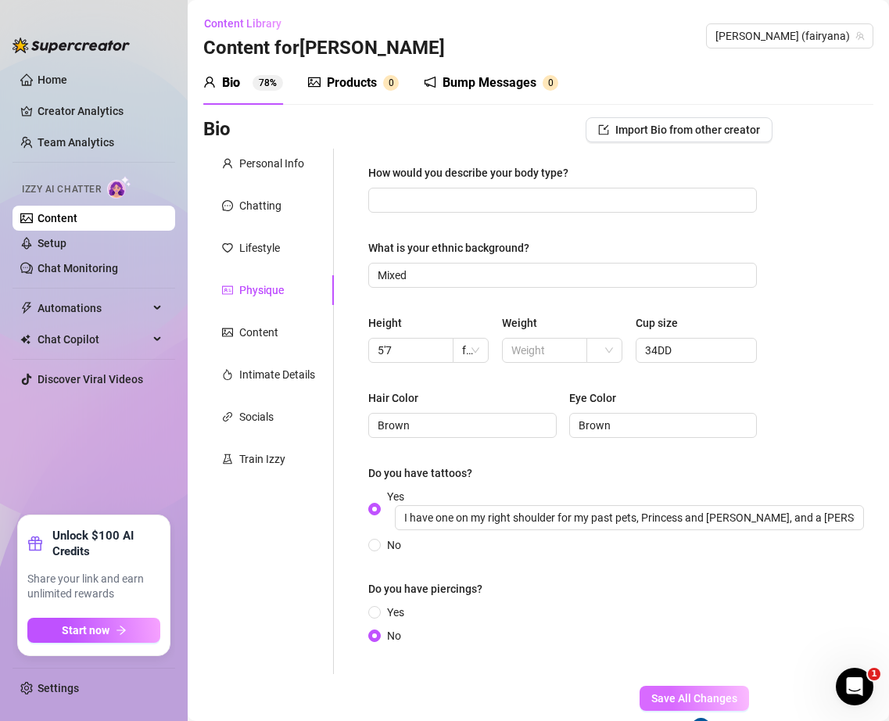
click at [682, 697] on span "Save All Changes" at bounding box center [694, 698] width 86 height 13
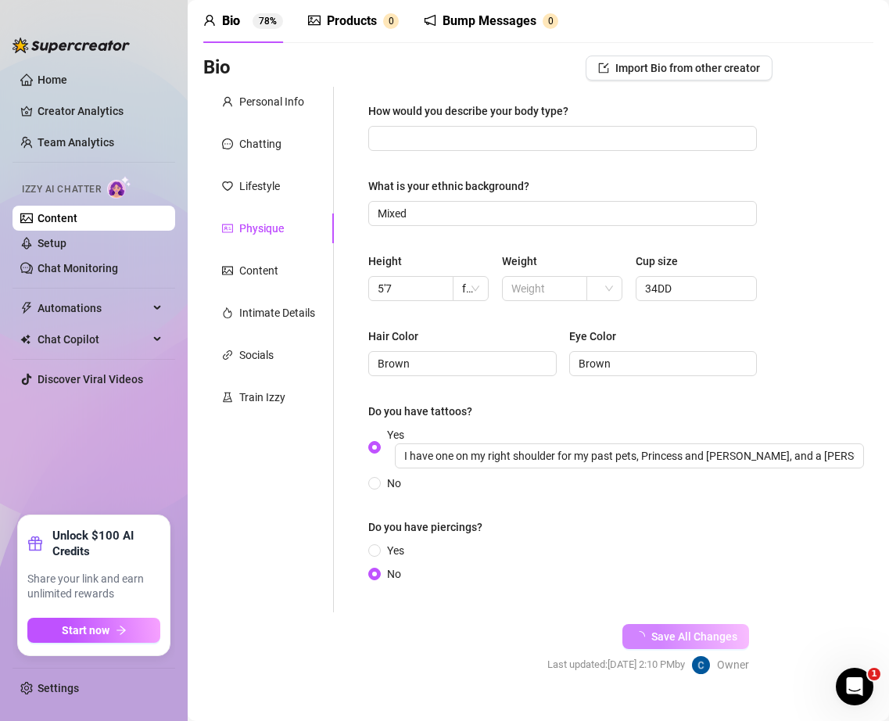
scroll to position [72, 0]
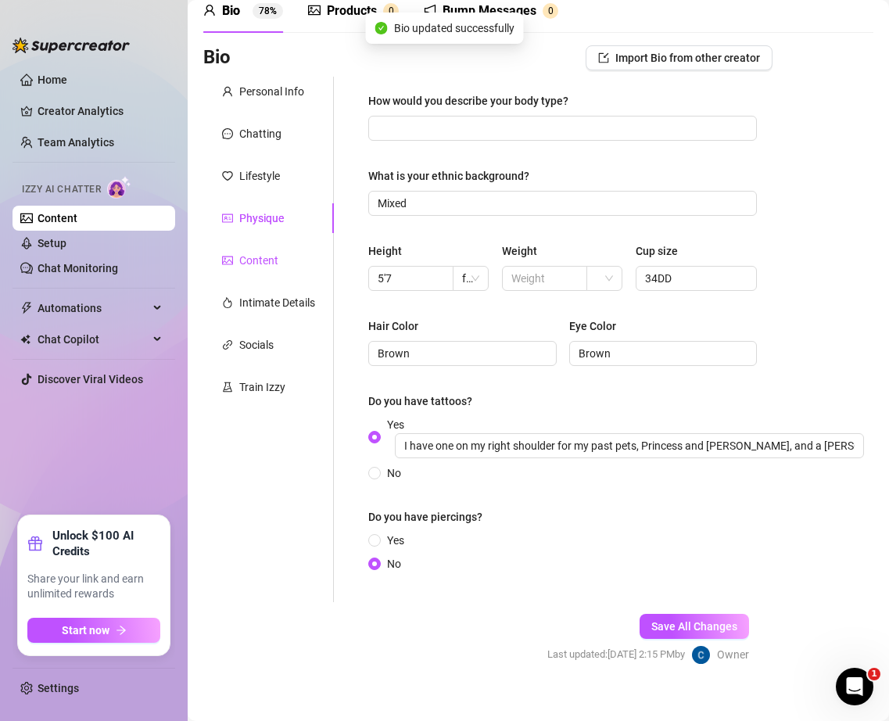
click at [253, 260] on div "Content" at bounding box center [258, 260] width 39 height 17
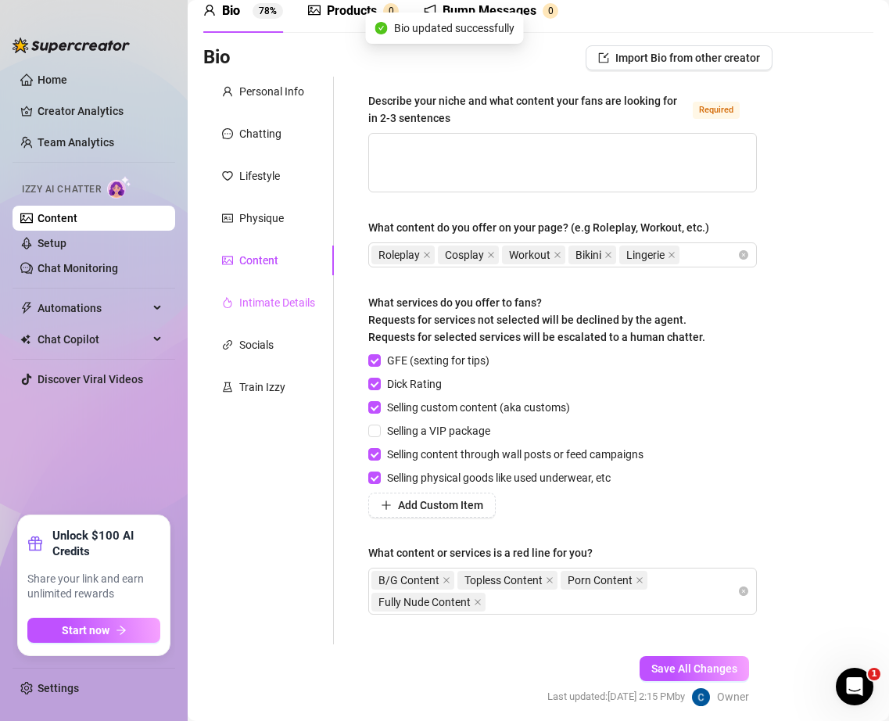
click at [272, 292] on div "Intimate Details" at bounding box center [268, 303] width 131 height 30
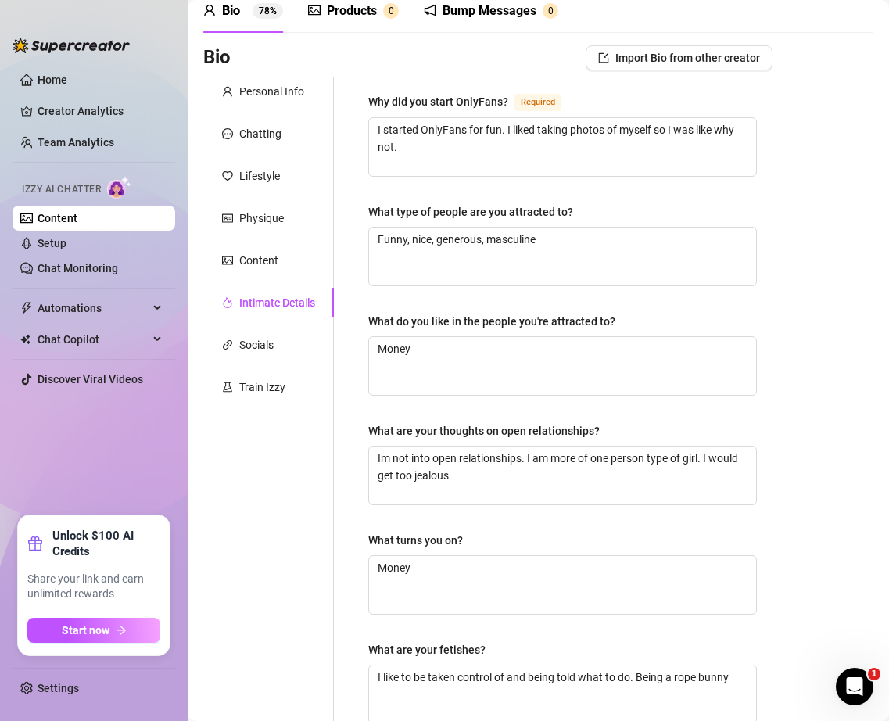
click at [416, 106] on div "Why did you start OnlyFans?" at bounding box center [438, 101] width 140 height 17
click at [416, 118] on textarea "I started OnlyFans for fun. I liked taking photos of myself so I was like why n…" at bounding box center [562, 147] width 387 height 58
click at [416, 106] on div "Why did you start OnlyFans?" at bounding box center [438, 101] width 140 height 17
click at [416, 118] on textarea "I started OnlyFans for fun. I liked taking photos of myself so I was like why n…" at bounding box center [562, 147] width 387 height 58
click at [416, 106] on div "Why did you start OnlyFans?" at bounding box center [438, 101] width 140 height 17
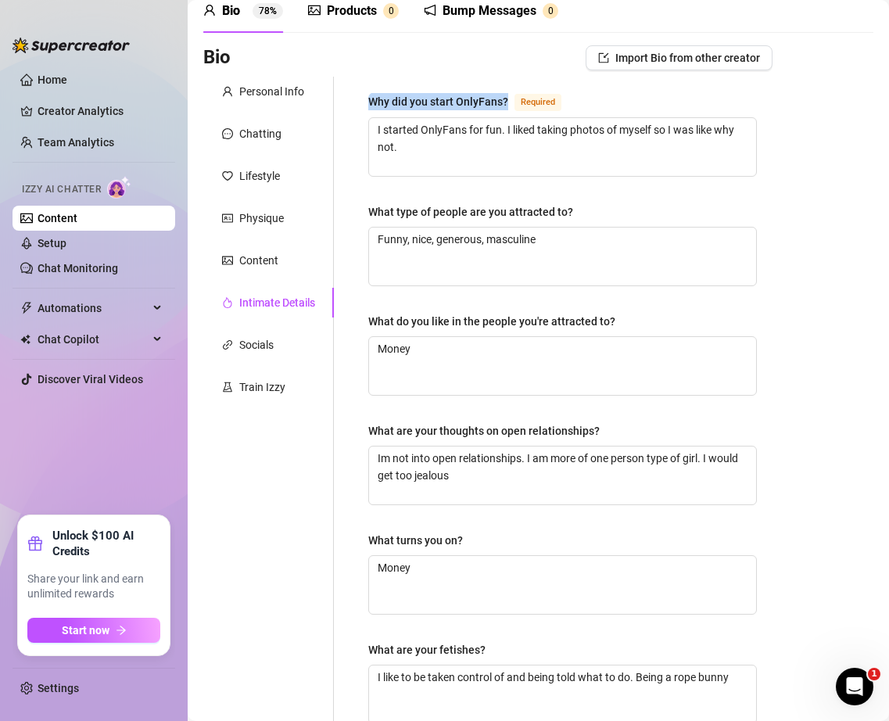
click at [416, 118] on textarea "I started OnlyFans for fun. I liked taking photos of myself so I was like why n…" at bounding box center [562, 147] width 387 height 58
click at [669, 148] on textarea "I started OnlyFans for fun. I liked taking photos of myself so I was like why n…" at bounding box center [562, 147] width 387 height 58
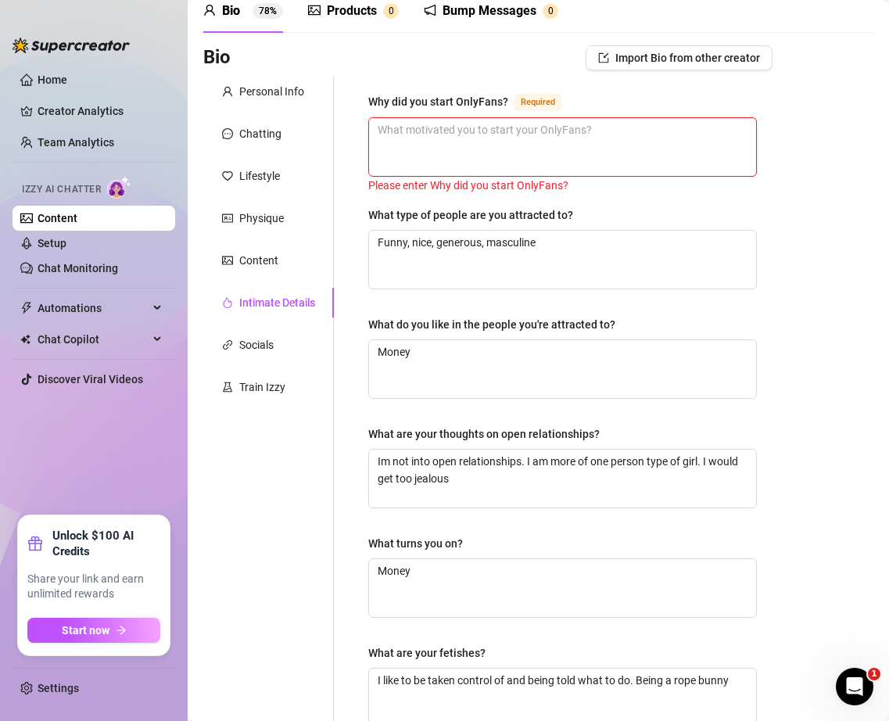
click at [617, 149] on textarea "Why did you start OnlyFans? Required" at bounding box center [562, 147] width 387 height 58
paste textarea "I started OnlyFans just for fun. I’ve always enjoyed taking photos of myself, s…"
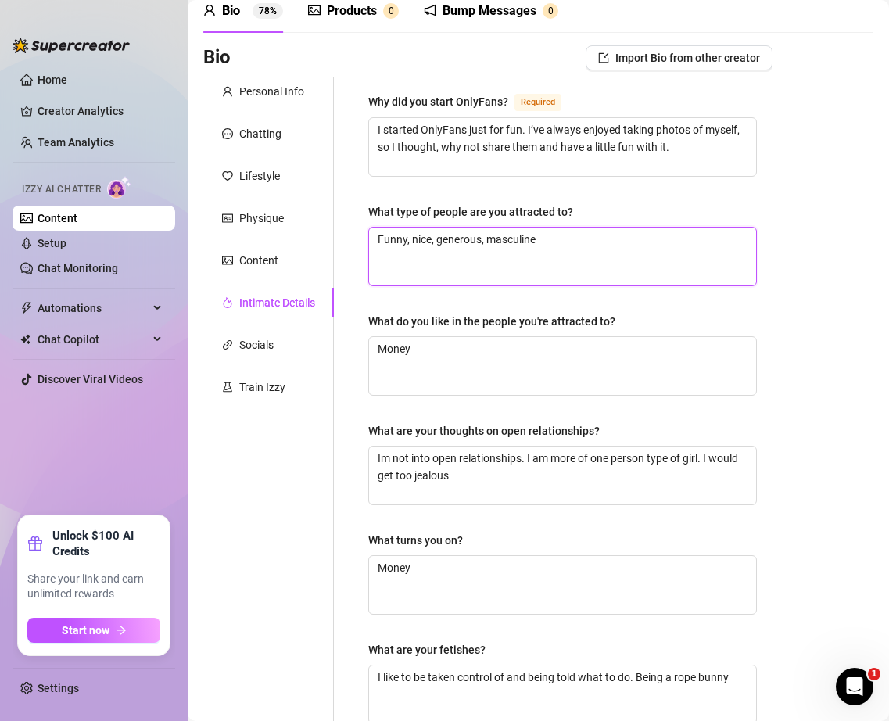
click at [565, 232] on textarea "Funny, nice, generous, masculine" at bounding box center [562, 256] width 387 height 58
click at [543, 217] on div "What type of people are you attracted to?" at bounding box center [470, 211] width 205 height 17
click at [543, 227] on textarea "Funny, nice, generous, masculine" at bounding box center [562, 256] width 387 height 58
click at [543, 217] on div "What type of people are you attracted to?" at bounding box center [470, 211] width 205 height 17
click at [543, 227] on textarea "Funny, nice, generous, masculine" at bounding box center [562, 256] width 387 height 58
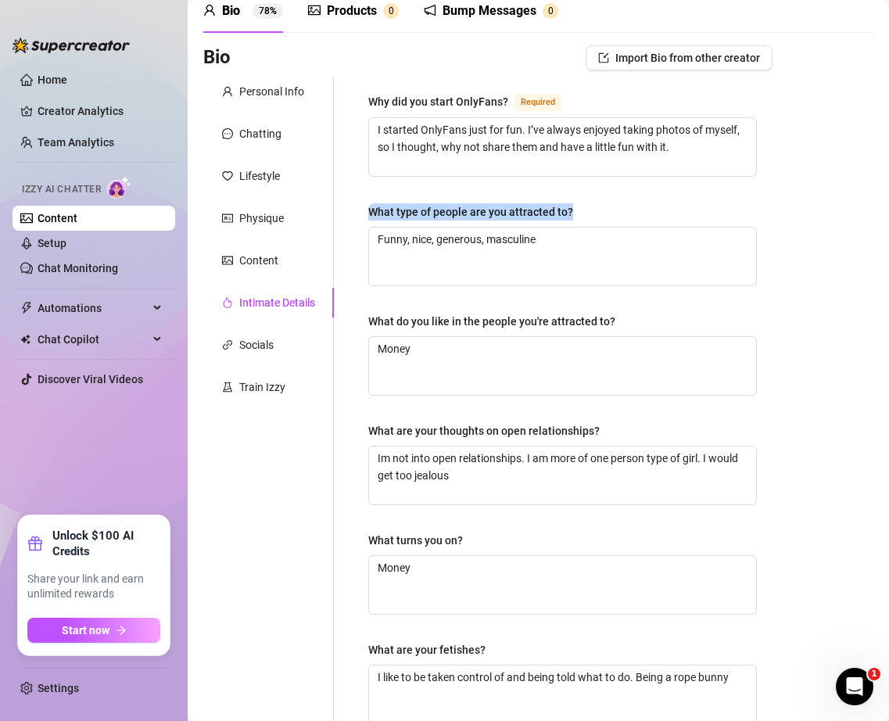
click at [543, 217] on div "What type of people are you attracted to?" at bounding box center [470, 211] width 205 height 17
click at [543, 227] on textarea "Funny, nice, generous, masculine" at bounding box center [562, 256] width 387 height 58
click at [573, 249] on textarea "Funny, nice, generous, masculine" at bounding box center [562, 256] width 387 height 58
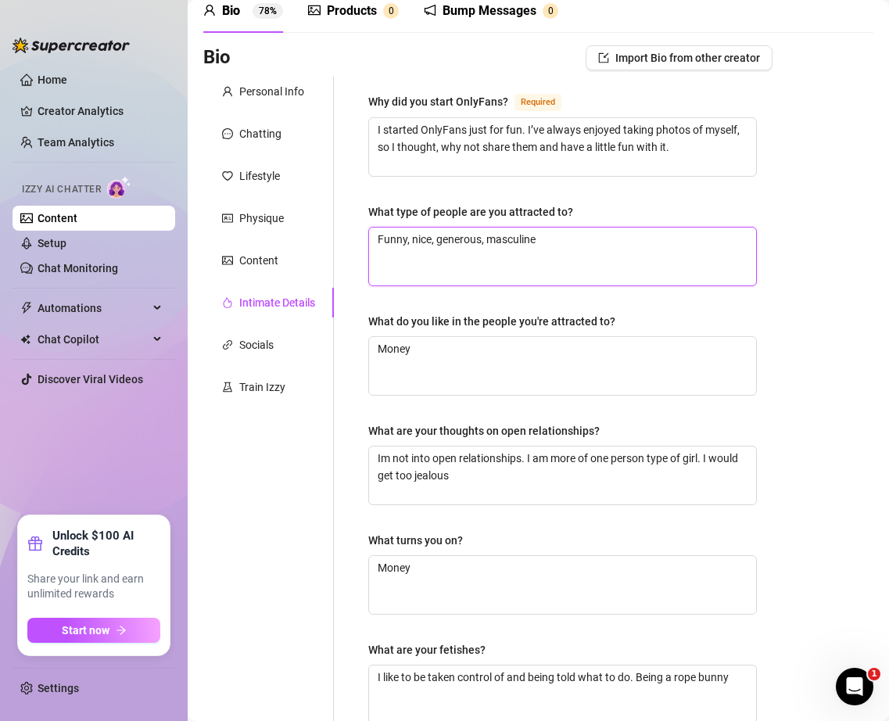
click at [582, 235] on textarea "Funny, nice, generous, masculine" at bounding box center [562, 256] width 387 height 58
paste textarea "I’m attracted to people who are funny, nice, and generous. I love masculine ene…"
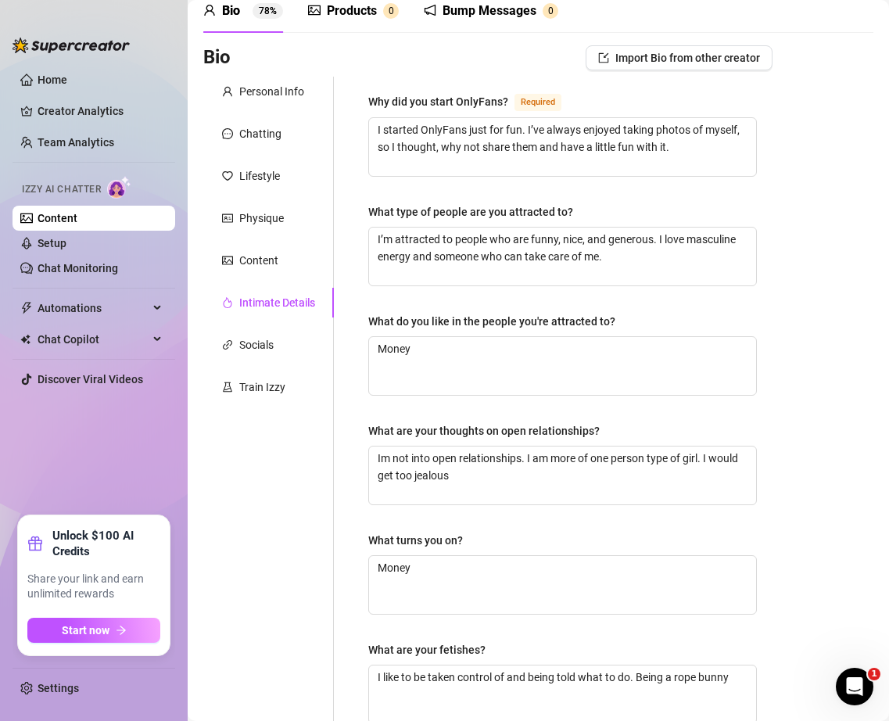
click at [547, 333] on div "What do you like in the people you're attracted to?" at bounding box center [562, 324] width 389 height 23
click at [550, 321] on div "What do you like in the people you're attracted to?" at bounding box center [491, 321] width 247 height 17
click at [550, 337] on textarea "Money" at bounding box center [562, 366] width 387 height 58
click at [550, 321] on div "What do you like in the people you're attracted to?" at bounding box center [491, 321] width 247 height 17
click at [550, 337] on textarea "Money" at bounding box center [562, 366] width 387 height 58
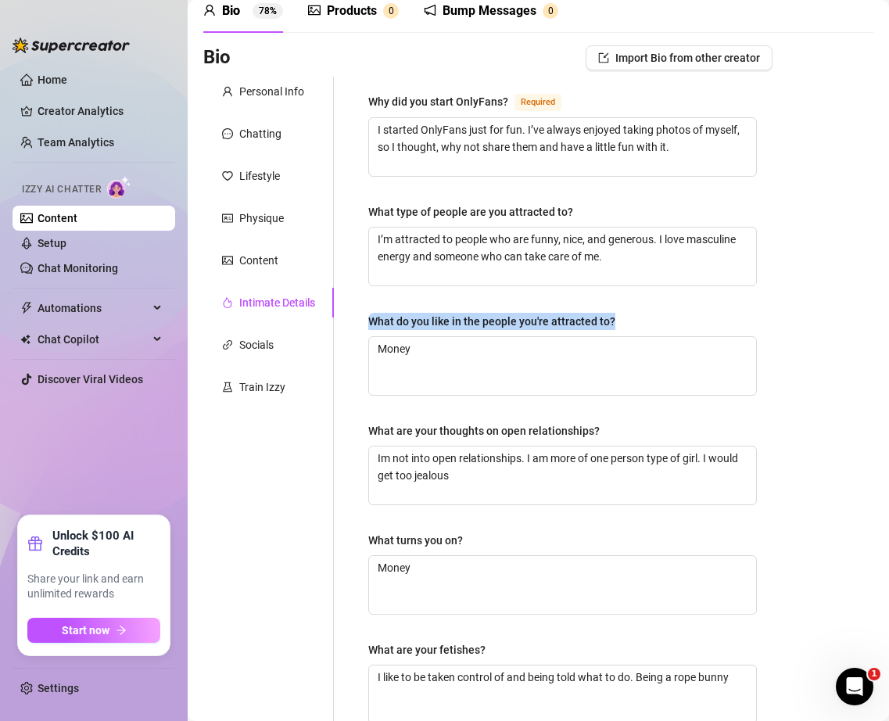
click at [550, 321] on div "What do you like in the people you're attracted to?" at bounding box center [491, 321] width 247 height 17
click at [550, 337] on textarea "Money" at bounding box center [562, 366] width 387 height 58
click at [593, 373] on textarea "Money" at bounding box center [562, 366] width 387 height 58
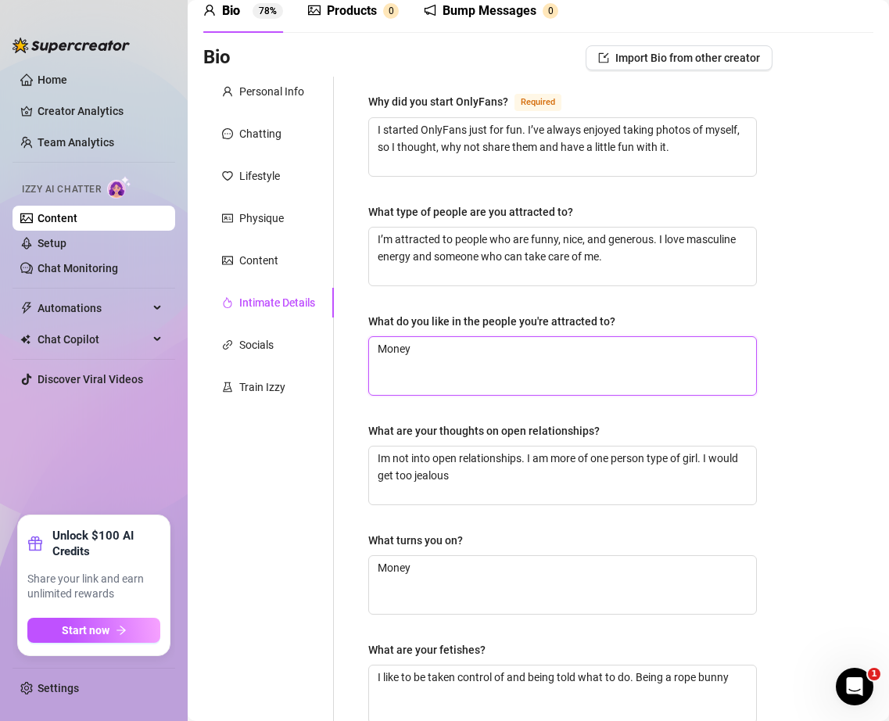
click at [593, 373] on textarea "Money" at bounding box center [562, 366] width 387 height 58
click at [713, 356] on textarea "Money" at bounding box center [562, 366] width 387 height 58
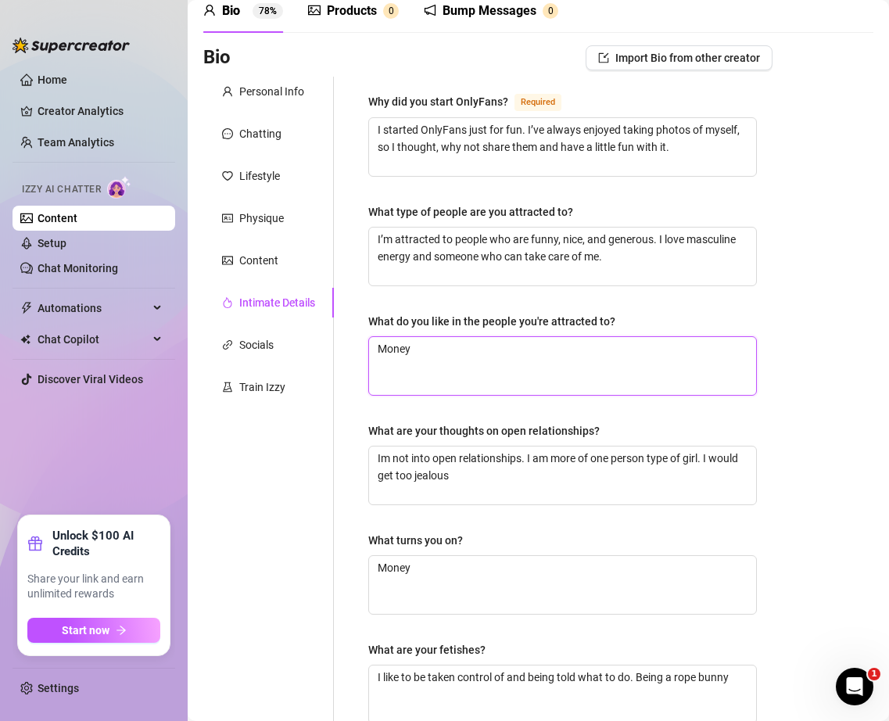
paste textarea "I like someone with money. It’s fun when they can spoil me a little and make li…"
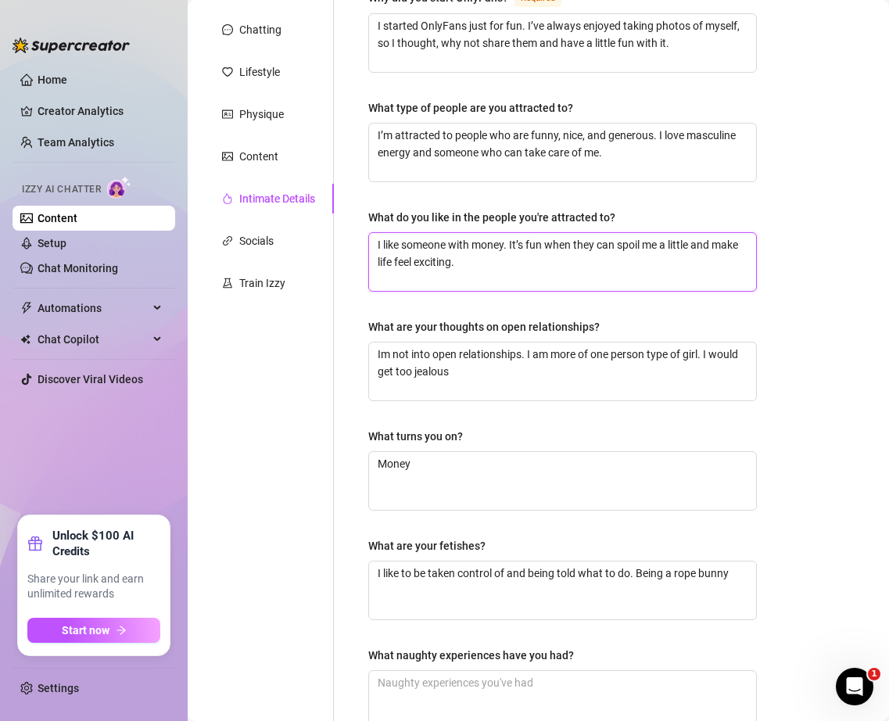
scroll to position [178, 0]
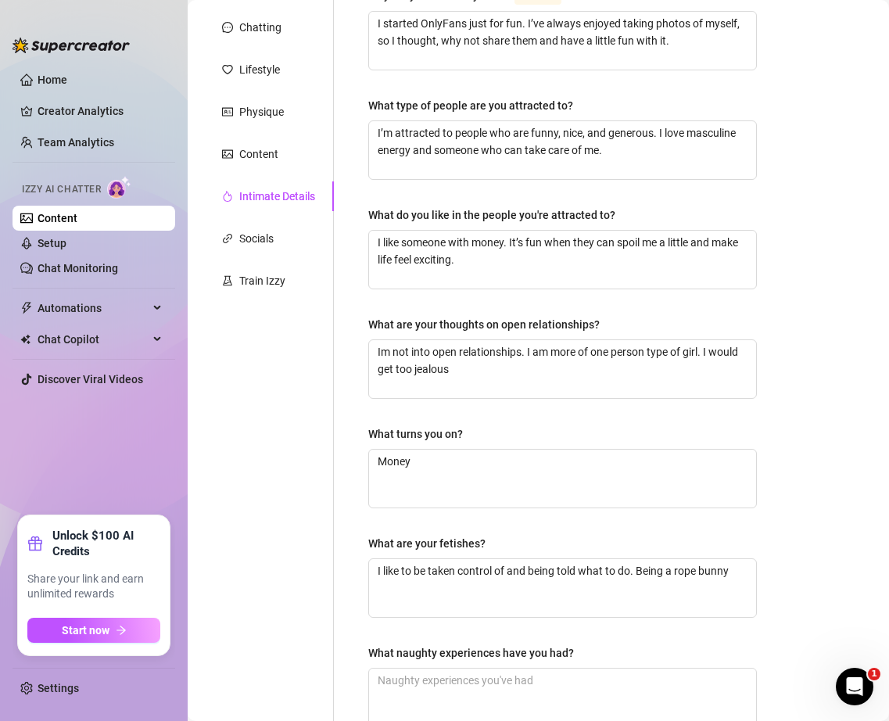
click at [528, 318] on div "What are your thoughts on open relationships?" at bounding box center [483, 324] width 231 height 17
click at [528, 340] on textarea "Im not into open relationships. I am more of one person type of girl. I would g…" at bounding box center [562, 369] width 387 height 58
click at [528, 318] on div "What are your thoughts on open relationships?" at bounding box center [483, 324] width 231 height 17
click at [528, 340] on textarea "Im not into open relationships. I am more of one person type of girl. I would g…" at bounding box center [562, 369] width 387 height 58
click at [528, 318] on div "What are your thoughts on open relationships?" at bounding box center [483, 324] width 231 height 17
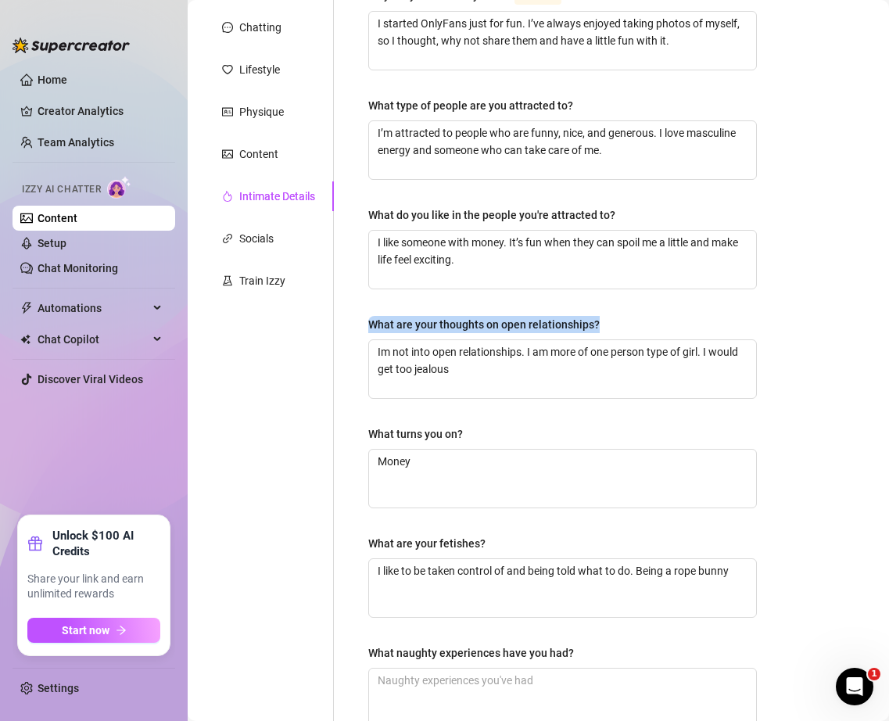
click at [528, 340] on textarea "Im not into open relationships. I am more of one person type of girl. I would g…" at bounding box center [562, 369] width 387 height 58
click at [576, 353] on textarea "Im not into open relationships. I am more of one person type of girl. I would g…" at bounding box center [562, 369] width 387 height 58
click at [667, 374] on textarea "Im not into open relationships. I am more of one person type of girl. I would g…" at bounding box center [562, 369] width 387 height 58
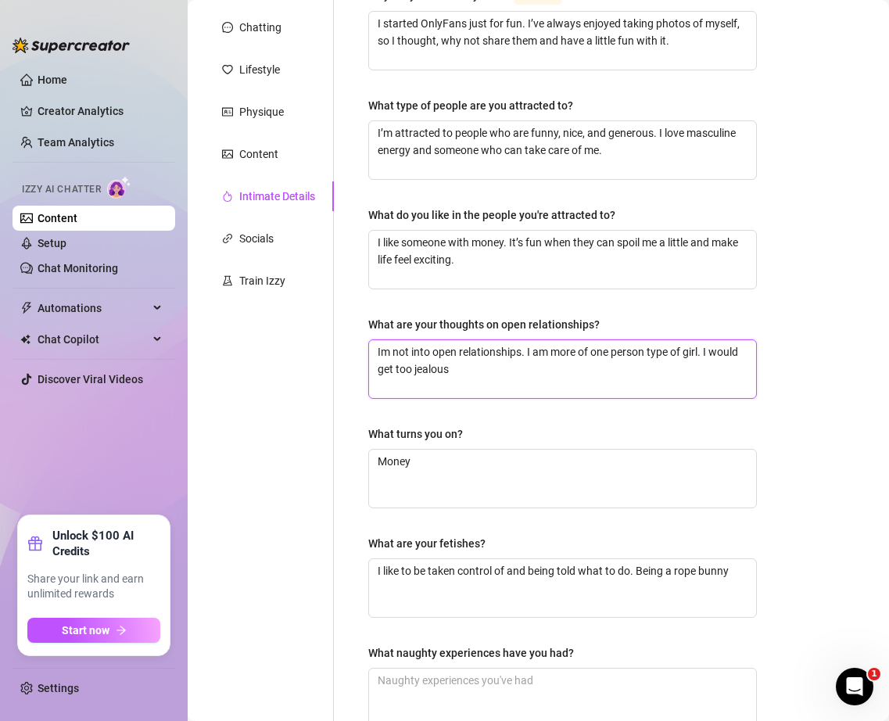
click at [667, 374] on textarea "Im not into open relationships. I am more of one person type of girl. I would g…" at bounding box center [562, 369] width 387 height 58
paste textarea "’m not into open relationships. I’m more of a one-person type of girl, and I kn…"
click at [622, 352] on textarea "I’m not into open relationships. I’m more of a one-person type of girl, and I k…" at bounding box center [562, 369] width 387 height 58
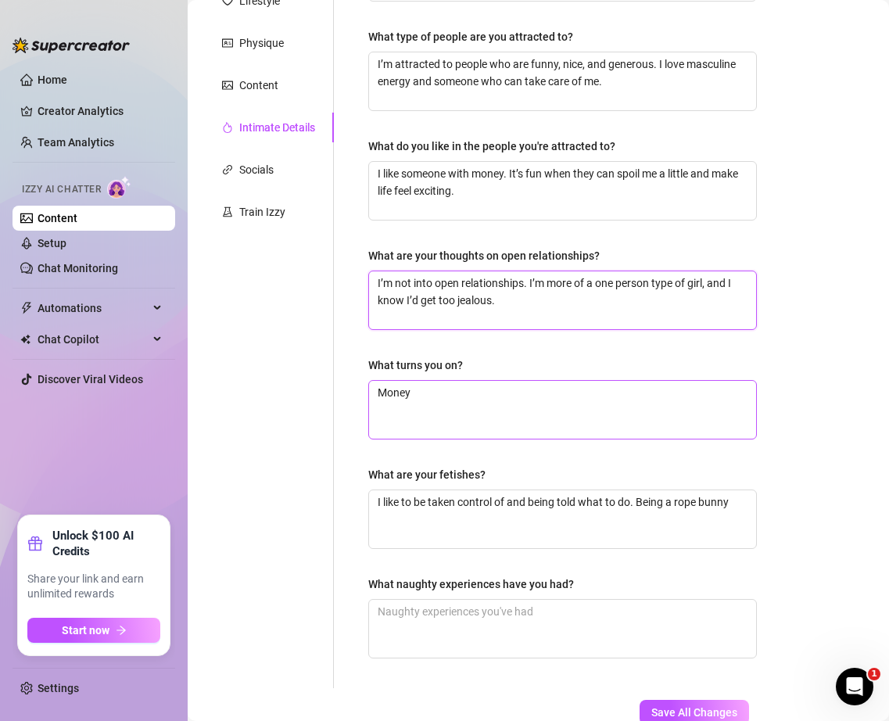
scroll to position [253, 0]
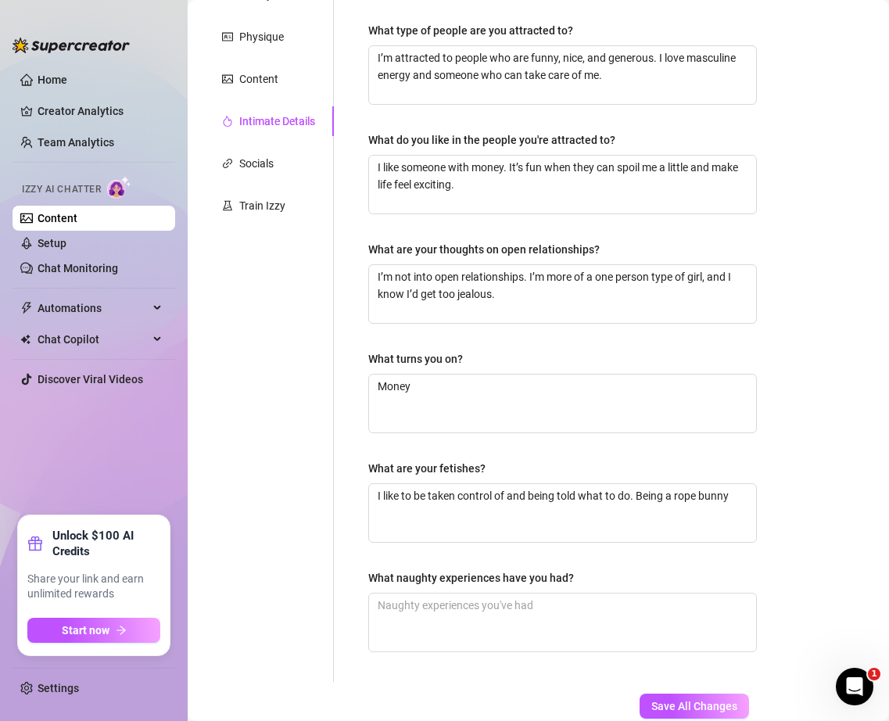
click at [431, 359] on div "What turns you on?" at bounding box center [415, 358] width 95 height 17
click at [431, 374] on textarea "Money" at bounding box center [562, 403] width 387 height 58
click at [431, 359] on div "What turns you on?" at bounding box center [415, 358] width 95 height 17
click at [431, 374] on textarea "Money" at bounding box center [562, 403] width 387 height 58
click at [431, 359] on div "What turns you on?" at bounding box center [415, 358] width 95 height 17
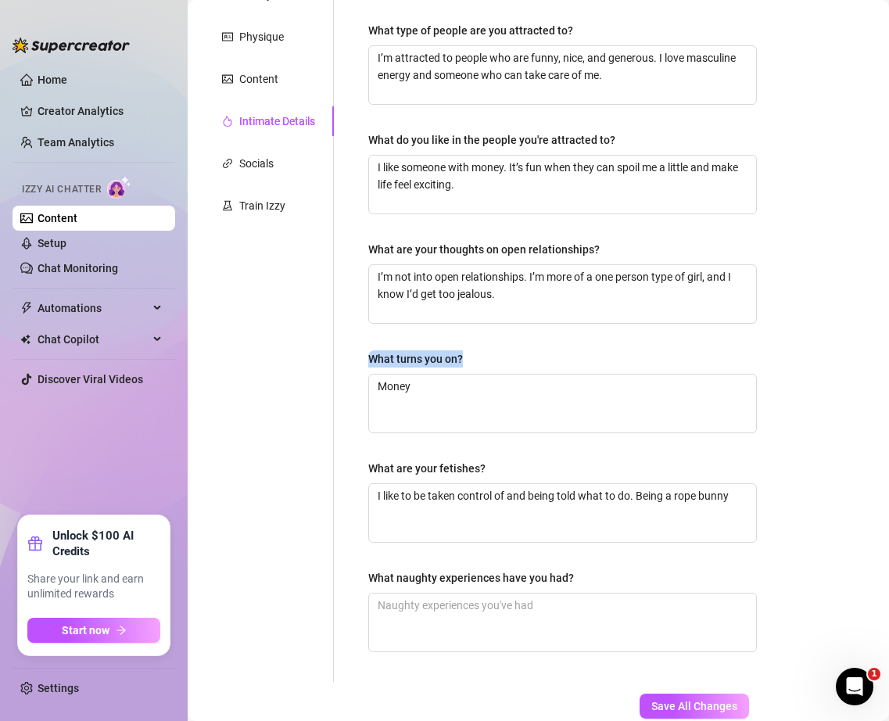
click at [431, 374] on textarea "Money" at bounding box center [562, 403] width 387 height 58
click at [415, 379] on textarea "Money" at bounding box center [562, 403] width 387 height 58
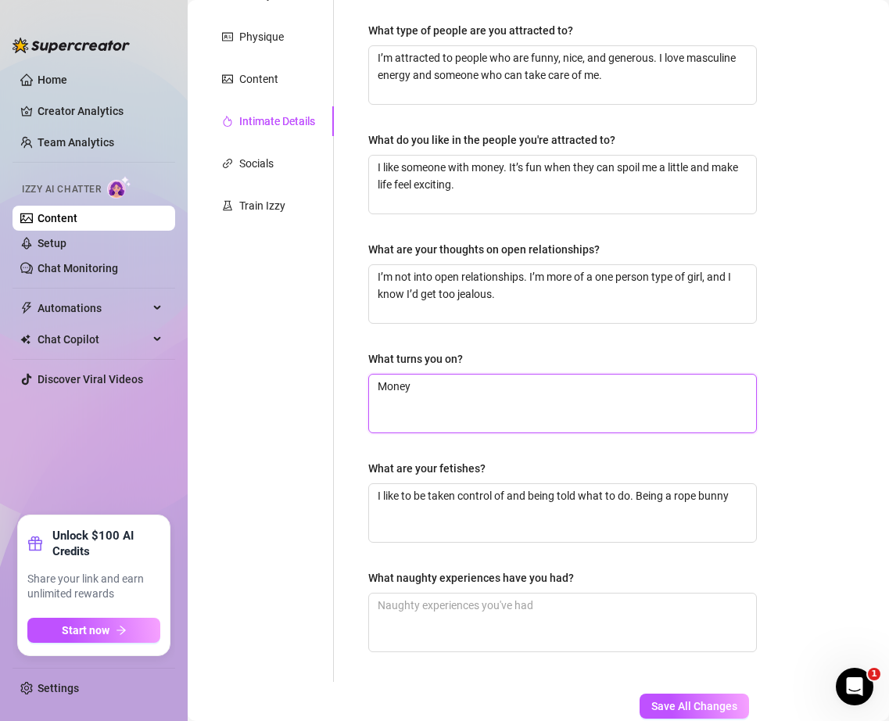
click at [415, 379] on textarea "Money" at bounding box center [562, 403] width 387 height 58
click at [604, 393] on textarea "Money" at bounding box center [562, 403] width 387 height 58
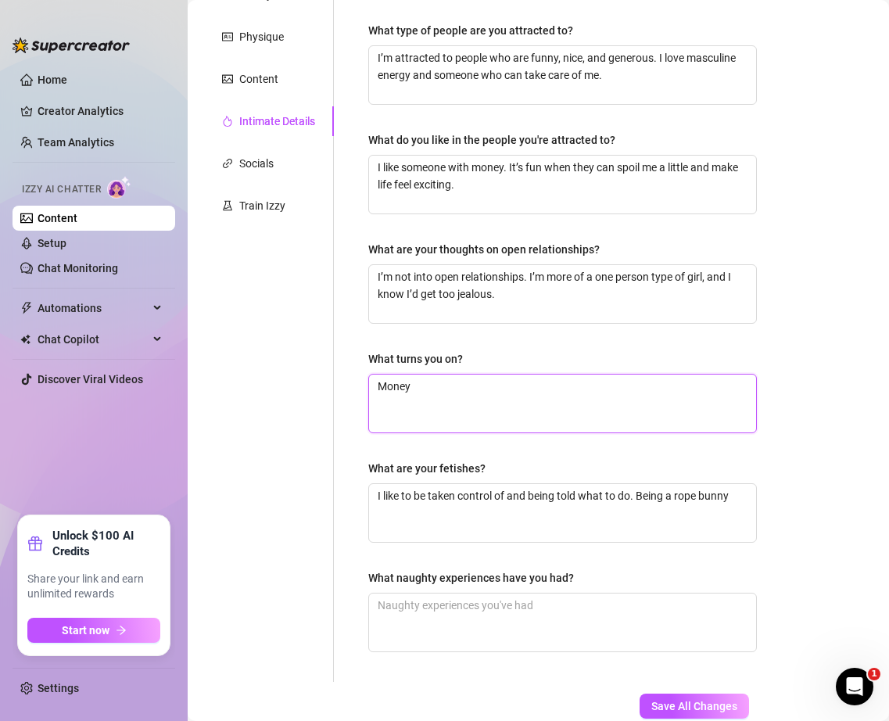
paste textarea "When someone spoils me with money and shows they can really take care of me—tha…"
click at [408, 402] on textarea "When someone spoils me with money and shows they can really take care of me—tha…" at bounding box center [562, 403] width 387 height 58
drag, startPoint x: 407, startPoint y: 405, endPoint x: 614, endPoint y: 396, distance: 207.4
click at [613, 396] on textarea "When someone spoils me with money and shows they can really take care of me—tha…" at bounding box center [562, 403] width 387 height 58
click at [539, 386] on textarea "When someone spoils me with money and shows they can really take care of me." at bounding box center [562, 403] width 387 height 58
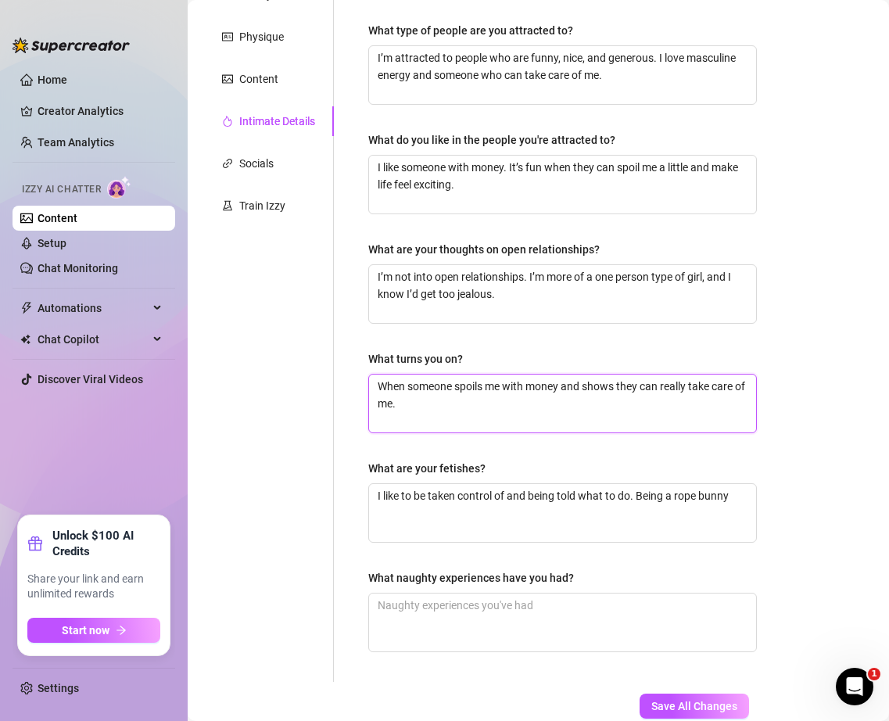
click at [539, 386] on textarea "When someone spoils me with money and shows they can really take care of me." at bounding box center [562, 403] width 387 height 58
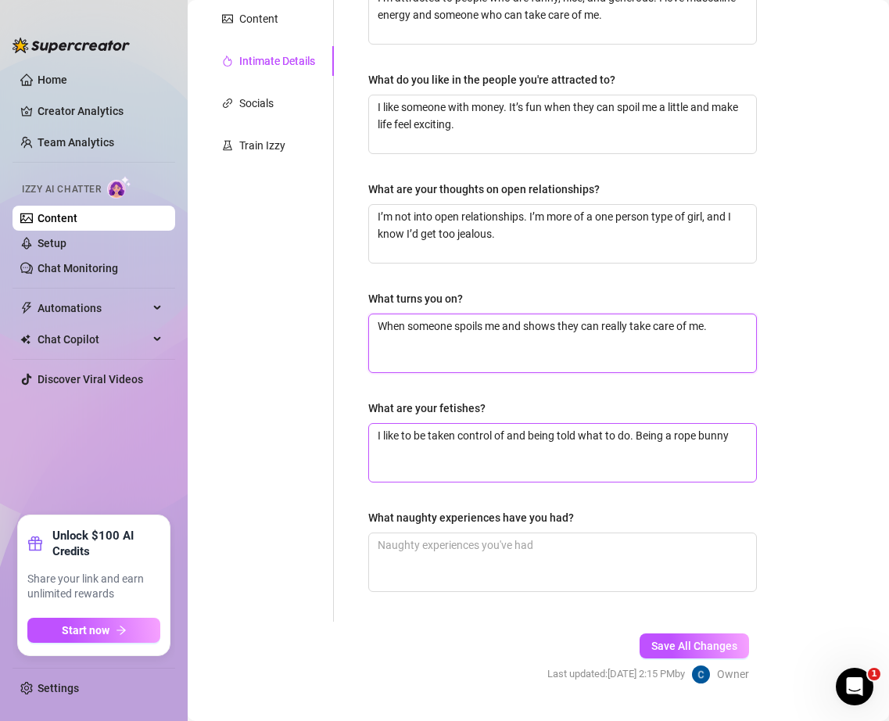
scroll to position [323, 0]
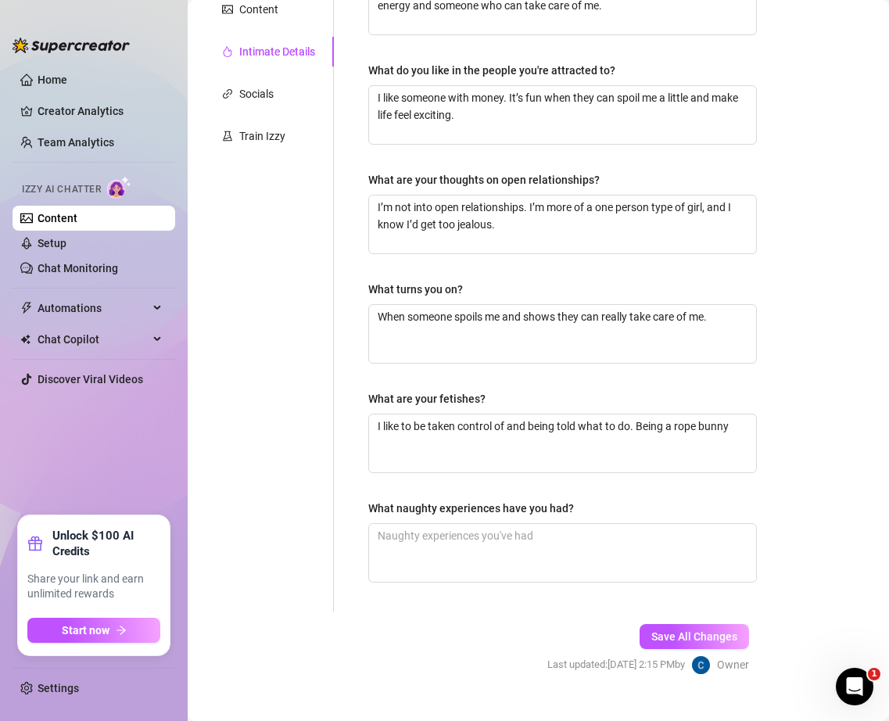
click at [467, 399] on div "What are your fetishes?" at bounding box center [426, 398] width 117 height 17
click at [467, 414] on textarea "I like to be taken control of and being told what to do. Being a rope bunny" at bounding box center [562, 443] width 387 height 58
click at [467, 398] on div "What are your fetishes?" at bounding box center [426, 398] width 117 height 17
click at [467, 414] on textarea "I like to be taken control of and being told what to do. Being a rope bunny" at bounding box center [562, 443] width 387 height 58
click at [467, 398] on div "What are your fetishes?" at bounding box center [426, 398] width 117 height 17
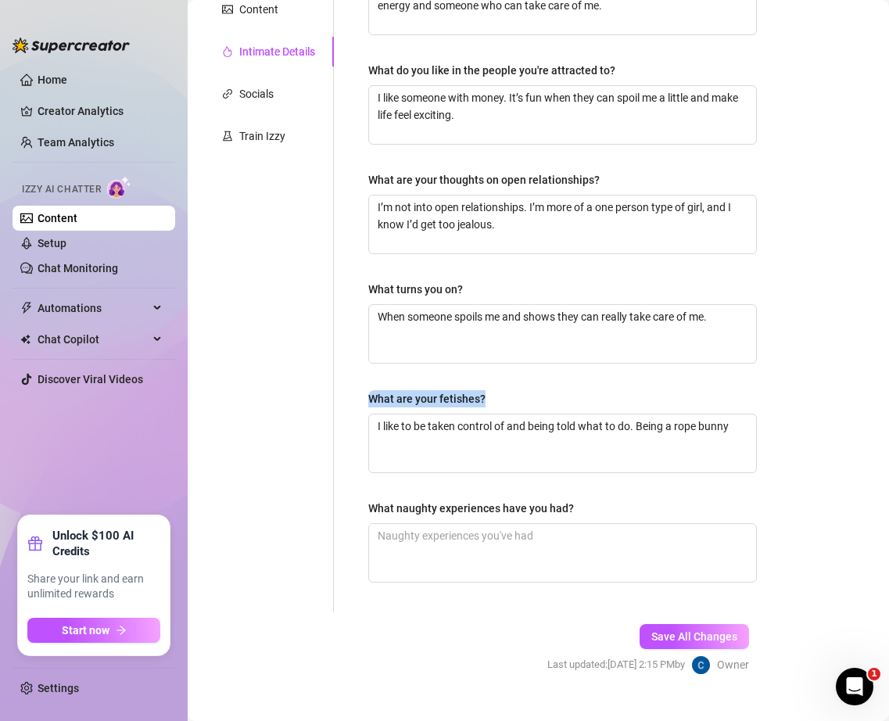
click at [467, 414] on textarea "I like to be taken control of and being told what to do. Being a rope bunny" at bounding box center [562, 443] width 387 height 58
click at [566, 422] on textarea "I like to be taken control of and being told what to do. Being a rope bunny" at bounding box center [562, 443] width 387 height 58
click at [519, 443] on textarea "I like to be taken control of and being told what to do. Being a rope bunny" at bounding box center [562, 443] width 387 height 58
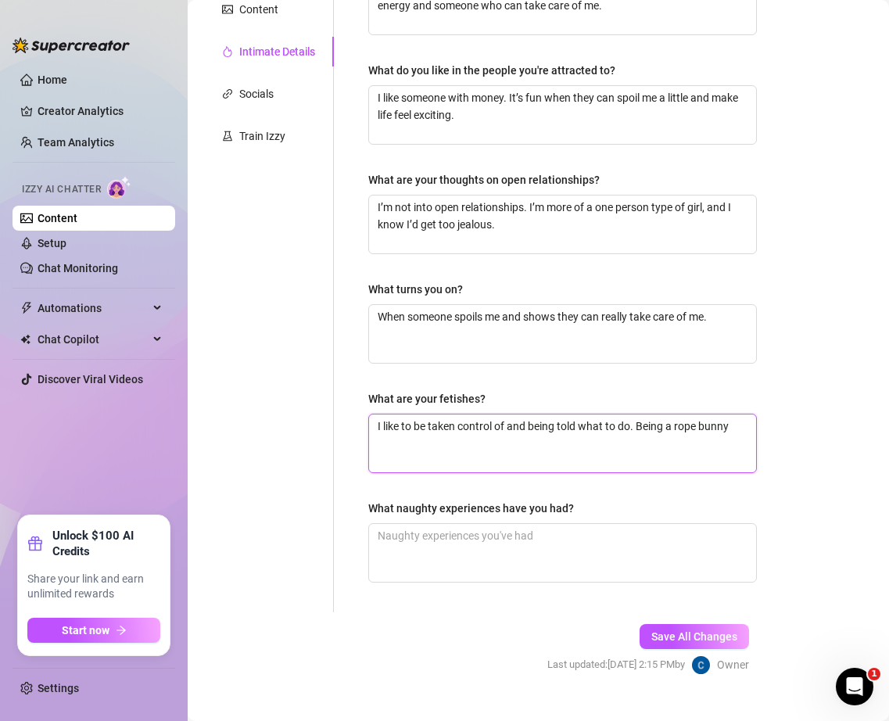
click at [519, 442] on textarea "I like to be taken control of and being told what to do. Being a rope bunny" at bounding box center [562, 443] width 387 height 58
paste textarea "being taken control of and told what to do, and I enjoy being a rope bunny."
click at [586, 469] on textarea "I like being taken control of and told what to do, and I enjoy being a rope bun…" at bounding box center [562, 443] width 387 height 58
click at [692, 635] on span "Save All Changes" at bounding box center [694, 636] width 86 height 13
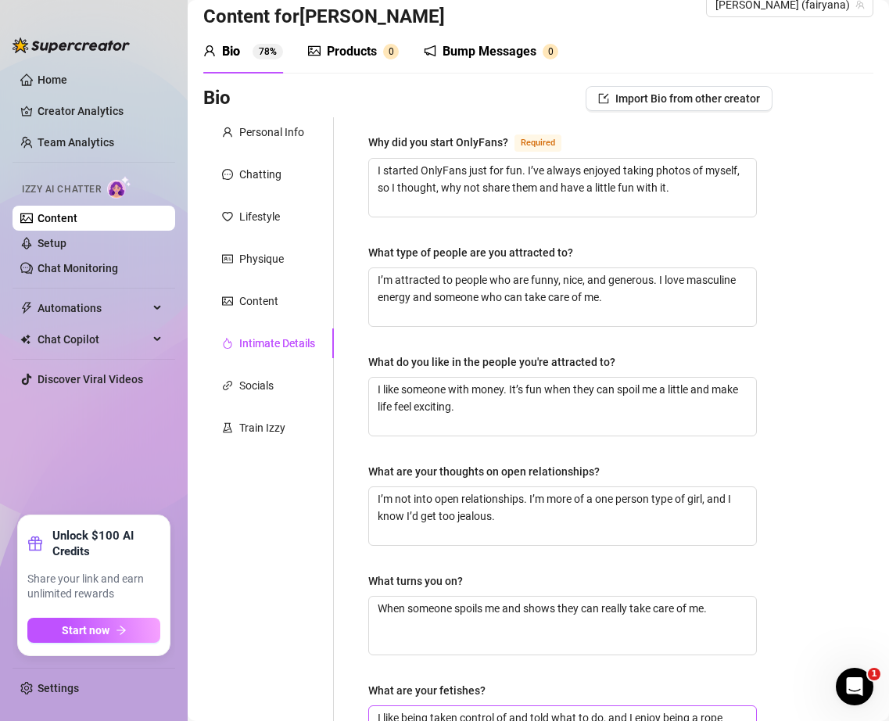
scroll to position [0, 0]
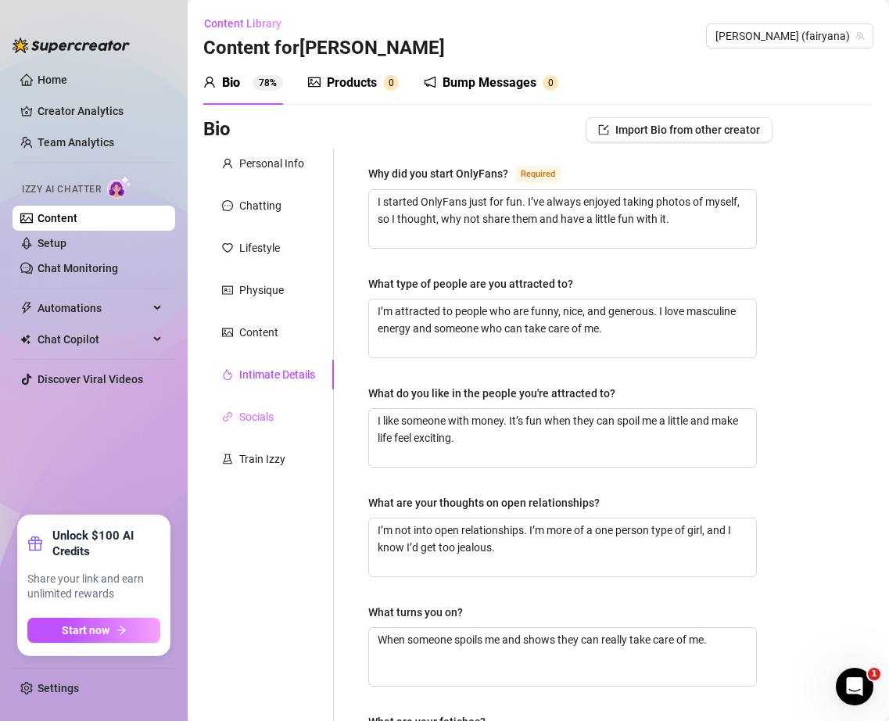
click at [275, 403] on div "Socials" at bounding box center [268, 417] width 131 height 30
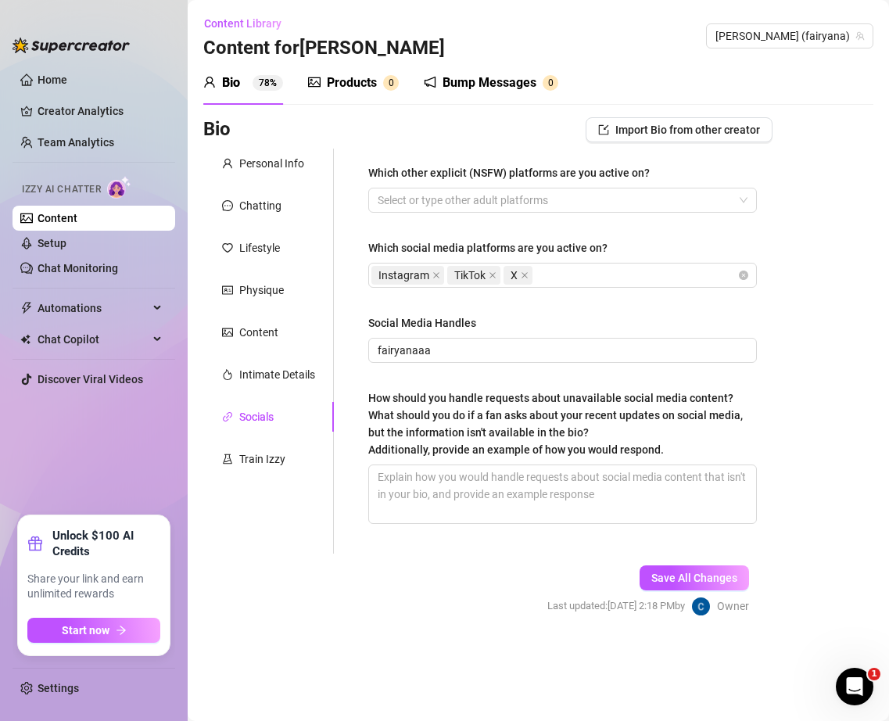
click at [380, 385] on div "Which other explicit (NSFW) platforms are you active on? Select or type other a…" at bounding box center [562, 351] width 389 height 374
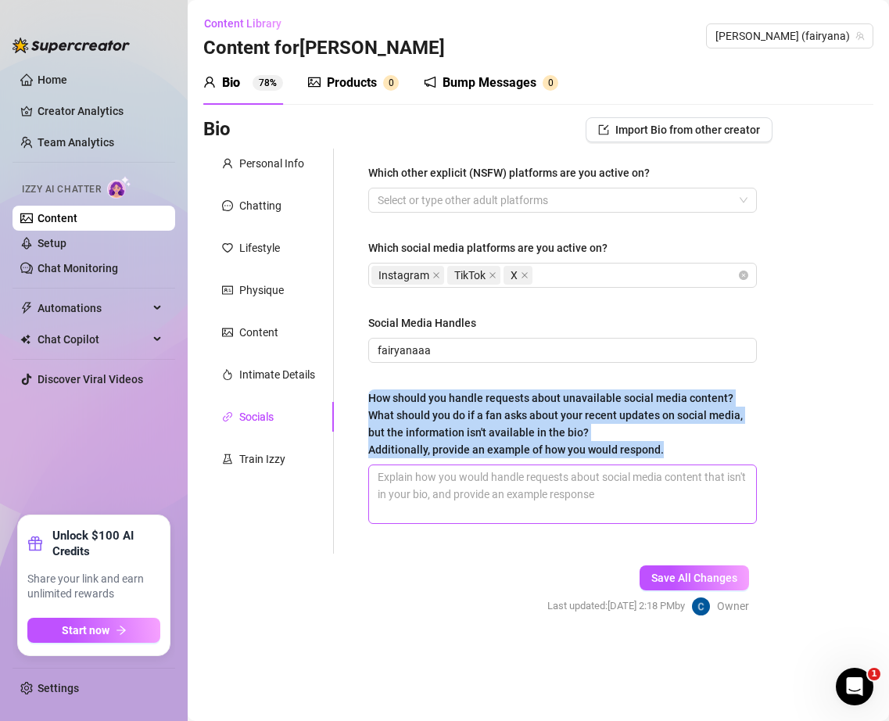
drag, startPoint x: 361, startPoint y: 394, endPoint x: 702, endPoint y: 475, distance: 350.2
click at [702, 475] on div "Which other explicit (NSFW) platforms are you active on? Select or type other a…" at bounding box center [563, 351] width 420 height 405
click at [696, 497] on textarea "How should you handle requests about unavailable social media content? What sho…" at bounding box center [562, 494] width 387 height 58
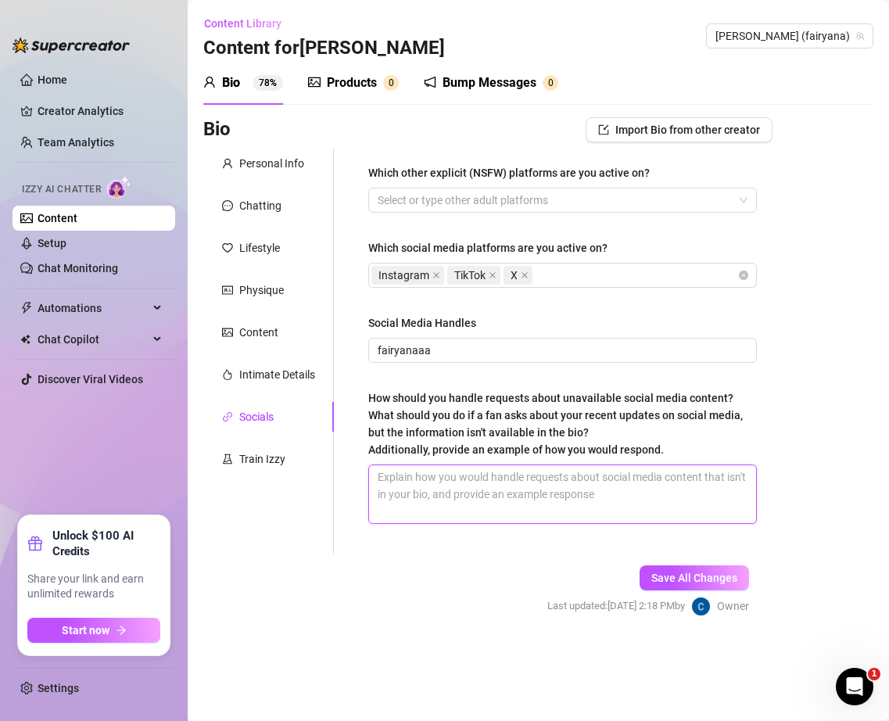
click at [696, 497] on textarea "How should you handle requests about unavailable social media content? What sho…" at bounding box center [562, 494] width 387 height 58
paste textarea "If a fan asks about updates or content that isn’t available in my bio, you shou…"
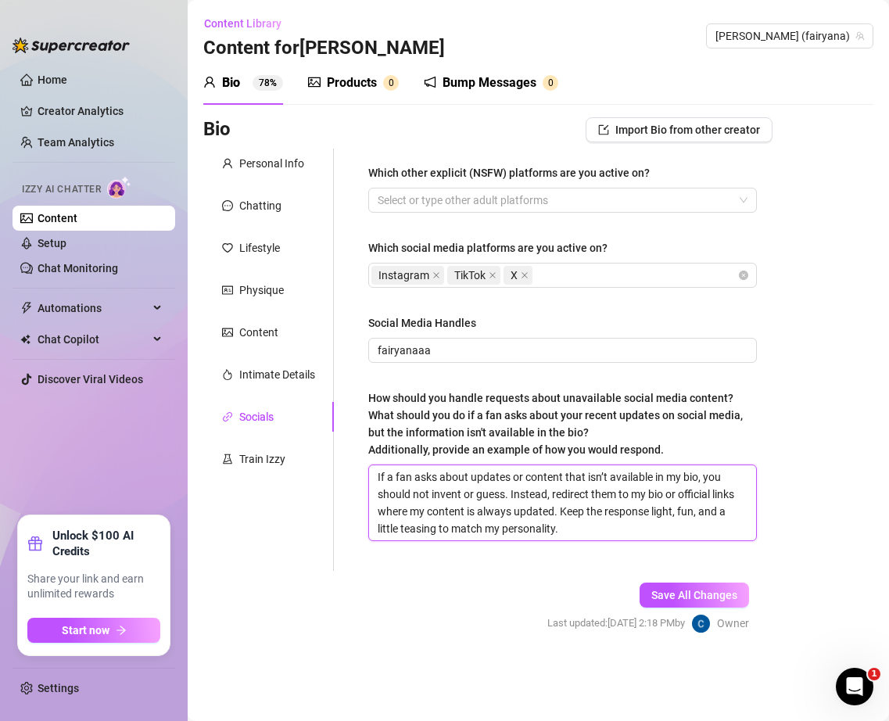
click at [697, 521] on textarea "If a fan asks about updates or content that isn’t available in my bio, you shou…" at bounding box center [562, 502] width 387 height 75
click at [666, 528] on textarea "If a fan asks about updates or content that isn’t available in my bio, you shou…" at bounding box center [562, 502] width 387 height 75
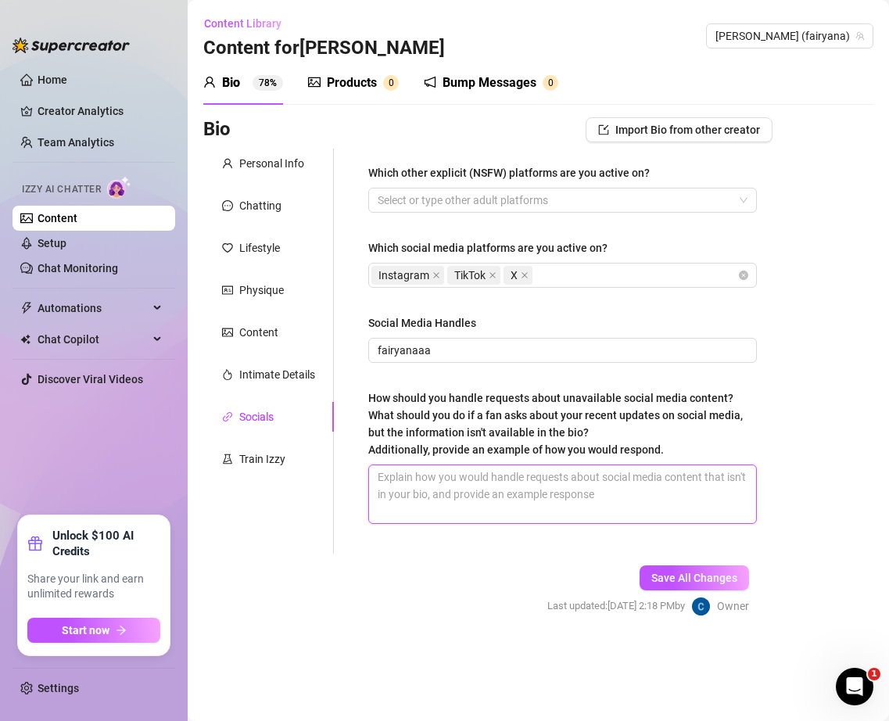
click at [640, 513] on textarea "How should you handle requests about unavailable social media content? What sho…" at bounding box center [562, 494] width 387 height 58
click at [644, 480] on textarea "How should you handle requests about unavailable social media content? What sho…" at bounding box center [562, 494] width 387 height 58
paste textarea "Redirect fans to my bio or official links. Keep it playful and don’t make up in…"
drag, startPoint x: 568, startPoint y: 478, endPoint x: 677, endPoint y: 508, distance: 112.9
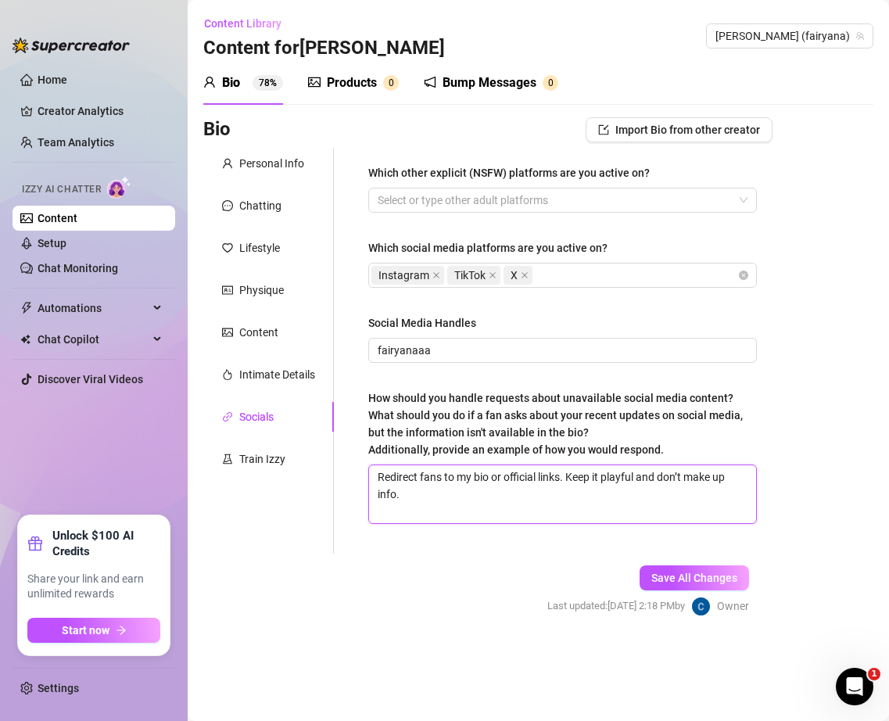
click at [677, 508] on textarea "Redirect fans to my bio or official links. Keep it playful and don’t make up in…" at bounding box center [562, 494] width 387 height 58
click at [704, 492] on textarea "Redirect fans to my bio or official links." at bounding box center [562, 494] width 387 height 58
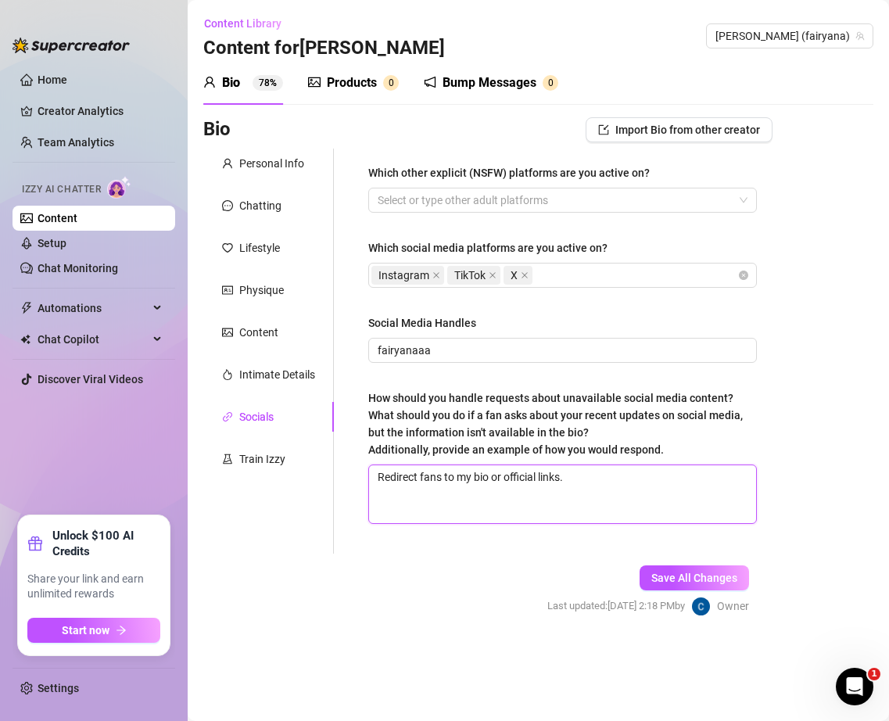
click at [704, 489] on textarea "Redirect fans to my bio or official links." at bounding box center [562, 494] width 387 height 58
click at [584, 472] on textarea "Redirect fans to my bio or official links." at bounding box center [562, 494] width 387 height 58
paste textarea "My newest updates are all in my bio link 😘 go check it out!"
click at [566, 476] on textarea "Redirect fans to my bio or official [DOMAIN_NAME] newest updates are all in my …" at bounding box center [562, 494] width 387 height 58
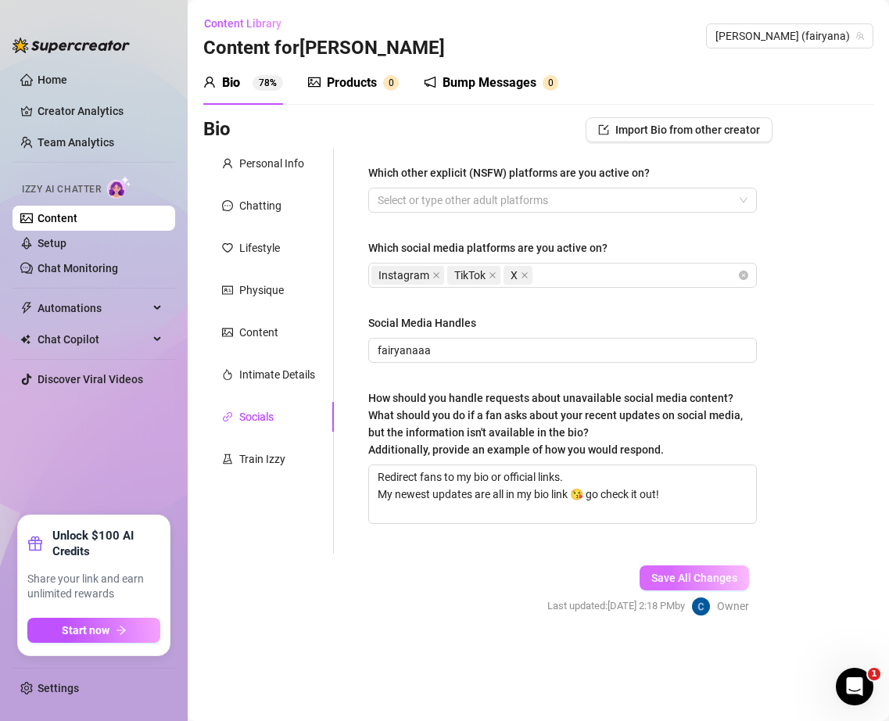
click at [665, 571] on span "Save All Changes" at bounding box center [694, 577] width 86 height 13
click at [260, 457] on div "Train Izzy" at bounding box center [262, 458] width 46 height 17
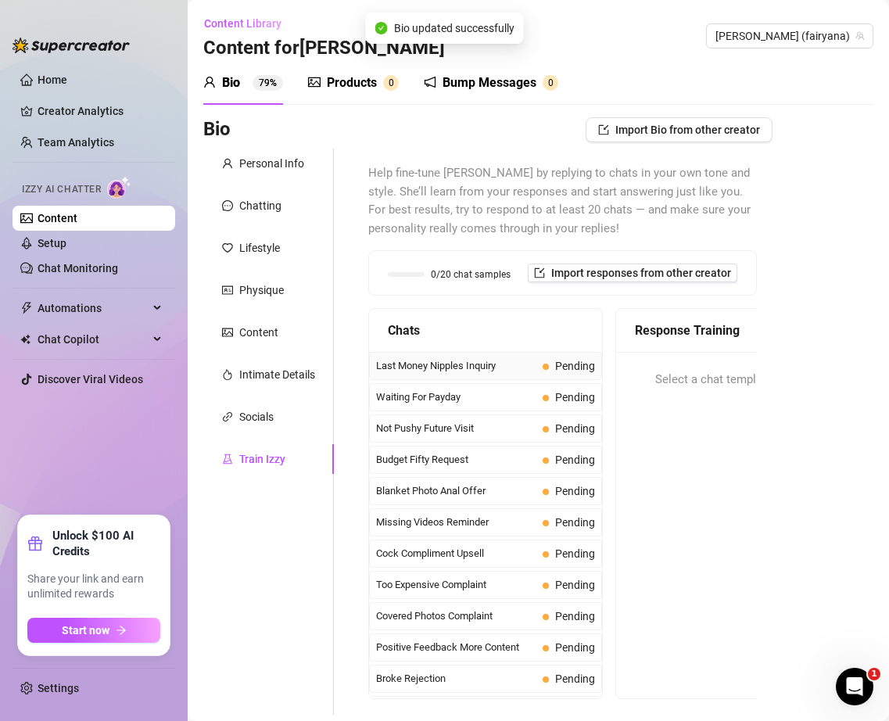
click at [453, 364] on span "Last Money Nipples Inquiry" at bounding box center [456, 366] width 160 height 16
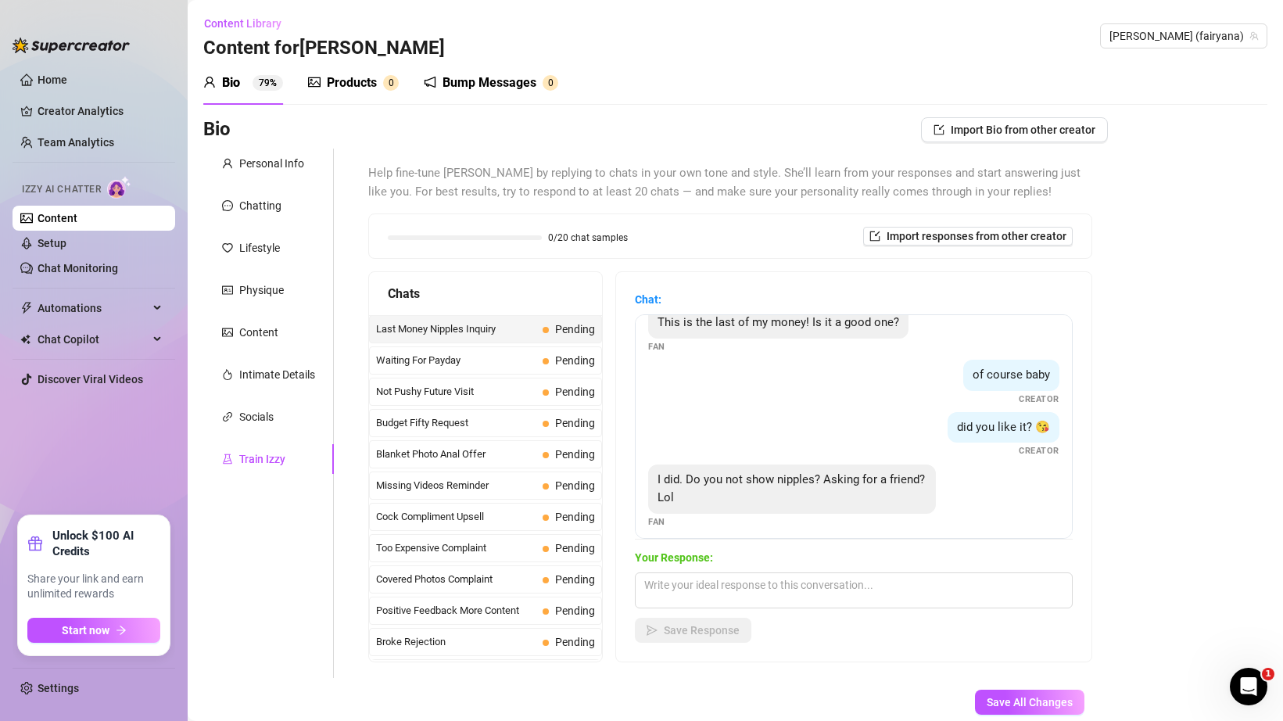
scroll to position [30, 0]
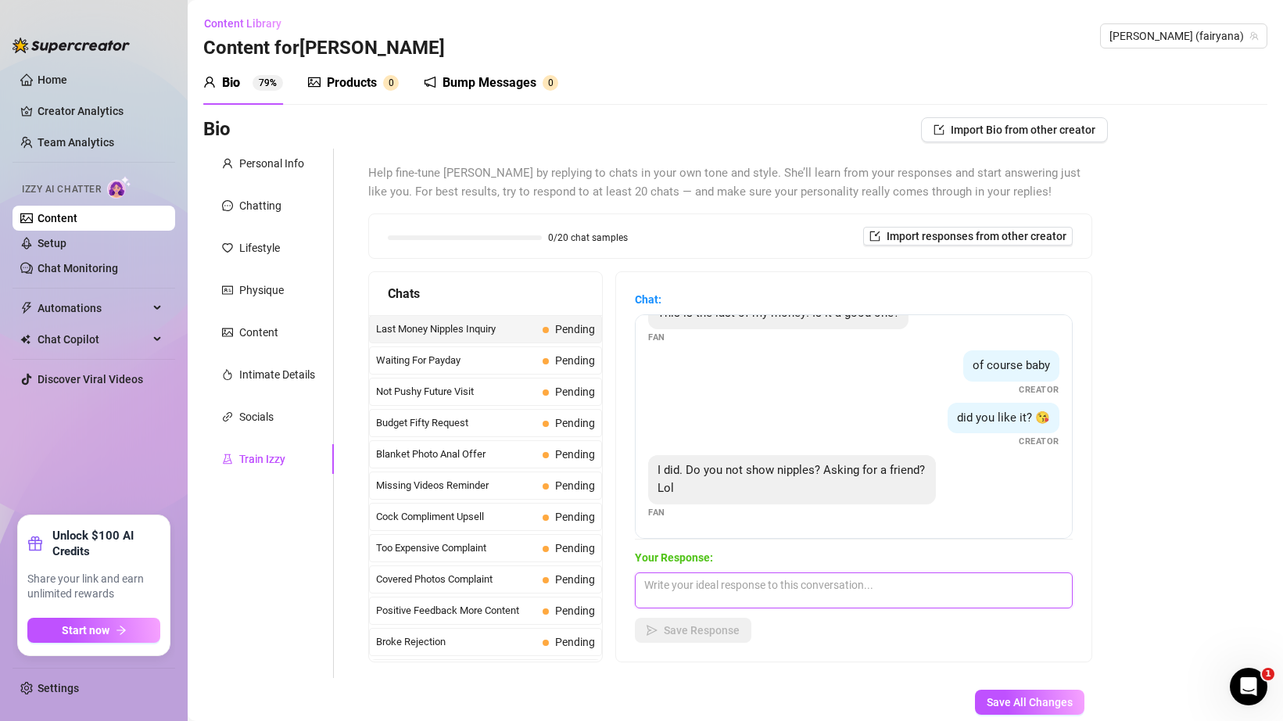
click at [778, 587] on textarea at bounding box center [854, 590] width 438 height 36
click at [941, 608] on div "Your Response: i only do lewds baby, but i might slip up sometimes Save Response" at bounding box center [854, 596] width 438 height 94
click at [944, 589] on textarea "i only do lewds baby, but i might slip up sometimes" at bounding box center [854, 590] width 438 height 36
click at [816, 340] on div "This is the last of my money! Is it a good one? Fan" at bounding box center [853, 321] width 411 height 46
click at [933, 600] on textarea "i only do lewds baby, but i might slip up sometimes" at bounding box center [854, 590] width 438 height 36
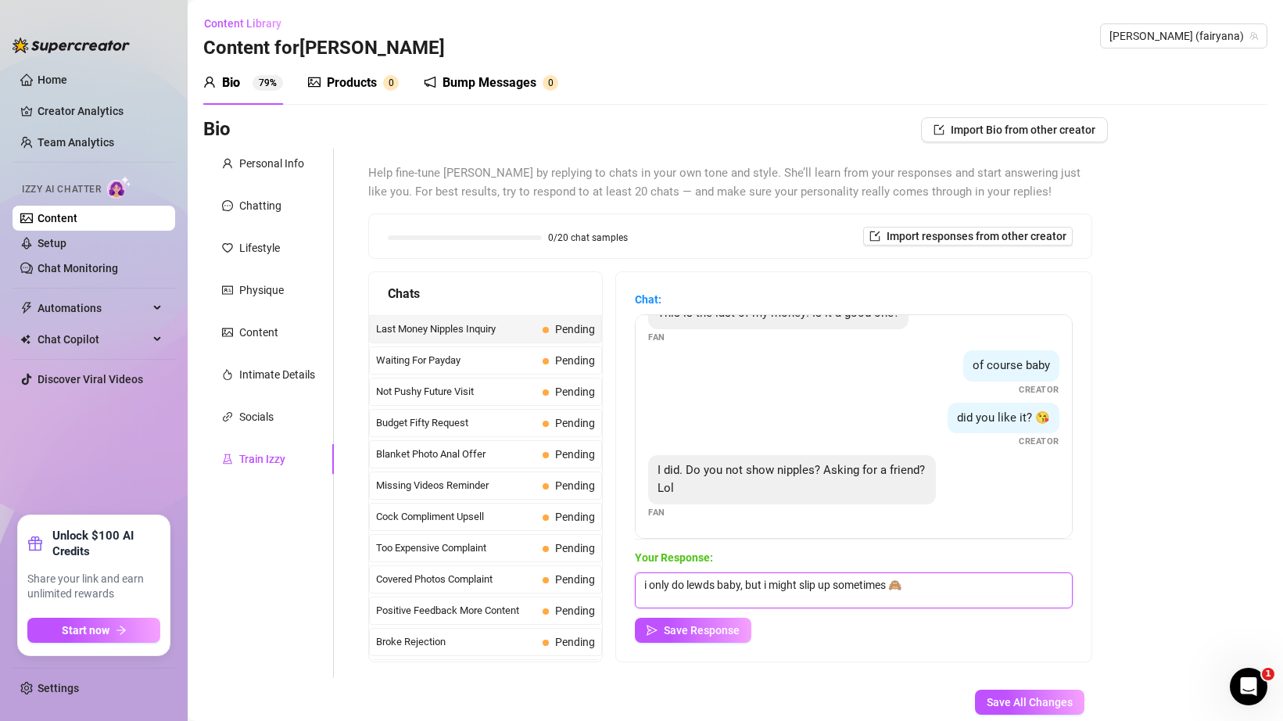
scroll to position [94, 0]
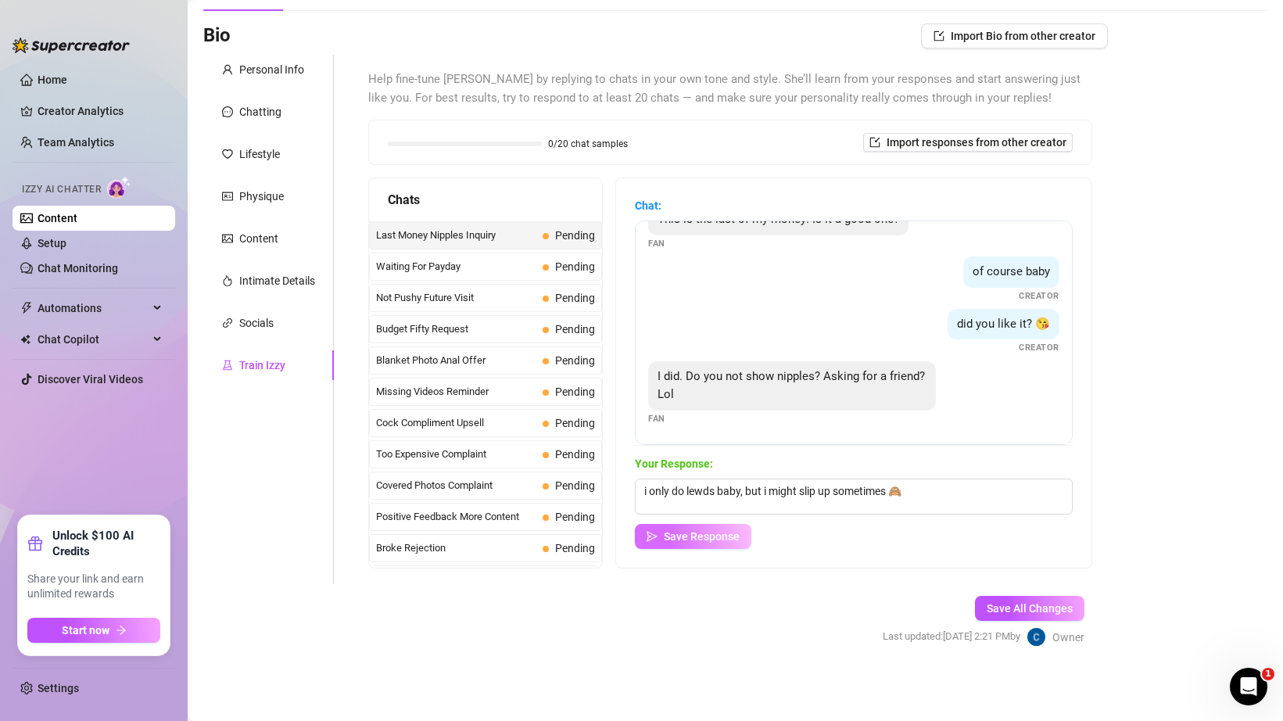
click at [730, 538] on span "Save Response" at bounding box center [702, 536] width 76 height 13
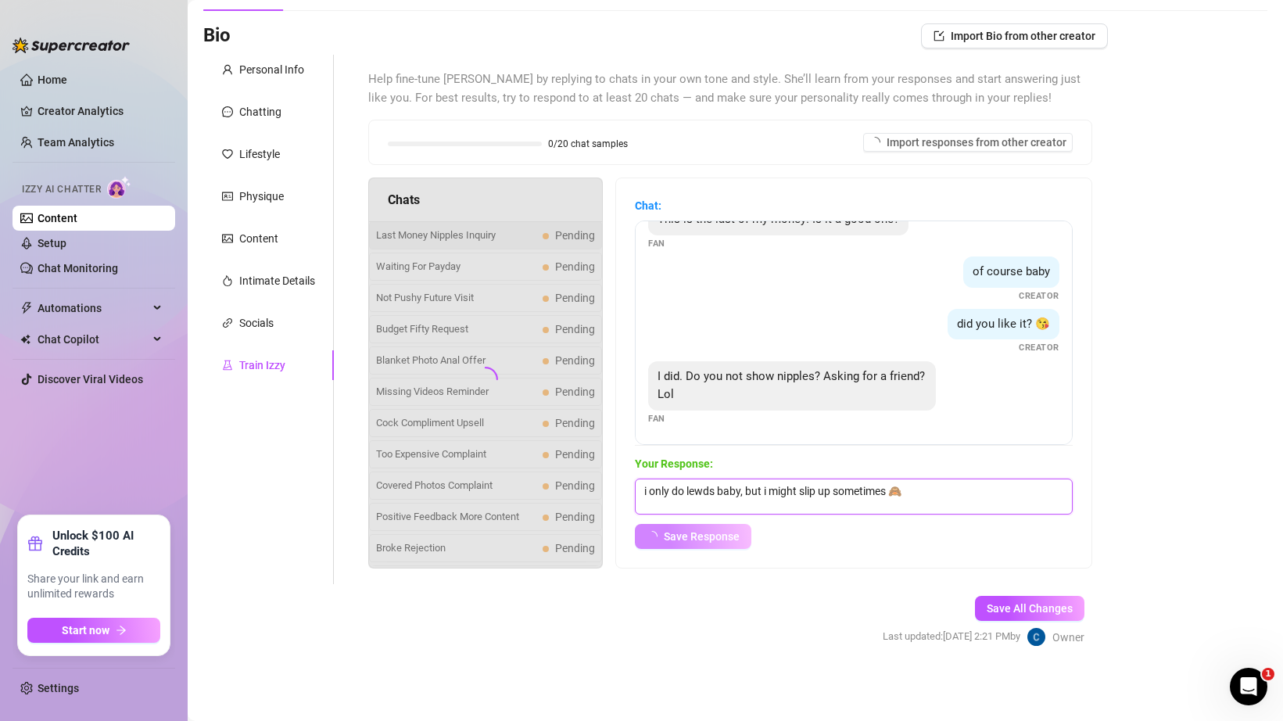
click at [754, 503] on textarea "i only do lewds baby, but i might slip up sometimes 🙈" at bounding box center [854, 496] width 438 height 36
click at [760, 499] on textarea "i only do lewds baby, but i might slip up sometimes 🙈" at bounding box center [854, 496] width 438 height 36
click at [786, 498] on textarea "i only do lewds baby, but i might slip up sometimes 🙈" at bounding box center [854, 496] width 438 height 36
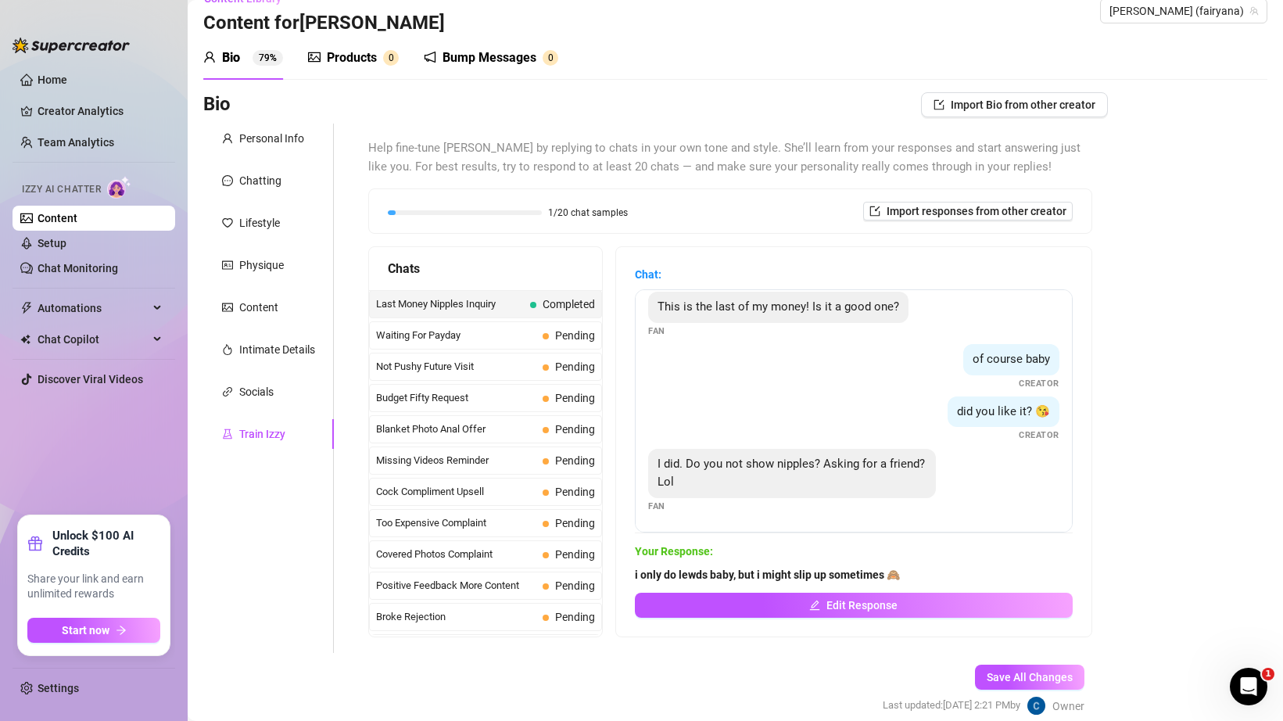
scroll to position [28, 0]
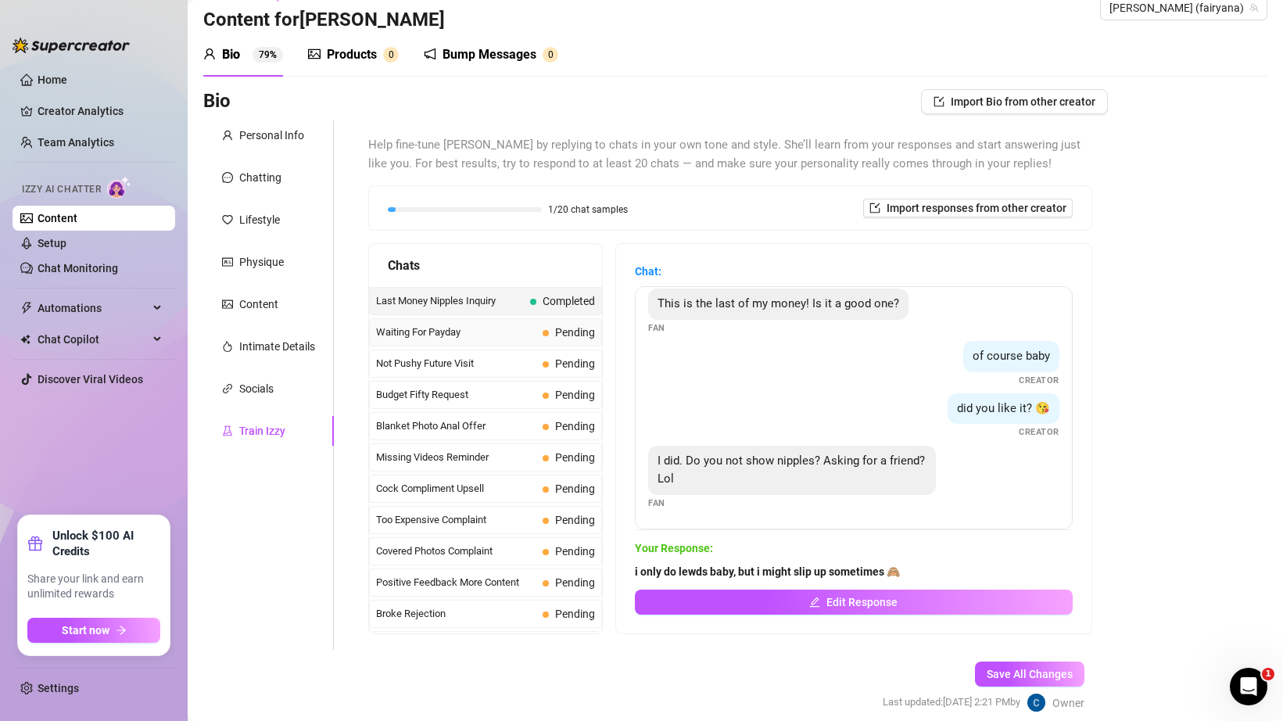
click at [479, 338] on span "Waiting For Payday" at bounding box center [456, 332] width 160 height 16
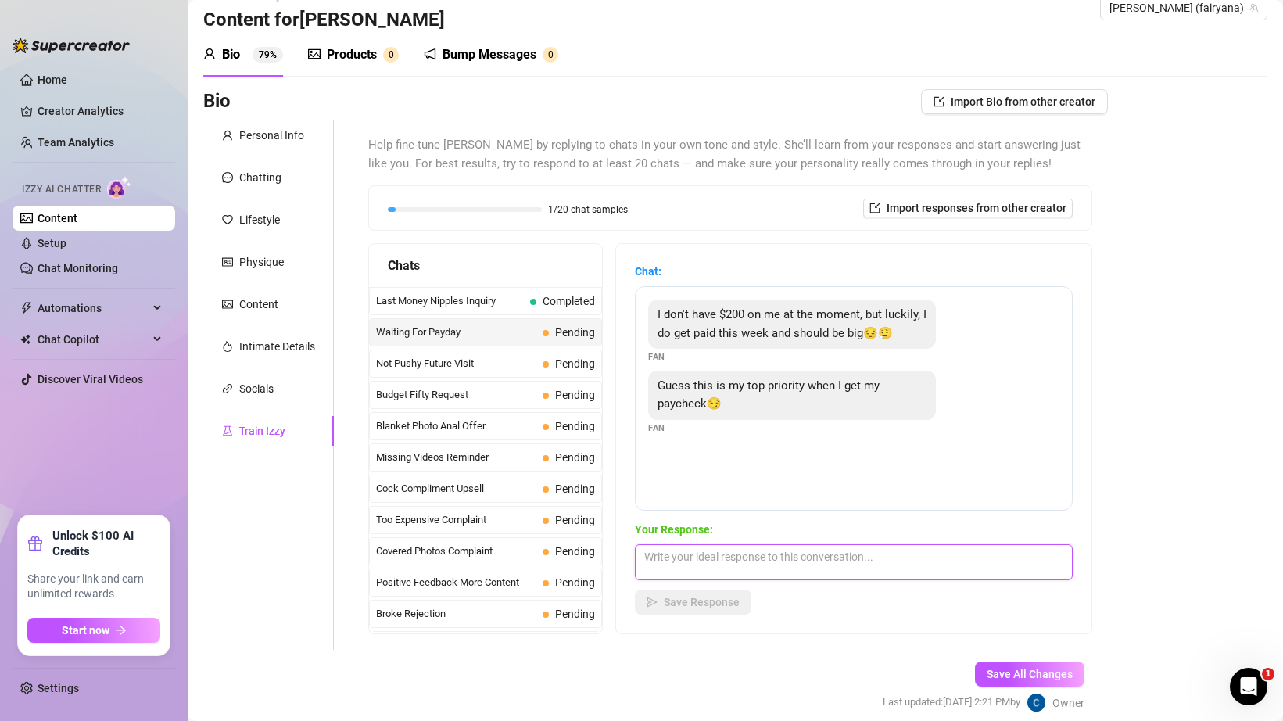
click at [750, 559] on textarea at bounding box center [854, 562] width 438 height 36
click at [814, 557] on textarea "ill be waiting for you to spoil me then :3" at bounding box center [854, 562] width 438 height 36
click at [713, 605] on span "Save Response" at bounding box center [702, 602] width 76 height 13
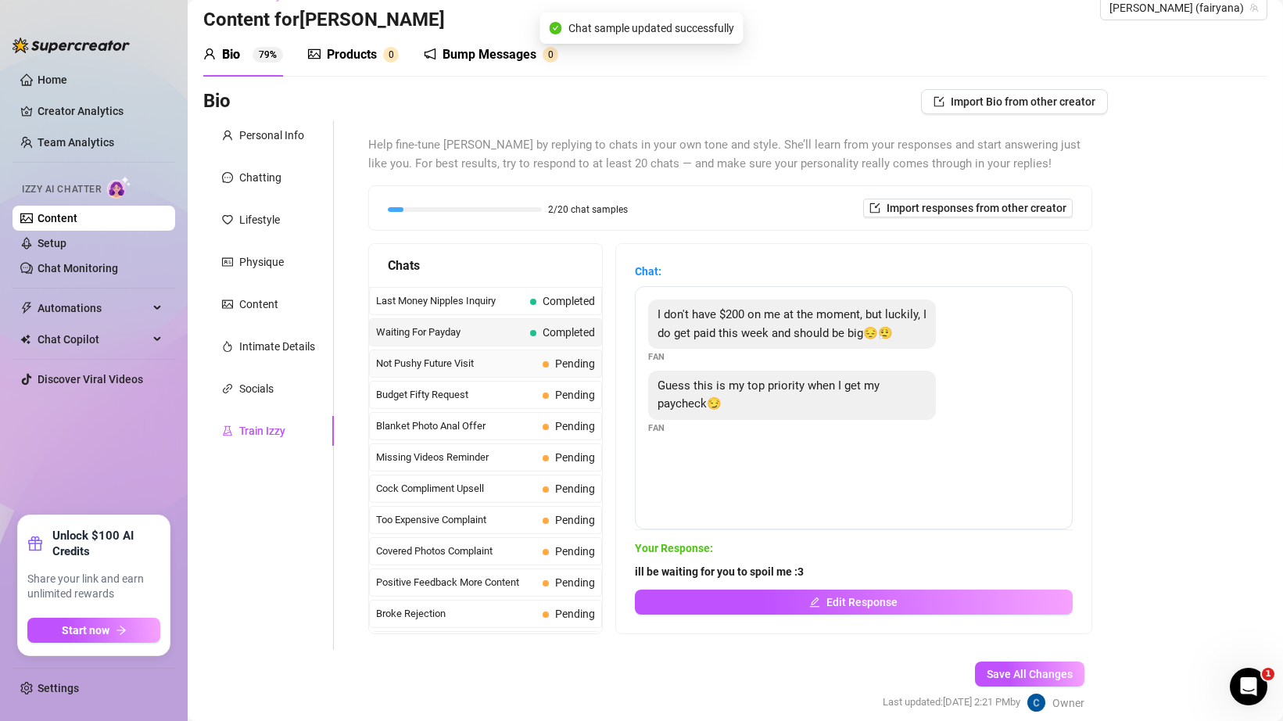
click at [433, 364] on span "Not Pushy Future Visit" at bounding box center [456, 364] width 160 height 16
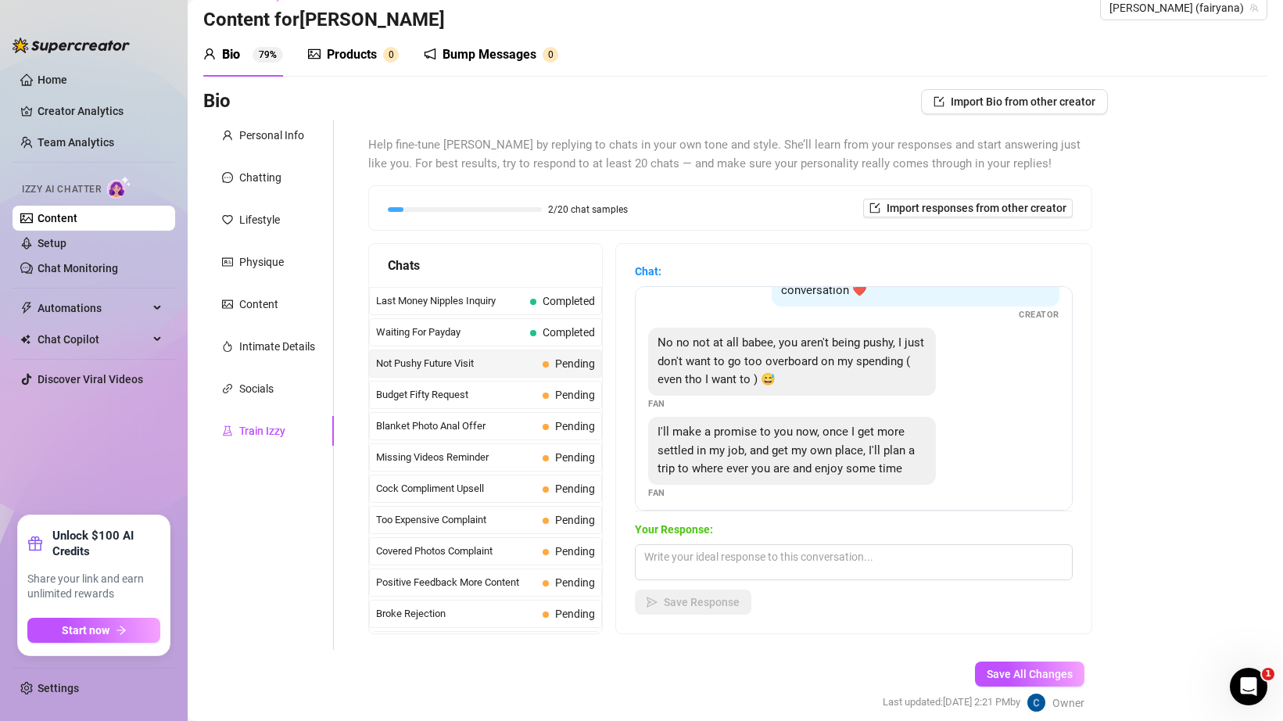
scroll to position [70, 0]
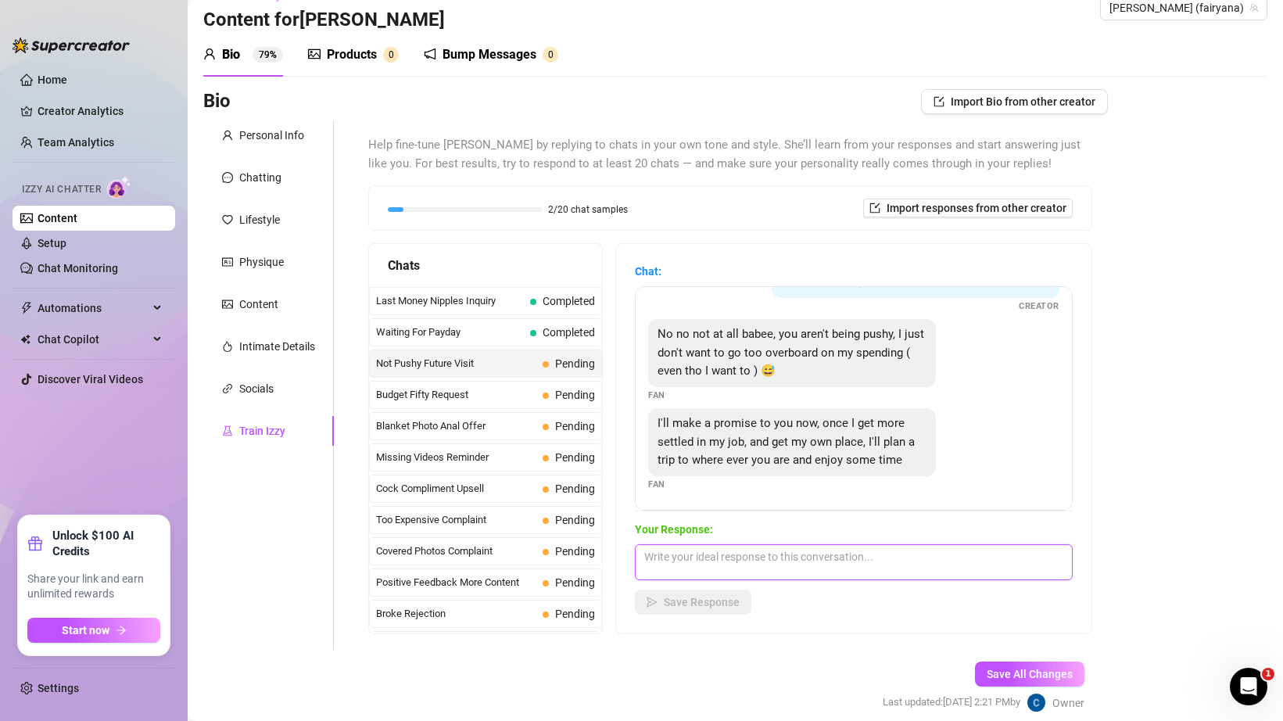
click at [715, 565] on textarea at bounding box center [854, 562] width 438 height 36
click at [728, 600] on span "Save Response" at bounding box center [702, 602] width 76 height 13
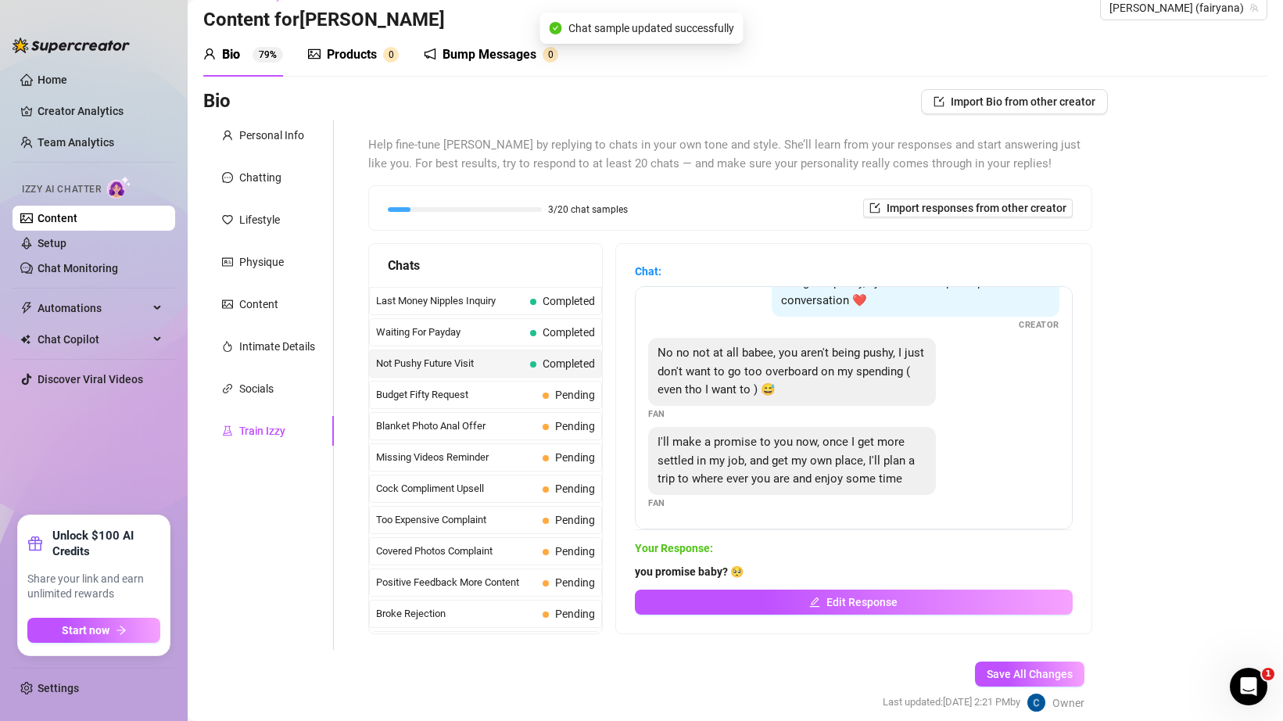
scroll to position [51, 0]
click at [507, 391] on span "Budget Fifty Request" at bounding box center [456, 395] width 160 height 16
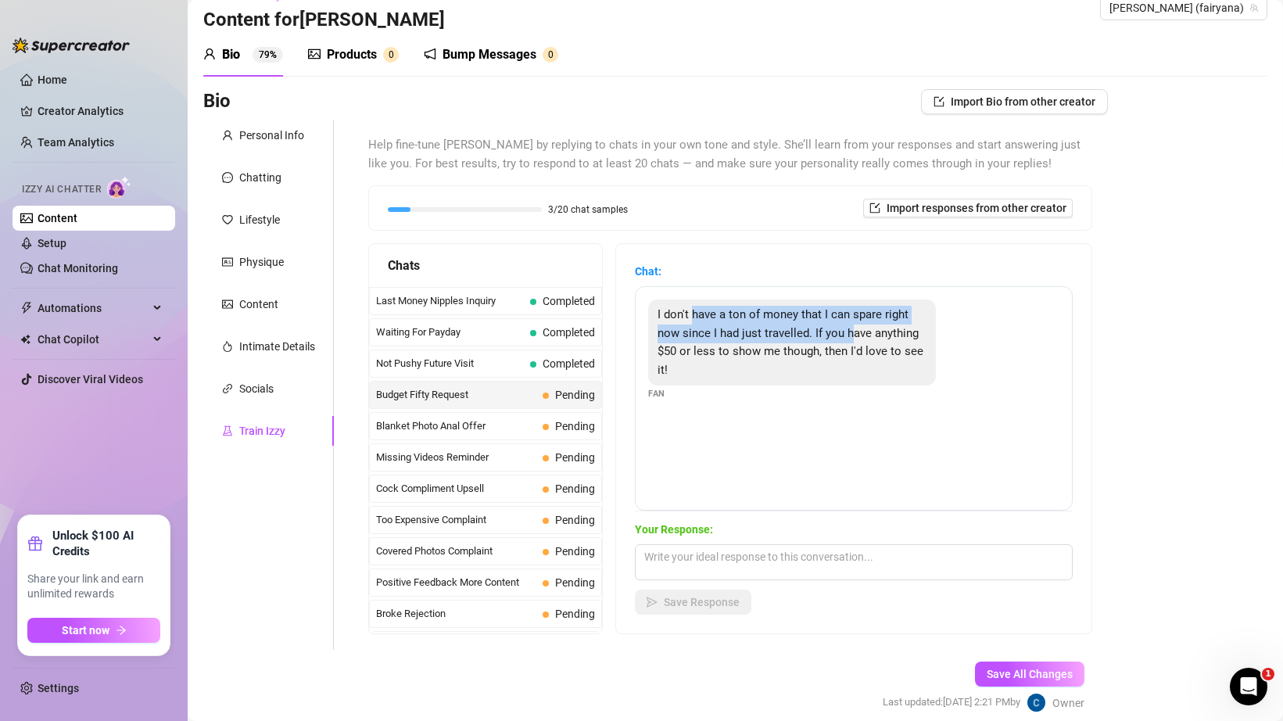
drag, startPoint x: 691, startPoint y: 308, endPoint x: 848, endPoint y: 335, distance: 159.4
click at [848, 335] on span "I don't have a ton of money that I can spare right now since I had just travell…" at bounding box center [790, 342] width 266 height 70
click at [746, 417] on div "I don't have a ton of money that I can spare right now since I had just travell…" at bounding box center [854, 398] width 438 height 224
click at [715, 555] on textarea at bounding box center [854, 562] width 438 height 36
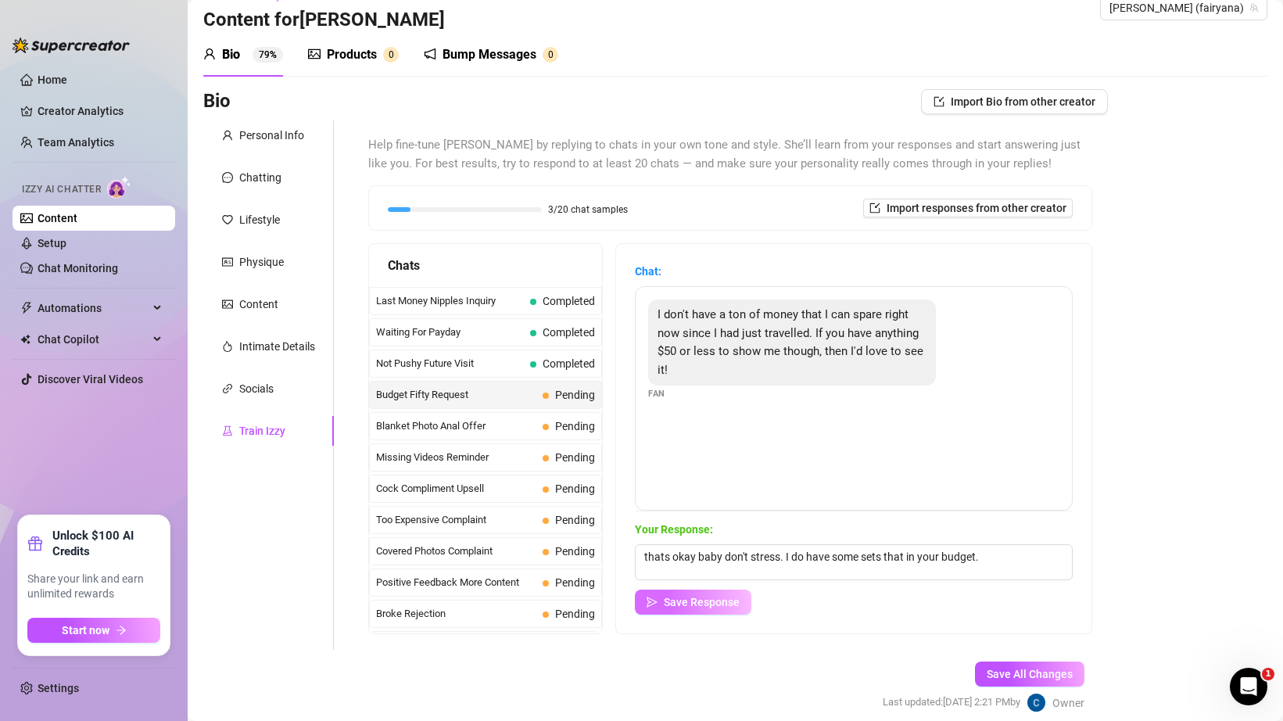
click at [658, 603] on button "Save Response" at bounding box center [693, 601] width 116 height 25
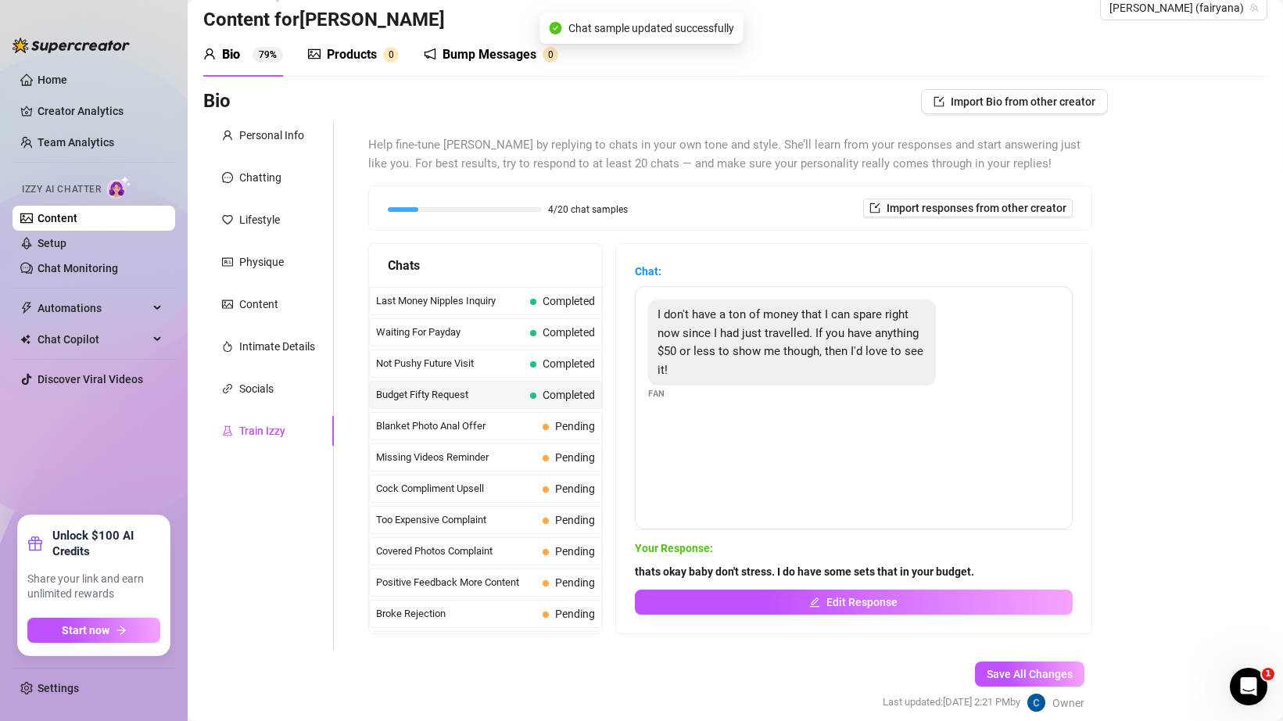
click at [528, 434] on div "Blanket Photo Anal Offer Pending" at bounding box center [485, 426] width 233 height 28
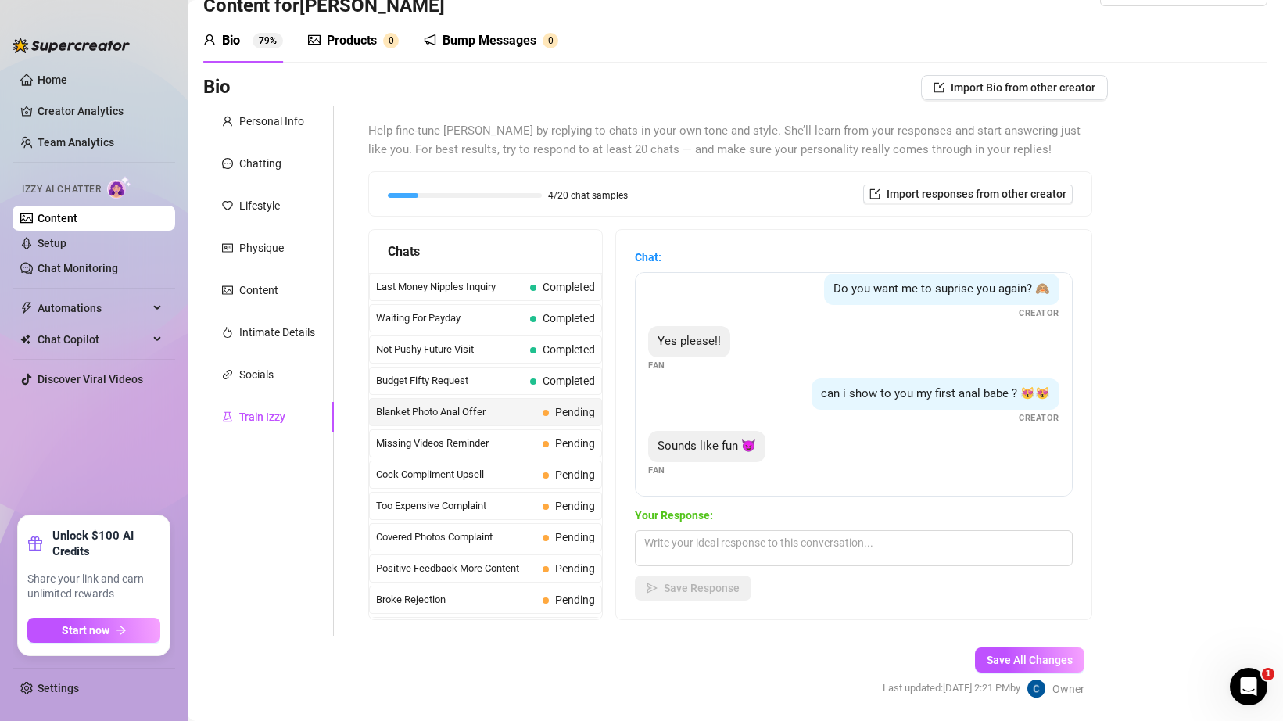
scroll to position [94, 0]
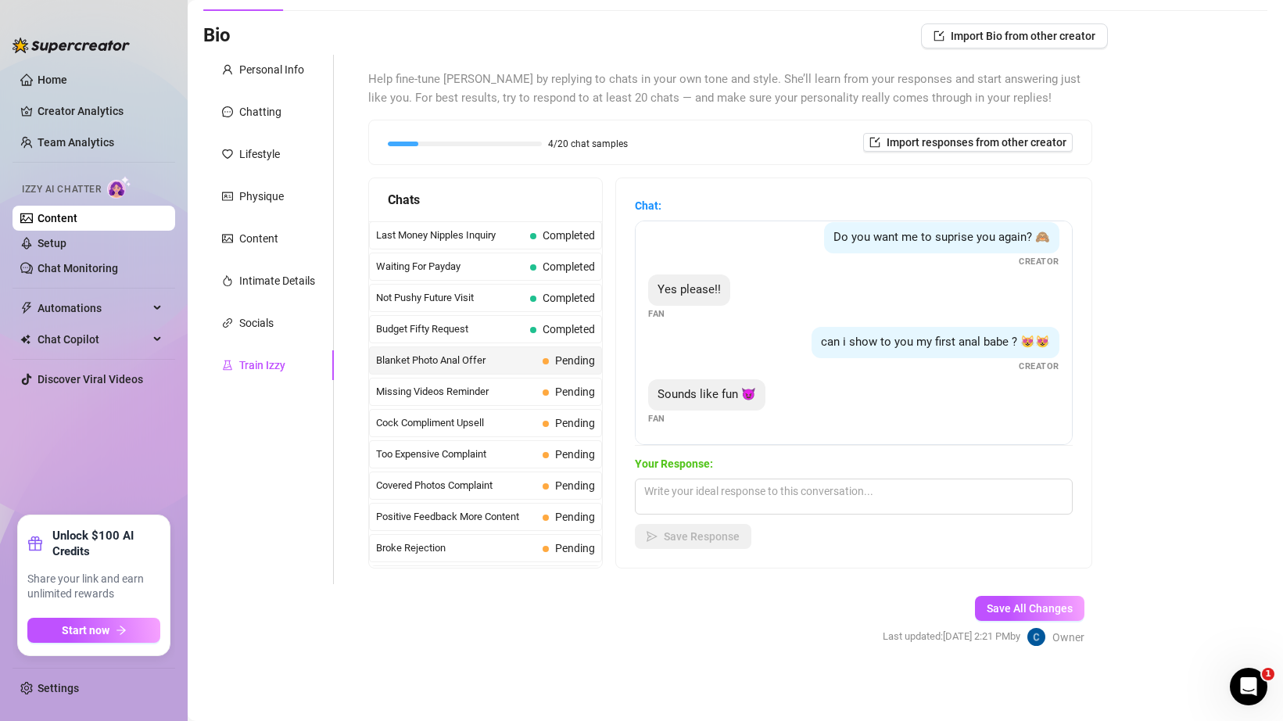
click at [672, 397] on span "Sounds like fun 😈" at bounding box center [706, 394] width 99 height 14
click at [672, 396] on span "Sounds like fun 😈" at bounding box center [706, 394] width 99 height 14
click at [678, 485] on textarea at bounding box center [854, 496] width 438 height 36
click at [480, 389] on span "Missing Videos Reminder" at bounding box center [456, 392] width 160 height 16
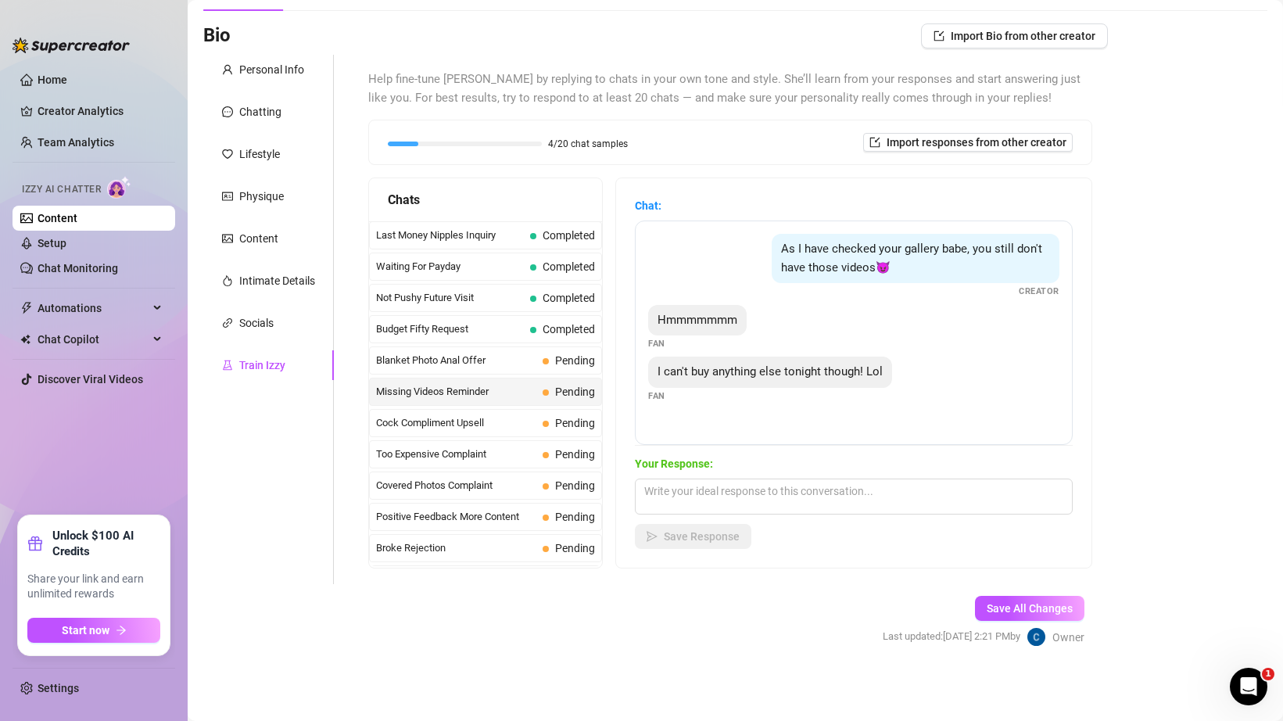
click at [687, 473] on div "Your Response: Save Response" at bounding box center [854, 502] width 438 height 94
click at [687, 485] on textarea at bounding box center [854, 496] width 438 height 36
click at [500, 369] on div "Blanket Photo Anal Offer Pending" at bounding box center [485, 360] width 233 height 28
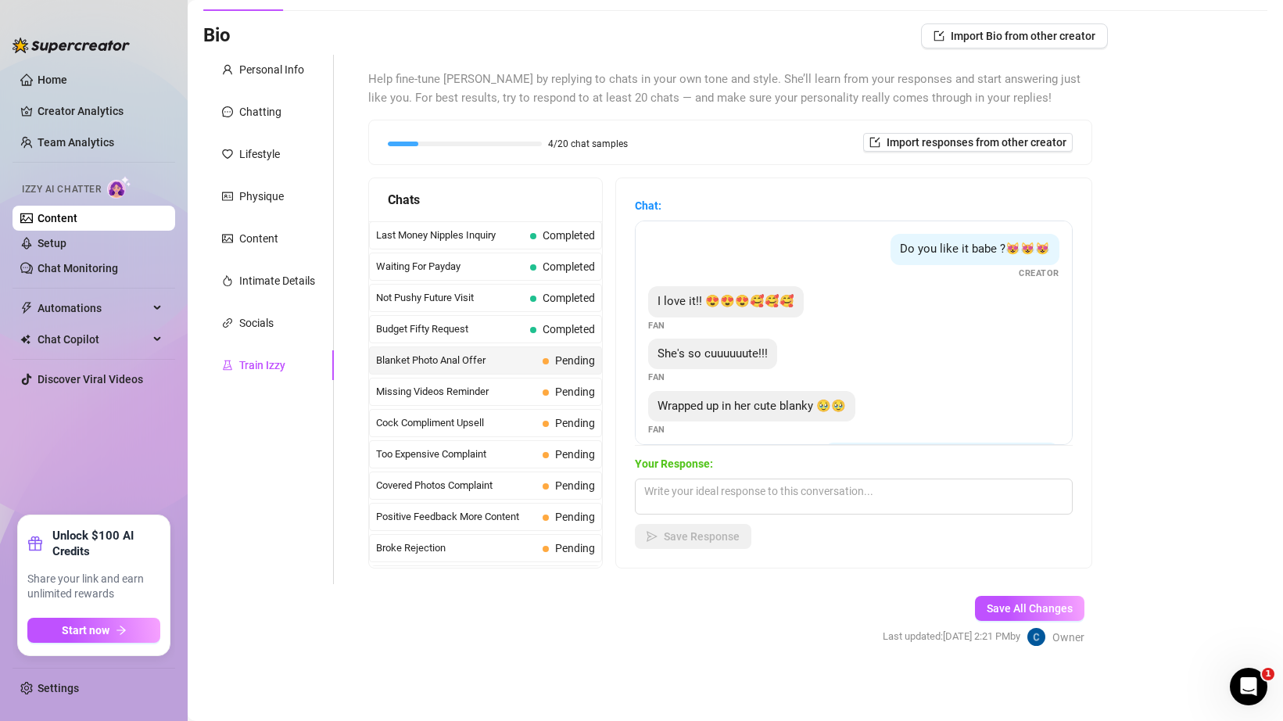
scroll to position [220, 0]
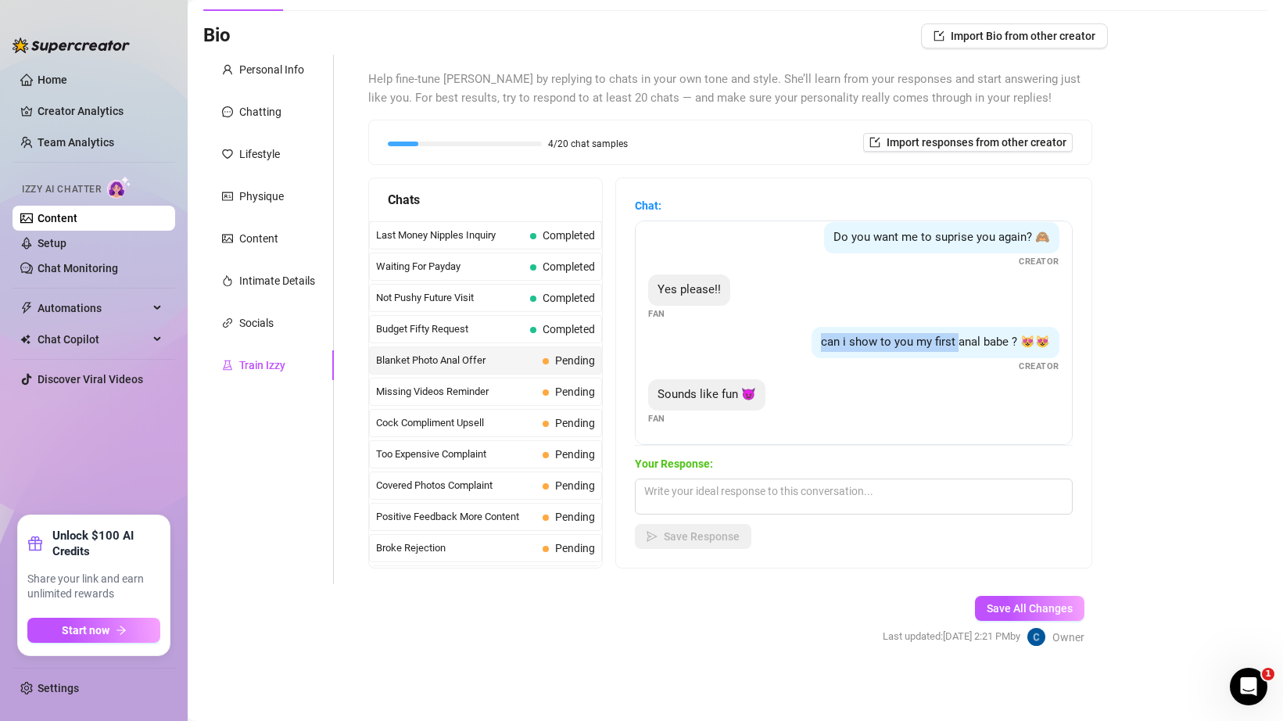
drag, startPoint x: 831, startPoint y: 349, endPoint x: 963, endPoint y: 351, distance: 132.1
click at [963, 351] on div "can i show to you my first anal babe ? 😻😻" at bounding box center [935, 342] width 248 height 31
click at [759, 398] on div "Sounds like fun 😈" at bounding box center [706, 394] width 117 height 31
click at [754, 518] on div "Your Response: Save Response" at bounding box center [854, 502] width 438 height 94
click at [754, 508] on textarea at bounding box center [854, 496] width 438 height 36
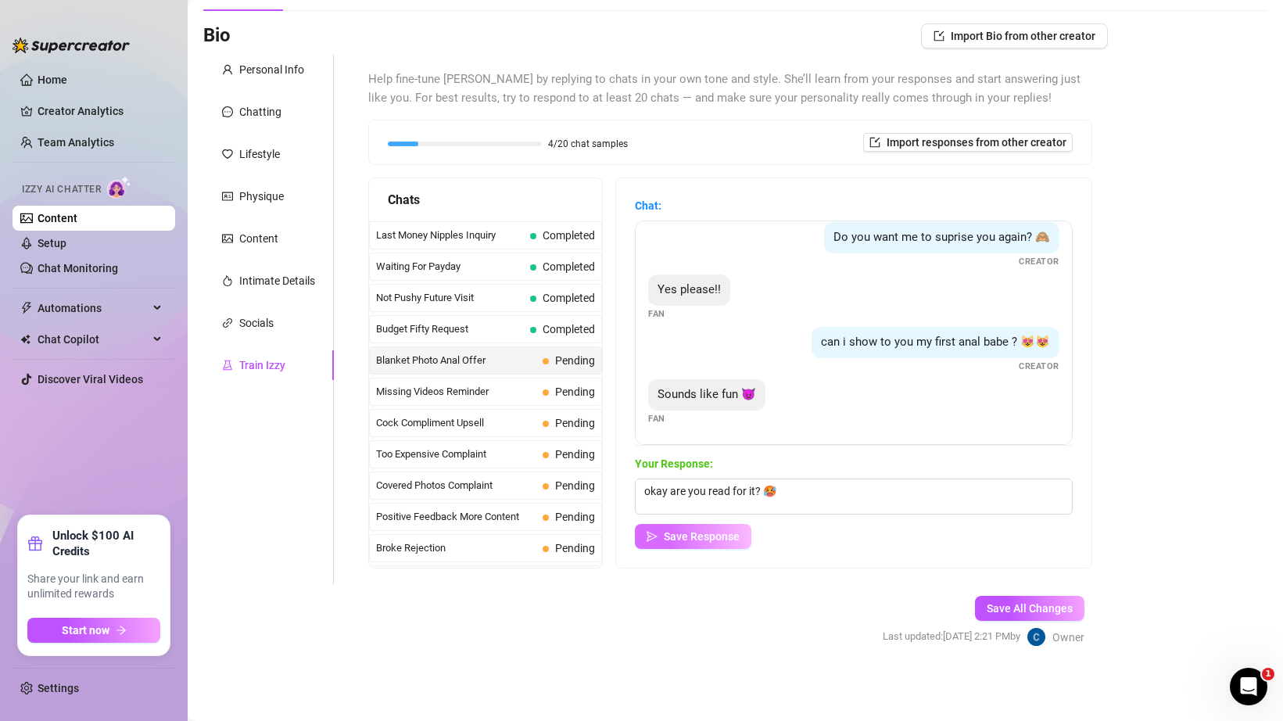
click at [712, 531] on span "Save Response" at bounding box center [702, 536] width 76 height 13
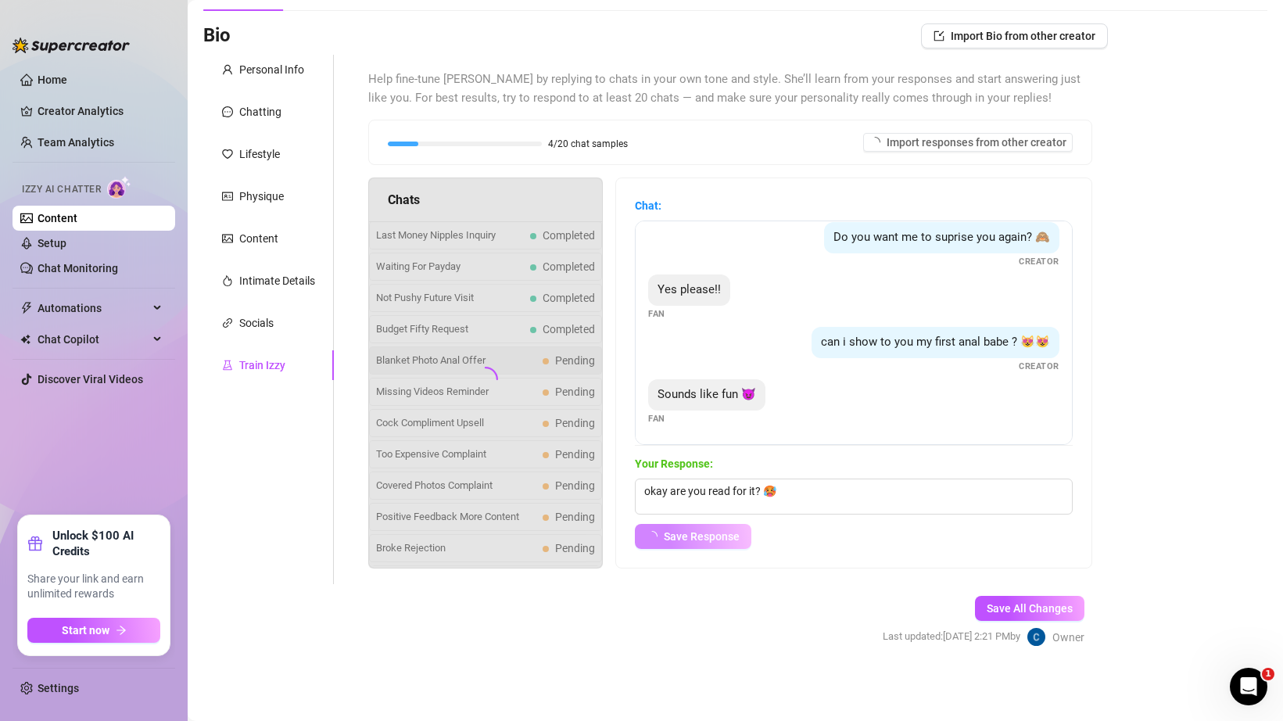
scroll to position [202, 0]
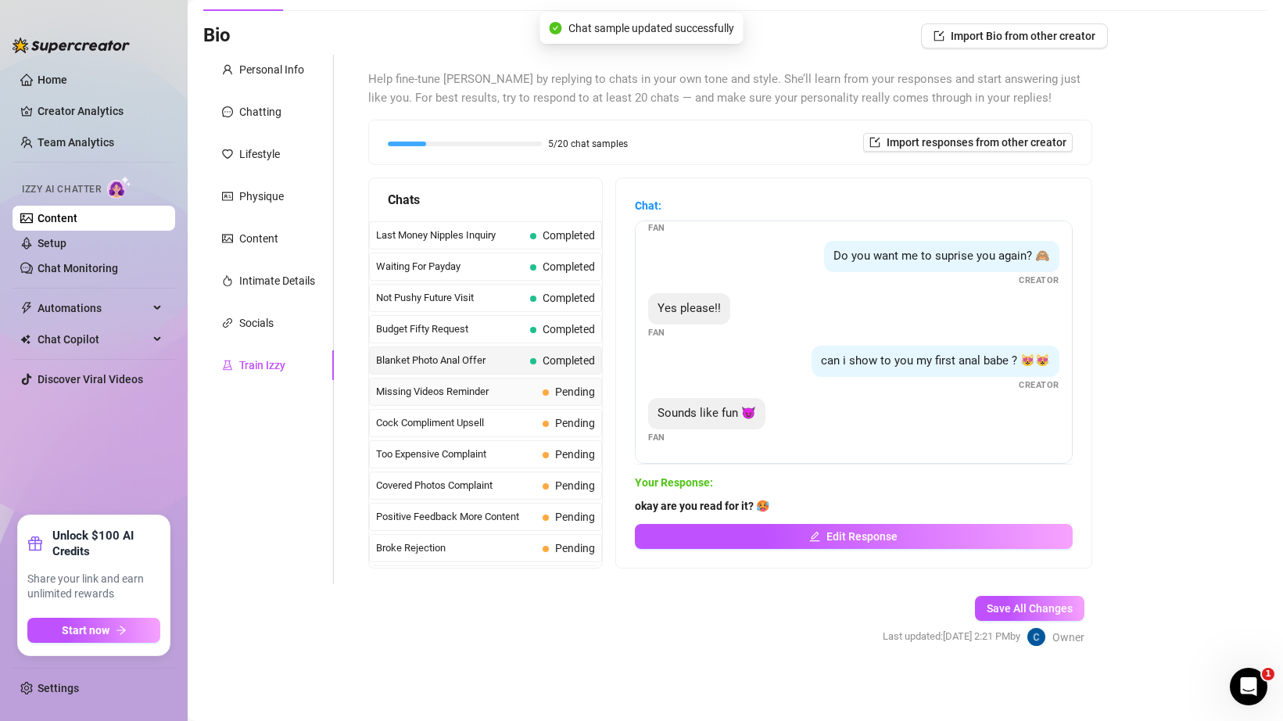
click at [507, 390] on span "Missing Videos Reminder" at bounding box center [456, 392] width 160 height 16
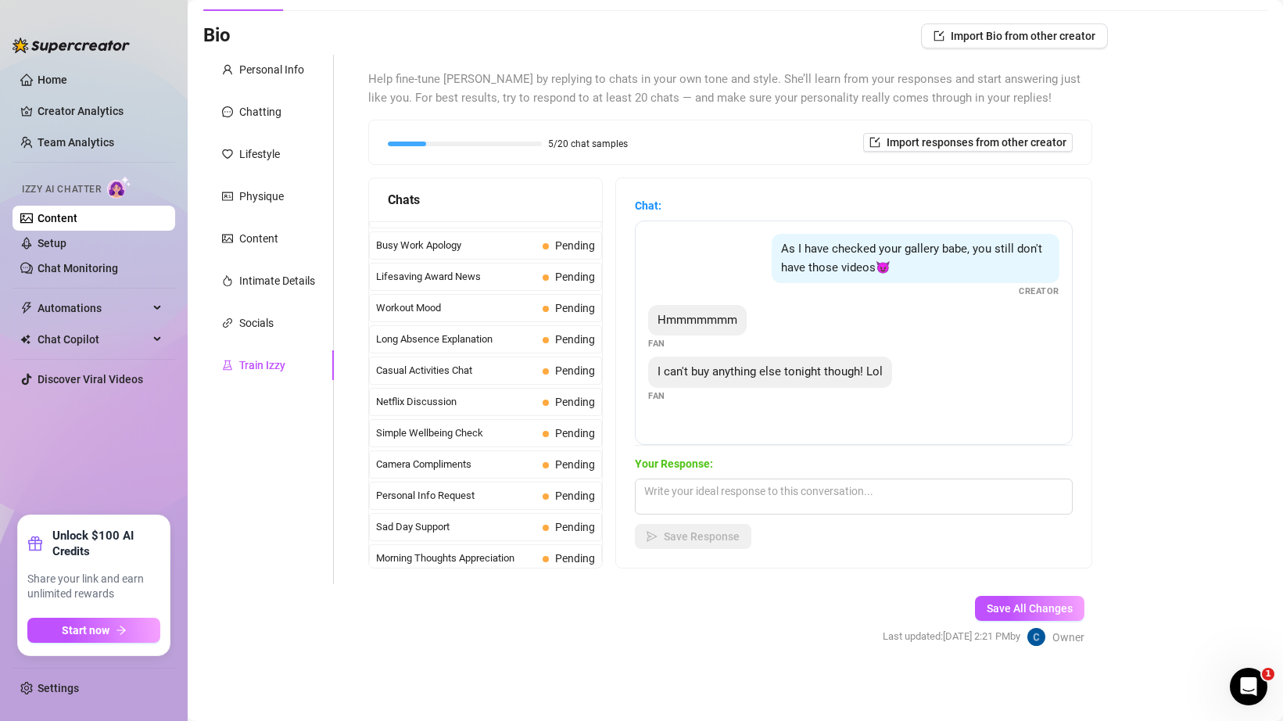
scroll to position [1403, 0]
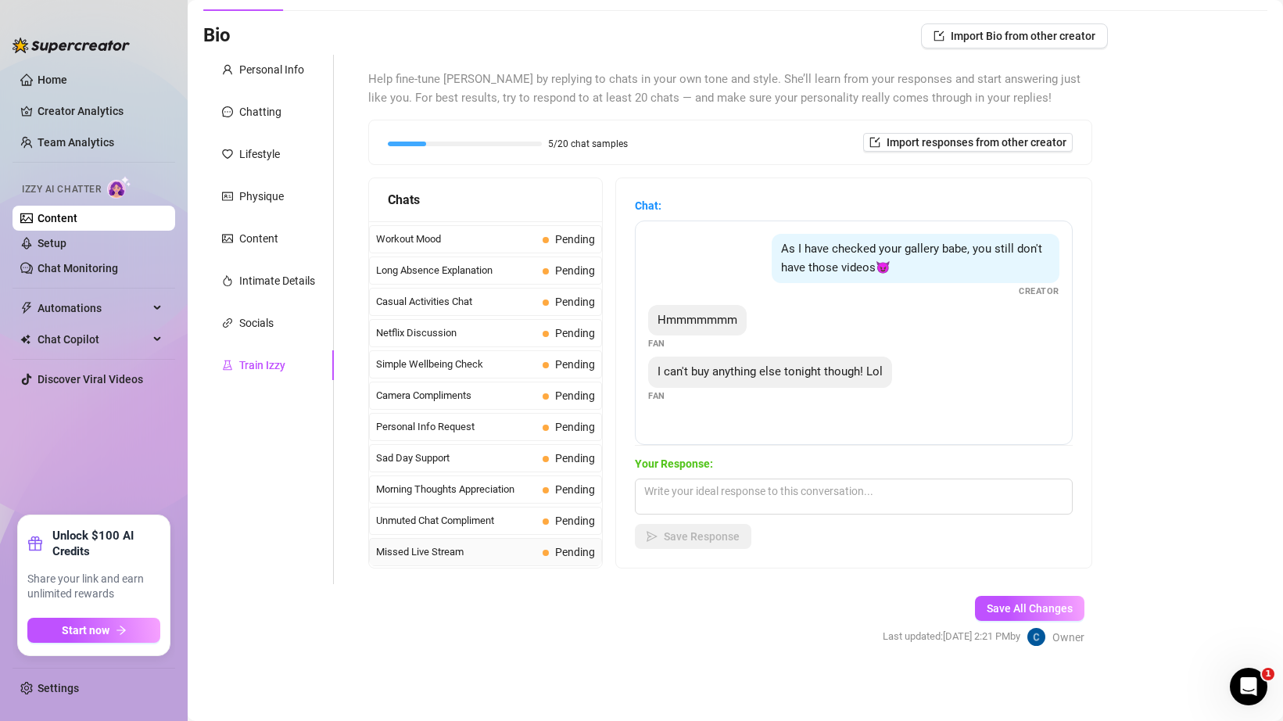
click at [480, 552] on span "Missed Live Stream" at bounding box center [456, 552] width 160 height 16
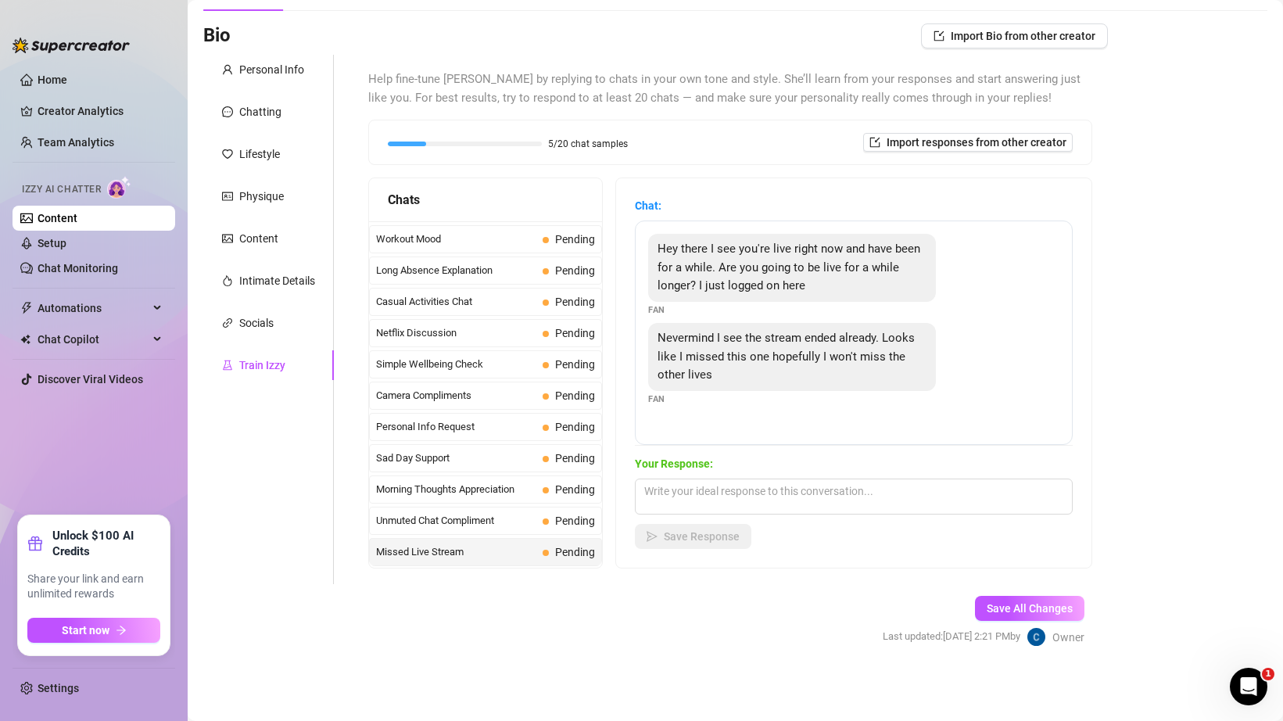
scroll to position [0, 0]
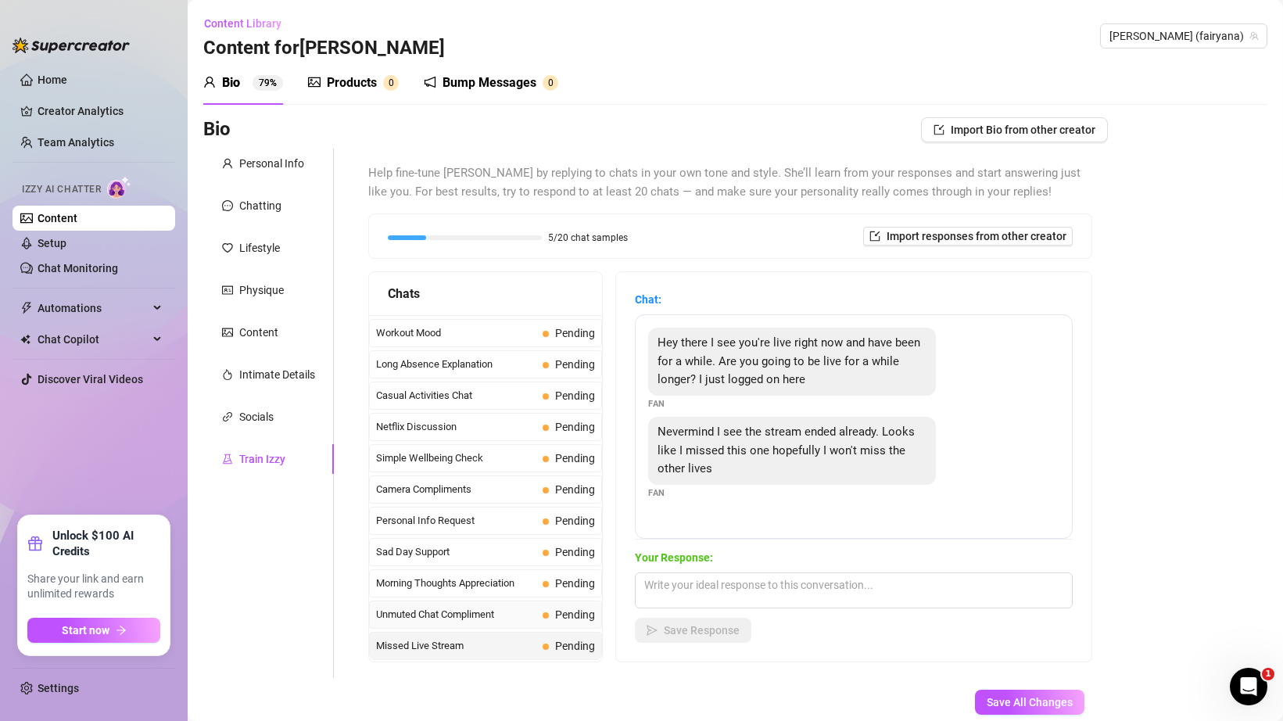
click at [461, 609] on span "Unmuted Chat Compliment" at bounding box center [456, 615] width 160 height 16
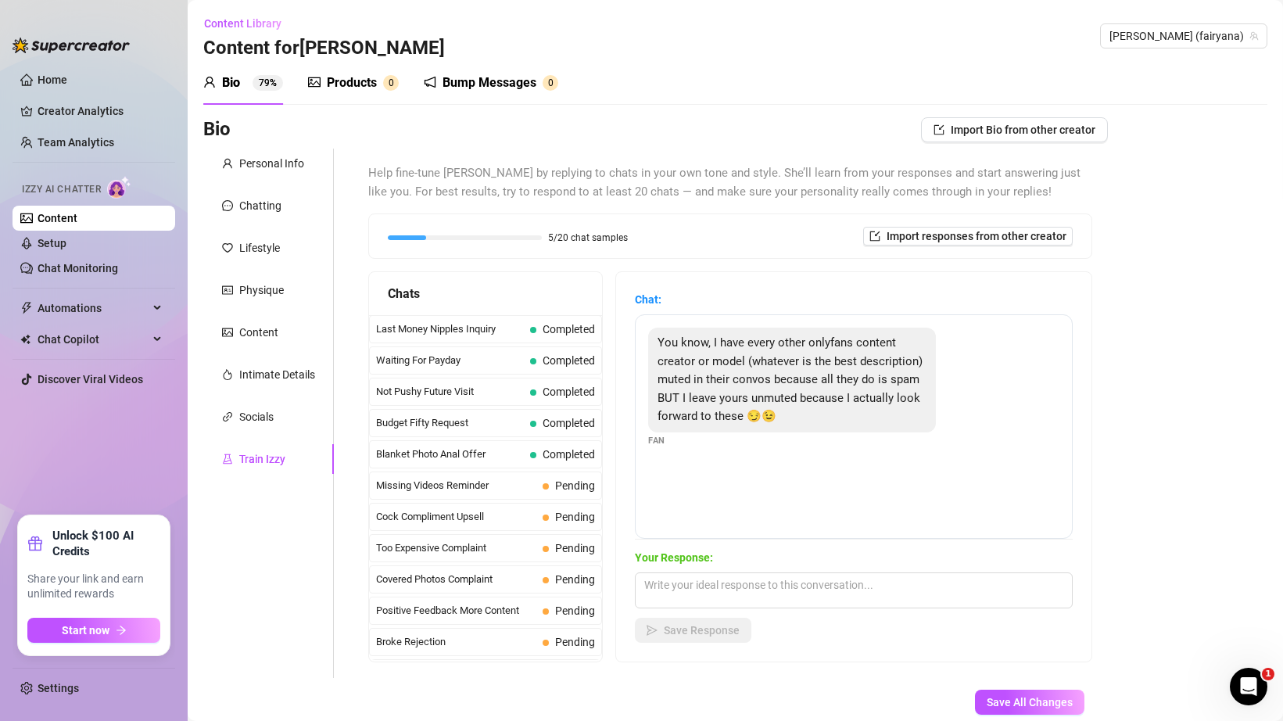
click at [134, 464] on ul "Home Creator Analytics Team Analytics Izzy AI Chatter Content Setup Chat Monito…" at bounding box center [94, 285] width 163 height 448
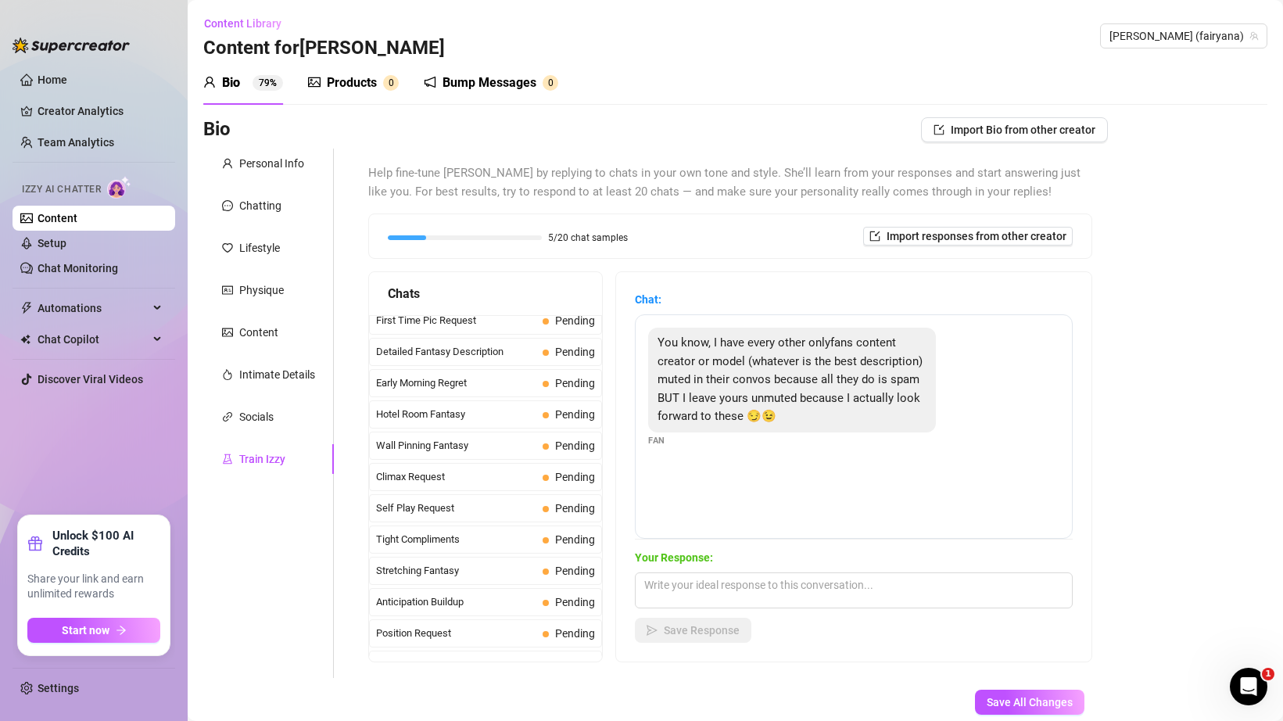
scroll to position [572, 0]
click at [482, 420] on span "Hotel Room Fantasy" at bounding box center [456, 414] width 160 height 16
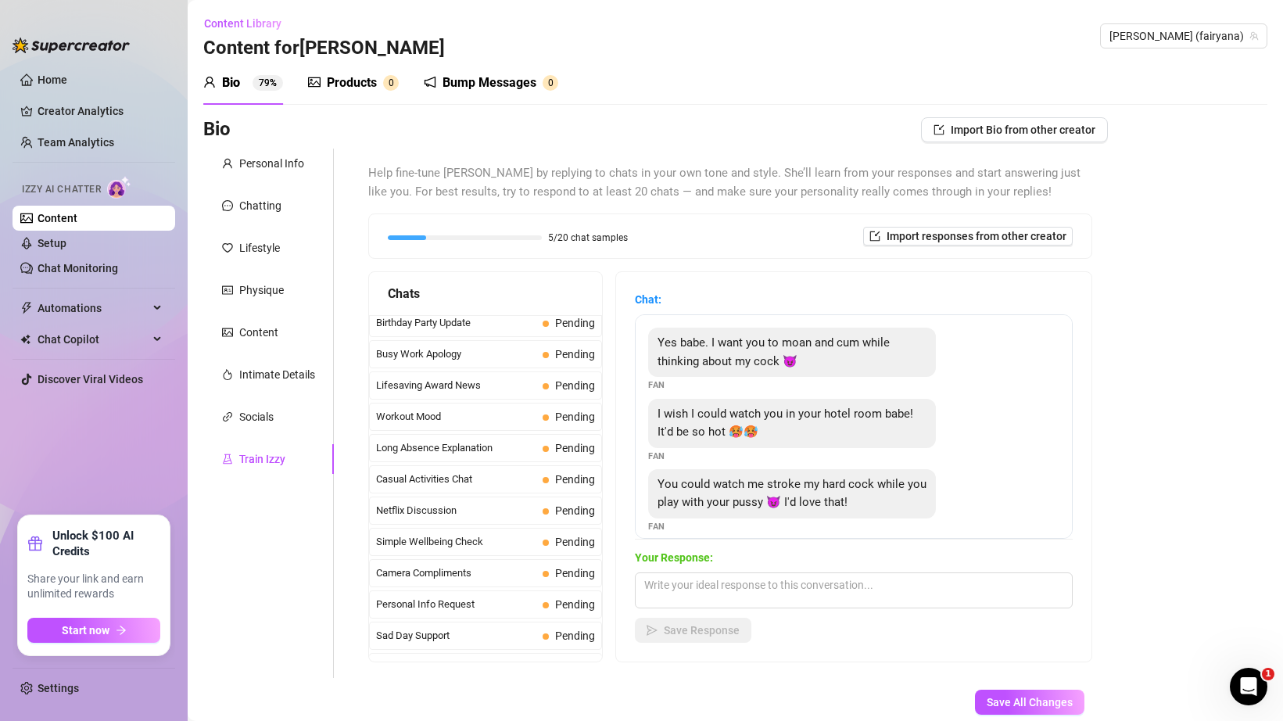
scroll to position [1403, 0]
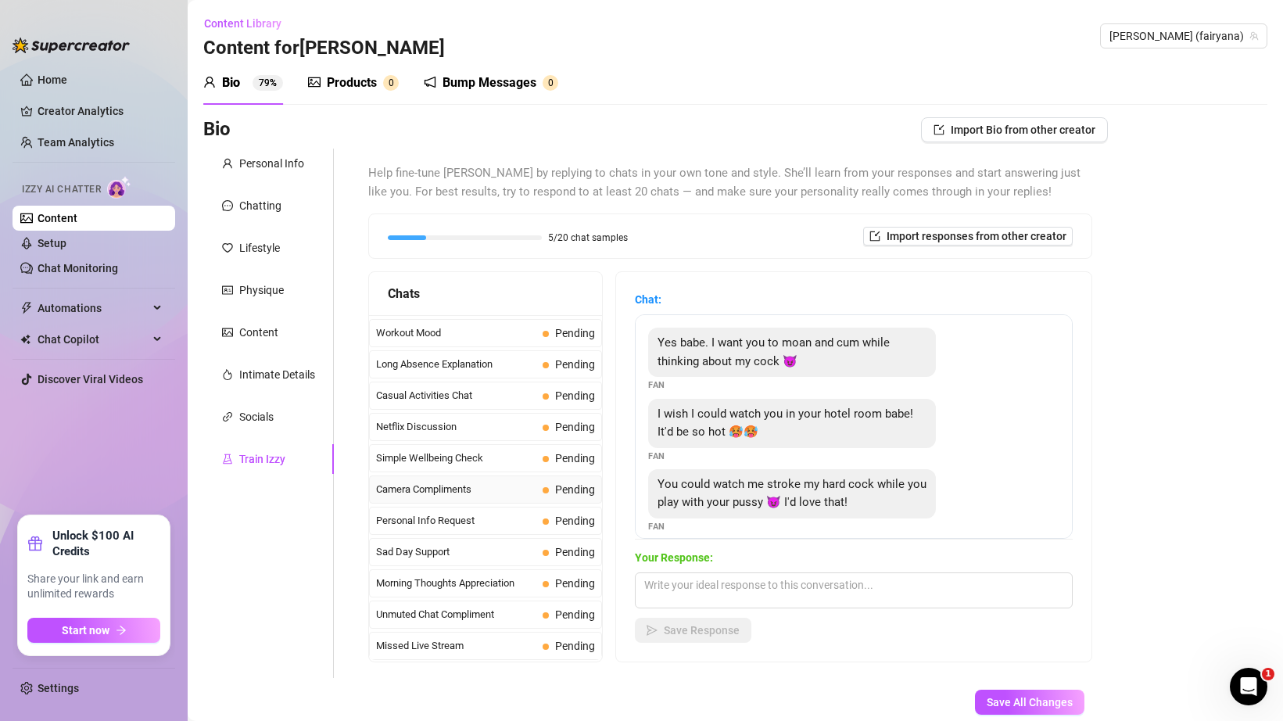
click at [462, 482] on span "Camera Compliments" at bounding box center [456, 490] width 160 height 16
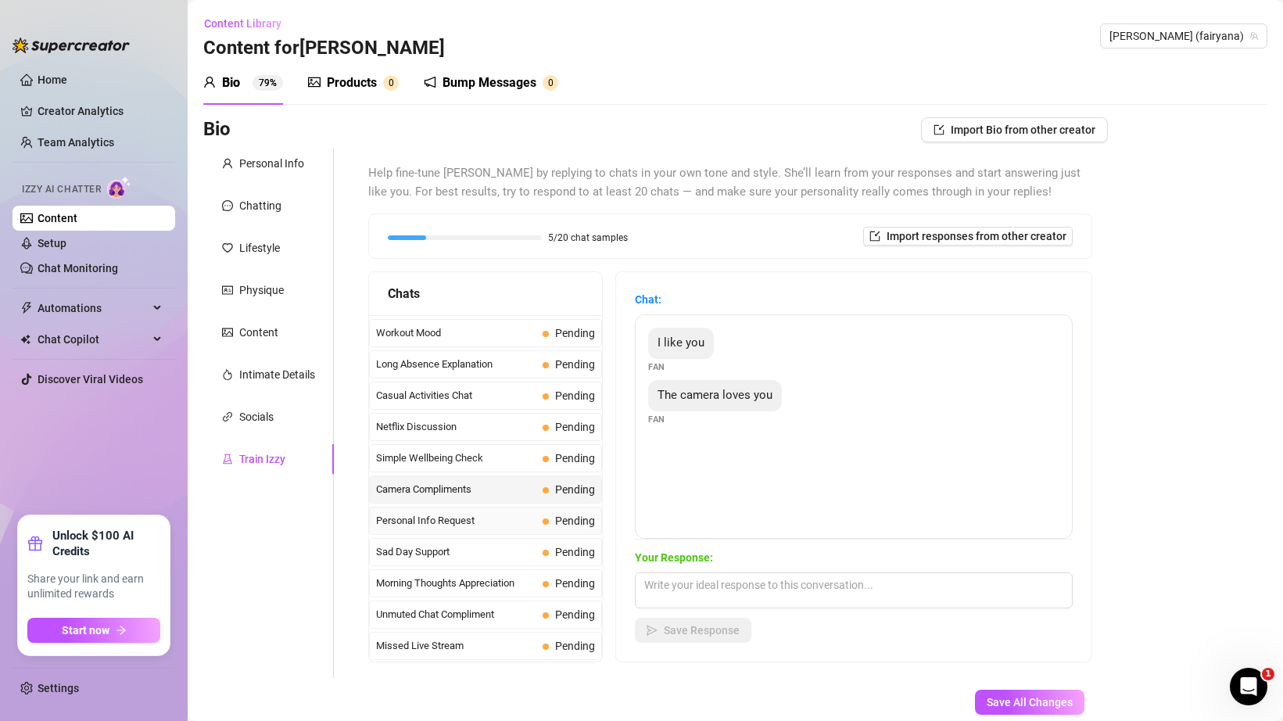
click at [496, 516] on span "Personal Info Request" at bounding box center [456, 521] width 160 height 16
